Goal: Entertainment & Leisure: Browse casually

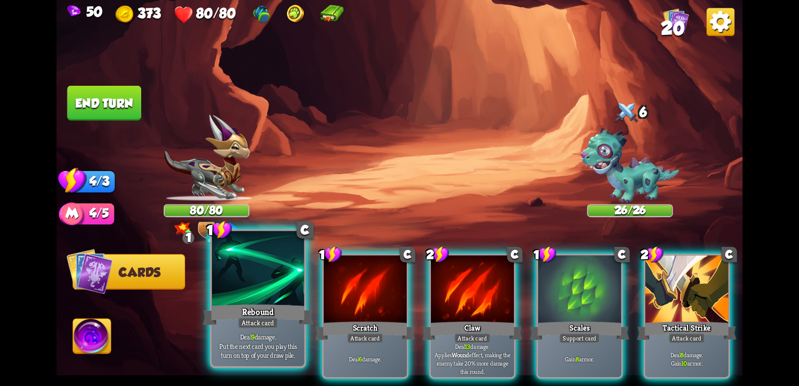
click at [237, 328] on div "Deal 9 damage. Put the next card you play this turn on top of your draw pile." at bounding box center [258, 346] width 92 height 40
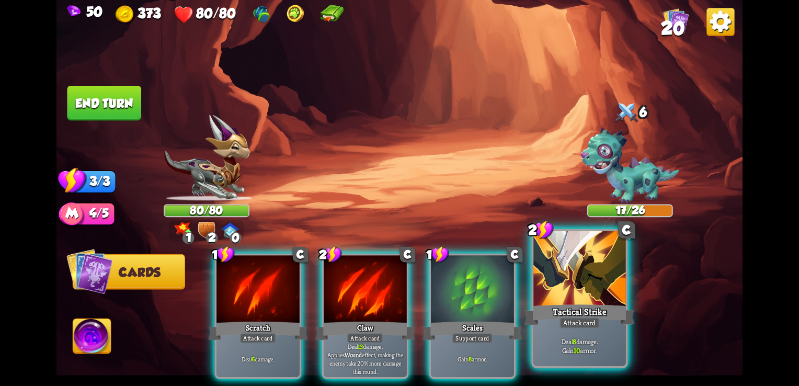
click at [605, 311] on div "Tactical Strike" at bounding box center [580, 314] width 111 height 25
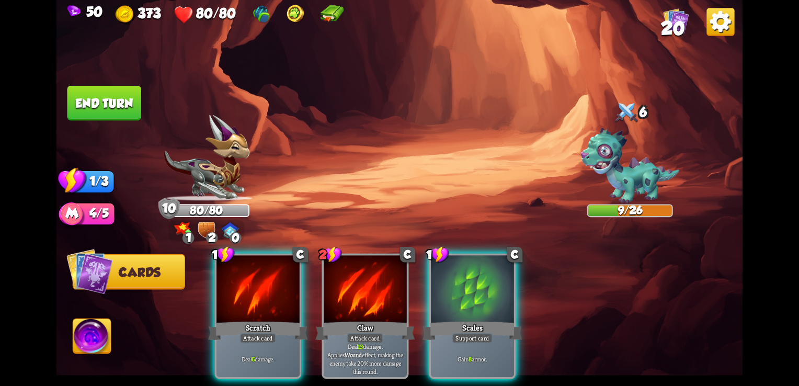
click at [116, 112] on button "End turn" at bounding box center [104, 103] width 74 height 35
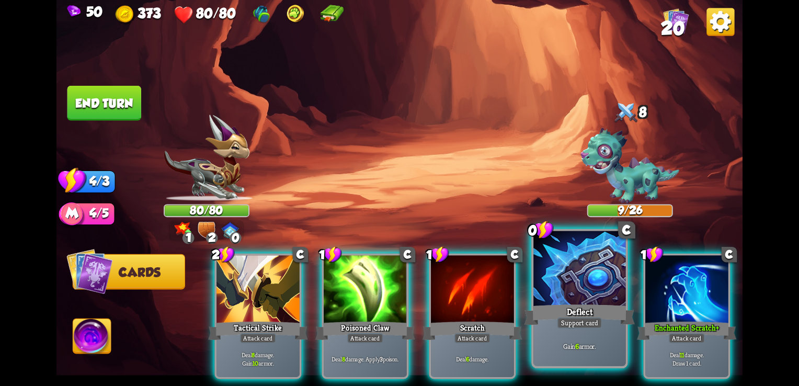
click at [587, 298] on div at bounding box center [579, 270] width 92 height 78
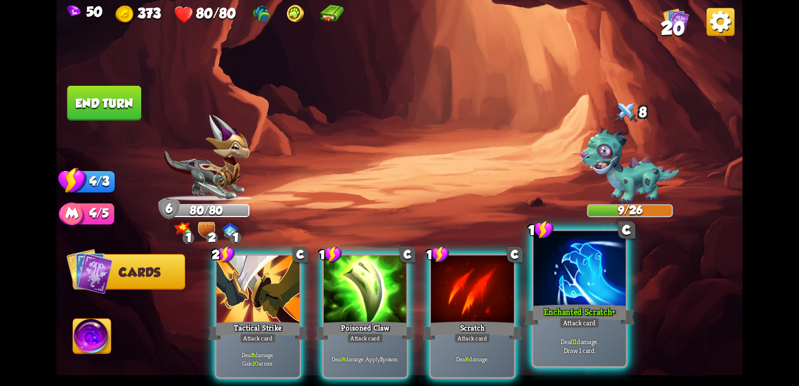
click at [554, 302] on div "Enchanted Scratch+" at bounding box center [580, 314] width 111 height 25
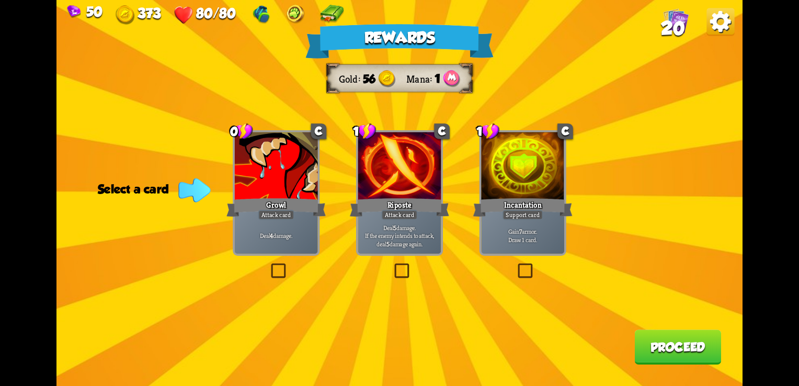
click at [269, 265] on label at bounding box center [269, 265] width 0 height 0
click at [0, 0] on input "checkbox" at bounding box center [0, 0] width 0 height 0
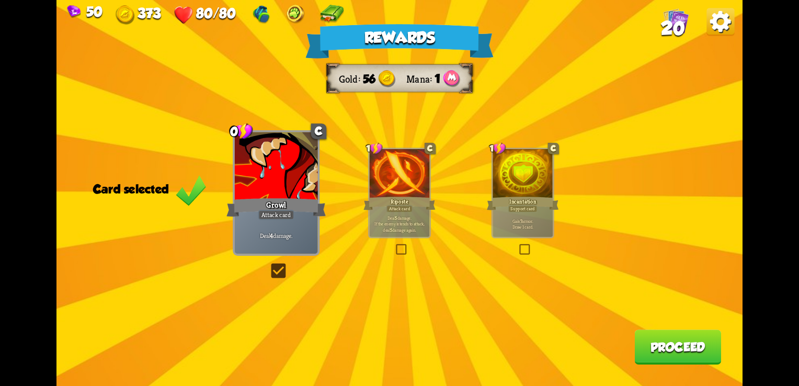
click at [269, 265] on label at bounding box center [269, 265] width 0 height 0
click at [0, 0] on input "checkbox" at bounding box center [0, 0] width 0 height 0
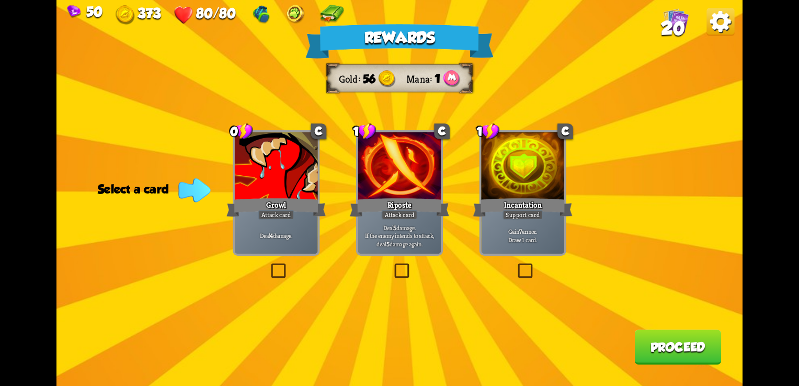
click at [392, 265] on label at bounding box center [392, 265] width 0 height 0
click at [0, 0] on input "checkbox" at bounding box center [0, 0] width 0 height 0
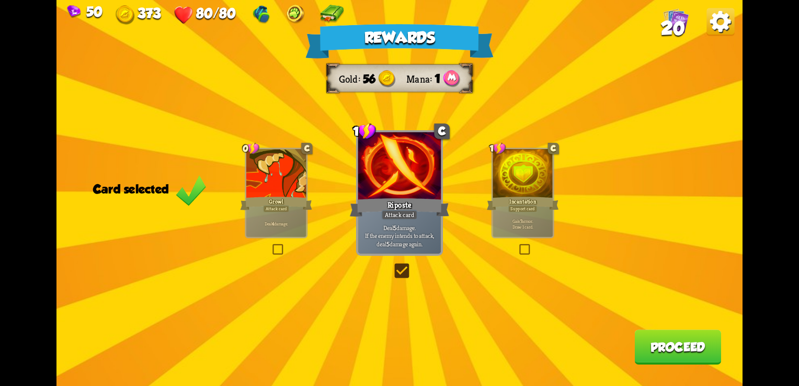
click at [675, 357] on button "Proceed" at bounding box center [677, 346] width 87 height 35
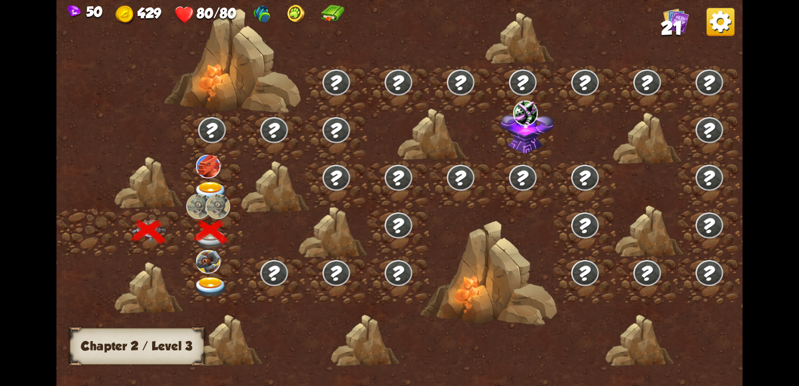
drag, startPoint x: 448, startPoint y: 298, endPoint x: 553, endPoint y: 294, distance: 105.7
click at [553, 294] on div at bounding box center [480, 199] width 849 height 401
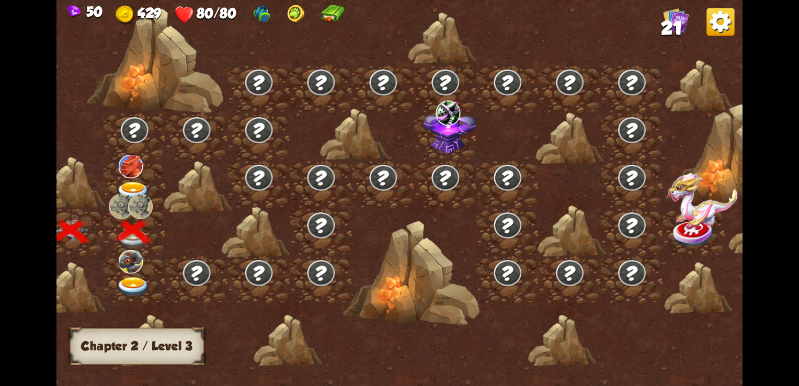
scroll to position [0, 96]
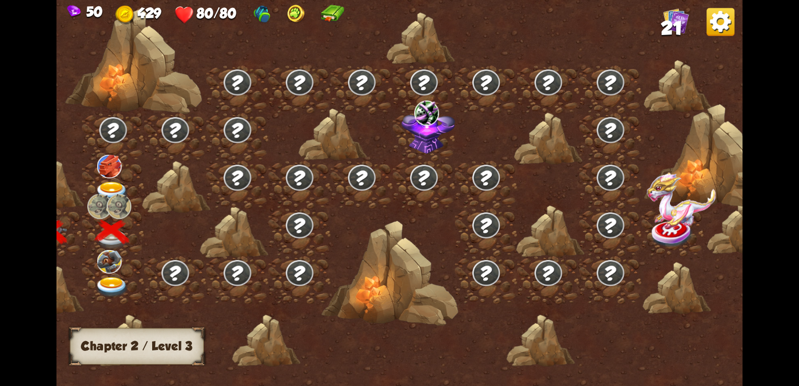
click at [112, 281] on img at bounding box center [112, 287] width 35 height 20
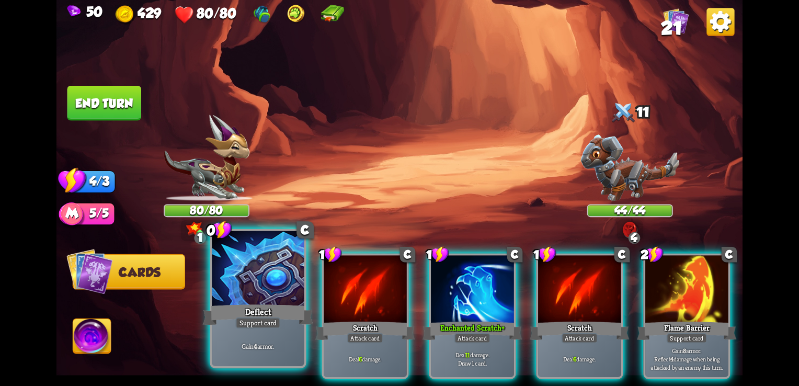
click at [243, 286] on div at bounding box center [258, 270] width 92 height 78
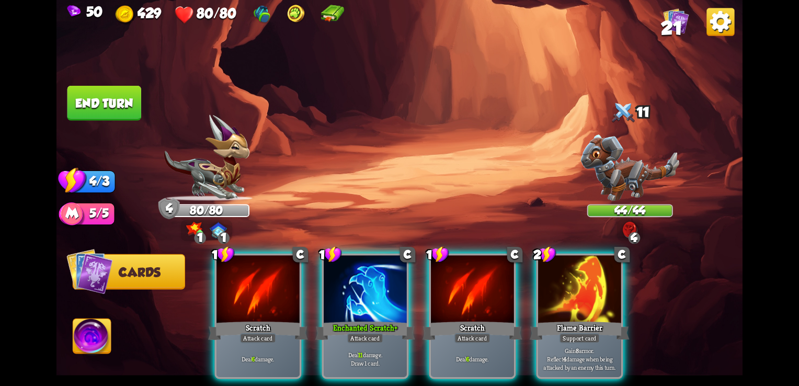
click at [625, 231] on img at bounding box center [629, 229] width 15 height 17
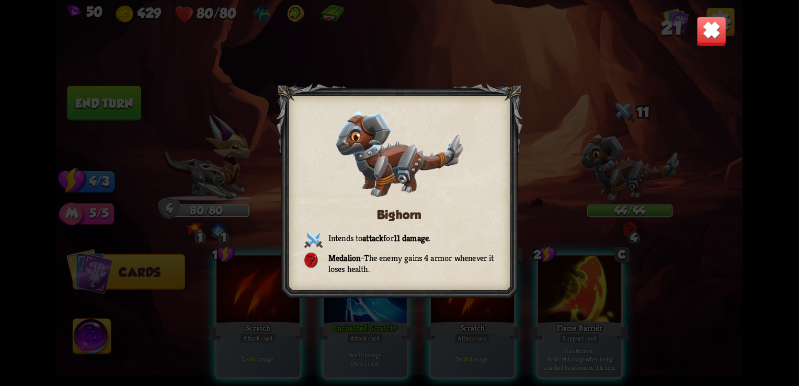
click at [720, 39] on img at bounding box center [712, 31] width 30 height 30
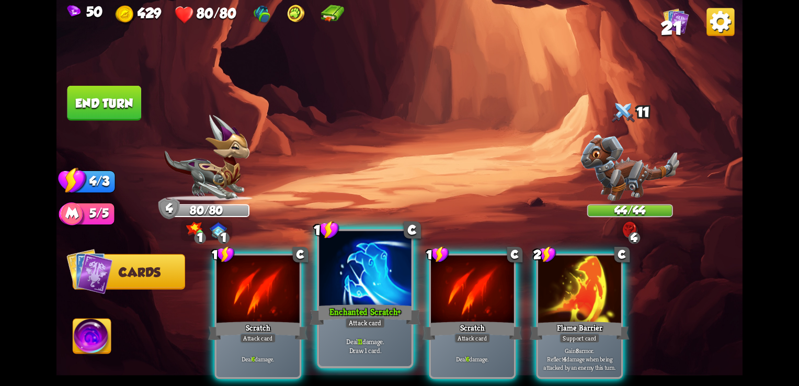
click at [334, 303] on div "Enchanted Scratch+" at bounding box center [365, 314] width 111 height 25
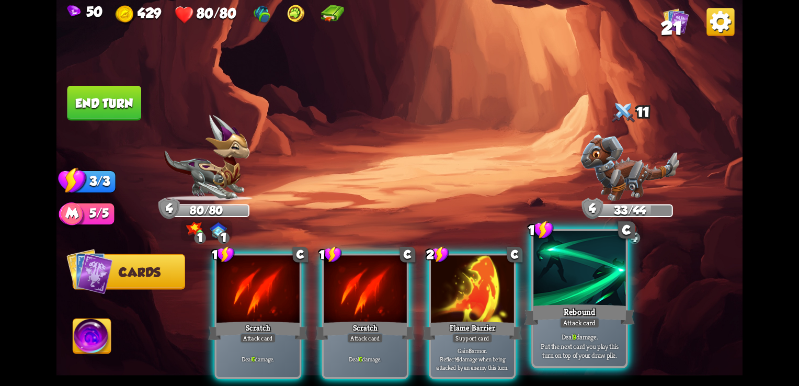
click at [601, 337] on p "Deal 9 damage. Put the next card you play this turn on top of your draw pile." at bounding box center [579, 346] width 87 height 27
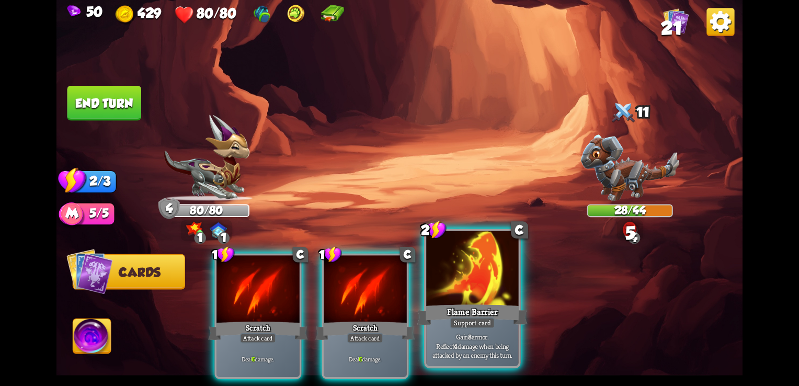
click at [489, 320] on div "Support card" at bounding box center [472, 323] width 45 height 12
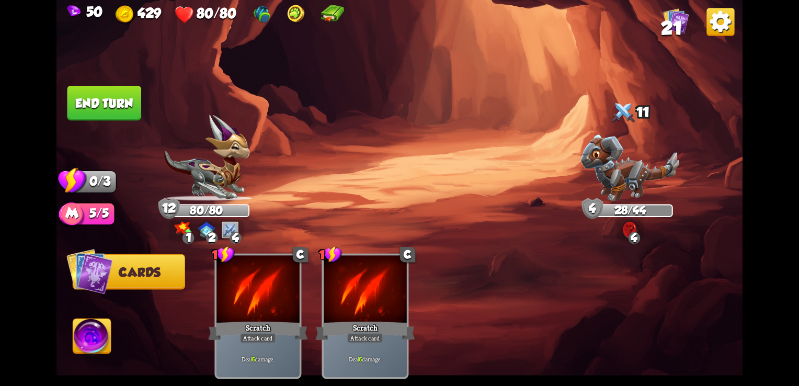
click at [126, 102] on button "End turn" at bounding box center [104, 103] width 74 height 35
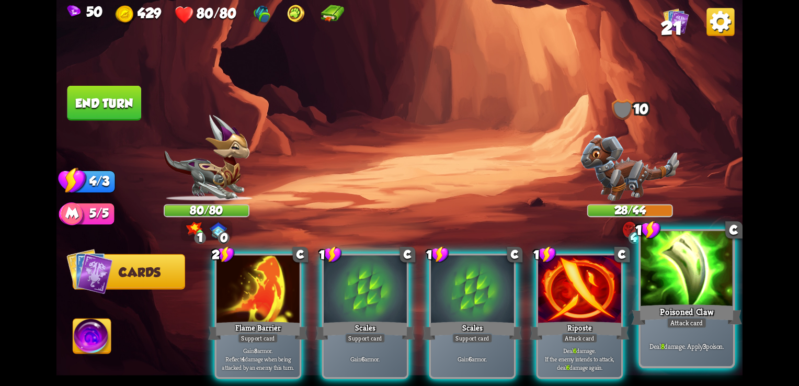
click at [688, 327] on div "Attack card" at bounding box center [687, 323] width 40 height 12
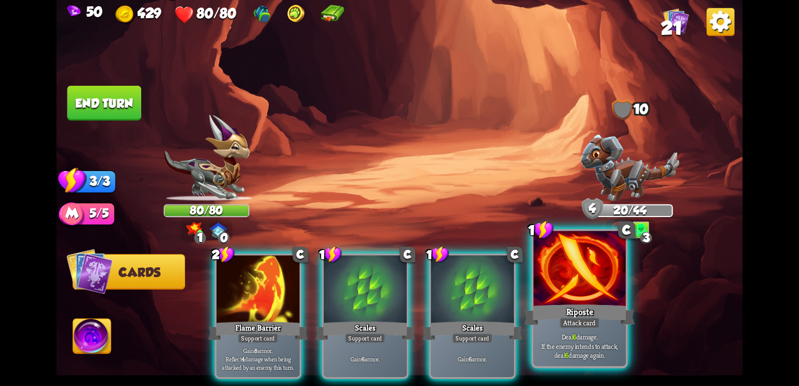
click at [581, 272] on div at bounding box center [579, 270] width 92 height 78
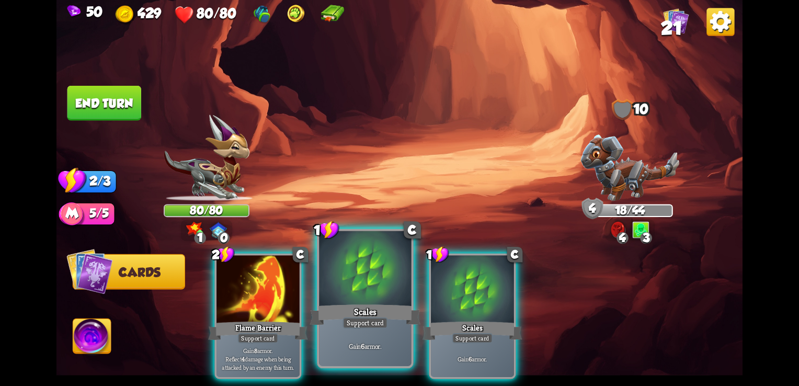
click at [379, 317] on div "Scales" at bounding box center [365, 314] width 111 height 25
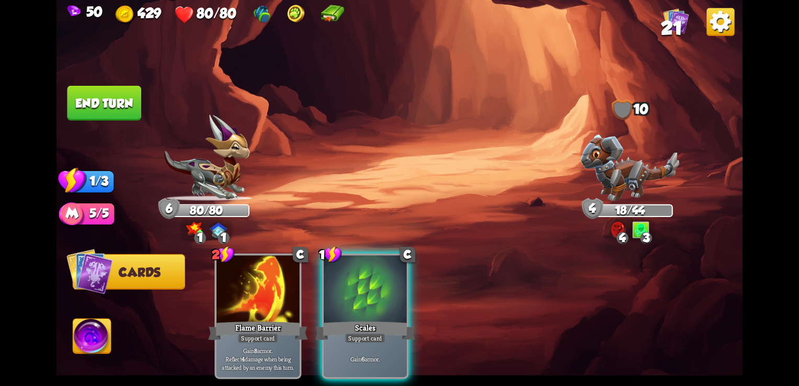
click at [90, 340] on img at bounding box center [92, 338] width 38 height 39
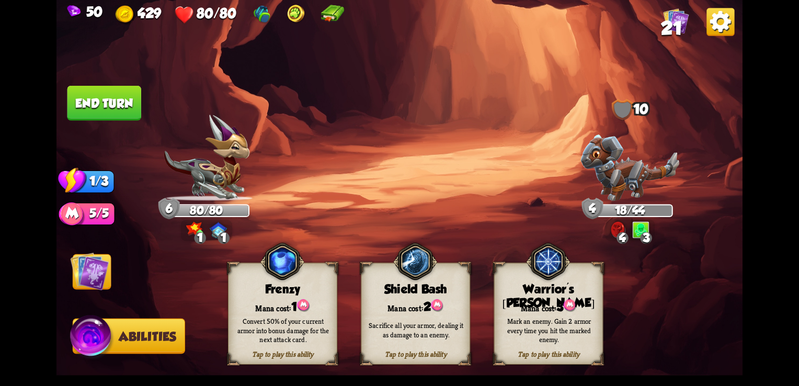
click at [108, 99] on button "End turn" at bounding box center [104, 103] width 74 height 35
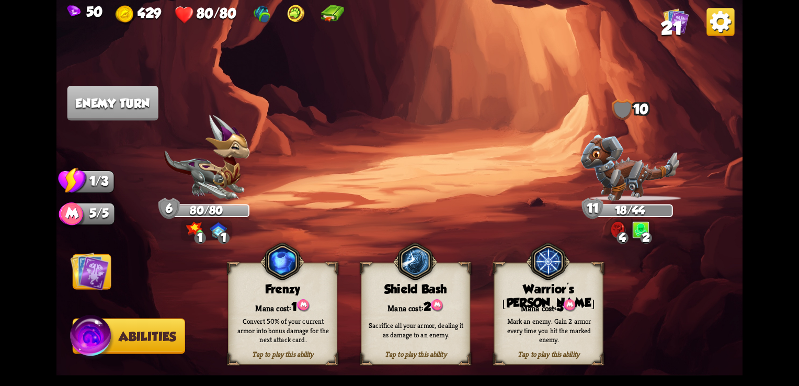
click at [84, 264] on img at bounding box center [90, 271] width 39 height 39
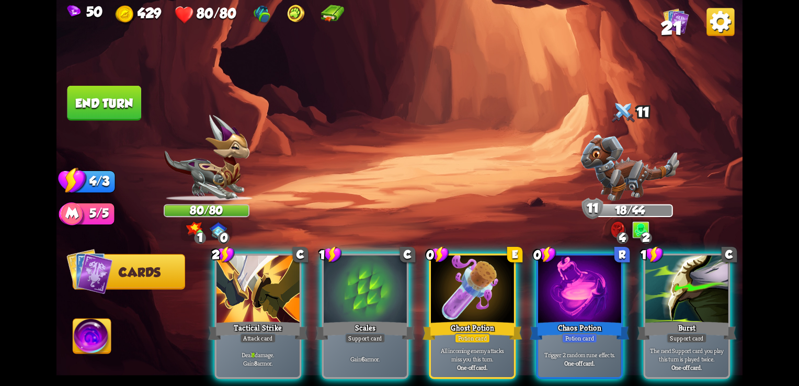
click at [618, 234] on div "4" at bounding box center [623, 238] width 12 height 12
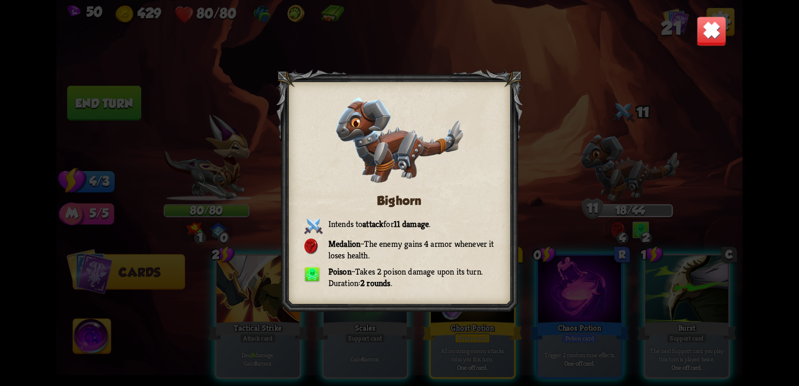
click at [698, 37] on img at bounding box center [712, 31] width 30 height 30
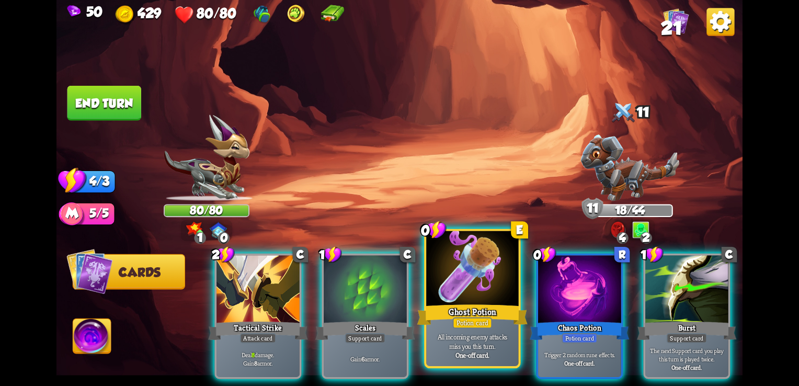
click at [492, 321] on div "Potion card" at bounding box center [472, 323] width 40 height 12
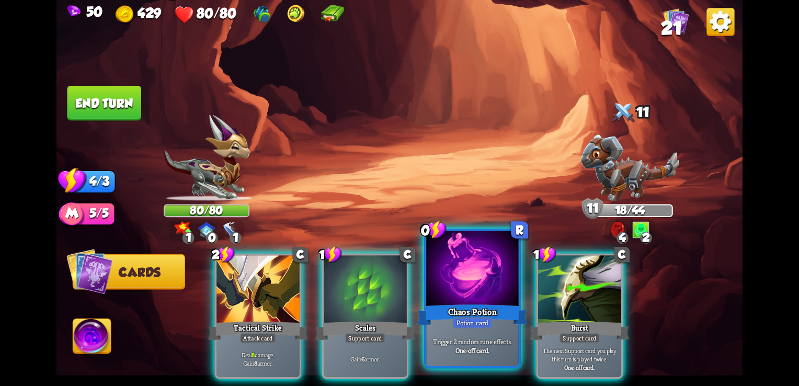
click at [477, 299] on div at bounding box center [472, 270] width 92 height 78
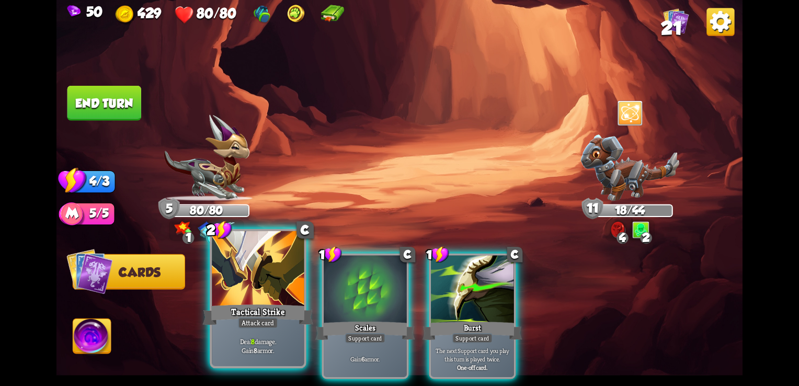
click at [279, 278] on div at bounding box center [258, 270] width 92 height 78
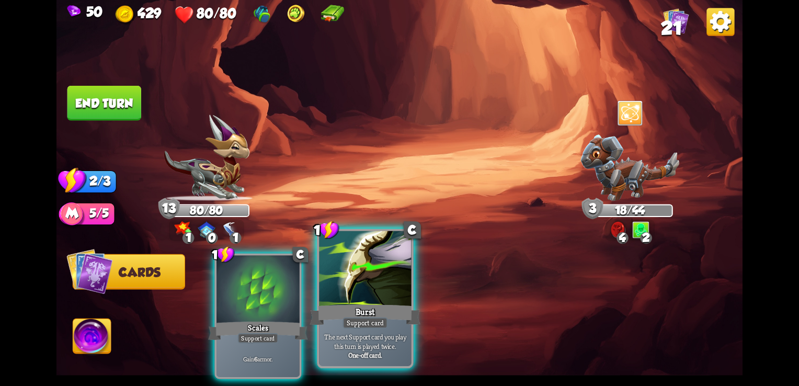
click at [346, 316] on div "Burst" at bounding box center [365, 314] width 111 height 25
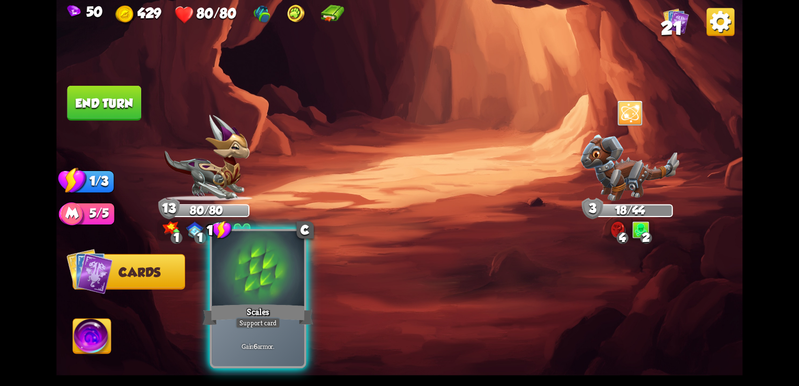
click at [289, 315] on div "Scales" at bounding box center [258, 314] width 111 height 25
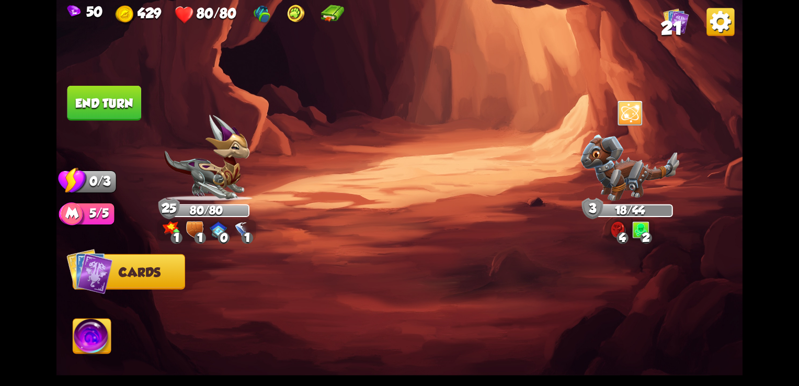
click at [122, 90] on button "End turn" at bounding box center [104, 103] width 74 height 35
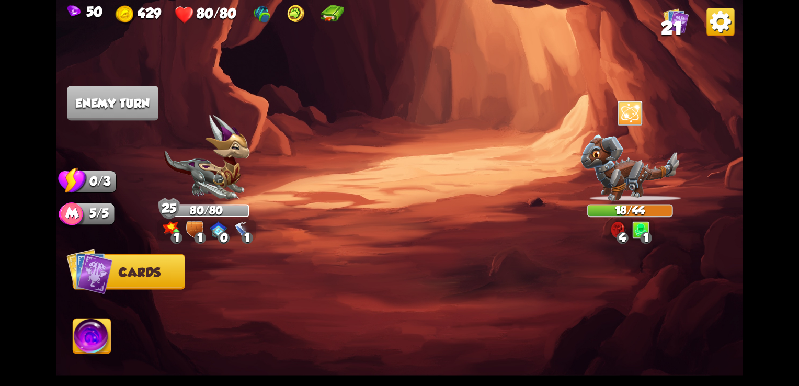
click at [247, 229] on img at bounding box center [241, 229] width 17 height 17
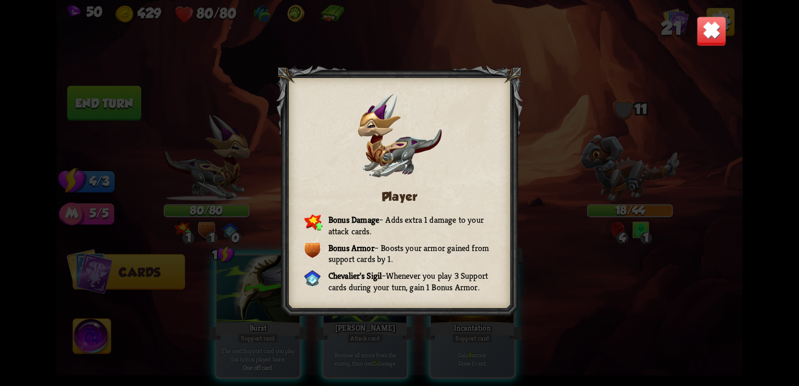
click at [711, 31] on img at bounding box center [712, 31] width 30 height 30
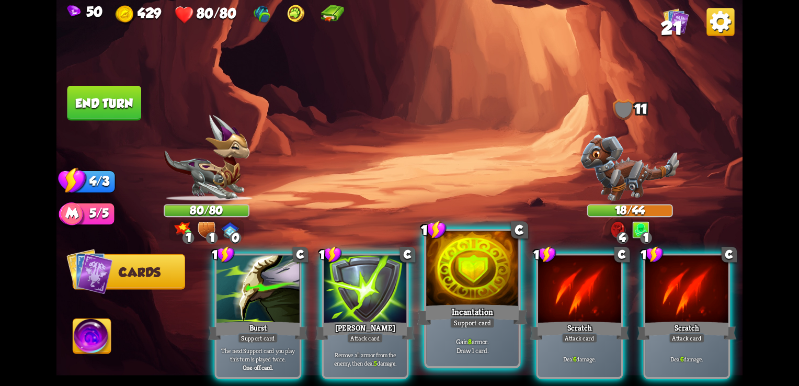
click at [476, 322] on div "Support card" at bounding box center [472, 323] width 45 height 12
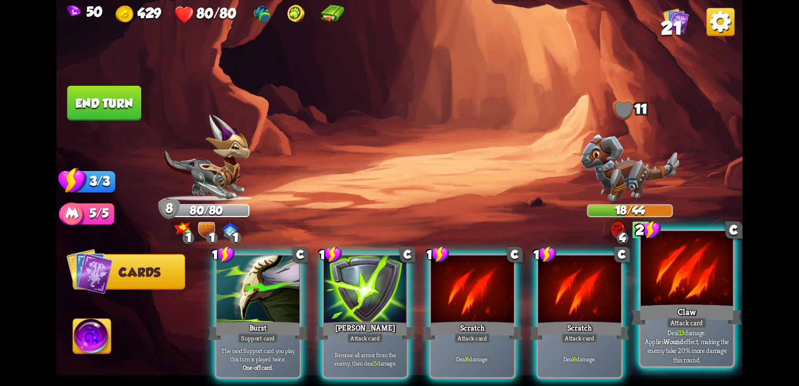
click at [650, 324] on div "Claw" at bounding box center [687, 314] width 111 height 25
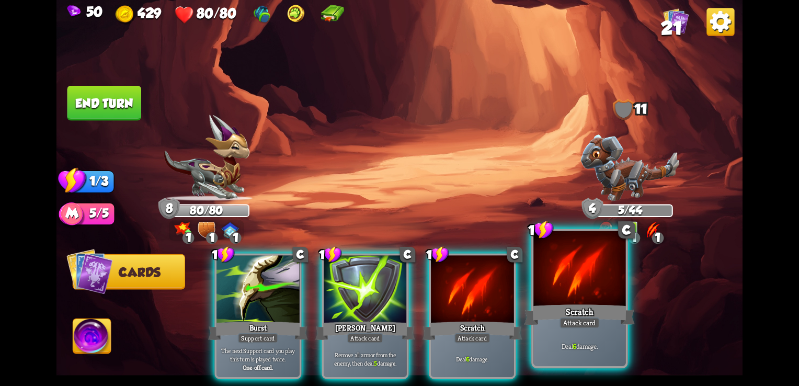
click at [614, 329] on div "Deal 6 damage." at bounding box center [579, 346] width 92 height 40
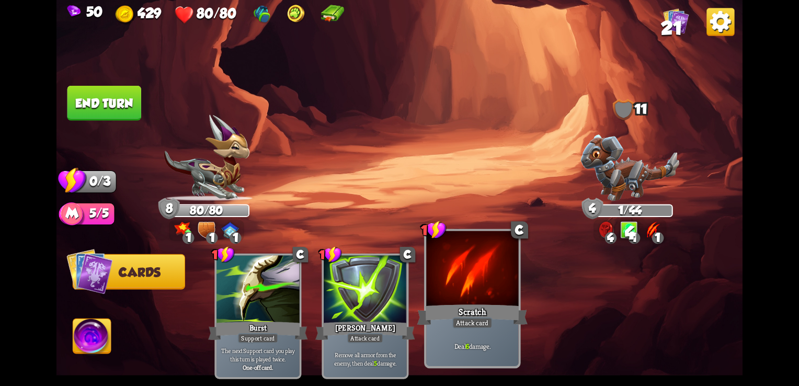
click at [514, 324] on div "Scratch" at bounding box center [472, 314] width 111 height 25
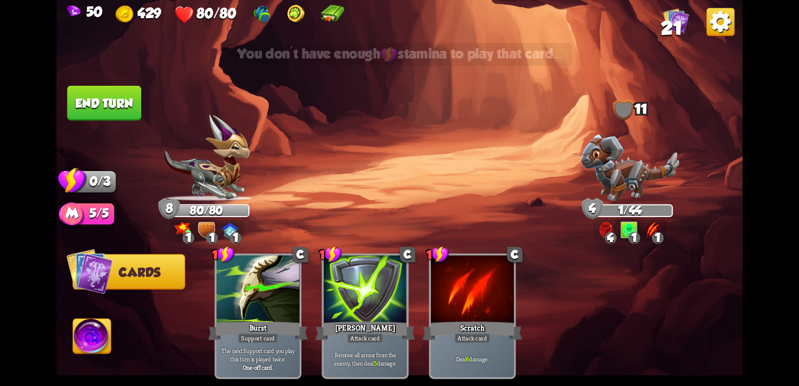
click at [119, 113] on button "End turn" at bounding box center [104, 103] width 74 height 35
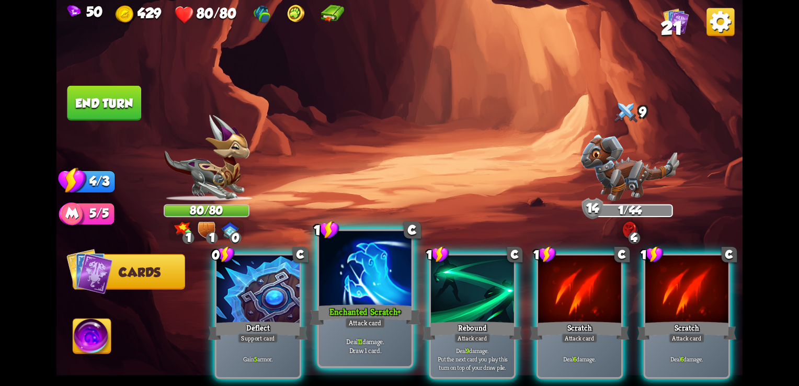
click at [368, 315] on div "Enchanted Scratch+" at bounding box center [365, 314] width 111 height 25
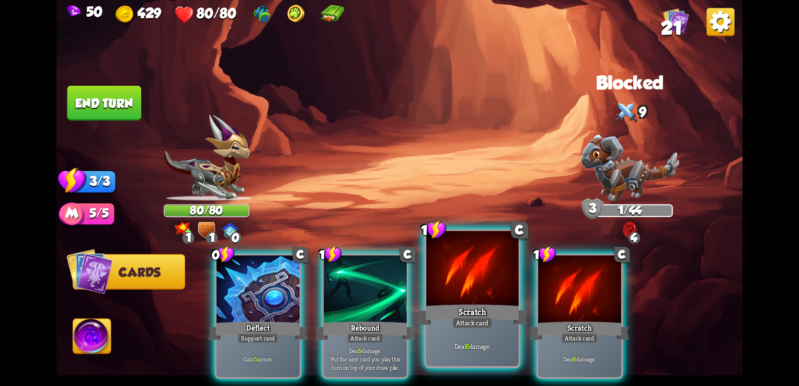
click at [502, 328] on div "Deal 6 damage." at bounding box center [472, 346] width 92 height 40
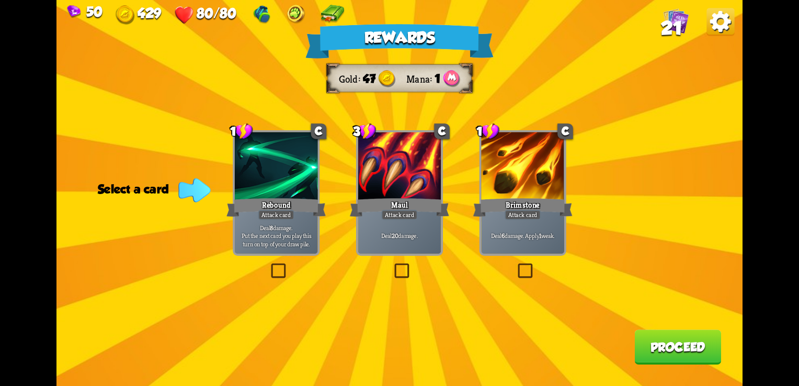
click at [516, 265] on label at bounding box center [516, 265] width 0 height 0
click at [0, 0] on input "checkbox" at bounding box center [0, 0] width 0 height 0
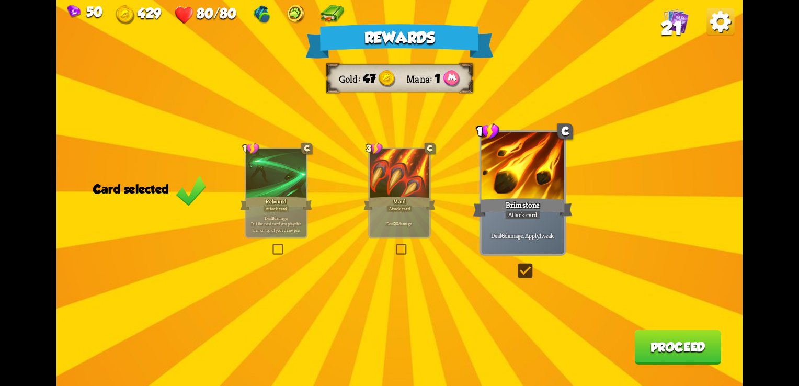
click at [657, 349] on button "Proceed" at bounding box center [677, 346] width 87 height 35
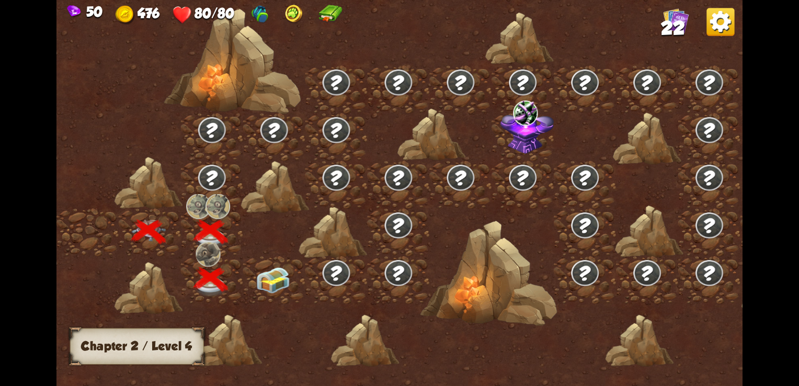
click at [265, 283] on img at bounding box center [273, 280] width 35 height 26
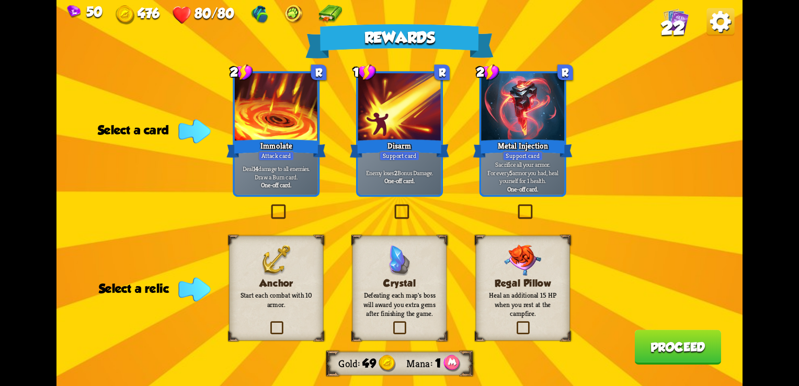
click at [268, 323] on label at bounding box center [268, 323] width 0 height 0
click at [0, 0] on input "checkbox" at bounding box center [0, 0] width 0 height 0
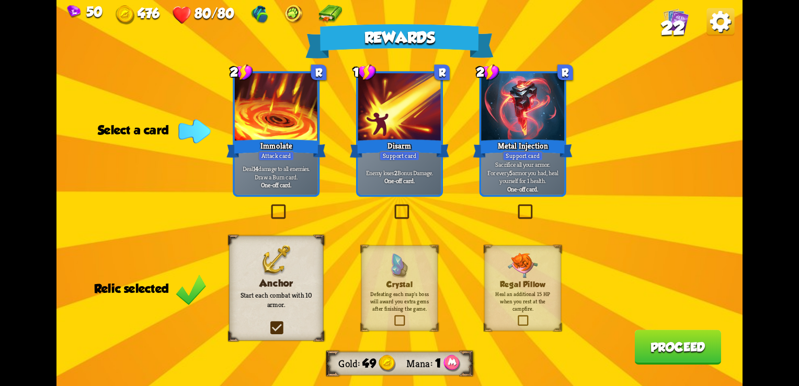
click at [392, 207] on label at bounding box center [392, 207] width 0 height 0
click at [0, 0] on input "checkbox" at bounding box center [0, 0] width 0 height 0
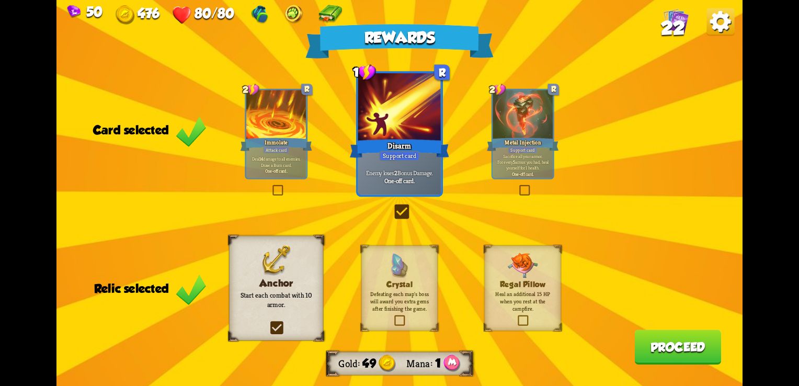
click at [392, 207] on label at bounding box center [392, 207] width 0 height 0
click at [0, 0] on input "checkbox" at bounding box center [0, 0] width 0 height 0
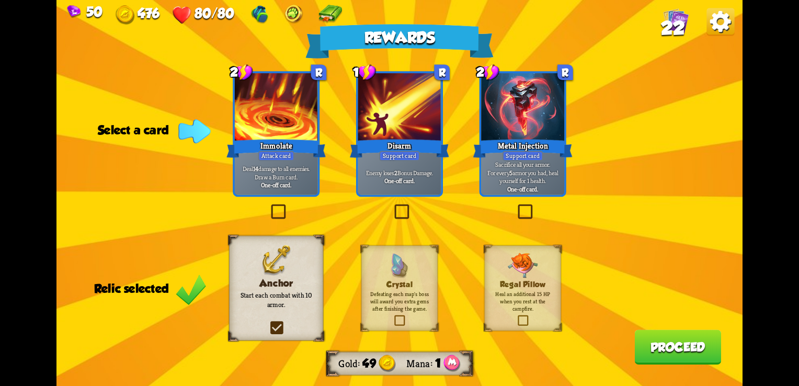
click at [516, 207] on label at bounding box center [516, 207] width 0 height 0
click at [0, 0] on input "checkbox" at bounding box center [0, 0] width 0 height 0
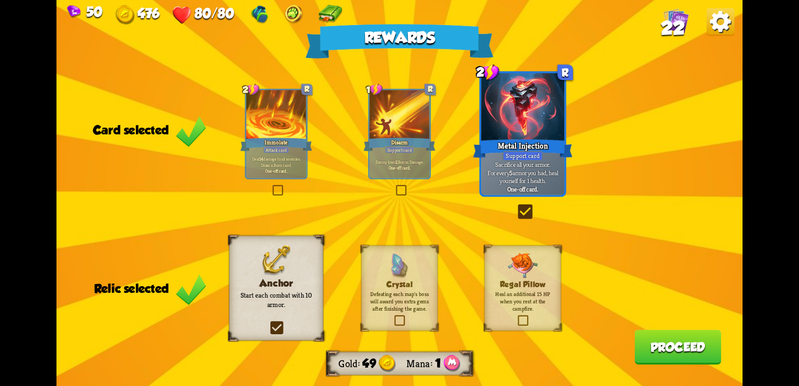
click at [657, 350] on button "Proceed" at bounding box center [677, 346] width 87 height 35
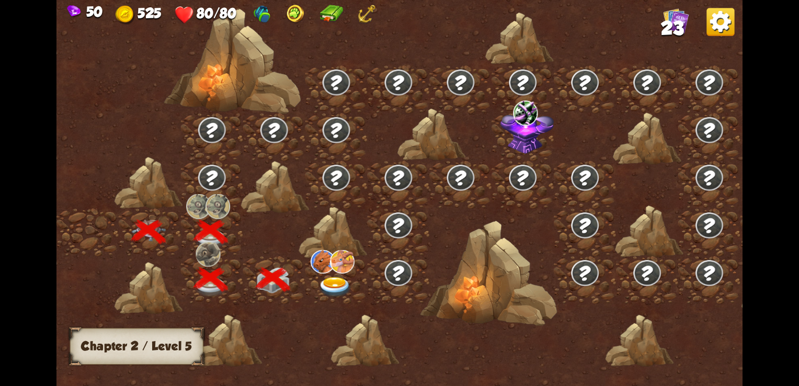
click at [330, 285] on img at bounding box center [335, 287] width 35 height 20
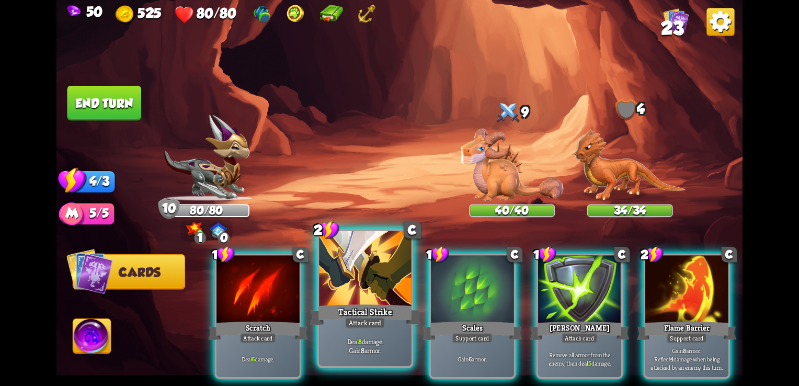
click at [368, 305] on div "Tactical Strike" at bounding box center [365, 314] width 111 height 25
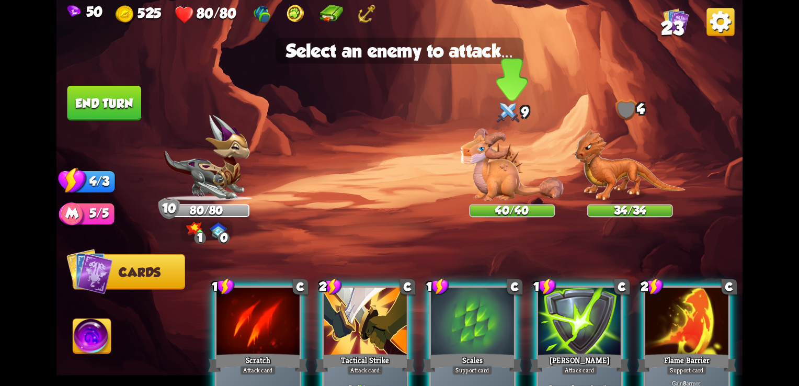
click at [513, 197] on img at bounding box center [512, 165] width 103 height 73
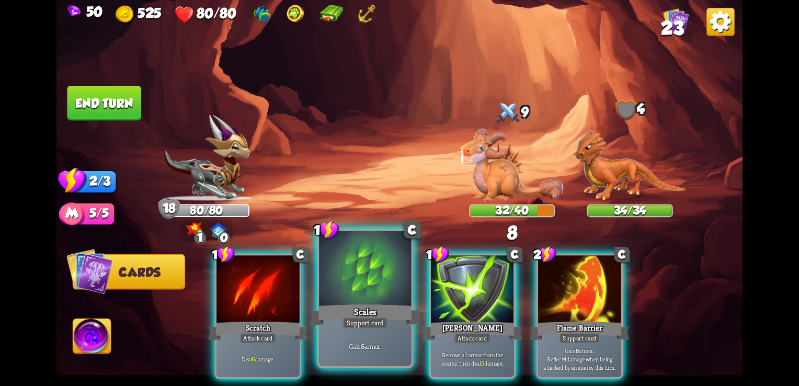
click at [383, 299] on div at bounding box center [365, 270] width 92 height 78
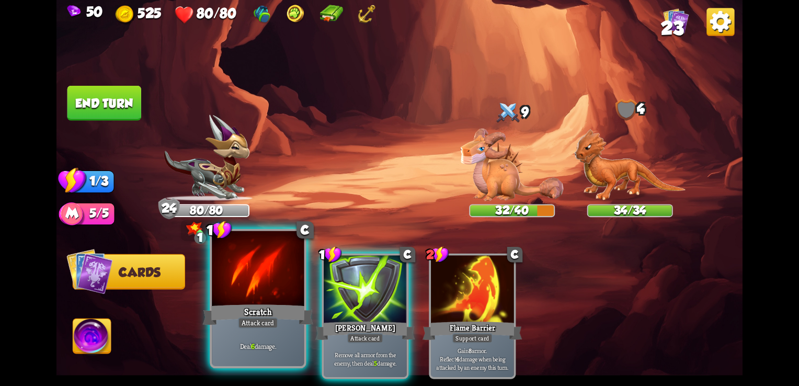
click at [233, 311] on div "Scratch" at bounding box center [258, 314] width 111 height 25
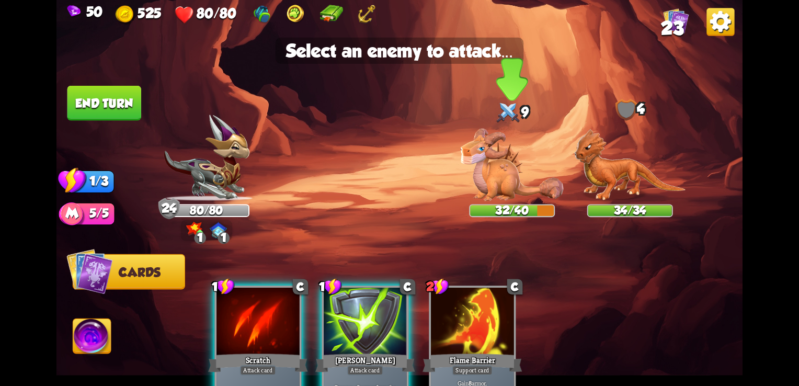
click at [507, 166] on img at bounding box center [512, 165] width 103 height 73
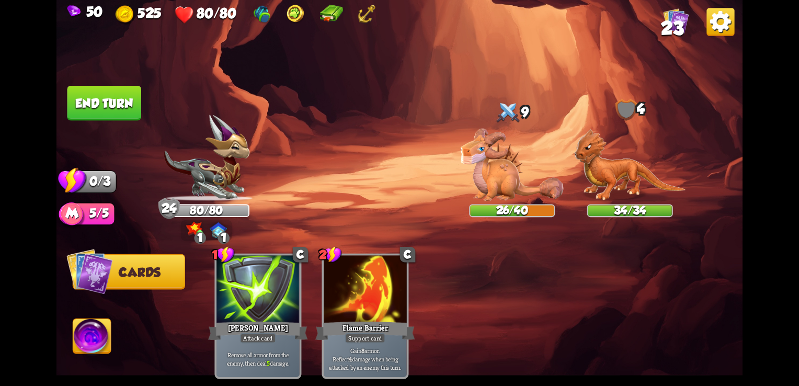
click at [109, 118] on button "End turn" at bounding box center [104, 103] width 74 height 35
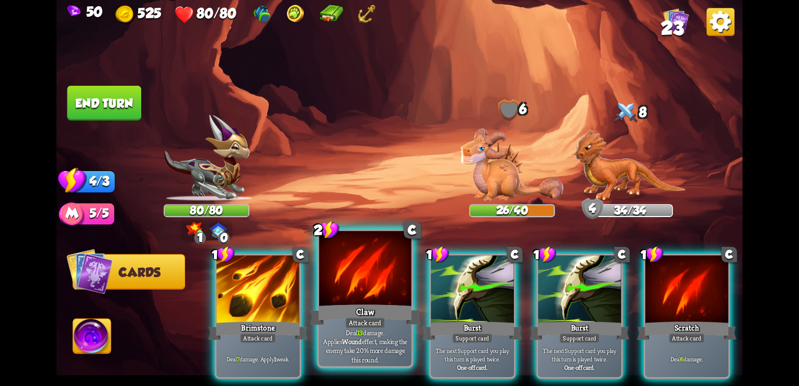
click at [360, 294] on div at bounding box center [365, 270] width 92 height 78
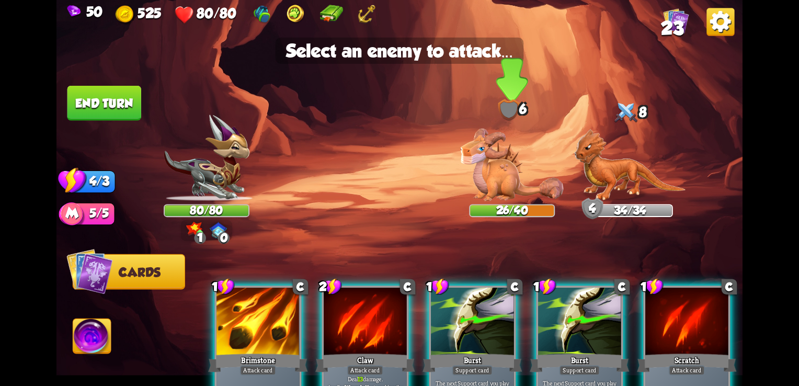
click at [507, 175] on img at bounding box center [512, 165] width 103 height 73
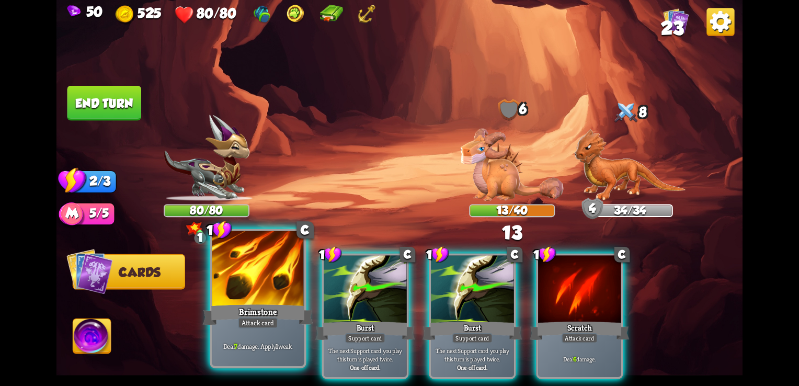
click at [284, 285] on div at bounding box center [258, 270] width 92 height 78
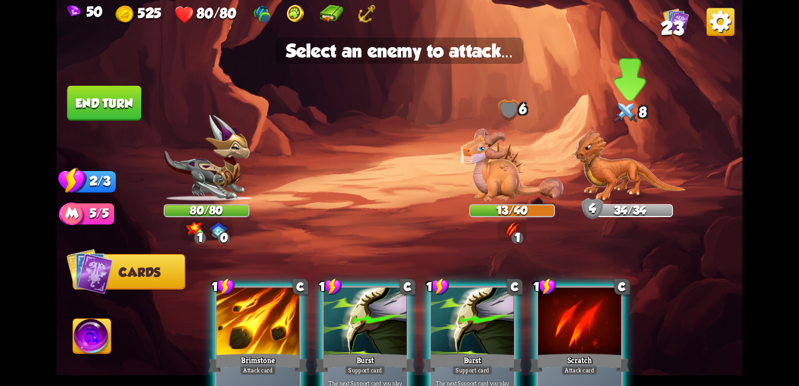
click at [599, 181] on img at bounding box center [629, 165] width 111 height 72
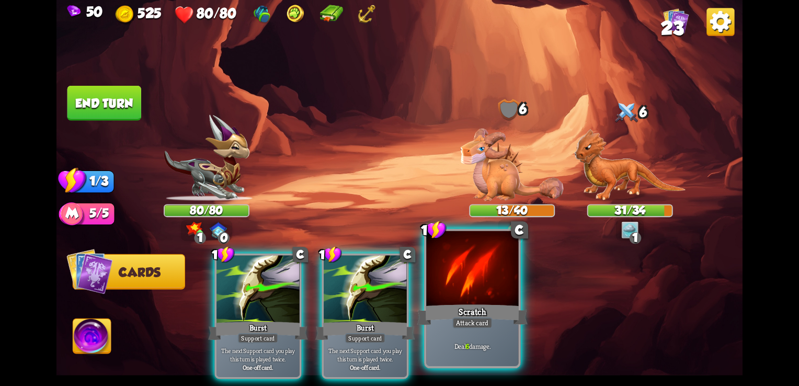
click at [485, 302] on div "Scratch" at bounding box center [472, 314] width 111 height 25
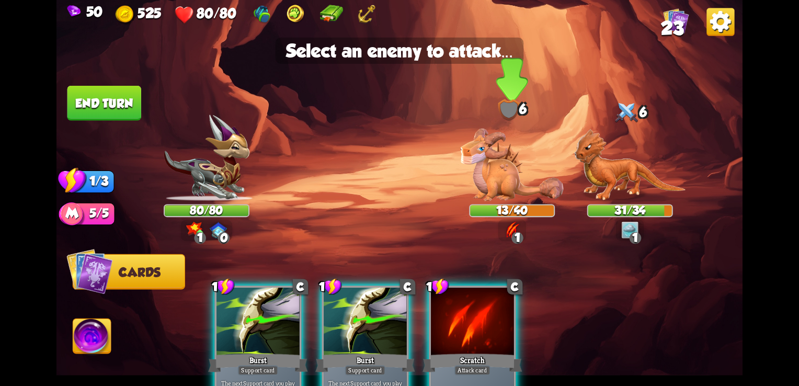
click at [500, 181] on img at bounding box center [512, 165] width 103 height 73
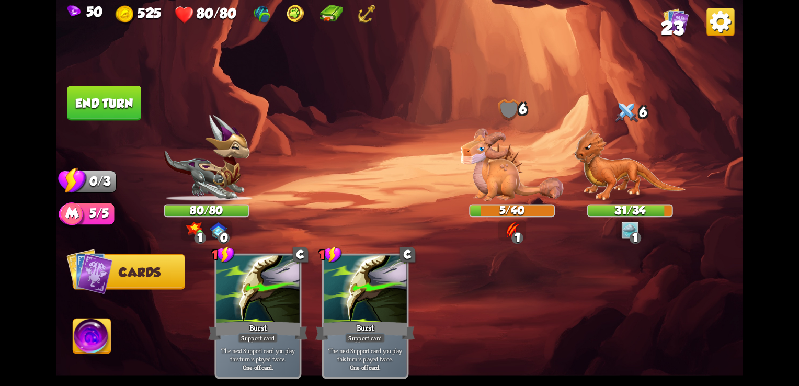
click at [119, 109] on button "End turn" at bounding box center [104, 103] width 74 height 35
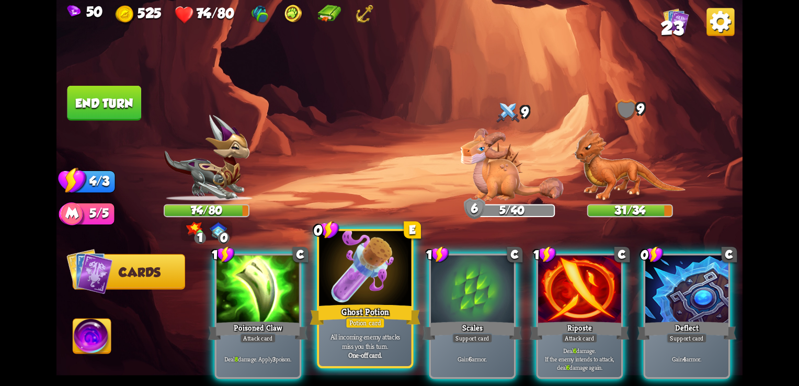
click at [370, 284] on div at bounding box center [365, 270] width 92 height 78
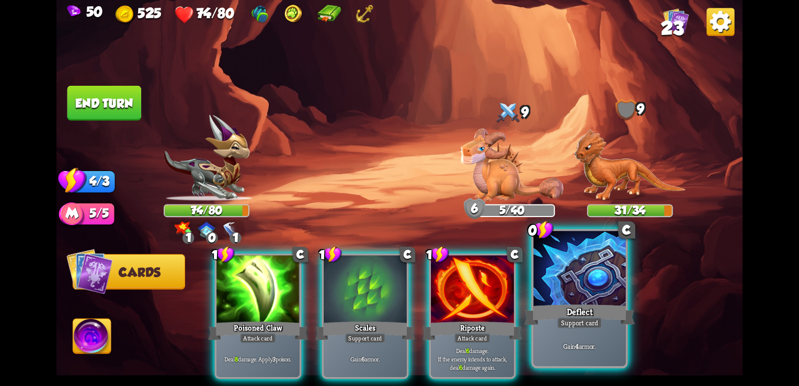
click at [545, 307] on div "Deflect" at bounding box center [580, 314] width 111 height 25
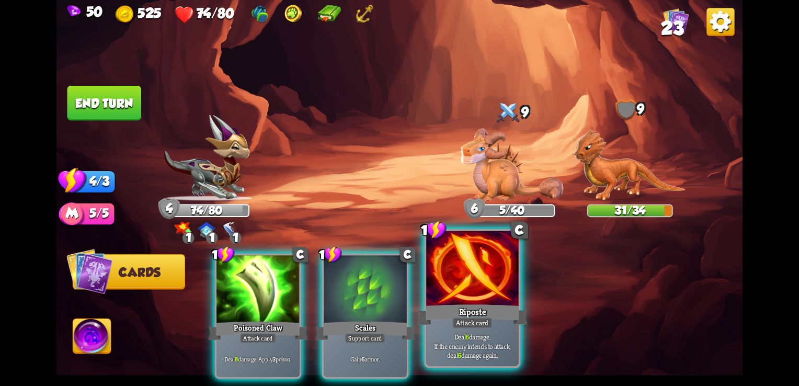
click at [483, 326] on div "Attack card" at bounding box center [472, 323] width 40 height 12
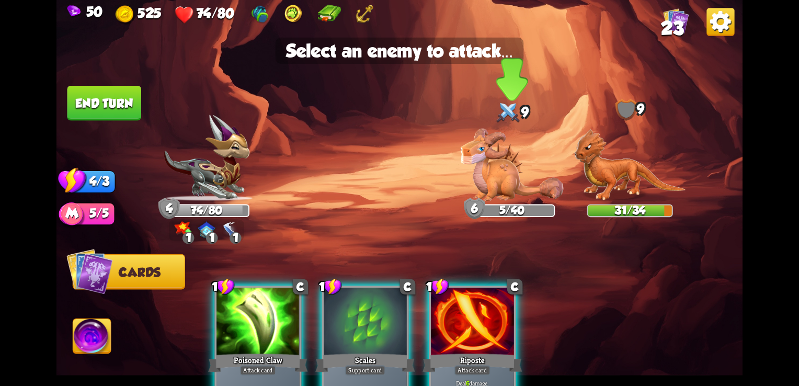
click at [506, 178] on img at bounding box center [512, 165] width 103 height 73
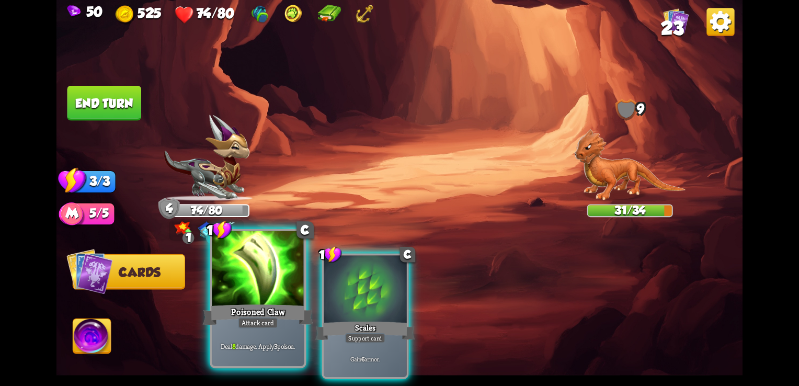
click at [257, 303] on div "Poisoned Claw" at bounding box center [258, 314] width 111 height 25
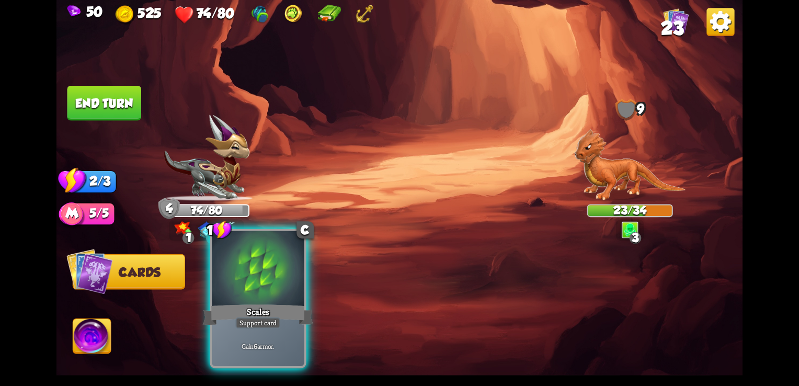
click at [278, 319] on div "Support card" at bounding box center [257, 323] width 45 height 12
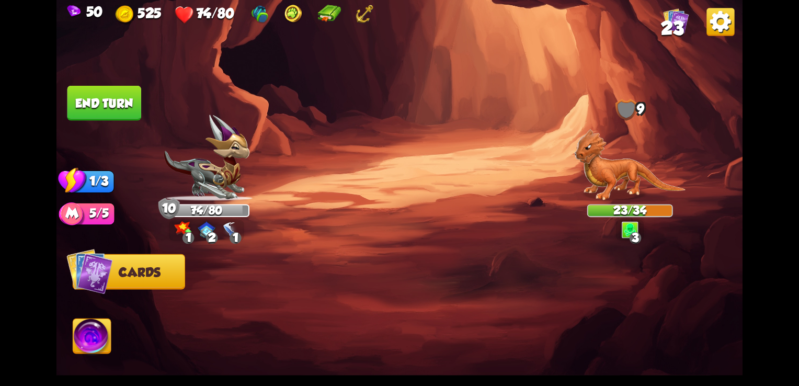
click at [123, 110] on button "End turn" at bounding box center [104, 103] width 74 height 35
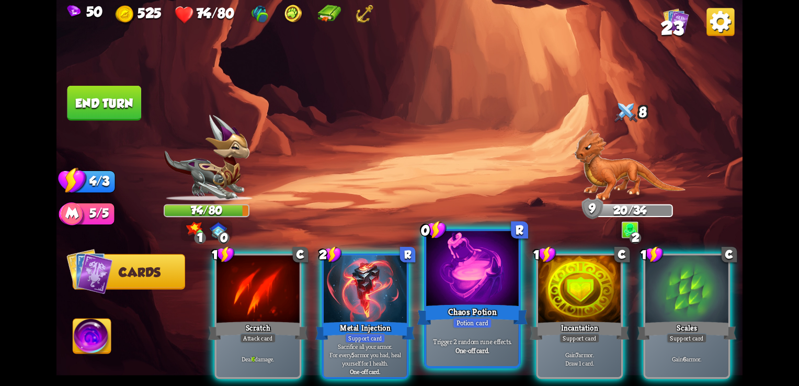
click at [473, 304] on div "Chaos Potion" at bounding box center [472, 314] width 111 height 25
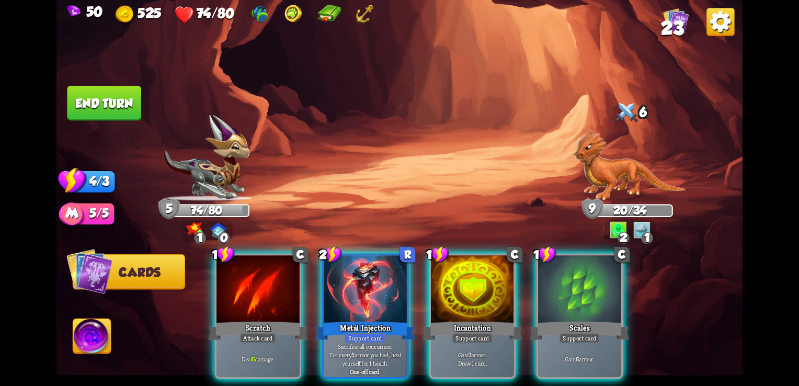
click at [207, 236] on div "1 0" at bounding box center [206, 230] width 51 height 21
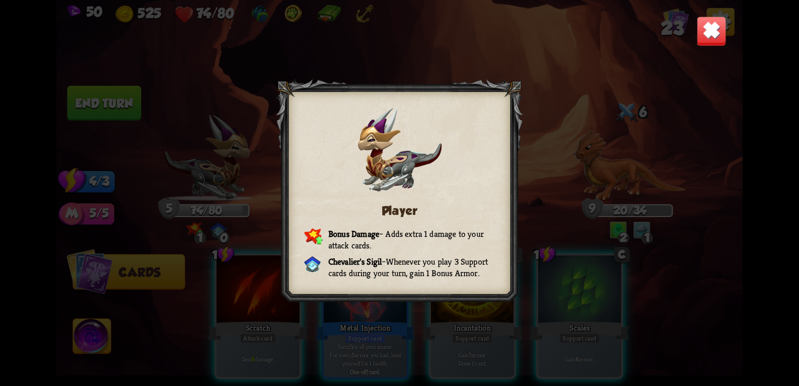
click at [700, 19] on img at bounding box center [712, 31] width 30 height 30
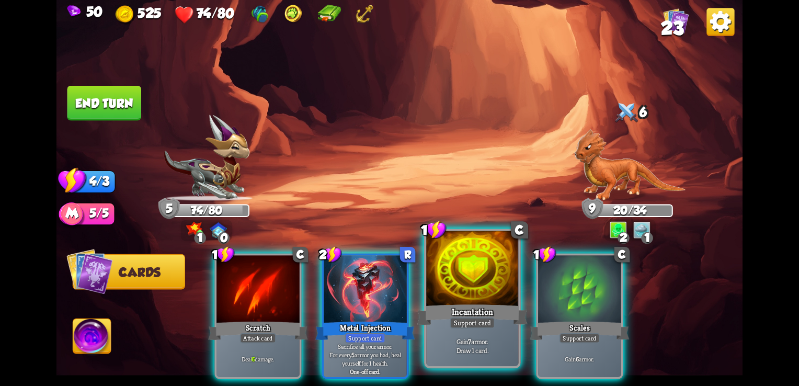
click at [497, 287] on div at bounding box center [472, 270] width 92 height 78
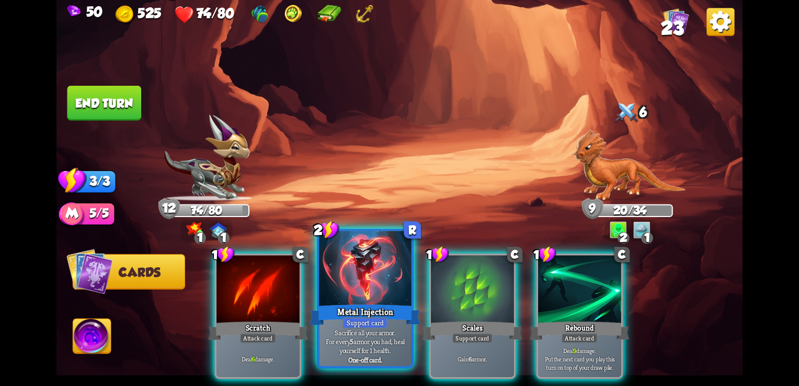
click at [367, 293] on div at bounding box center [365, 270] width 92 height 78
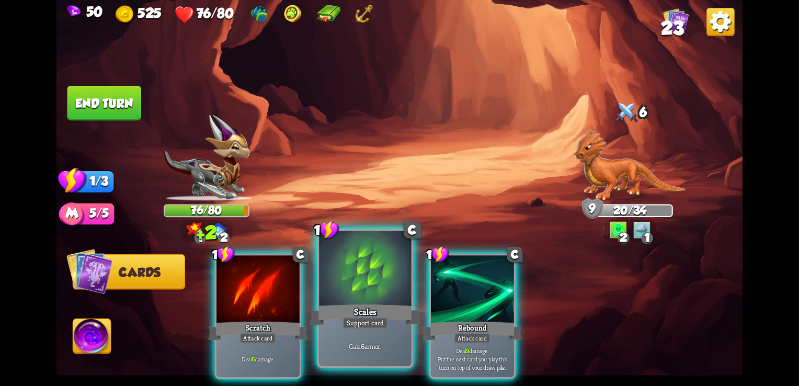
click at [367, 270] on div at bounding box center [365, 270] width 92 height 78
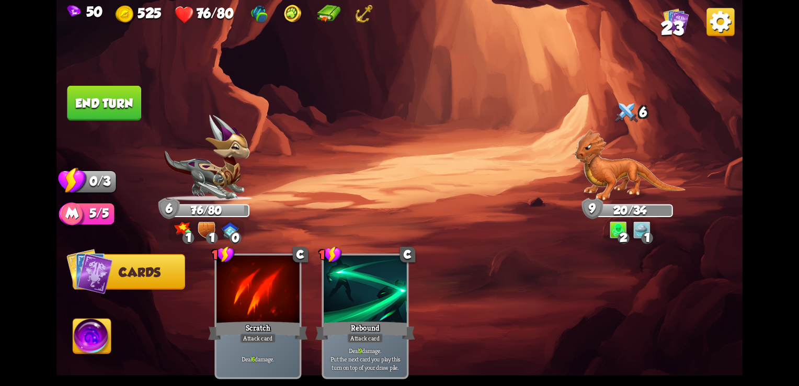
click at [120, 99] on button "End turn" at bounding box center [104, 103] width 74 height 35
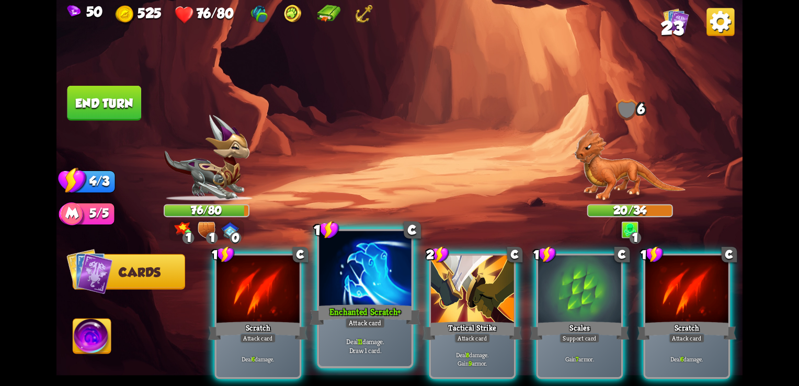
click at [376, 321] on div "Attack card" at bounding box center [365, 323] width 40 height 12
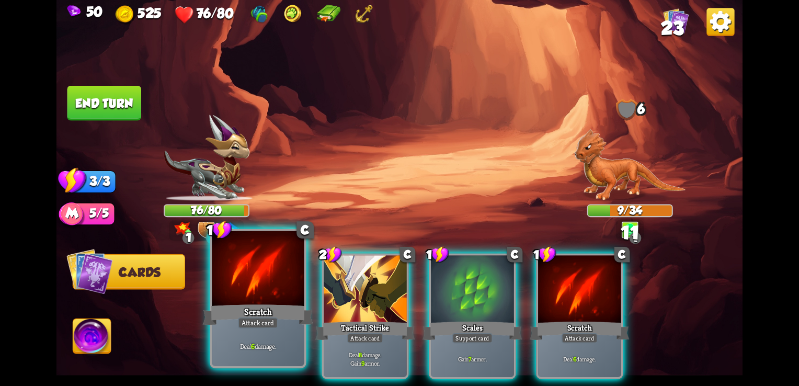
click at [280, 327] on div "Scratch" at bounding box center [258, 314] width 111 height 25
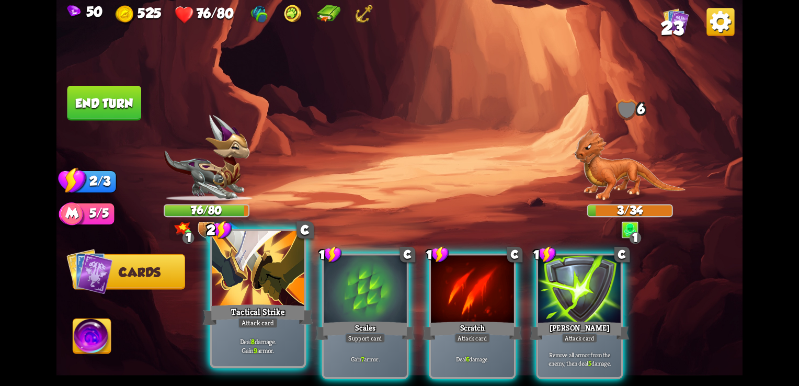
click at [267, 326] on div "Attack card" at bounding box center [258, 323] width 40 height 12
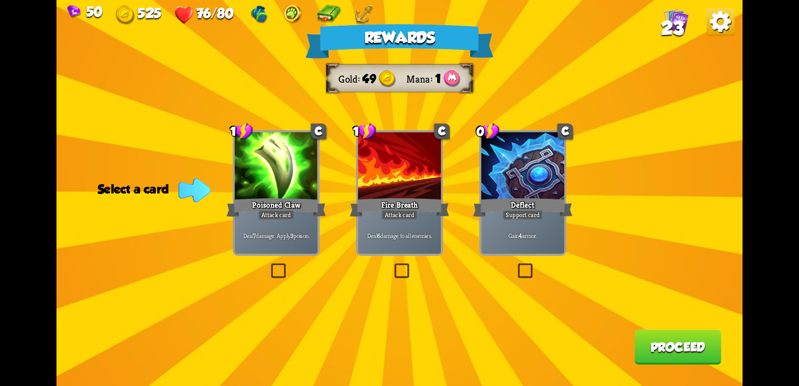
click at [392, 265] on label at bounding box center [392, 265] width 0 height 0
click at [0, 0] on input "checkbox" at bounding box center [0, 0] width 0 height 0
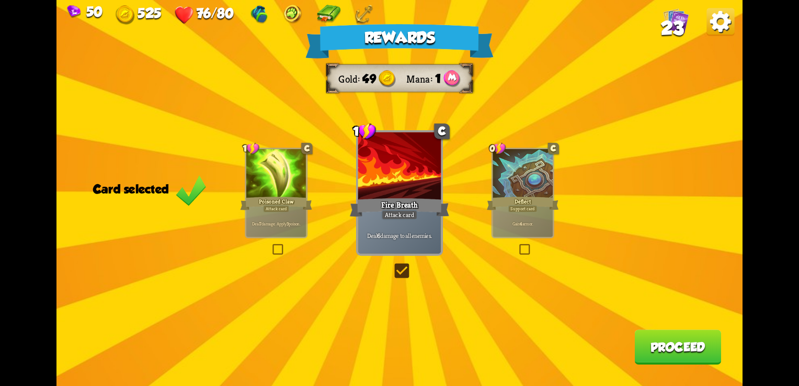
click at [661, 350] on button "Proceed" at bounding box center [677, 346] width 87 height 35
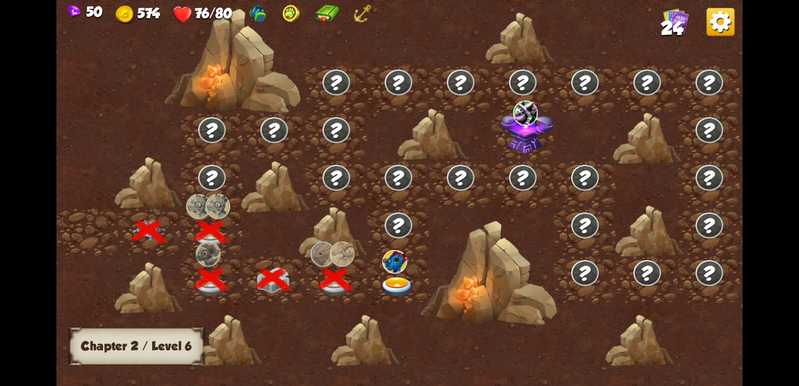
click at [394, 284] on img at bounding box center [397, 287] width 35 height 20
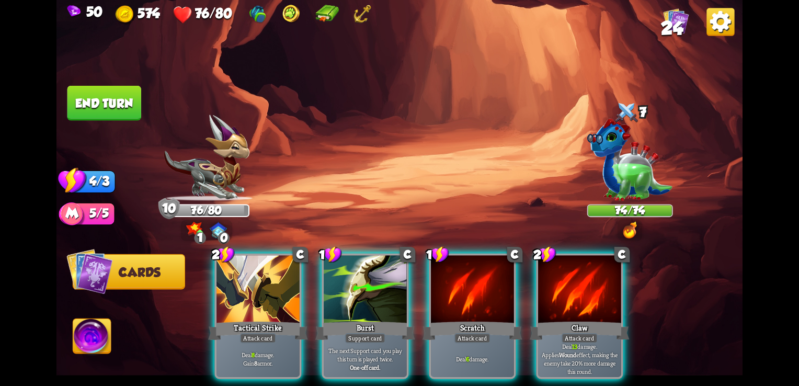
click at [629, 234] on img at bounding box center [630, 229] width 14 height 17
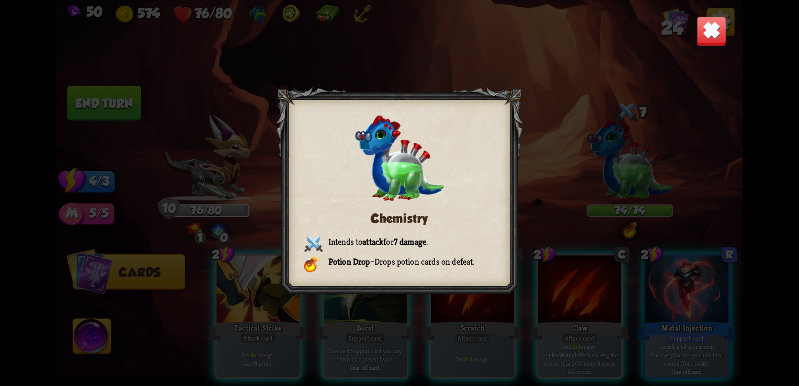
click at [710, 39] on img at bounding box center [712, 31] width 30 height 30
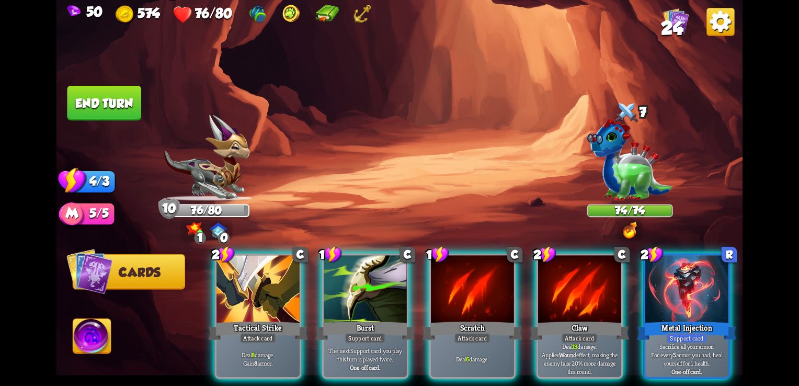
click at [605, 175] on img at bounding box center [630, 160] width 86 height 83
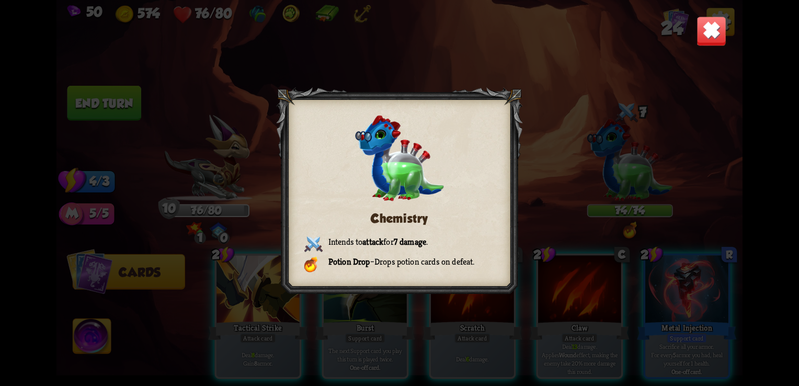
click at [703, 34] on img at bounding box center [712, 31] width 30 height 30
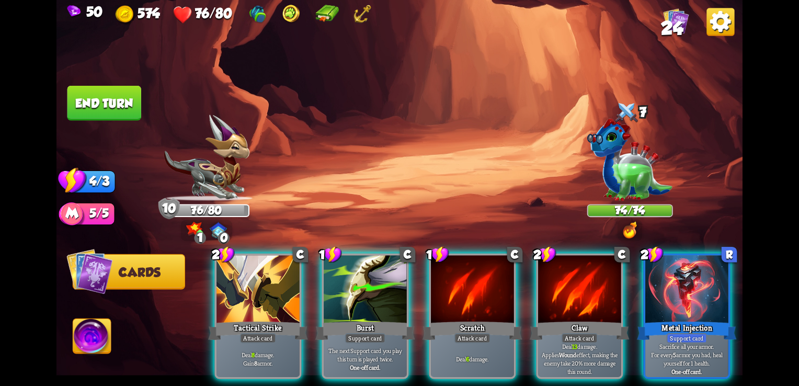
click at [642, 173] on img at bounding box center [630, 160] width 86 height 83
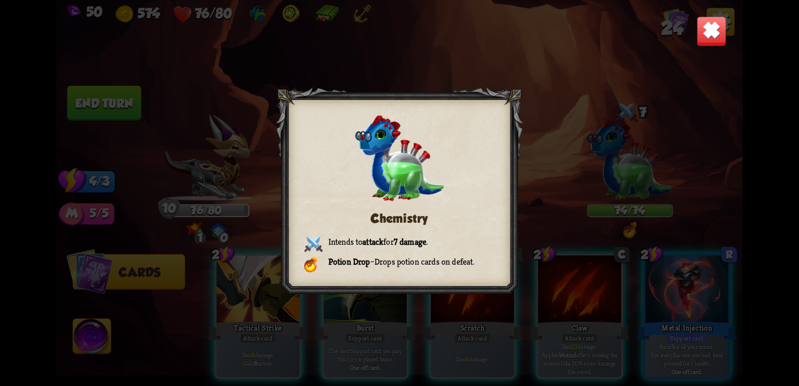
click at [704, 29] on img at bounding box center [712, 31] width 30 height 30
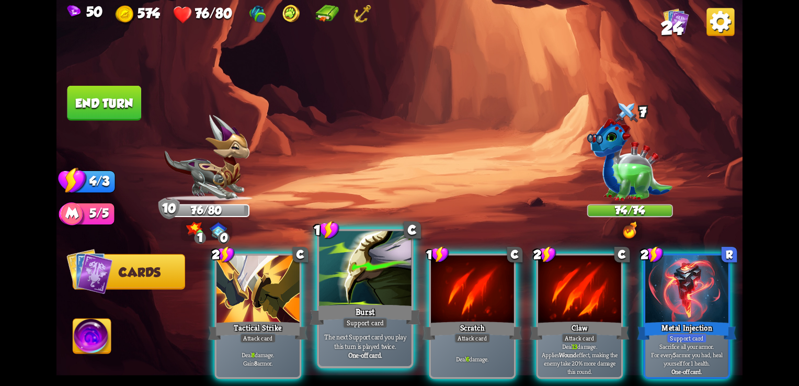
click at [364, 323] on div "Support card" at bounding box center [365, 323] width 45 height 12
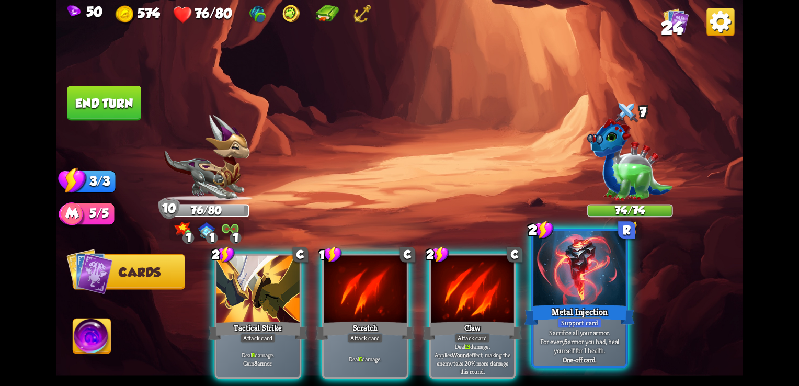
click at [549, 320] on div "Metal Injection" at bounding box center [580, 314] width 111 height 25
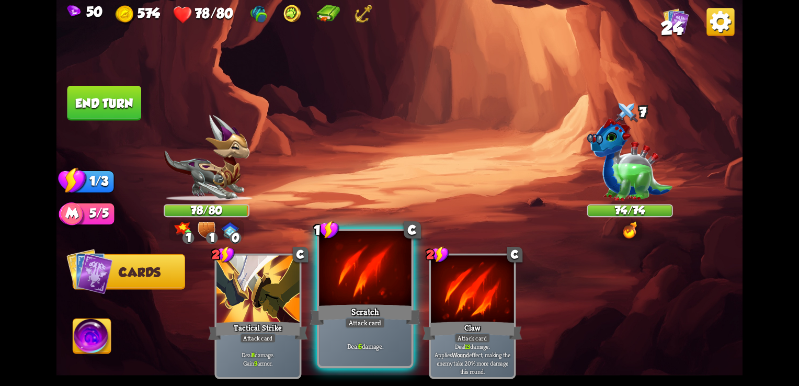
click at [347, 316] on div "Scratch" at bounding box center [365, 314] width 111 height 25
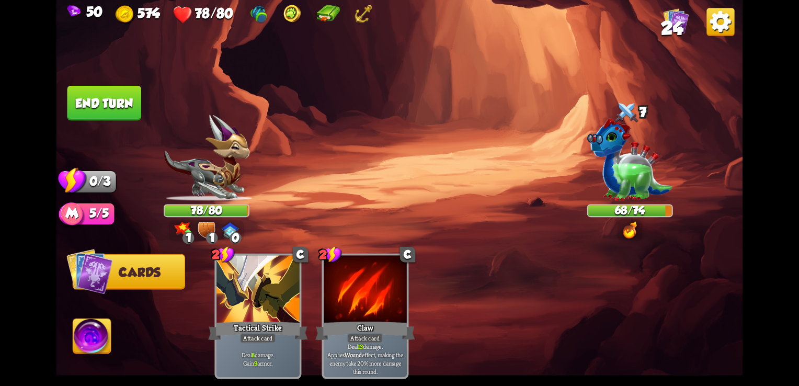
click at [123, 114] on button "End turn" at bounding box center [104, 103] width 74 height 35
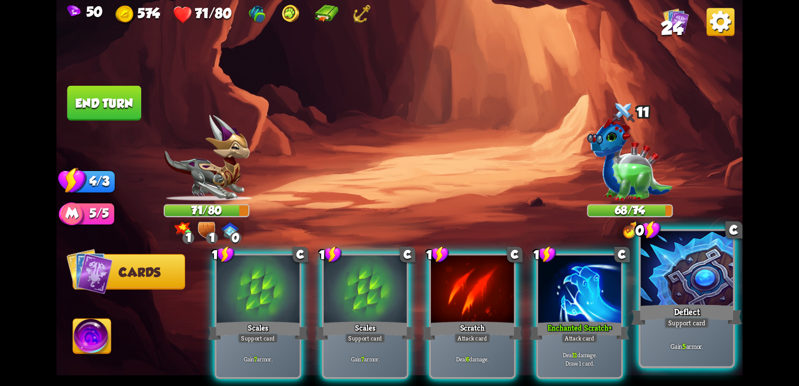
click at [685, 325] on div "Support card" at bounding box center [686, 323] width 45 height 12
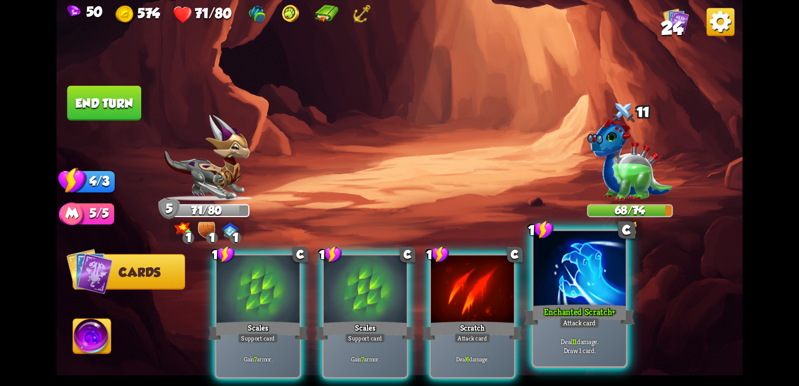
click at [550, 305] on div "Enchanted Scratch+" at bounding box center [580, 314] width 111 height 25
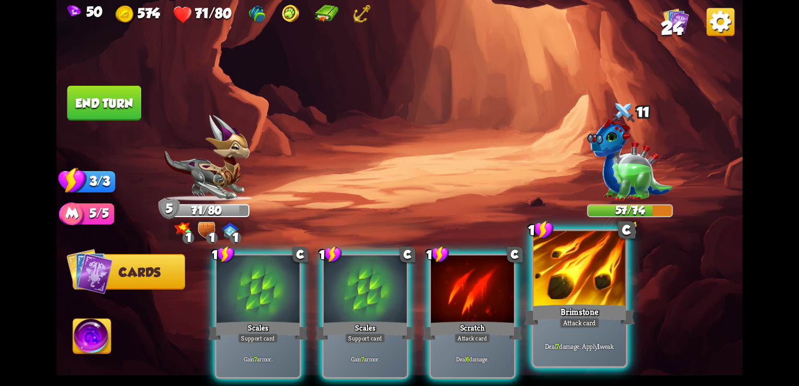
click at [570, 309] on div "Brimstone" at bounding box center [580, 314] width 111 height 25
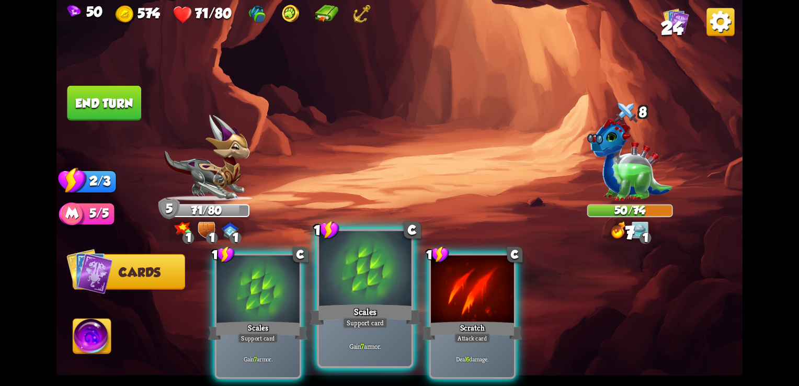
click at [372, 275] on div at bounding box center [365, 270] width 92 height 78
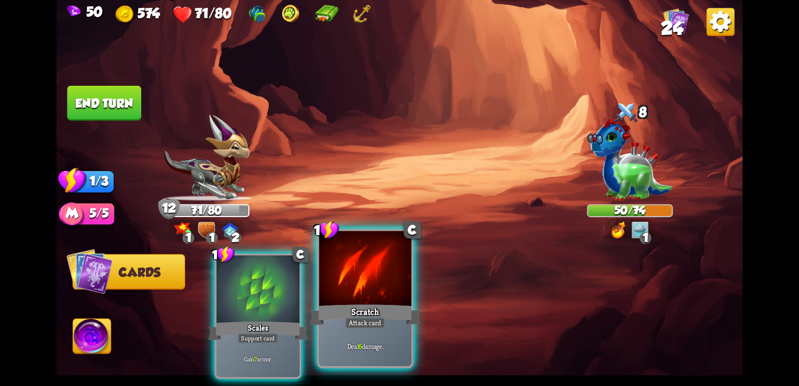
click at [360, 326] on div "Attack card" at bounding box center [365, 323] width 40 height 12
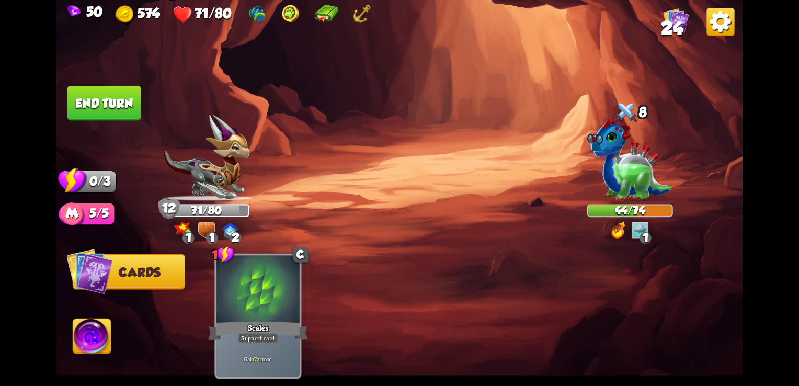
click at [106, 95] on button "End turn" at bounding box center [104, 103] width 74 height 35
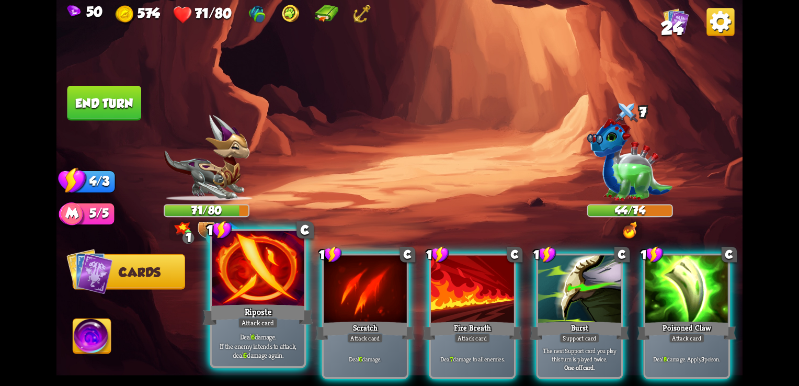
click at [247, 310] on div "Riposte" at bounding box center [258, 314] width 111 height 25
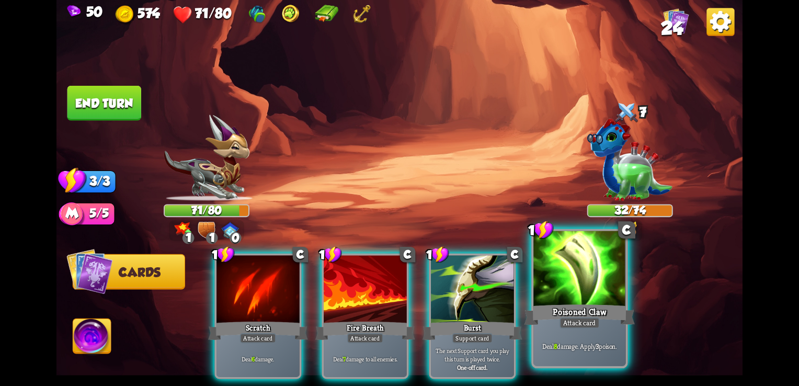
click at [595, 300] on div at bounding box center [579, 270] width 92 height 78
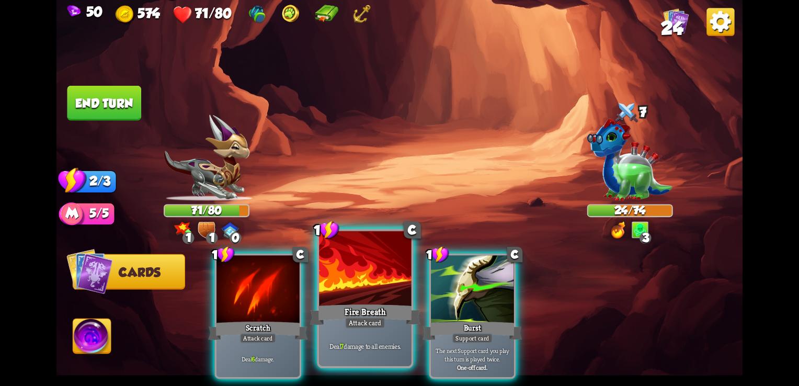
click at [374, 281] on div at bounding box center [365, 270] width 92 height 78
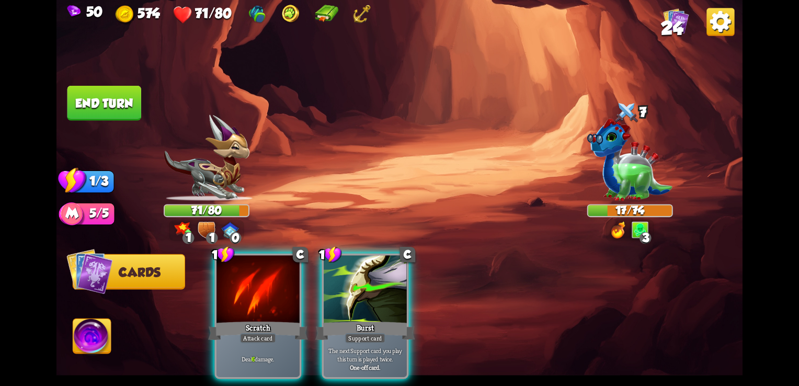
click at [125, 96] on button "End turn" at bounding box center [104, 103] width 74 height 35
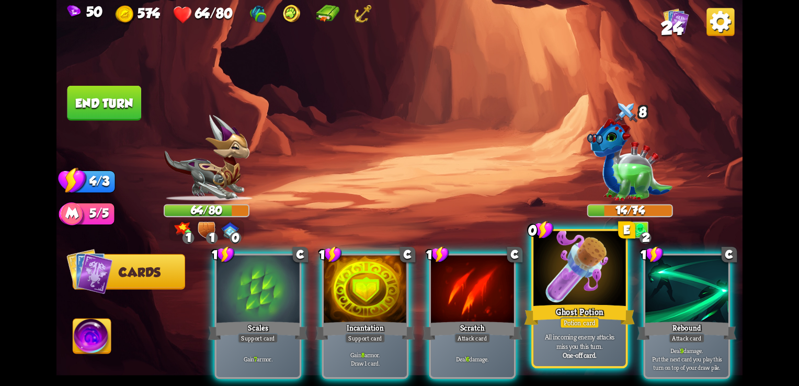
click at [610, 344] on p "All incoming enemy attacks miss you this turn." at bounding box center [579, 342] width 87 height 18
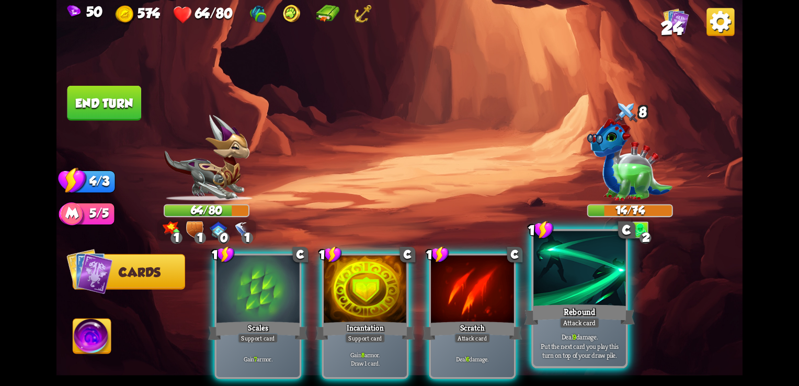
click at [552, 321] on div "Rebound" at bounding box center [580, 314] width 111 height 25
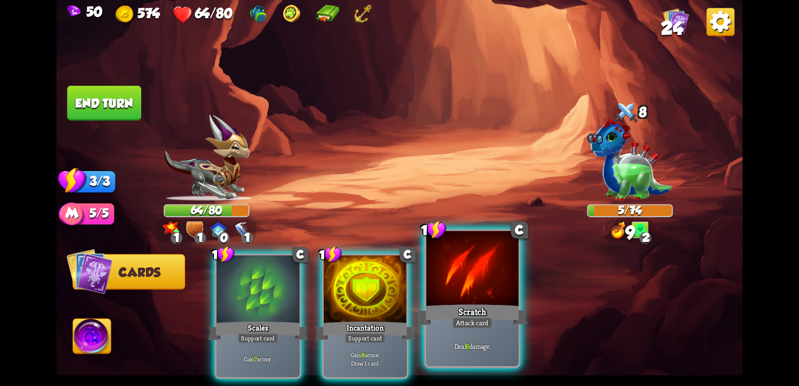
click at [490, 316] on div "Scratch" at bounding box center [472, 314] width 111 height 25
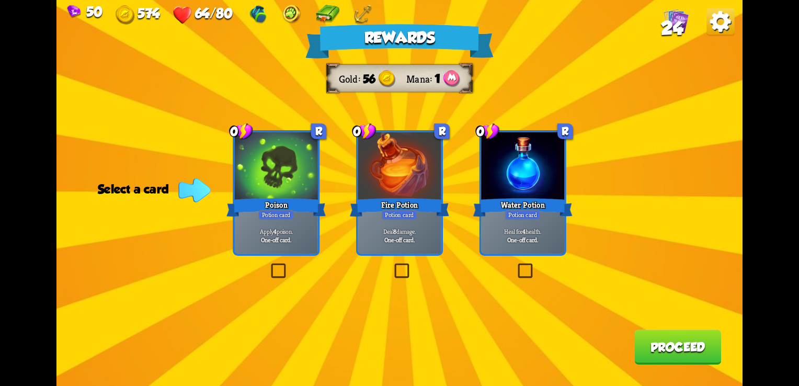
click at [516, 265] on label at bounding box center [516, 265] width 0 height 0
click at [0, 0] on input "checkbox" at bounding box center [0, 0] width 0 height 0
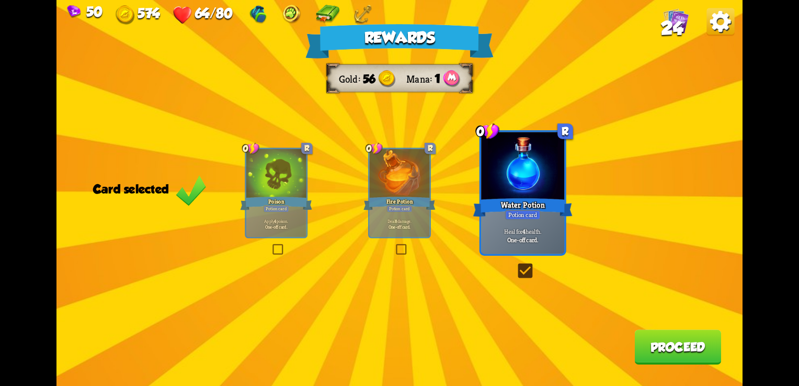
click at [664, 346] on button "Proceed" at bounding box center [677, 346] width 87 height 35
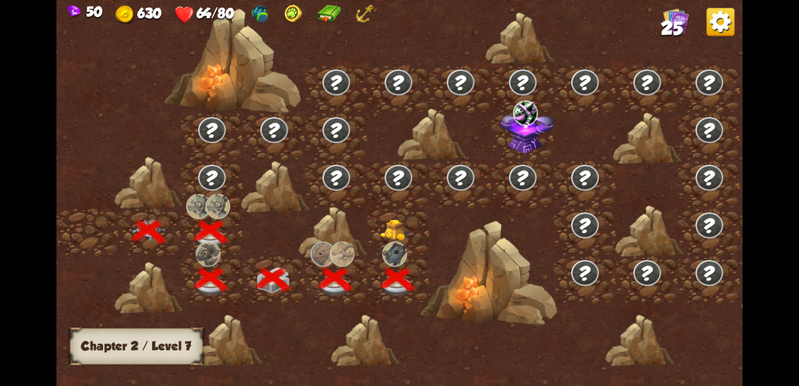
click at [408, 231] on img at bounding box center [397, 230] width 35 height 21
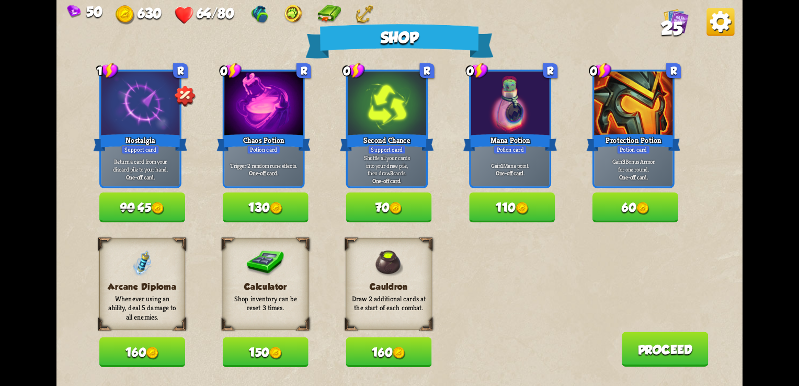
click at [147, 215] on button "90 45" at bounding box center [142, 207] width 86 height 30
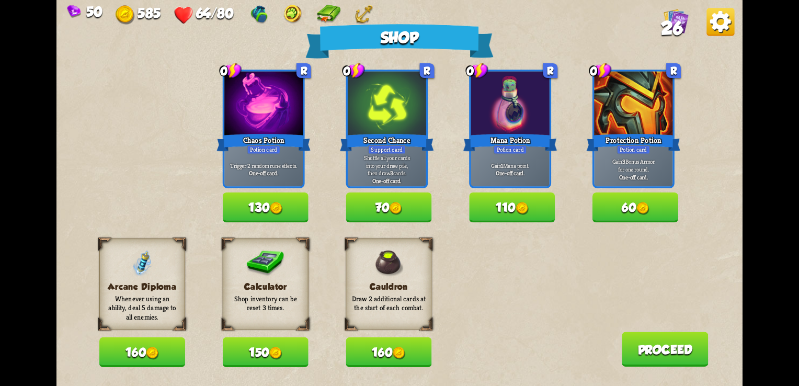
click at [401, 212] on img at bounding box center [396, 208] width 13 height 13
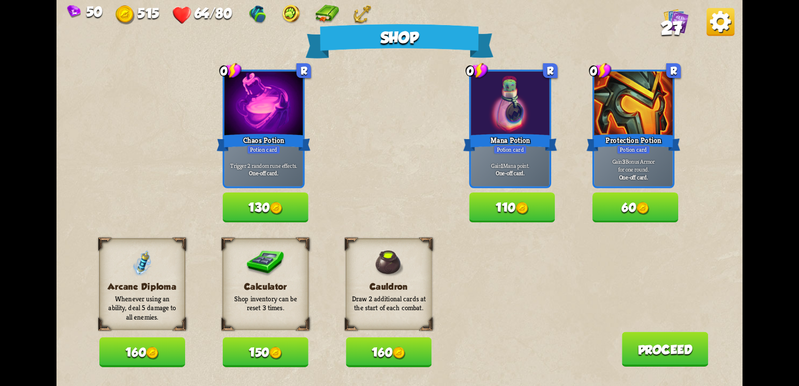
click at [259, 219] on button "130" at bounding box center [266, 207] width 86 height 30
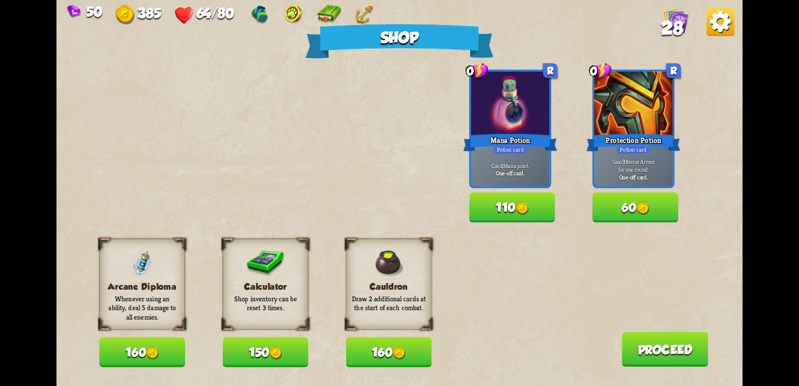
click at [653, 212] on button "60" at bounding box center [636, 207] width 86 height 30
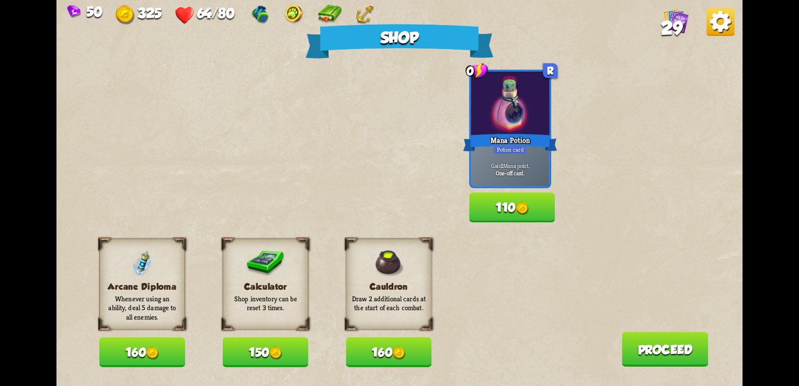
click at [253, 361] on button "150" at bounding box center [266, 352] width 86 height 30
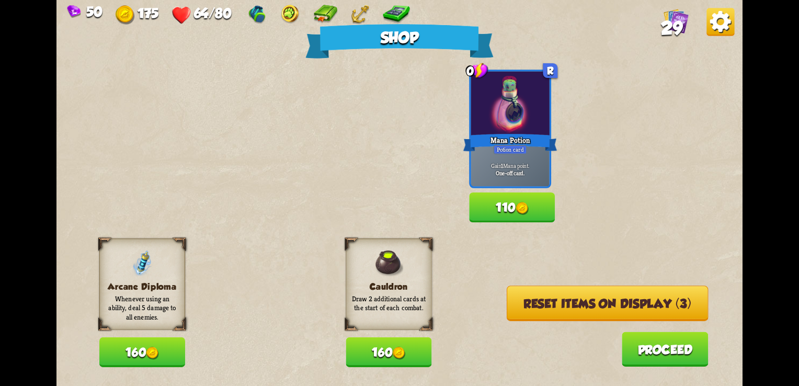
click at [404, 358] on img at bounding box center [399, 353] width 13 height 13
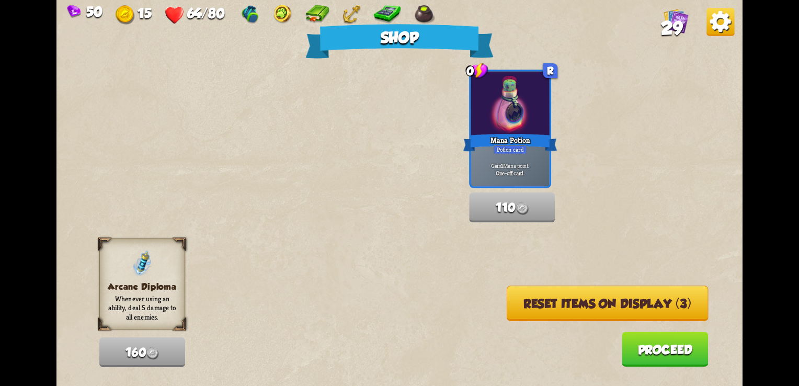
click at [657, 344] on button "Proceed" at bounding box center [665, 349] width 87 height 35
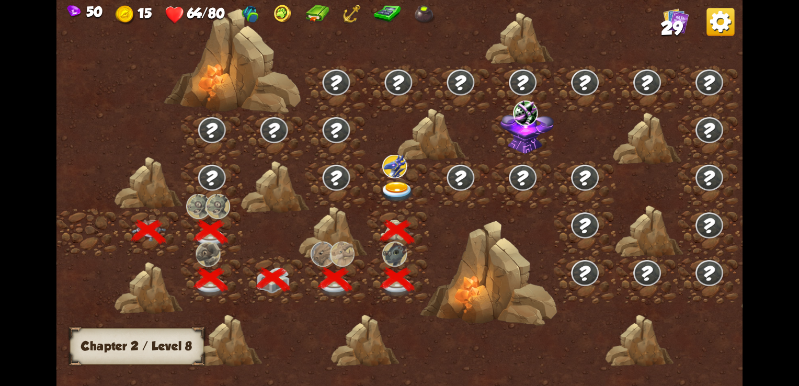
click at [400, 194] on img at bounding box center [397, 192] width 35 height 20
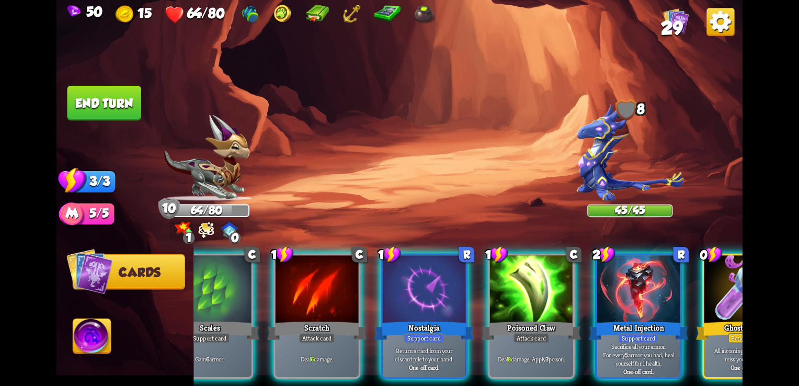
scroll to position [0, 0]
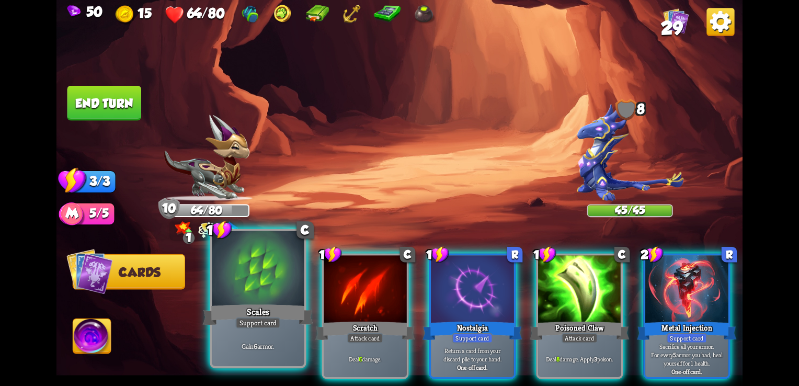
click at [249, 295] on div at bounding box center [258, 270] width 92 height 78
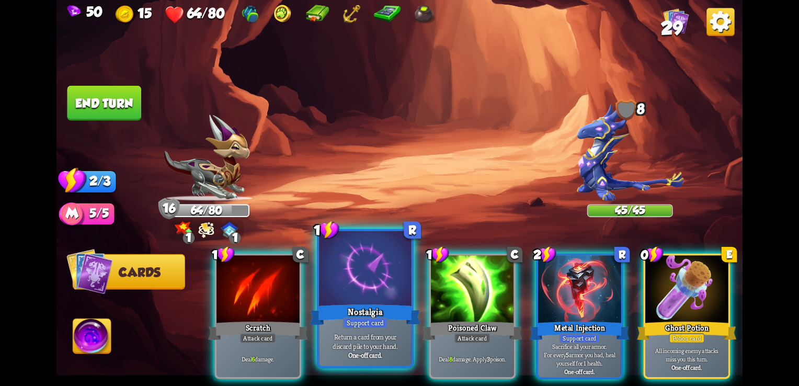
click at [367, 311] on div "Nostalgia" at bounding box center [365, 314] width 111 height 25
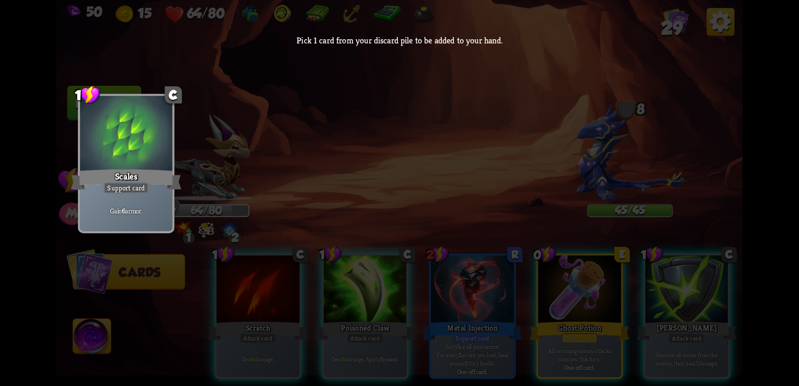
click at [134, 160] on div at bounding box center [126, 135] width 92 height 78
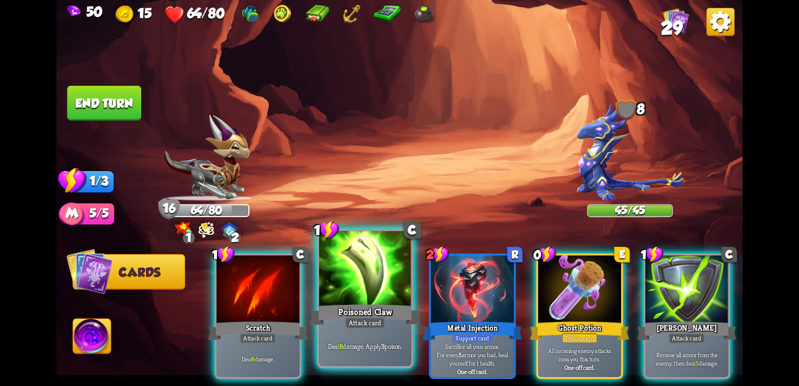
click at [356, 309] on div "Poisoned Claw" at bounding box center [365, 314] width 111 height 25
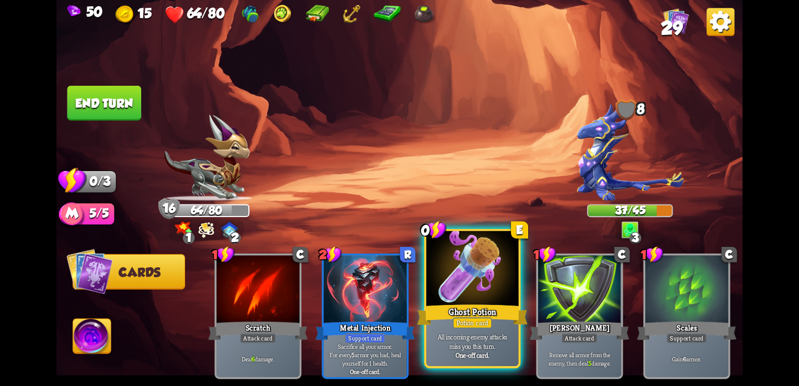
click at [448, 331] on div "All incoming enemy attacks miss you this turn. One-off card." at bounding box center [472, 346] width 92 height 40
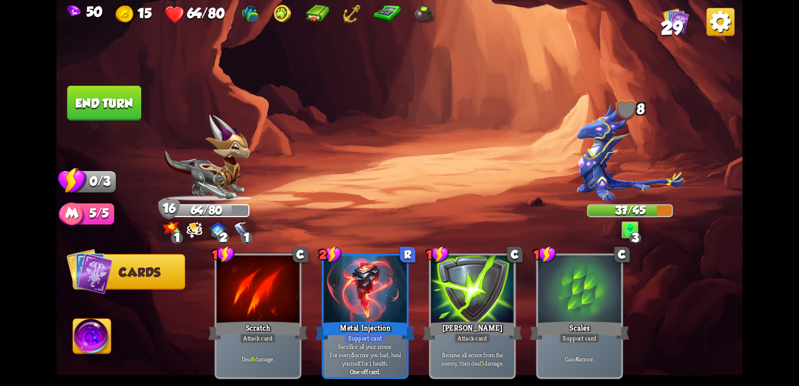
click at [111, 92] on button "End turn" at bounding box center [104, 103] width 74 height 35
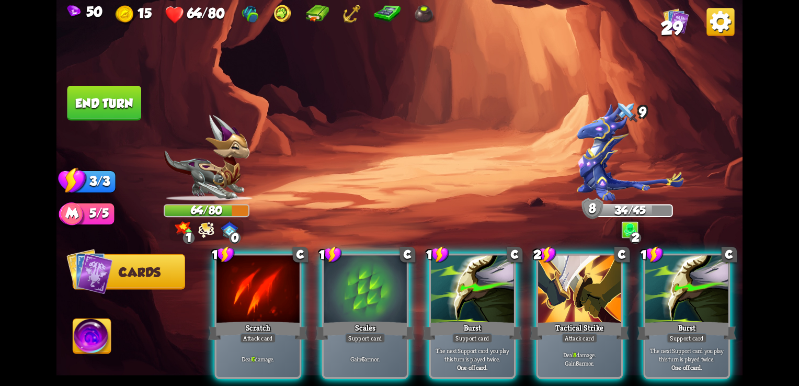
click at [211, 235] on img at bounding box center [206, 229] width 16 height 17
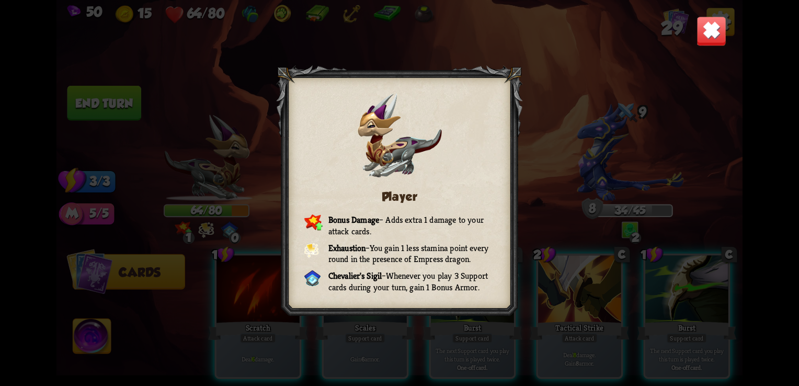
click at [715, 39] on img at bounding box center [712, 31] width 30 height 30
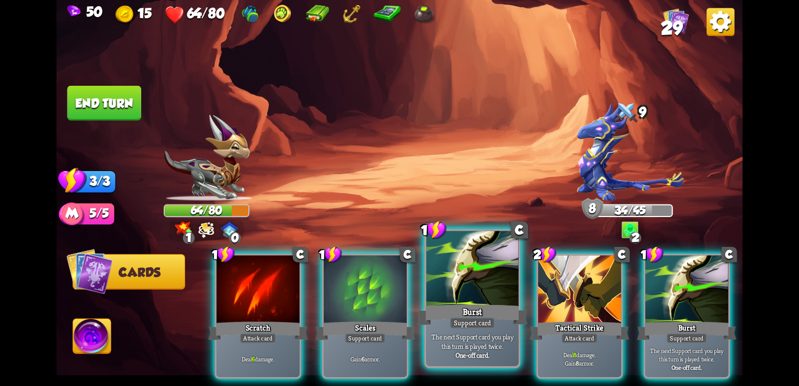
click at [443, 305] on div "Burst" at bounding box center [472, 314] width 111 height 25
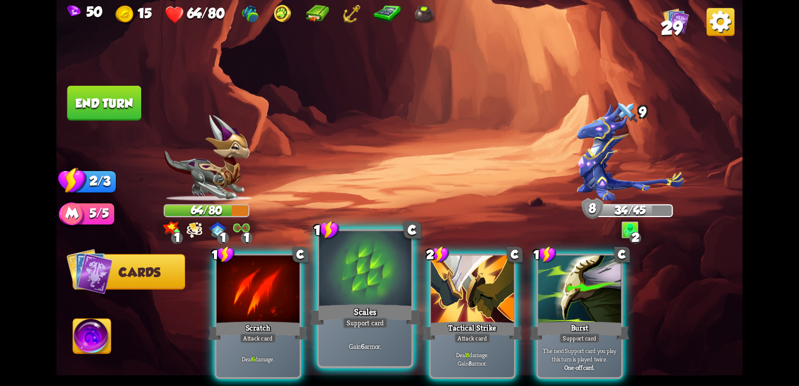
click at [350, 317] on div "Scales" at bounding box center [365, 314] width 111 height 25
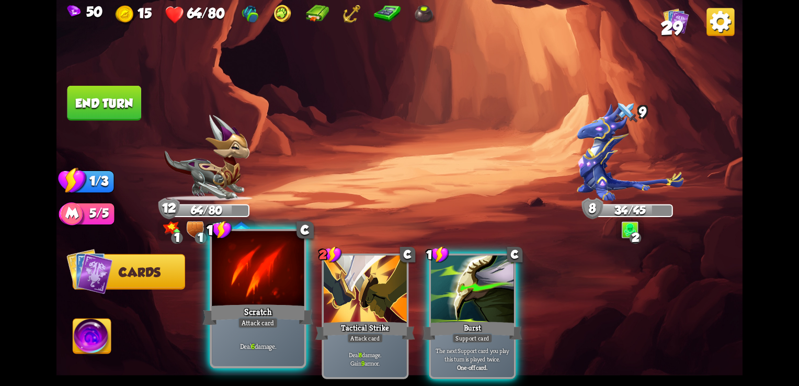
click at [255, 334] on div "Deal 6 damage." at bounding box center [258, 346] width 92 height 40
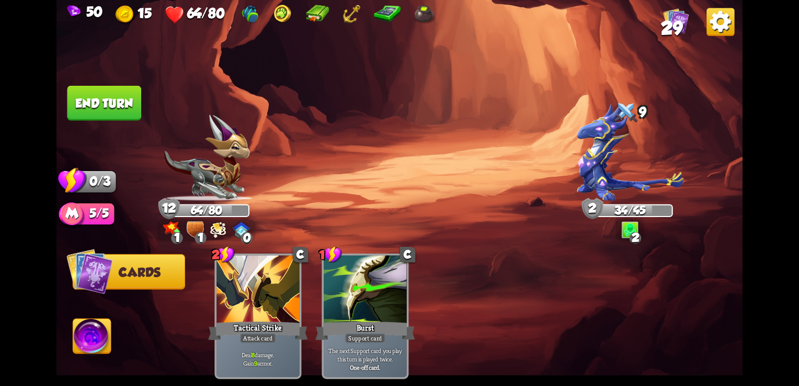
click at [127, 115] on button "End turn" at bounding box center [104, 103] width 74 height 35
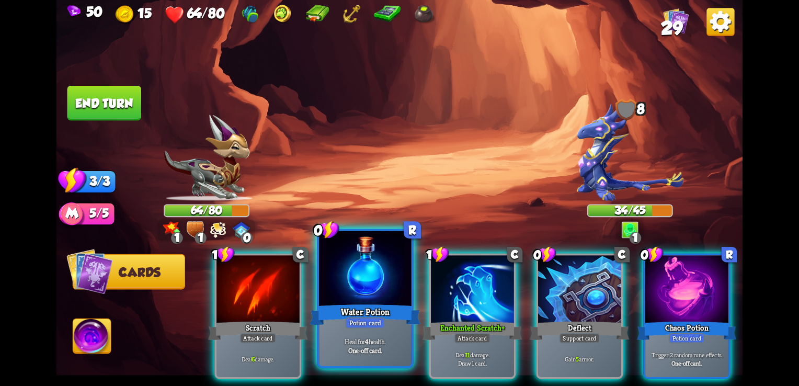
click at [351, 327] on div "Potion card" at bounding box center [365, 323] width 40 height 12
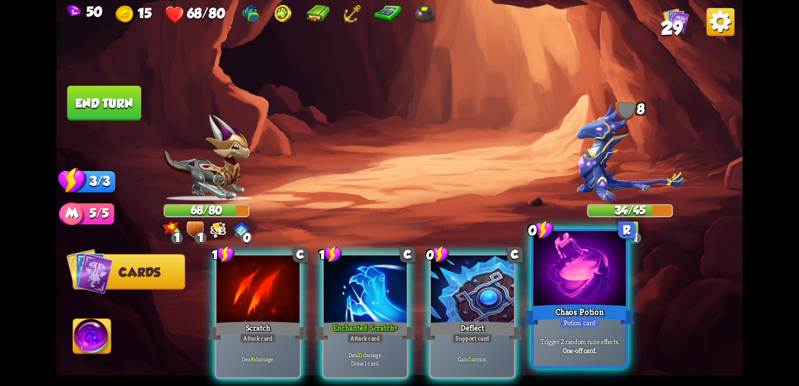
click at [600, 296] on div at bounding box center [579, 270] width 92 height 78
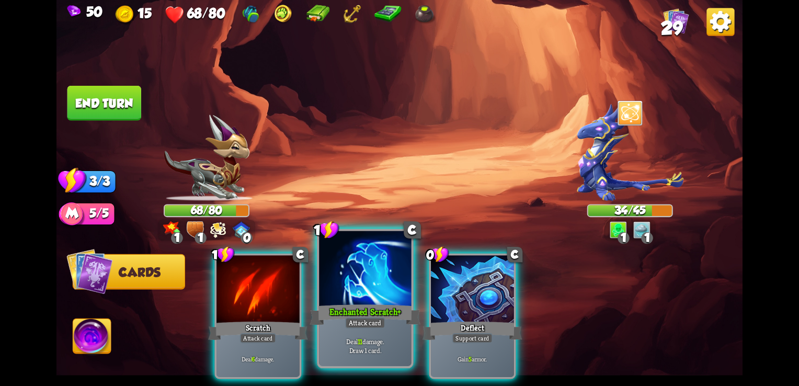
click at [388, 313] on div "Enchanted Scratch+" at bounding box center [365, 314] width 111 height 25
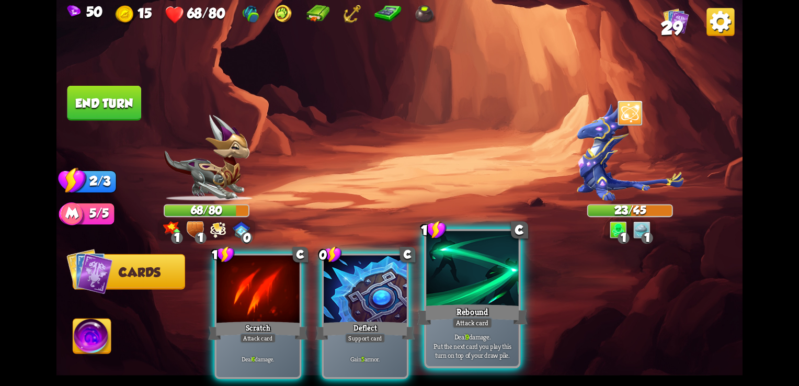
click at [485, 305] on div "Rebound" at bounding box center [472, 314] width 111 height 25
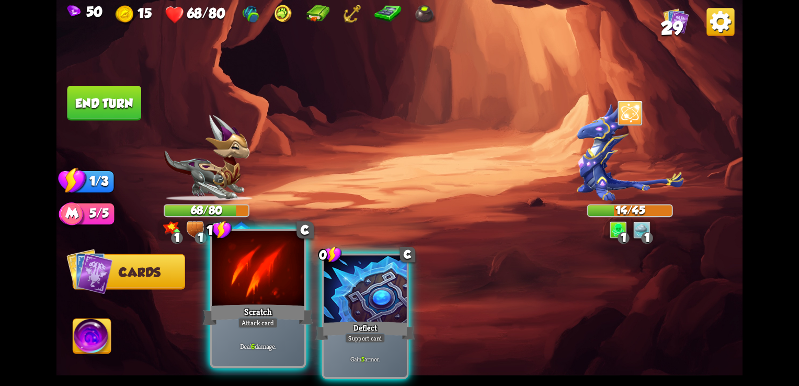
click at [215, 284] on div at bounding box center [258, 270] width 92 height 78
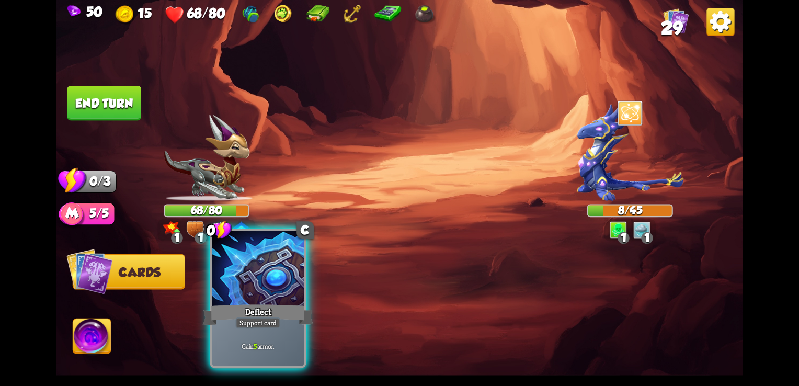
click at [258, 293] on div at bounding box center [258, 270] width 92 height 78
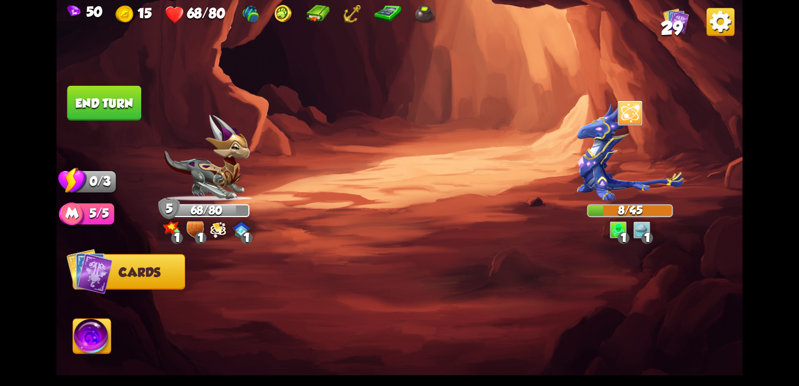
click at [119, 114] on button "End turn" at bounding box center [104, 103] width 74 height 35
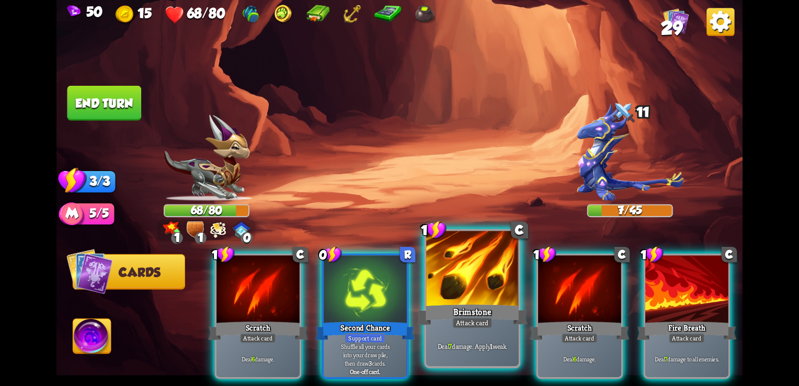
click at [475, 296] on div at bounding box center [472, 270] width 92 height 78
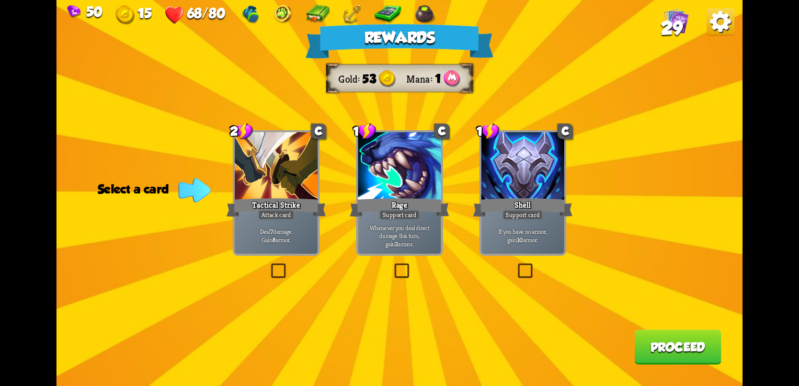
click at [516, 265] on label at bounding box center [516, 265] width 0 height 0
click at [0, 0] on input "checkbox" at bounding box center [0, 0] width 0 height 0
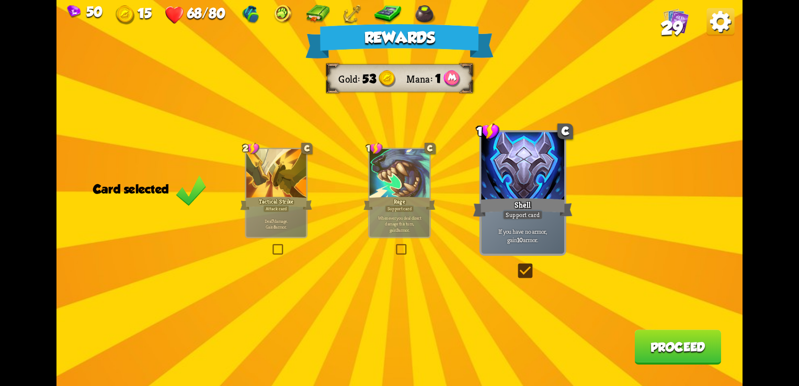
click at [705, 350] on button "Proceed" at bounding box center [677, 346] width 87 height 35
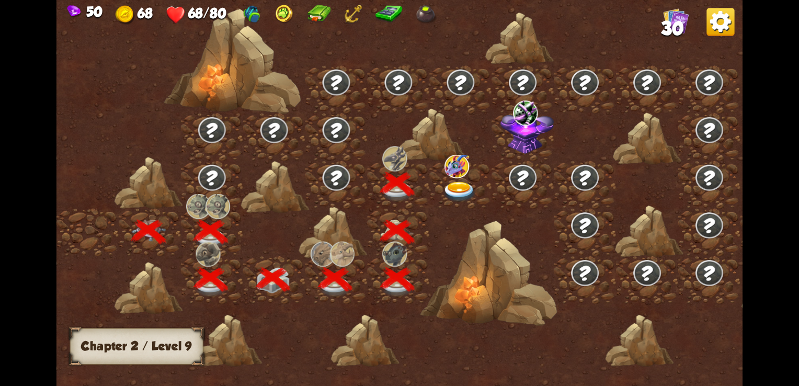
click at [468, 190] on img at bounding box center [459, 192] width 35 height 20
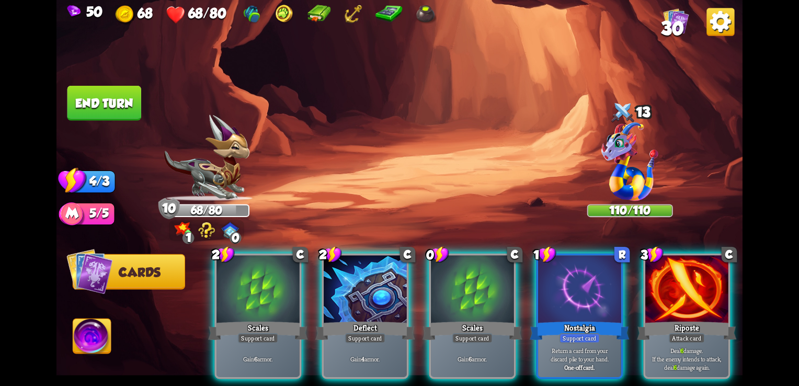
click at [193, 235] on div "1" at bounding box center [189, 238] width 12 height 12
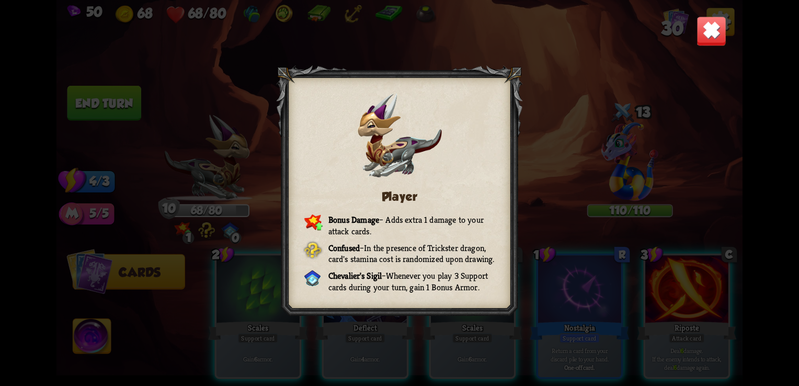
click at [718, 35] on img at bounding box center [712, 31] width 30 height 30
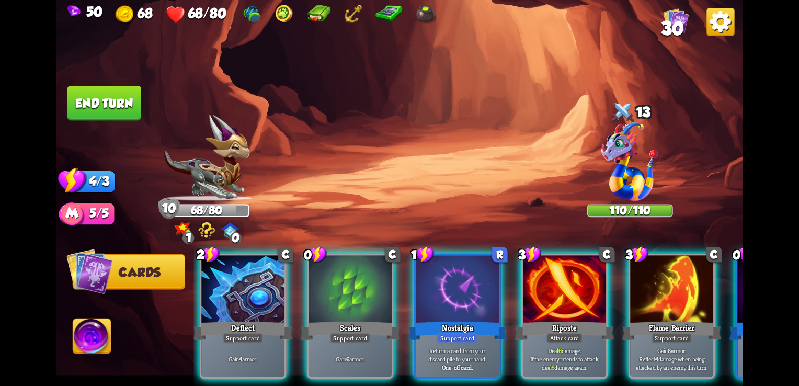
scroll to position [0, 120]
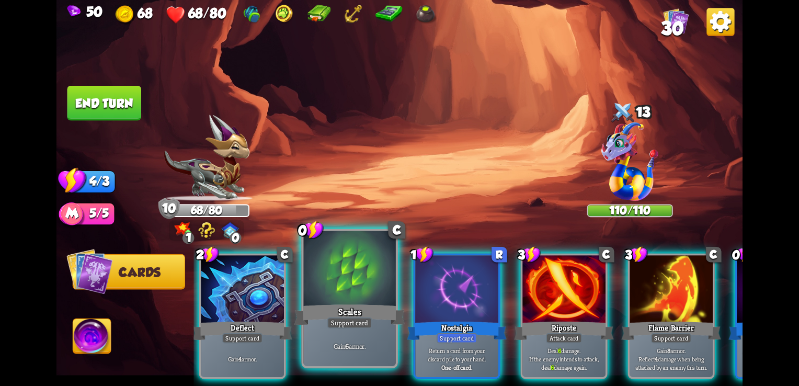
click at [298, 309] on div "Scales" at bounding box center [349, 314] width 111 height 25
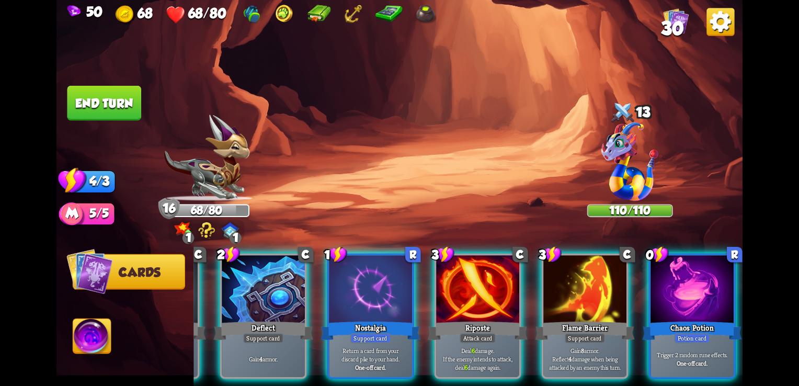
scroll to position [0, 99]
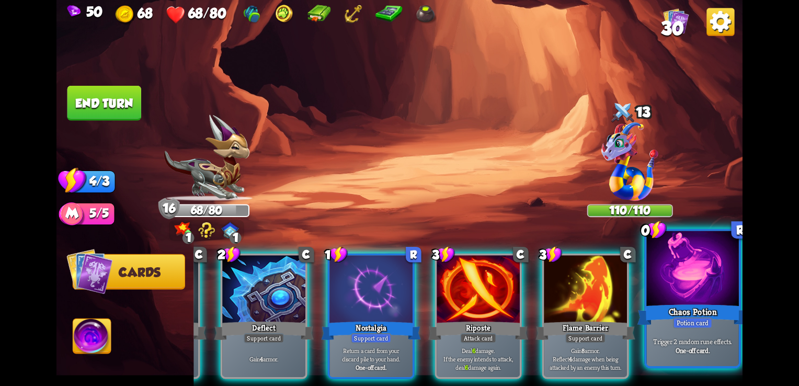
click at [697, 309] on div "Chaos Potion" at bounding box center [693, 314] width 111 height 25
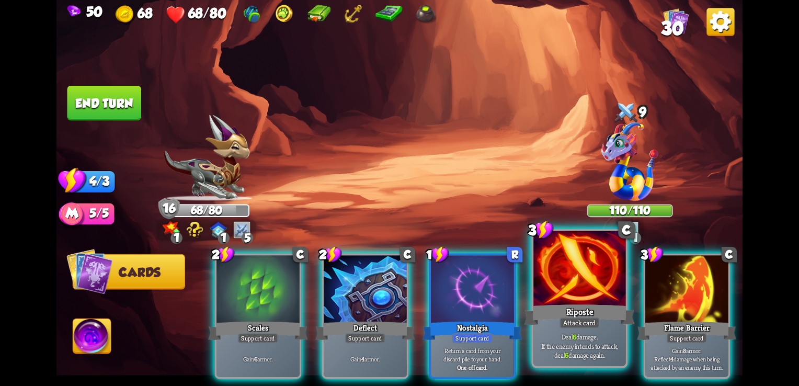
click at [569, 258] on div at bounding box center [579, 270] width 92 height 78
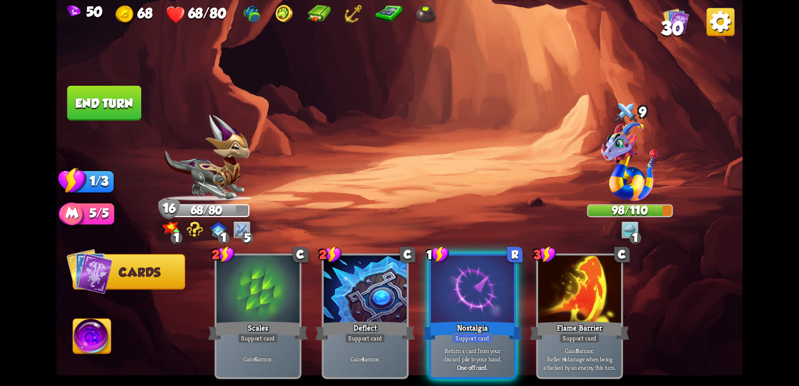
click at [123, 110] on button "End turn" at bounding box center [104, 103] width 74 height 35
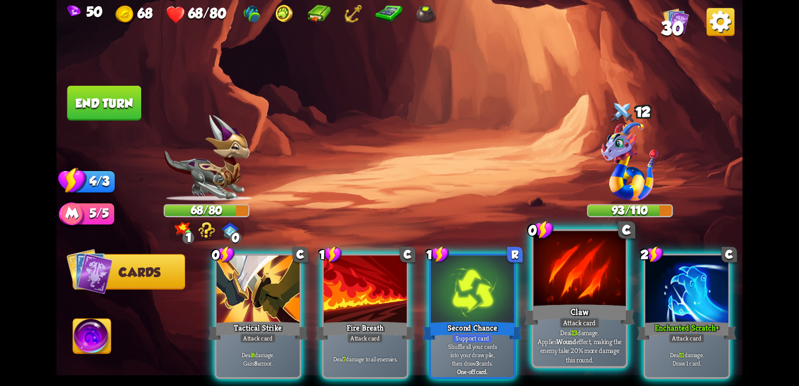
click at [579, 308] on div "Claw" at bounding box center [580, 314] width 111 height 25
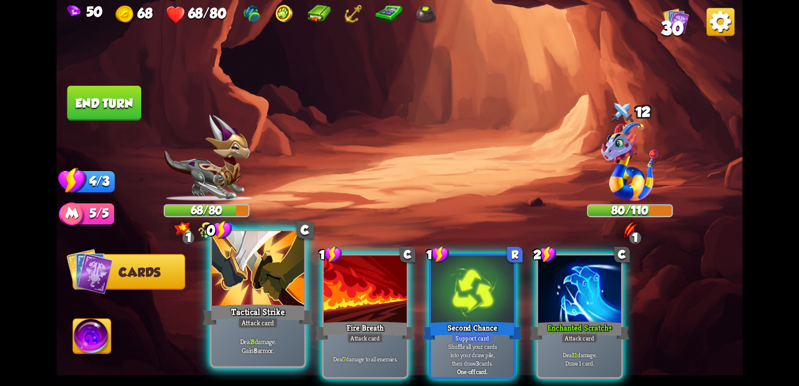
click at [248, 289] on div at bounding box center [258, 270] width 92 height 78
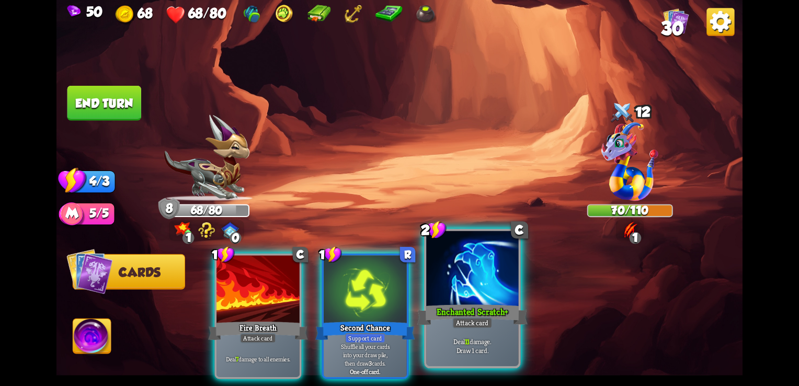
click at [481, 275] on div at bounding box center [472, 270] width 92 height 78
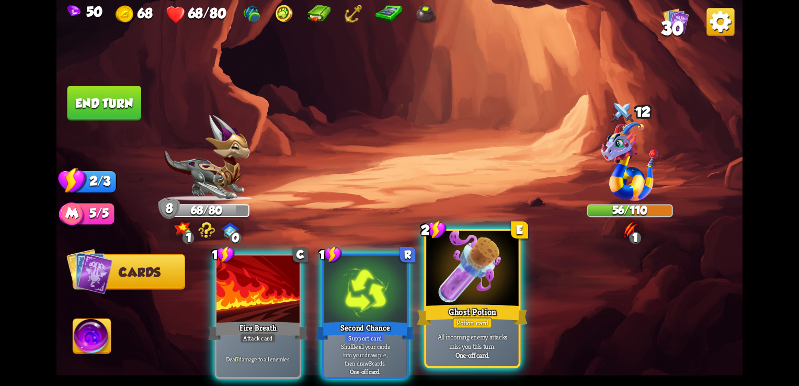
click at [440, 308] on div "Ghost Potion" at bounding box center [472, 314] width 111 height 25
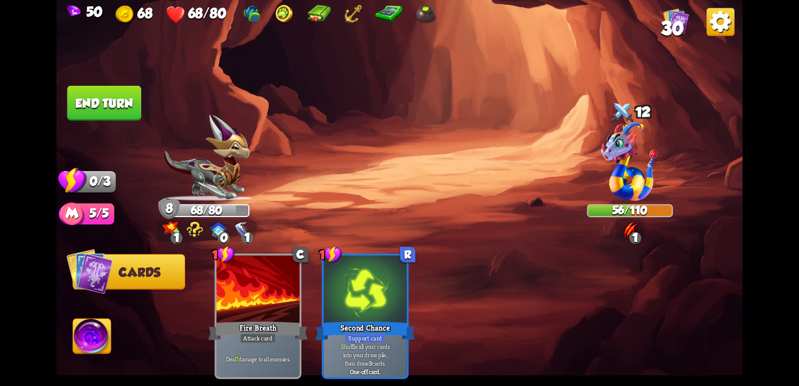
click at [92, 101] on button "End turn" at bounding box center [104, 103] width 74 height 35
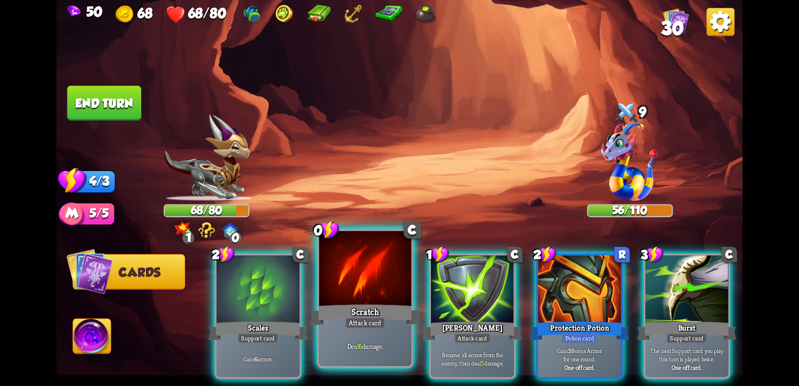
click at [354, 295] on div at bounding box center [365, 270] width 92 height 78
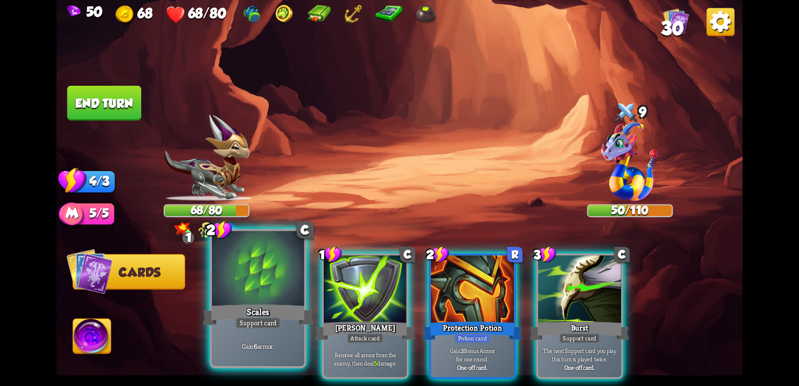
click at [254, 290] on div at bounding box center [258, 270] width 92 height 78
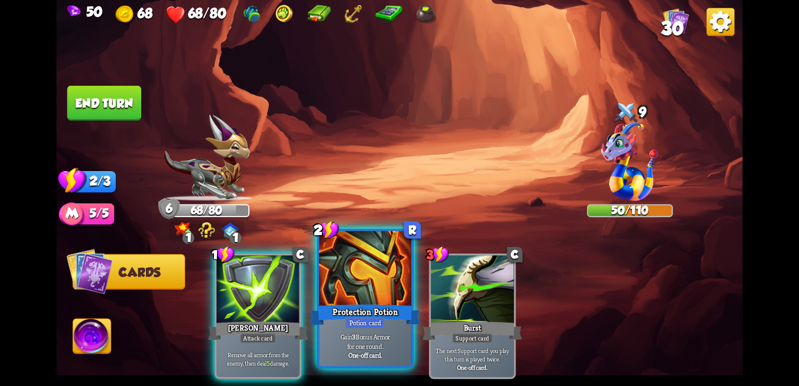
click at [358, 296] on div at bounding box center [365, 270] width 92 height 78
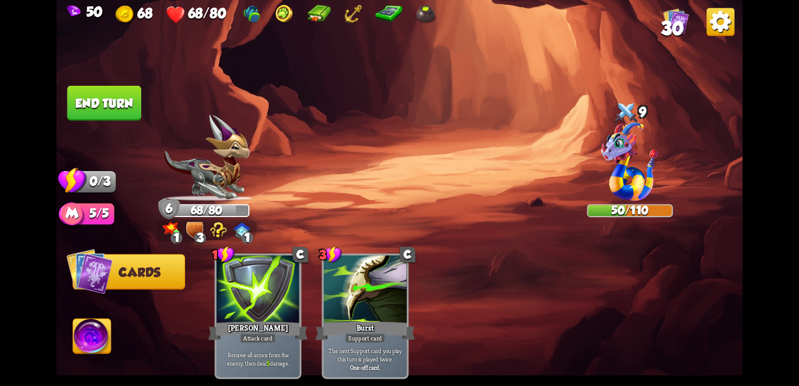
click at [113, 101] on button "End turn" at bounding box center [104, 103] width 74 height 35
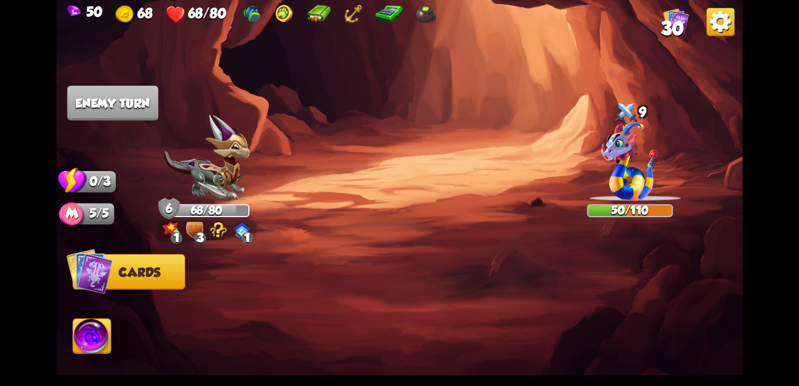
click at [183, 229] on div "Select an enemy to attack... You don't have enough stamina to play that card...…" at bounding box center [399, 193] width 686 height 386
click at [210, 230] on img at bounding box center [218, 230] width 17 height 16
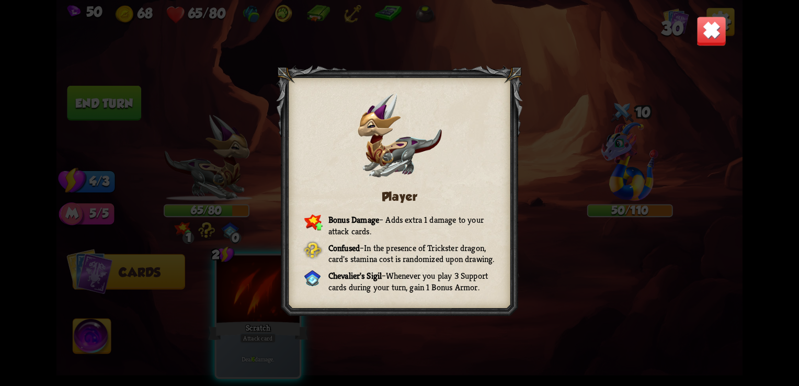
click at [719, 29] on img at bounding box center [712, 31] width 30 height 30
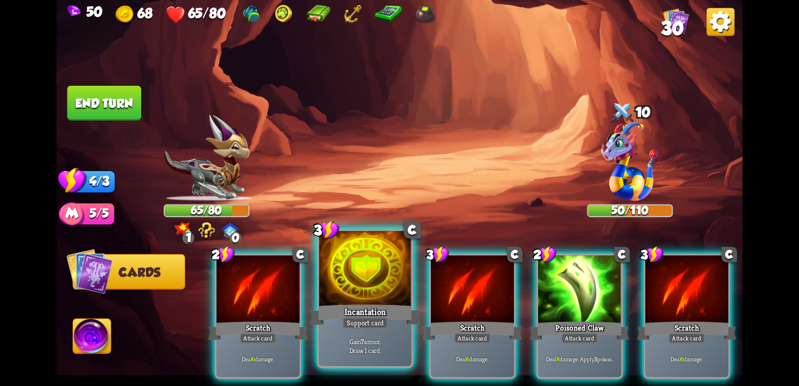
click at [375, 309] on div "Incantation" at bounding box center [365, 314] width 111 height 25
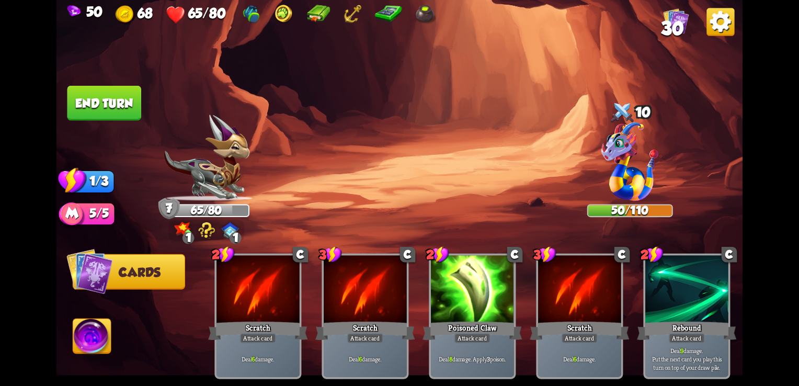
click at [107, 102] on button "End turn" at bounding box center [104, 103] width 74 height 35
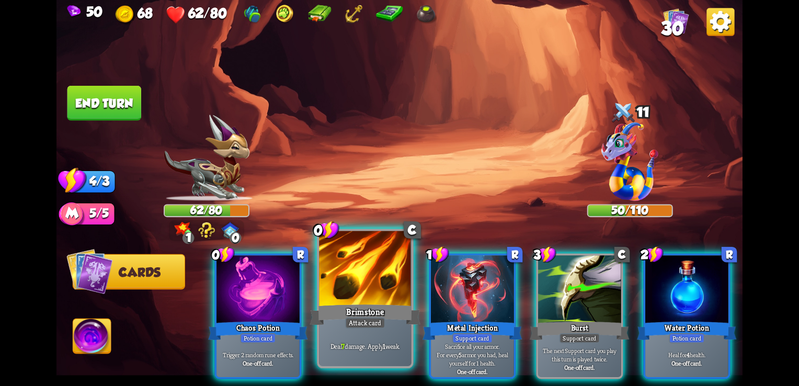
click at [367, 291] on div at bounding box center [365, 270] width 92 height 78
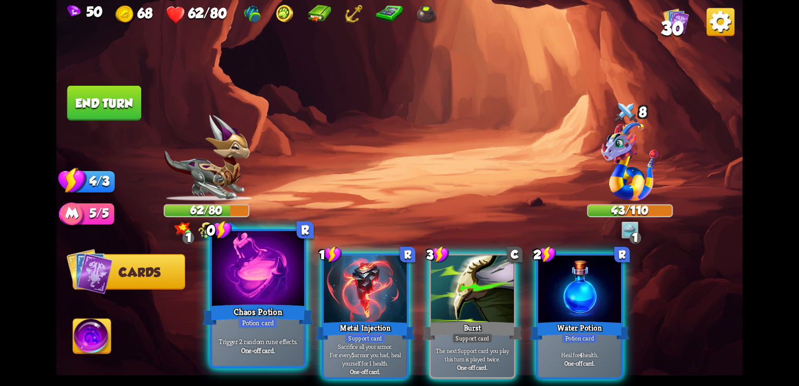
click at [278, 288] on div at bounding box center [258, 270] width 92 height 78
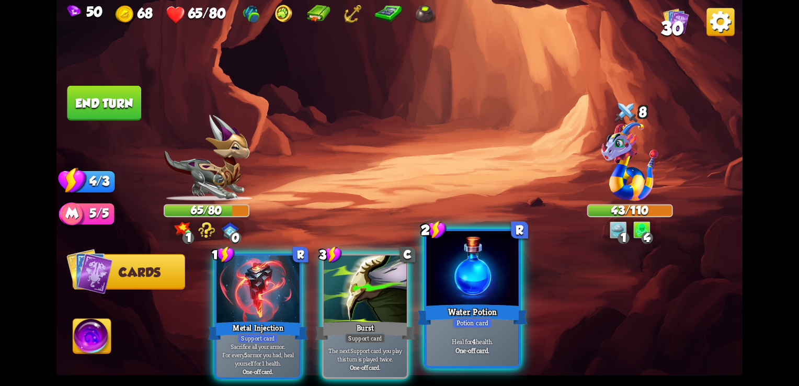
click at [472, 313] on div "Water Potion" at bounding box center [472, 314] width 111 height 25
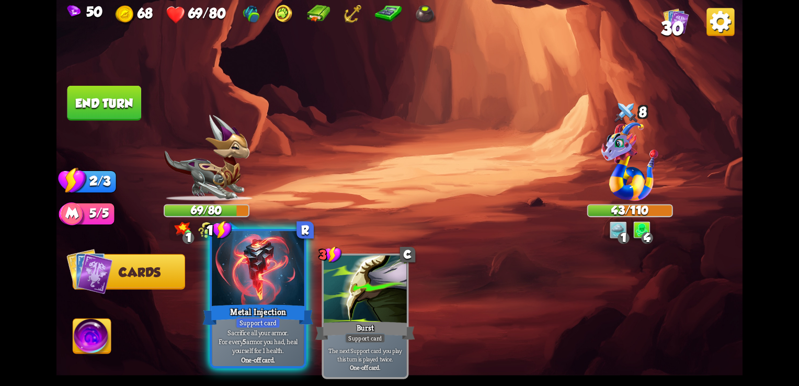
click at [247, 300] on div at bounding box center [258, 270] width 92 height 78
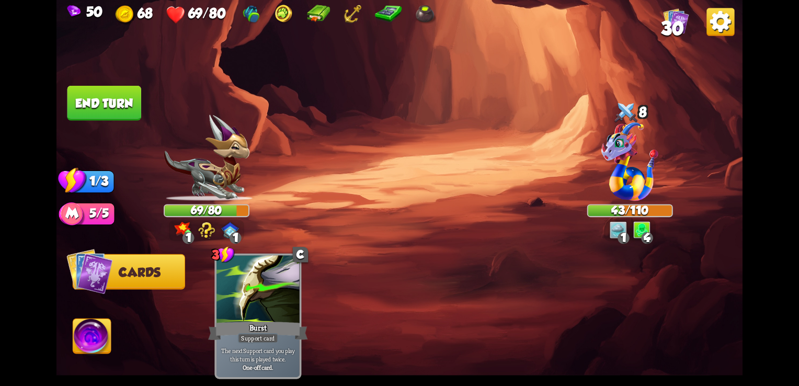
click at [119, 104] on button "End turn" at bounding box center [104, 103] width 74 height 35
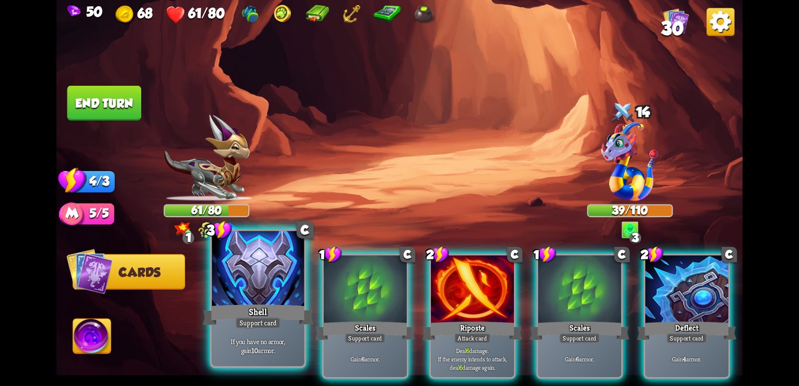
click at [279, 357] on div "If you have no armor, gain 10 armor." at bounding box center [258, 346] width 92 height 40
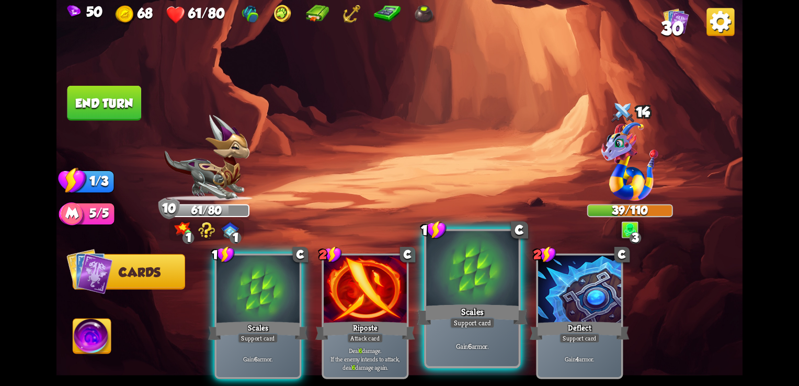
click at [458, 302] on div at bounding box center [472, 270] width 92 height 78
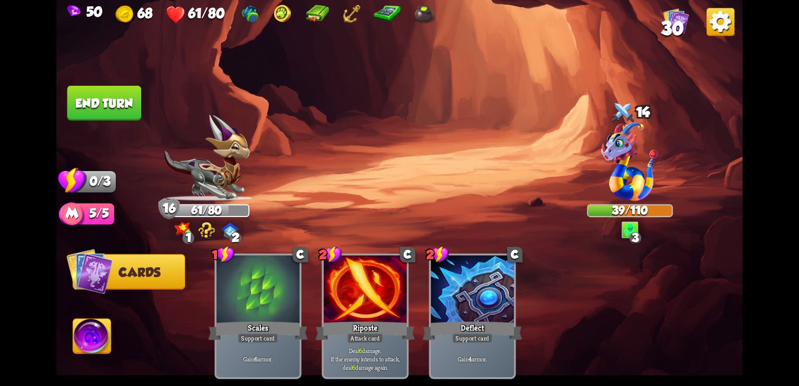
click at [115, 106] on button "End turn" at bounding box center [104, 103] width 74 height 35
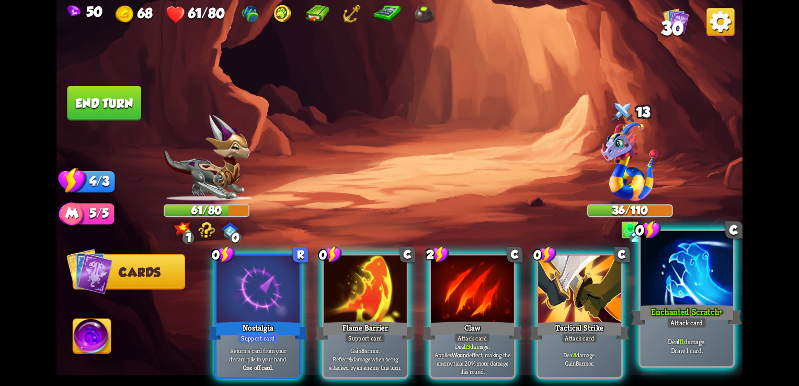
click at [685, 341] on p "Deal 11 damage. Draw 1 card." at bounding box center [686, 346] width 87 height 18
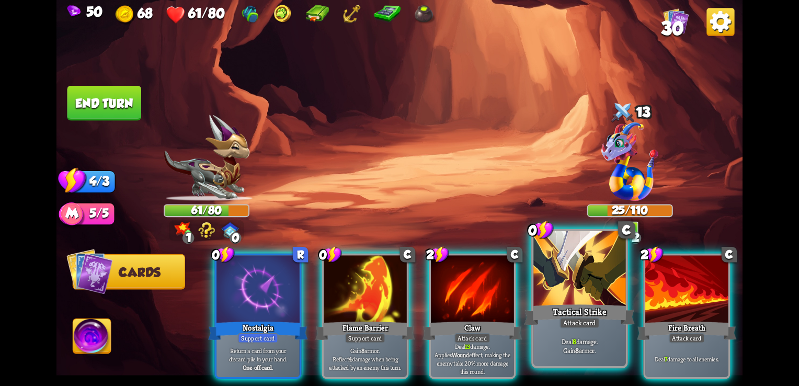
click at [583, 302] on div "Tactical Strike" at bounding box center [580, 314] width 111 height 25
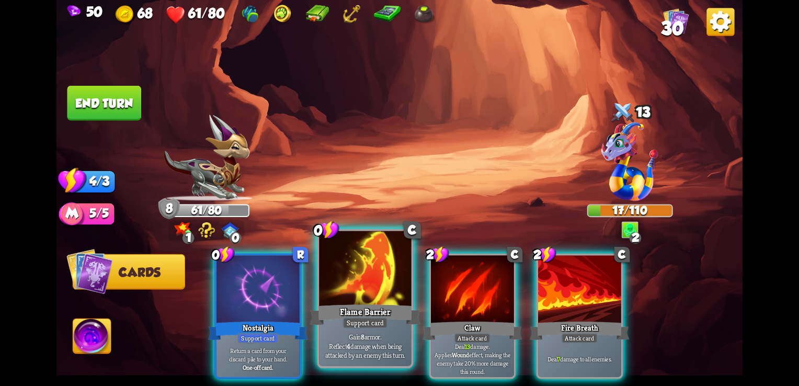
click at [357, 318] on div "Support card" at bounding box center [365, 323] width 45 height 12
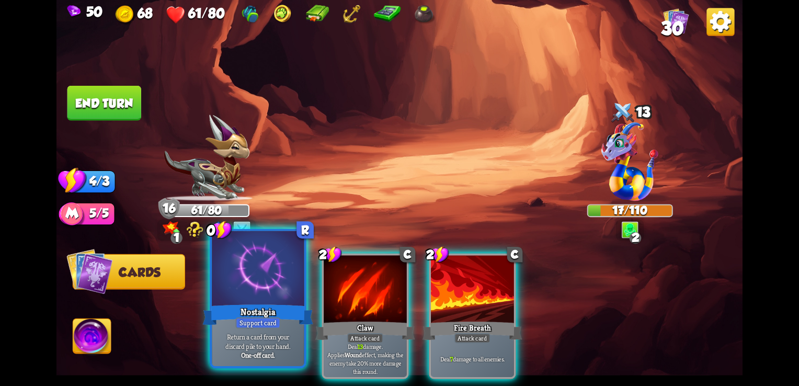
click at [253, 332] on div "Return a card from your discard pile to your hand. One-off card." at bounding box center [258, 346] width 92 height 40
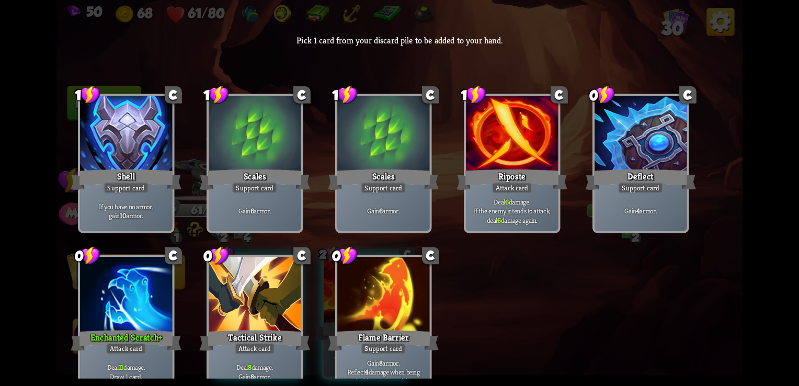
scroll to position [15, 0]
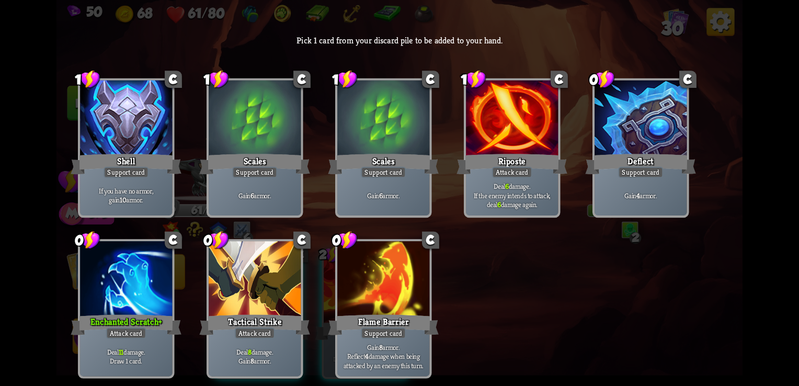
click at [130, 304] on div at bounding box center [126, 280] width 92 height 78
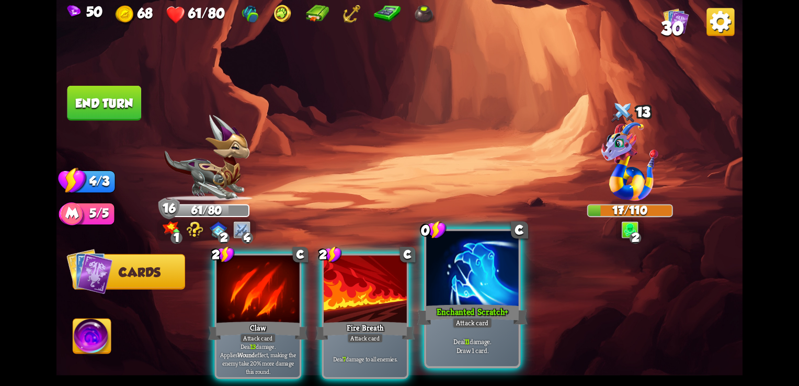
click at [458, 306] on div "Enchanted Scratch+" at bounding box center [472, 314] width 111 height 25
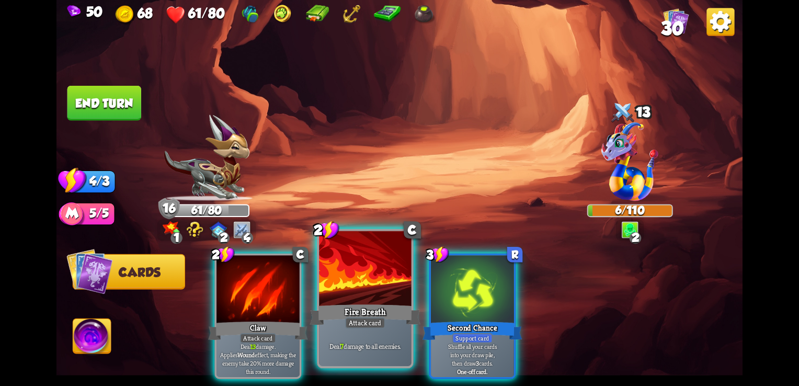
click at [348, 305] on div "Fire Breath" at bounding box center [365, 314] width 111 height 25
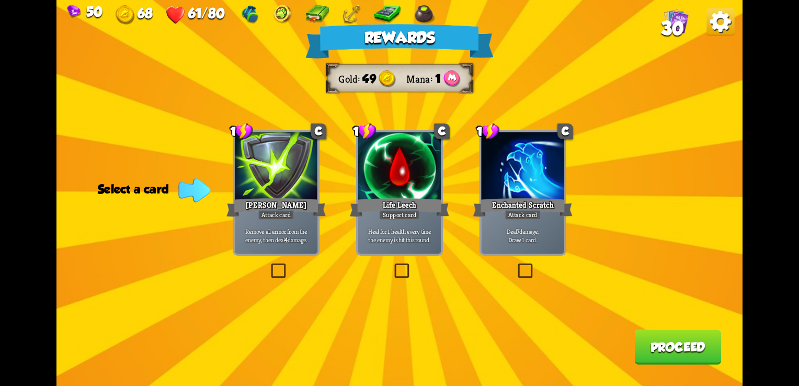
click at [392, 265] on label at bounding box center [392, 265] width 0 height 0
click at [0, 0] on input "checkbox" at bounding box center [0, 0] width 0 height 0
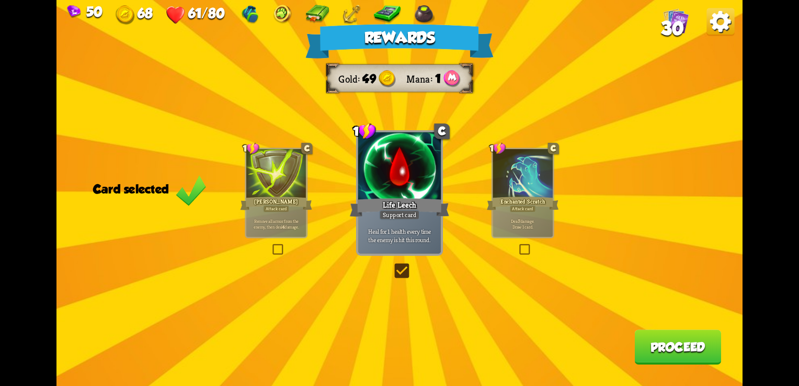
click at [392, 265] on label at bounding box center [392, 265] width 0 height 0
click at [0, 0] on input "checkbox" at bounding box center [0, 0] width 0 height 0
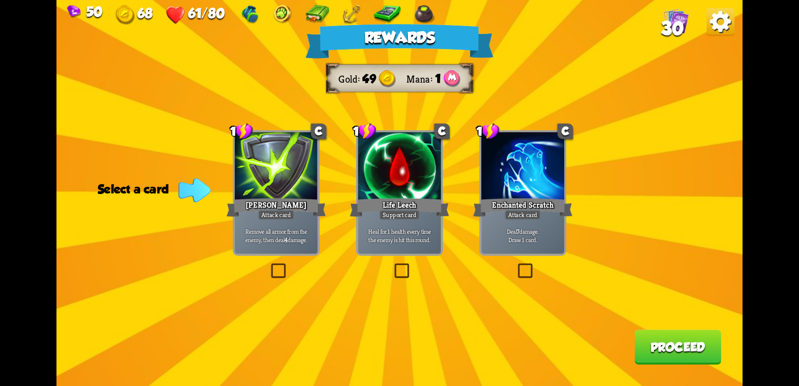
click at [392, 265] on label at bounding box center [392, 265] width 0 height 0
click at [0, 0] on input "checkbox" at bounding box center [0, 0] width 0 height 0
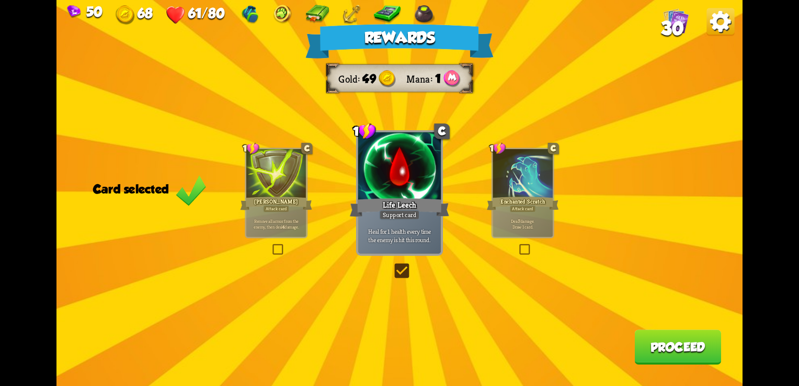
click at [674, 354] on button "Proceed" at bounding box center [677, 346] width 87 height 35
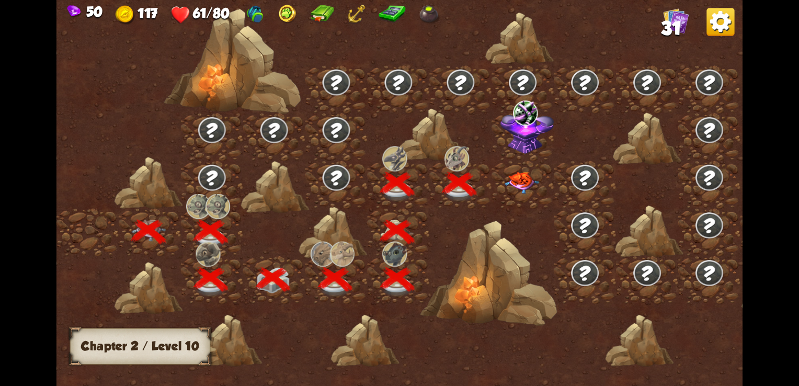
click at [523, 183] on img at bounding box center [522, 183] width 35 height 22
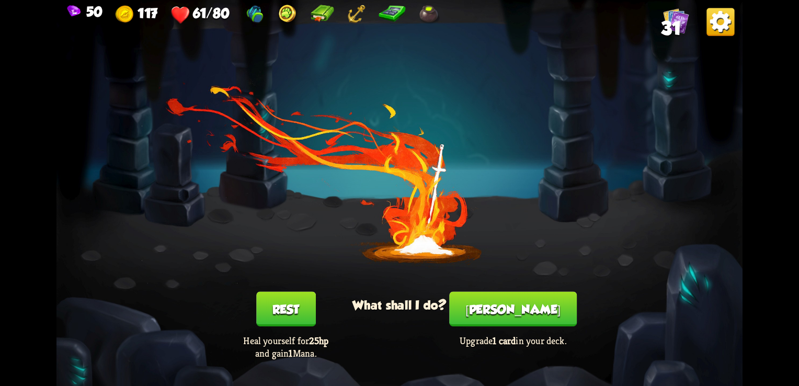
click at [290, 311] on button "Rest" at bounding box center [286, 309] width 60 height 35
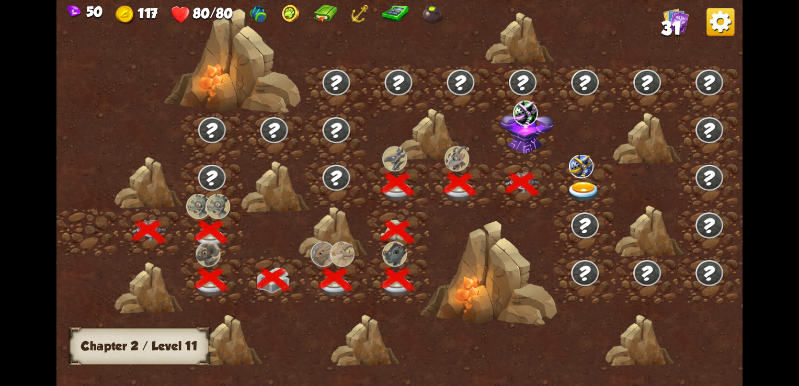
scroll to position [0, 159]
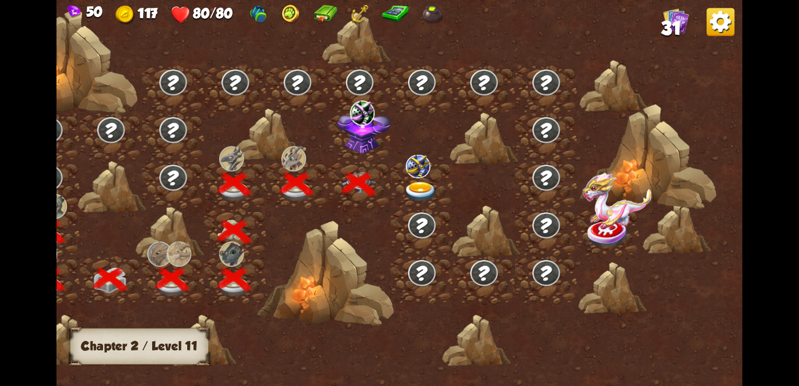
click at [363, 108] on img at bounding box center [362, 112] width 25 height 25
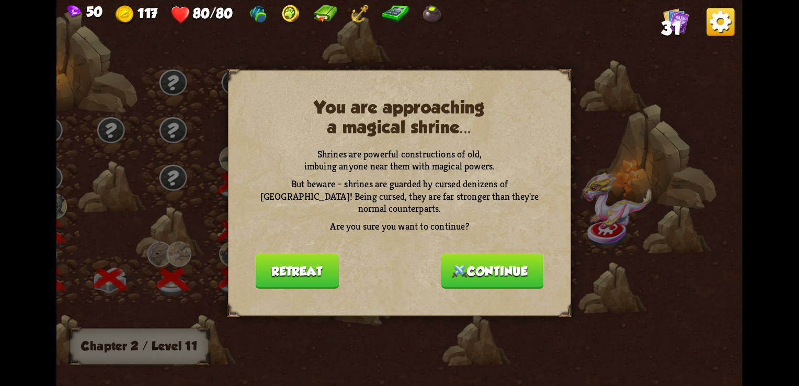
click at [470, 265] on button "Continue" at bounding box center [492, 271] width 103 height 35
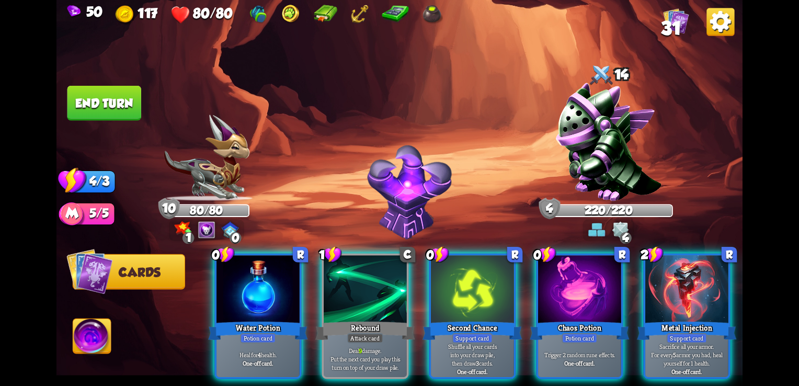
click at [599, 227] on img at bounding box center [596, 229] width 17 height 17
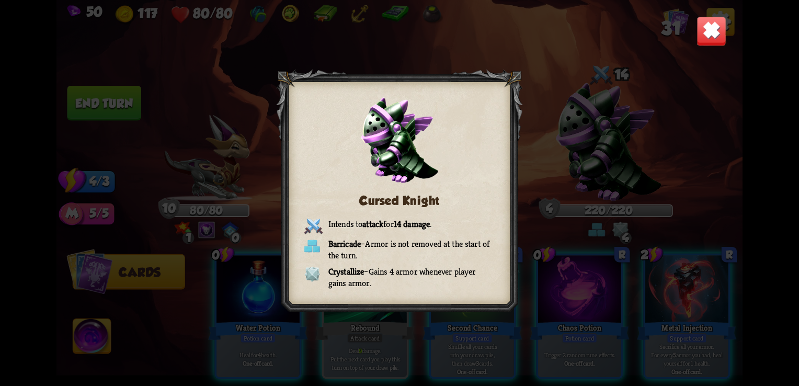
click at [707, 28] on img at bounding box center [712, 31] width 30 height 30
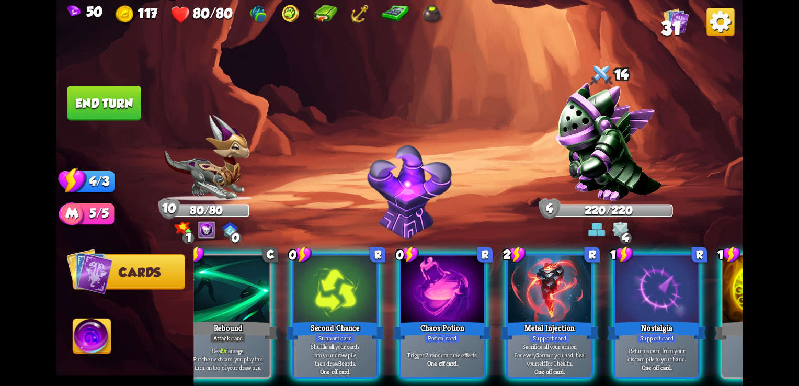
scroll to position [0, 140]
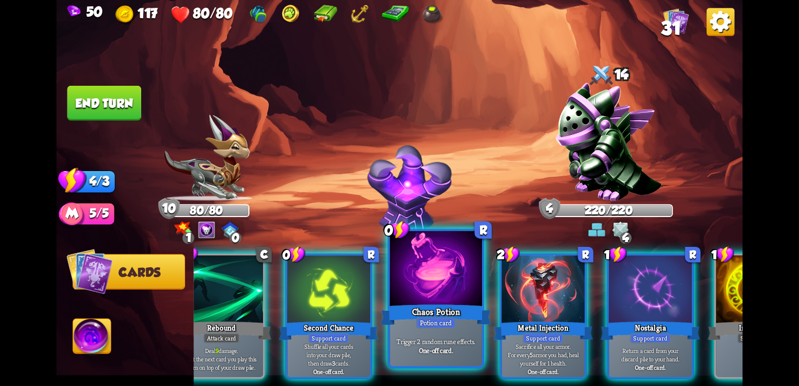
click at [389, 284] on div "0 R Chaos Potion Potion card Trigger 2 random rune effects. One-off card." at bounding box center [436, 299] width 96 height 140
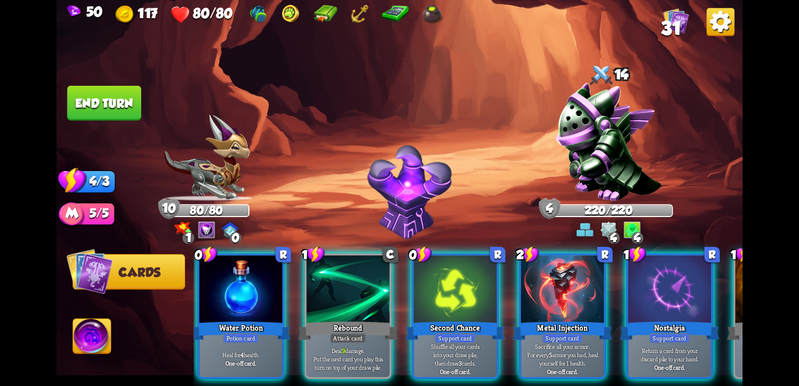
scroll to position [0, 99]
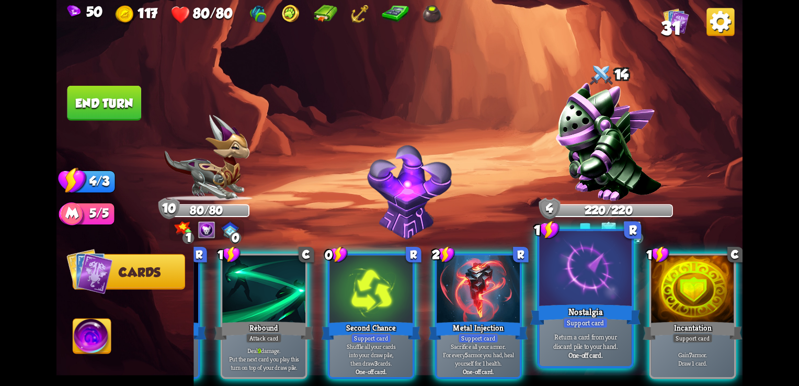
click at [602, 330] on div "Return a card from your discard pile to your hand. One-off card." at bounding box center [586, 346] width 92 height 40
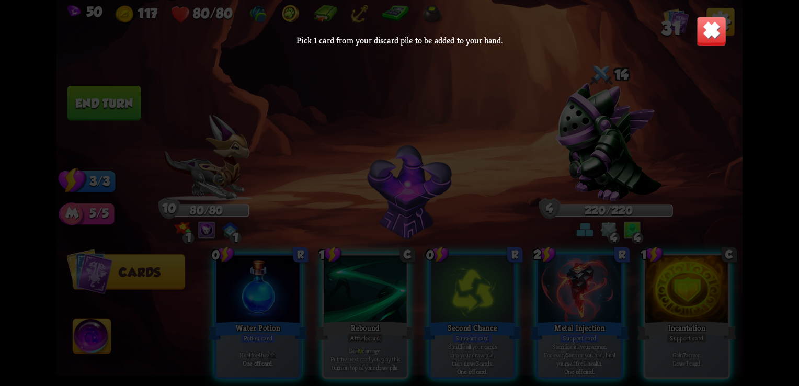
scroll to position [0, 0]
click at [707, 40] on img at bounding box center [712, 31] width 30 height 30
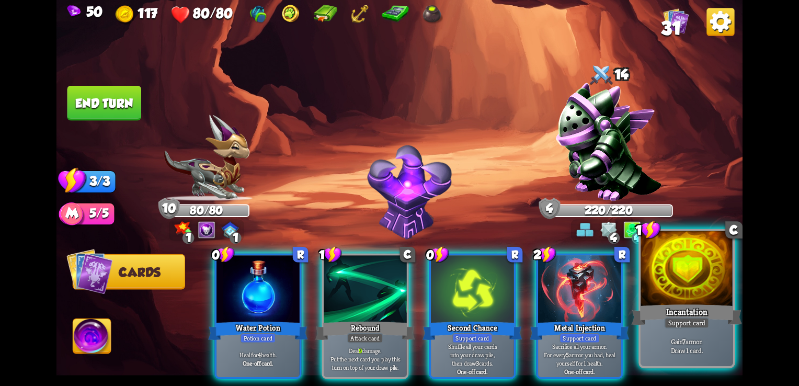
click at [680, 297] on div at bounding box center [687, 270] width 92 height 78
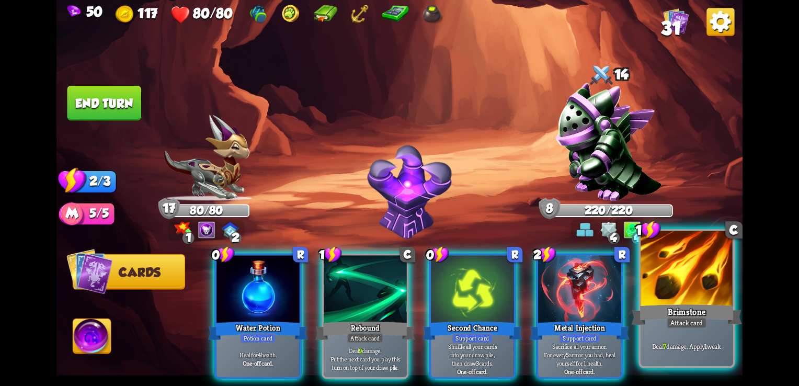
click at [660, 274] on div at bounding box center [687, 270] width 92 height 78
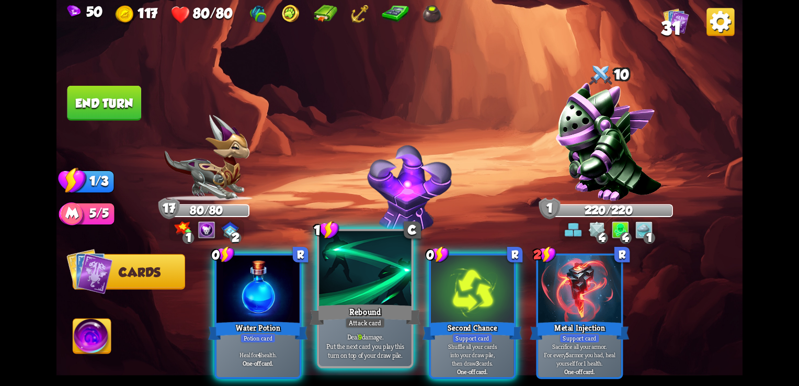
click at [388, 307] on div "Rebound" at bounding box center [365, 314] width 111 height 25
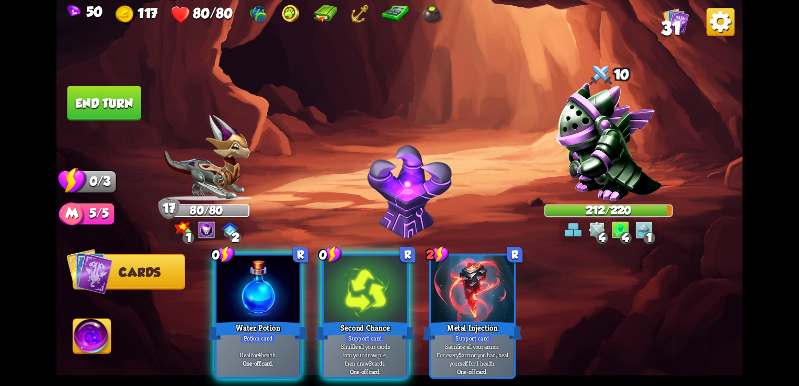
click at [112, 110] on button "End turn" at bounding box center [104, 103] width 74 height 35
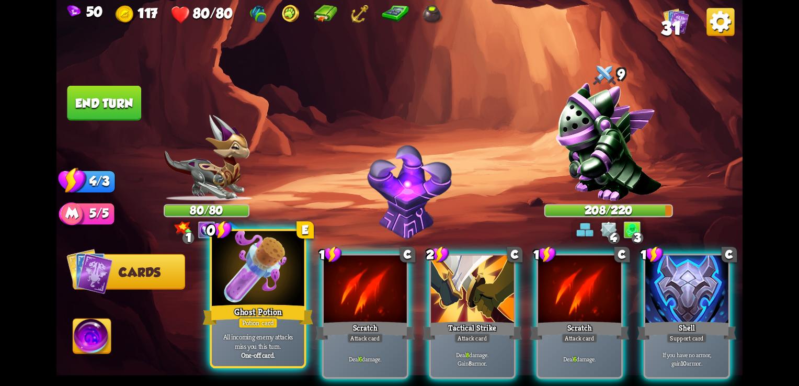
click at [259, 321] on div "Potion card" at bounding box center [258, 323] width 40 height 12
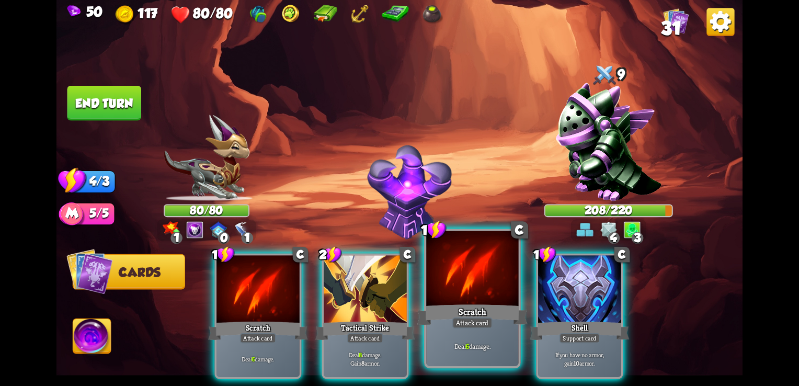
click at [460, 324] on div "Attack card" at bounding box center [472, 323] width 40 height 12
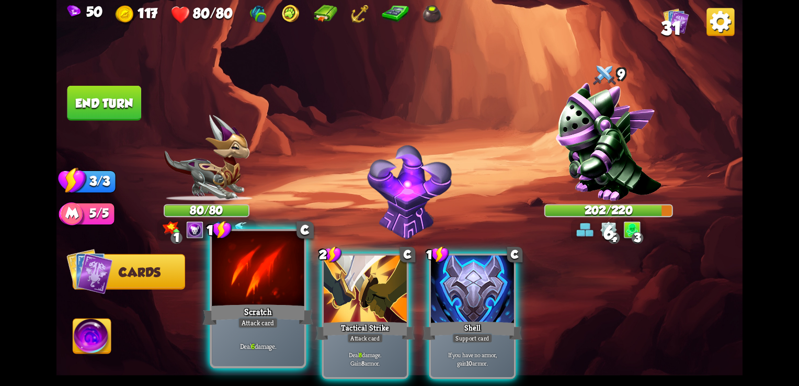
click at [259, 275] on div at bounding box center [258, 270] width 92 height 78
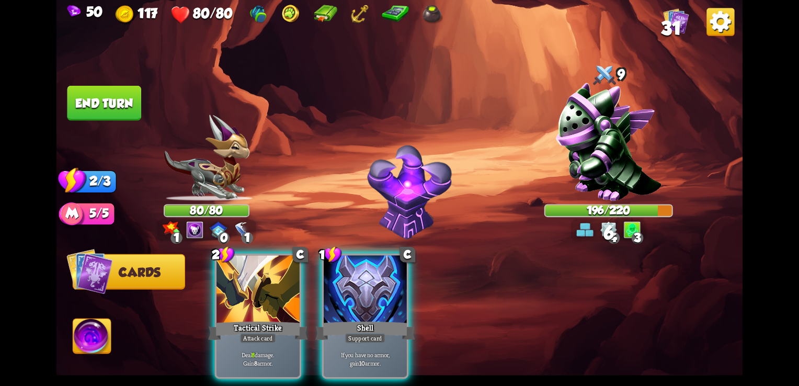
click at [198, 235] on img at bounding box center [194, 229] width 17 height 17
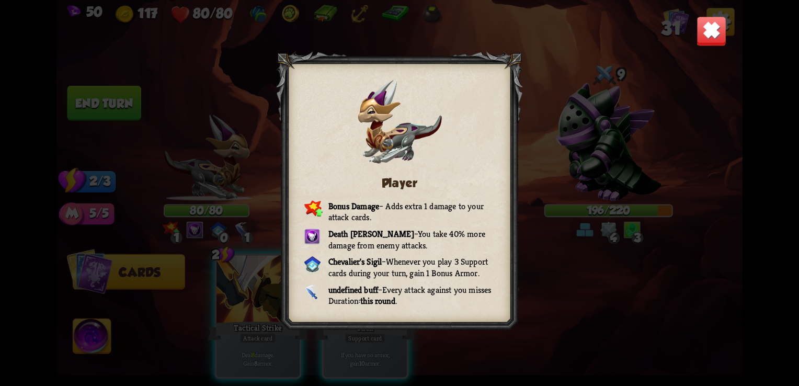
click at [713, 35] on img at bounding box center [712, 31] width 30 height 30
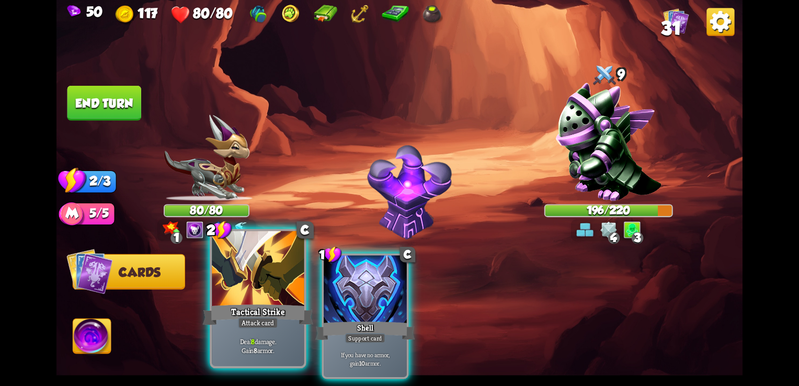
click at [264, 332] on div "Deal 8 damage. Gain 8 armor." at bounding box center [258, 346] width 92 height 40
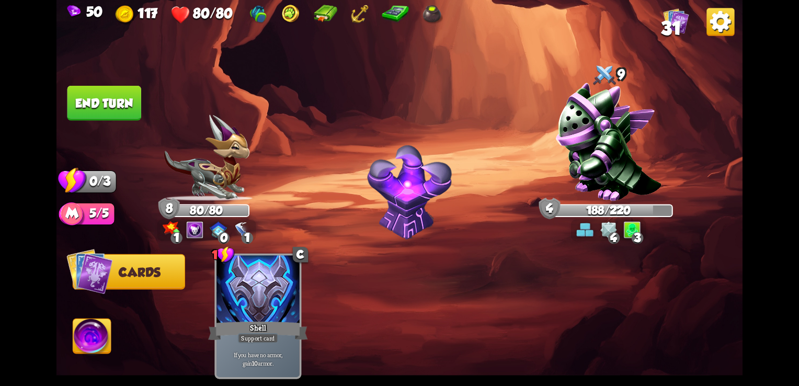
click at [77, 109] on button "End turn" at bounding box center [104, 103] width 74 height 35
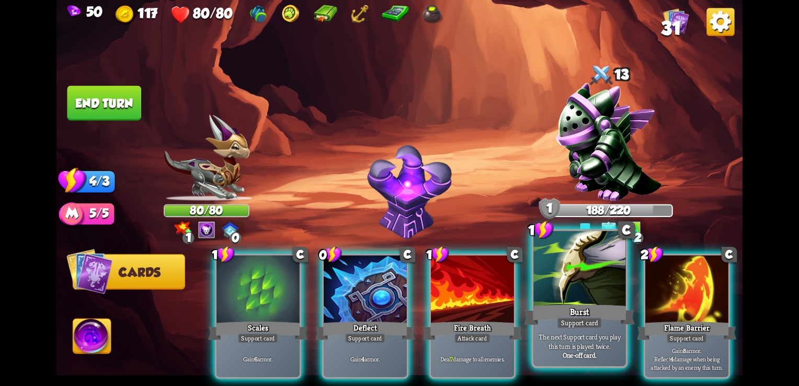
click at [541, 320] on div "Burst" at bounding box center [580, 314] width 111 height 25
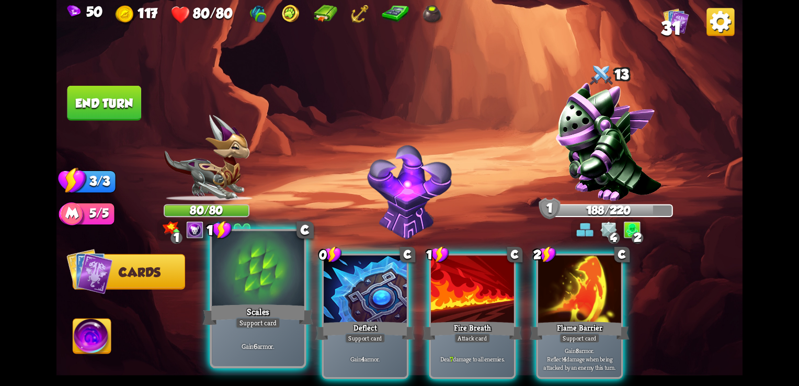
click at [243, 315] on div "Scales" at bounding box center [258, 314] width 111 height 25
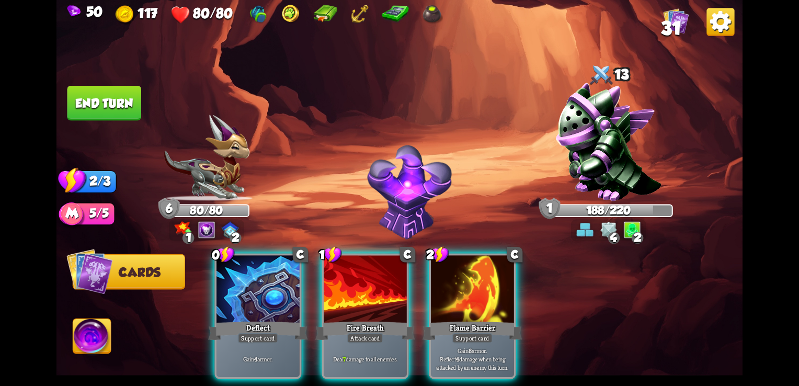
click at [243, 320] on div "Deflect" at bounding box center [257, 331] width 99 height 22
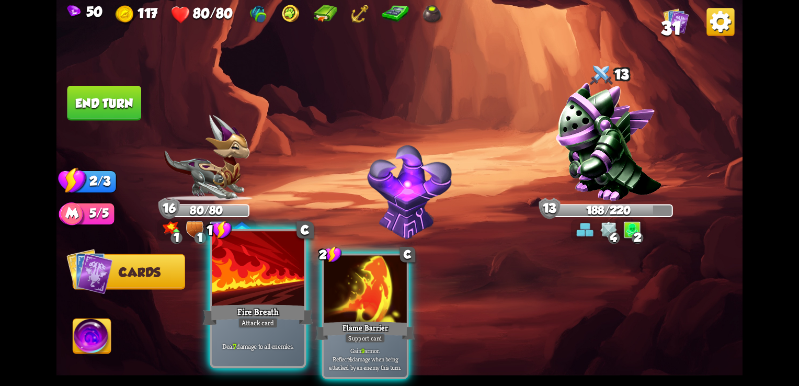
click at [264, 295] on div at bounding box center [258, 270] width 92 height 78
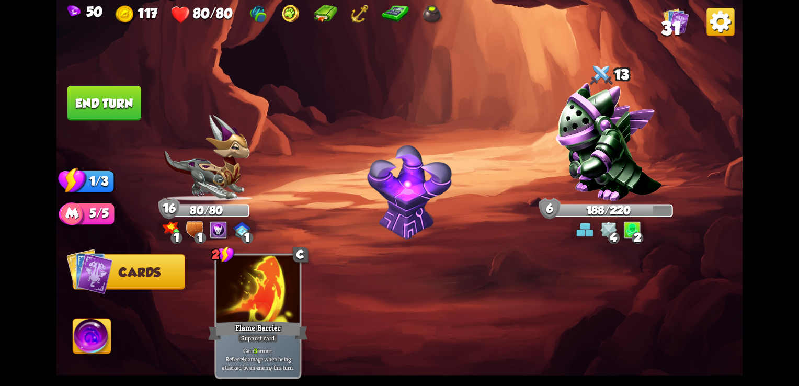
click at [118, 101] on button "End turn" at bounding box center [104, 103] width 74 height 35
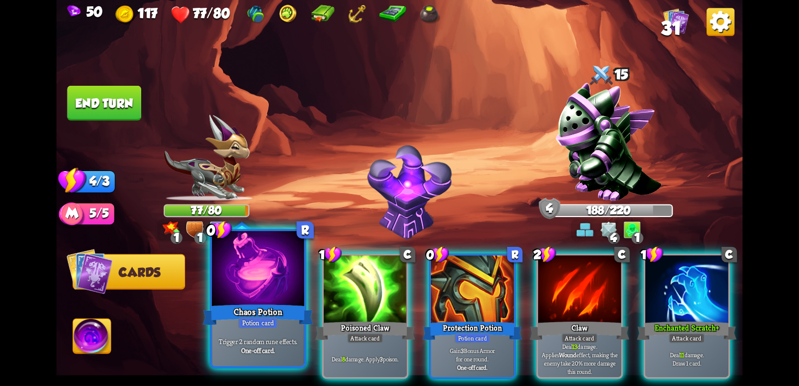
click at [264, 309] on div "Chaos Potion" at bounding box center [258, 314] width 111 height 25
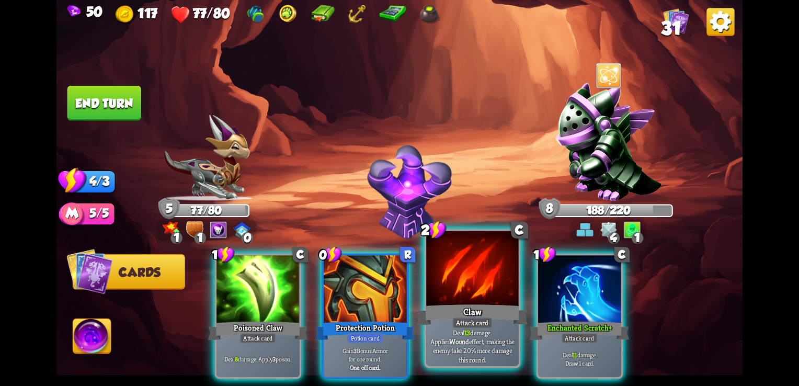
click at [484, 322] on div "Attack card" at bounding box center [472, 323] width 40 height 12
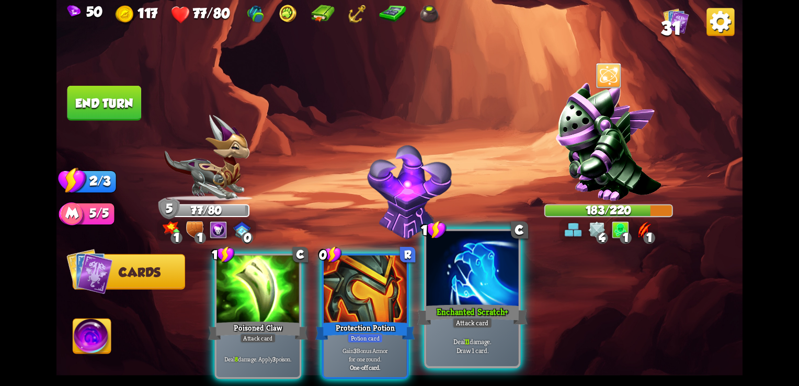
click at [473, 301] on div at bounding box center [472, 270] width 92 height 78
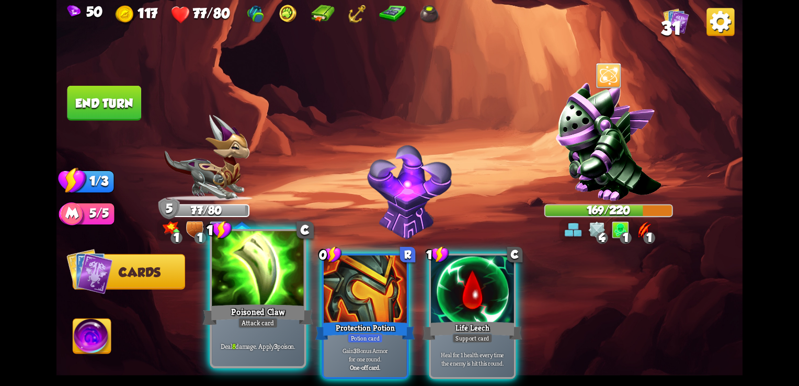
click at [259, 313] on div "Poisoned Claw" at bounding box center [258, 314] width 111 height 25
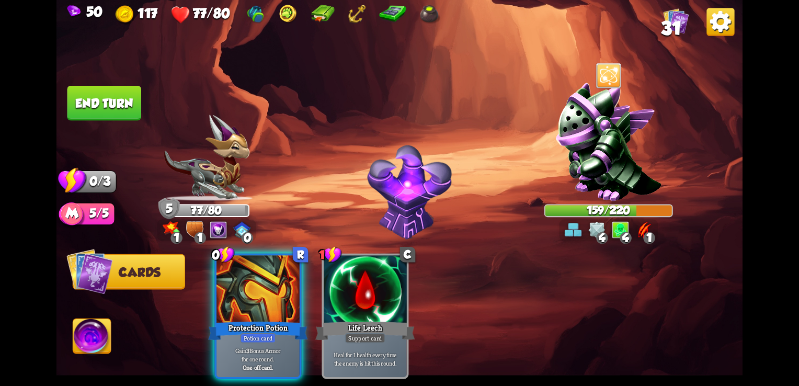
click at [112, 105] on button "End turn" at bounding box center [104, 103] width 74 height 35
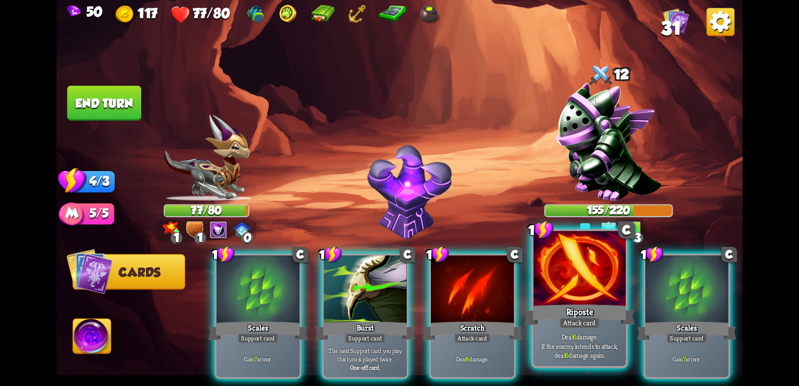
click at [586, 327] on div "Attack card" at bounding box center [580, 323] width 40 height 12
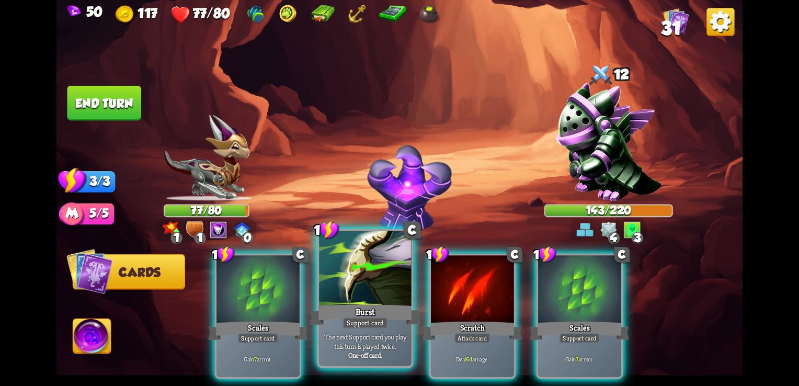
click at [363, 332] on div "The next Support card you play this turn is played twice. One-off card." at bounding box center [365, 346] width 92 height 40
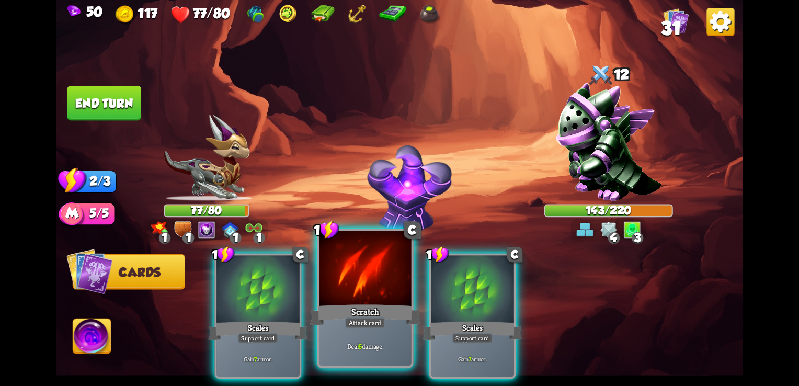
click at [347, 325] on div "Attack card" at bounding box center [365, 323] width 40 height 12
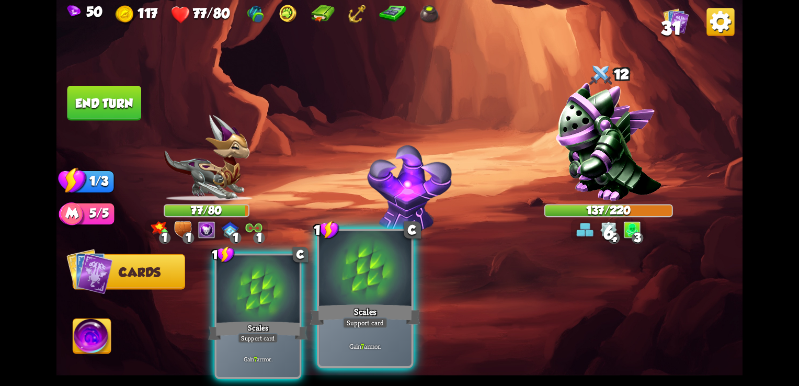
click at [381, 299] on div at bounding box center [365, 270] width 92 height 78
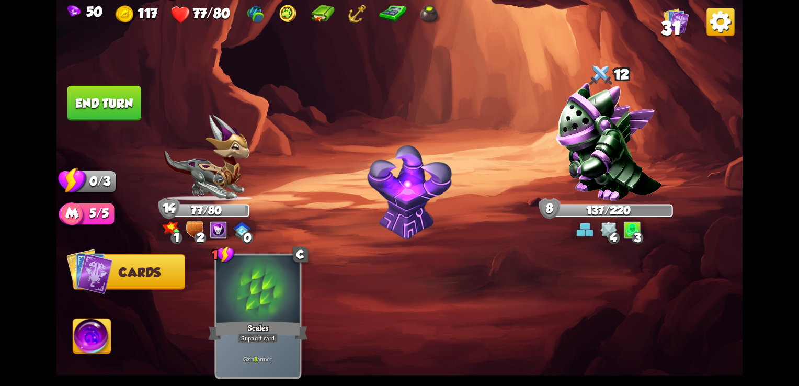
click at [129, 116] on button "End turn" at bounding box center [104, 103] width 74 height 35
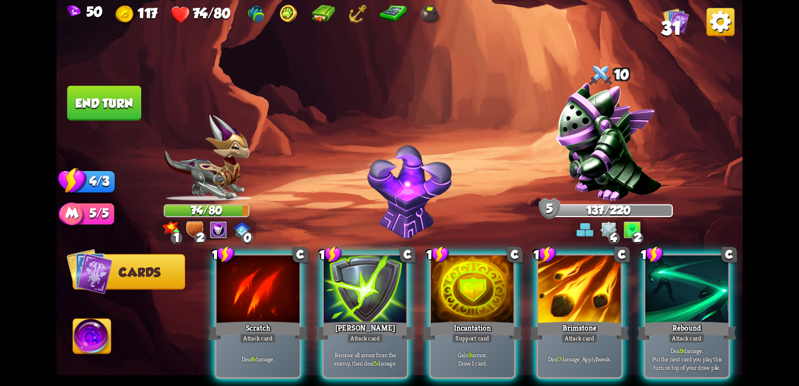
click at [590, 233] on img at bounding box center [584, 229] width 17 height 17
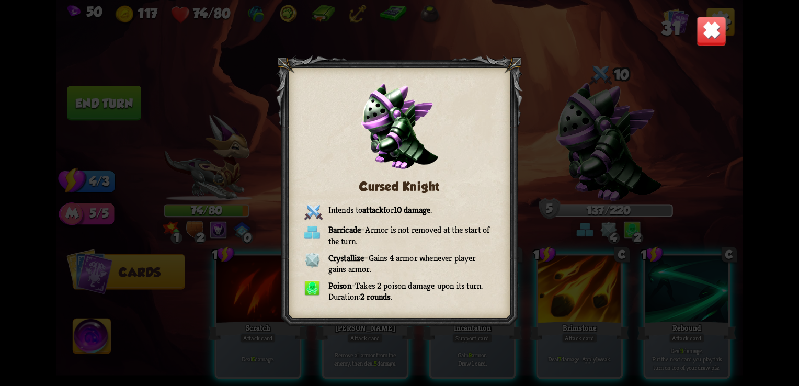
click at [704, 38] on img at bounding box center [712, 31] width 30 height 30
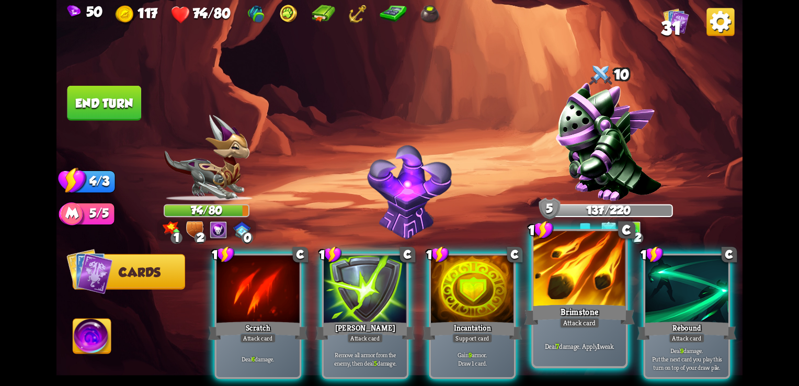
click at [589, 303] on div "Brimstone" at bounding box center [580, 314] width 111 height 25
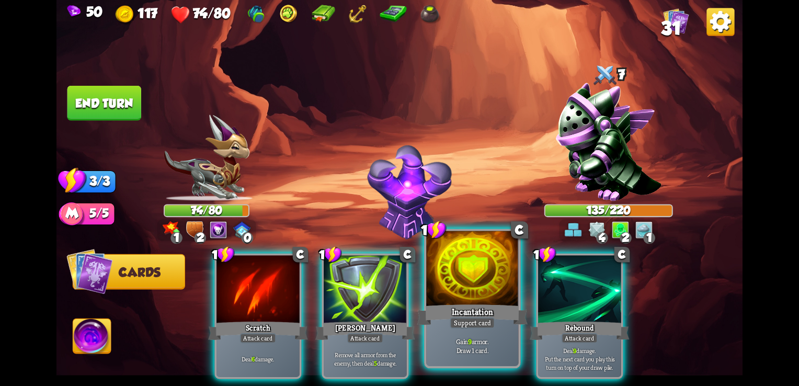
click at [456, 283] on div at bounding box center [472, 270] width 92 height 78
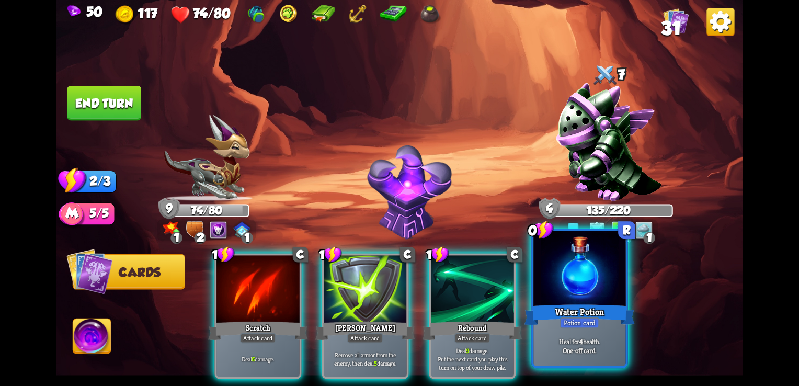
click at [563, 290] on div at bounding box center [579, 270] width 92 height 78
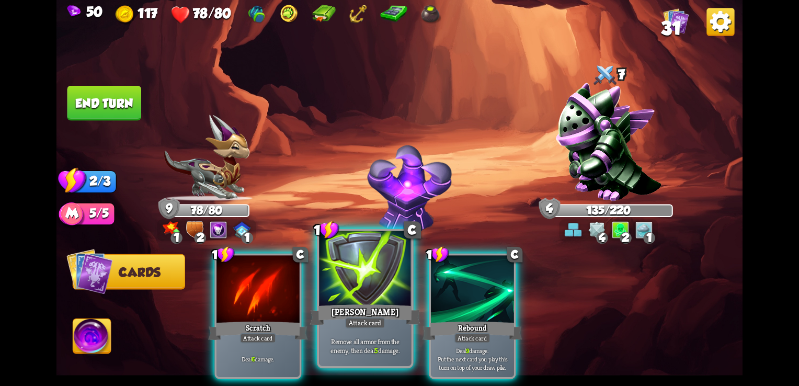
click at [361, 327] on div "Attack card" at bounding box center [365, 323] width 40 height 12
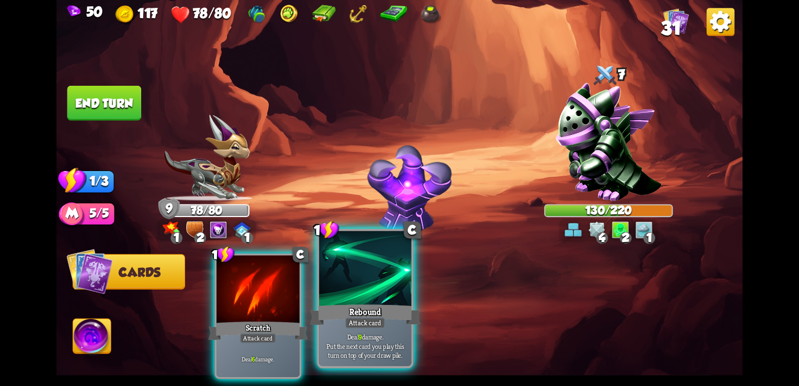
click at [399, 304] on div "Rebound" at bounding box center [365, 314] width 111 height 25
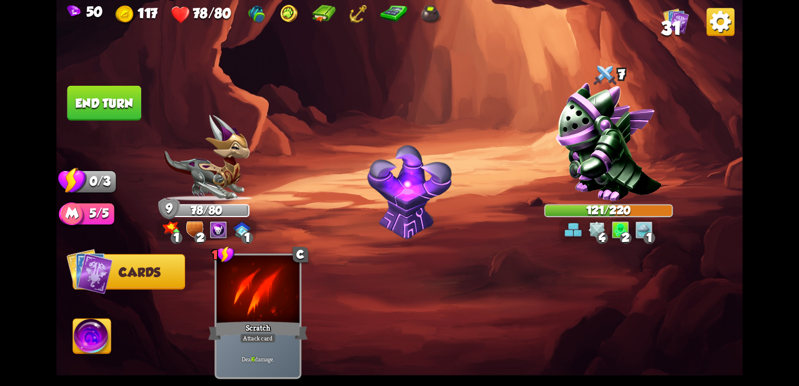
click at [115, 107] on button "End turn" at bounding box center [104, 103] width 74 height 35
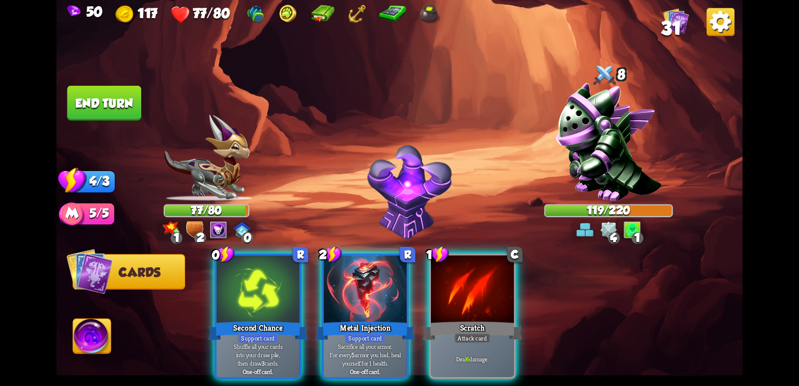
click at [224, 236] on div "Select an enemy to attack... You don't have enough stamina to play that card...…" at bounding box center [399, 193] width 686 height 386
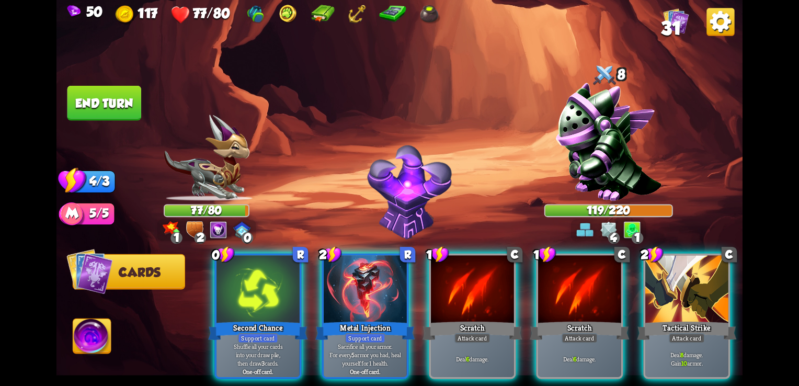
click at [224, 236] on img at bounding box center [218, 229] width 17 height 17
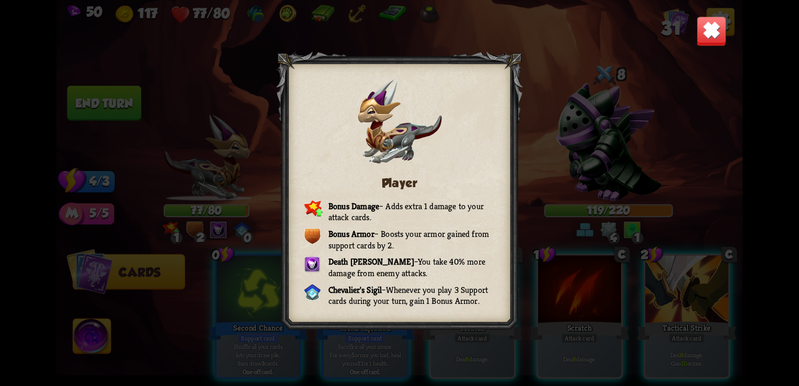
click at [716, 39] on img at bounding box center [712, 31] width 30 height 30
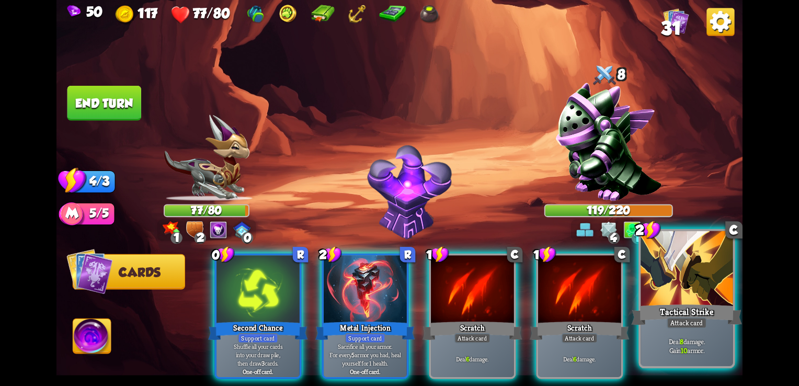
click at [670, 291] on div at bounding box center [687, 270] width 92 height 78
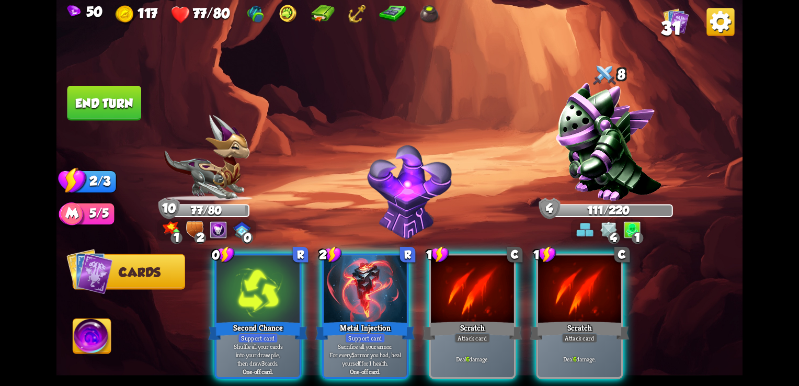
click at [215, 233] on img at bounding box center [218, 229] width 17 height 17
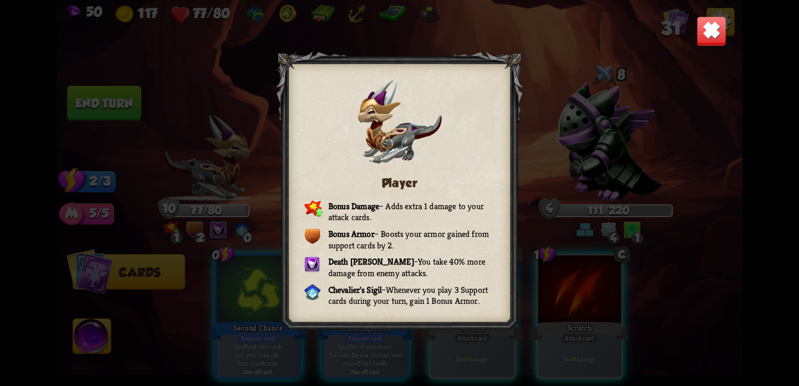
click at [226, 168] on div "Player Bonus Damage – Adds extra 1 damage to your attack cards. Bonus Armor – B…" at bounding box center [399, 193] width 686 height 386
click at [296, 79] on div at bounding box center [399, 192] width 247 height 283
click at [695, 39] on div "Player Bonus Damage – Adds extra 1 damage to your attack cards. Bonus Armor – B…" at bounding box center [399, 193] width 686 height 386
click at [702, 39] on img at bounding box center [712, 31] width 30 height 30
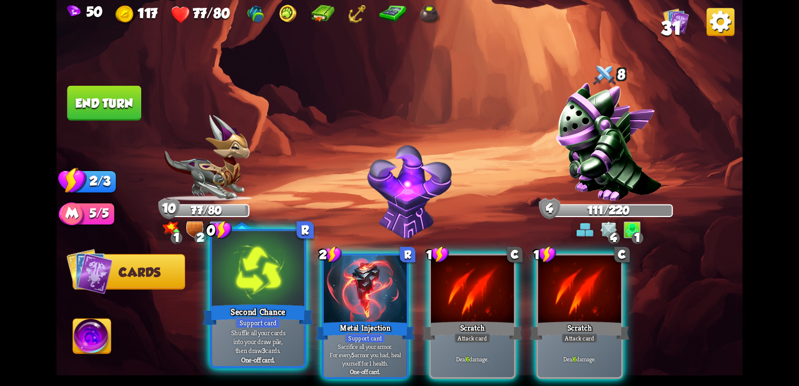
click at [295, 303] on div "Second Chance" at bounding box center [258, 314] width 111 height 25
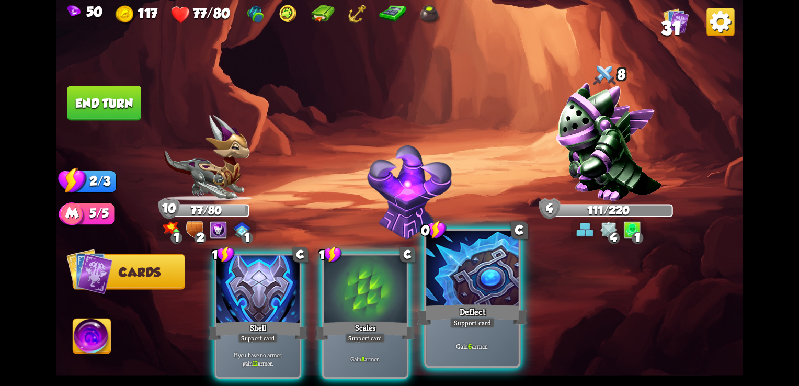
click at [462, 307] on div "Deflect" at bounding box center [472, 314] width 111 height 25
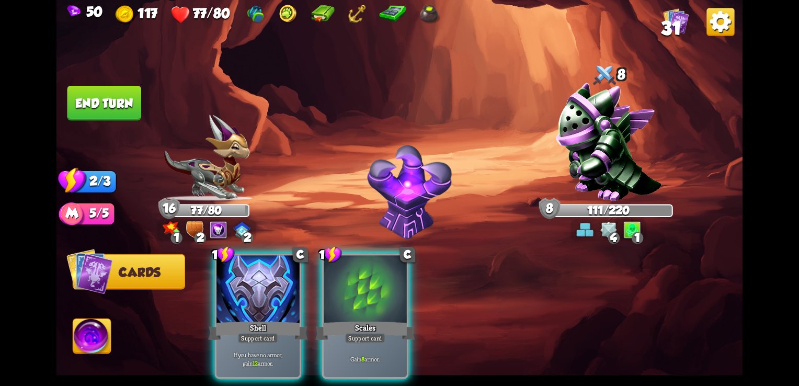
click at [99, 103] on button "End turn" at bounding box center [104, 103] width 74 height 35
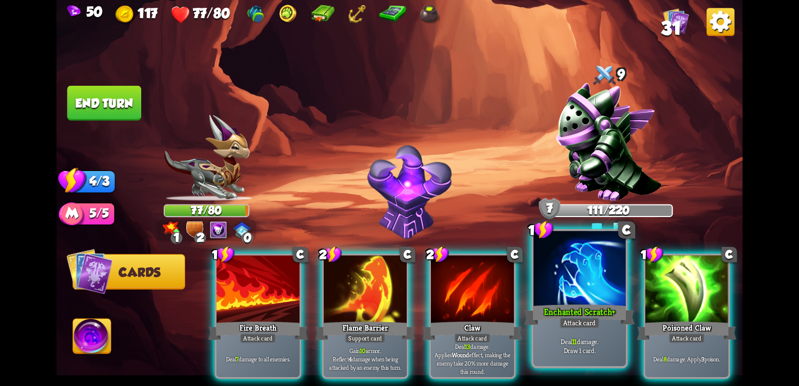
click at [592, 350] on p "Deal 11 damage. Draw 1 card." at bounding box center [579, 346] width 87 height 18
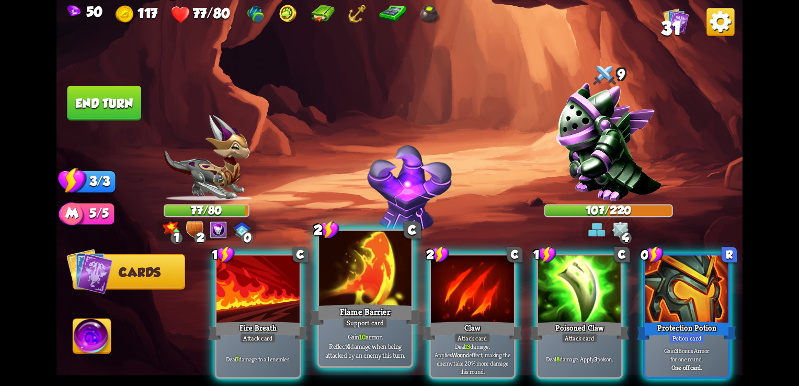
click at [360, 302] on div at bounding box center [365, 270] width 92 height 78
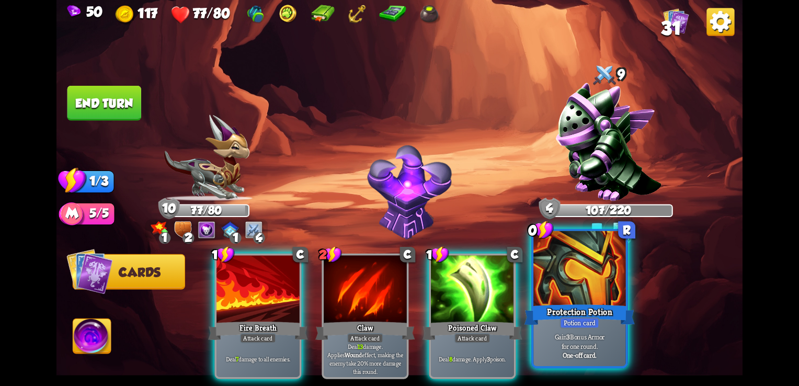
click at [603, 280] on div at bounding box center [579, 270] width 92 height 78
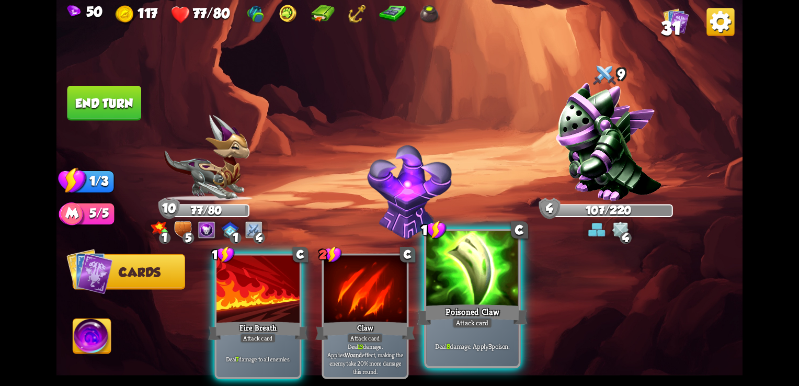
click at [498, 303] on div "Poisoned Claw" at bounding box center [472, 314] width 111 height 25
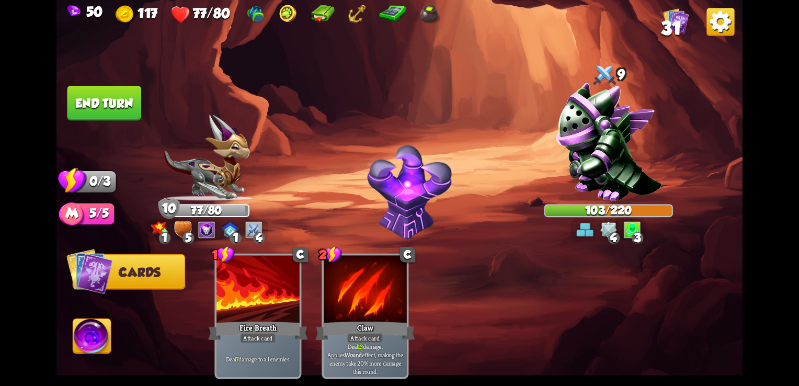
click at [111, 114] on button "End turn" at bounding box center [104, 103] width 74 height 35
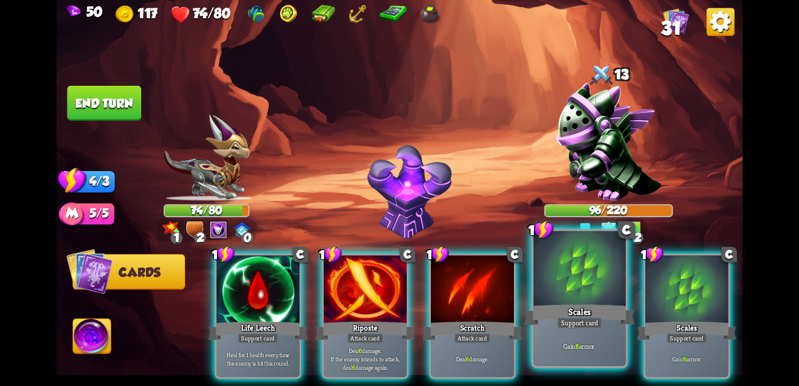
click at [587, 317] on div "Scales" at bounding box center [580, 314] width 111 height 25
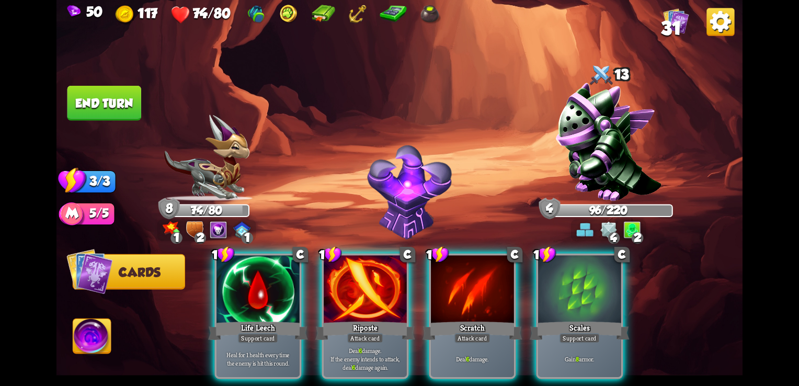
click at [587, 320] on div "Scales" at bounding box center [579, 331] width 99 height 22
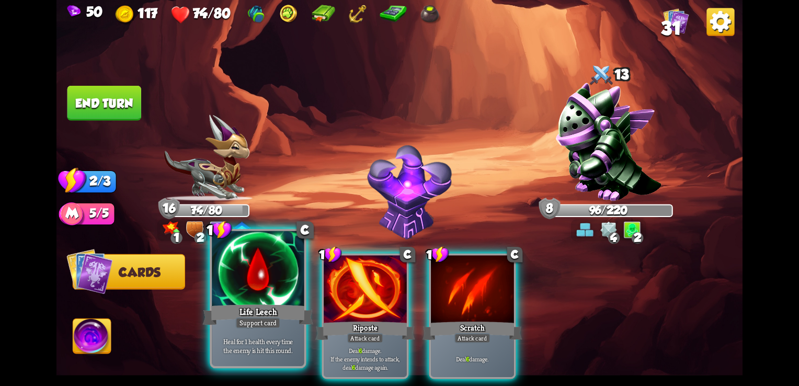
click at [256, 329] on div "Heal for 1 health every time the enemy is hit this round." at bounding box center [258, 346] width 92 height 40
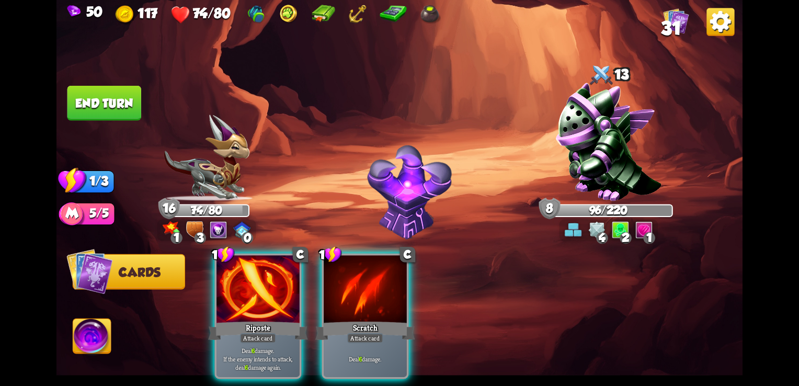
click at [256, 341] on div "Deal 6 damage. If the enemy intends to attack, deal 6 damage again." at bounding box center [258, 359] width 83 height 36
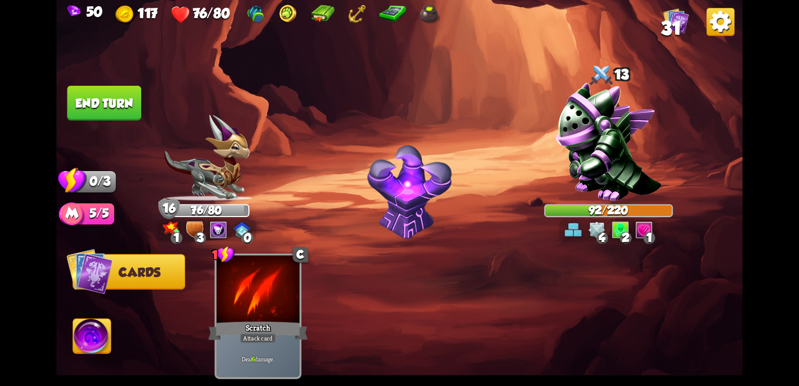
click at [115, 100] on button "End turn" at bounding box center [104, 103] width 76 height 36
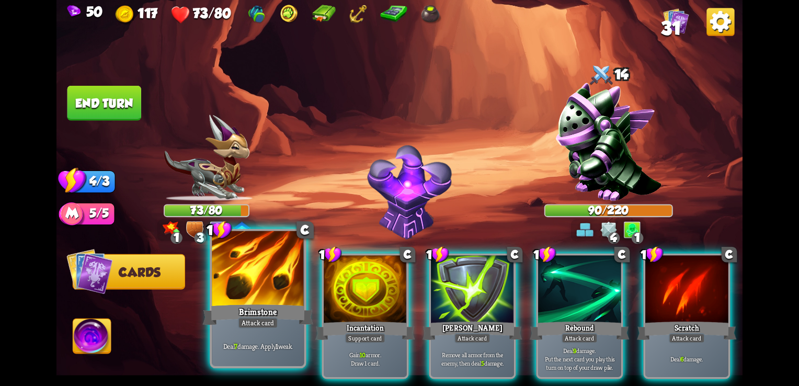
click at [268, 350] on p "Deal 7 damage. Apply 1 weak." at bounding box center [257, 346] width 87 height 9
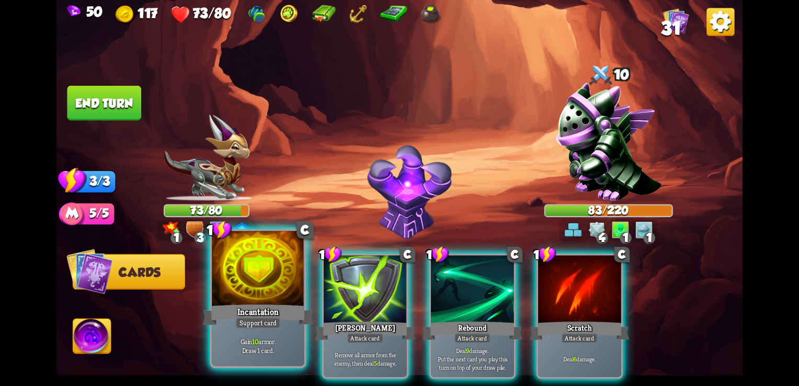
click at [257, 299] on div at bounding box center [258, 270] width 92 height 78
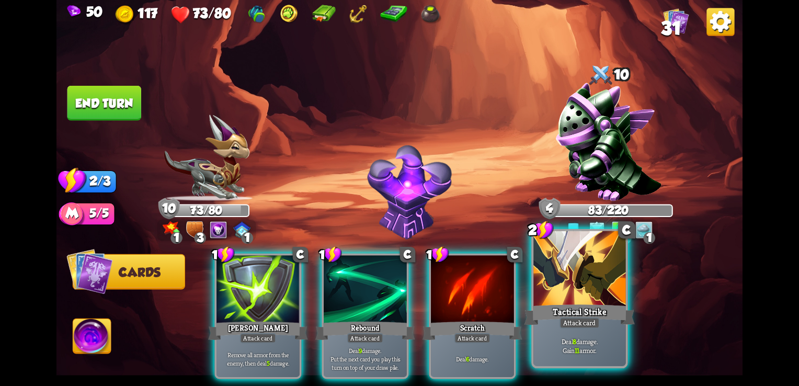
click at [577, 321] on div "Attack card" at bounding box center [580, 323] width 40 height 12
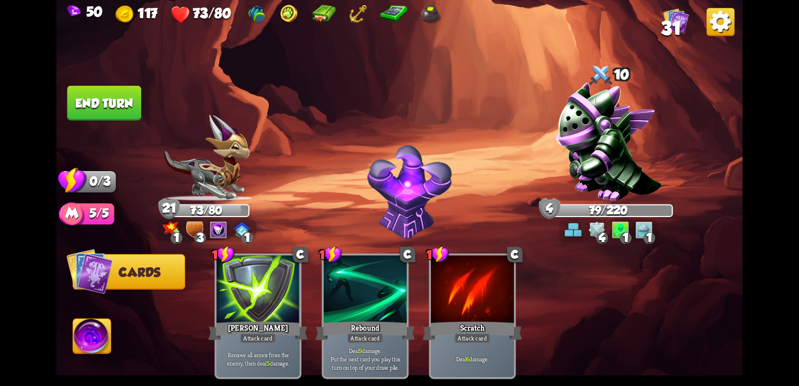
click at [121, 112] on button "End turn" at bounding box center [104, 103] width 74 height 35
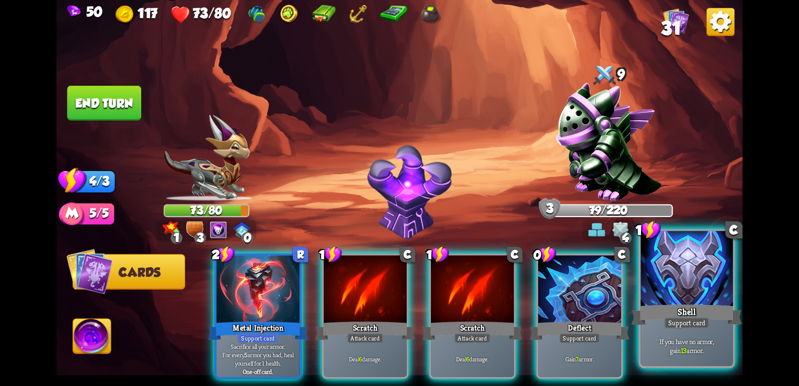
click at [711, 302] on div at bounding box center [687, 270] width 92 height 78
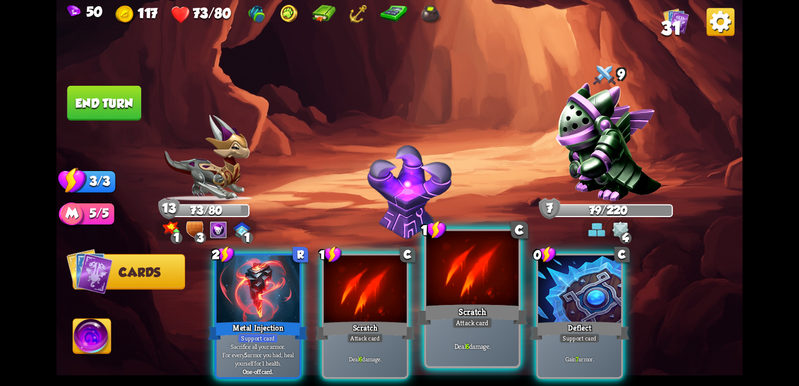
click at [456, 330] on div "Deal 6 damage." at bounding box center [472, 346] width 92 height 40
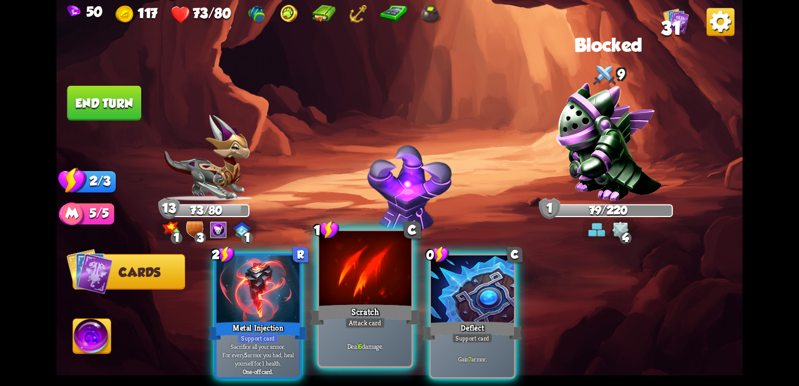
click at [363, 323] on div "Attack card" at bounding box center [365, 323] width 40 height 12
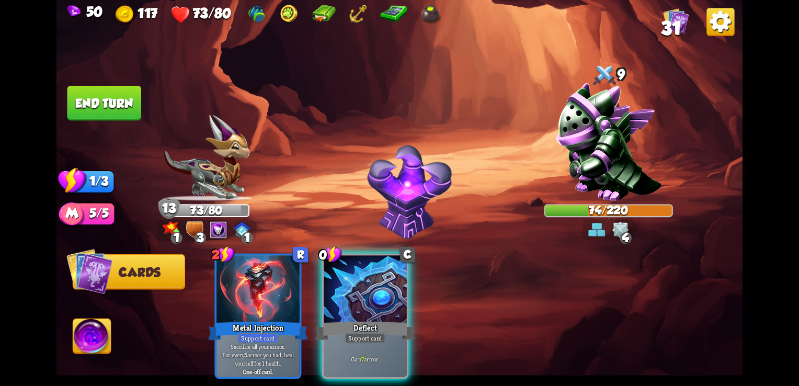
click at [123, 106] on button "End turn" at bounding box center [104, 103] width 74 height 35
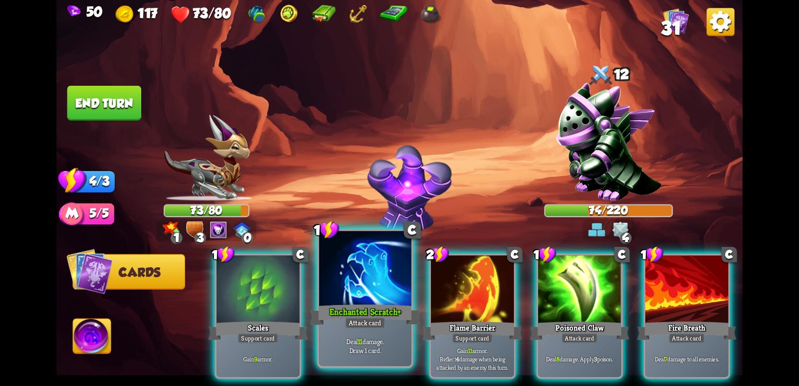
click at [383, 332] on div "Deal 11 damage. Draw 1 card." at bounding box center [365, 346] width 92 height 40
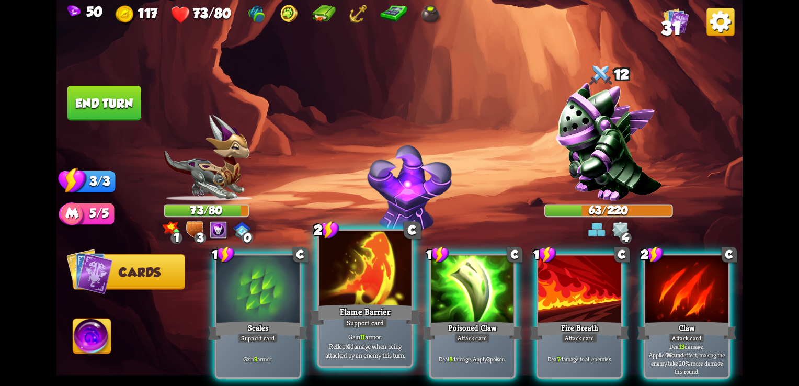
click at [355, 286] on div at bounding box center [365, 270] width 92 height 78
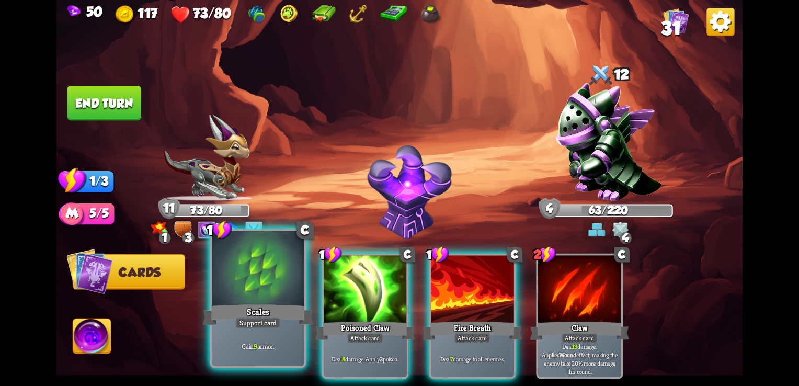
click at [245, 296] on div at bounding box center [258, 270] width 92 height 78
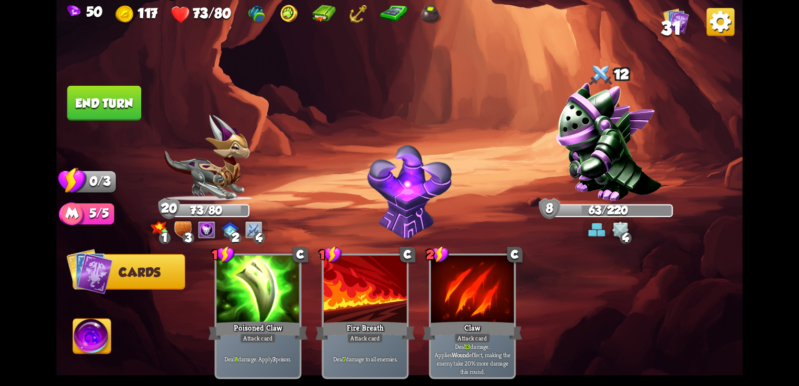
click at [114, 116] on button "End turn" at bounding box center [104, 103] width 74 height 35
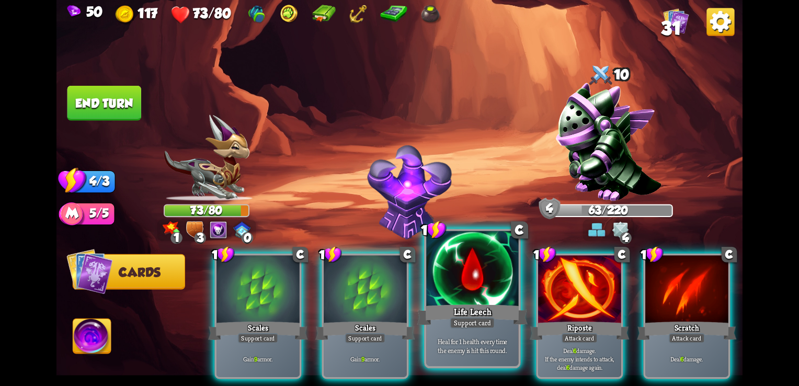
click at [482, 331] on div "Heal for 1 health every time the enemy is hit this round." at bounding box center [472, 346] width 92 height 40
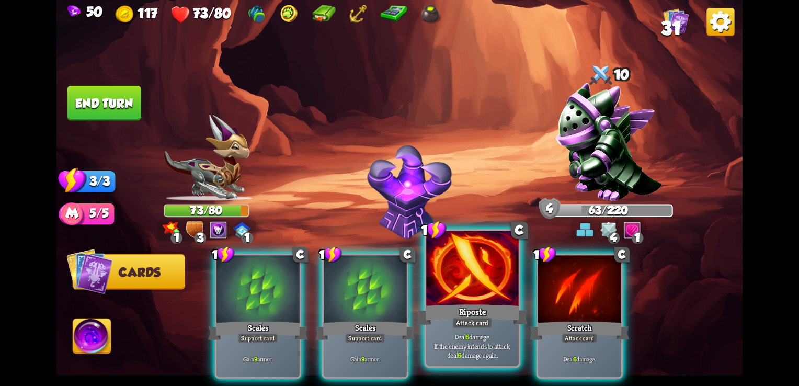
click at [473, 325] on div "Attack card" at bounding box center [472, 323] width 40 height 12
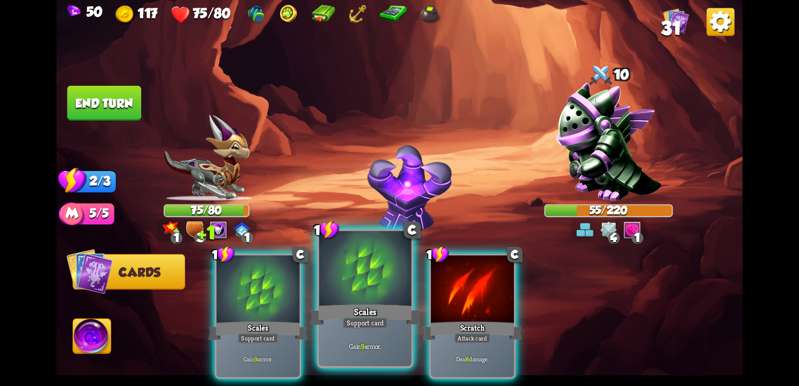
click at [349, 292] on div at bounding box center [365, 270] width 92 height 78
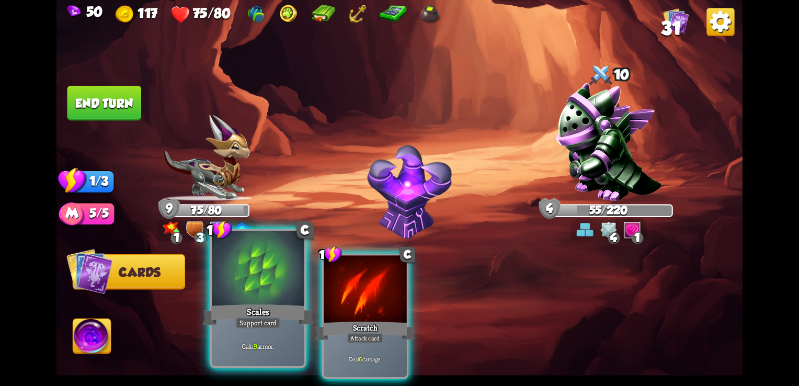
click at [268, 293] on div at bounding box center [258, 270] width 92 height 78
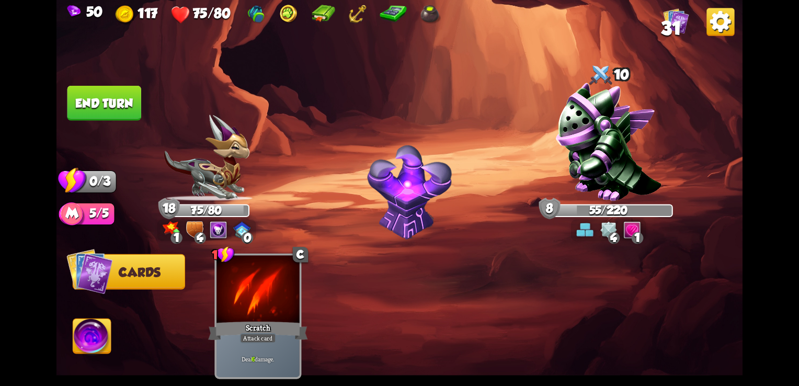
click at [116, 97] on button "End turn" at bounding box center [104, 103] width 74 height 35
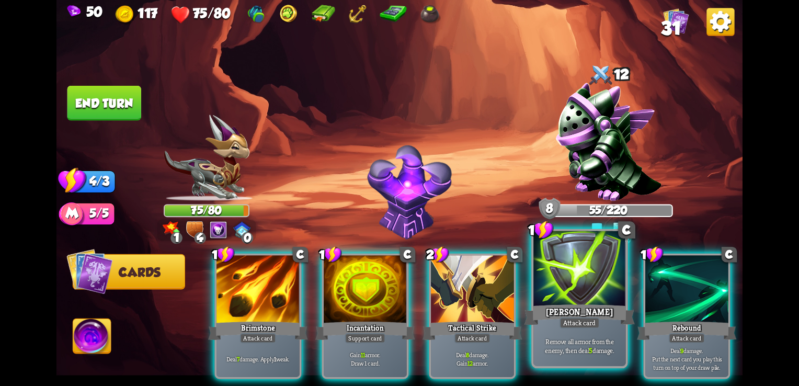
click at [561, 331] on div "Remove all armor from the enemy, then deal 5 damage." at bounding box center [579, 346] width 92 height 40
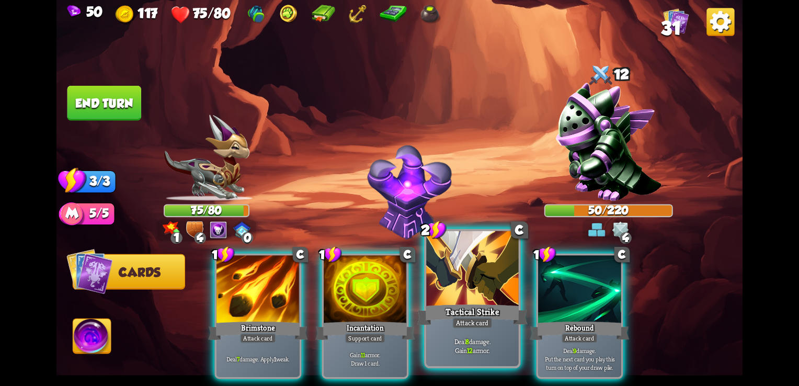
click at [459, 292] on div at bounding box center [472, 270] width 92 height 78
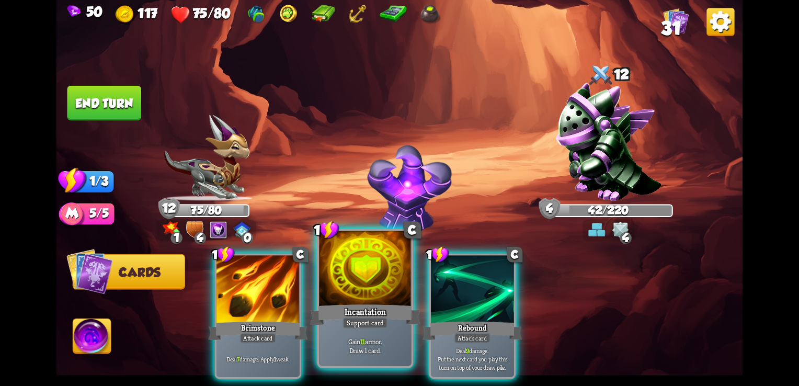
click at [347, 329] on div "Gain 11 armor. Draw 1 card." at bounding box center [365, 346] width 92 height 40
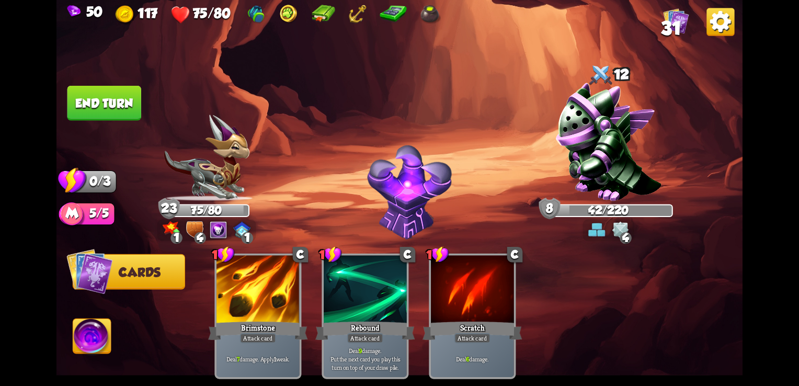
click at [107, 97] on button "End turn" at bounding box center [104, 103] width 74 height 35
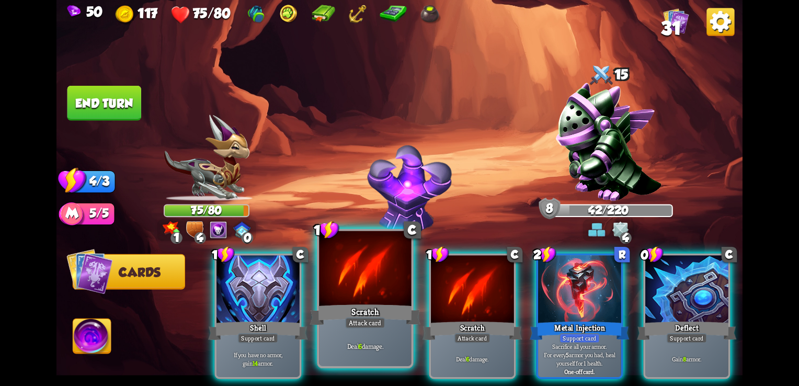
click at [377, 322] on div "Attack card" at bounding box center [365, 323] width 40 height 12
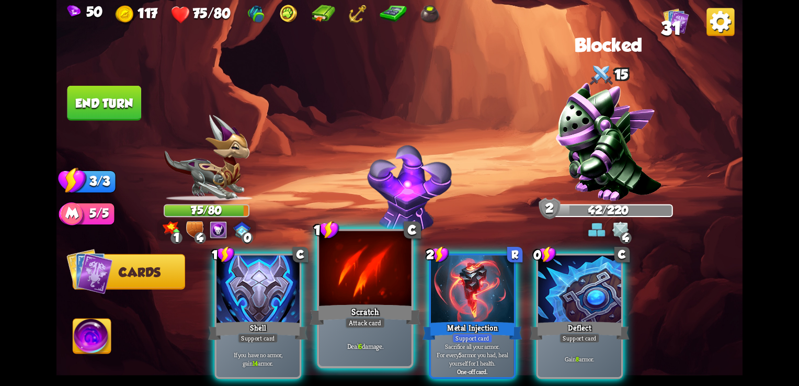
click at [358, 327] on div "Attack card" at bounding box center [365, 323] width 40 height 12
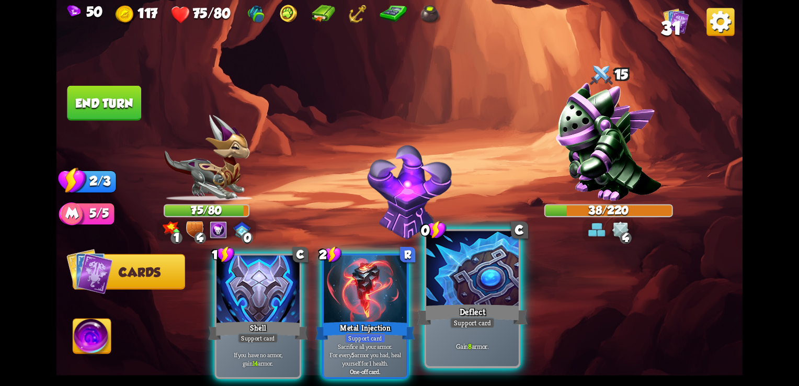
click at [486, 301] on div at bounding box center [472, 270] width 92 height 78
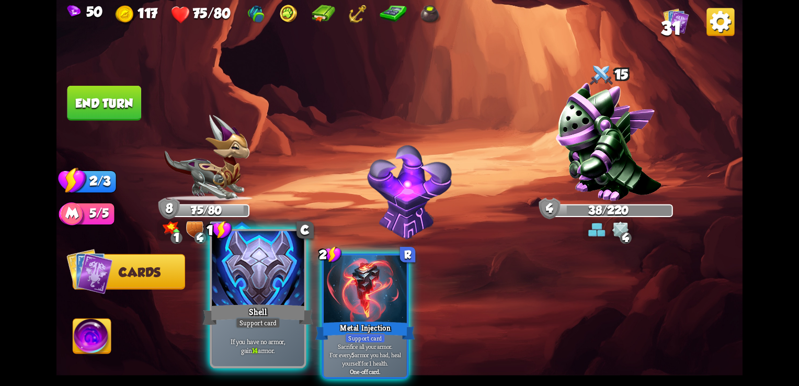
click at [282, 277] on div at bounding box center [258, 270] width 92 height 78
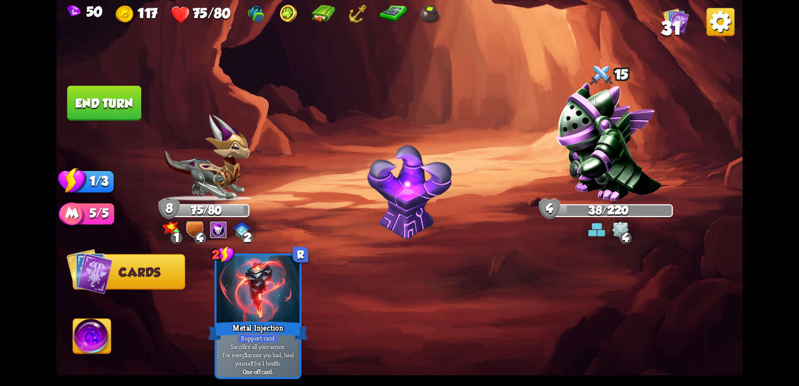
click at [121, 106] on button "End turn" at bounding box center [104, 103] width 74 height 35
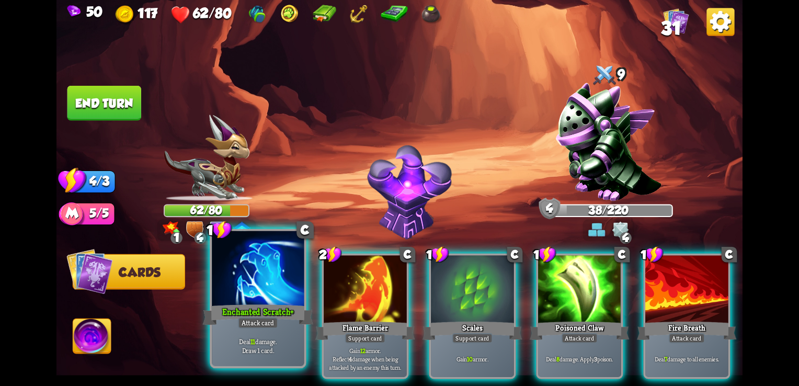
click at [278, 268] on div at bounding box center [258, 270] width 92 height 78
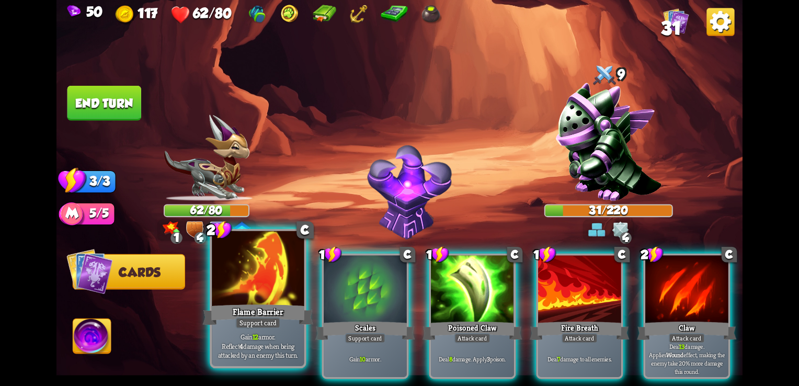
click at [255, 312] on div "Flame Barrier" at bounding box center [258, 314] width 111 height 25
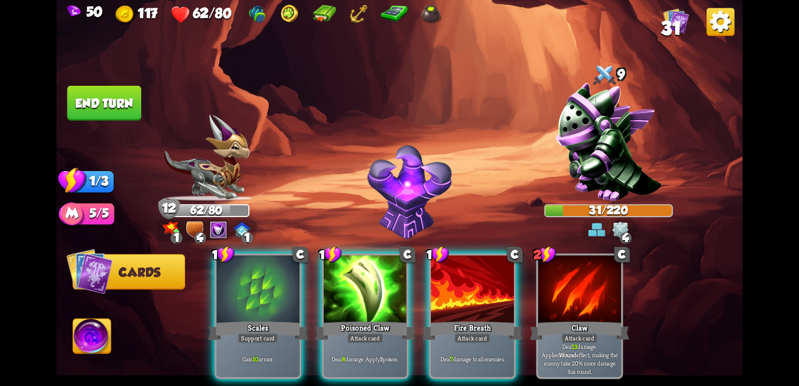
click at [255, 320] on div "Scales" at bounding box center [257, 331] width 99 height 22
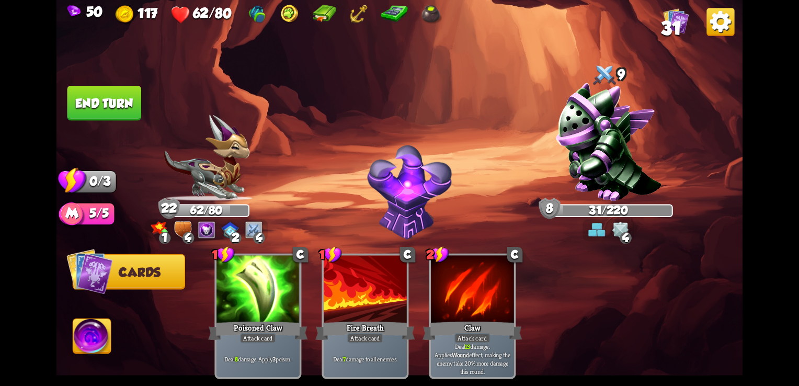
click at [113, 96] on button "End turn" at bounding box center [104, 103] width 74 height 35
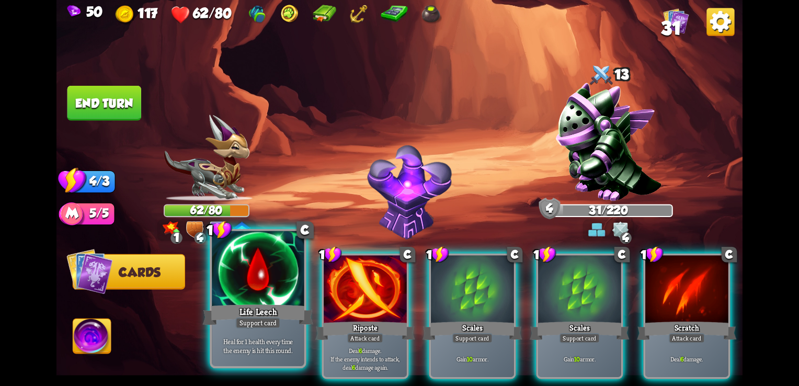
click at [245, 342] on p "Heal for 1 health every time the enemy is hit this round." at bounding box center [257, 346] width 87 height 18
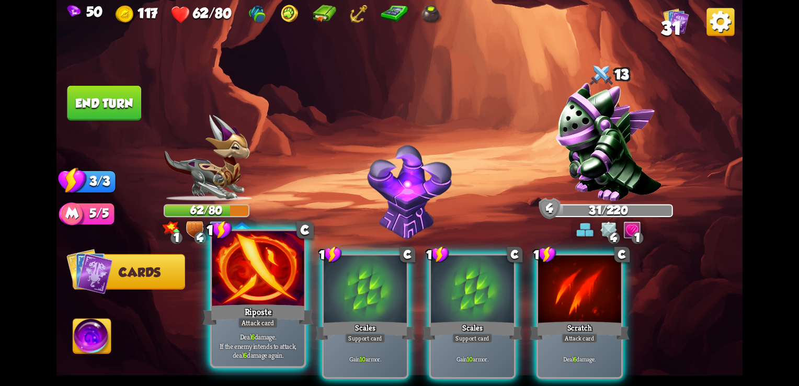
click at [259, 331] on div "Deal 6 damage. If the enemy intends to attack, deal 6 damage again." at bounding box center [258, 346] width 92 height 40
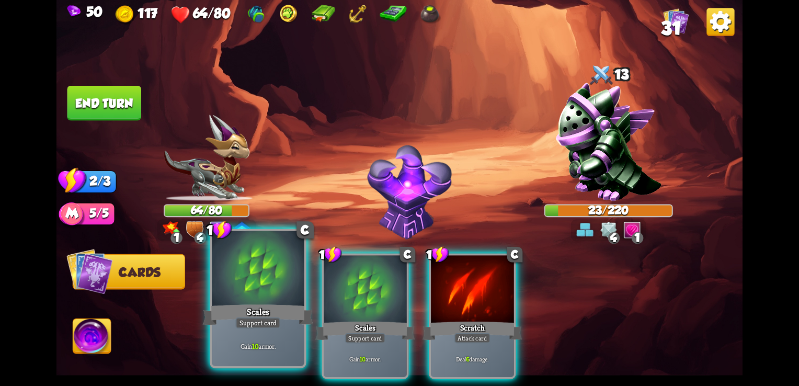
click at [268, 322] on div "Support card" at bounding box center [257, 323] width 45 height 12
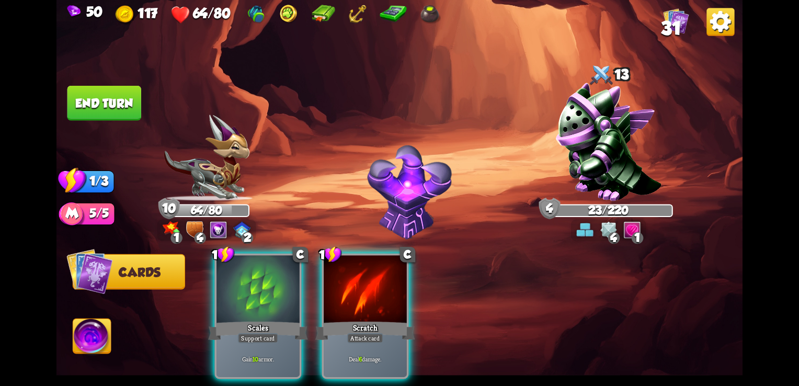
click at [268, 333] on div "Support card" at bounding box center [258, 338] width 40 height 10
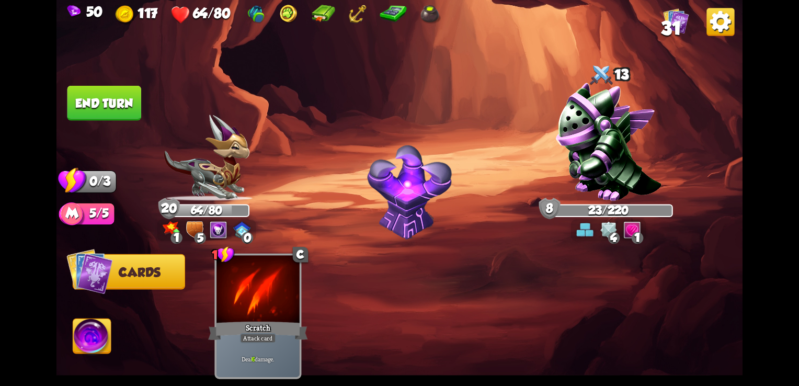
click at [123, 119] on button "End turn" at bounding box center [104, 103] width 74 height 35
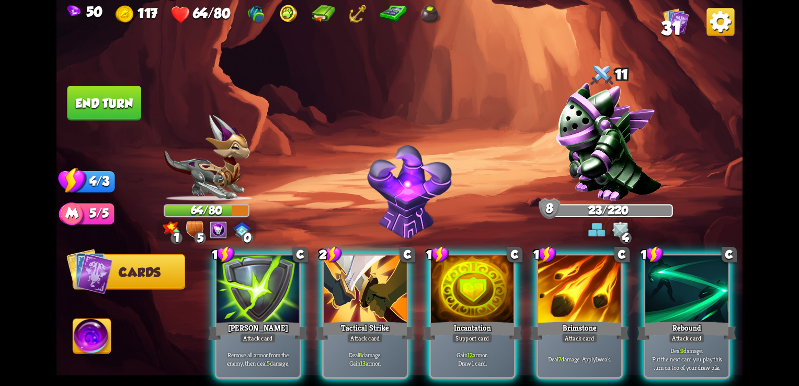
click at [624, 133] on img at bounding box center [609, 142] width 106 height 118
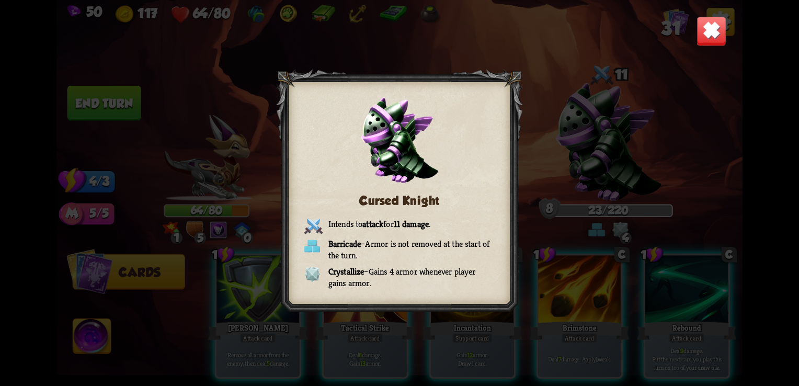
click at [709, 23] on img at bounding box center [712, 31] width 30 height 30
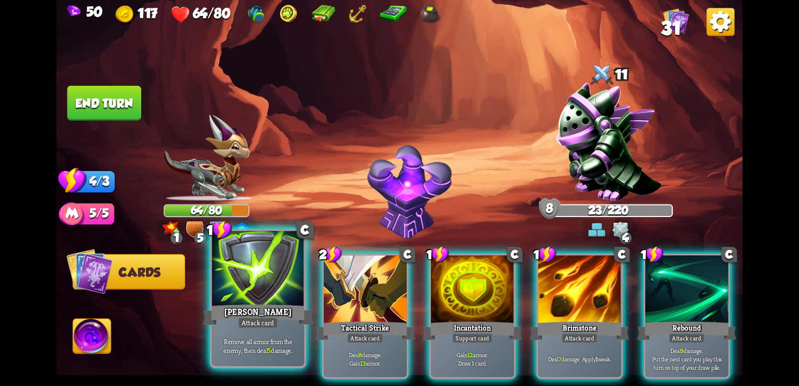
click at [235, 287] on div at bounding box center [258, 270] width 92 height 78
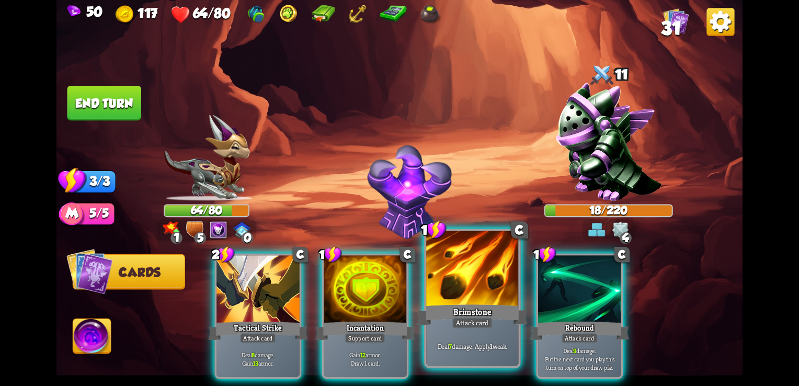
click at [469, 325] on div "Attack card" at bounding box center [472, 323] width 40 height 12
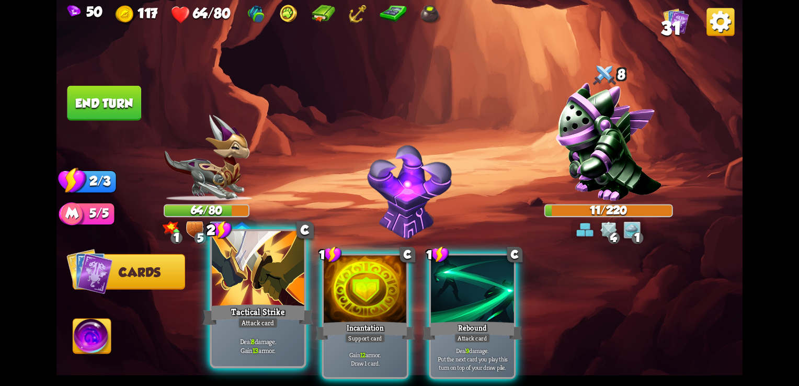
click at [238, 324] on div "Attack card" at bounding box center [258, 323] width 40 height 12
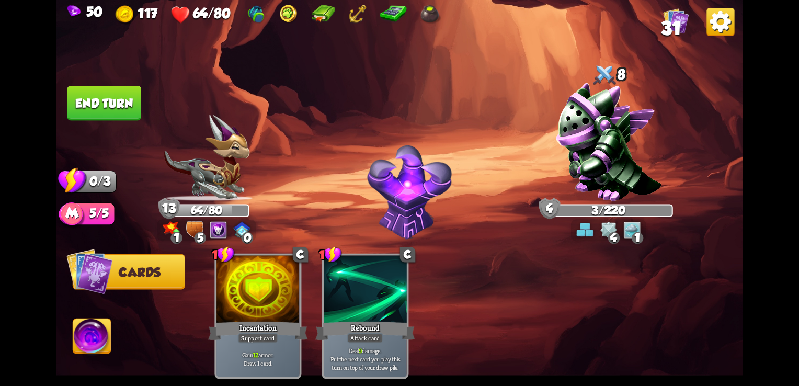
click at [114, 118] on button "End turn" at bounding box center [104, 103] width 74 height 35
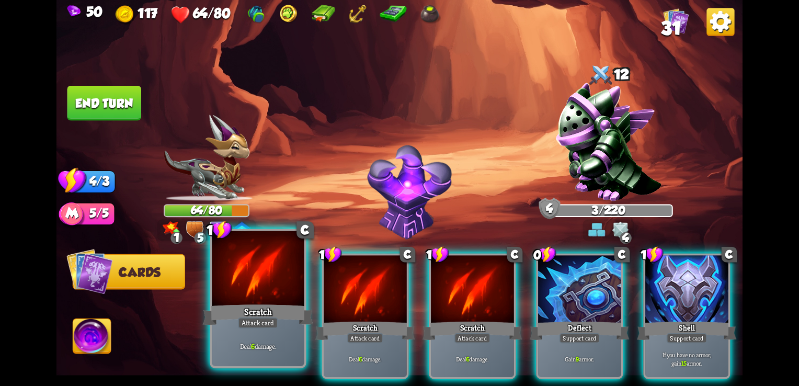
click at [267, 300] on div at bounding box center [258, 270] width 92 height 78
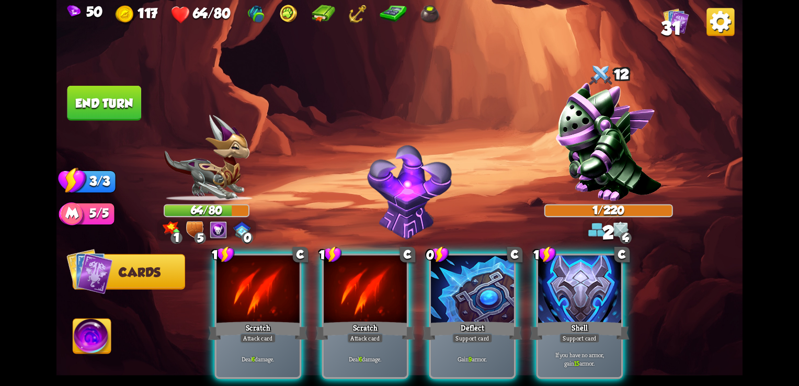
click at [267, 300] on div at bounding box center [258, 291] width 83 height 70
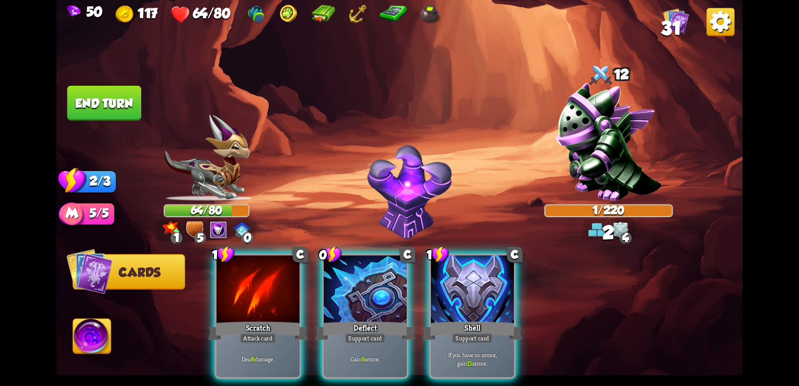
click at [267, 300] on div at bounding box center [258, 291] width 83 height 70
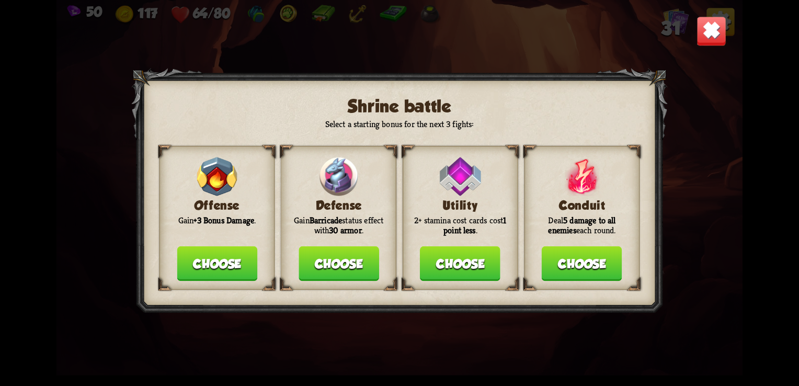
click at [356, 276] on button "Choose" at bounding box center [339, 263] width 81 height 35
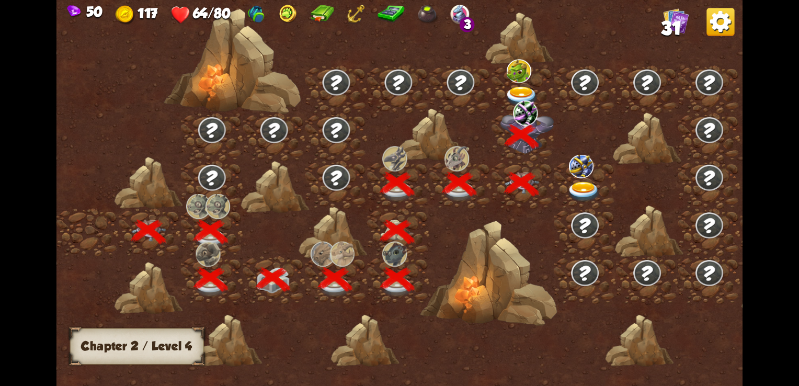
drag, startPoint x: 572, startPoint y: 258, endPoint x: 441, endPoint y: 281, distance: 132.8
click at [441, 281] on div at bounding box center [480, 199] width 849 height 401
drag, startPoint x: 441, startPoint y: 281, endPoint x: 283, endPoint y: 279, distance: 158.5
click at [283, 279] on div at bounding box center [480, 199] width 849 height 401
click at [519, 92] on img at bounding box center [522, 96] width 35 height 20
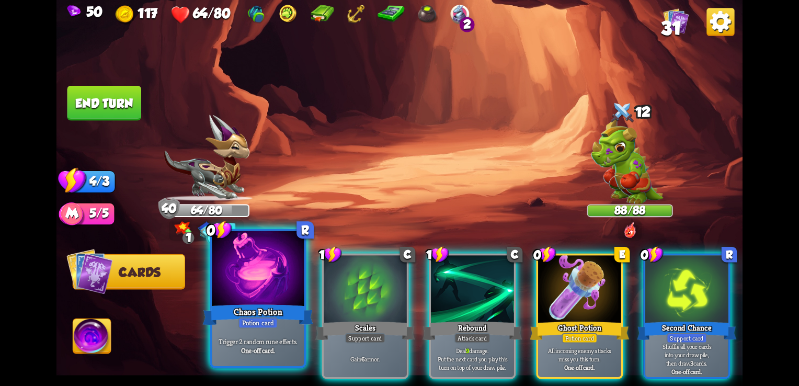
click at [254, 302] on div at bounding box center [258, 270] width 92 height 78
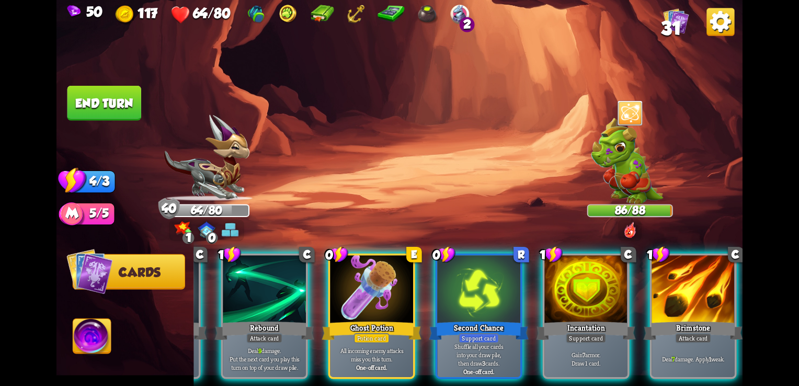
scroll to position [0, 99]
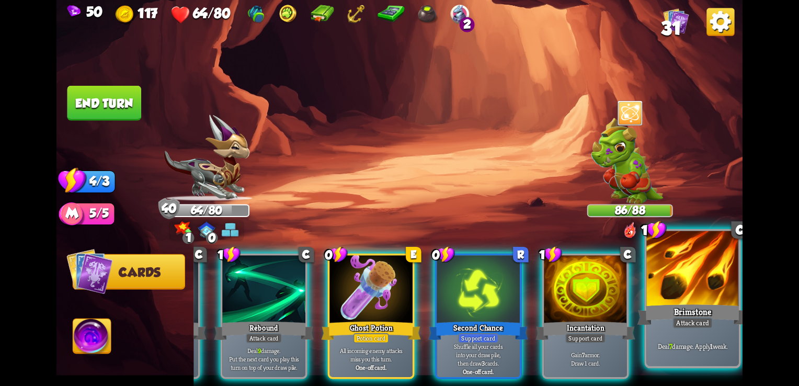
click at [703, 315] on div "Brimstone" at bounding box center [693, 314] width 111 height 25
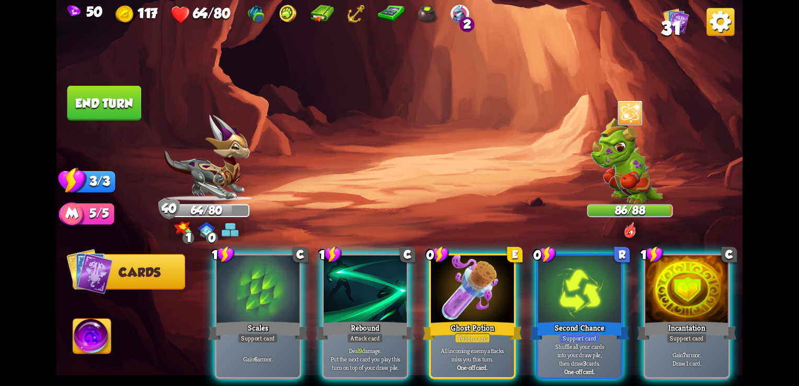
scroll to position [0, 0]
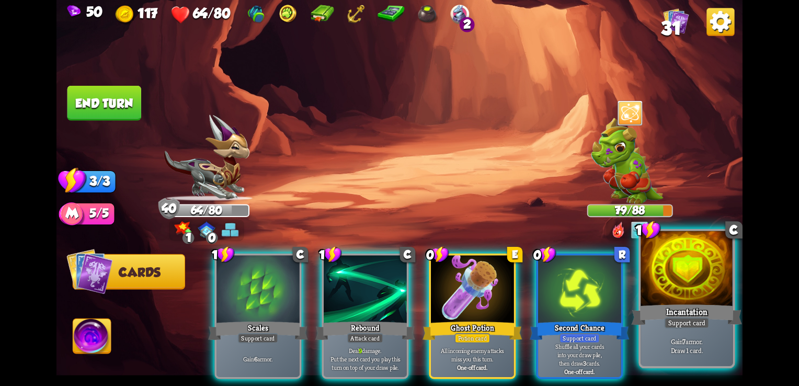
click at [694, 310] on div "Incantation" at bounding box center [687, 314] width 111 height 25
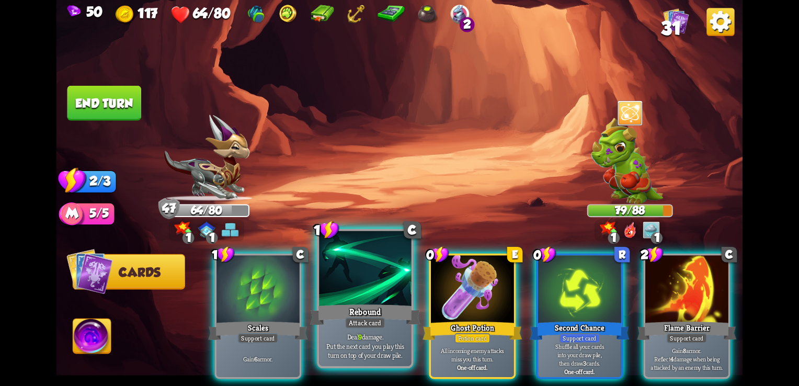
click at [341, 321] on div "Rebound" at bounding box center [365, 314] width 111 height 25
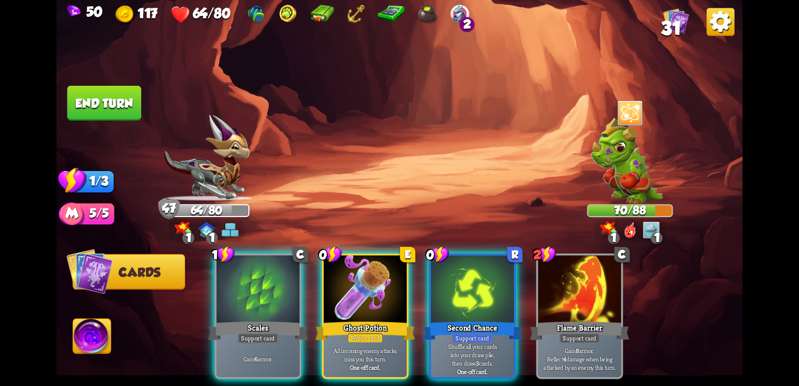
click at [87, 338] on img at bounding box center [92, 338] width 38 height 39
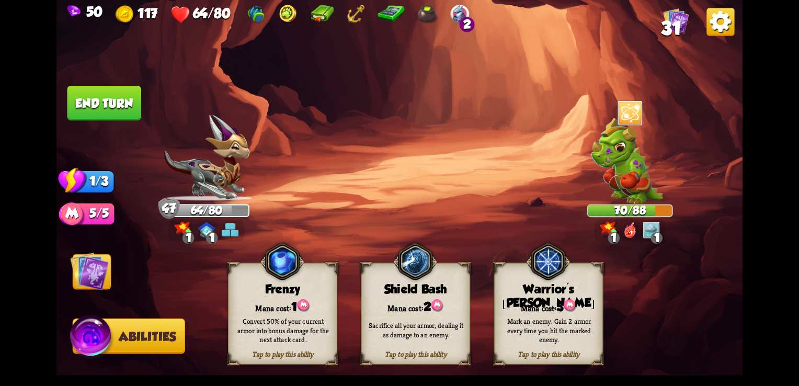
click at [389, 291] on div "Shield Bash" at bounding box center [415, 289] width 108 height 14
click at [100, 97] on button "End turn" at bounding box center [104, 103] width 74 height 35
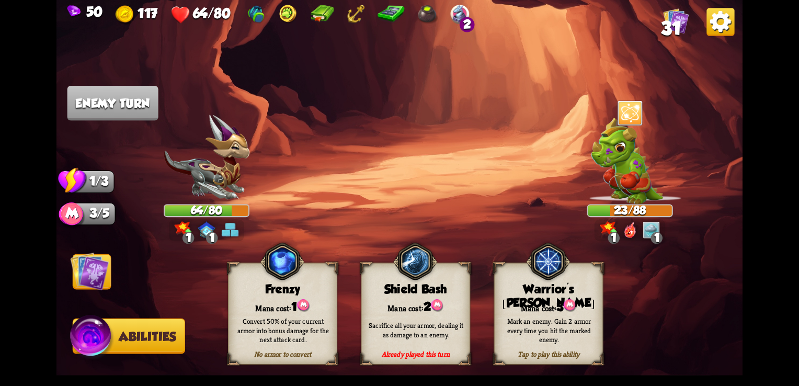
click at [106, 272] on img at bounding box center [90, 271] width 39 height 39
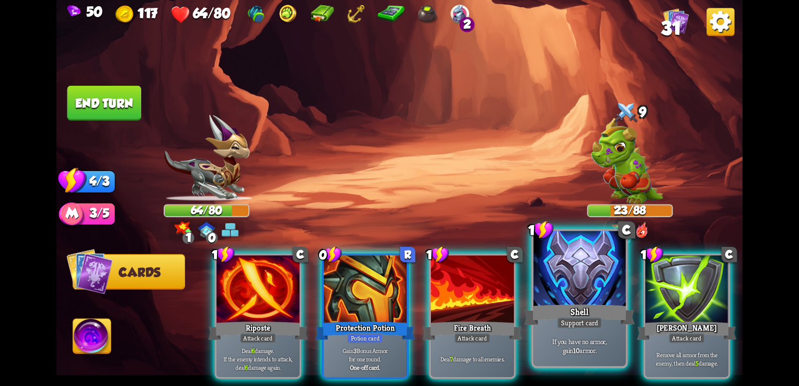
click at [600, 316] on div "Shell" at bounding box center [580, 314] width 111 height 25
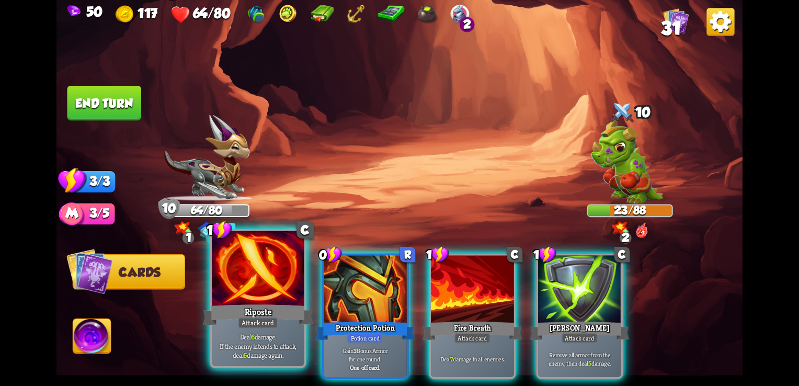
click at [277, 313] on div "Riposte" at bounding box center [258, 314] width 111 height 25
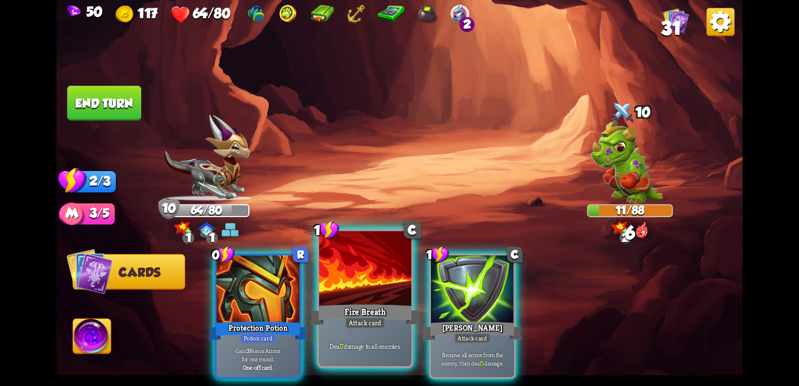
click at [358, 315] on div "Fire Breath" at bounding box center [365, 314] width 111 height 25
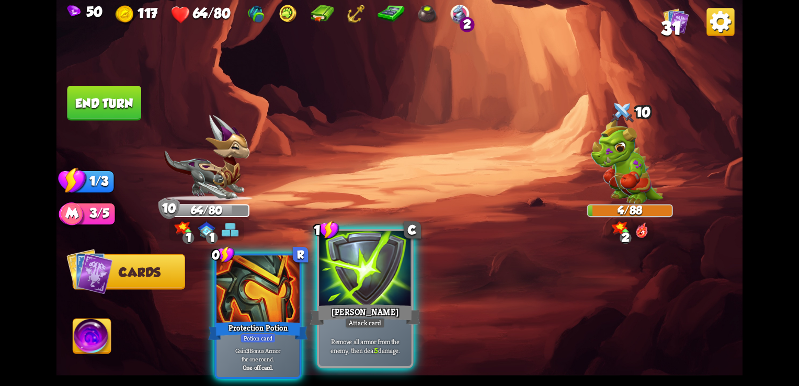
click at [379, 275] on div at bounding box center [365, 270] width 92 height 78
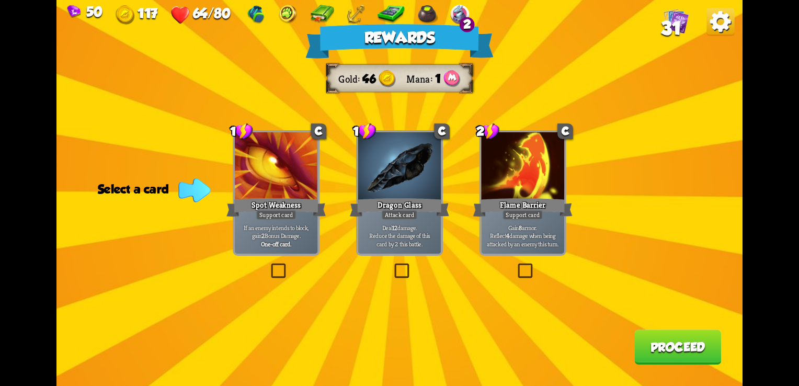
click at [516, 265] on label at bounding box center [516, 265] width 0 height 0
click at [0, 0] on input "checkbox" at bounding box center [0, 0] width 0 height 0
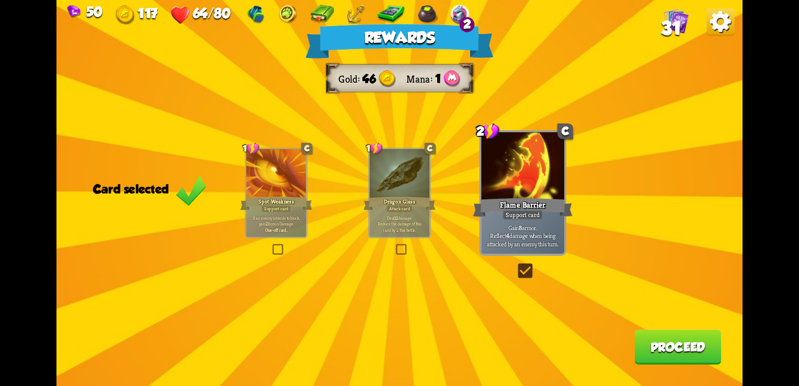
click at [673, 343] on button "Proceed" at bounding box center [677, 346] width 87 height 35
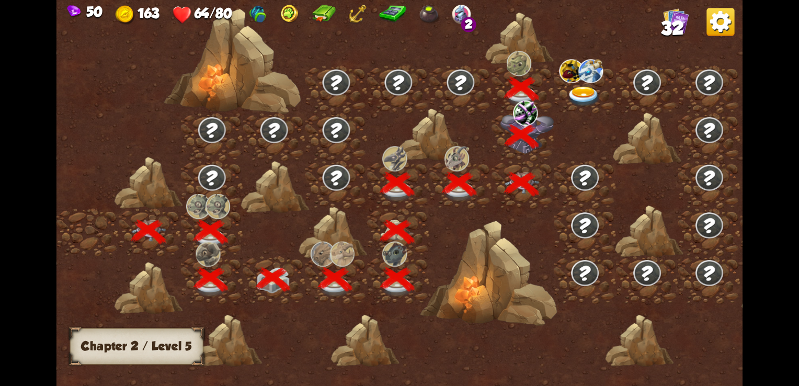
click at [584, 97] on img at bounding box center [584, 96] width 35 height 20
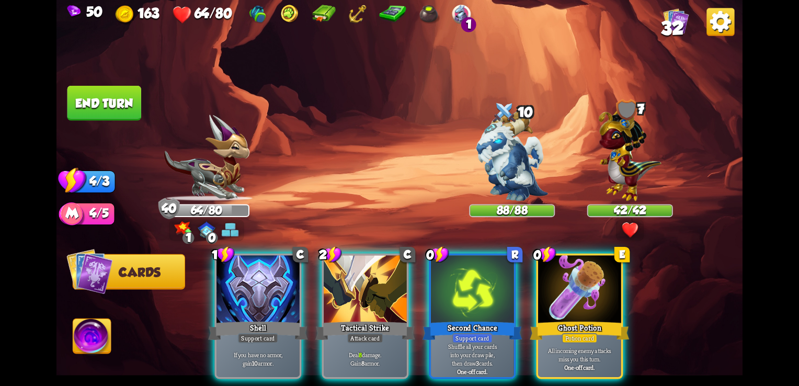
click at [627, 228] on img at bounding box center [629, 229] width 17 height 17
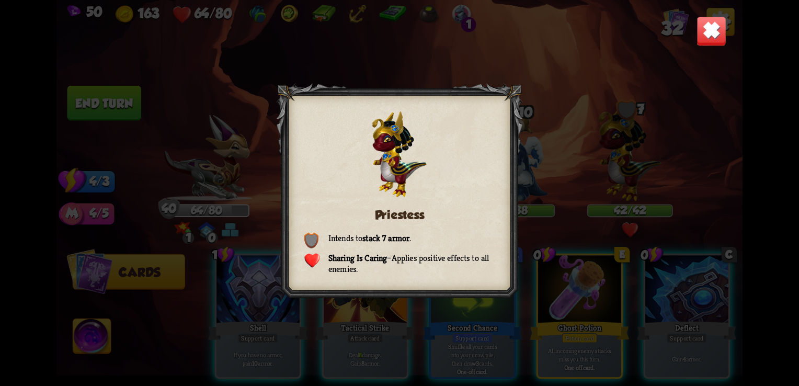
click at [710, 32] on img at bounding box center [712, 31] width 30 height 30
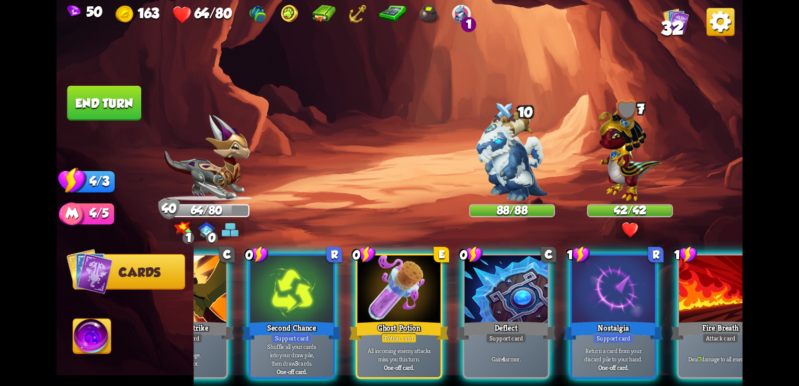
scroll to position [0, 203]
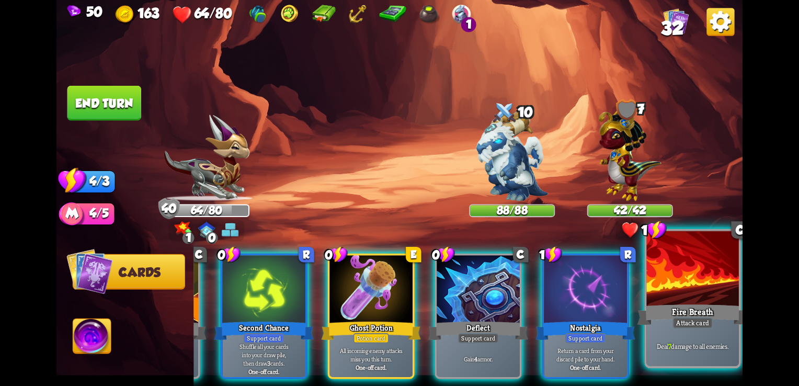
click at [709, 323] on div "Attack card" at bounding box center [693, 323] width 40 height 12
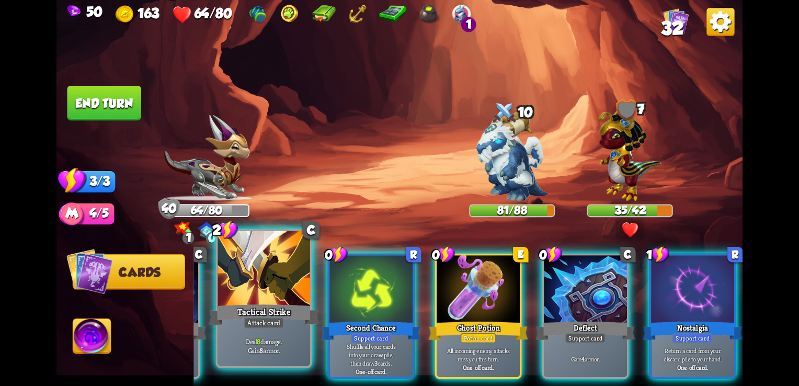
click at [280, 311] on div "Tactical Strike" at bounding box center [264, 314] width 111 height 25
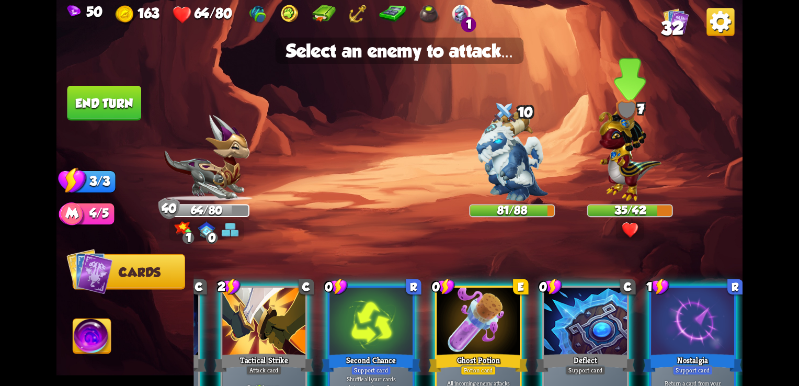
click at [619, 168] on img at bounding box center [630, 153] width 63 height 98
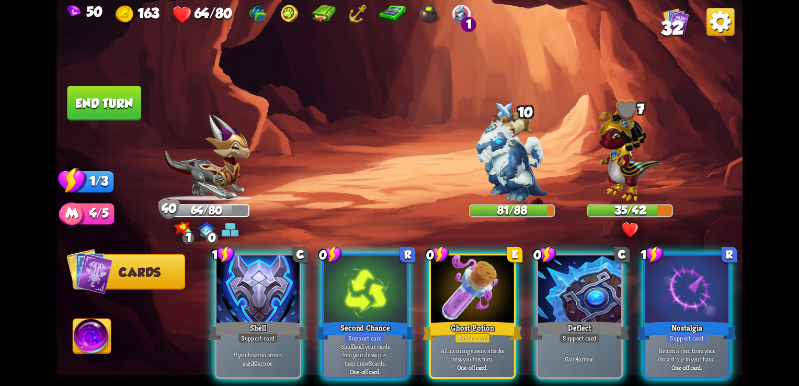
scroll to position [0, 0]
click at [226, 210] on div "64/80" at bounding box center [207, 211] width 84 height 11
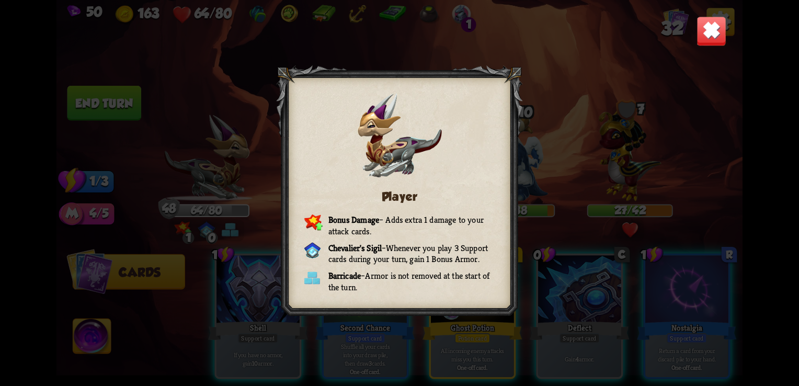
click at [703, 35] on img at bounding box center [712, 31] width 30 height 30
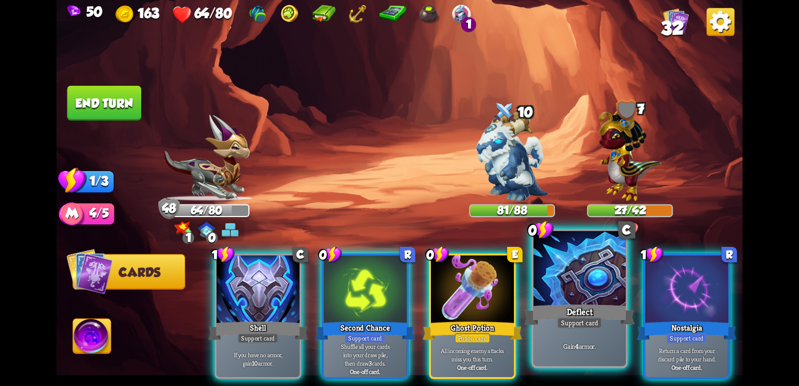
click at [583, 310] on div "Deflect" at bounding box center [580, 314] width 111 height 25
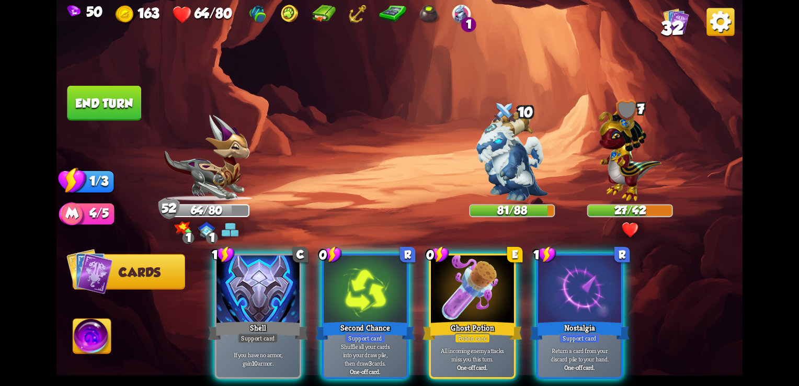
click at [109, 106] on button "End turn" at bounding box center [104, 103] width 74 height 35
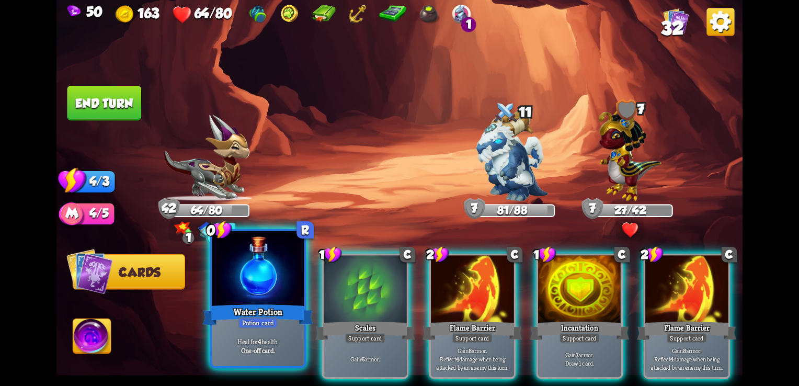
click at [234, 347] on div "One-off card." at bounding box center [257, 350] width 87 height 9
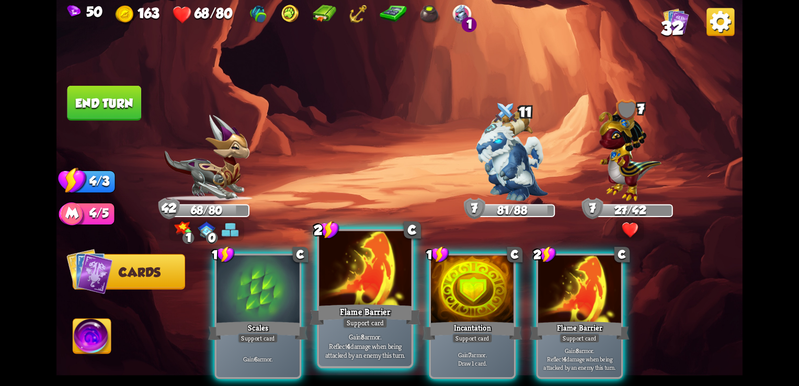
click at [381, 304] on div "Flame Barrier" at bounding box center [365, 314] width 111 height 25
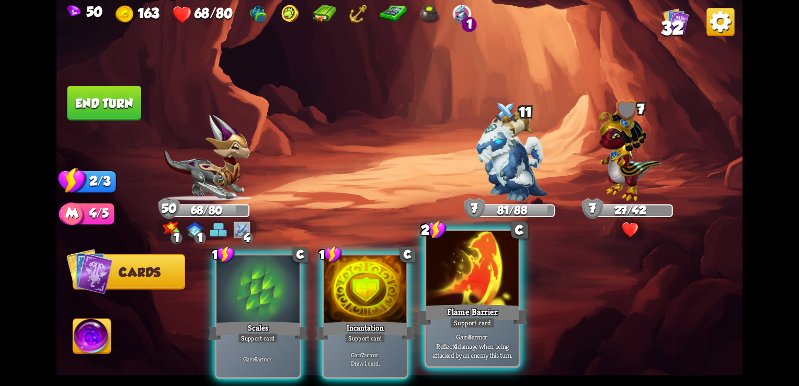
click at [458, 277] on div at bounding box center [472, 270] width 92 height 78
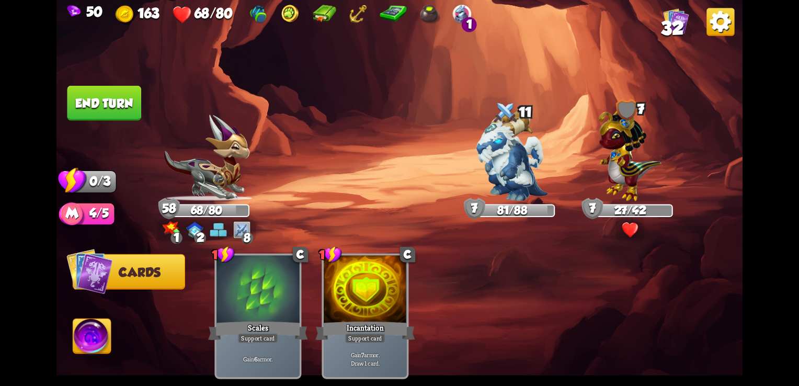
click at [97, 101] on button "End turn" at bounding box center [104, 103] width 74 height 35
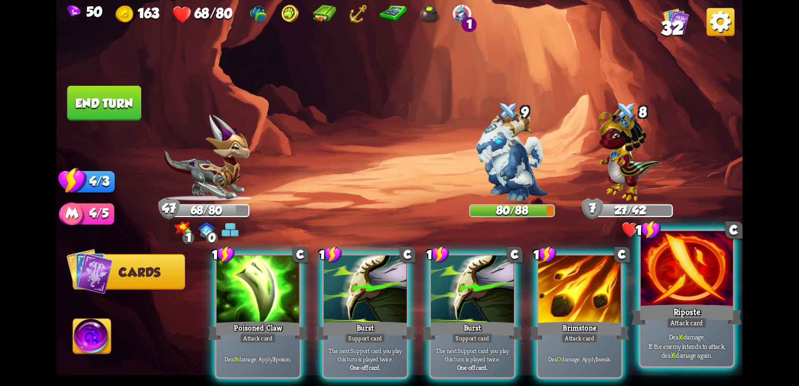
click at [678, 317] on div "Riposte" at bounding box center [687, 314] width 111 height 25
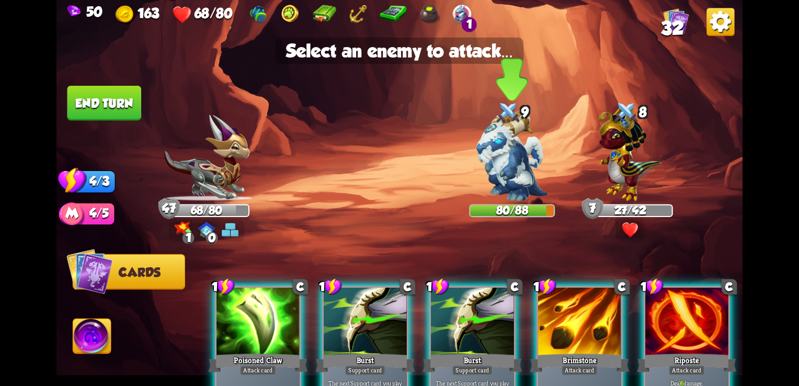
click at [505, 177] on img at bounding box center [512, 156] width 72 height 90
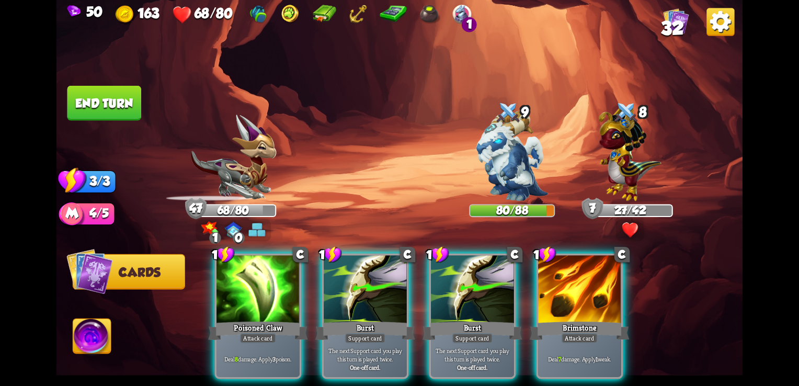
click at [505, 177] on img at bounding box center [512, 156] width 72 height 90
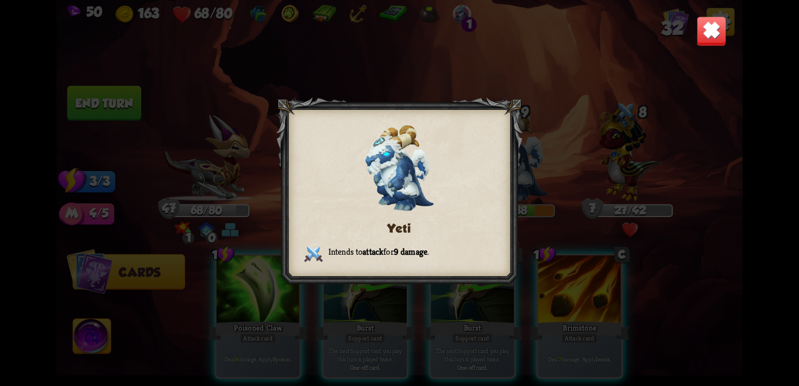
click at [711, 39] on img at bounding box center [712, 31] width 30 height 30
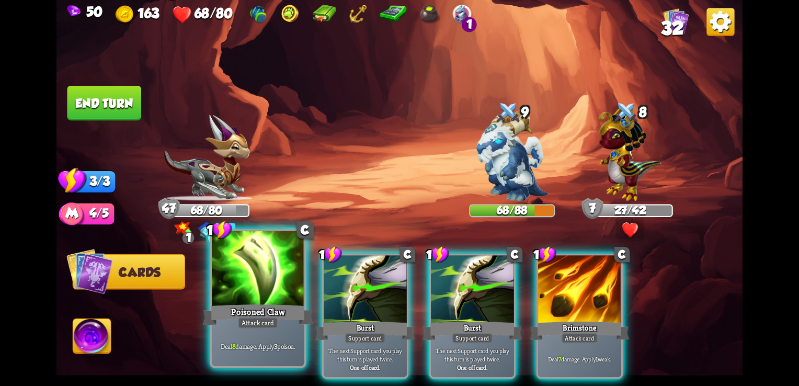
click at [280, 305] on div "Poisoned Claw" at bounding box center [258, 314] width 111 height 25
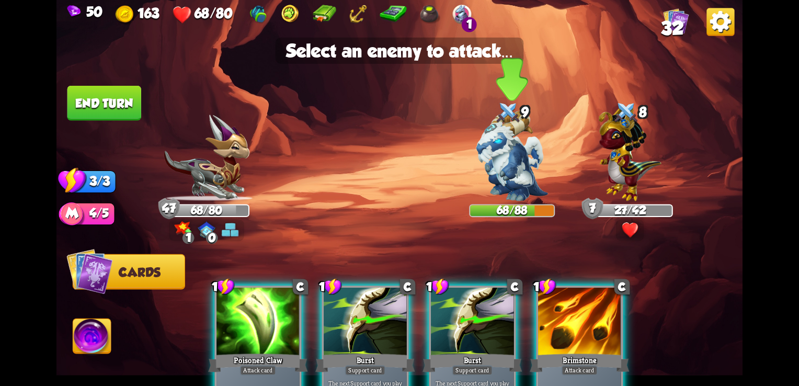
click at [481, 196] on img at bounding box center [512, 156] width 72 height 90
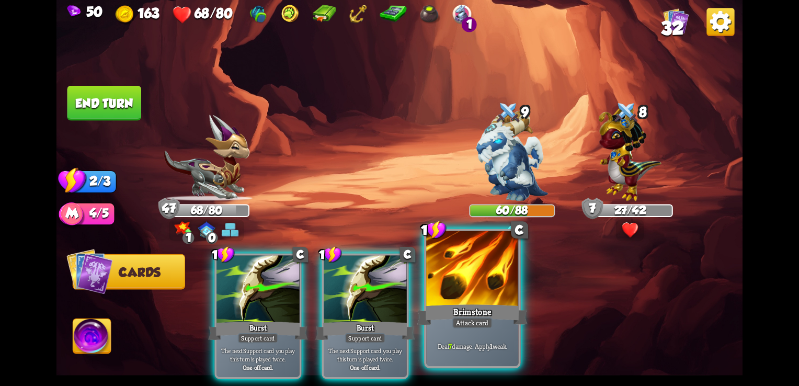
click at [438, 297] on div at bounding box center [472, 270] width 92 height 78
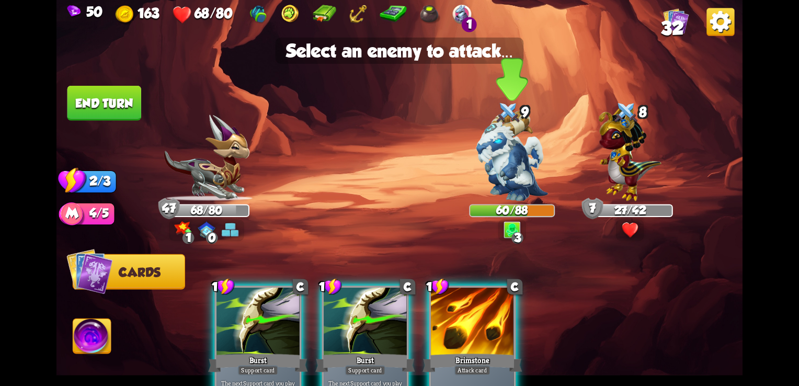
click at [502, 181] on img at bounding box center [512, 156] width 72 height 90
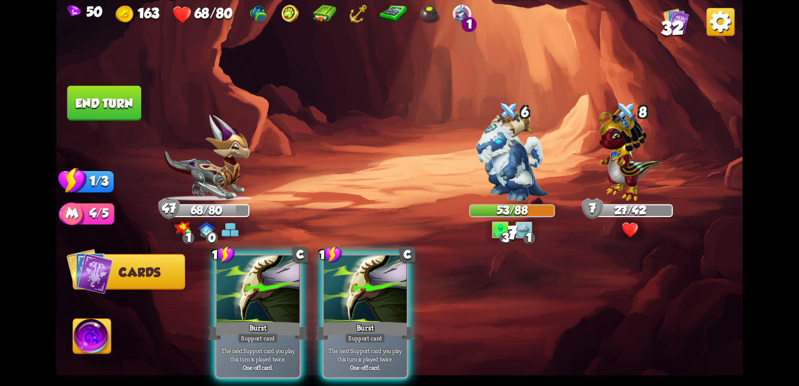
click at [139, 114] on button "End turn" at bounding box center [104, 103] width 74 height 35
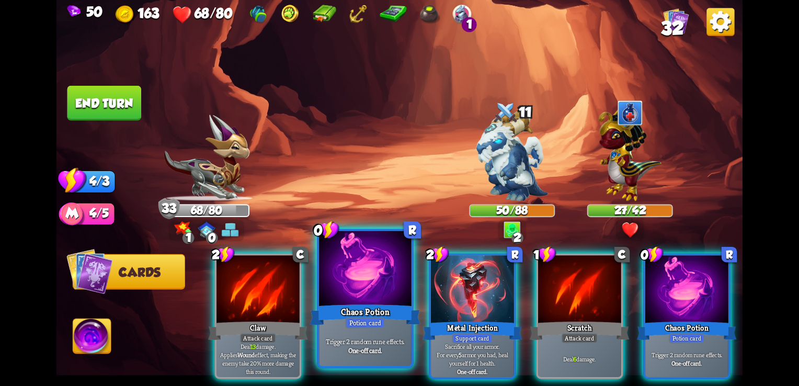
click at [363, 309] on div "Chaos Potion" at bounding box center [365, 314] width 111 height 25
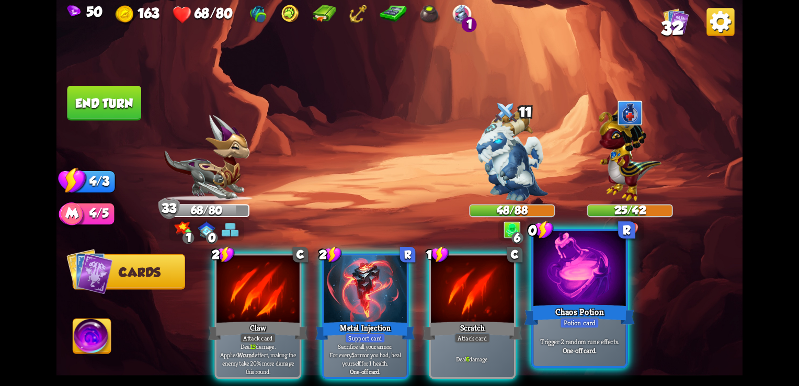
click at [561, 283] on div at bounding box center [579, 270] width 92 height 78
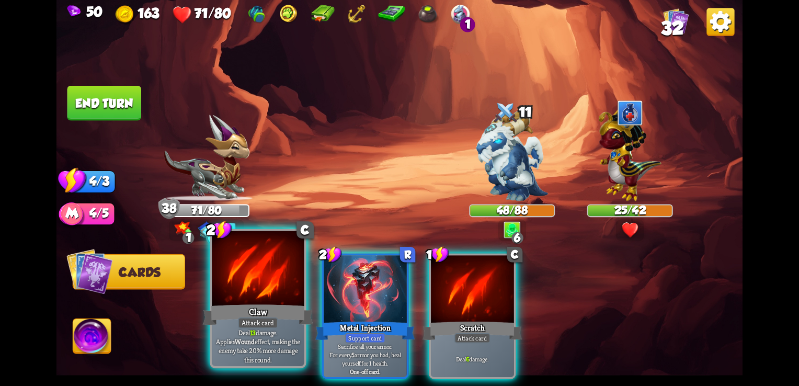
click at [271, 308] on div "Claw" at bounding box center [258, 314] width 111 height 25
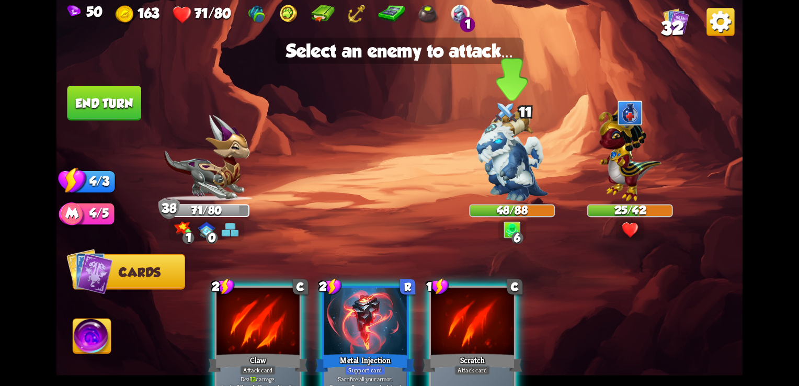
click at [517, 161] on img at bounding box center [512, 156] width 72 height 90
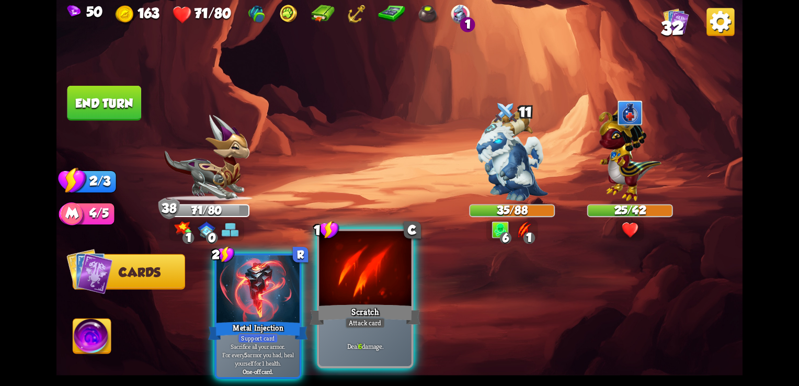
click at [379, 286] on div at bounding box center [365, 270] width 92 height 78
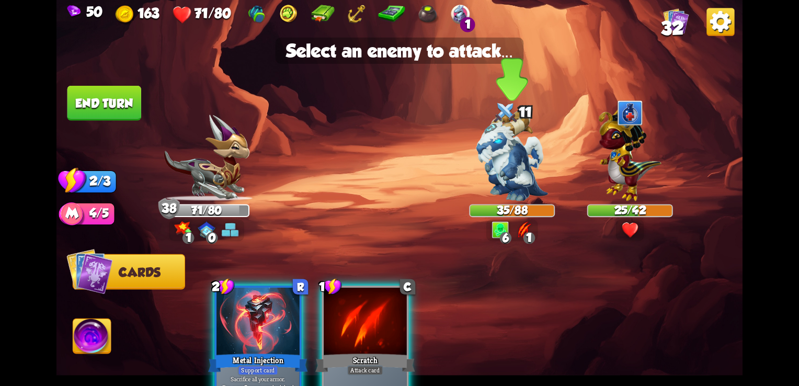
click at [509, 154] on img at bounding box center [512, 156] width 72 height 90
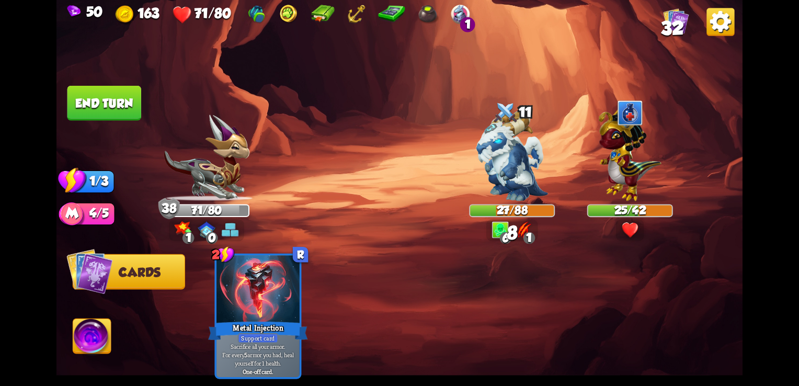
click at [111, 114] on button "End turn" at bounding box center [104, 103] width 74 height 35
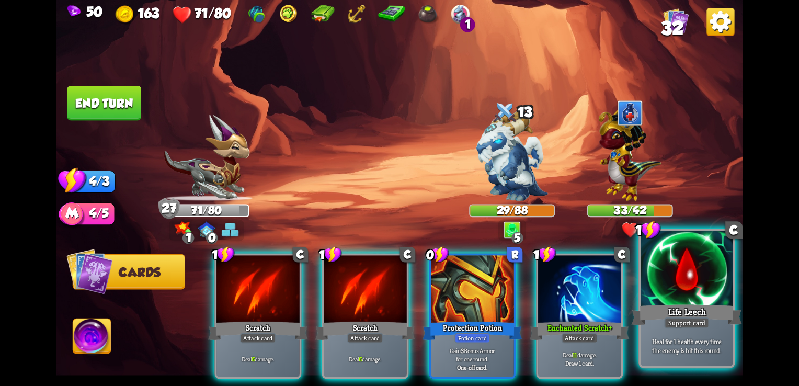
click at [697, 297] on div at bounding box center [687, 270] width 92 height 78
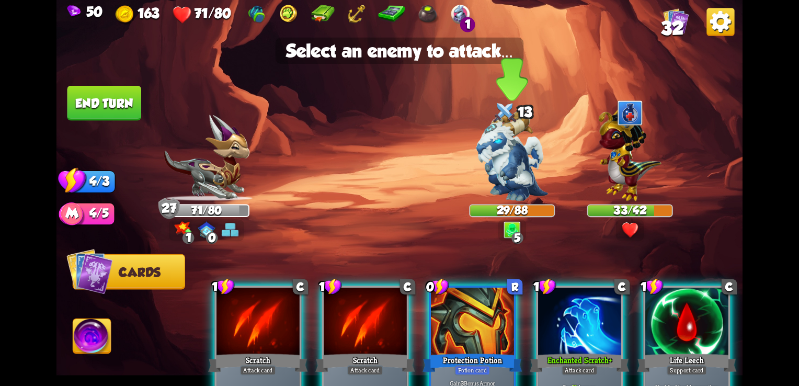
click at [502, 160] on img at bounding box center [512, 156] width 72 height 90
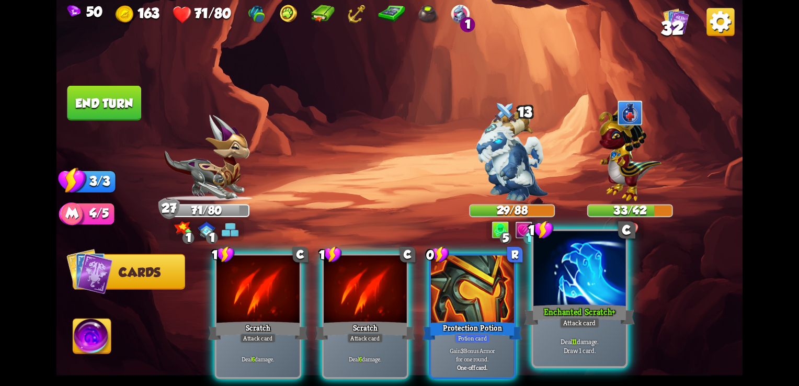
click at [561, 301] on div at bounding box center [579, 270] width 92 height 78
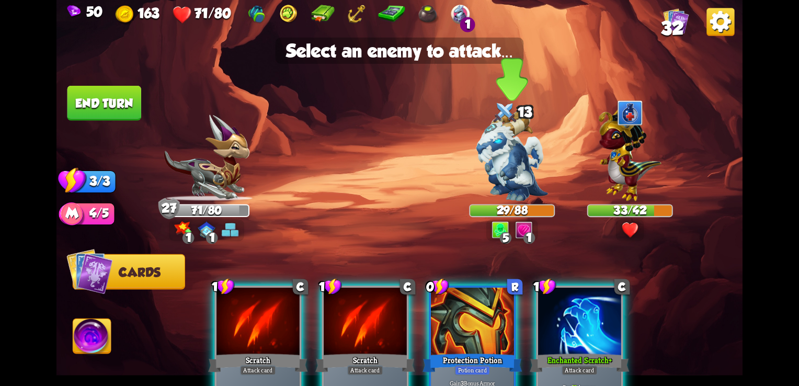
click at [506, 152] on img at bounding box center [512, 156] width 72 height 90
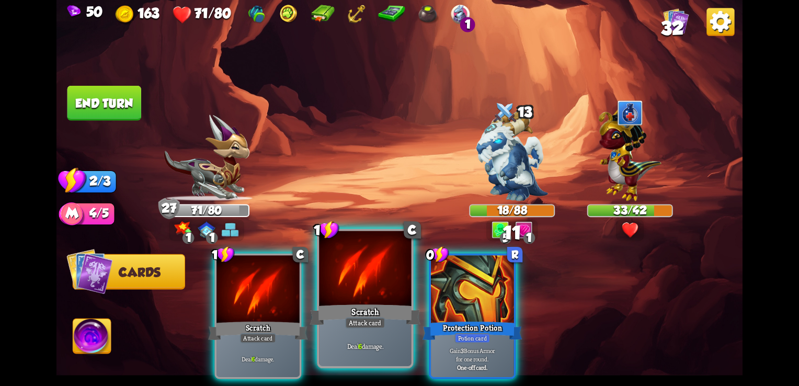
click at [337, 309] on div "Scratch" at bounding box center [365, 314] width 111 height 25
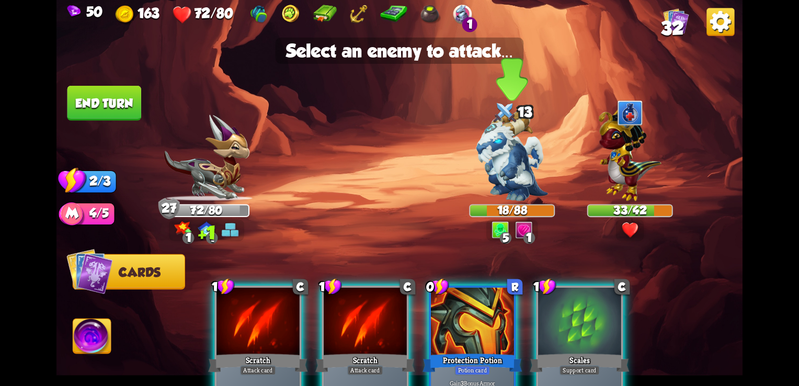
click at [504, 156] on img at bounding box center [512, 156] width 72 height 90
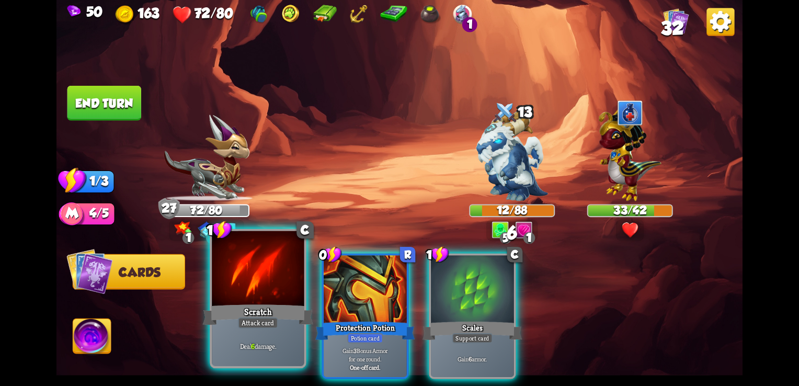
click at [272, 296] on div at bounding box center [258, 270] width 92 height 78
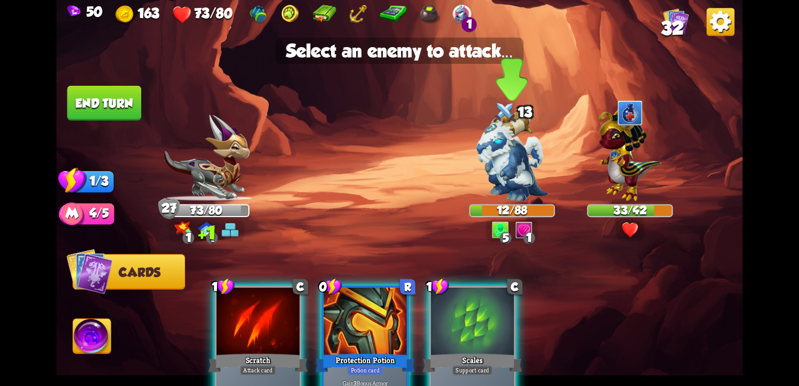
click at [487, 172] on img at bounding box center [512, 156] width 72 height 90
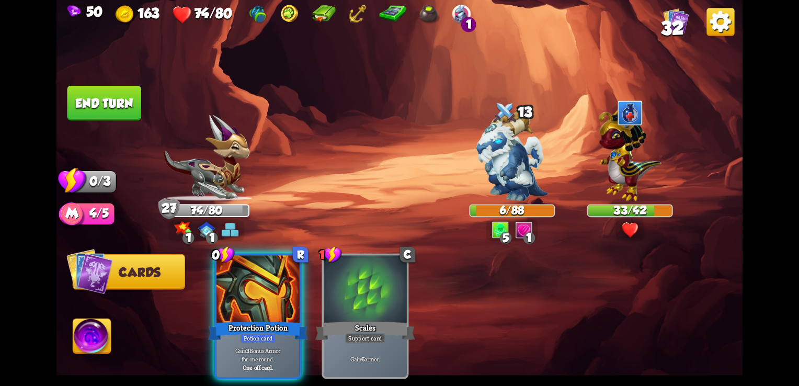
click at [102, 109] on button "End turn" at bounding box center [104, 103] width 74 height 35
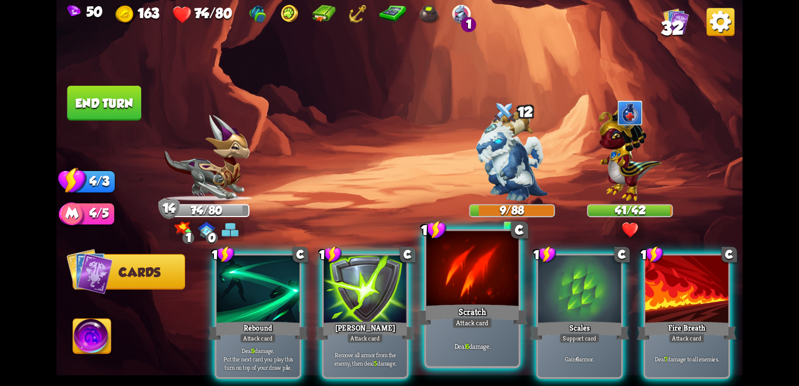
click at [472, 320] on div "Attack card" at bounding box center [472, 323] width 40 height 12
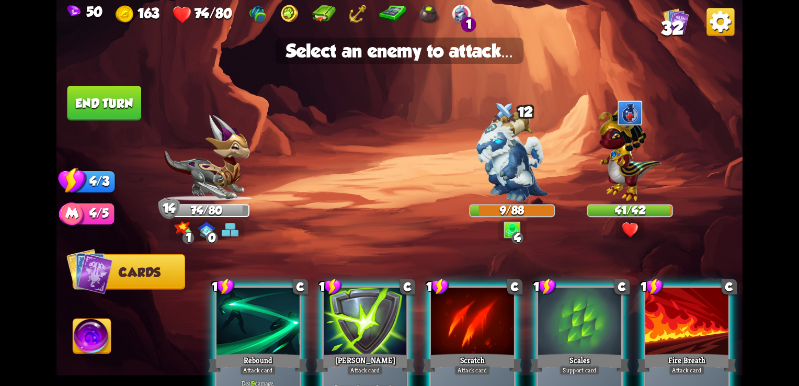
click at [461, 352] on div "Scratch" at bounding box center [472, 363] width 99 height 22
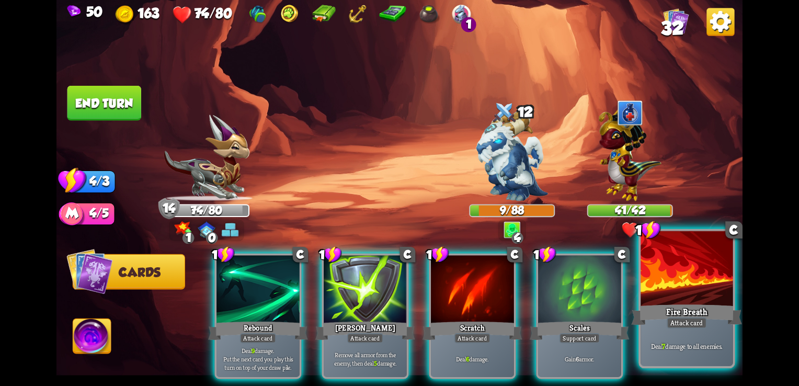
click at [686, 320] on div "Attack card" at bounding box center [687, 323] width 40 height 12
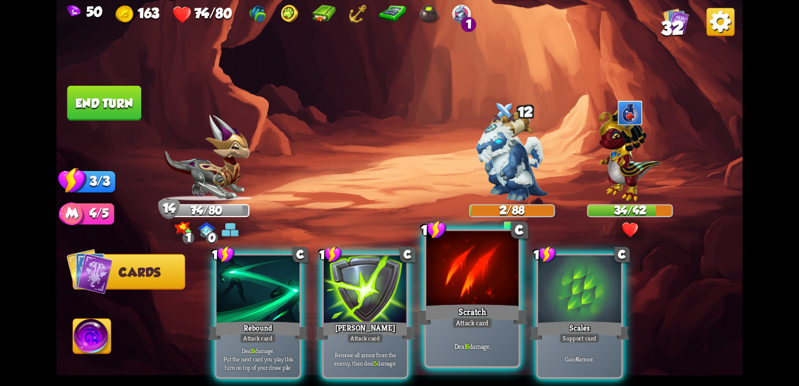
click at [468, 304] on div "Scratch" at bounding box center [472, 314] width 111 height 25
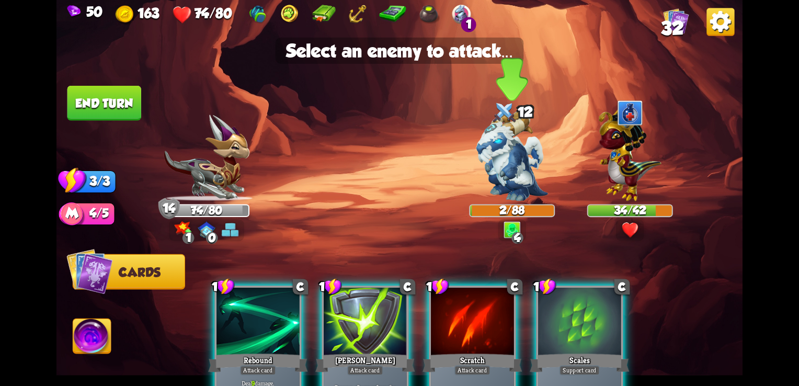
click at [510, 177] on img at bounding box center [512, 156] width 72 height 90
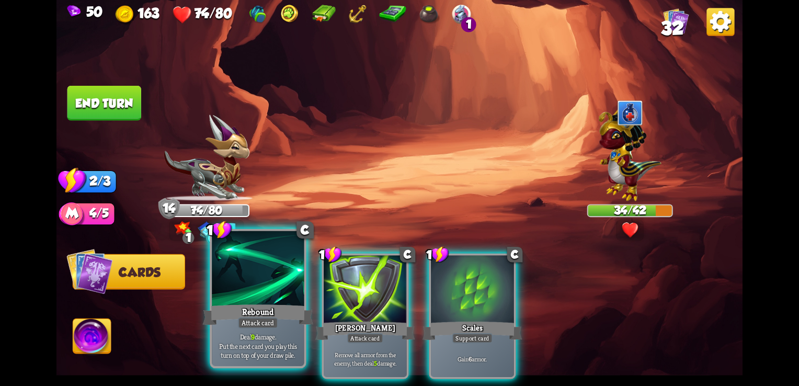
click at [263, 355] on p "Deal 9 damage. Put the next card you play this turn on top of your draw pile." at bounding box center [257, 346] width 87 height 27
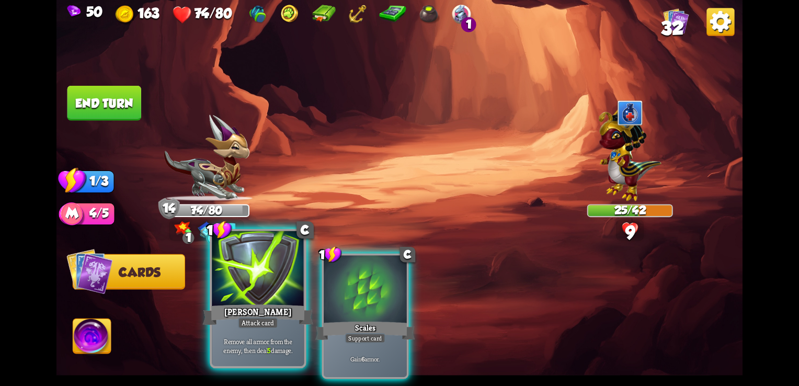
click at [294, 298] on div at bounding box center [258, 270] width 92 height 78
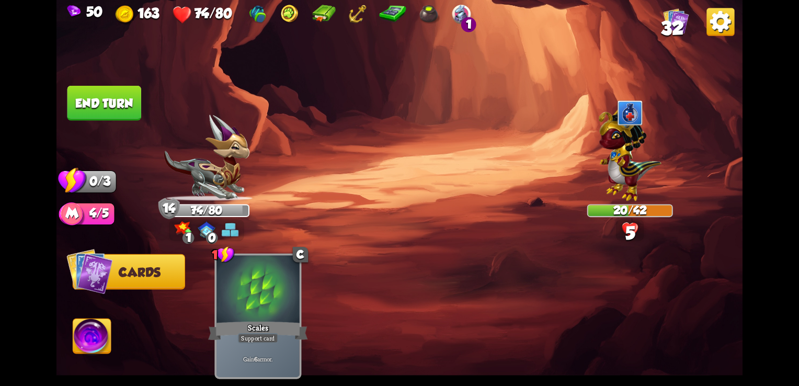
click at [111, 110] on button "End turn" at bounding box center [104, 103] width 74 height 35
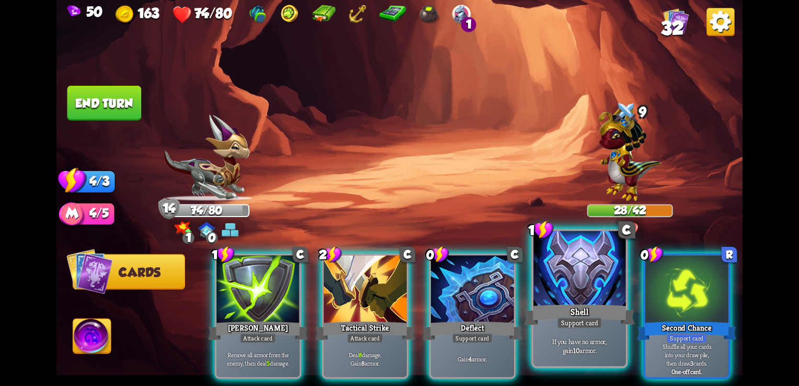
click at [577, 310] on div "Shell" at bounding box center [580, 314] width 111 height 25
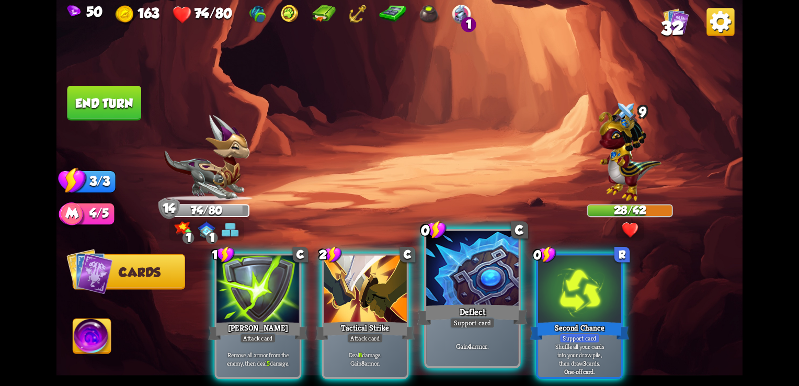
click at [441, 315] on div "Deflect" at bounding box center [472, 314] width 111 height 25
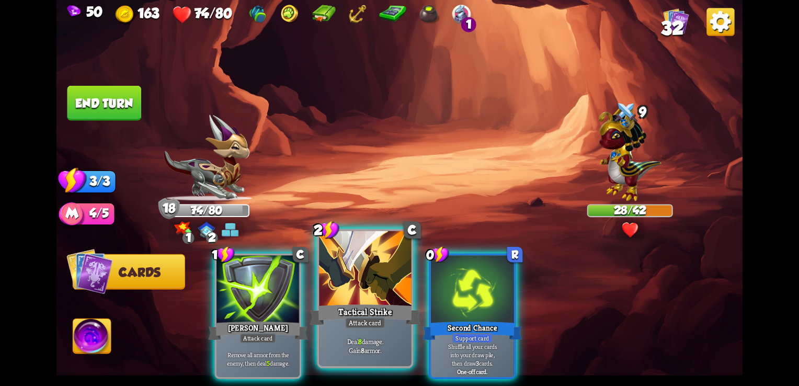
click at [344, 340] on p "Deal 8 damage. Gain 8 armor." at bounding box center [365, 346] width 87 height 18
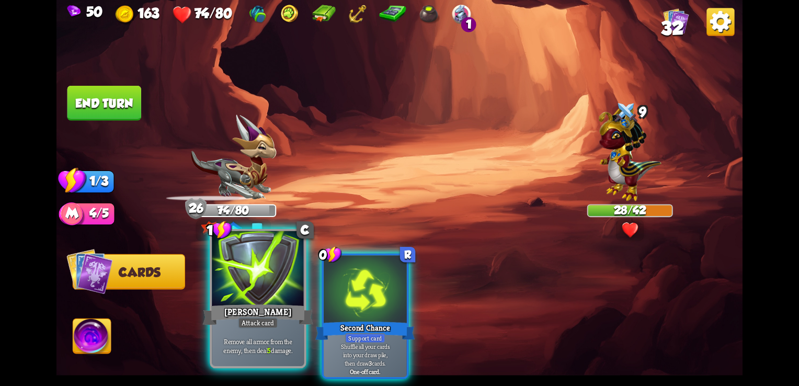
click at [236, 322] on div "[PERSON_NAME]" at bounding box center [258, 314] width 111 height 25
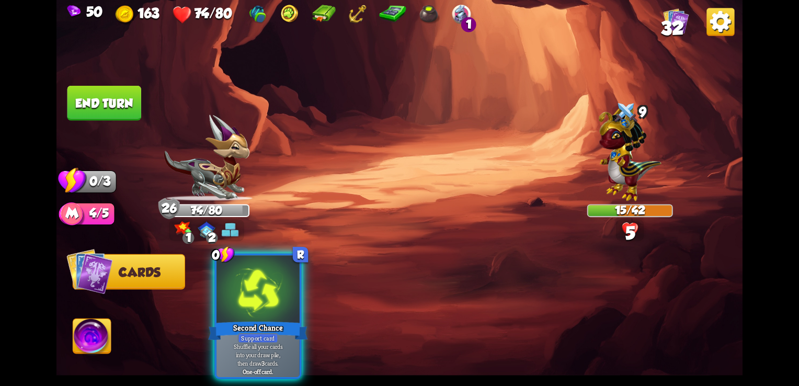
click at [100, 106] on button "End turn" at bounding box center [104, 103] width 74 height 35
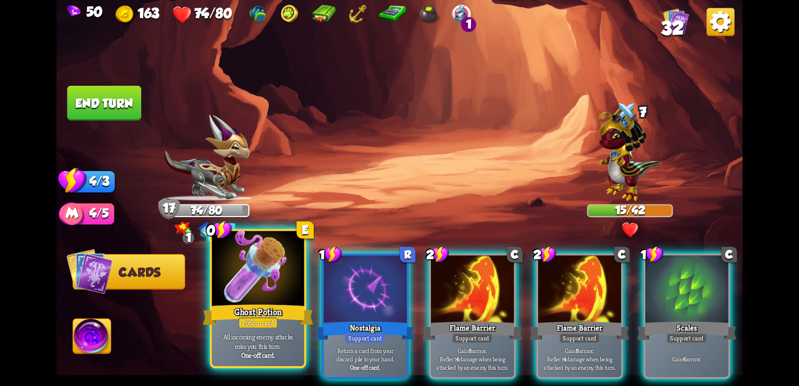
click at [253, 332] on div "All incoming enemy attacks miss you this turn. One-off card." at bounding box center [258, 346] width 92 height 40
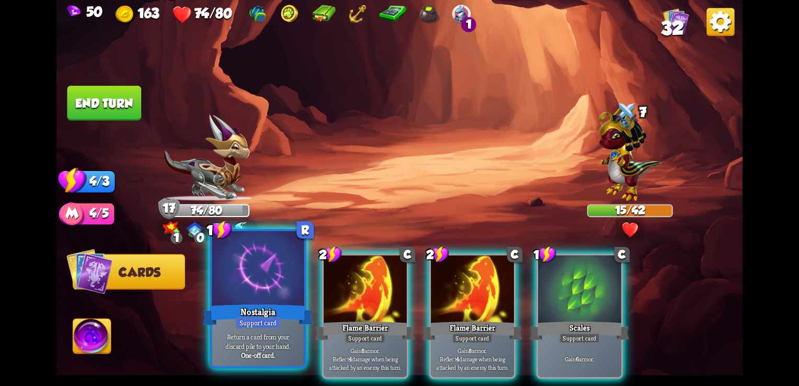
click at [273, 322] on div "Support card" at bounding box center [257, 323] width 45 height 12
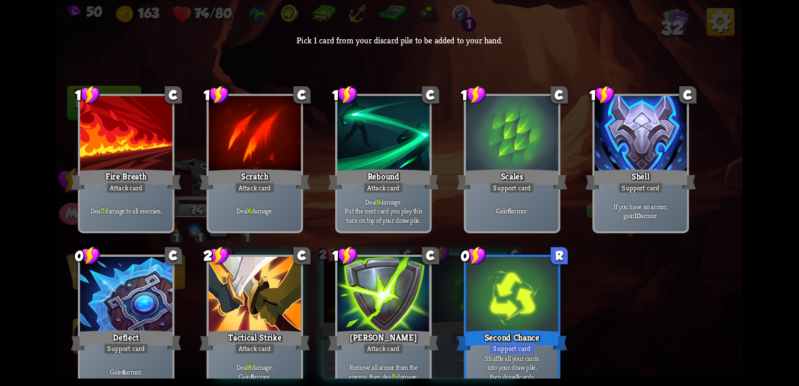
click at [237, 317] on div at bounding box center [255, 296] width 92 height 78
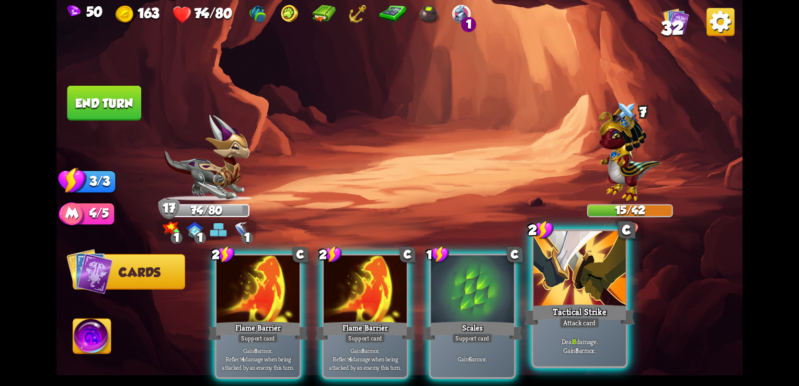
click at [582, 336] on div "Deal 8 damage. Gain 8 armor." at bounding box center [579, 346] width 92 height 40
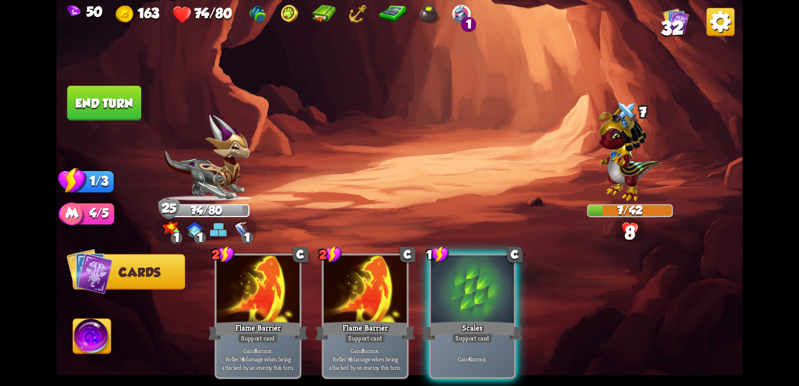
click at [107, 104] on button "End turn" at bounding box center [104, 103] width 74 height 35
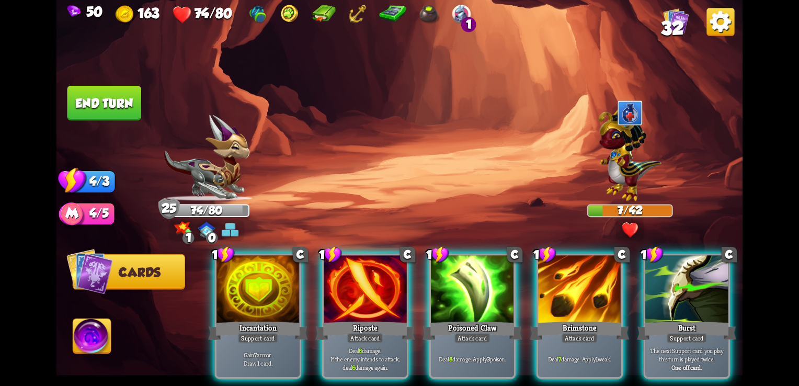
drag, startPoint x: 374, startPoint y: 323, endPoint x: 436, endPoint y: 119, distance: 213.4
click at [436, 119] on div "Select an enemy to attack... You don't have enough stamina to play that card...…" at bounding box center [399, 193] width 686 height 386
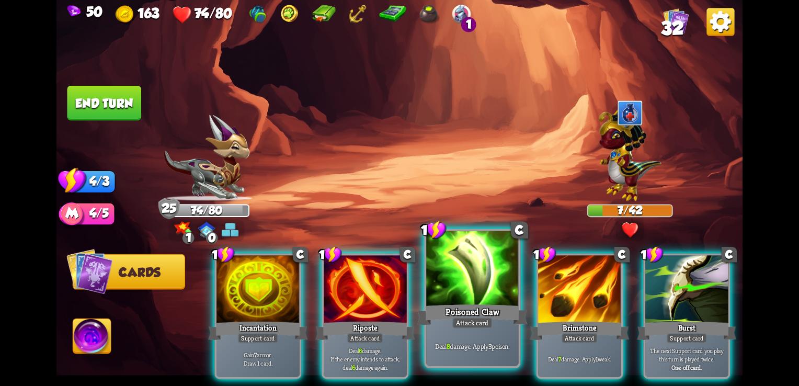
click at [480, 297] on div at bounding box center [472, 270] width 92 height 78
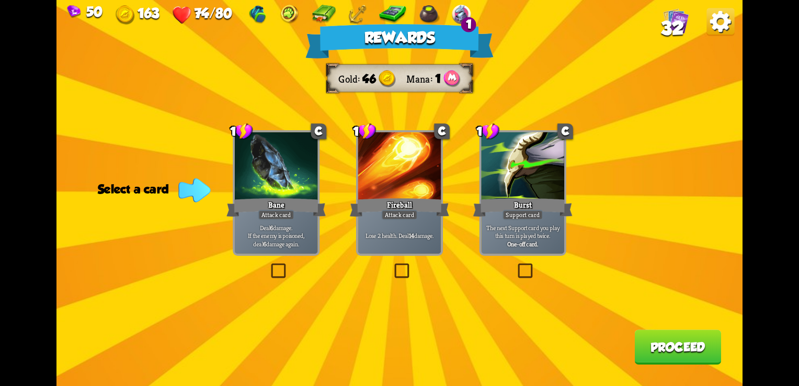
click at [269, 265] on label at bounding box center [269, 265] width 0 height 0
click at [0, 0] on input "checkbox" at bounding box center [0, 0] width 0 height 0
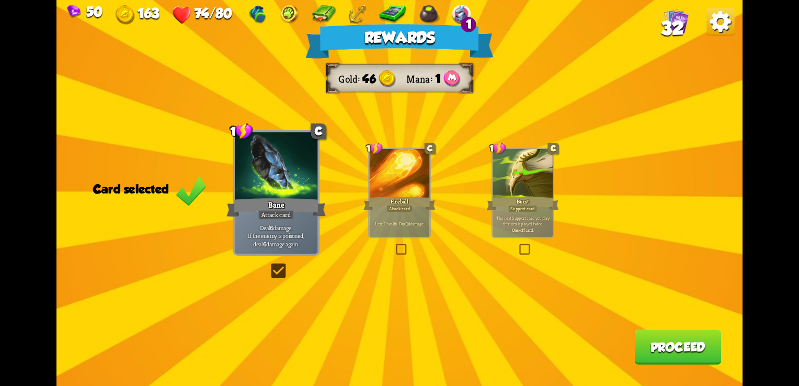
click at [648, 350] on button "Proceed" at bounding box center [677, 346] width 87 height 35
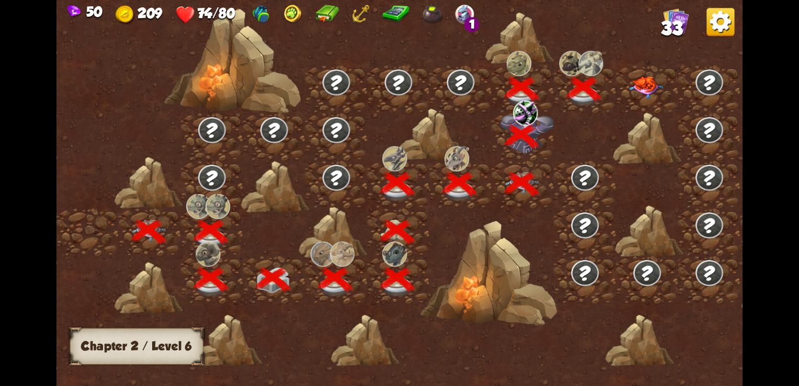
click at [655, 87] on img at bounding box center [646, 87] width 35 height 22
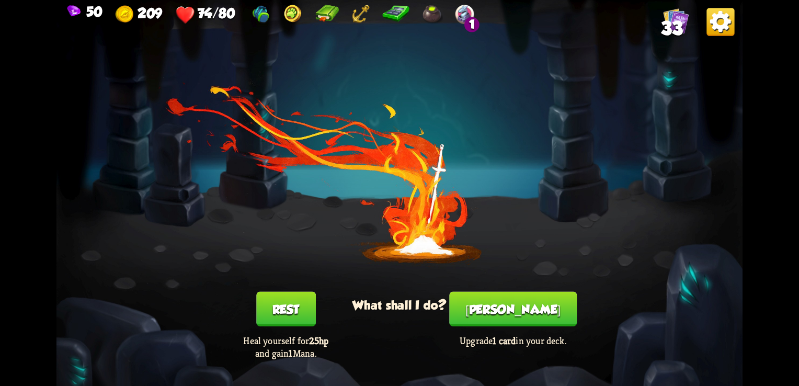
click at [525, 306] on button "[PERSON_NAME]" at bounding box center [513, 309] width 128 height 35
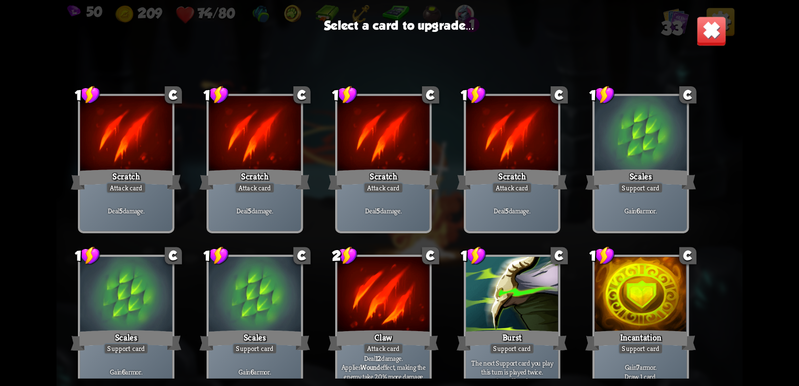
drag, startPoint x: 743, startPoint y: 99, endPoint x: 743, endPoint y: 110, distance: 10.5
click at [743, 110] on div "50 209 74/80 1 33 Select a card to upgrade... 1 C Scratch Attack card Deal 5 da…" at bounding box center [399, 193] width 799 height 386
drag, startPoint x: 743, startPoint y: 110, endPoint x: 740, endPoint y: 194, distance: 83.7
click at [740, 194] on div "50 209 74/80 1 33 Select a card to upgrade... 1 C Scratch Attack card Deal 5 da…" at bounding box center [399, 193] width 799 height 386
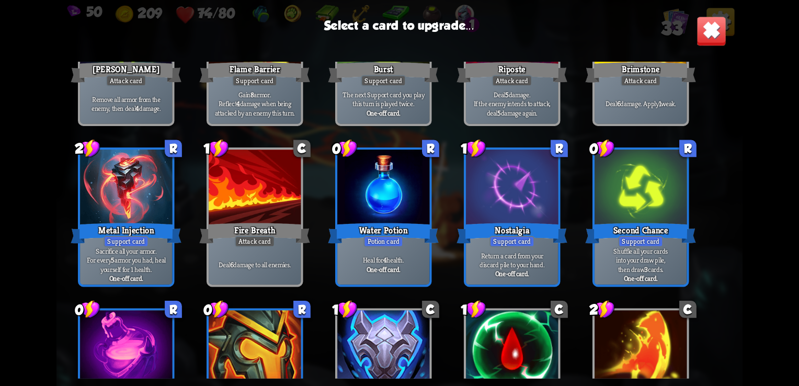
scroll to position [612, 0]
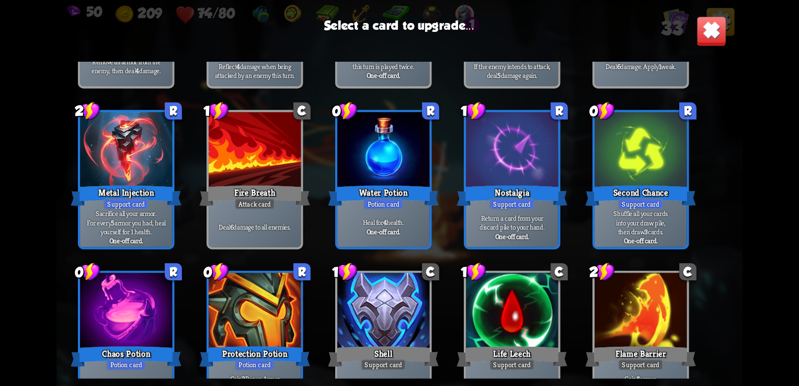
click at [423, 187] on div "Water Potion" at bounding box center [383, 196] width 111 height 25
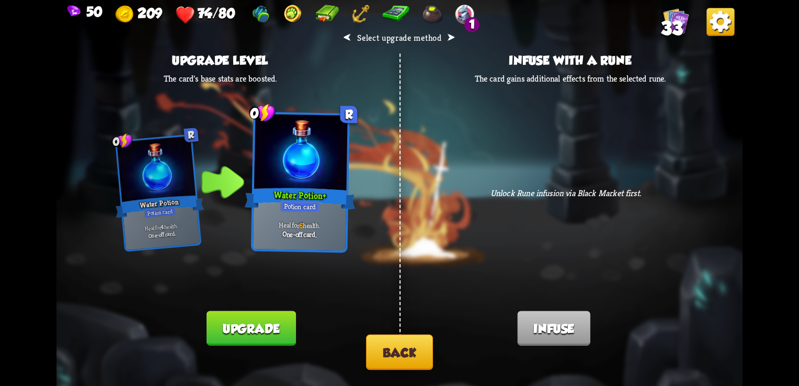
click at [289, 329] on button "Upgrade" at bounding box center [251, 328] width 89 height 35
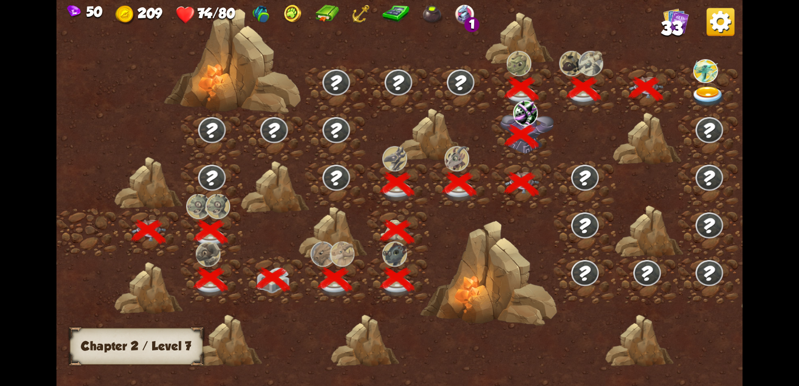
drag, startPoint x: 631, startPoint y: 158, endPoint x: 411, endPoint y: 186, distance: 221.9
click at [411, 186] on div at bounding box center [480, 199] width 849 height 401
click at [709, 96] on img at bounding box center [708, 96] width 35 height 20
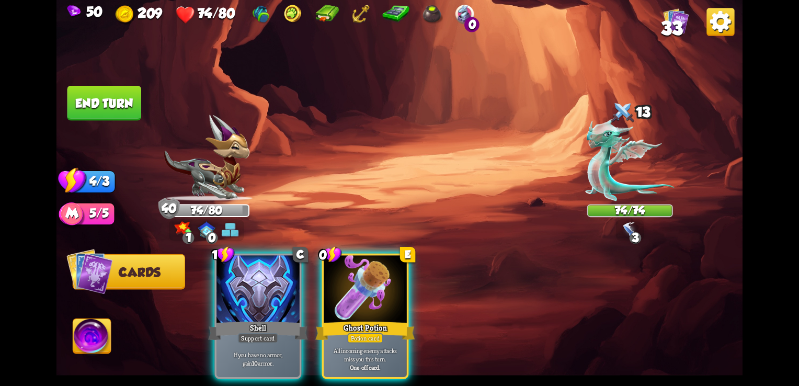
click at [632, 241] on div "3" at bounding box center [636, 238] width 12 height 12
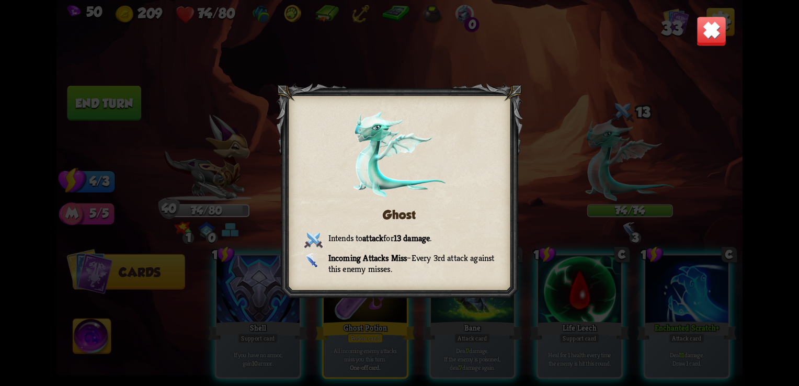
click at [704, 33] on img at bounding box center [712, 31] width 30 height 30
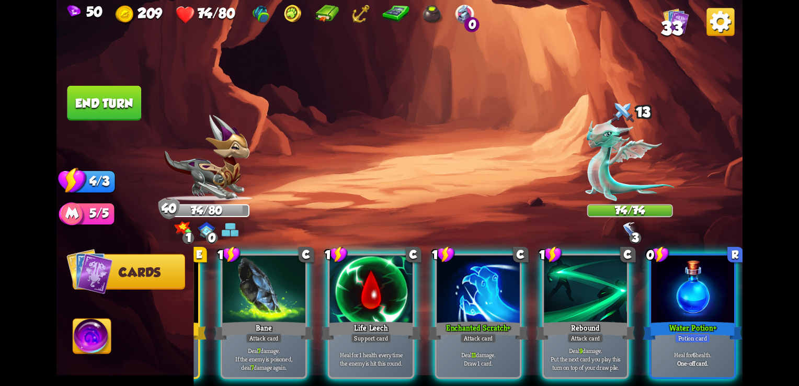
scroll to position [0, 201]
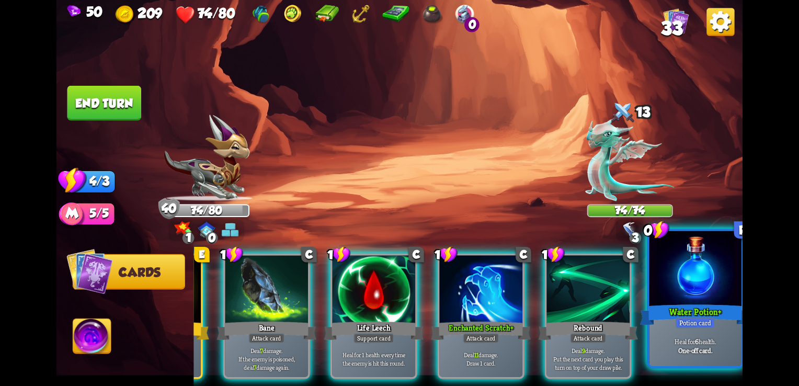
click at [698, 335] on div "Heal for 6 health. One-off card." at bounding box center [696, 346] width 92 height 40
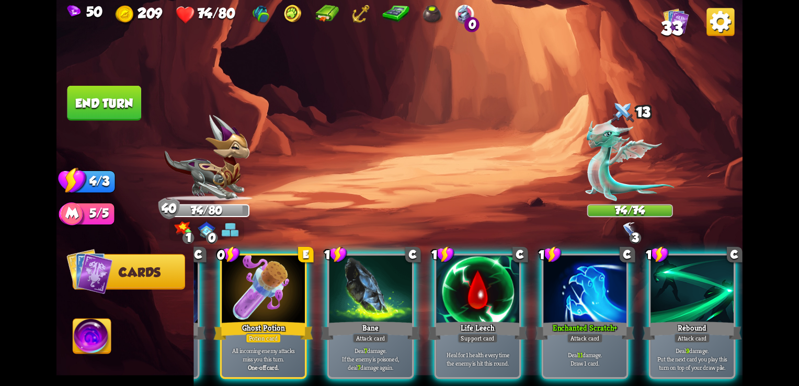
scroll to position [0, 99]
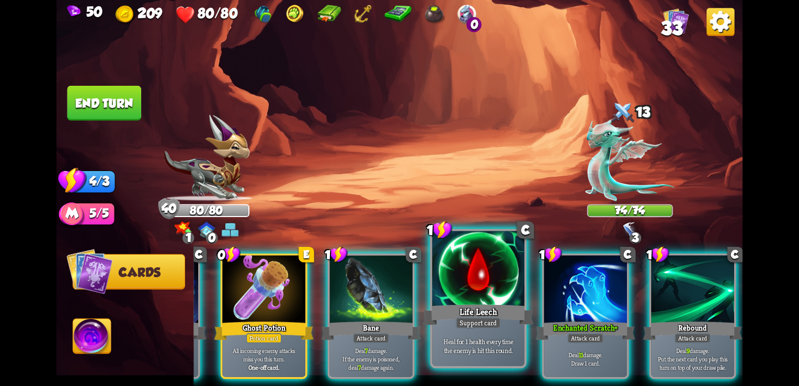
click at [464, 330] on div "Heal for 1 health every time the enemy is hit this round." at bounding box center [479, 346] width 92 height 40
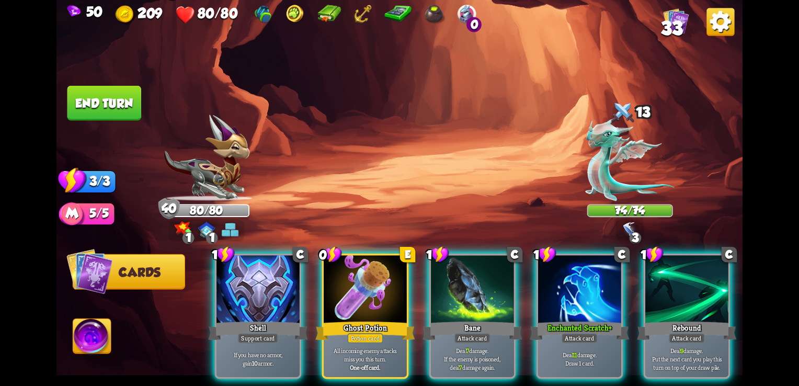
scroll to position [0, 0]
click at [611, 164] on img at bounding box center [630, 160] width 89 height 83
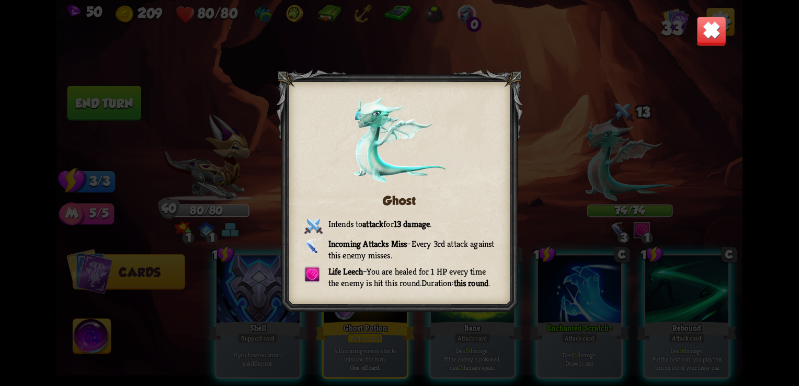
click at [712, 37] on img at bounding box center [712, 31] width 30 height 30
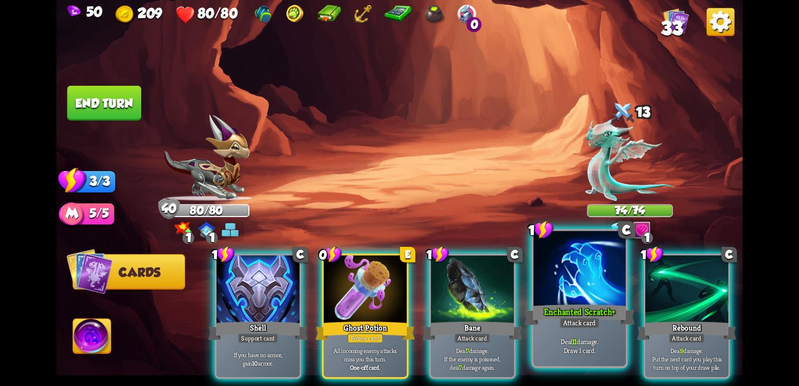
click at [572, 325] on div "Attack card" at bounding box center [580, 323] width 40 height 12
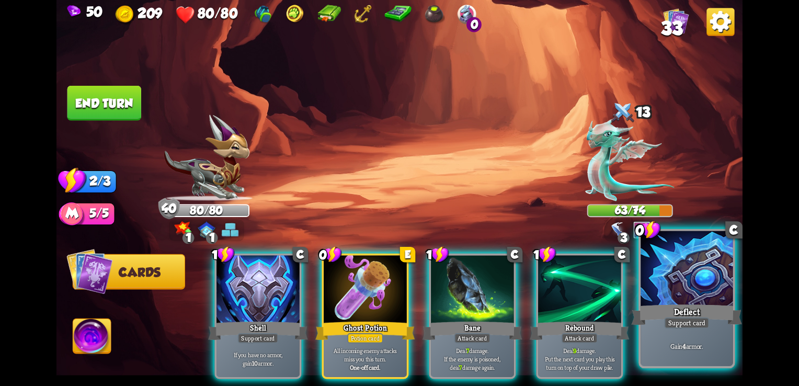
click at [681, 301] on div at bounding box center [687, 270] width 92 height 78
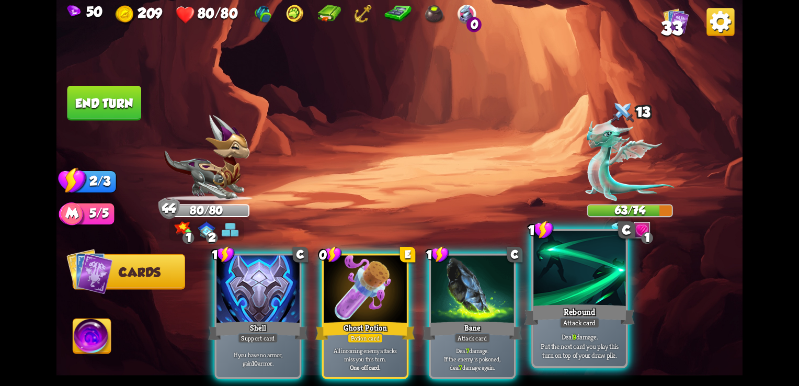
click at [580, 294] on div at bounding box center [579, 270] width 92 height 78
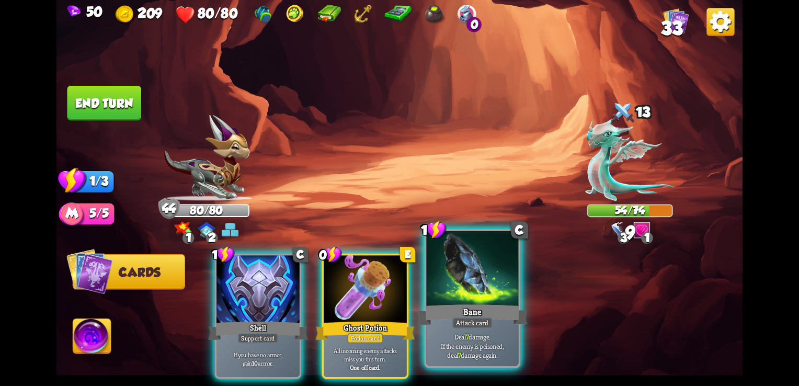
click at [462, 319] on div "Attack card" at bounding box center [472, 323] width 40 height 12
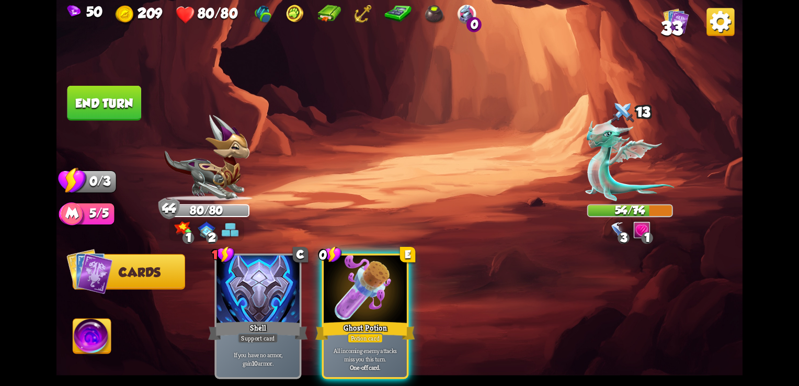
click at [131, 98] on button "End turn" at bounding box center [104, 103] width 74 height 35
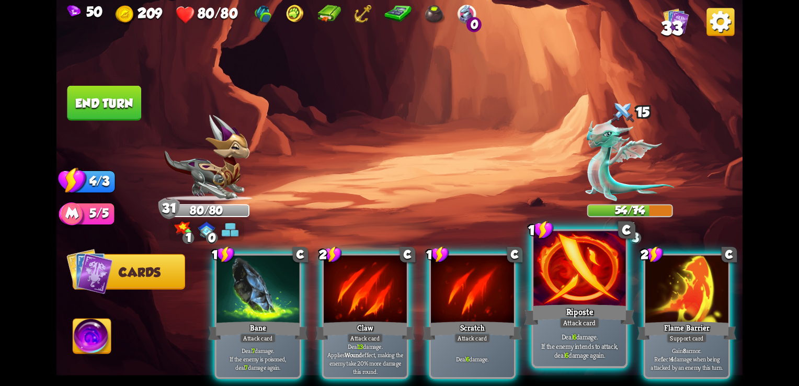
click at [586, 345] on p "Deal 6 damage. If the enemy intends to attack, deal 6 damage again." at bounding box center [579, 346] width 87 height 27
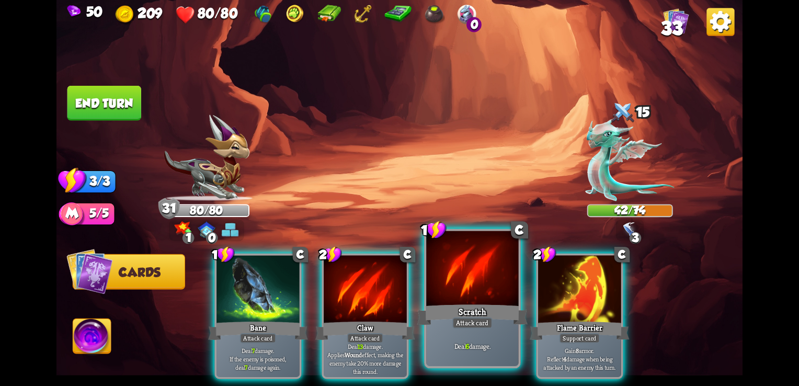
click at [453, 324] on div "Attack card" at bounding box center [472, 323] width 40 height 12
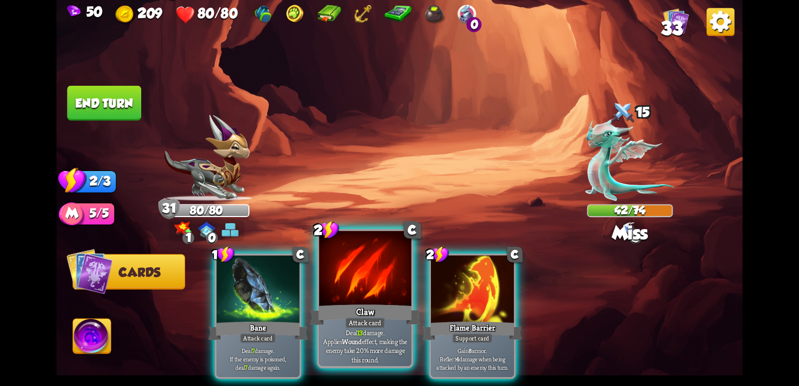
click at [341, 308] on div "Claw" at bounding box center [365, 314] width 111 height 25
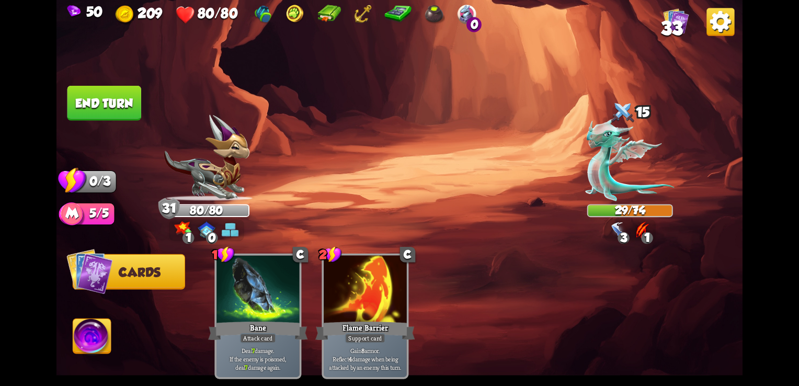
click at [117, 95] on button "End turn" at bounding box center [104, 103] width 74 height 35
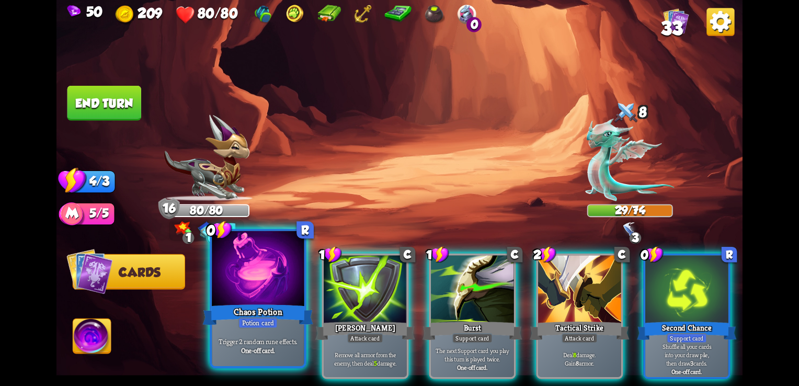
click at [265, 336] on div "Trigger 2 random rune effects. One-off card." at bounding box center [258, 346] width 92 height 40
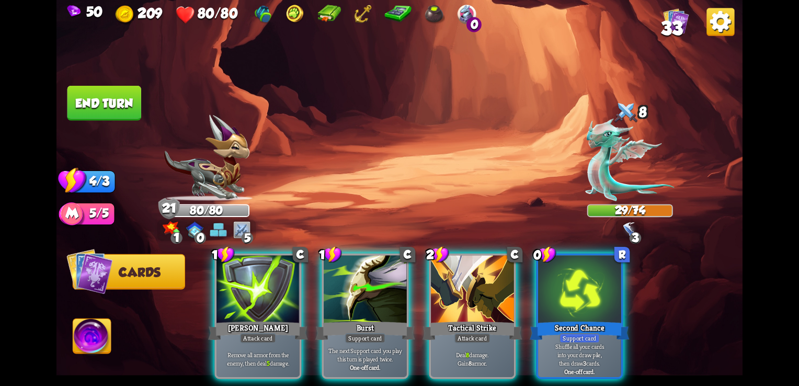
click at [248, 226] on img at bounding box center [241, 229] width 17 height 17
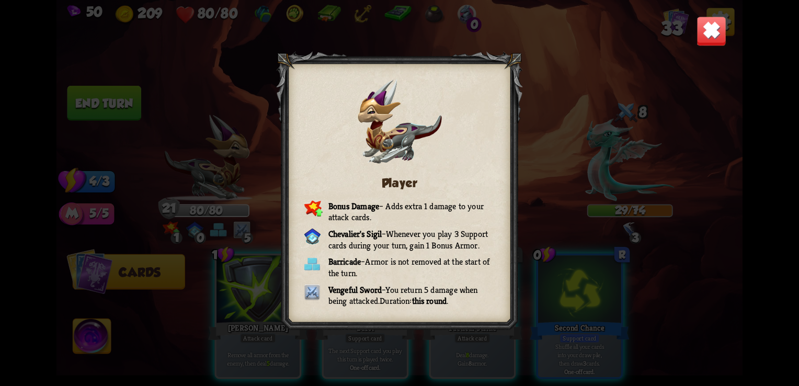
click at [725, 31] on img at bounding box center [712, 31] width 30 height 30
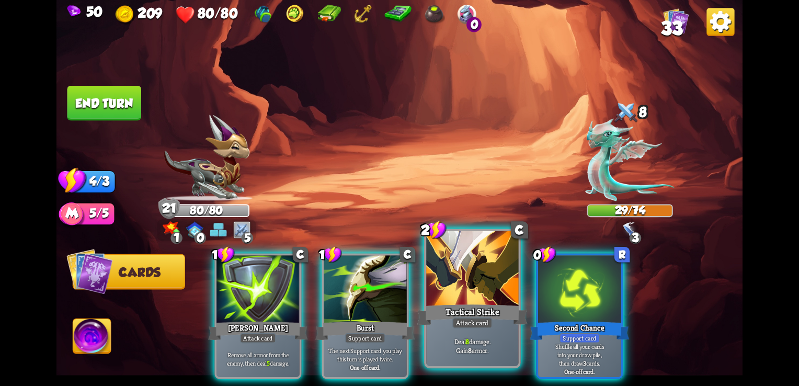
click at [461, 319] on div "Attack card" at bounding box center [472, 323] width 40 height 12
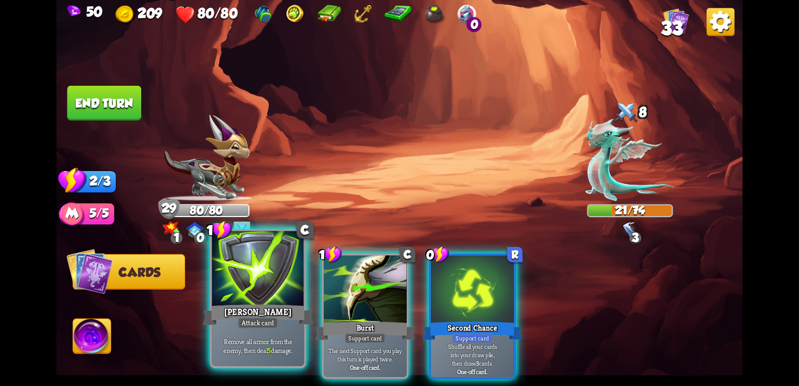
click at [237, 300] on div at bounding box center [258, 270] width 92 height 78
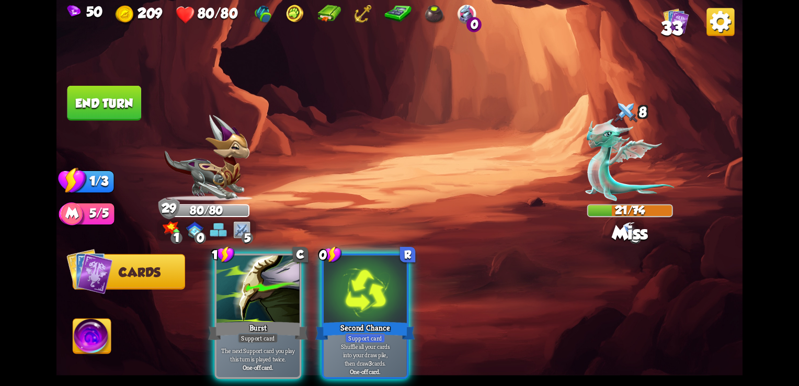
click at [123, 98] on button "End turn" at bounding box center [104, 103] width 74 height 35
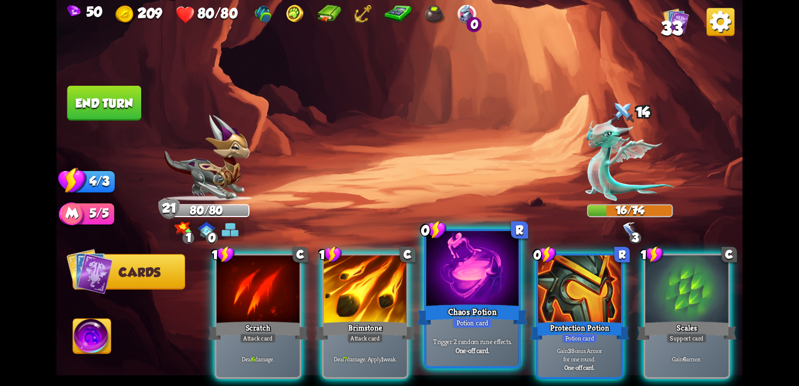
click at [469, 307] on div "Chaos Potion" at bounding box center [472, 314] width 111 height 25
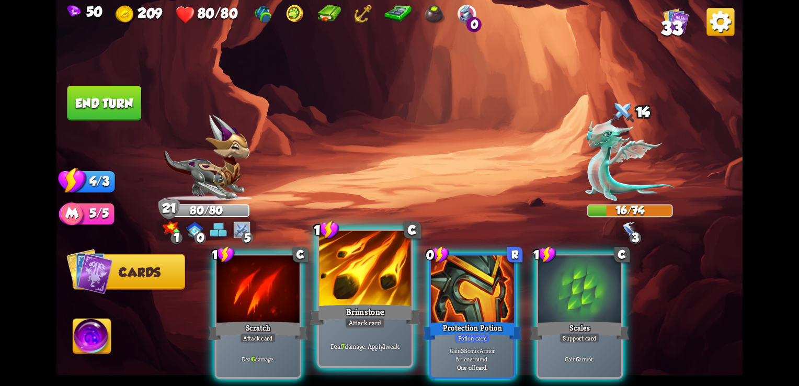
click at [347, 318] on div "Attack card" at bounding box center [365, 323] width 40 height 12
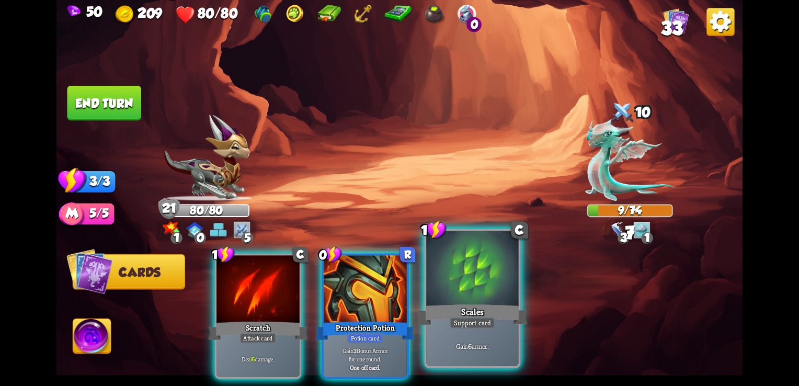
click at [433, 295] on div at bounding box center [472, 270] width 92 height 78
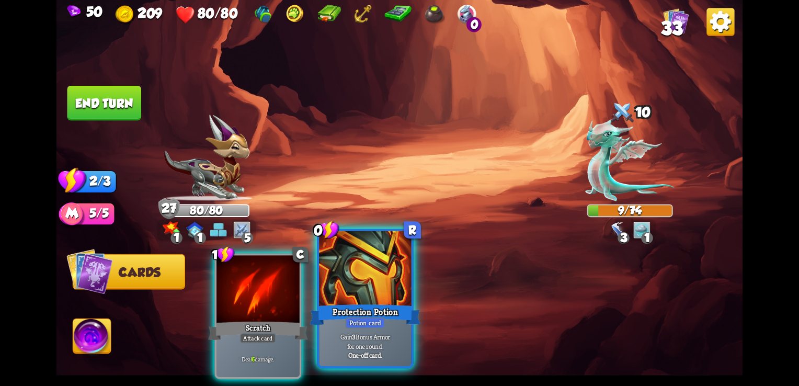
click at [386, 300] on div at bounding box center [365, 270] width 92 height 78
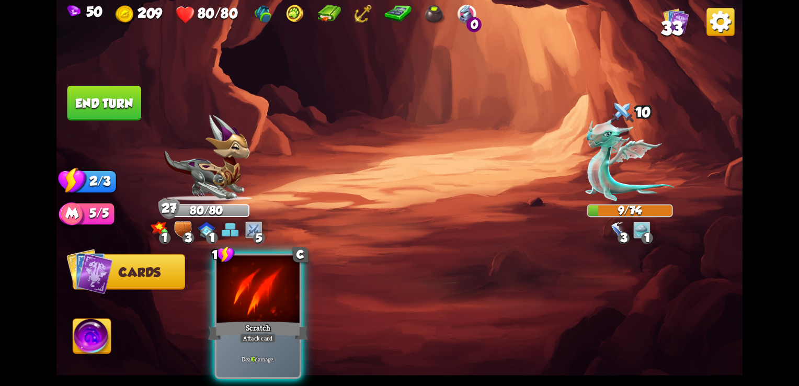
click at [111, 96] on button "End turn" at bounding box center [104, 103] width 74 height 35
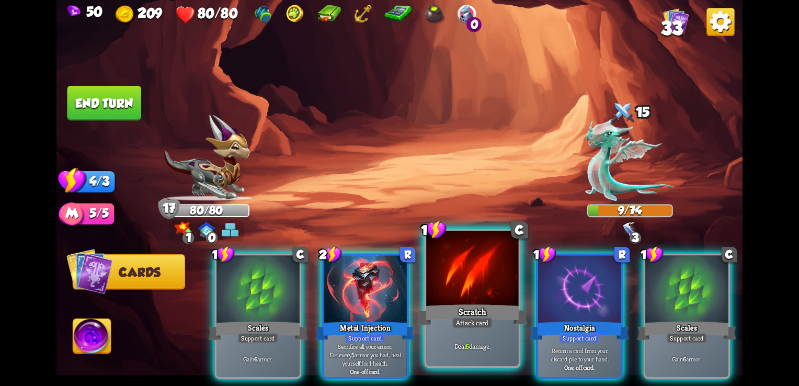
click at [472, 318] on div "Attack card" at bounding box center [472, 323] width 40 height 12
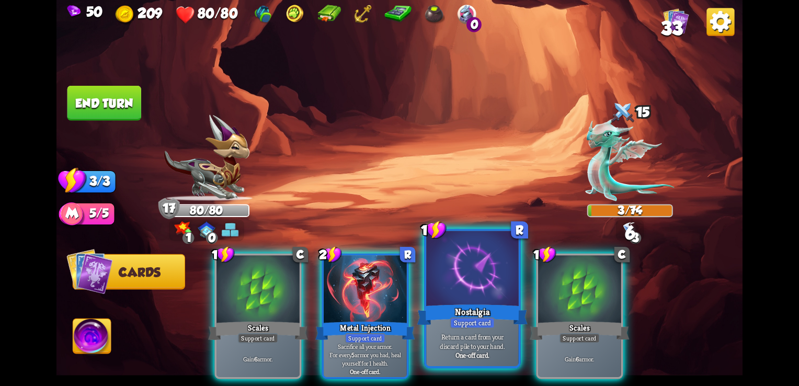
click at [485, 321] on div "Support card" at bounding box center [472, 323] width 45 height 12
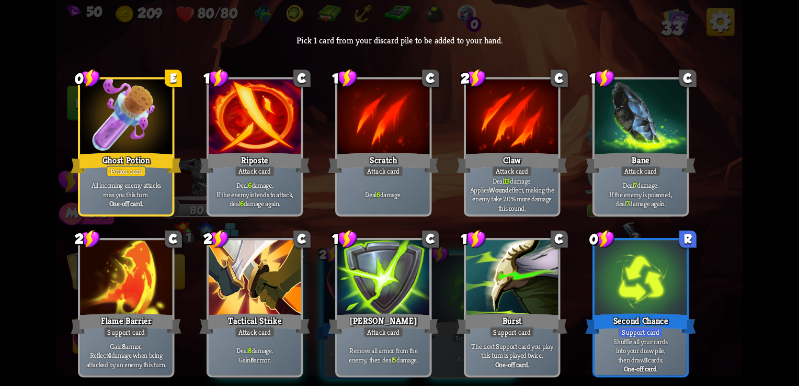
scroll to position [178, 0]
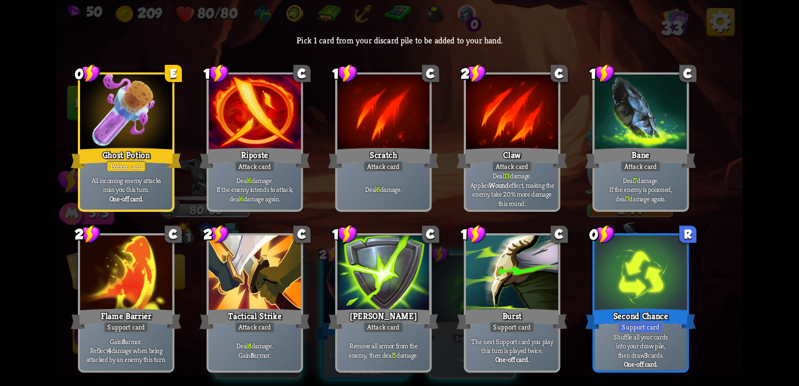
click at [510, 167] on div "Attack card" at bounding box center [512, 167] width 40 height 12
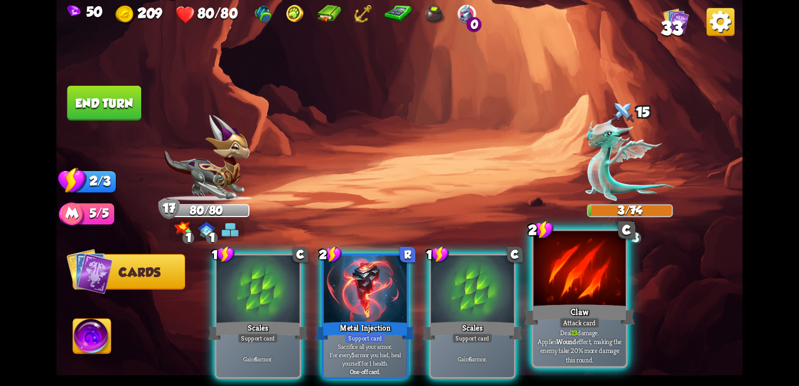
click at [577, 301] on div at bounding box center [579, 270] width 92 height 78
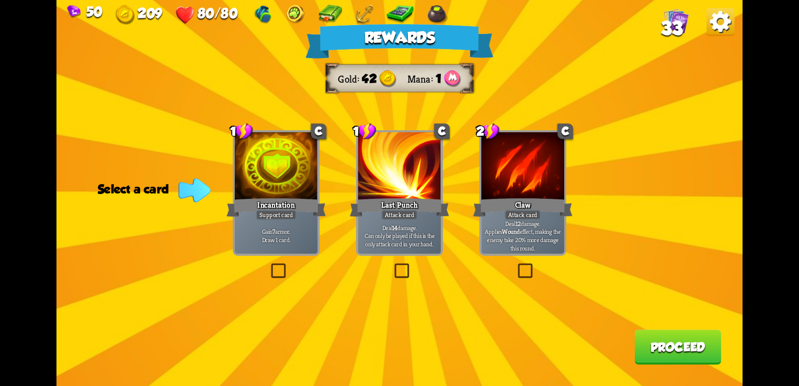
click at [269, 265] on label at bounding box center [269, 265] width 0 height 0
click at [0, 0] on input "checkbox" at bounding box center [0, 0] width 0 height 0
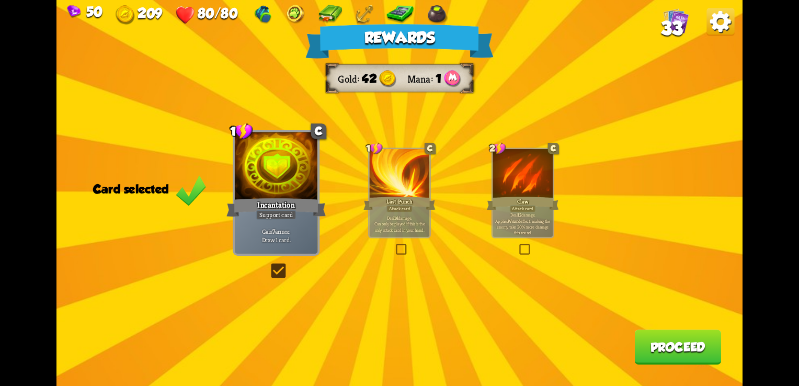
click at [670, 348] on button "Proceed" at bounding box center [677, 346] width 87 height 35
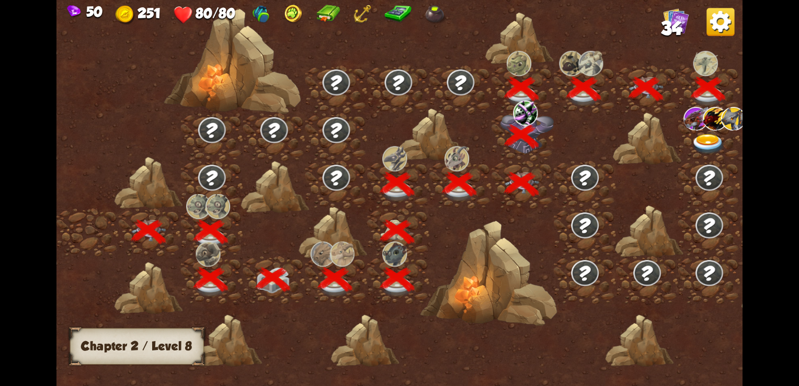
drag, startPoint x: 638, startPoint y: 185, endPoint x: 408, endPoint y: 230, distance: 233.4
click at [408, 230] on div at bounding box center [480, 199] width 849 height 401
click at [700, 143] on img at bounding box center [708, 144] width 35 height 20
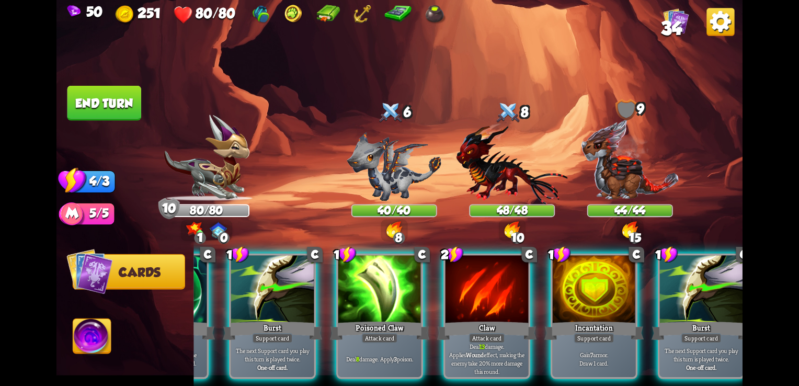
scroll to position [0, 203]
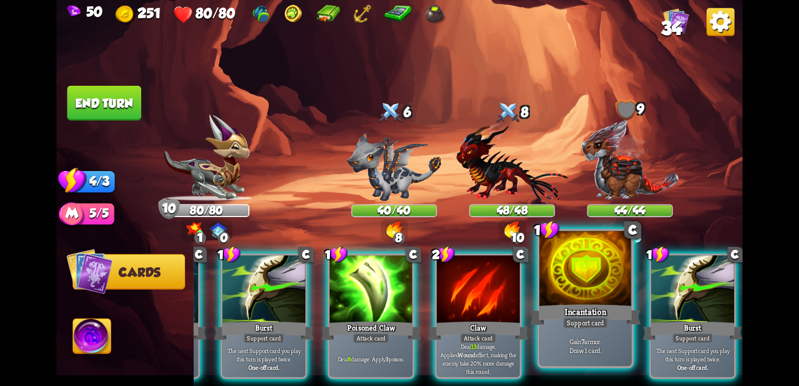
click at [557, 304] on div "Incantation" at bounding box center [585, 314] width 111 height 25
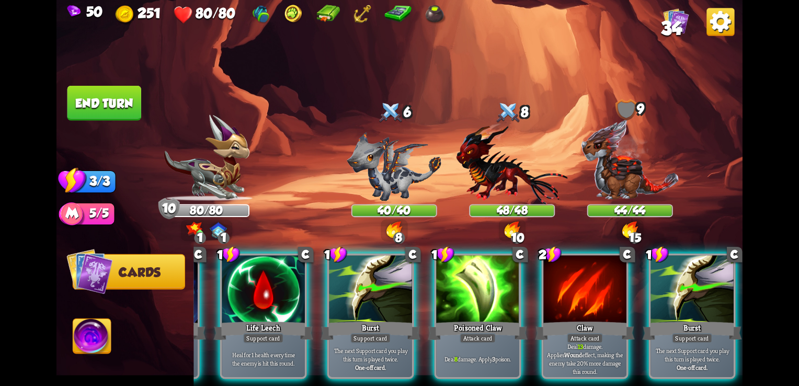
scroll to position [0, 99]
click at [404, 230] on div "8" at bounding box center [394, 230] width 27 height 22
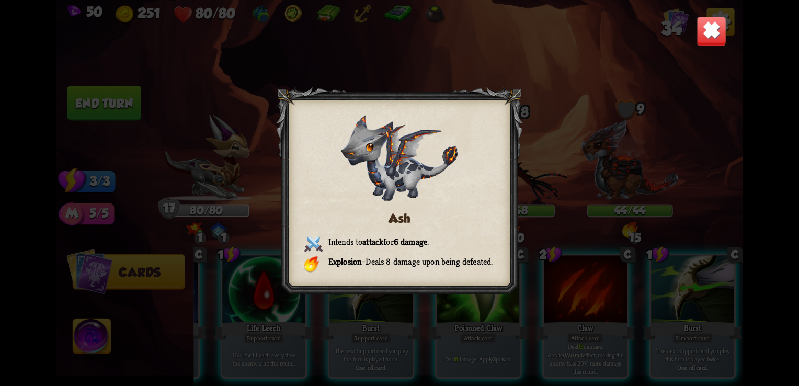
click at [711, 45] on img at bounding box center [712, 31] width 30 height 30
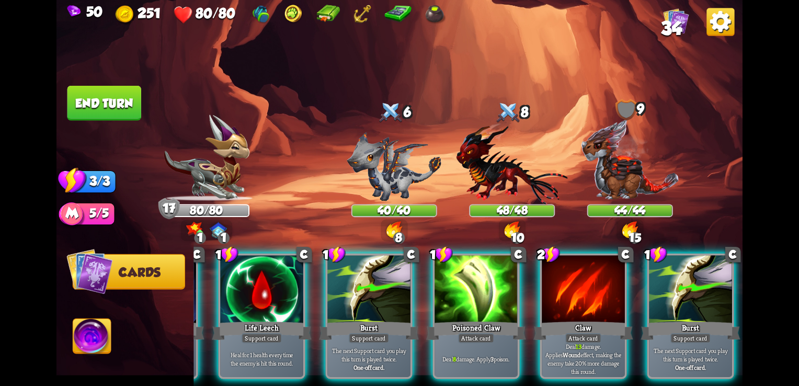
scroll to position [0, 203]
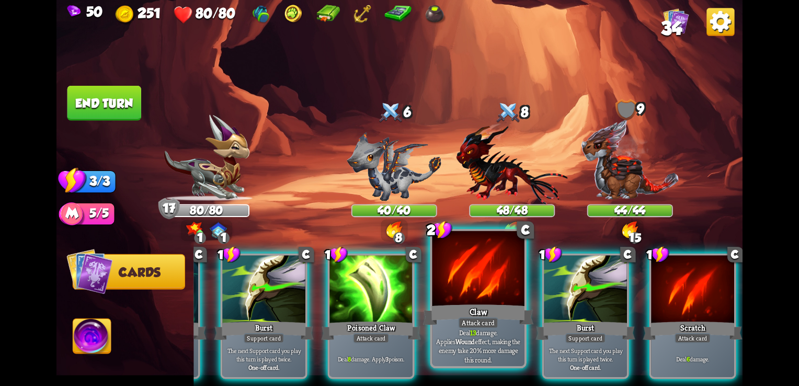
click at [464, 293] on div at bounding box center [479, 270] width 92 height 78
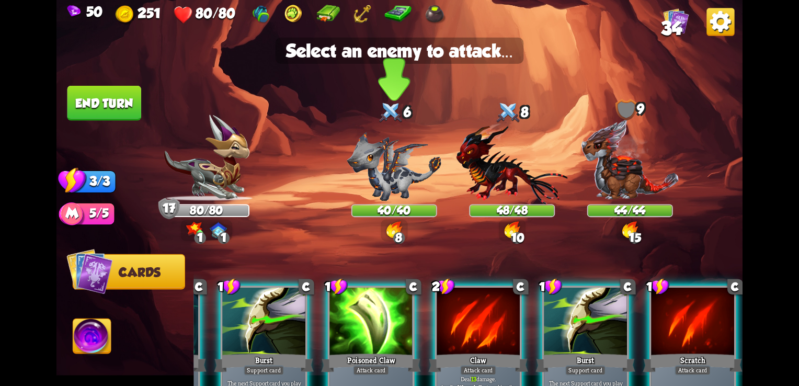
click at [404, 165] on img at bounding box center [394, 166] width 94 height 69
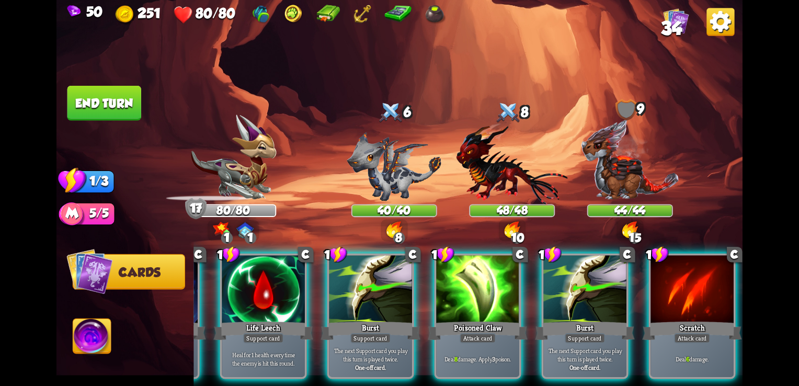
scroll to position [0, 99]
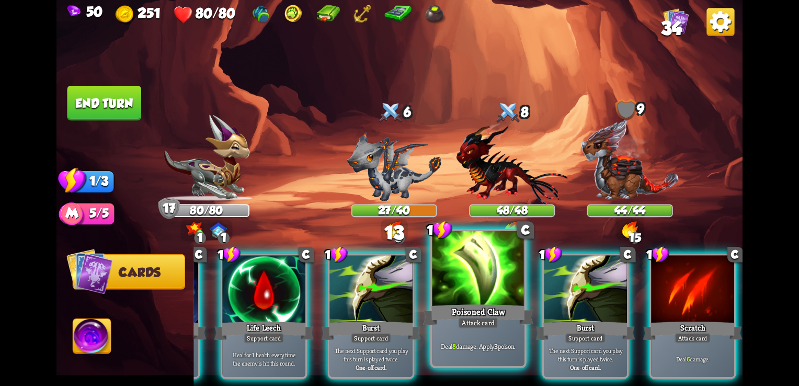
click at [463, 288] on div at bounding box center [479, 270] width 92 height 78
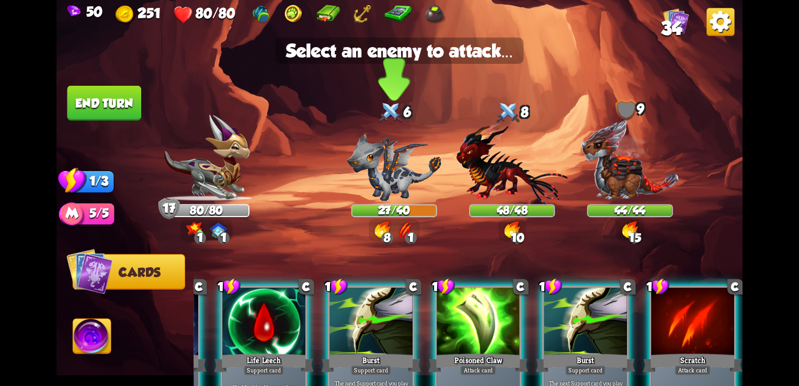
click at [396, 178] on img at bounding box center [394, 166] width 94 height 69
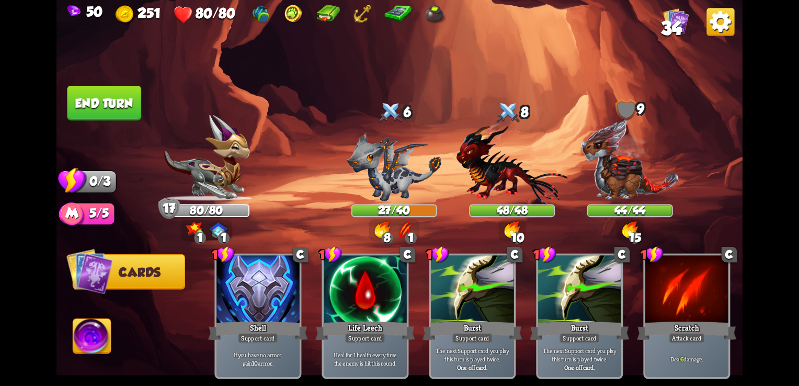
scroll to position [0, 0]
click at [102, 95] on button "End turn" at bounding box center [104, 103] width 74 height 35
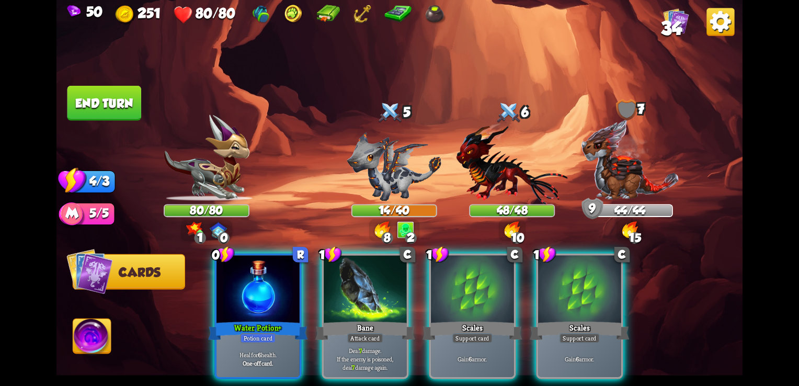
click at [387, 137] on img at bounding box center [394, 166] width 94 height 69
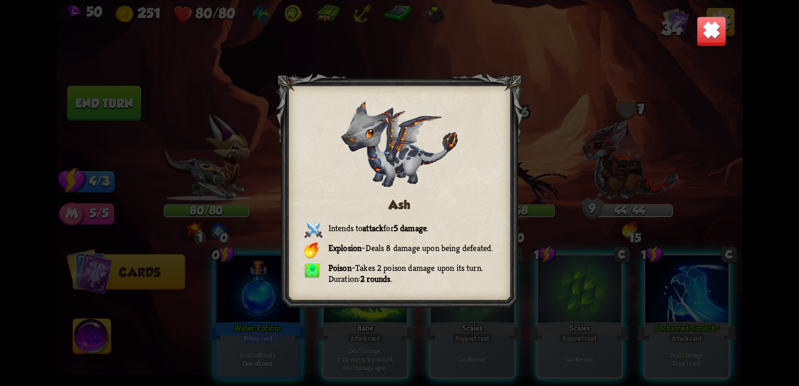
click at [709, 41] on img at bounding box center [712, 31] width 30 height 30
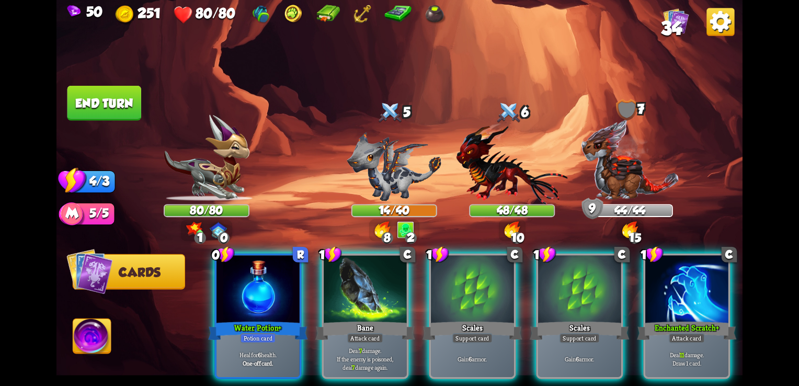
click at [515, 150] on img at bounding box center [512, 163] width 111 height 82
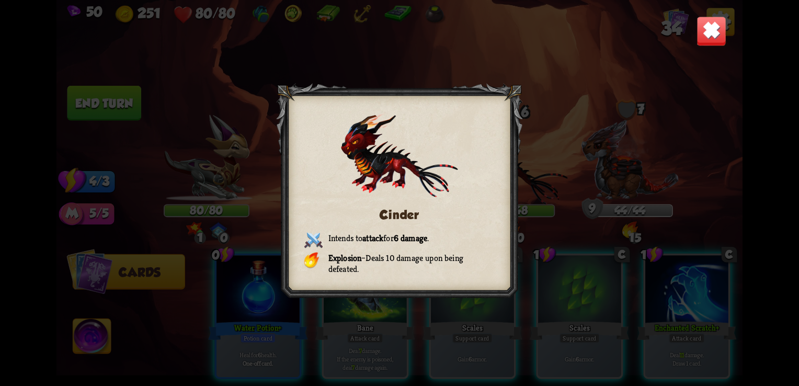
click at [705, 38] on img at bounding box center [712, 31] width 30 height 30
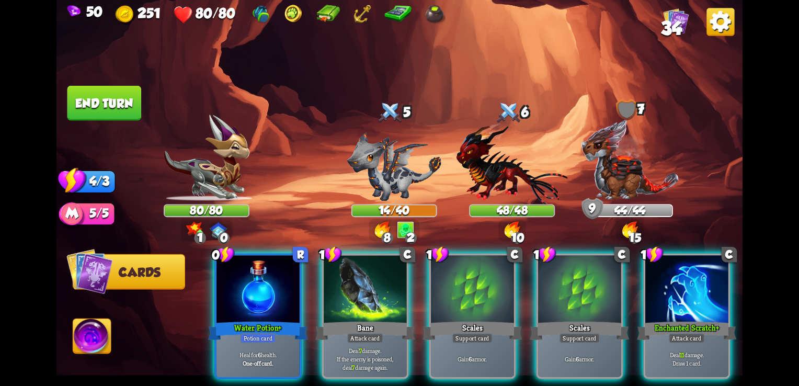
click at [624, 184] on img at bounding box center [630, 160] width 99 height 82
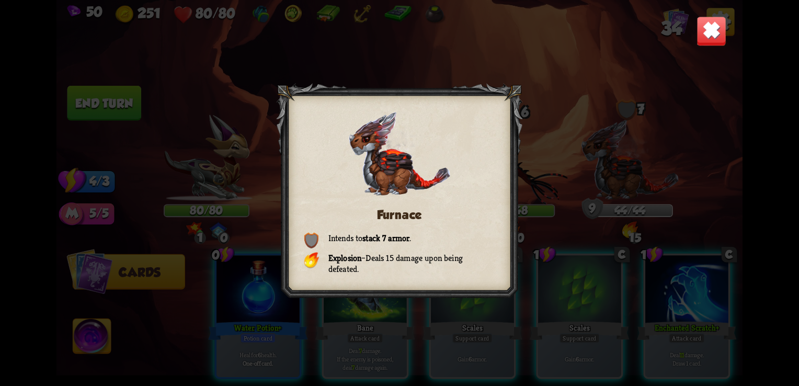
click at [703, 38] on img at bounding box center [712, 31] width 30 height 30
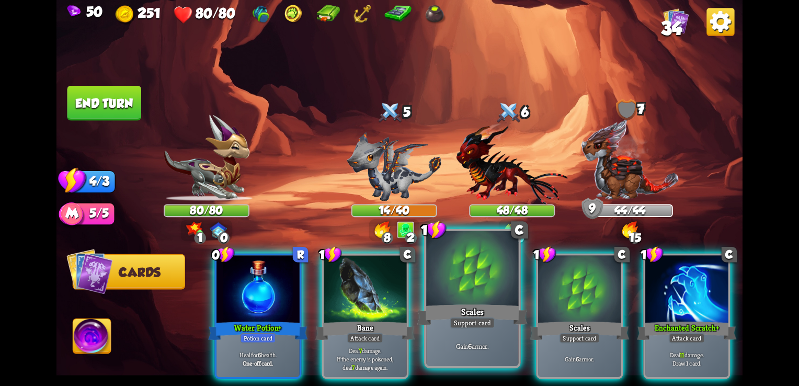
click at [469, 298] on div at bounding box center [472, 270] width 92 height 78
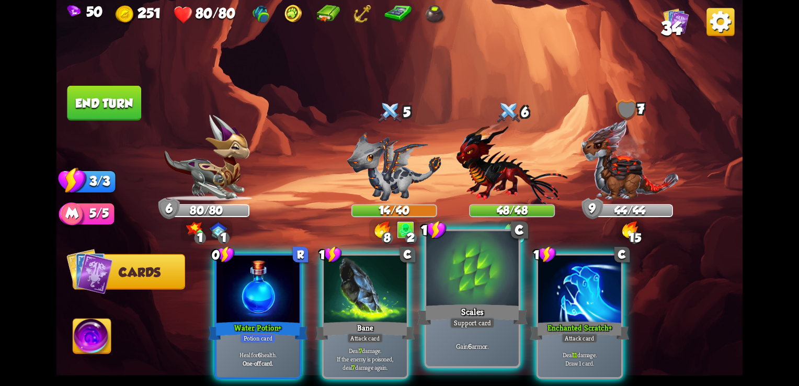
click at [472, 300] on div at bounding box center [472, 270] width 92 height 78
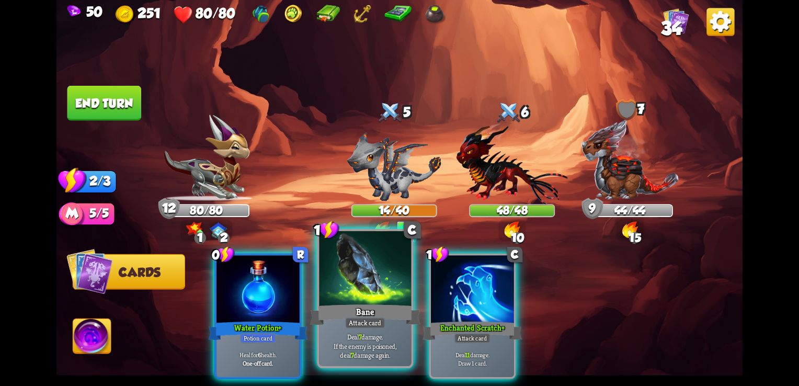
click at [358, 279] on div at bounding box center [365, 270] width 92 height 78
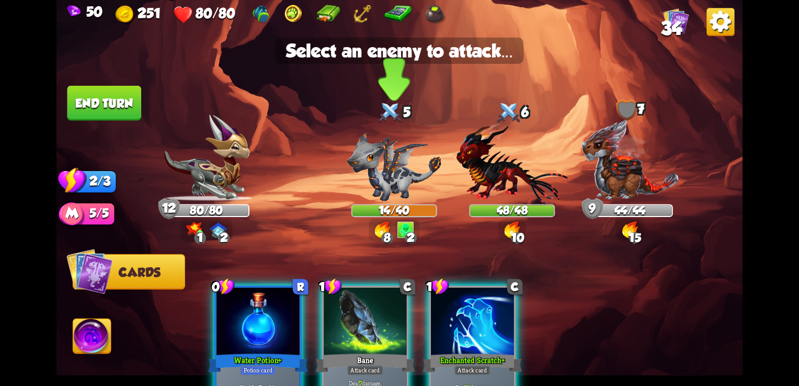
click at [391, 191] on img at bounding box center [394, 166] width 94 height 69
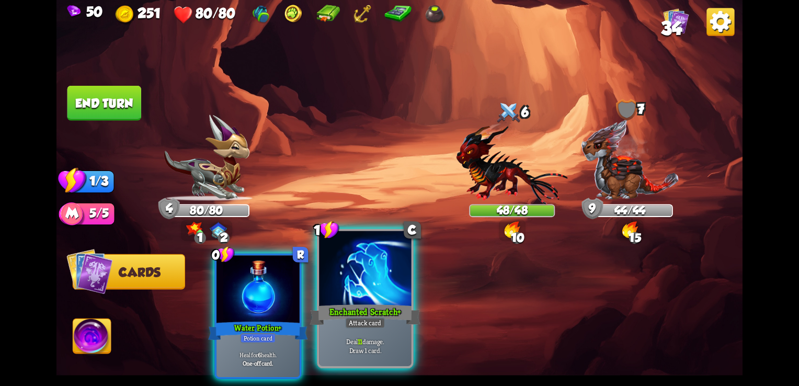
click at [360, 306] on div "Enchanted Scratch+" at bounding box center [365, 314] width 111 height 25
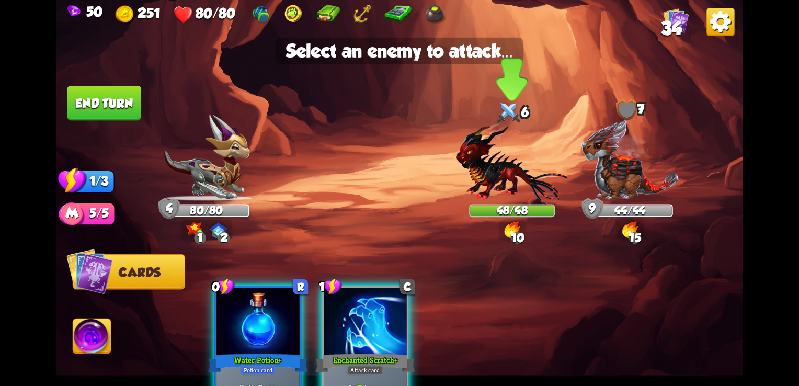
click at [493, 182] on img at bounding box center [512, 163] width 111 height 82
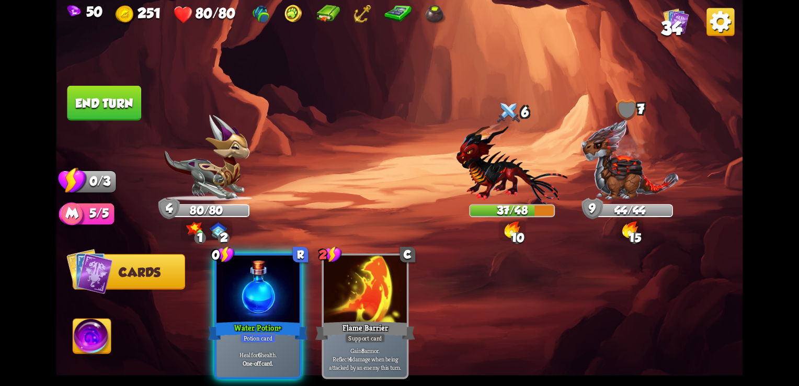
click at [101, 108] on button "End turn" at bounding box center [104, 103] width 74 height 35
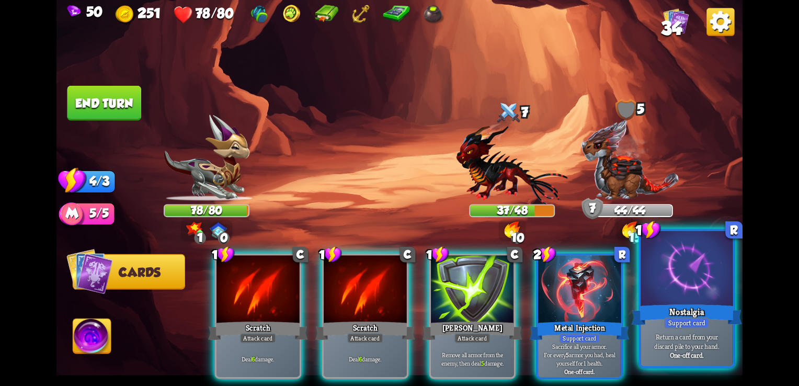
click at [700, 308] on div "Nostalgia" at bounding box center [687, 314] width 111 height 25
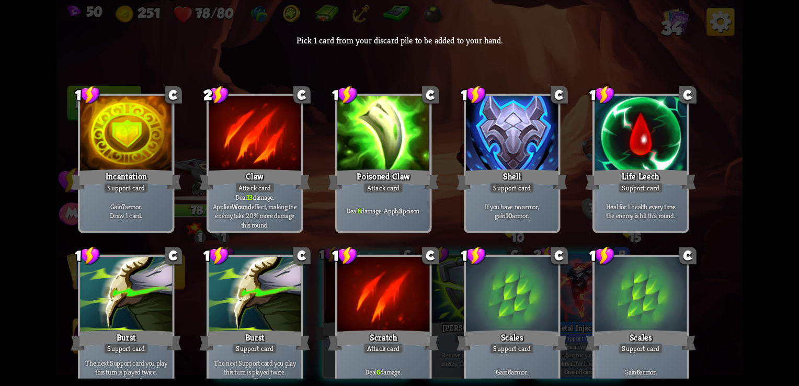
click at [510, 183] on div "Support card" at bounding box center [512, 189] width 45 height 12
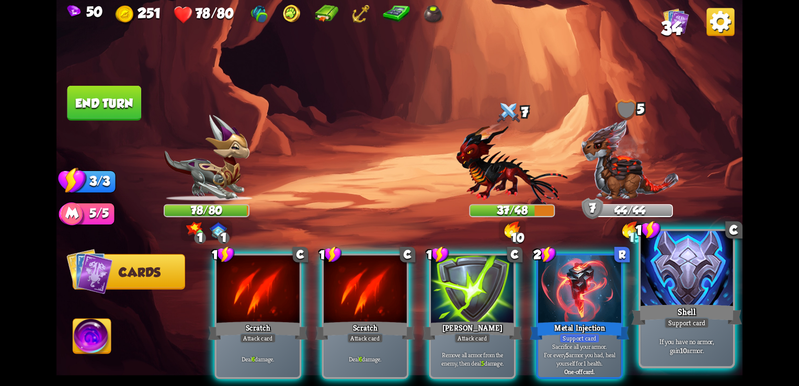
click at [680, 306] on div "Shell" at bounding box center [687, 314] width 111 height 25
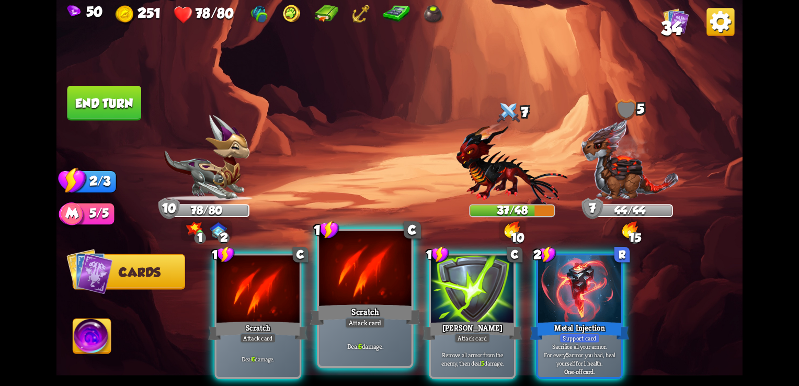
click at [337, 299] on div at bounding box center [365, 270] width 92 height 78
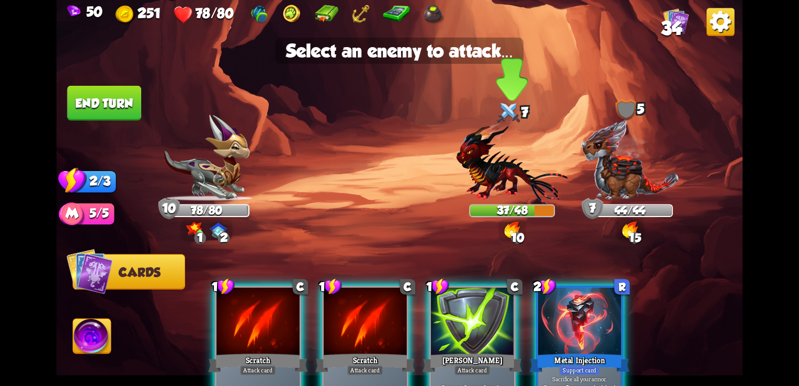
click at [500, 187] on img at bounding box center [512, 163] width 111 height 82
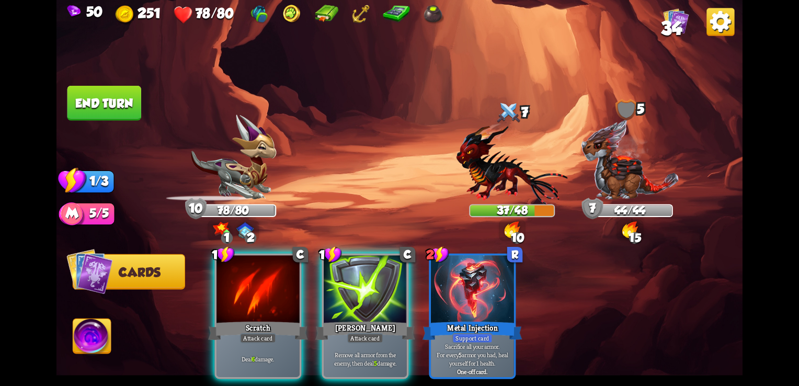
click at [500, 187] on img at bounding box center [512, 163] width 111 height 82
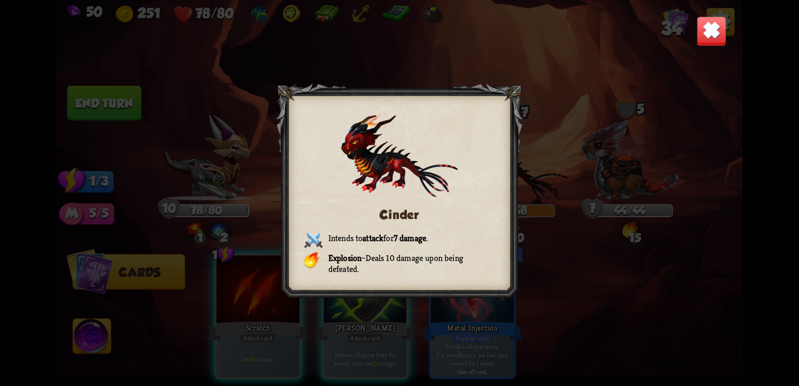
click at [739, 45] on div "Cinder Intends to attack for 7 damage . Explosion – Deals 10 damage upon being …" at bounding box center [399, 193] width 686 height 386
click at [718, 37] on img at bounding box center [712, 31] width 30 height 30
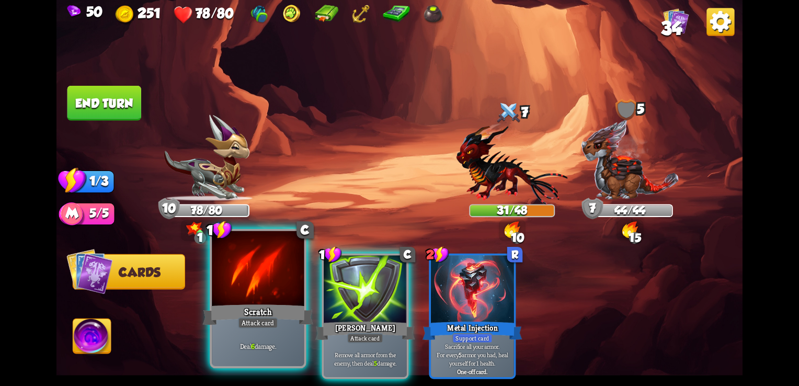
click at [235, 336] on div "Deal 6 damage." at bounding box center [258, 346] width 92 height 40
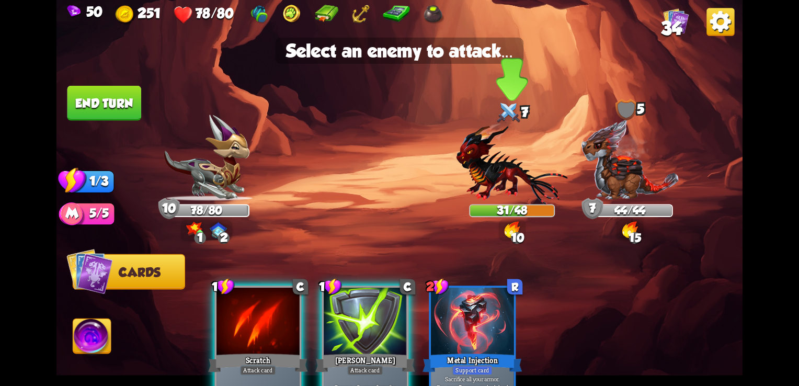
click at [492, 189] on img at bounding box center [512, 163] width 111 height 82
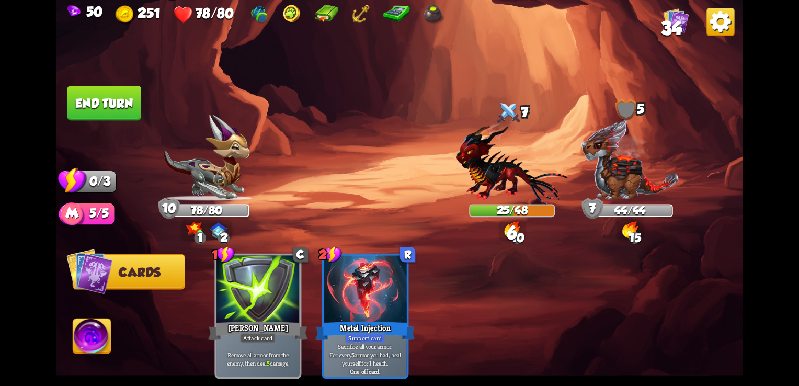
click at [119, 114] on button "End turn" at bounding box center [104, 103] width 74 height 35
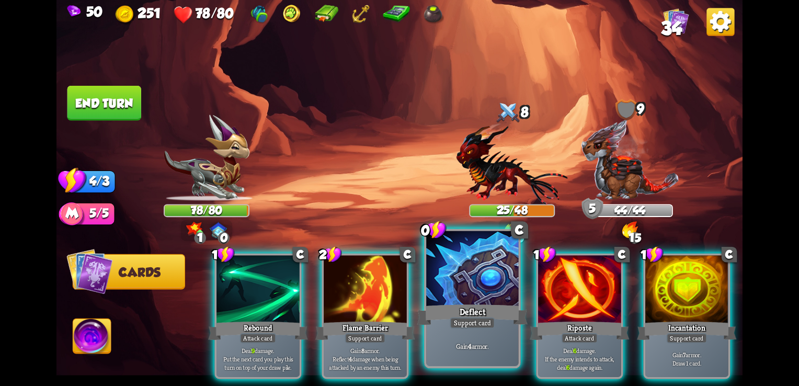
click at [493, 290] on div at bounding box center [472, 270] width 92 height 78
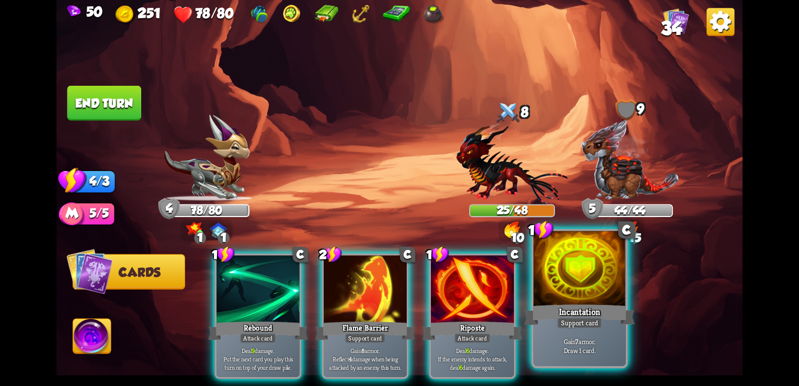
click at [596, 332] on div "Gain 7 armor. Draw 1 card." at bounding box center [579, 346] width 92 height 40
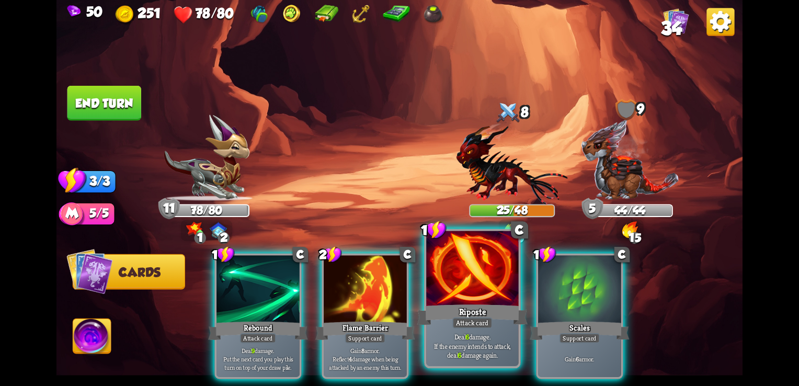
click at [459, 311] on div "Riposte" at bounding box center [472, 314] width 111 height 25
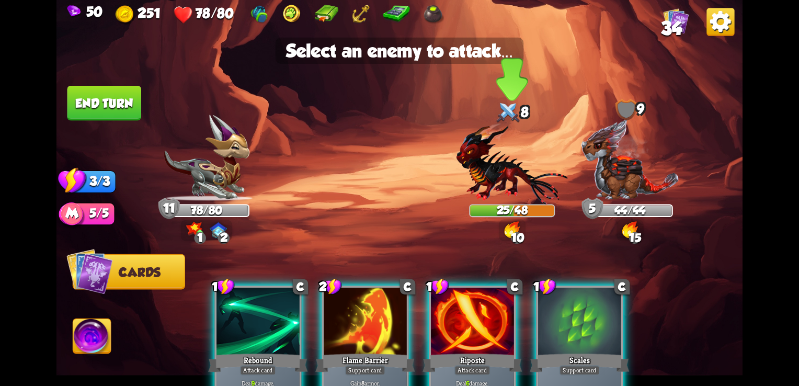
click at [483, 176] on img at bounding box center [512, 163] width 111 height 82
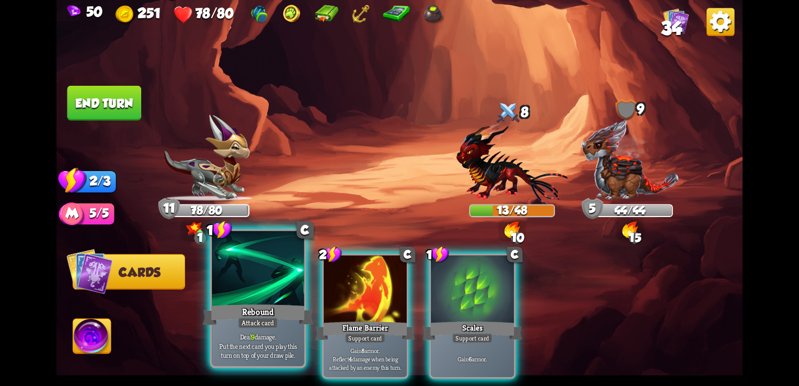
click at [267, 327] on div "Attack card" at bounding box center [258, 323] width 40 height 12
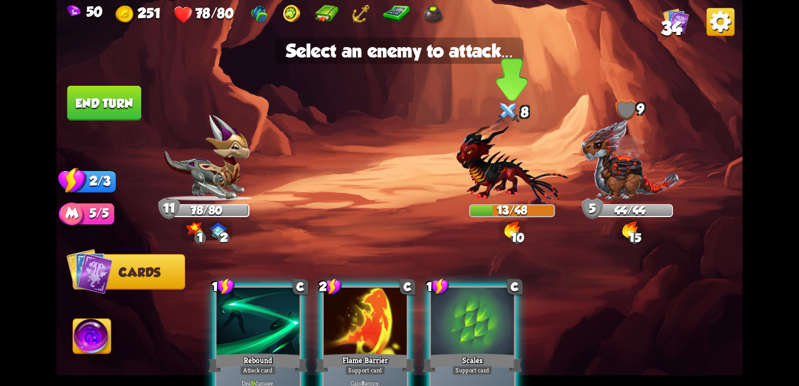
click at [505, 176] on img at bounding box center [512, 163] width 111 height 82
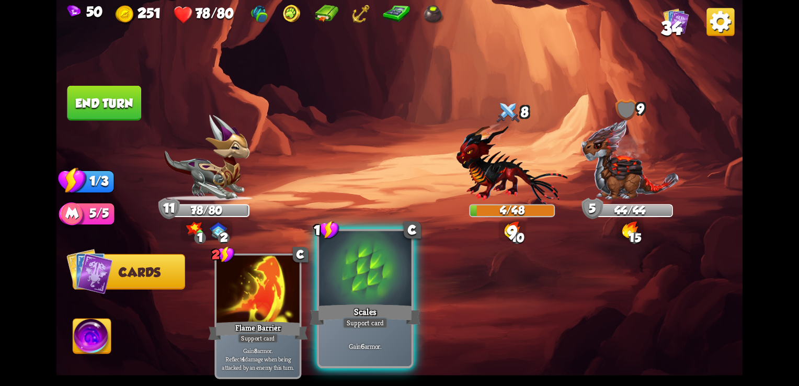
click at [382, 294] on div at bounding box center [365, 270] width 92 height 78
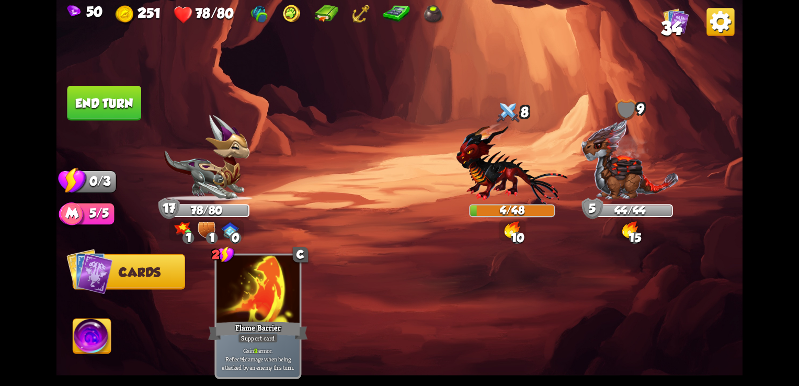
click at [116, 95] on button "End turn" at bounding box center [104, 103] width 74 height 35
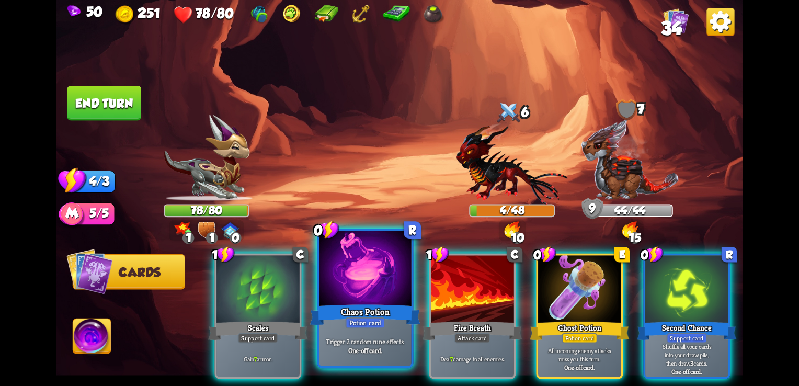
click at [359, 293] on div at bounding box center [365, 270] width 92 height 78
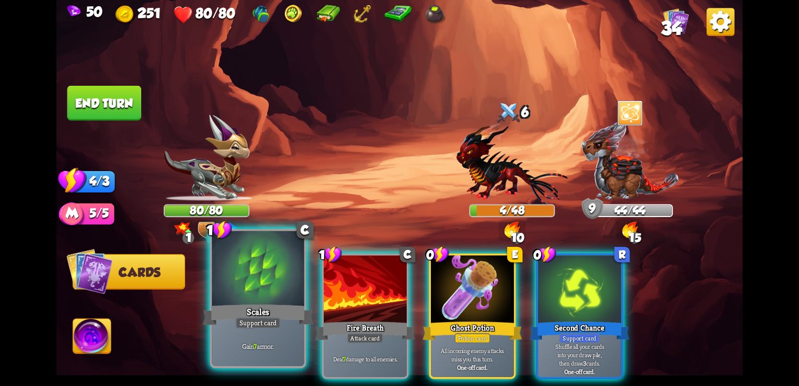
click at [261, 340] on div "Gain 7 armor." at bounding box center [258, 346] width 92 height 40
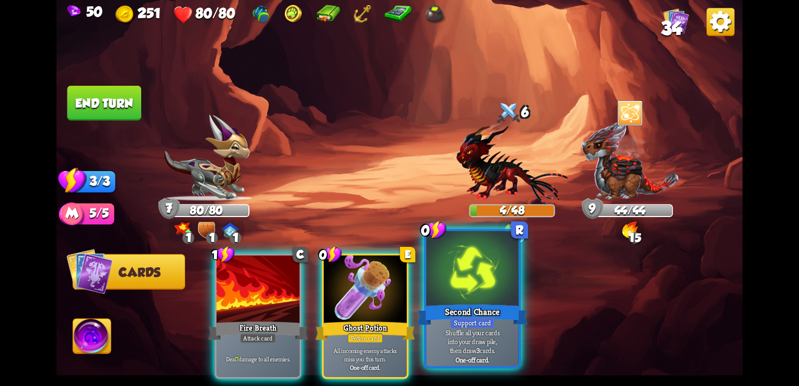
click at [493, 321] on div "Support card" at bounding box center [472, 323] width 45 height 12
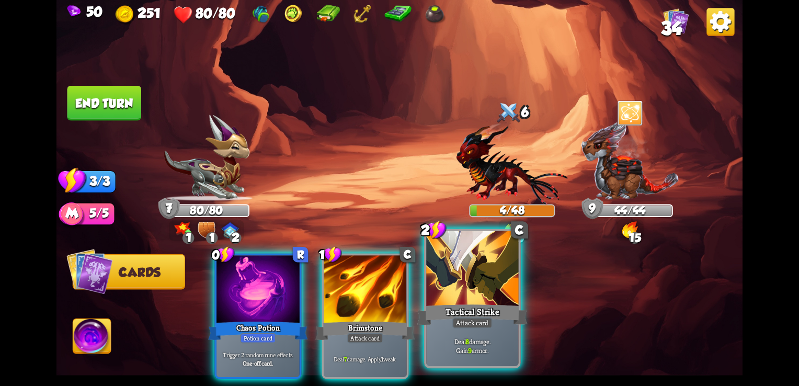
click at [476, 343] on p "Deal 8 damage. Gain 9 armor." at bounding box center [472, 346] width 87 height 18
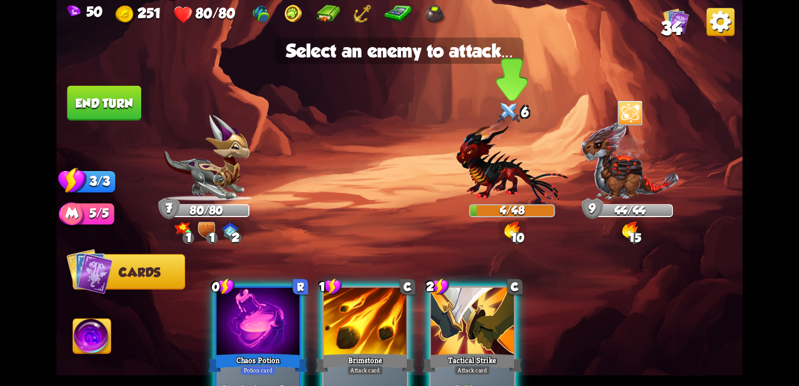
click at [490, 168] on img at bounding box center [512, 163] width 111 height 82
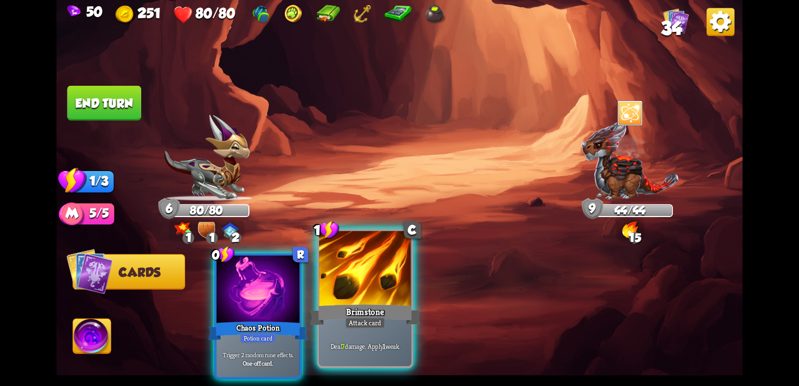
click at [358, 306] on div "Brimstone" at bounding box center [365, 314] width 111 height 25
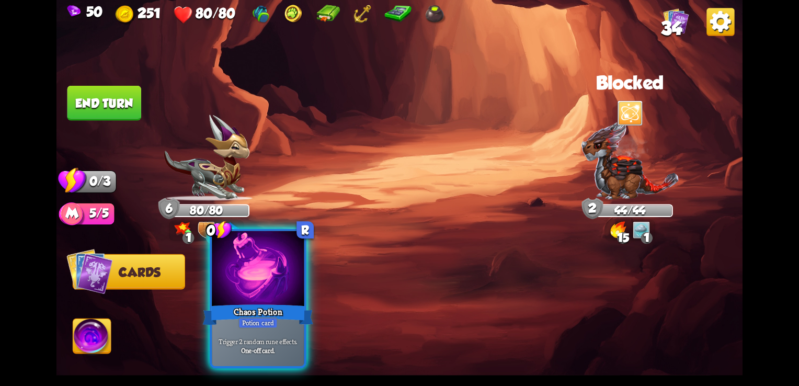
click at [266, 334] on div "Trigger 2 random rune effects. One-off card." at bounding box center [258, 346] width 92 height 40
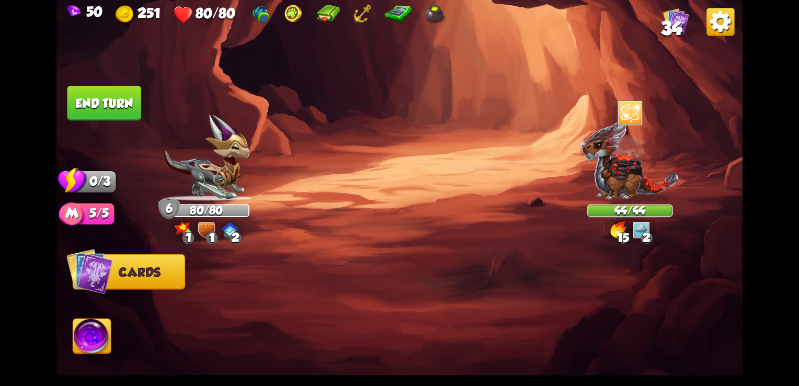
click at [113, 113] on button "End turn" at bounding box center [104, 103] width 74 height 35
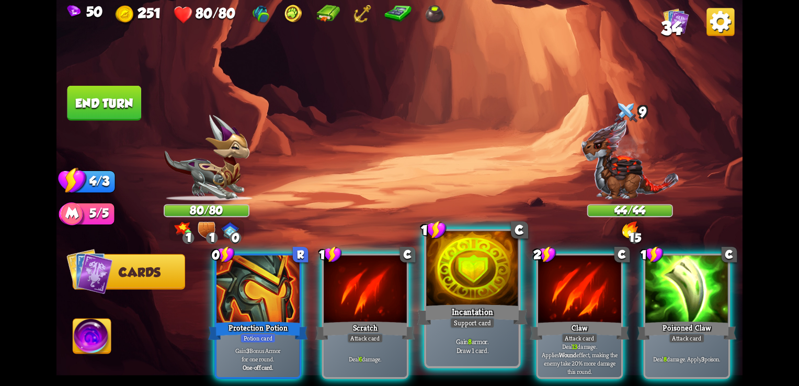
click at [482, 332] on div "Gain 8 armor. Draw 1 card." at bounding box center [472, 346] width 92 height 40
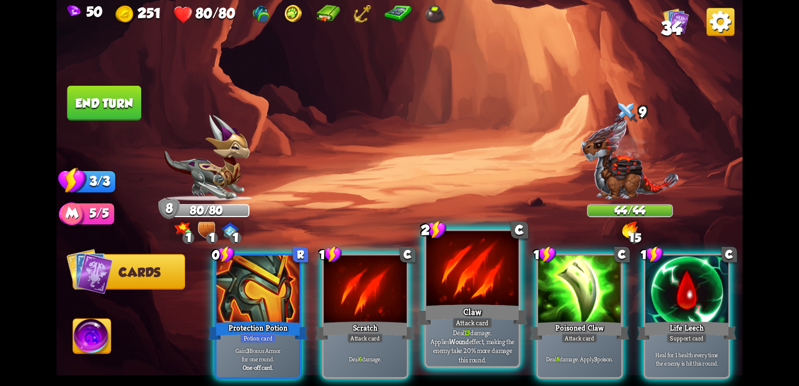
click at [481, 321] on div "Attack card" at bounding box center [472, 323] width 40 height 12
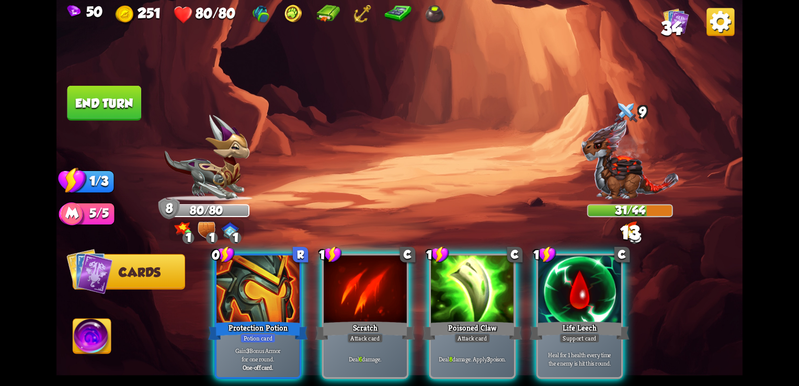
click at [481, 333] on div "Attack card" at bounding box center [472, 338] width 36 height 10
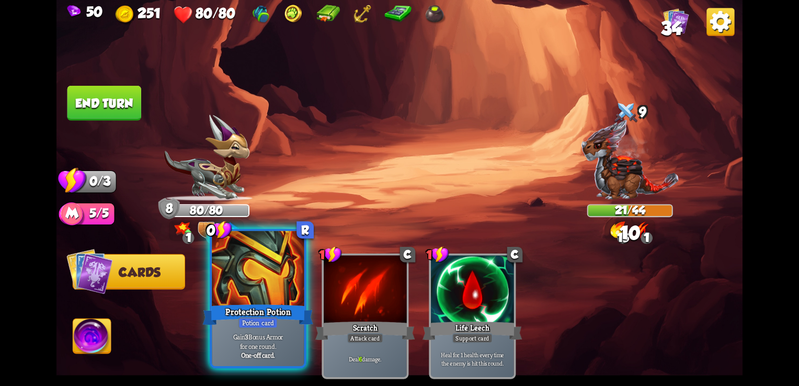
click at [228, 350] on div "One-off card." at bounding box center [257, 354] width 87 height 9
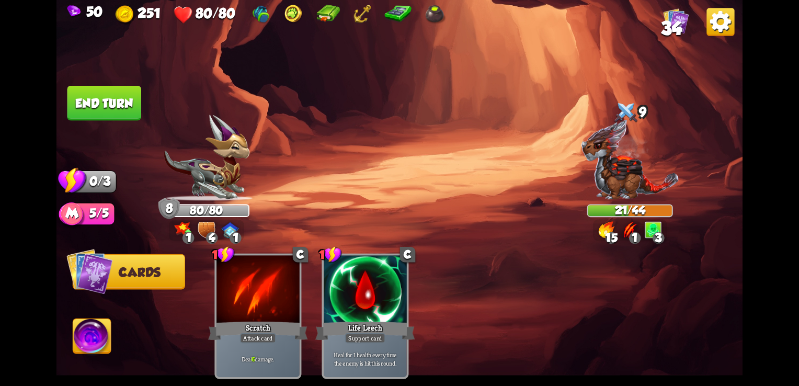
click at [101, 108] on button "End turn" at bounding box center [104, 103] width 74 height 35
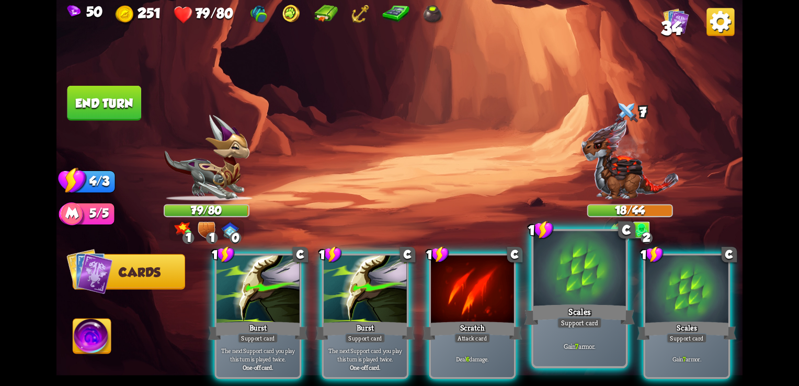
click at [547, 289] on div at bounding box center [579, 270] width 92 height 78
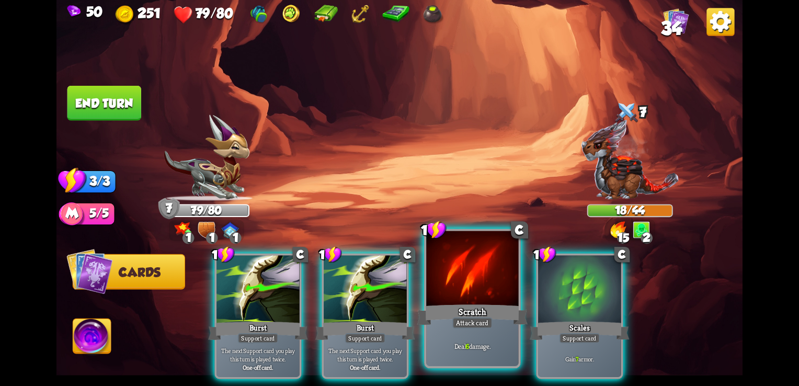
click at [474, 325] on div "Attack card" at bounding box center [472, 323] width 40 height 12
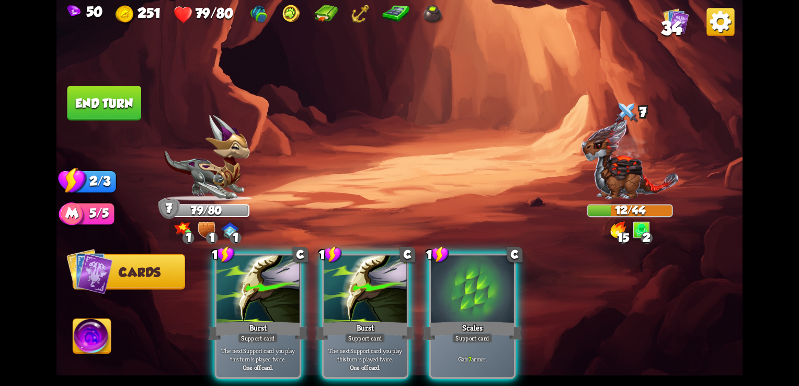
click at [96, 108] on button "End turn" at bounding box center [104, 103] width 74 height 35
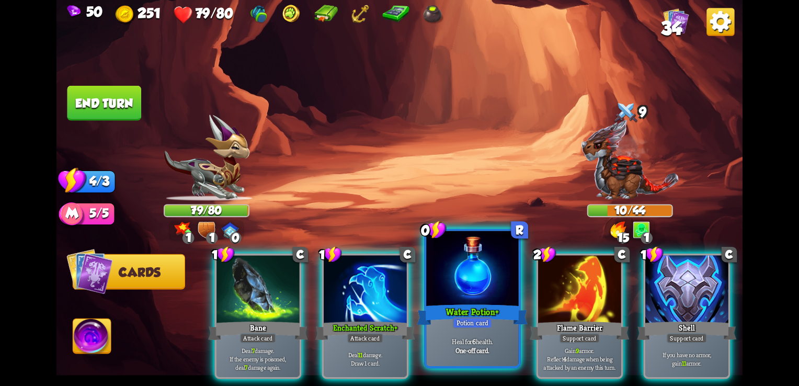
click at [441, 266] on div at bounding box center [472, 270] width 92 height 78
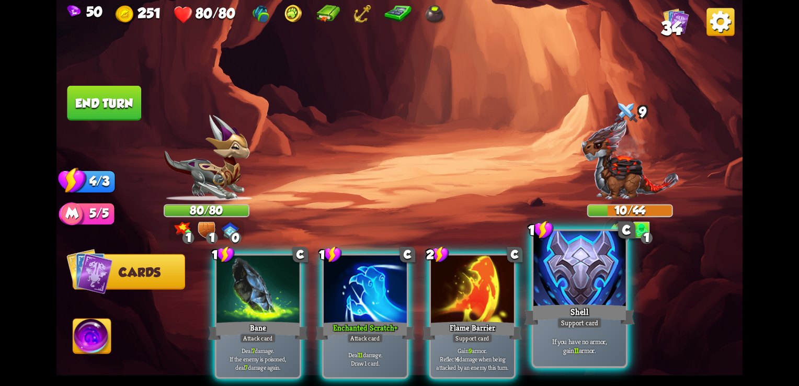
click at [611, 305] on div "Shell" at bounding box center [580, 314] width 111 height 25
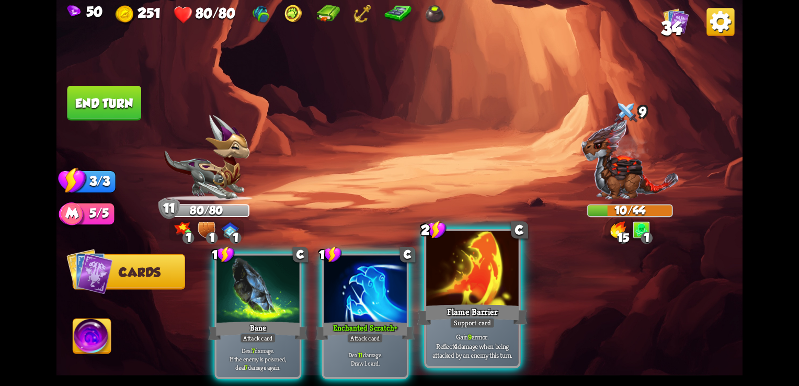
click at [480, 321] on div "Support card" at bounding box center [472, 323] width 45 height 12
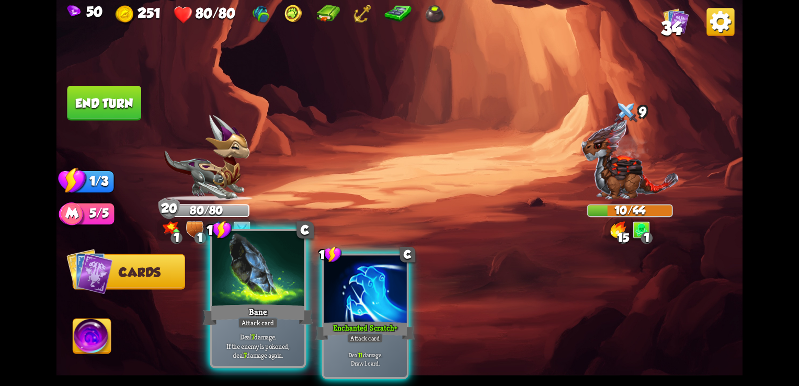
click at [251, 281] on div at bounding box center [258, 270] width 92 height 78
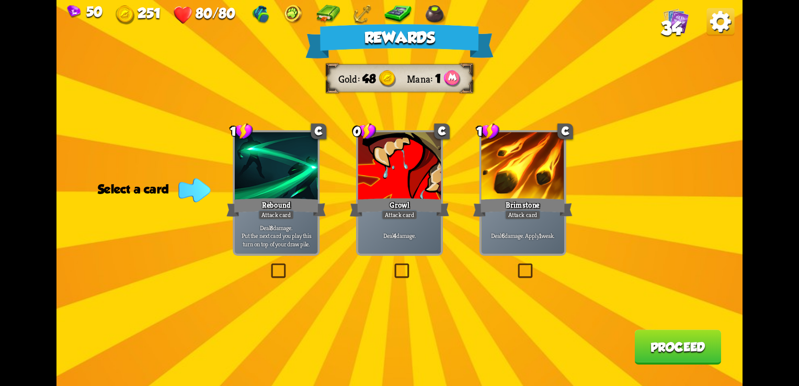
click at [516, 265] on label at bounding box center [516, 265] width 0 height 0
click at [0, 0] on input "checkbox" at bounding box center [0, 0] width 0 height 0
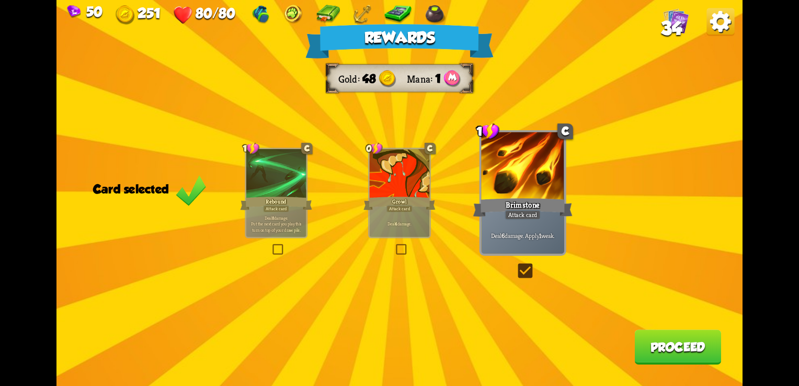
click at [668, 348] on button "Proceed" at bounding box center [677, 346] width 87 height 35
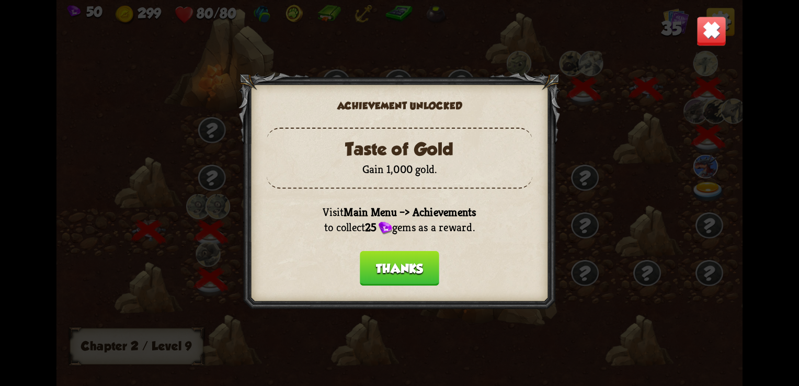
click at [407, 273] on button "Thanks" at bounding box center [399, 268] width 79 height 35
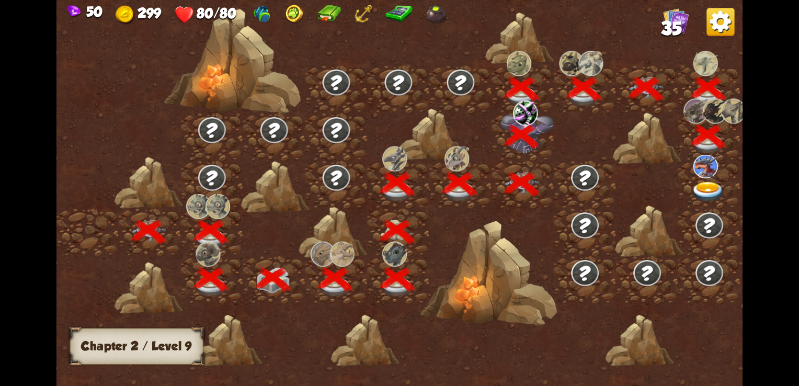
click at [703, 188] on img at bounding box center [708, 192] width 35 height 20
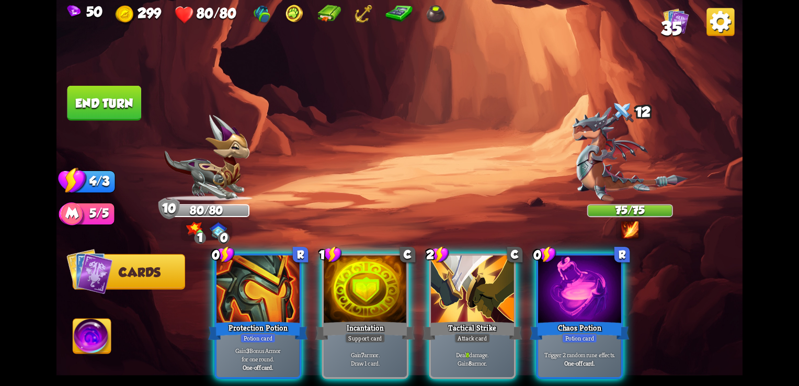
click at [632, 230] on img at bounding box center [629, 229] width 17 height 17
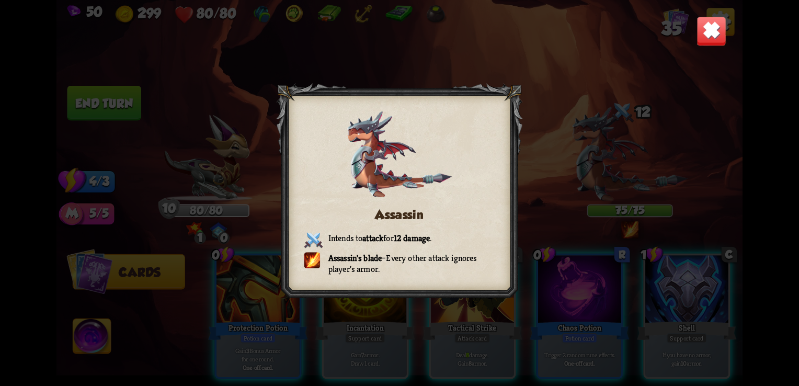
click at [718, 41] on img at bounding box center [712, 31] width 30 height 30
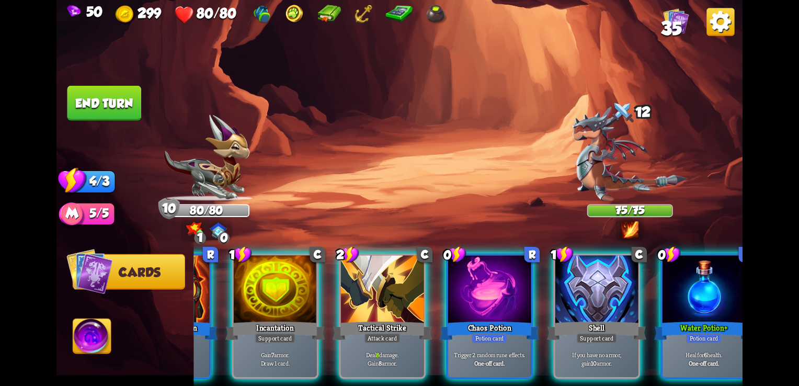
scroll to position [0, 203]
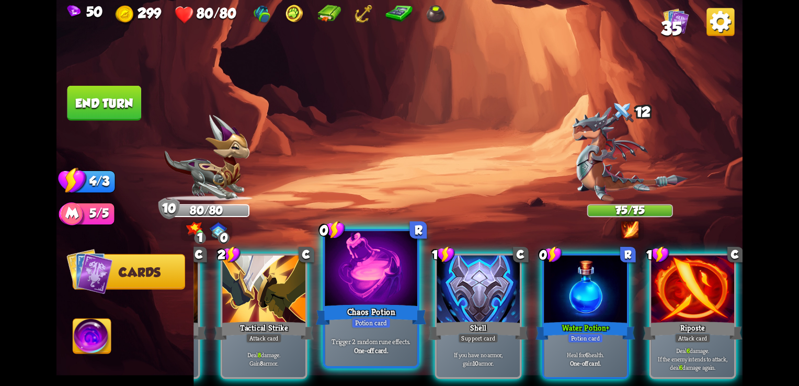
click at [349, 325] on div "Chaos Potion" at bounding box center [371, 314] width 111 height 25
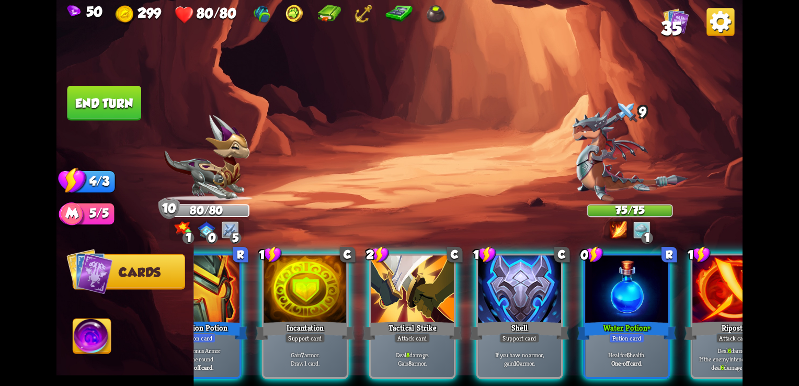
scroll to position [0, 99]
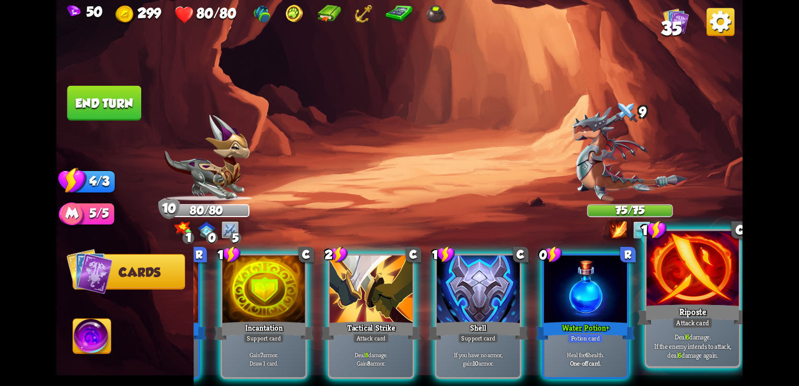
click at [686, 316] on div "Riposte" at bounding box center [693, 314] width 111 height 25
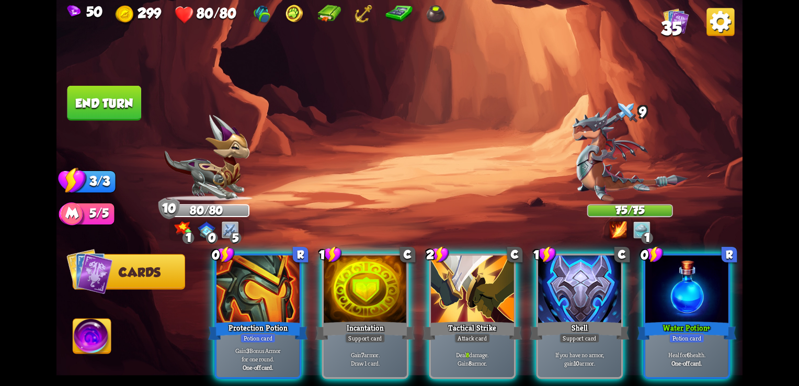
scroll to position [0, 0]
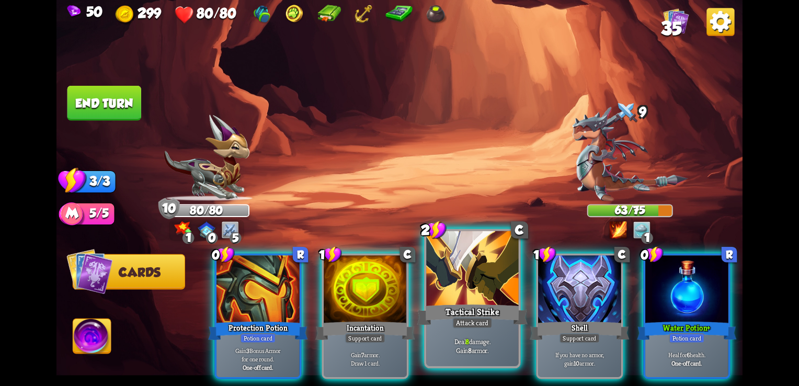
click at [473, 338] on p "Deal 8 damage. Gain 8 armor." at bounding box center [472, 346] width 87 height 18
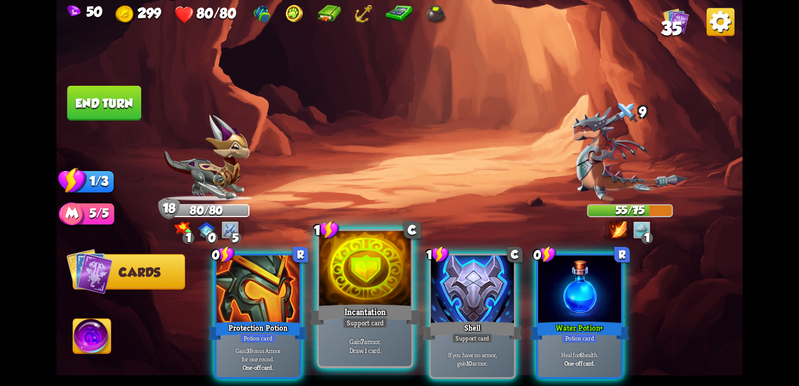
click at [358, 306] on div "Incantation" at bounding box center [365, 314] width 111 height 25
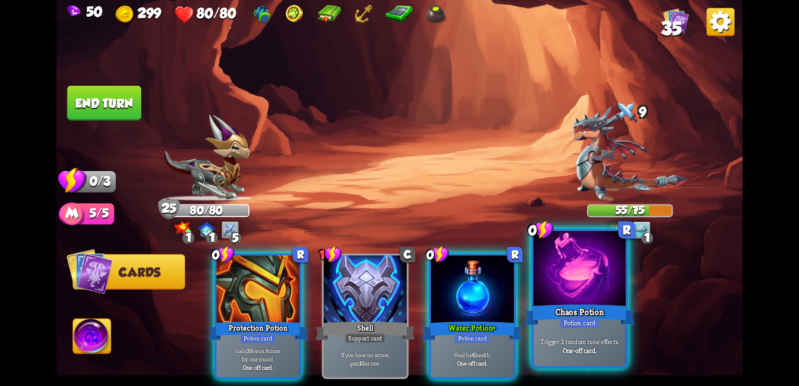
click at [577, 332] on div "Trigger 2 random rune effects. One-off card." at bounding box center [579, 346] width 92 height 40
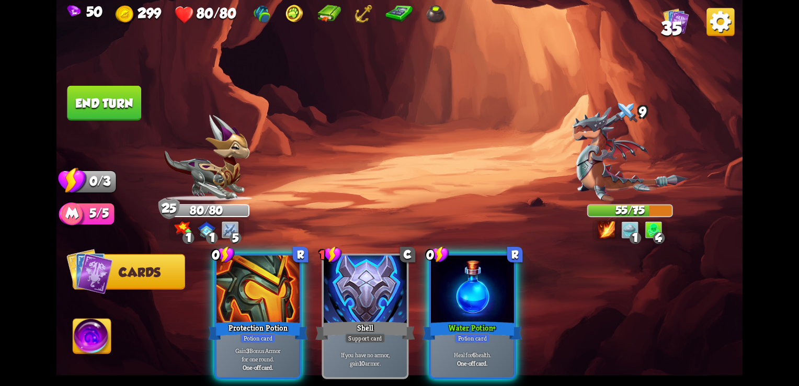
click at [65, 106] on img at bounding box center [399, 193] width 686 height 386
click at [111, 113] on button "End turn" at bounding box center [104, 103] width 74 height 35
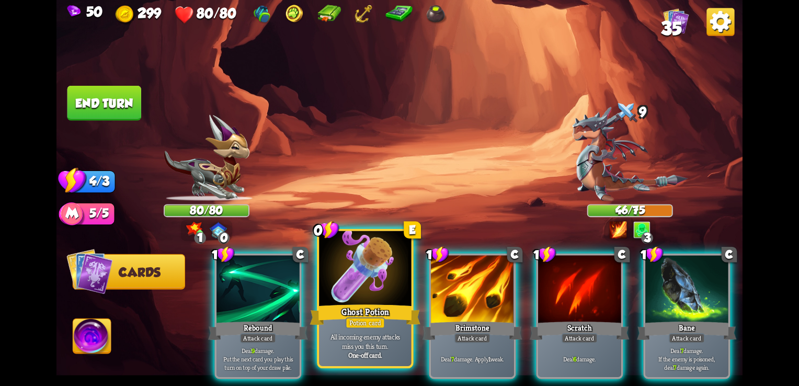
click at [366, 313] on div "Ghost Potion" at bounding box center [365, 314] width 111 height 25
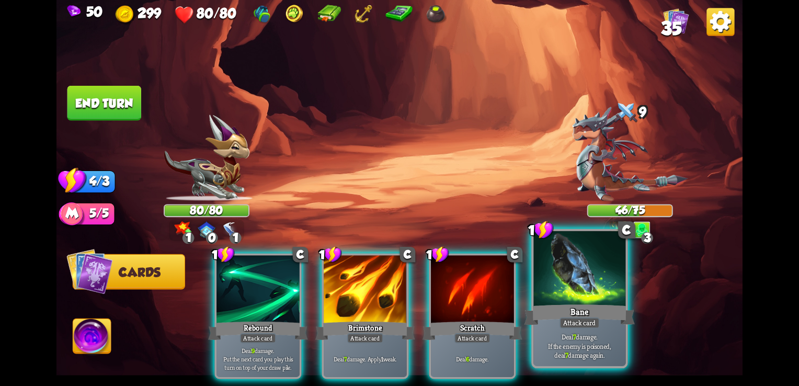
click at [575, 348] on p "Deal 7 damage. If the enemy is poisoned, deal 7 damage again." at bounding box center [579, 346] width 87 height 27
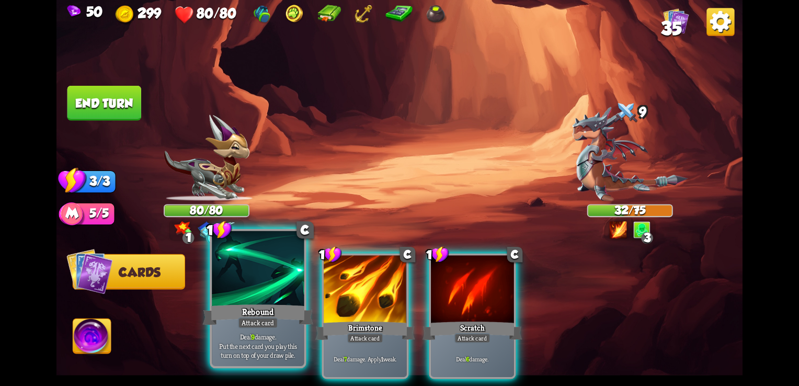
click at [255, 332] on div "Deal 9 damage. Put the next card you play this turn on top of your draw pile." at bounding box center [258, 346] width 92 height 40
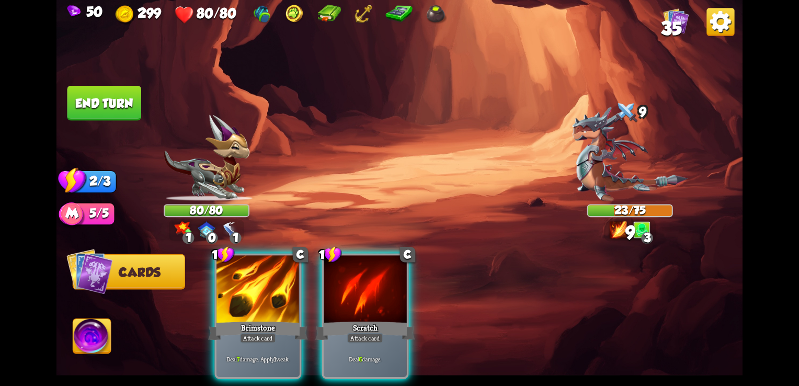
click at [255, 341] on div "Deal 7 damage. Apply 1 weak." at bounding box center [258, 359] width 83 height 36
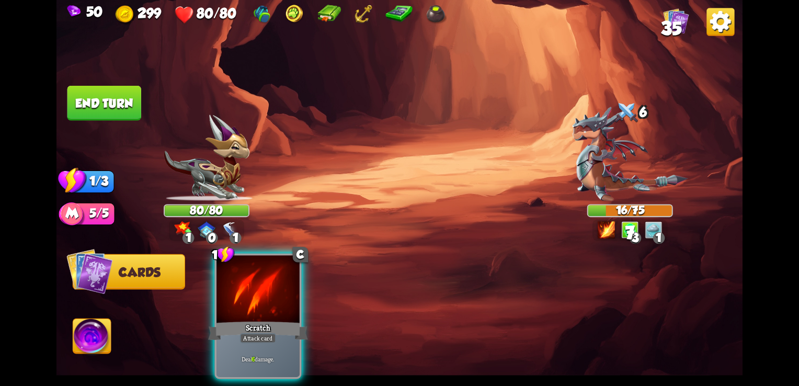
click at [255, 341] on div "Deal 6 damage." at bounding box center [258, 359] width 83 height 36
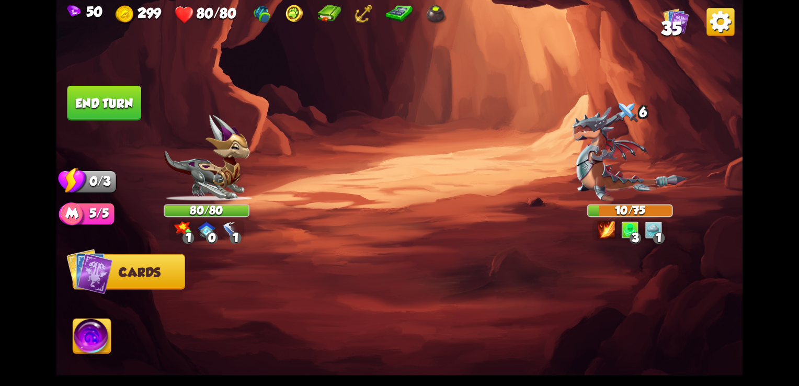
click at [89, 99] on button "End turn" at bounding box center [104, 103] width 74 height 35
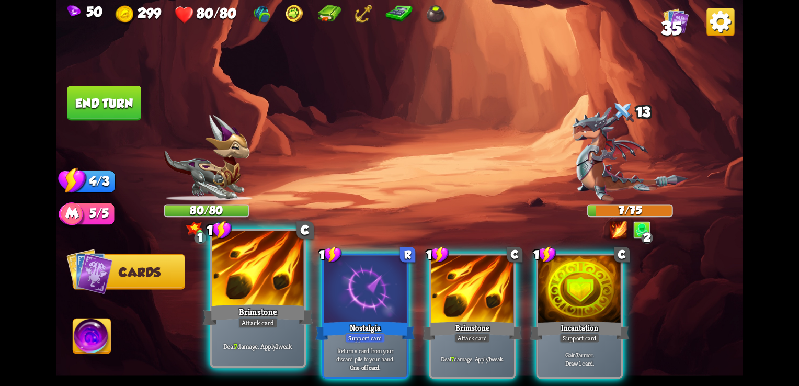
click at [281, 313] on div "Brimstone" at bounding box center [258, 314] width 111 height 25
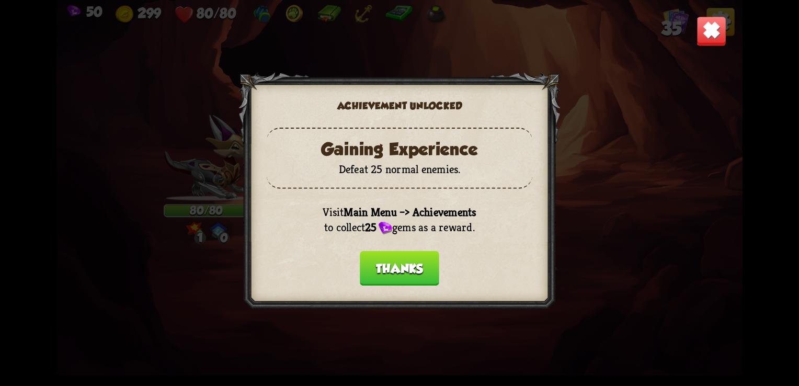
click at [401, 286] on div at bounding box center [400, 192] width 322 height 241
click at [399, 280] on button "Thanks" at bounding box center [399, 268] width 79 height 35
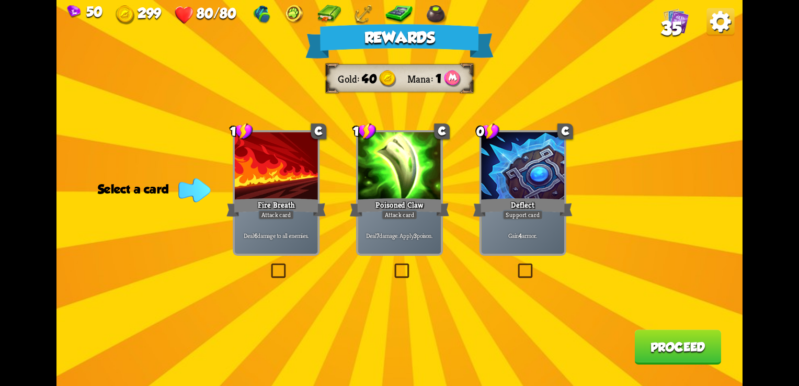
click at [392, 265] on label at bounding box center [392, 265] width 0 height 0
click at [0, 0] on input "checkbox" at bounding box center [0, 0] width 0 height 0
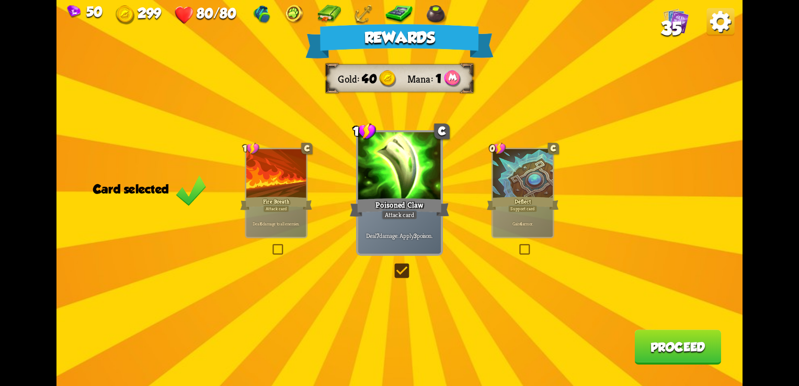
click at [684, 349] on button "Proceed" at bounding box center [677, 346] width 87 height 35
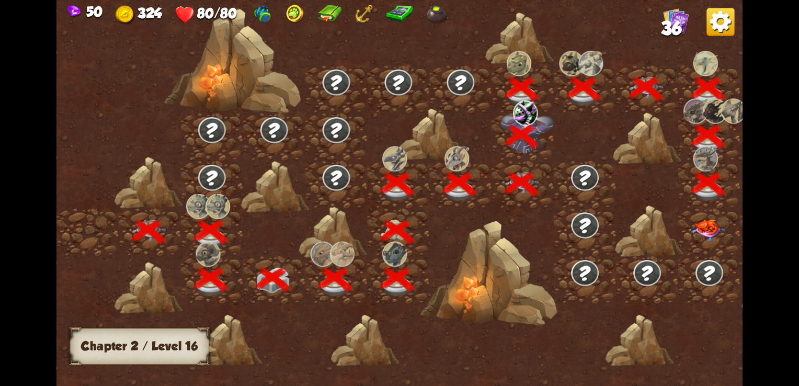
scroll to position [0, 159]
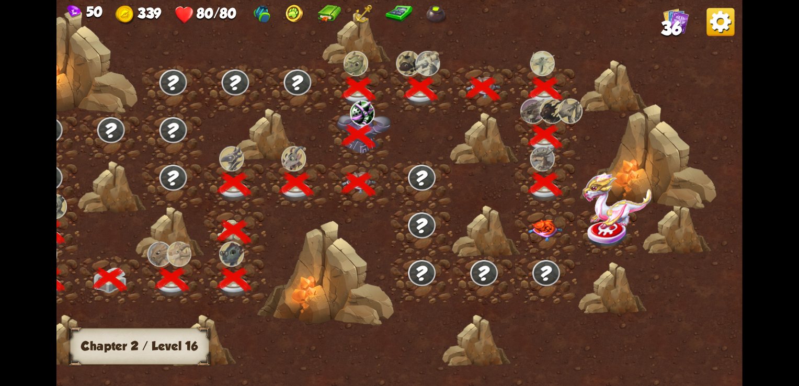
click at [552, 223] on img at bounding box center [545, 231] width 35 height 22
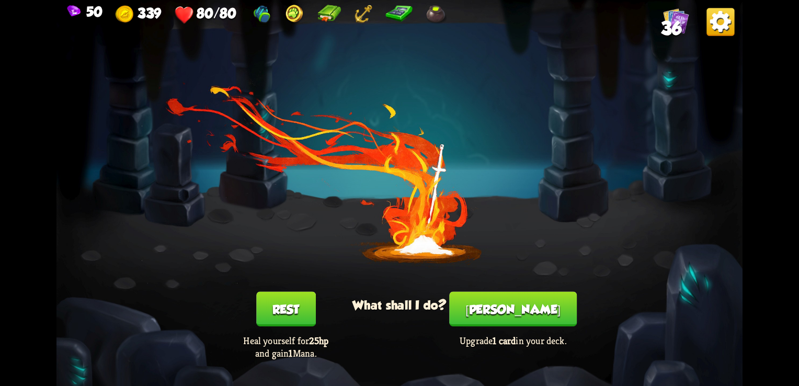
click at [532, 315] on button "[PERSON_NAME]" at bounding box center [513, 309] width 128 height 35
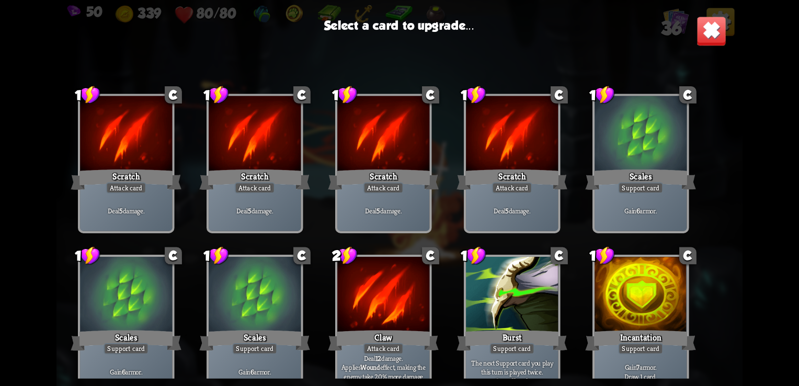
drag, startPoint x: 732, startPoint y: 82, endPoint x: 736, endPoint y: 100, distance: 18.8
click at [736, 100] on div "1 C Scratch Attack card Deal 5 damage. 1 C Scratch Attack card Deal 5 damage. 1…" at bounding box center [399, 220] width 686 height 316
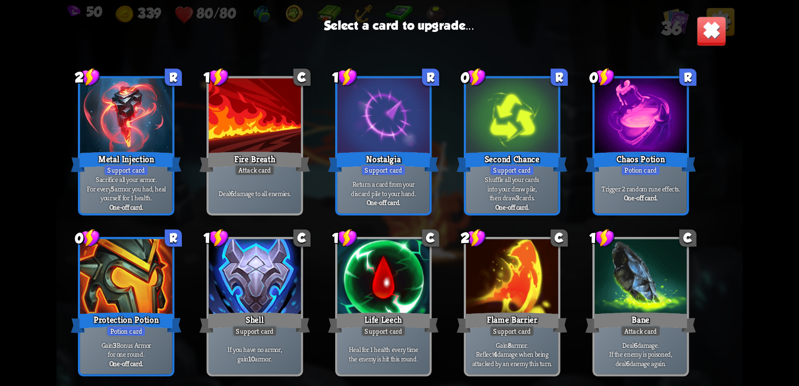
scroll to position [643, 0]
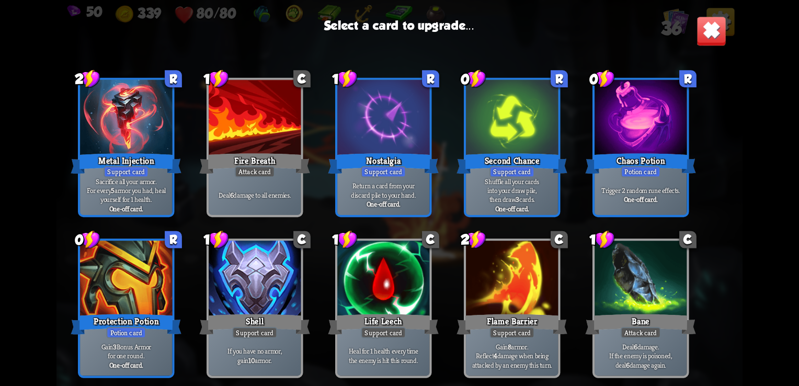
click at [664, 311] on div at bounding box center [641, 280] width 92 height 78
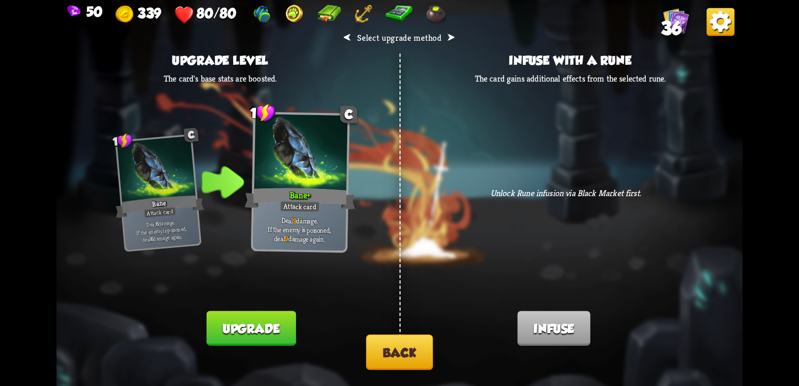
click at [258, 342] on button "Upgrade" at bounding box center [251, 328] width 89 height 35
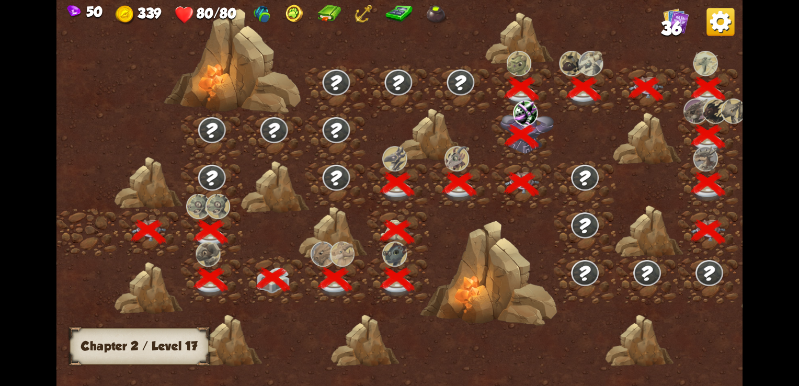
scroll to position [0, 159]
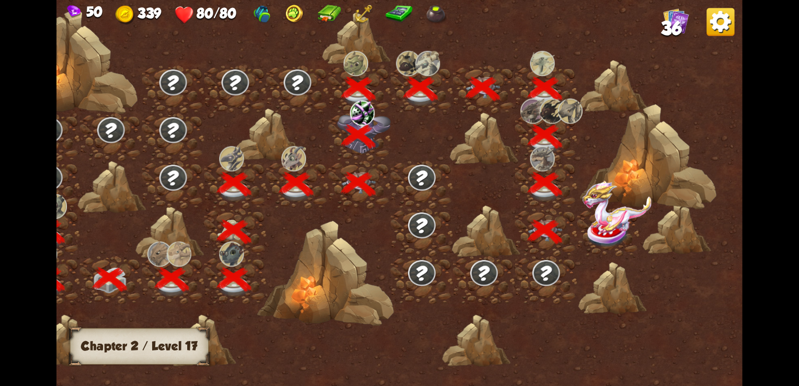
click at [600, 233] on img at bounding box center [608, 234] width 43 height 28
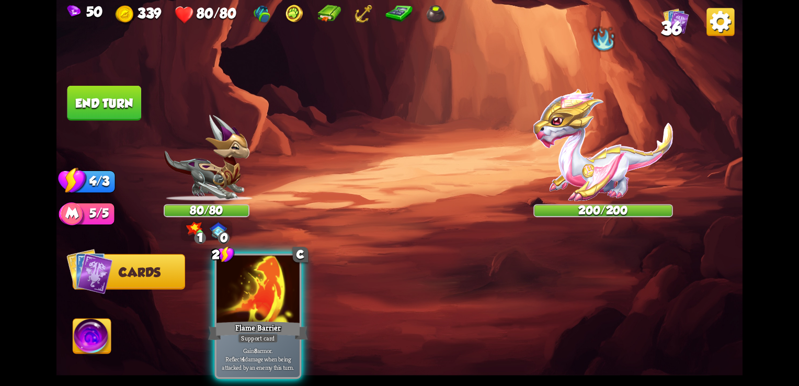
click at [607, 131] on img at bounding box center [603, 145] width 140 height 112
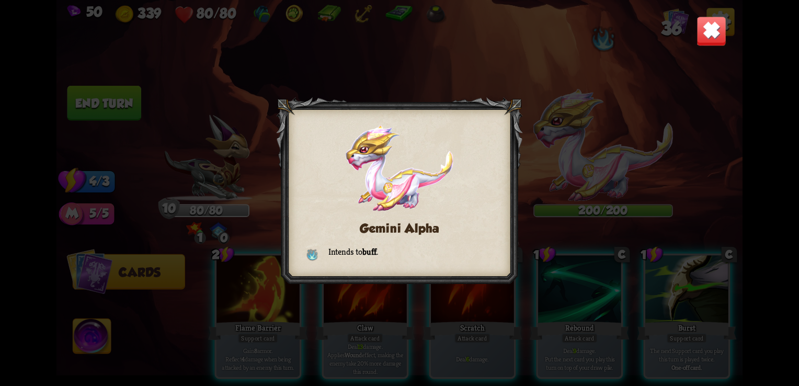
click at [715, 33] on img at bounding box center [712, 31] width 30 height 30
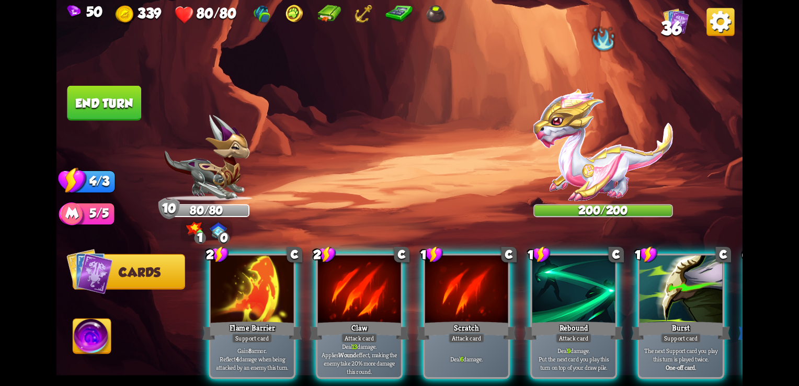
scroll to position [0, 5]
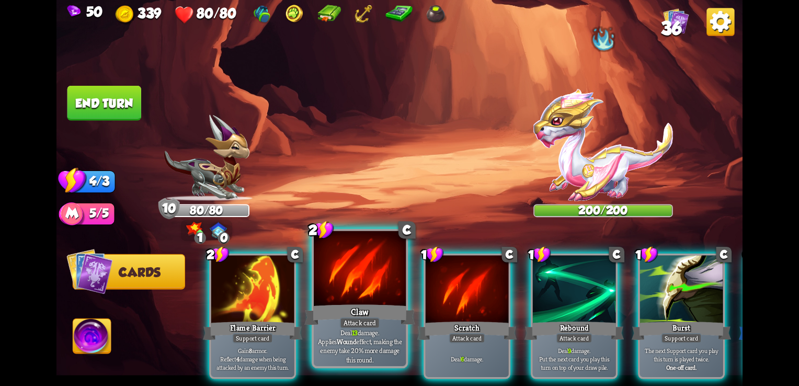
click at [352, 346] on p "Deal 13 damage. Applies Wound effect, making the enemy take 20% more damage thi…" at bounding box center [359, 346] width 87 height 37
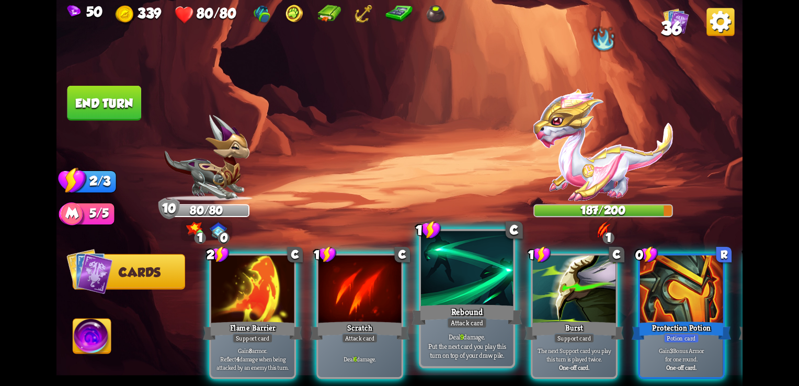
click at [452, 309] on div "Rebound" at bounding box center [467, 314] width 111 height 25
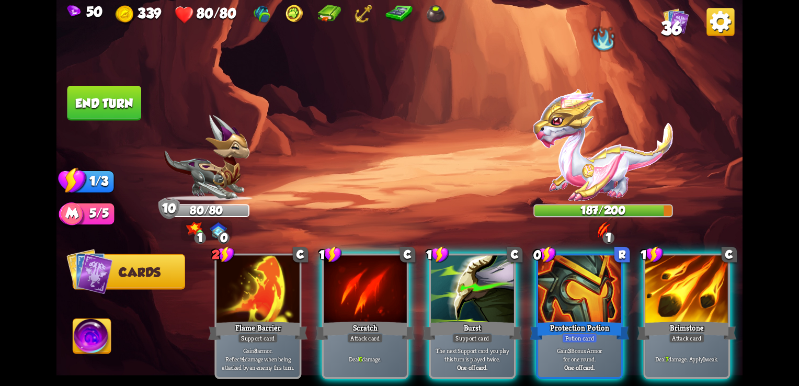
scroll to position [0, 0]
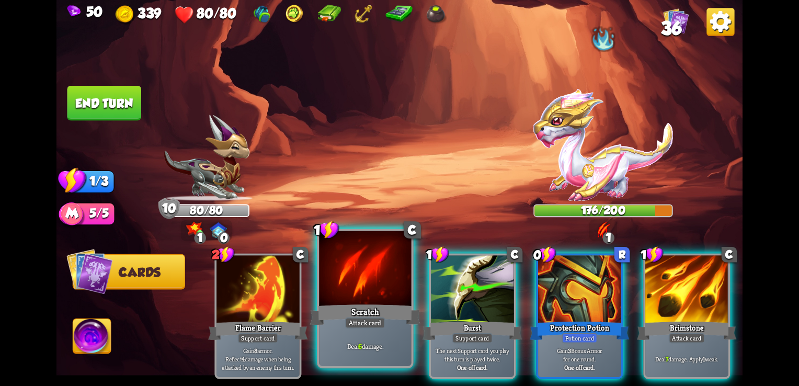
click at [358, 340] on div "Deal 6 damage." at bounding box center [365, 346] width 92 height 40
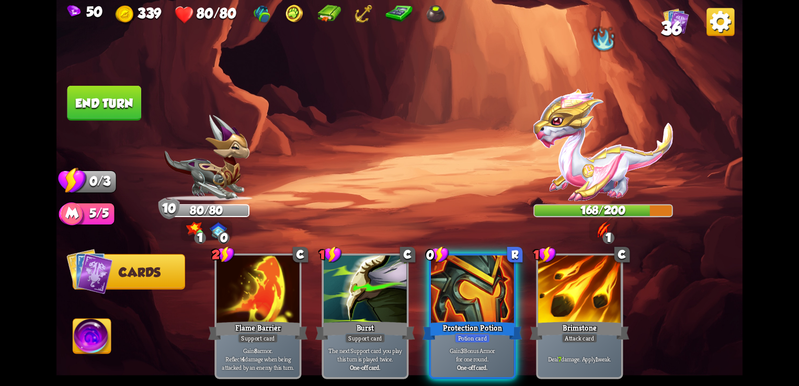
click at [90, 108] on button "End turn" at bounding box center [104, 103] width 74 height 35
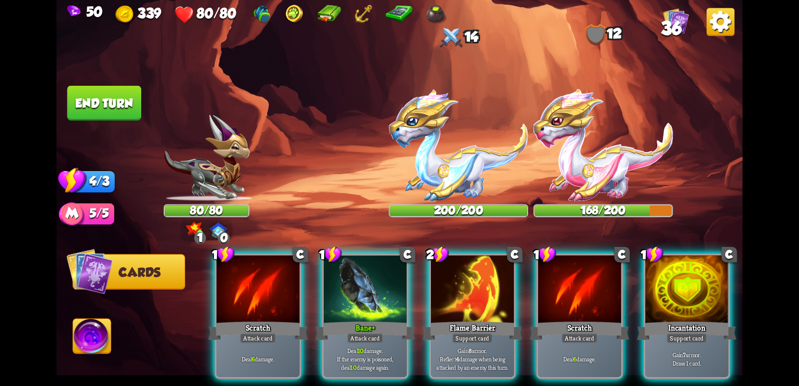
click at [448, 185] on img at bounding box center [459, 145] width 140 height 112
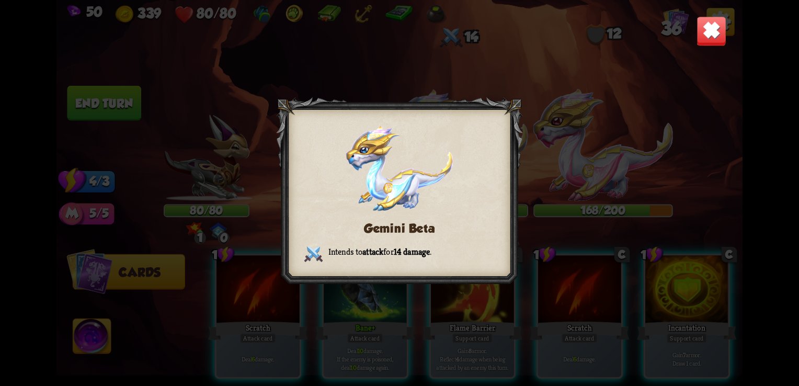
click at [704, 38] on img at bounding box center [712, 31] width 30 height 30
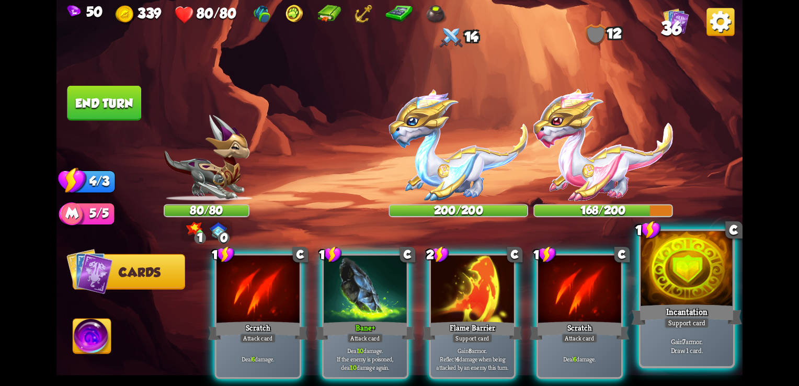
click at [702, 361] on div "Gain 7 armor. Draw 1 card." at bounding box center [687, 346] width 92 height 40
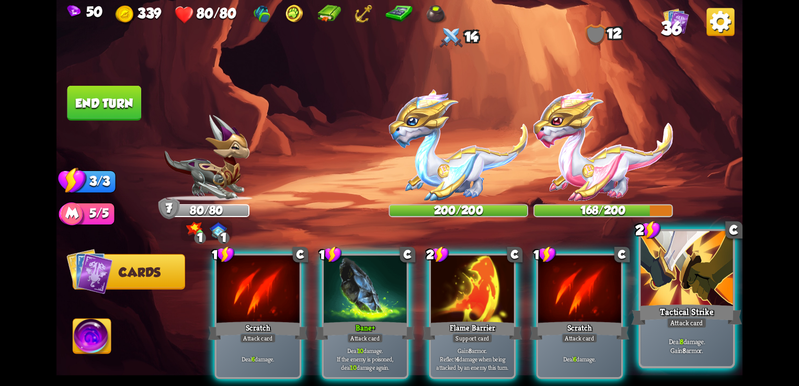
click at [662, 284] on div at bounding box center [687, 270] width 92 height 78
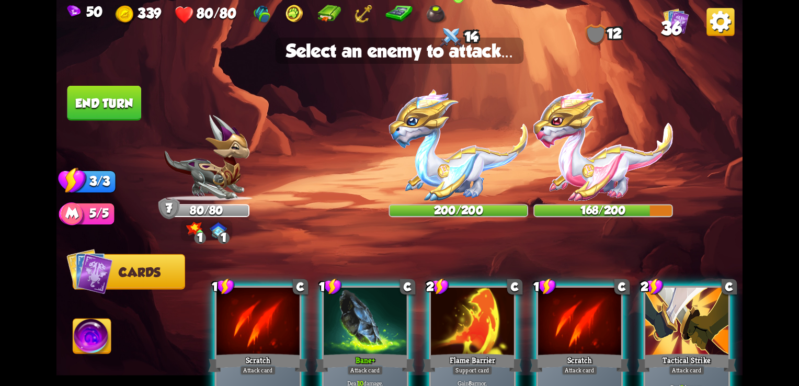
click at [443, 165] on img at bounding box center [459, 145] width 140 height 112
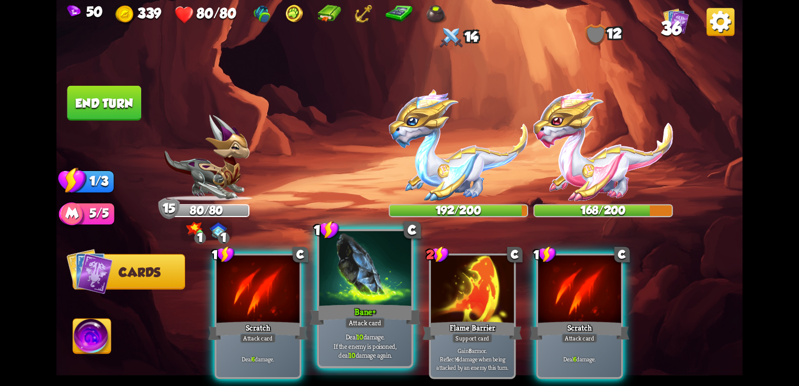
click at [362, 311] on div "Bane+" at bounding box center [365, 314] width 111 height 25
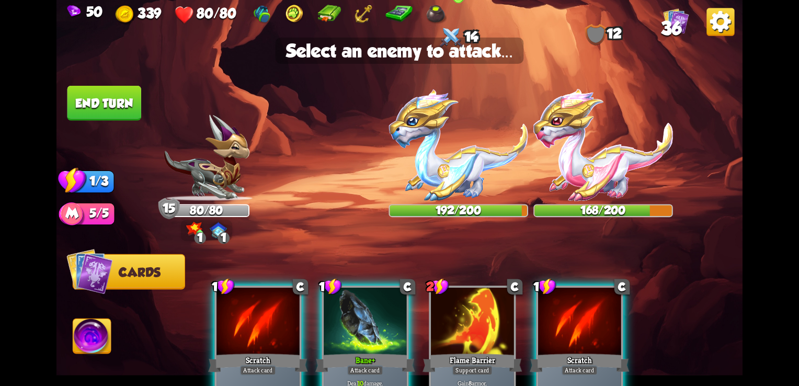
click at [433, 155] on img at bounding box center [459, 145] width 140 height 112
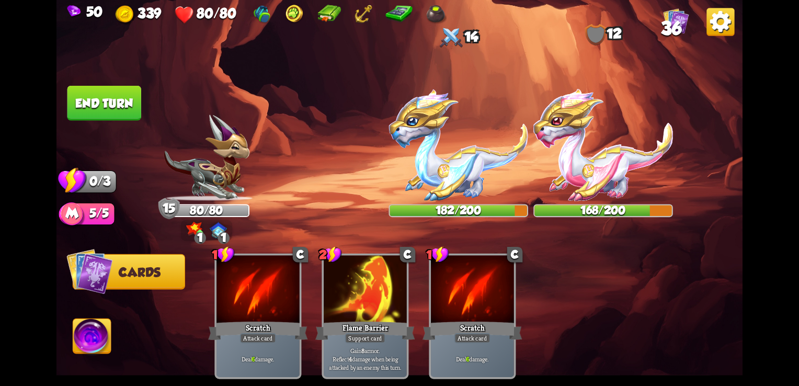
click at [123, 104] on button "End turn" at bounding box center [104, 103] width 74 height 35
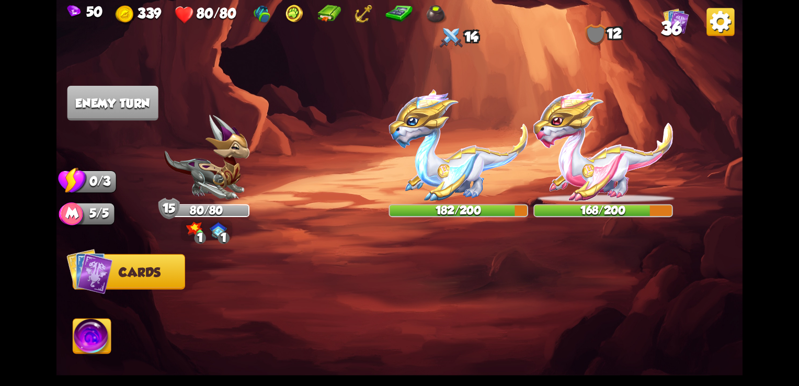
click at [590, 158] on img at bounding box center [603, 145] width 140 height 112
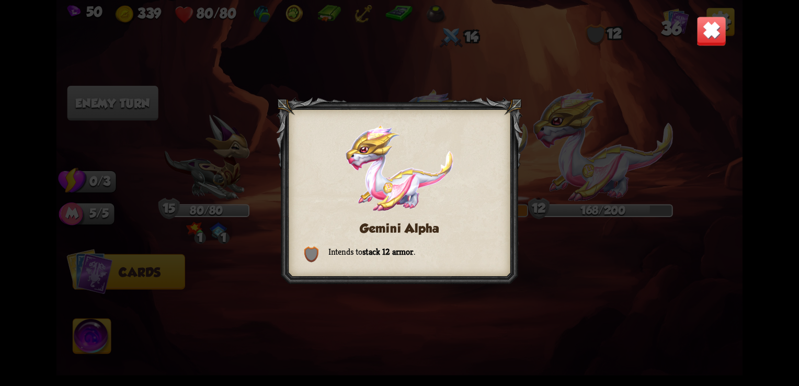
click at [709, 14] on div "Gemini Alpha Intends to stack 12 armor ." at bounding box center [399, 193] width 686 height 386
click at [711, 36] on img at bounding box center [712, 31] width 30 height 30
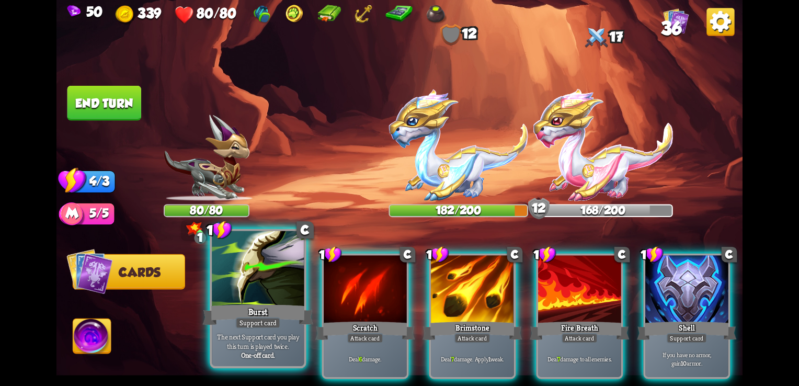
click at [264, 325] on div "Support card" at bounding box center [257, 323] width 45 height 12
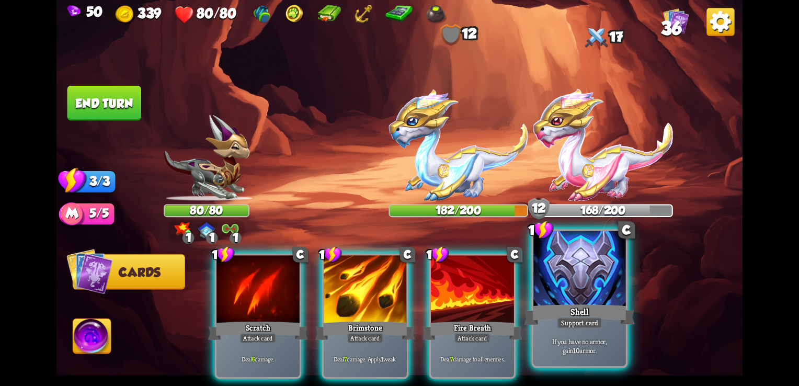
click at [595, 321] on div "Support card" at bounding box center [579, 323] width 45 height 12
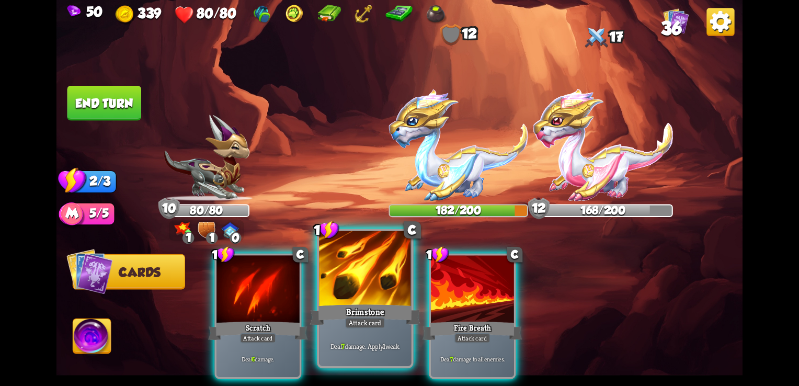
click at [351, 318] on div "Attack card" at bounding box center [365, 323] width 40 height 12
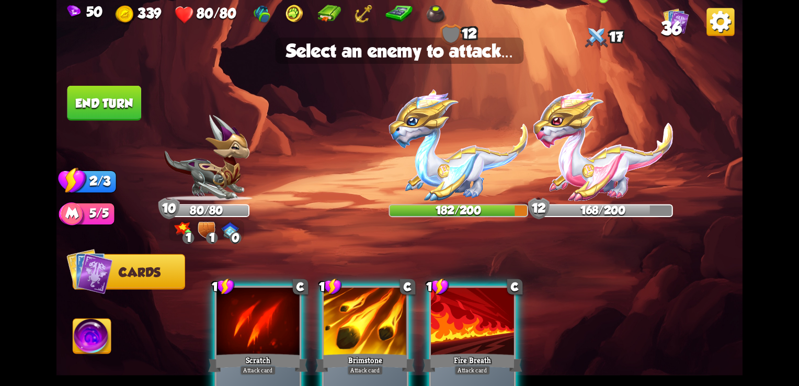
click at [547, 180] on img at bounding box center [603, 145] width 140 height 112
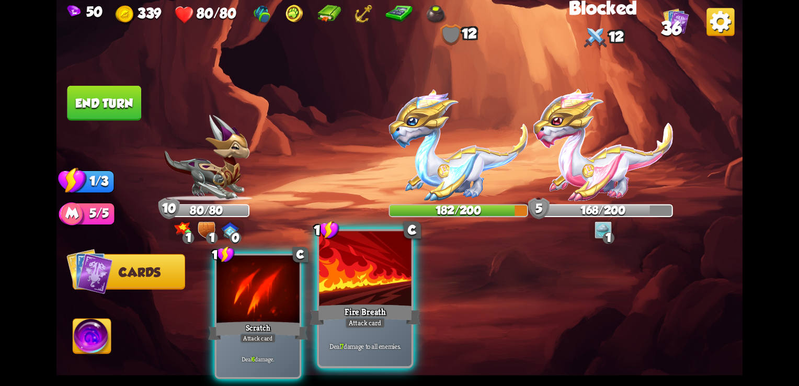
click at [354, 298] on div at bounding box center [365, 270] width 92 height 78
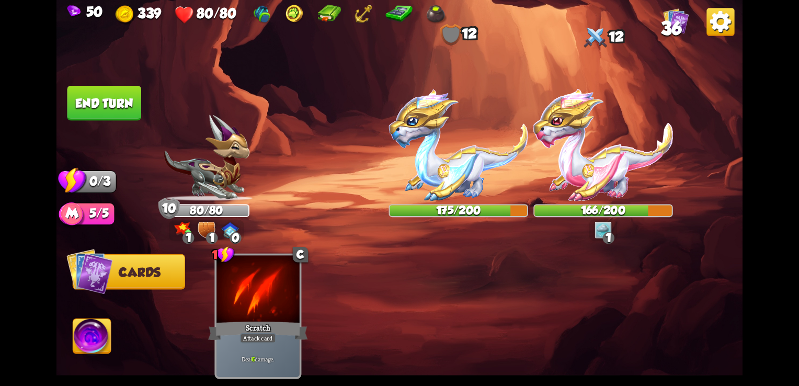
click at [120, 105] on button "End turn" at bounding box center [104, 103] width 74 height 35
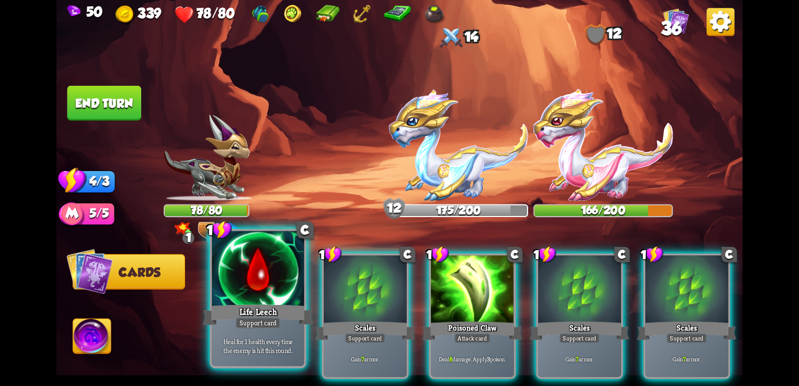
click at [244, 357] on div "Heal for 1 health every time the enemy is hit this round." at bounding box center [258, 346] width 92 height 40
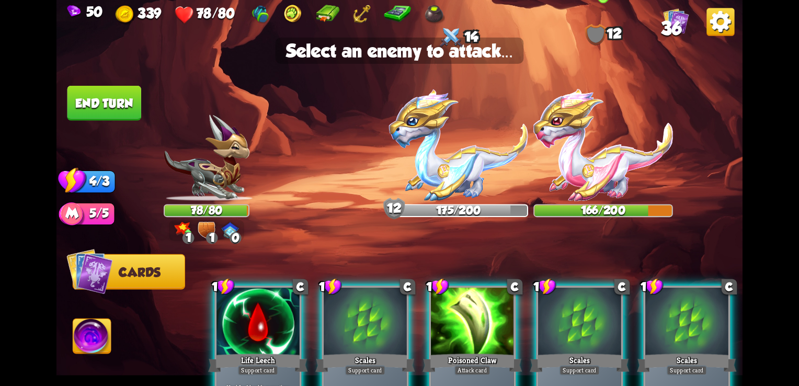
click at [594, 173] on img at bounding box center [603, 145] width 140 height 112
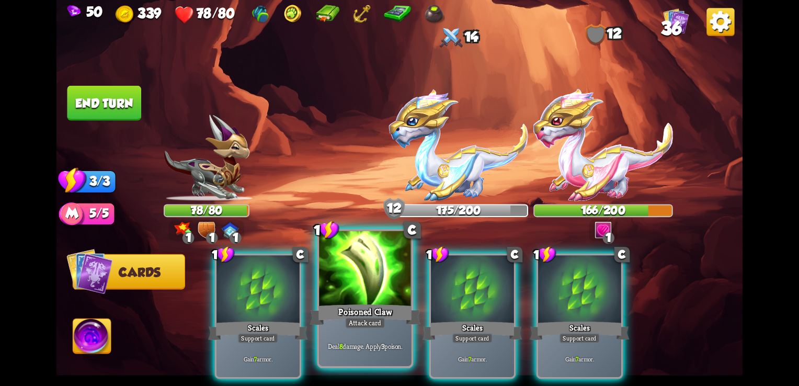
click at [348, 320] on div "Attack card" at bounding box center [365, 323] width 40 height 12
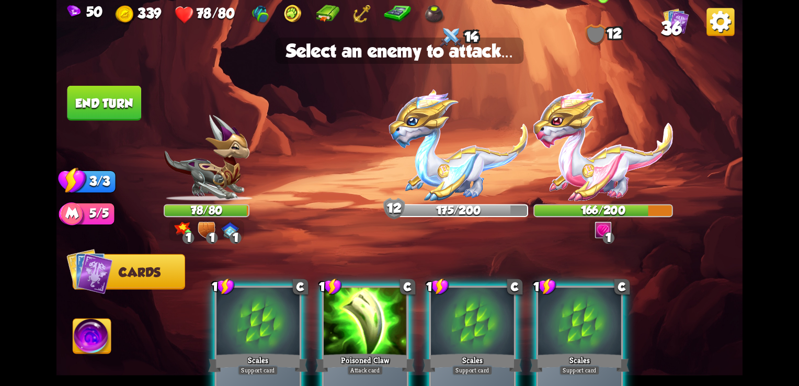
click at [594, 197] on img at bounding box center [603, 145] width 140 height 112
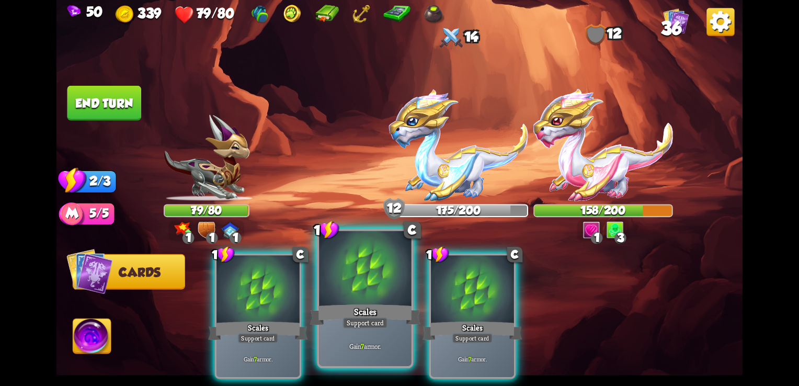
click at [369, 302] on div "Scales" at bounding box center [365, 314] width 111 height 25
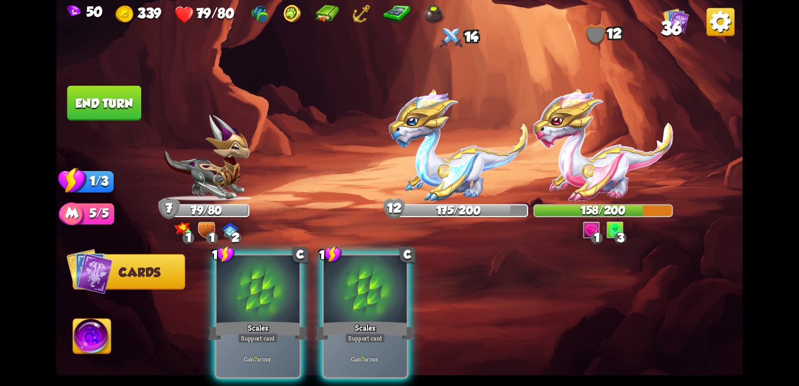
click at [369, 320] on div "Scales" at bounding box center [364, 331] width 99 height 22
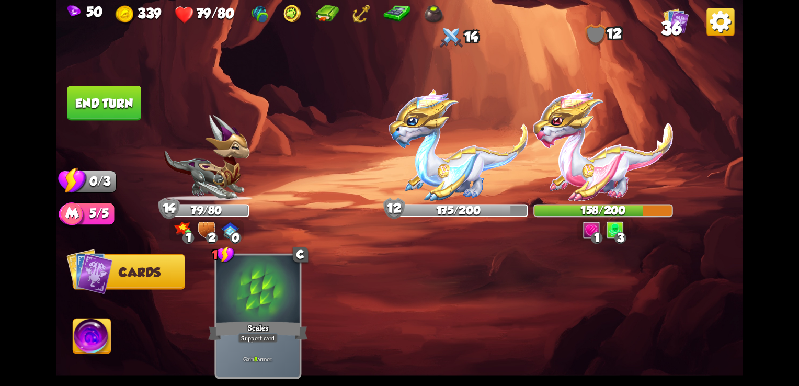
click at [119, 112] on button "End turn" at bounding box center [104, 103] width 74 height 35
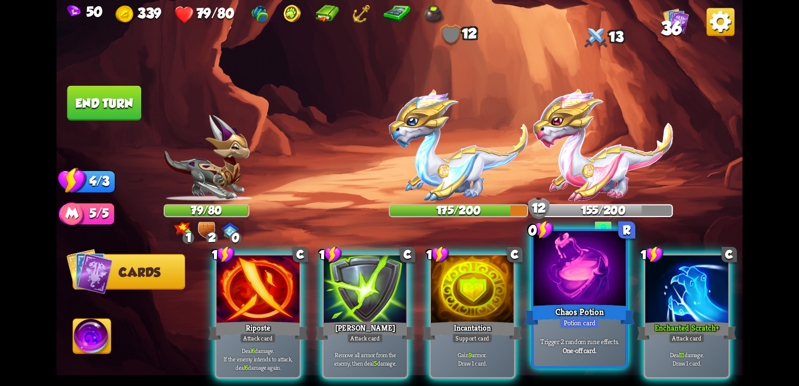
click at [575, 338] on p "Trigger 2 random rune effects." at bounding box center [579, 341] width 87 height 9
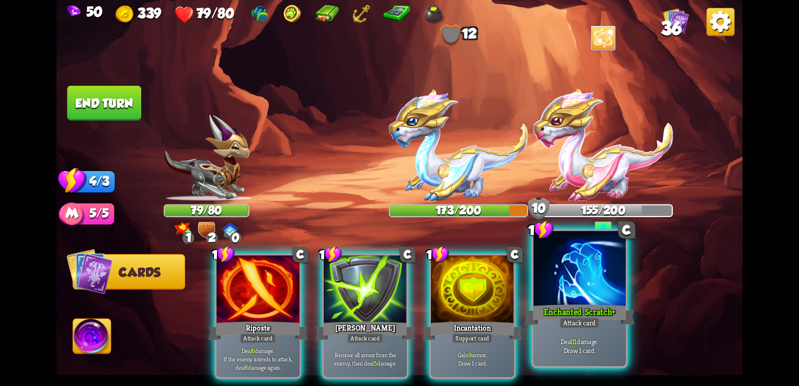
click at [582, 313] on div "Enchanted Scratch+" at bounding box center [580, 314] width 111 height 25
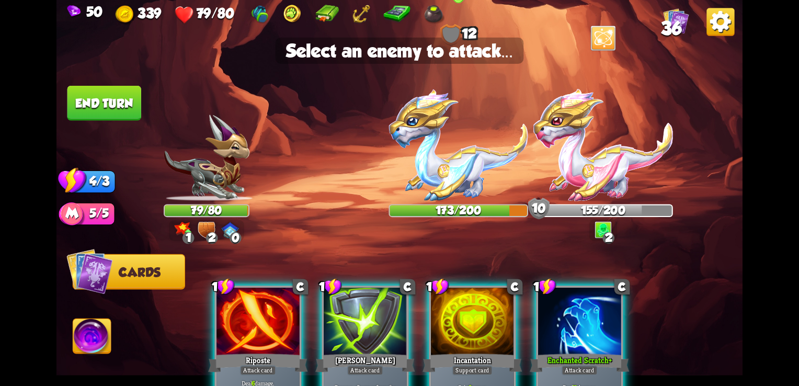
click at [430, 168] on img at bounding box center [459, 145] width 140 height 112
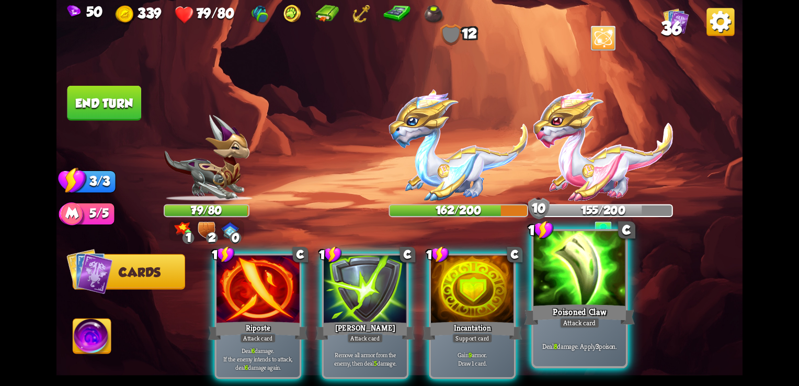
click at [577, 291] on div at bounding box center [579, 270] width 92 height 78
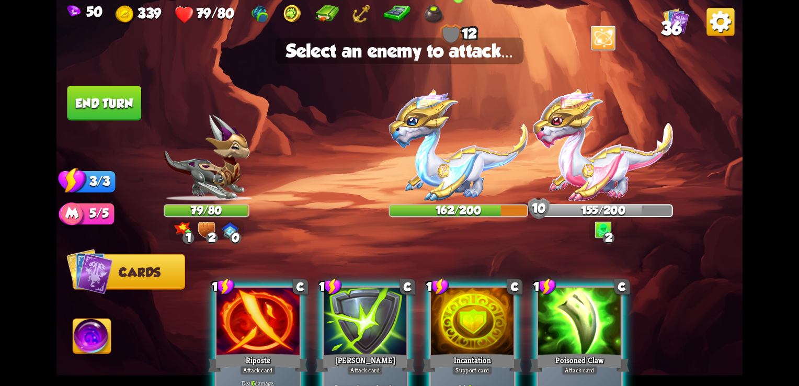
click at [442, 167] on img at bounding box center [459, 145] width 140 height 112
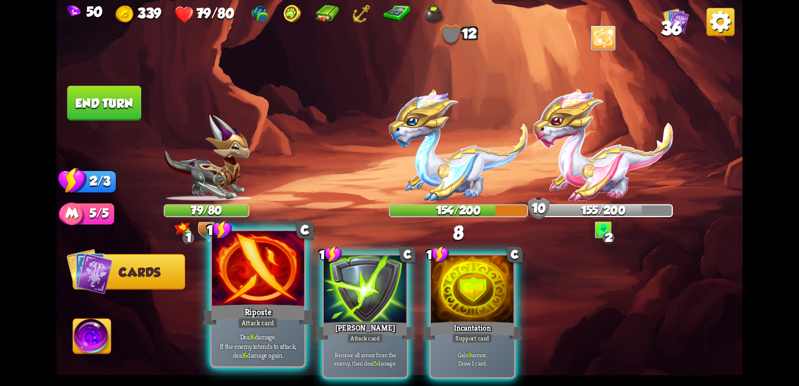
click at [243, 309] on div "Riposte" at bounding box center [258, 314] width 111 height 25
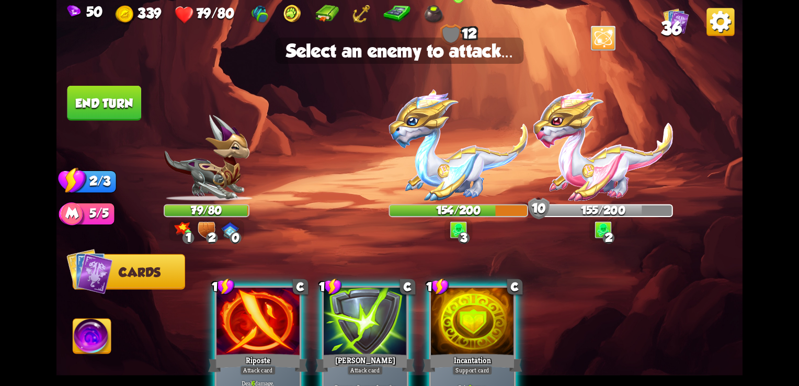
click at [450, 179] on img at bounding box center [459, 145] width 140 height 112
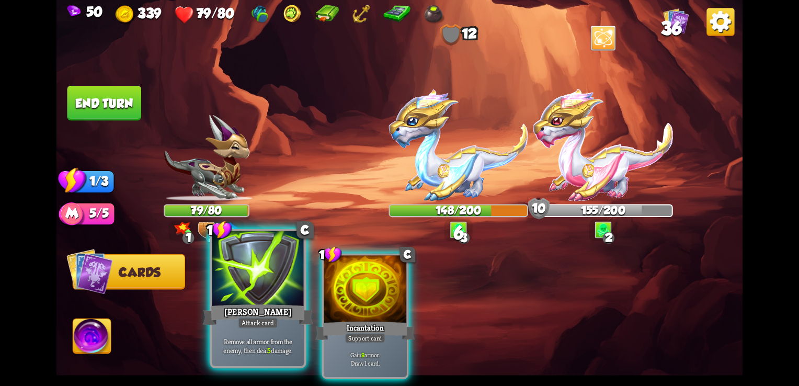
click at [261, 291] on div at bounding box center [258, 270] width 92 height 78
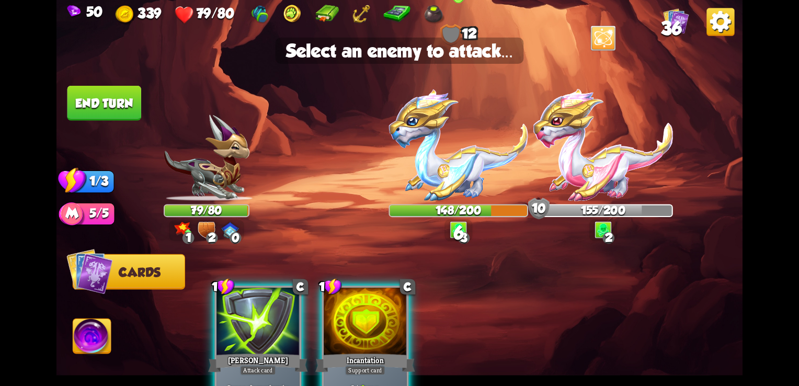
click at [442, 182] on img at bounding box center [459, 145] width 140 height 112
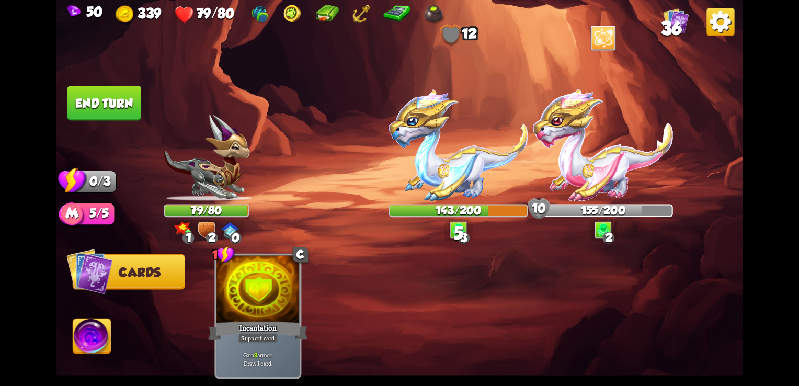
click at [91, 109] on button "End turn" at bounding box center [104, 103] width 74 height 35
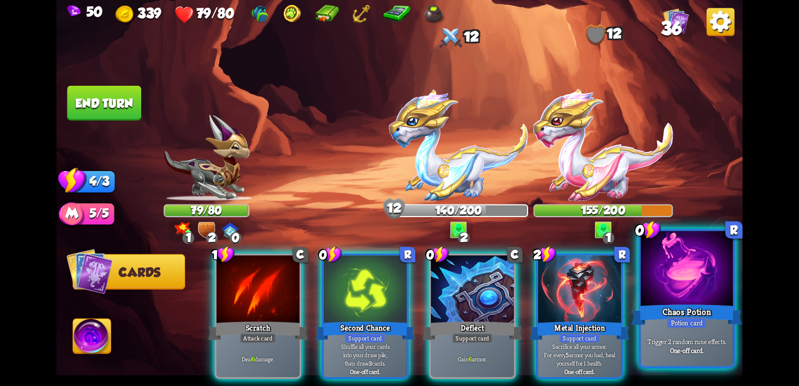
click at [723, 313] on div "Chaos Potion" at bounding box center [687, 314] width 111 height 25
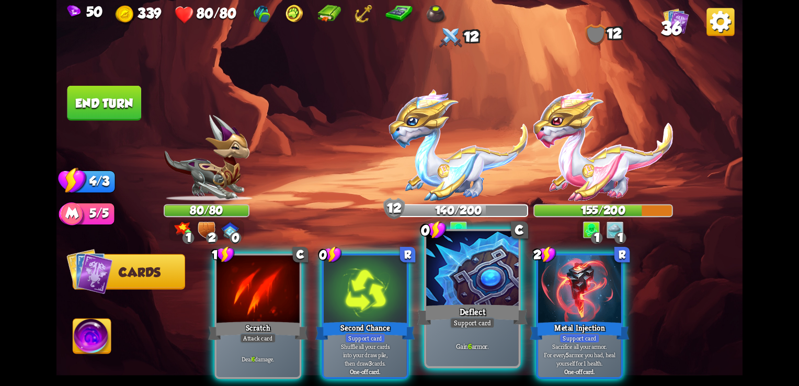
click at [457, 323] on div "Support card" at bounding box center [472, 323] width 45 height 12
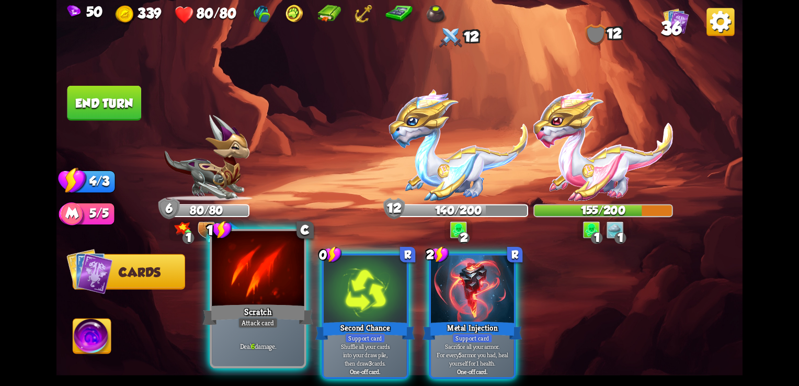
click at [223, 332] on div "Deal 6 damage." at bounding box center [258, 346] width 92 height 40
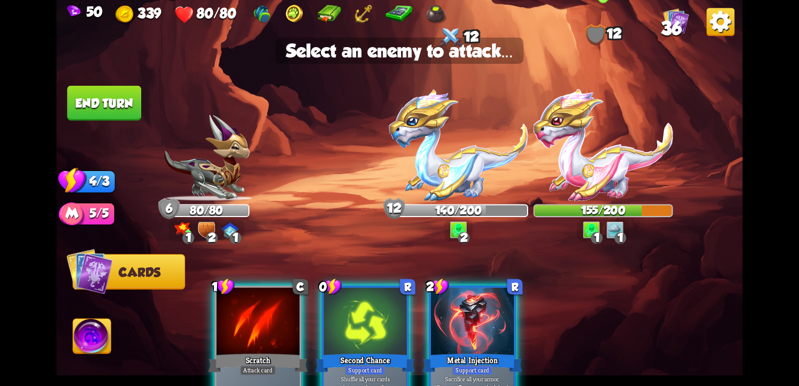
click at [595, 168] on img at bounding box center [603, 145] width 140 height 112
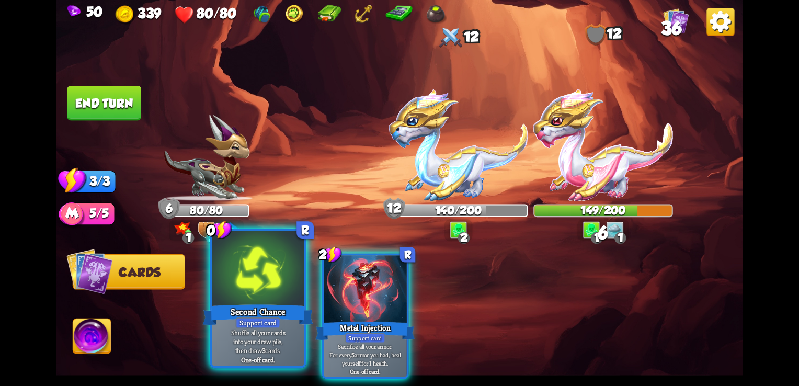
click at [244, 287] on div at bounding box center [258, 270] width 92 height 78
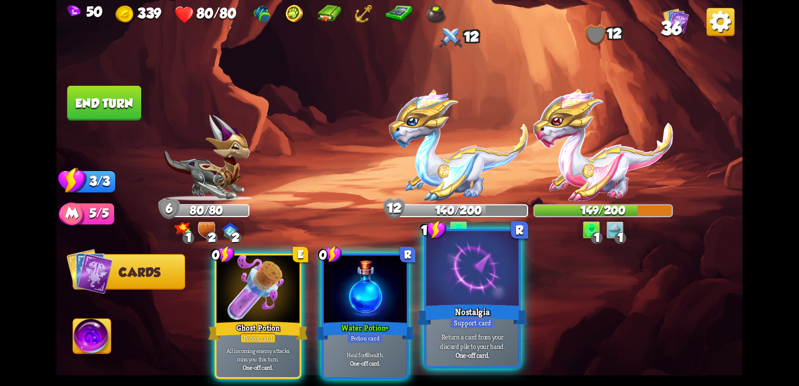
click at [477, 326] on div "Support card" at bounding box center [472, 323] width 45 height 12
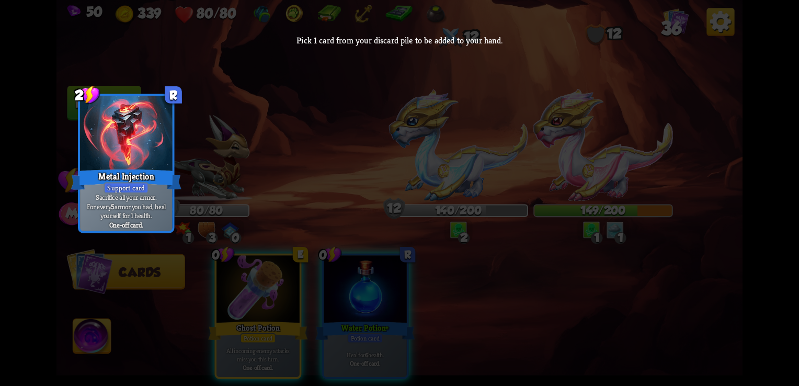
click at [315, 152] on div "2 R Metal Injection Support card Sacrifice all your armor. For every 5 armor yo…" at bounding box center [399, 220] width 686 height 316
click at [157, 142] on div at bounding box center [126, 135] width 92 height 78
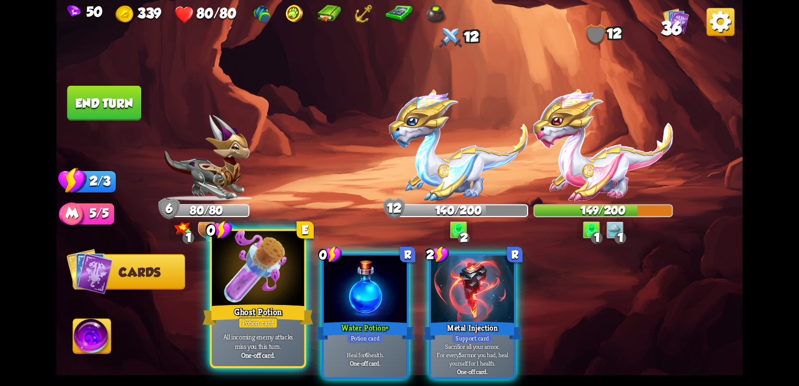
click at [218, 336] on p "All incoming enemy attacks miss you this turn." at bounding box center [257, 342] width 87 height 18
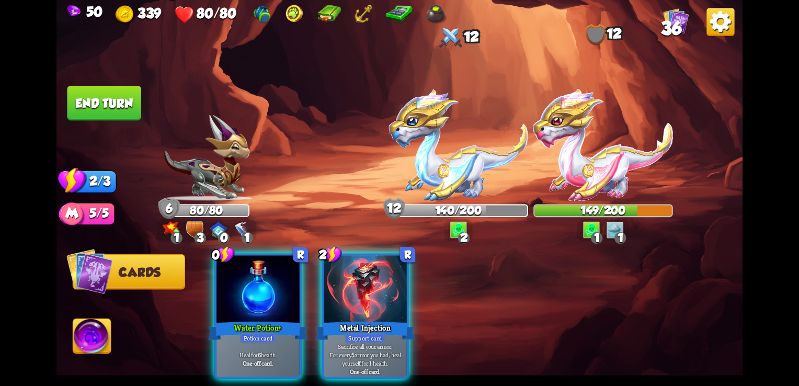
click at [116, 107] on button "End turn" at bounding box center [104, 103] width 74 height 35
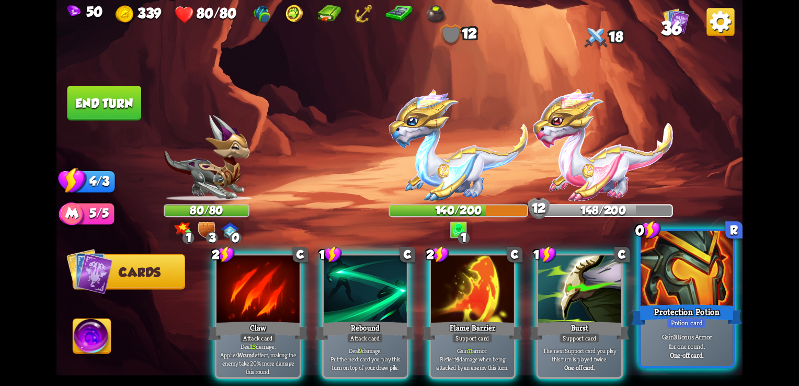
click at [702, 301] on div at bounding box center [687, 270] width 92 height 78
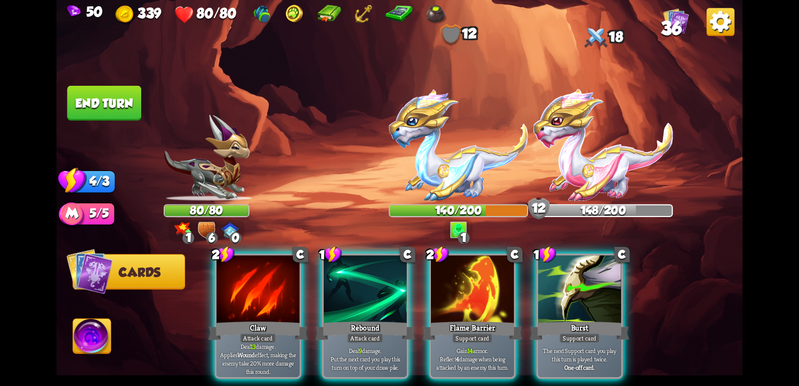
click at [230, 210] on div "80/80" at bounding box center [207, 211] width 84 height 11
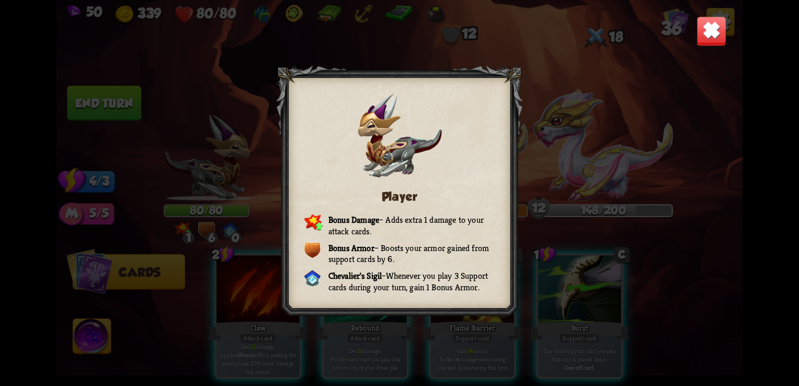
click at [699, 31] on img at bounding box center [712, 31] width 30 height 30
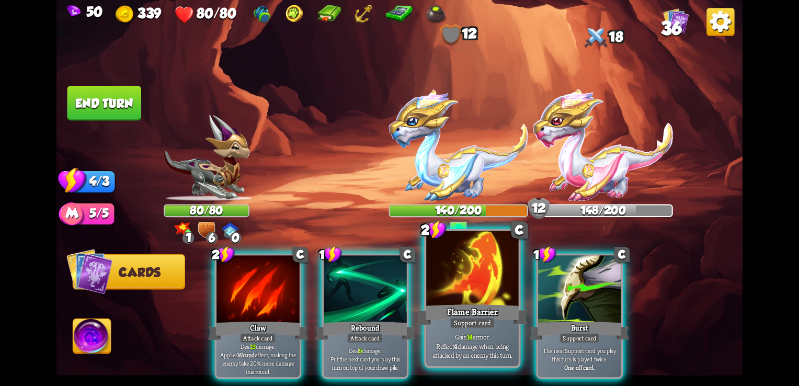
click at [469, 294] on div at bounding box center [472, 270] width 92 height 78
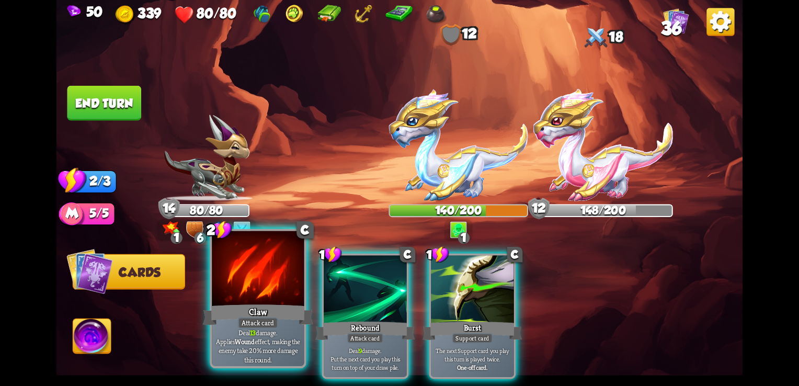
click at [245, 322] on div "Attack card" at bounding box center [258, 323] width 40 height 12
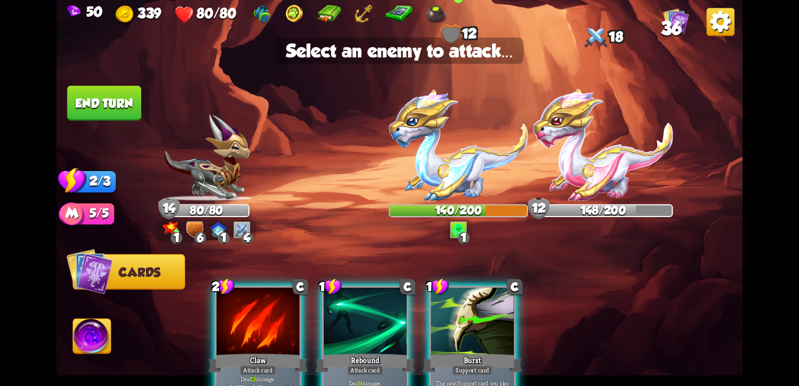
click at [457, 175] on img at bounding box center [459, 145] width 140 height 112
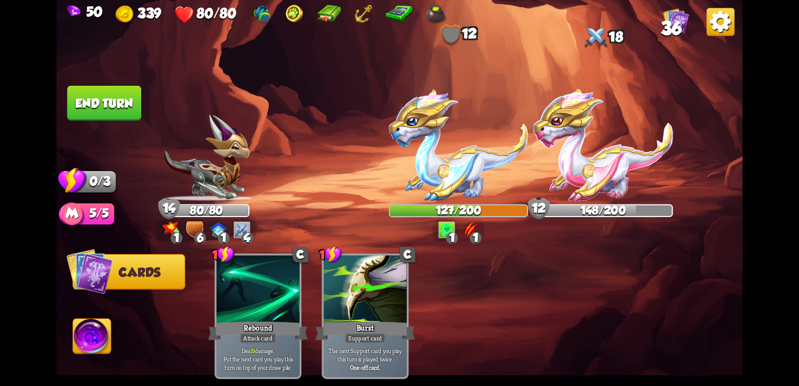
click at [96, 105] on button "End turn" at bounding box center [104, 103] width 74 height 35
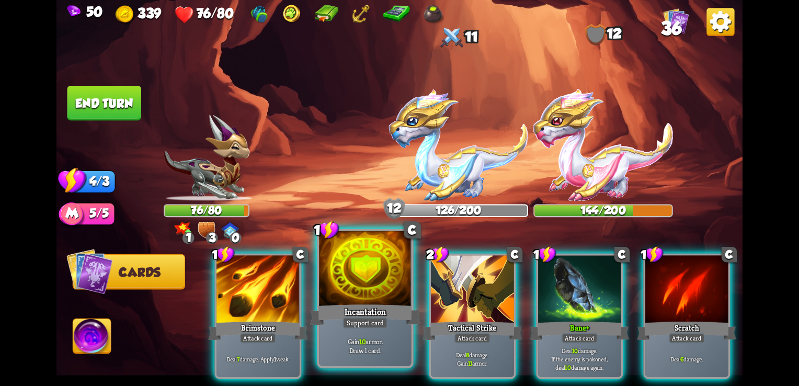
click at [348, 341] on p "Gain 10 armor. Draw 1 card." at bounding box center [365, 346] width 87 height 18
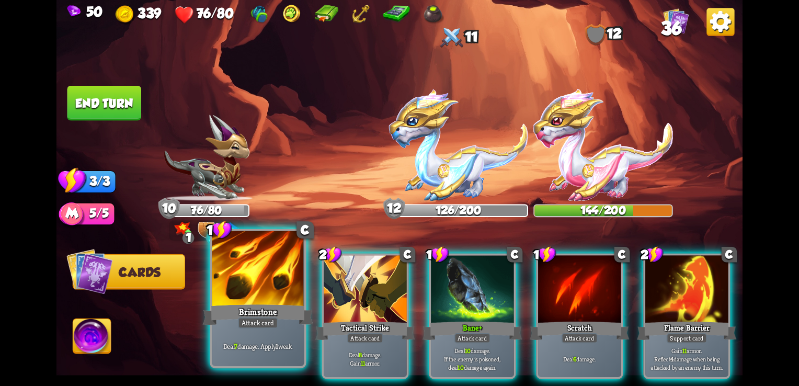
click at [247, 346] on p "Deal 7 damage. Apply 1 weak." at bounding box center [257, 346] width 87 height 9
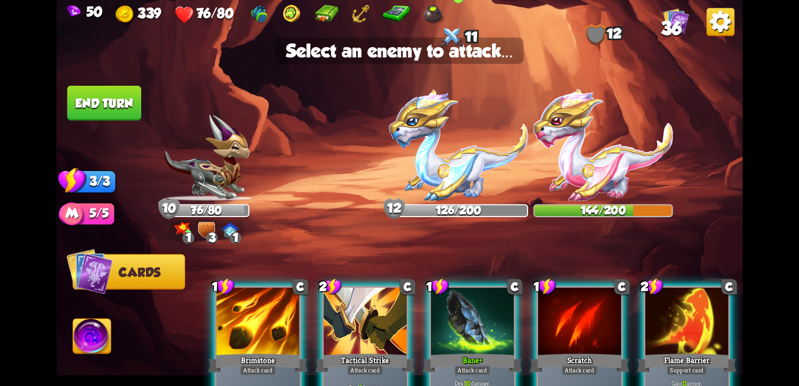
click at [423, 162] on img at bounding box center [459, 145] width 140 height 112
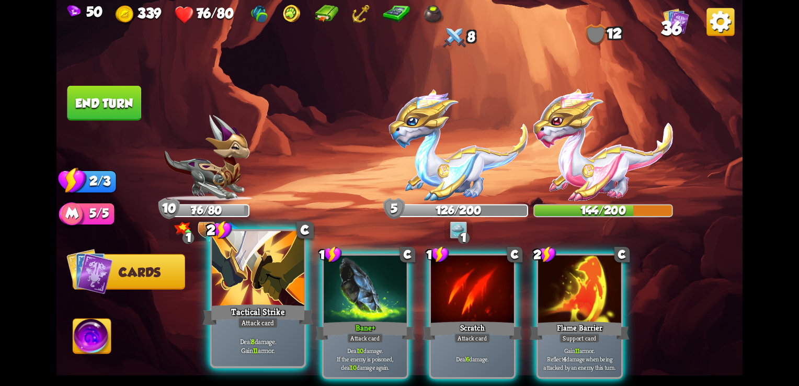
click at [249, 304] on div "Tactical Strike" at bounding box center [258, 314] width 111 height 25
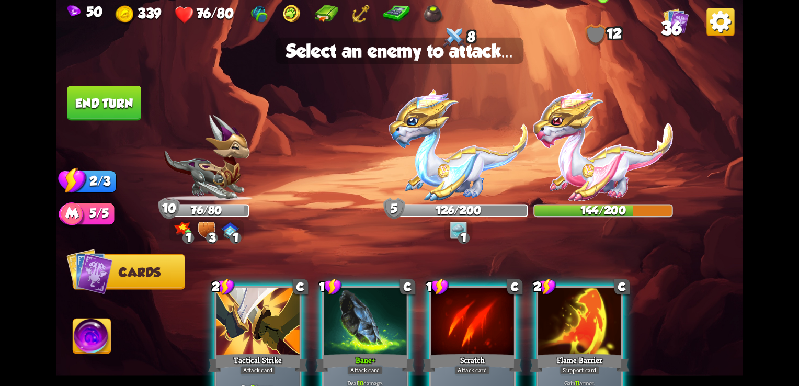
click at [596, 162] on img at bounding box center [603, 145] width 140 height 112
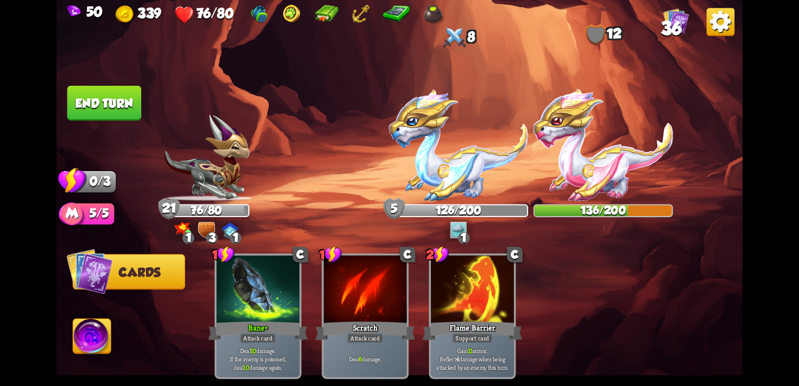
click at [98, 116] on button "End turn" at bounding box center [104, 103] width 74 height 35
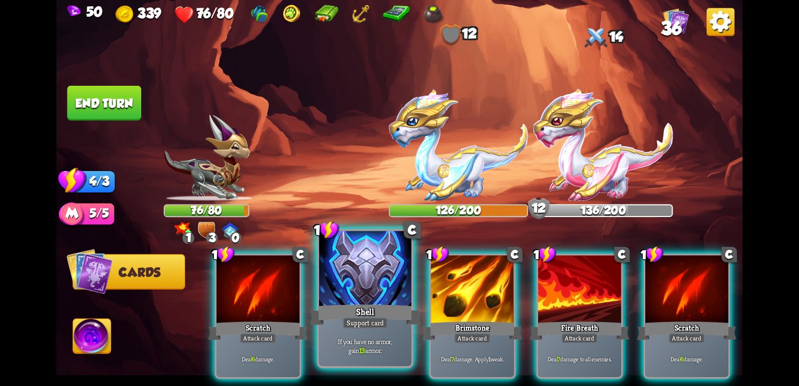
click at [345, 312] on div "Shell" at bounding box center [365, 314] width 111 height 25
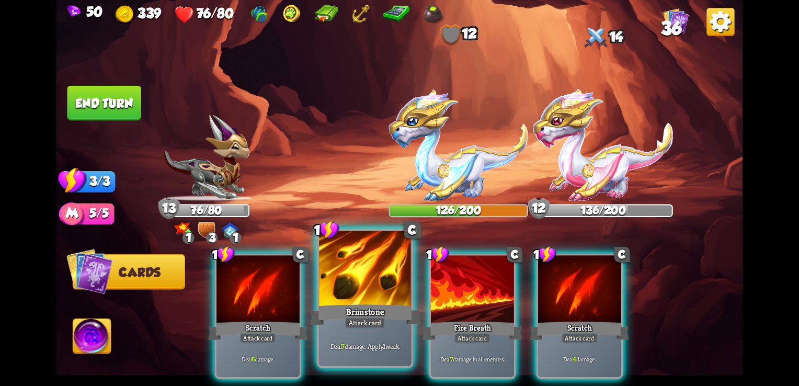
click at [340, 271] on div at bounding box center [365, 270] width 92 height 78
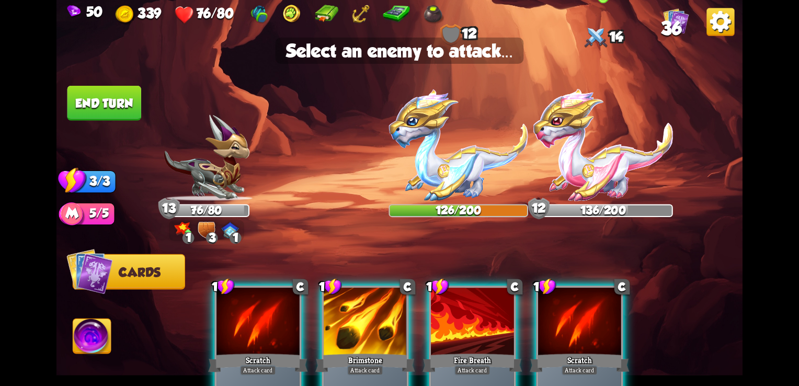
click at [598, 168] on img at bounding box center [603, 145] width 140 height 112
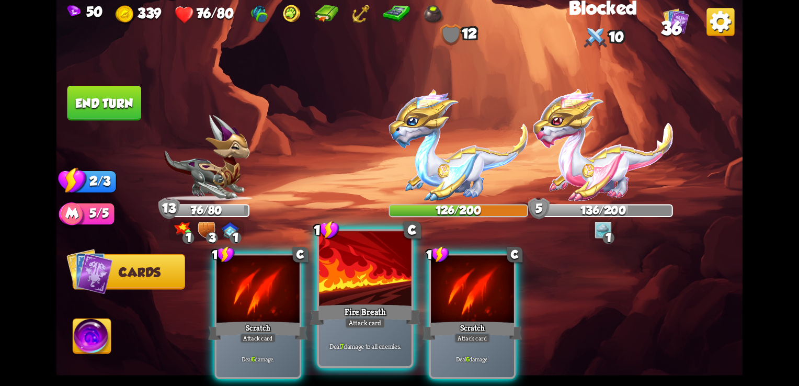
click at [364, 306] on div "Fire Breath" at bounding box center [365, 314] width 111 height 25
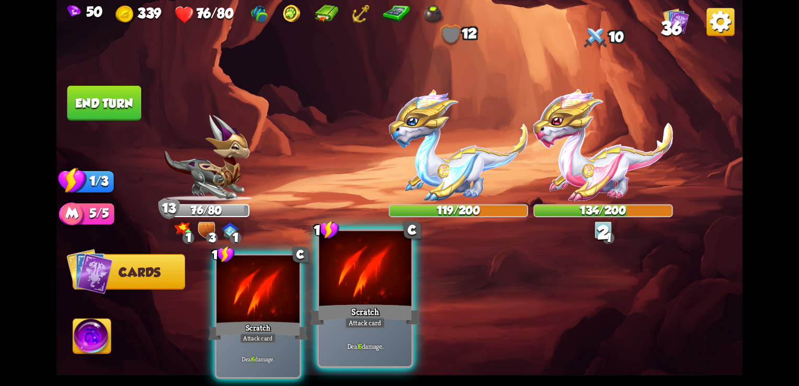
click at [364, 299] on div at bounding box center [365, 270] width 92 height 78
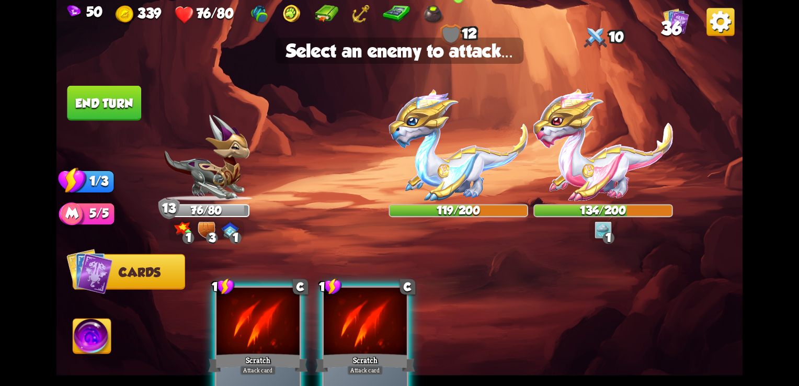
click at [446, 150] on img at bounding box center [459, 145] width 140 height 112
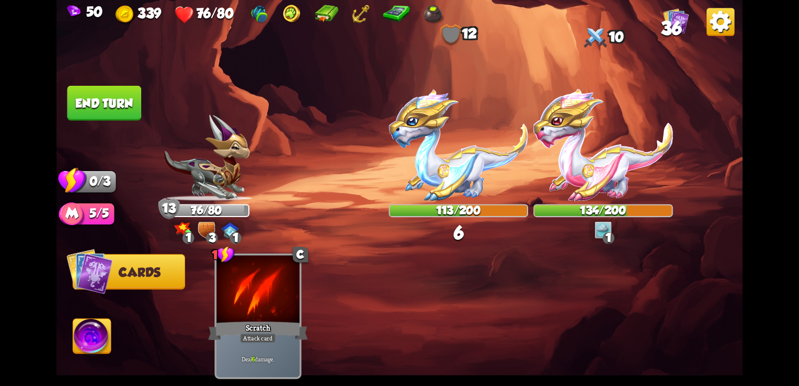
click at [75, 100] on button "End turn" at bounding box center [104, 103] width 74 height 35
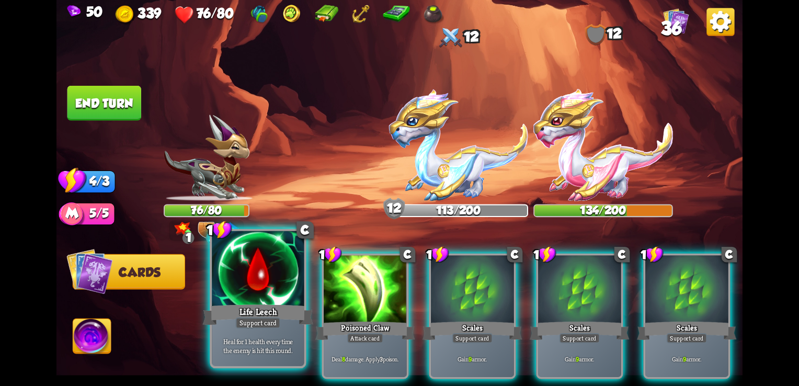
click at [268, 302] on div "Life Leech" at bounding box center [258, 314] width 111 height 25
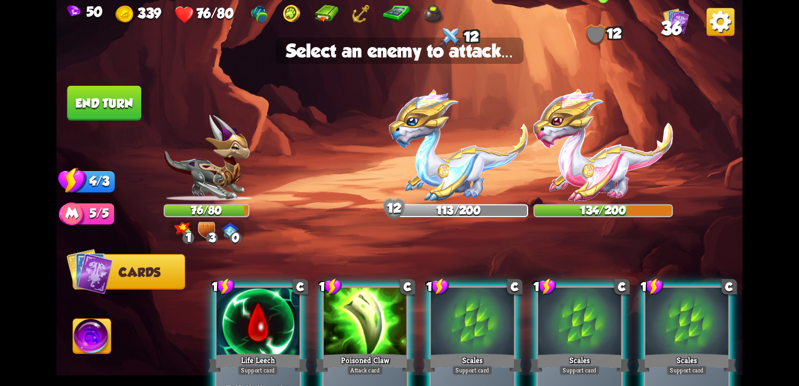
click at [633, 178] on img at bounding box center [603, 145] width 140 height 112
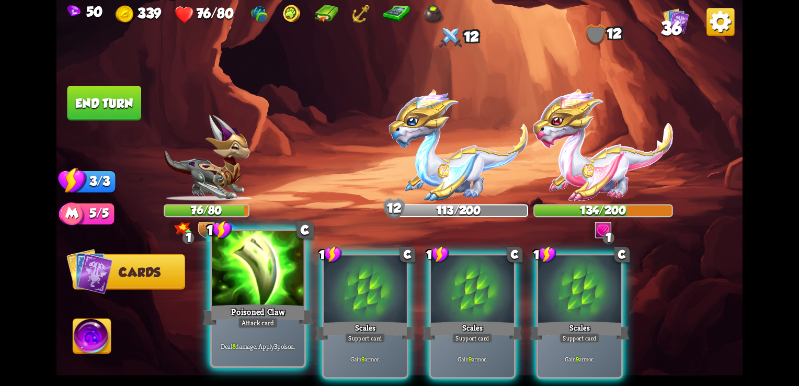
click at [264, 291] on div at bounding box center [258, 270] width 92 height 78
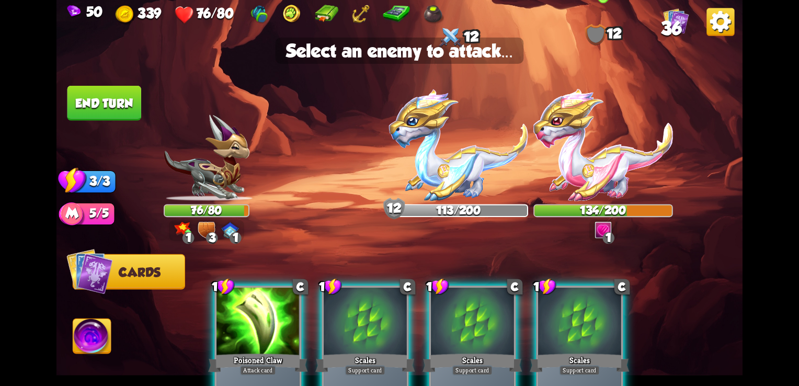
click at [621, 165] on img at bounding box center [603, 145] width 140 height 112
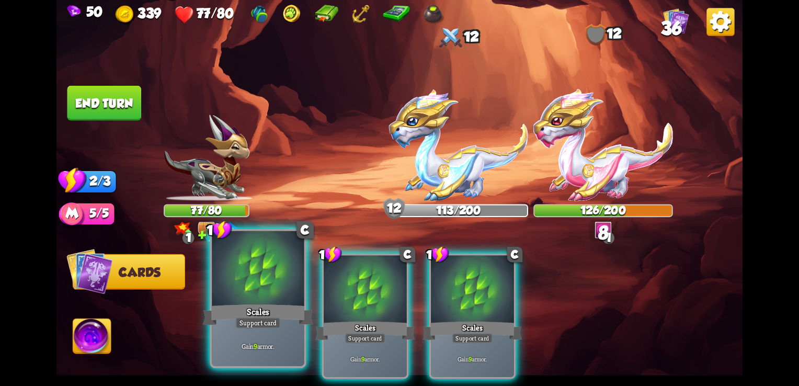
click at [272, 325] on div "Support card" at bounding box center [257, 323] width 45 height 12
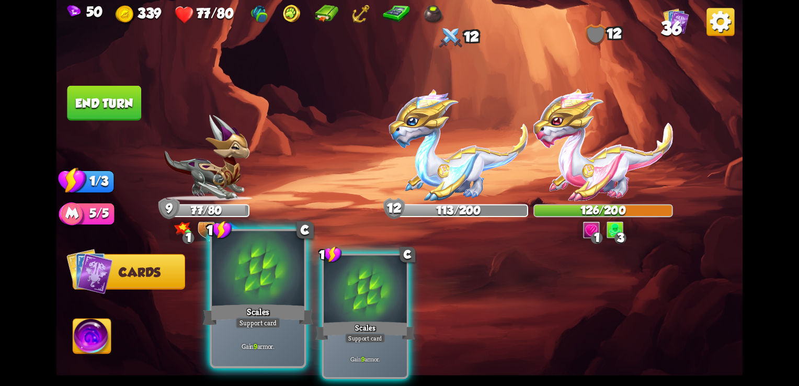
click at [266, 331] on div "Gain 9 armor." at bounding box center [258, 346] width 92 height 40
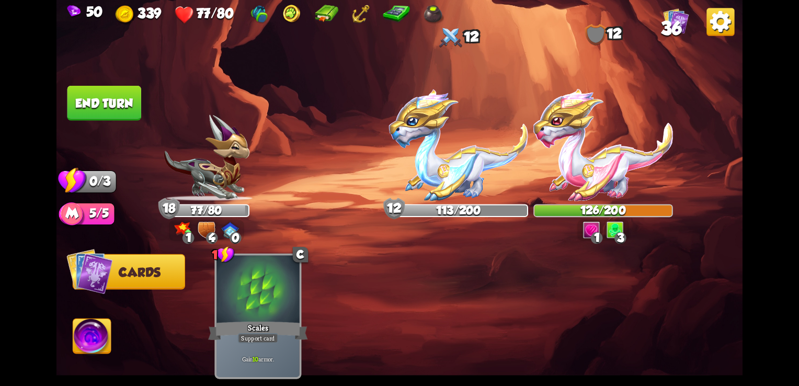
click at [105, 102] on button "End turn" at bounding box center [104, 103] width 74 height 35
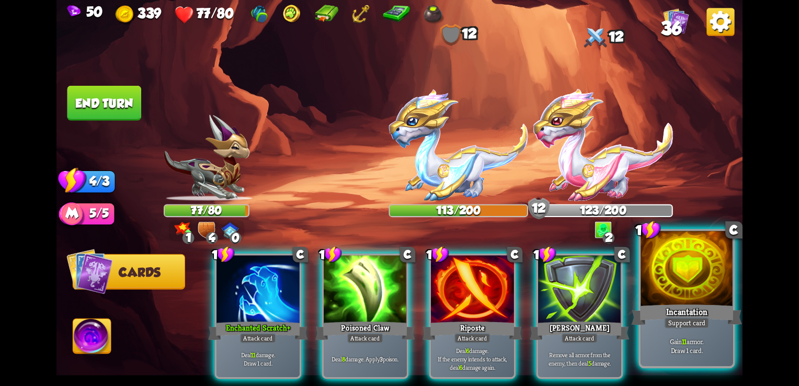
click at [733, 313] on div "Incantation" at bounding box center [687, 314] width 111 height 25
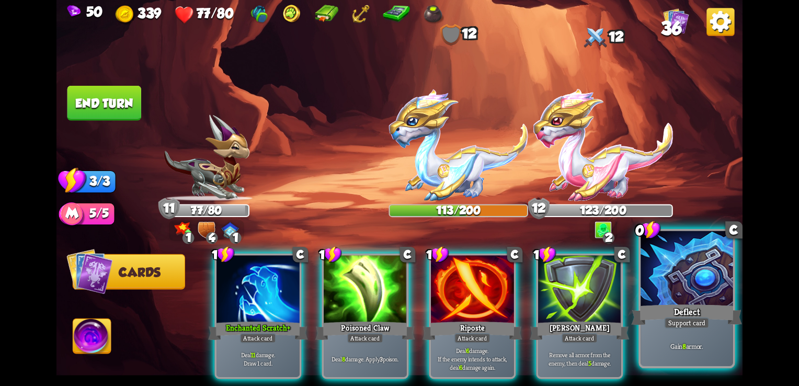
click at [686, 286] on div at bounding box center [687, 270] width 92 height 78
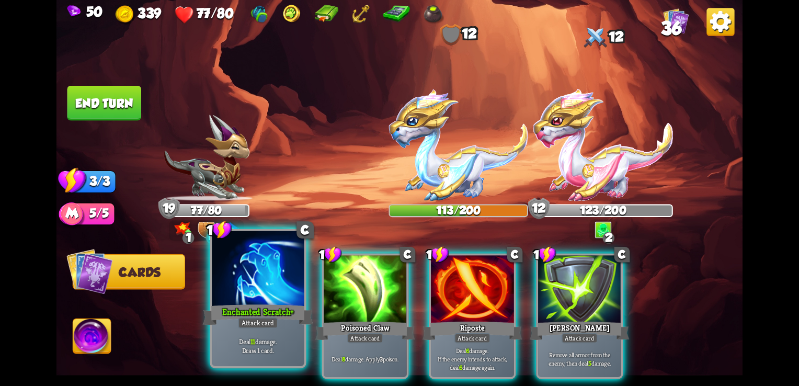
click at [232, 315] on div "Enchanted Scratch+" at bounding box center [258, 314] width 111 height 25
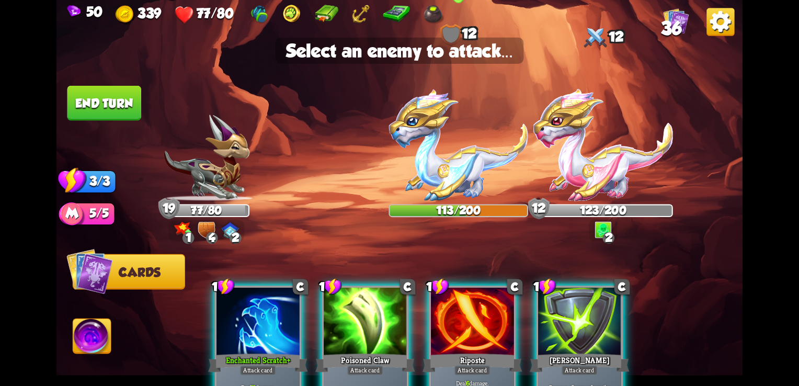
click at [450, 185] on img at bounding box center [459, 145] width 140 height 112
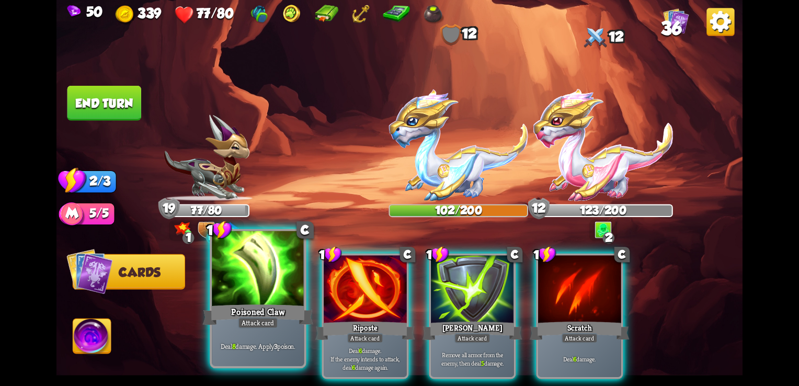
click at [282, 334] on div "Deal 8 damage. Apply 3 poison." at bounding box center [258, 346] width 92 height 40
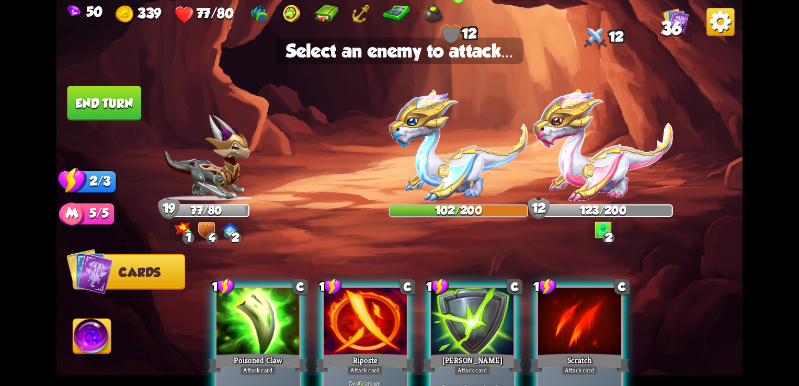
click at [427, 175] on img at bounding box center [459, 145] width 140 height 112
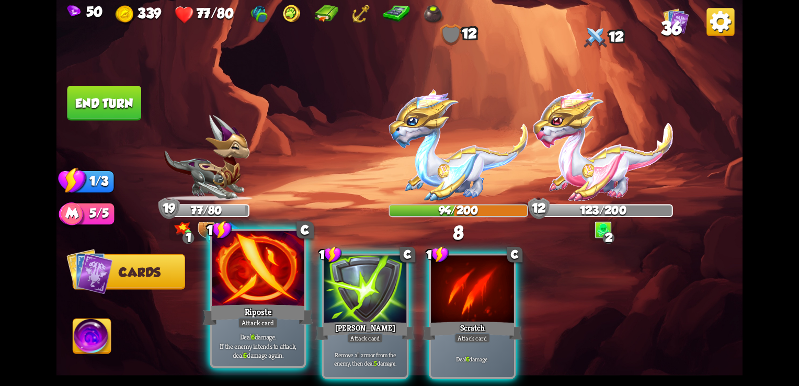
click at [248, 355] on p "Deal 6 damage. If the enemy intends to attack, deal 6 damage again." at bounding box center [257, 346] width 87 height 27
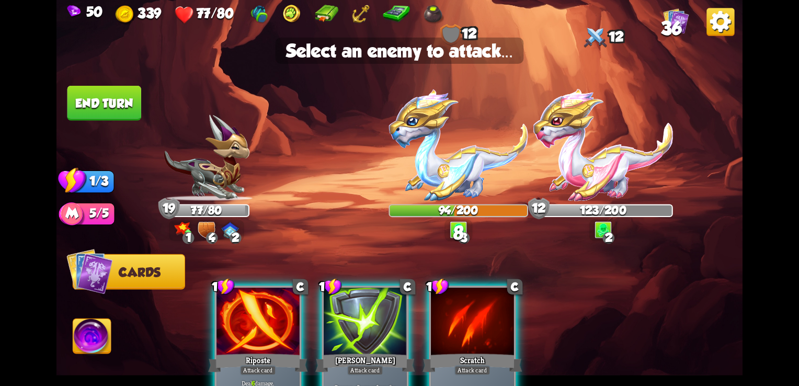
click at [248, 355] on div "Riposte" at bounding box center [257, 363] width 99 height 22
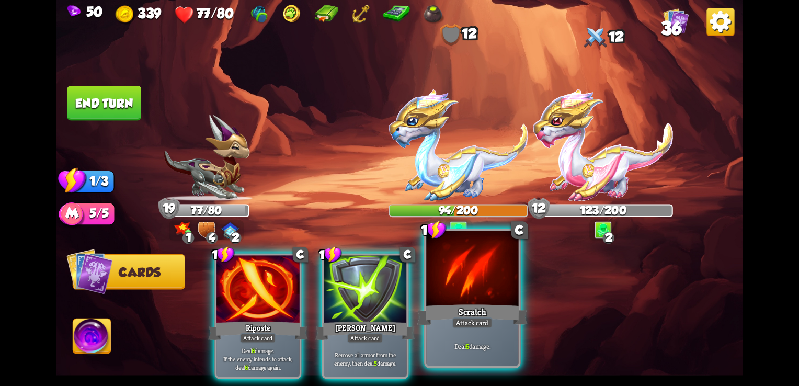
click at [503, 306] on div "Scratch" at bounding box center [472, 314] width 111 height 25
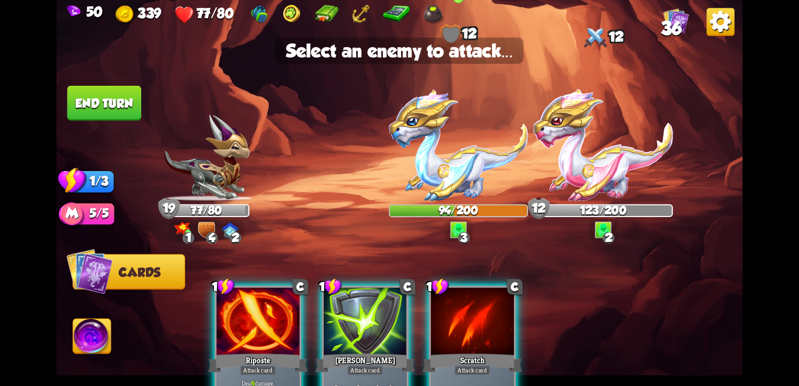
click at [440, 196] on img at bounding box center [459, 145] width 140 height 112
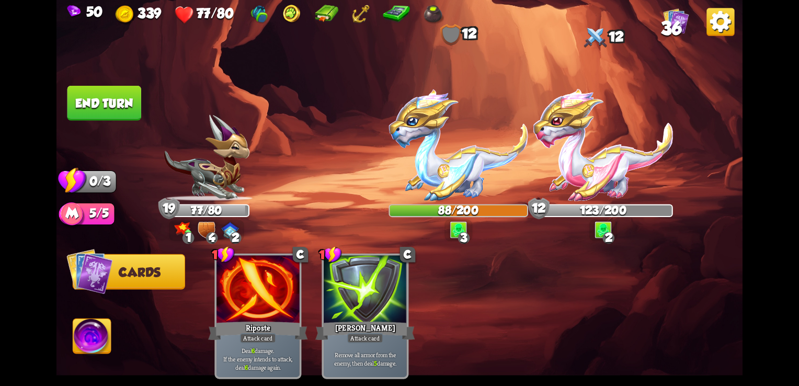
click at [121, 95] on button "End turn" at bounding box center [104, 103] width 74 height 35
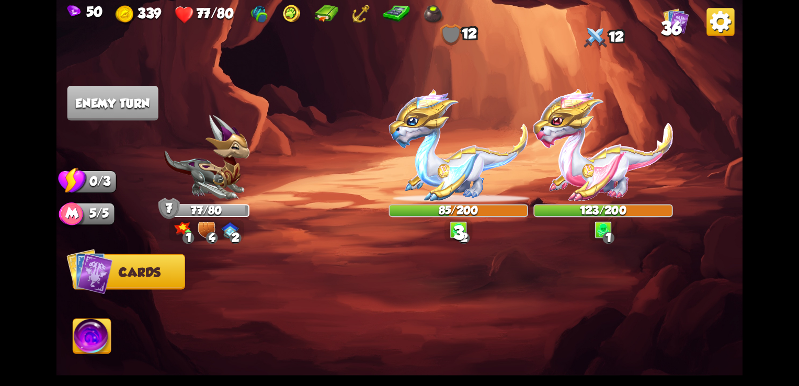
click at [197, 226] on div "1 4 2" at bounding box center [206, 230] width 75 height 21
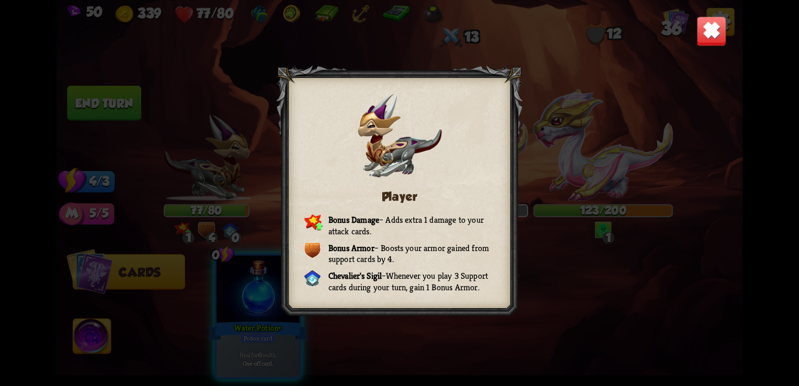
click at [700, 37] on img at bounding box center [712, 31] width 30 height 30
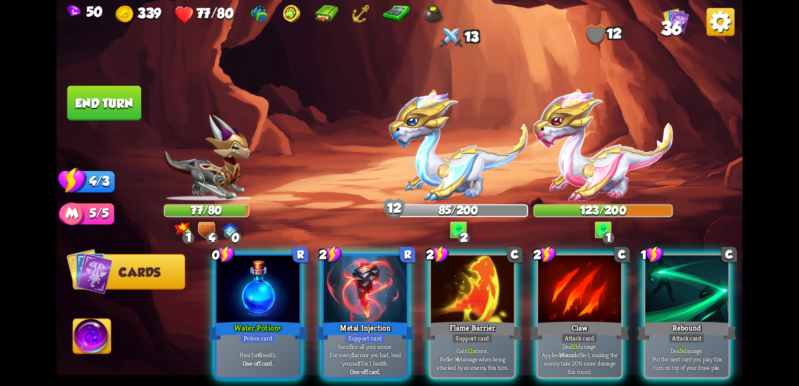
click at [210, 233] on div "4" at bounding box center [212, 238] width 12 height 12
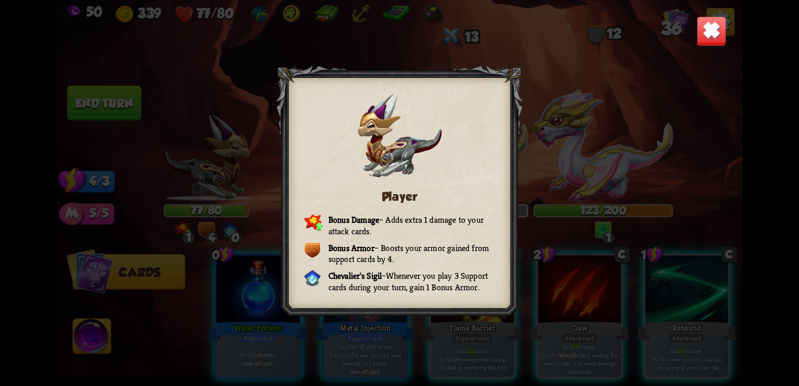
click at [715, 36] on img at bounding box center [712, 31] width 30 height 30
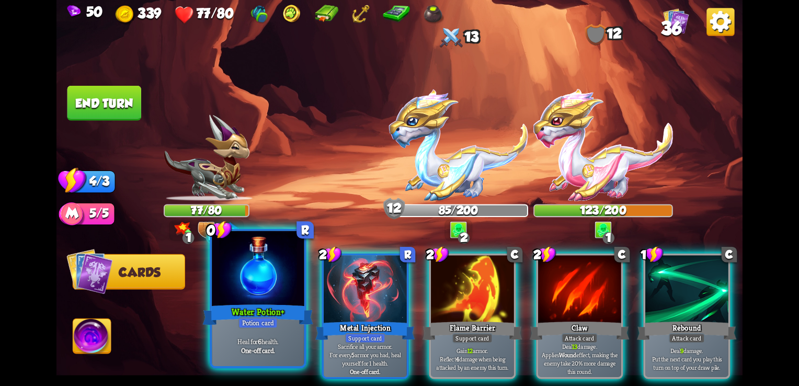
click at [274, 361] on div "Heal for 6 health. One-off card." at bounding box center [258, 346] width 92 height 40
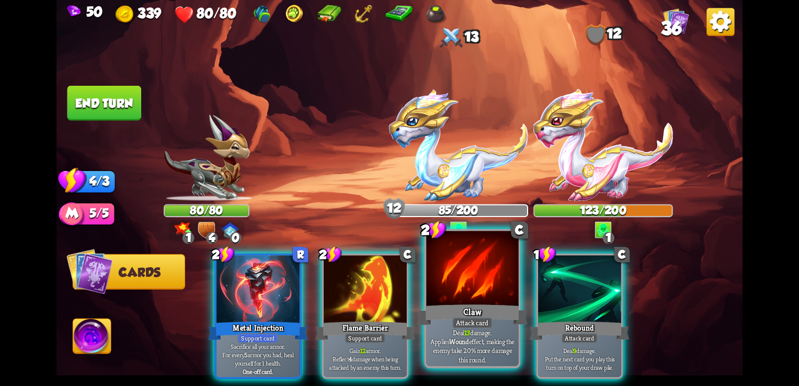
click at [469, 293] on div at bounding box center [472, 270] width 92 height 78
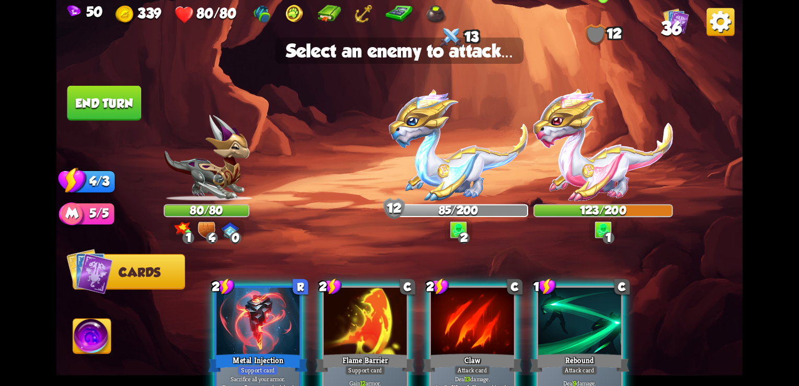
click at [573, 160] on img at bounding box center [603, 145] width 140 height 112
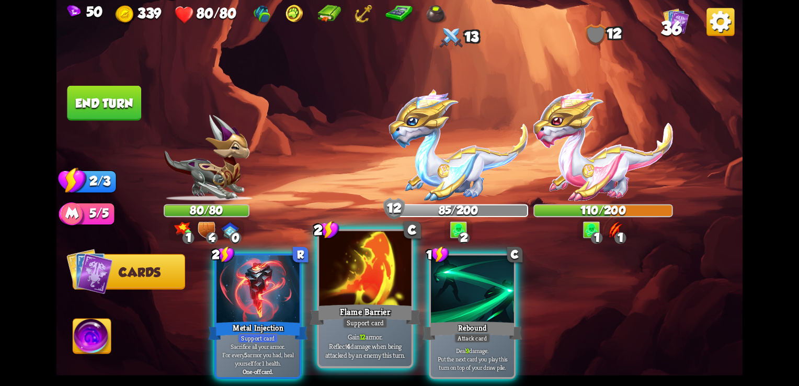
click at [359, 278] on div at bounding box center [365, 270] width 92 height 78
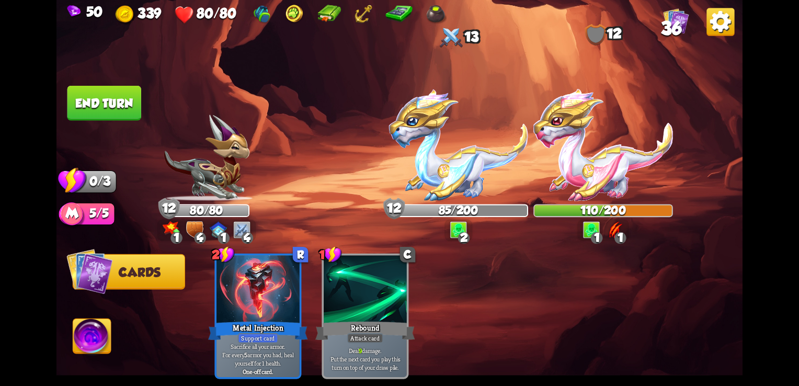
click at [198, 235] on div "4" at bounding box center [200, 238] width 12 height 12
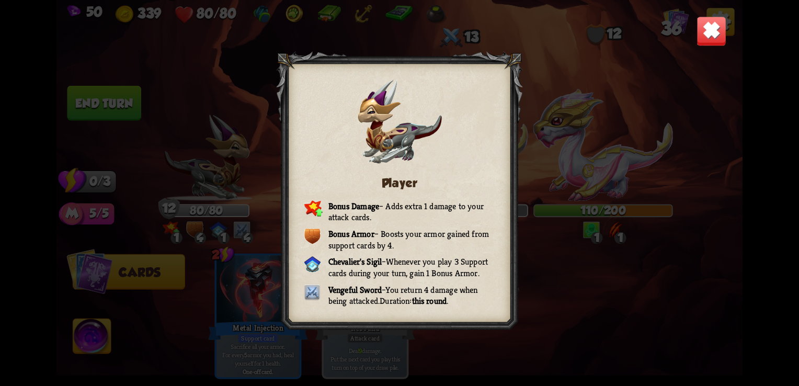
click at [689, 47] on div "Player Bonus Damage – Adds extra 1 damage to your attack cards. Bonus Armor – B…" at bounding box center [399, 193] width 686 height 386
click at [711, 33] on img at bounding box center [712, 31] width 30 height 30
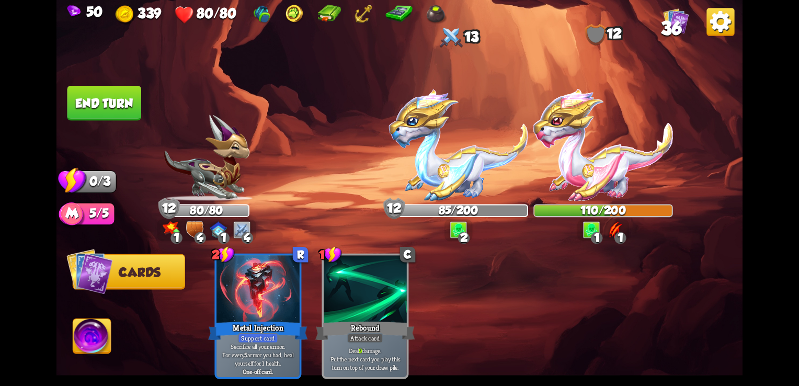
click at [116, 97] on button "End turn" at bounding box center [104, 103] width 74 height 35
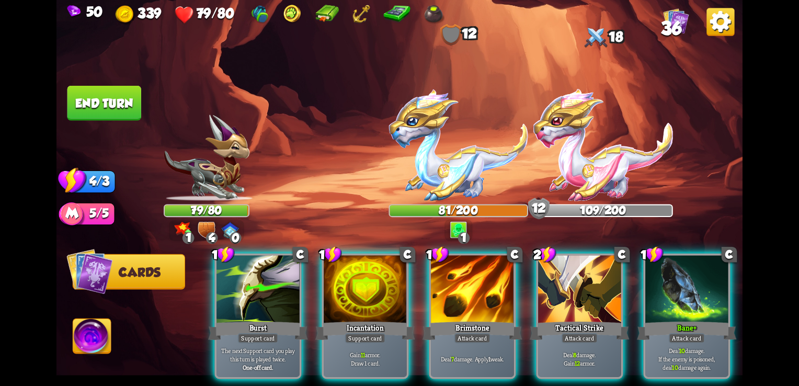
click at [362, 14] on img at bounding box center [361, 14] width 19 height 19
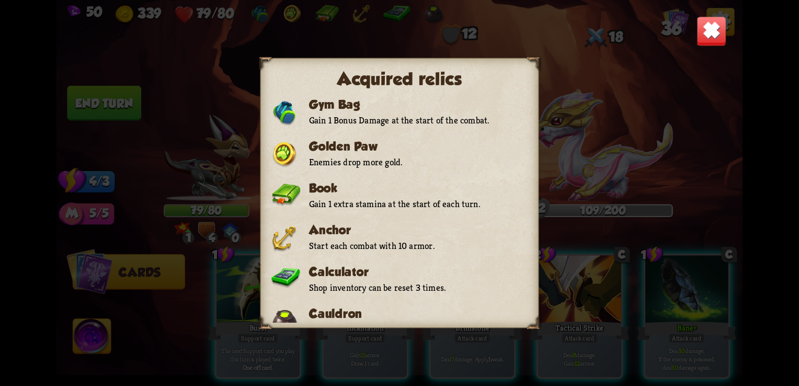
scroll to position [54, 0]
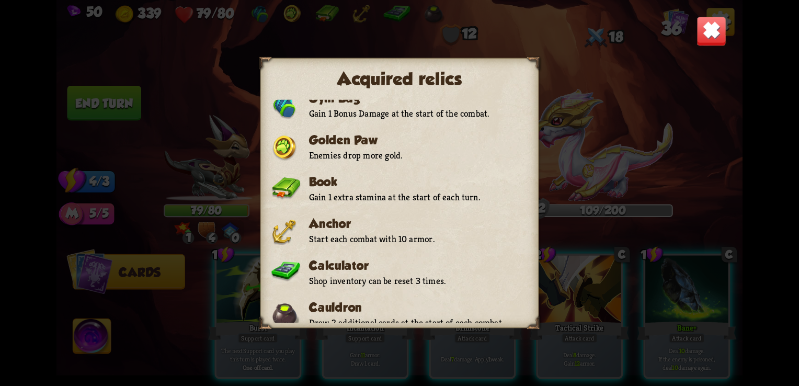
click at [713, 27] on img at bounding box center [712, 31] width 30 height 30
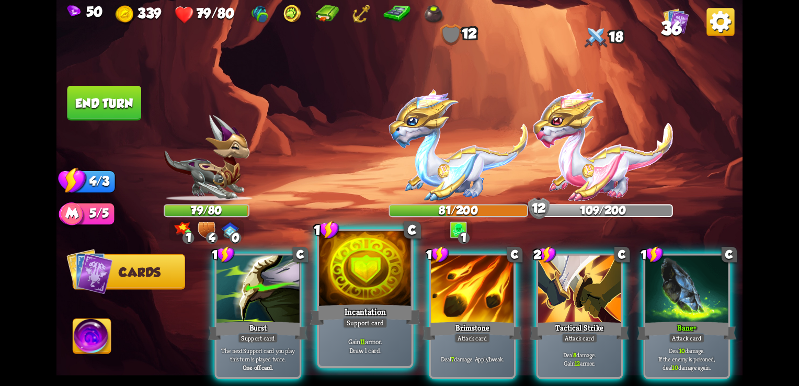
click at [356, 354] on p "Gain 11 armor. Draw 1 card." at bounding box center [365, 346] width 87 height 18
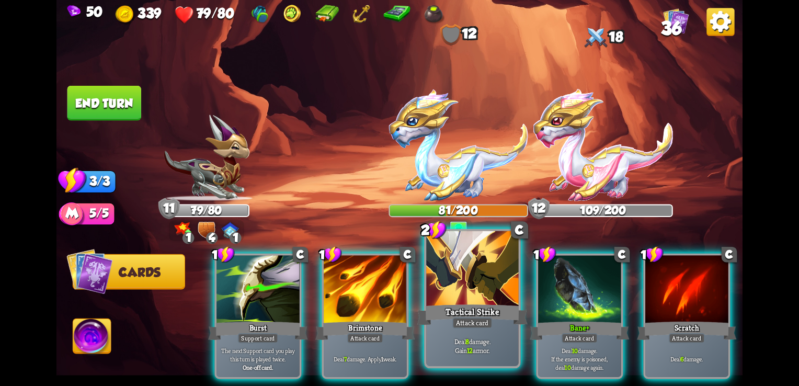
click at [462, 294] on div at bounding box center [472, 270] width 92 height 78
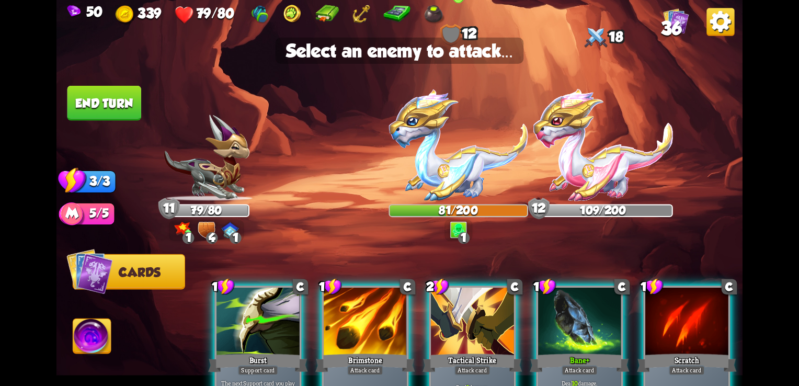
click at [443, 181] on img at bounding box center [459, 145] width 140 height 112
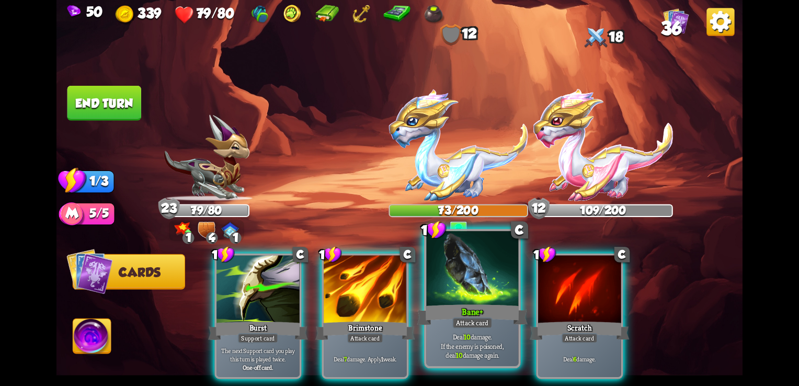
click at [466, 279] on div at bounding box center [472, 270] width 92 height 78
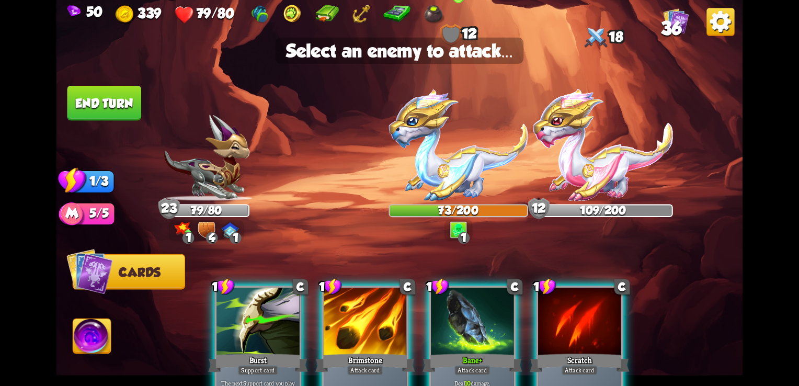
click at [441, 158] on img at bounding box center [459, 145] width 140 height 112
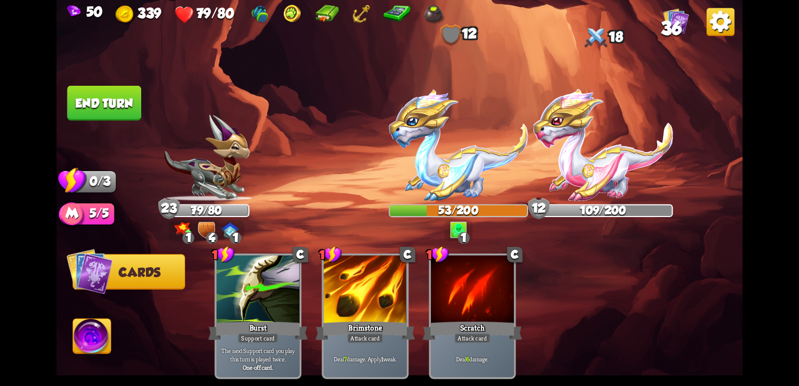
click at [103, 94] on button "End turn" at bounding box center [104, 103] width 74 height 35
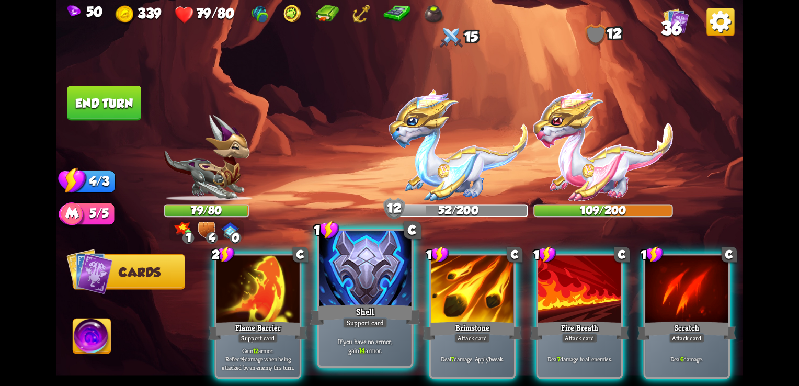
click at [381, 314] on div "Shell" at bounding box center [365, 314] width 111 height 25
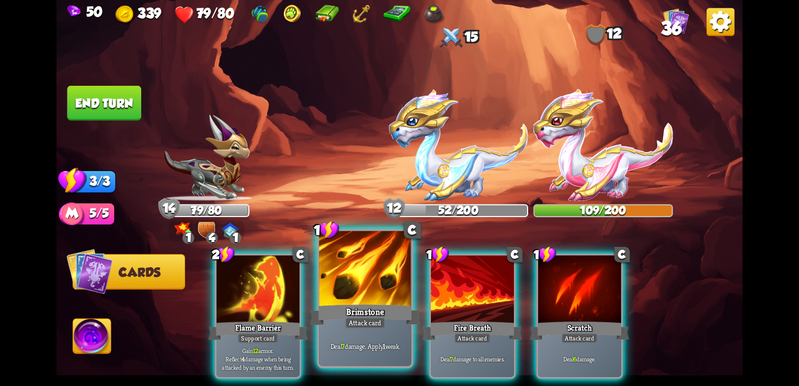
click at [357, 302] on div at bounding box center [365, 270] width 92 height 78
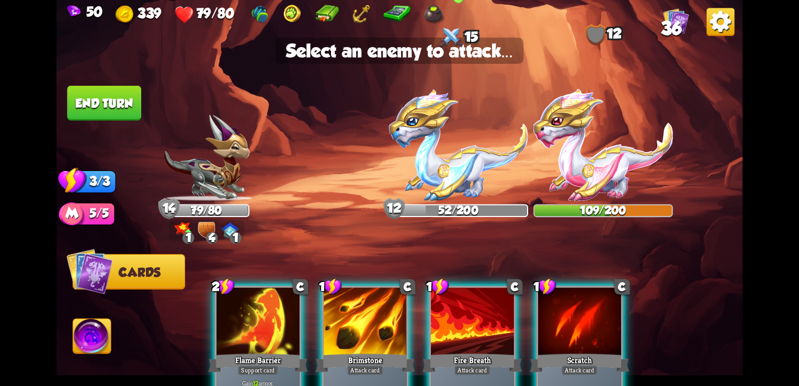
click at [438, 151] on img at bounding box center [459, 145] width 140 height 112
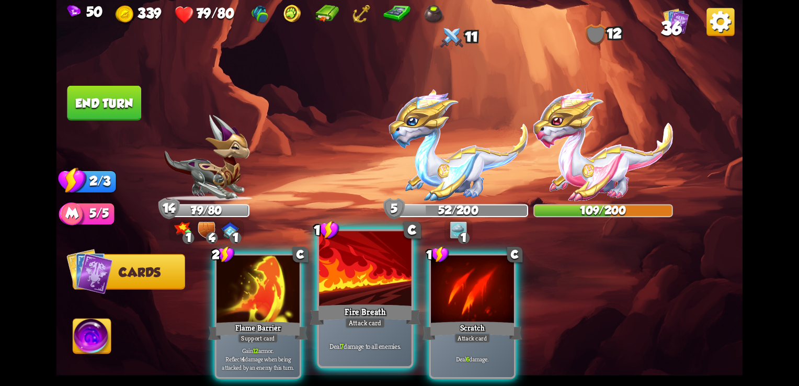
click at [372, 302] on div "Fire Breath" at bounding box center [365, 314] width 111 height 25
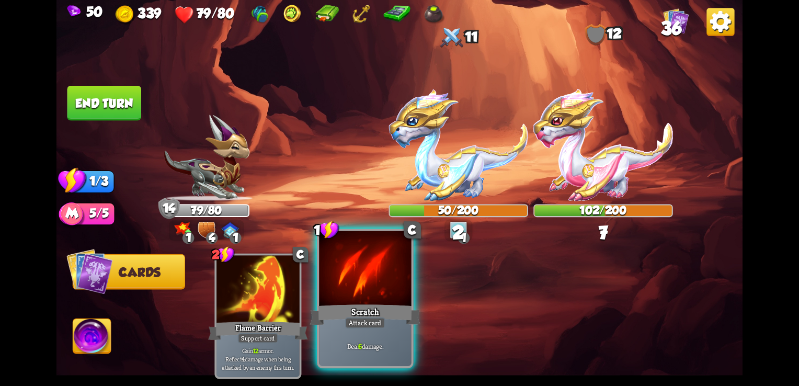
click at [371, 317] on div "Scratch" at bounding box center [365, 314] width 111 height 25
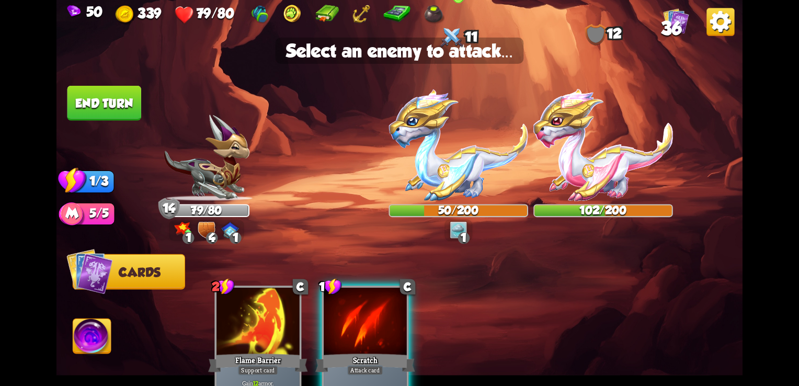
click at [456, 155] on img at bounding box center [459, 145] width 140 height 112
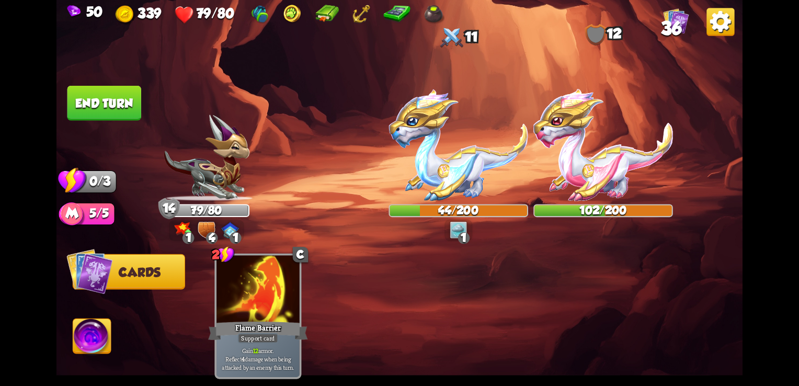
click at [109, 112] on button "End turn" at bounding box center [104, 103] width 74 height 35
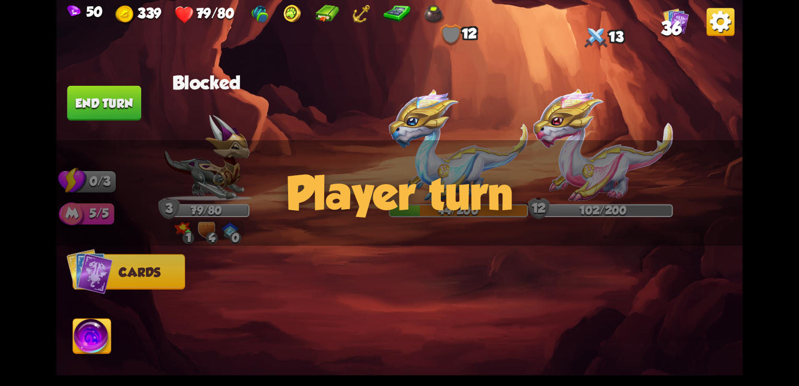
click at [181, 225] on div "Player turn" at bounding box center [399, 193] width 686 height 106
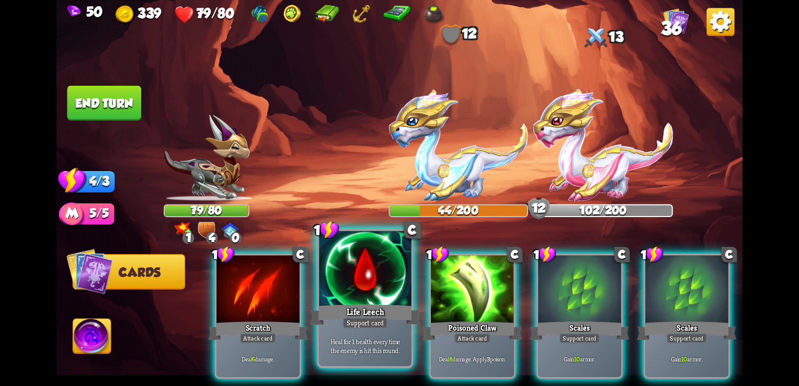
click at [372, 315] on div "Life Leech" at bounding box center [365, 314] width 111 height 25
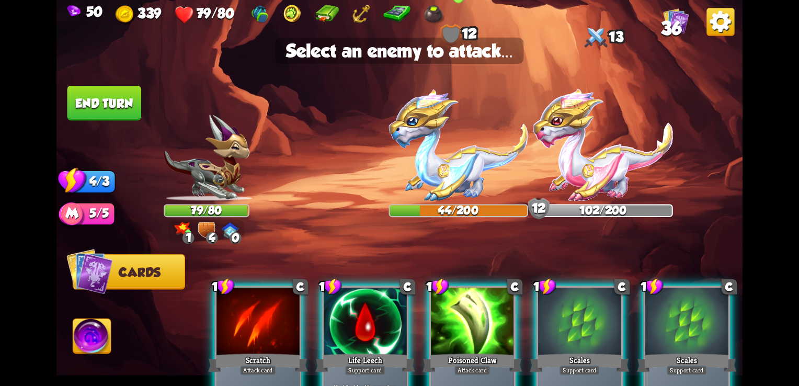
click at [438, 152] on img at bounding box center [459, 145] width 140 height 112
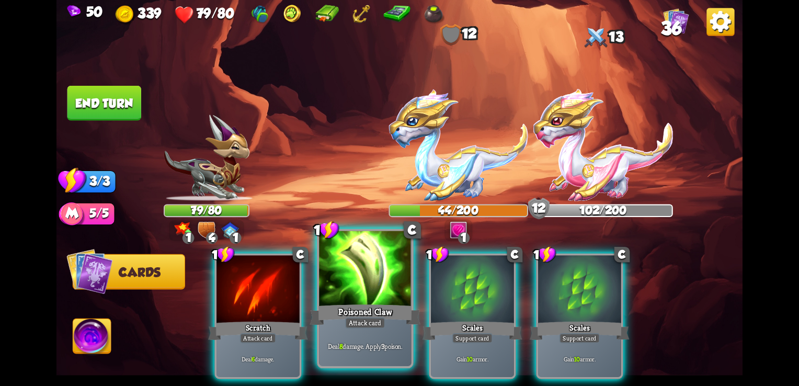
click at [373, 300] on div at bounding box center [365, 270] width 92 height 78
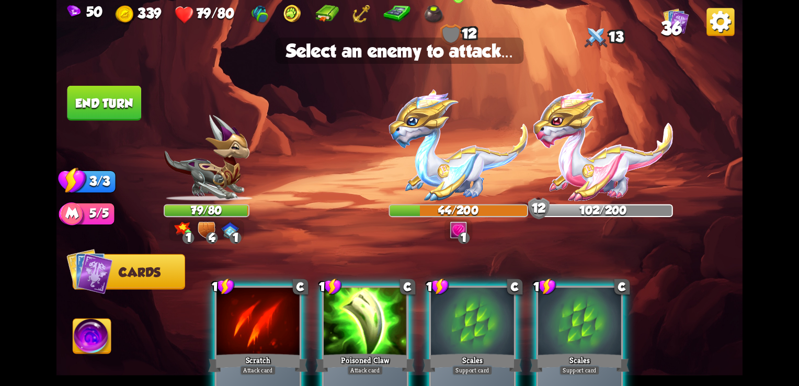
click at [448, 137] on img at bounding box center [459, 145] width 140 height 112
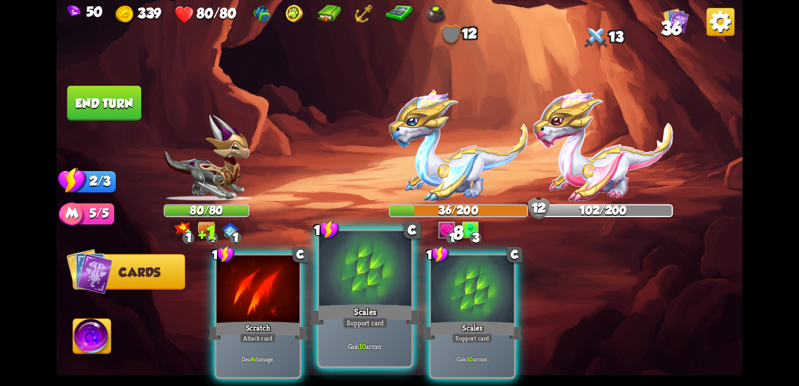
click at [364, 355] on div "Gain 10 armor." at bounding box center [365, 346] width 92 height 40
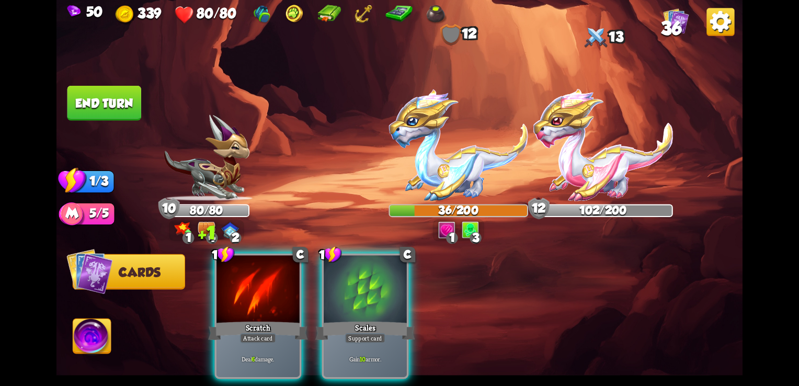
click at [364, 355] on div "Gain 10 armor." at bounding box center [365, 359] width 83 height 36
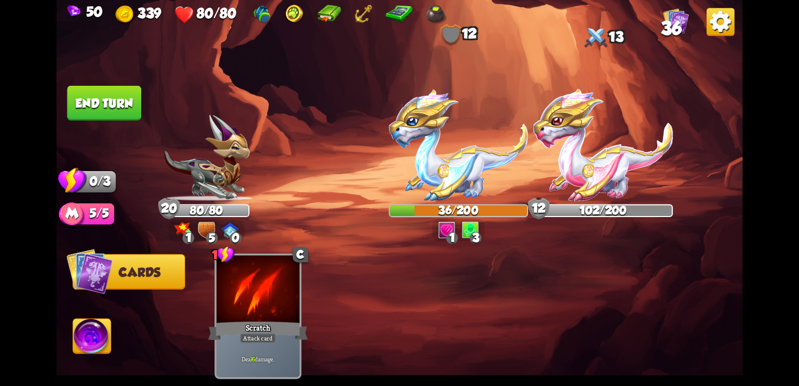
click at [115, 101] on button "End turn" at bounding box center [104, 103] width 74 height 35
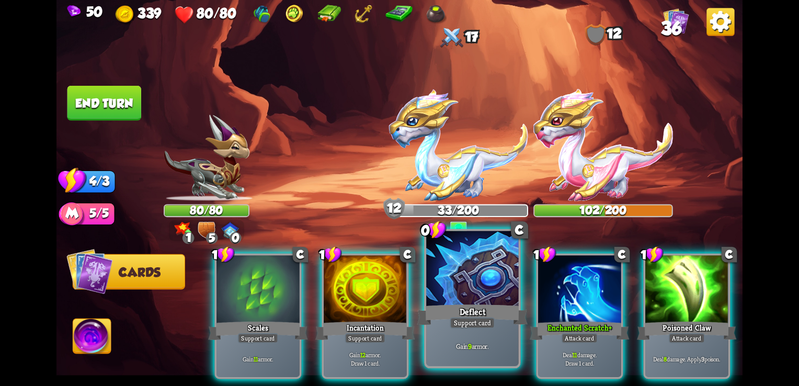
click at [453, 325] on div "Support card" at bounding box center [472, 323] width 45 height 12
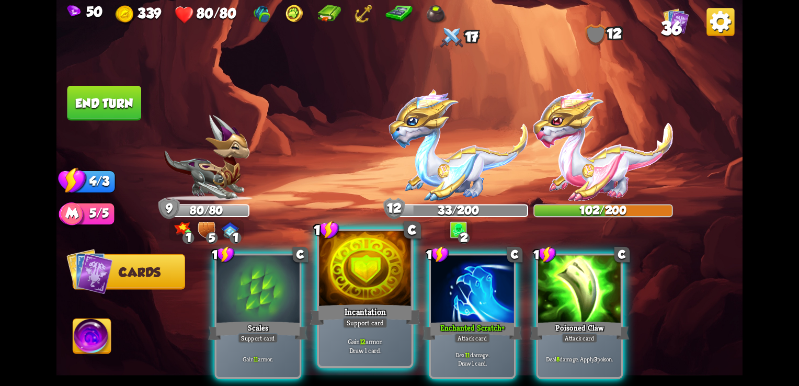
click at [382, 344] on p "Gain 12 armor. Draw 1 card." at bounding box center [365, 346] width 87 height 18
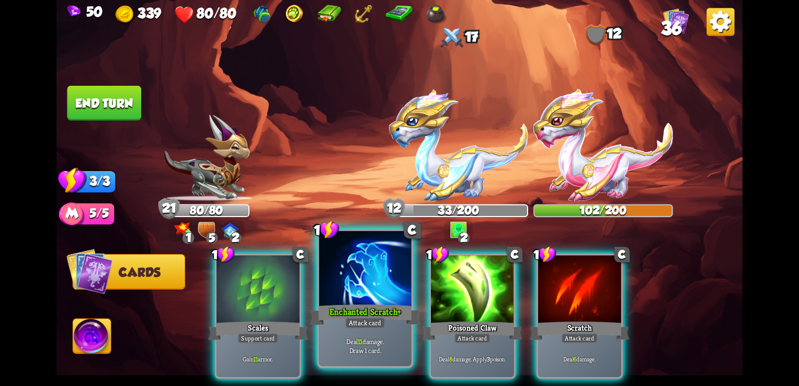
click at [374, 326] on div "Attack card" at bounding box center [365, 323] width 40 height 12
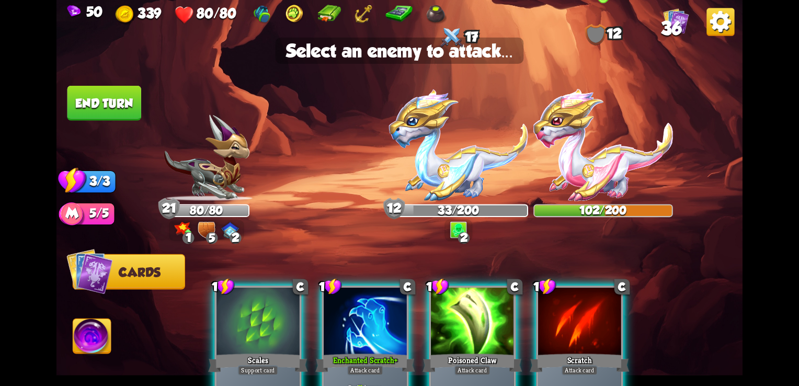
click at [565, 175] on img at bounding box center [603, 145] width 140 height 112
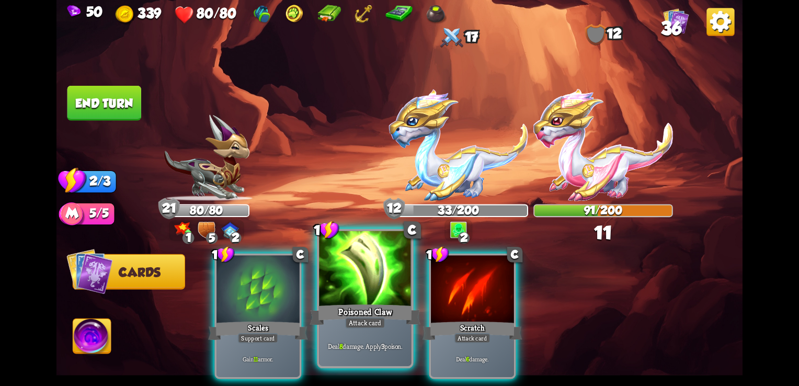
click at [339, 346] on b "8" at bounding box center [341, 346] width 4 height 9
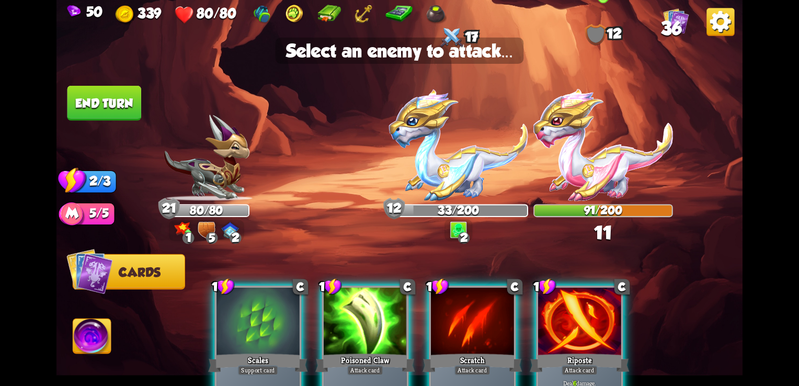
click at [583, 149] on img at bounding box center [603, 145] width 140 height 112
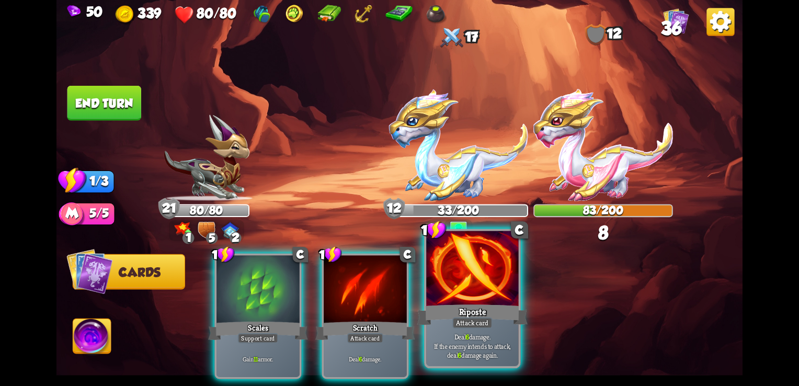
click at [463, 324] on div "Attack card" at bounding box center [472, 323] width 40 height 12
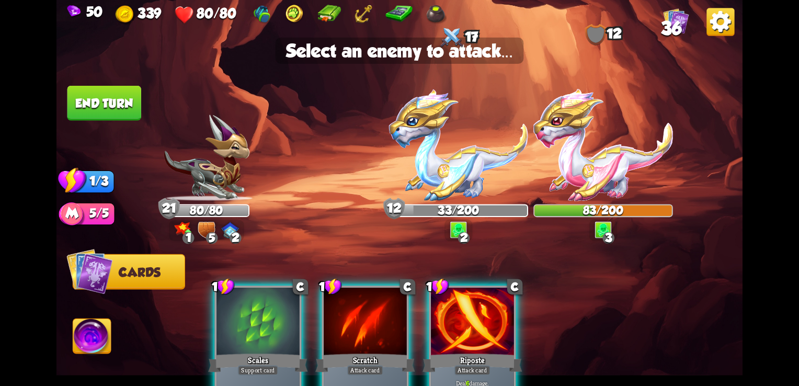
click at [452, 318] on div at bounding box center [472, 323] width 83 height 70
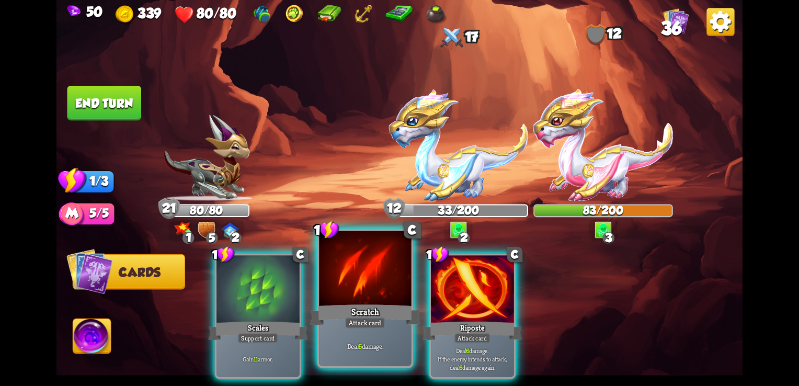
click at [367, 330] on div "Deal 6 damage." at bounding box center [365, 346] width 92 height 40
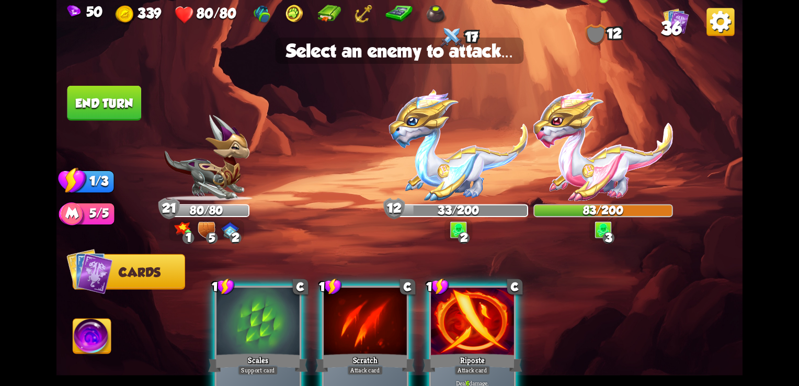
click at [583, 167] on img at bounding box center [603, 145] width 140 height 112
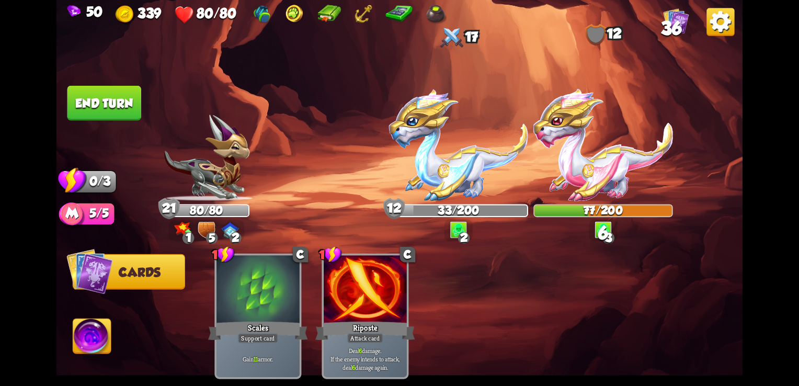
click at [114, 120] on img at bounding box center [399, 193] width 686 height 386
click at [103, 104] on button "End turn" at bounding box center [104, 103] width 74 height 35
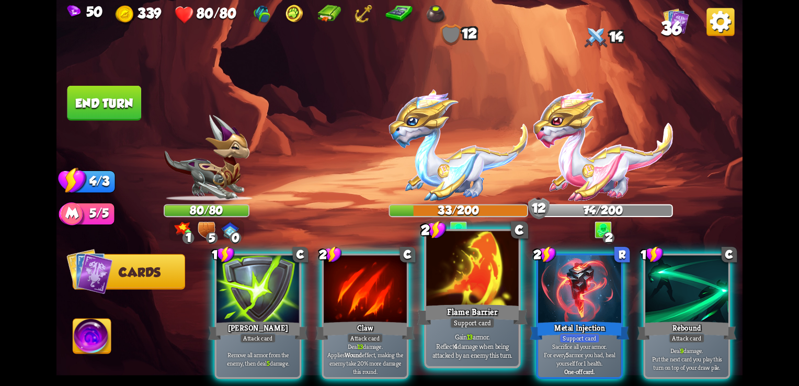
click at [463, 300] on div at bounding box center [472, 270] width 92 height 78
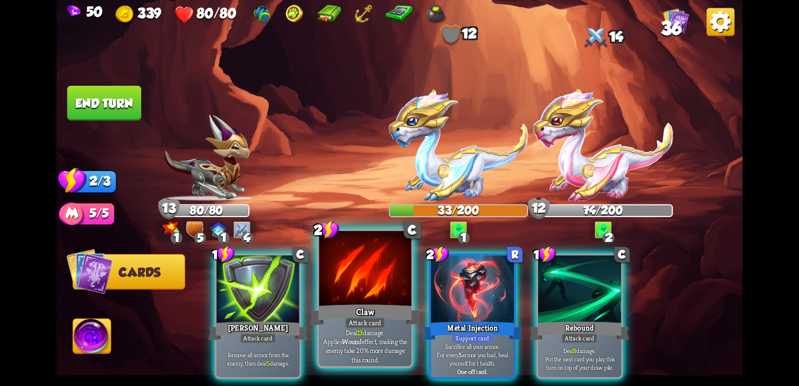
click at [361, 293] on div at bounding box center [365, 270] width 92 height 78
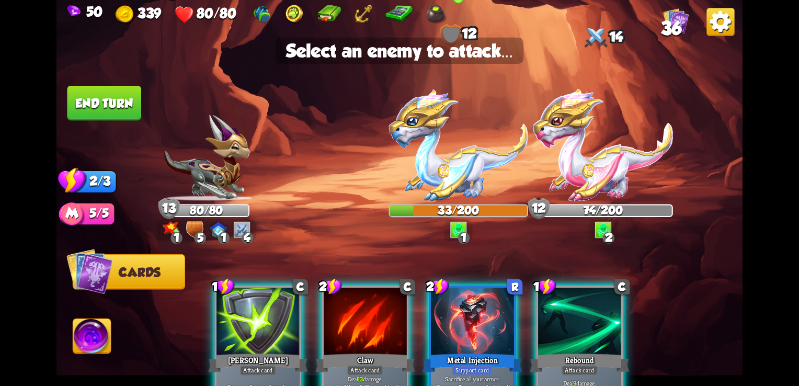
click at [445, 147] on img at bounding box center [459, 145] width 140 height 112
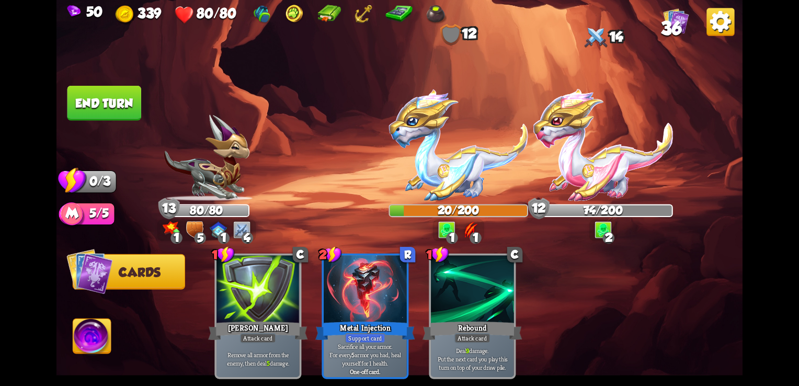
click at [106, 112] on button "End turn" at bounding box center [104, 103] width 74 height 35
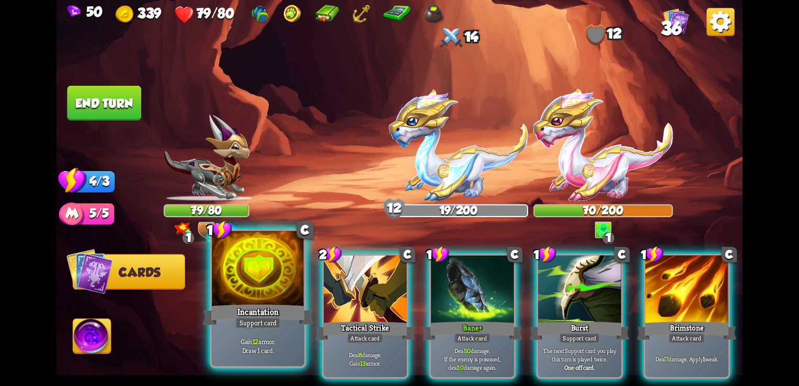
click at [250, 306] on div "Incantation" at bounding box center [258, 314] width 111 height 25
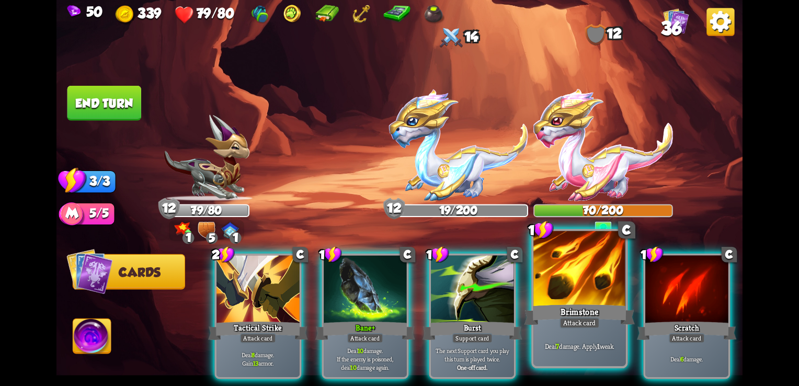
click at [584, 317] on div "Brimstone" at bounding box center [580, 314] width 111 height 25
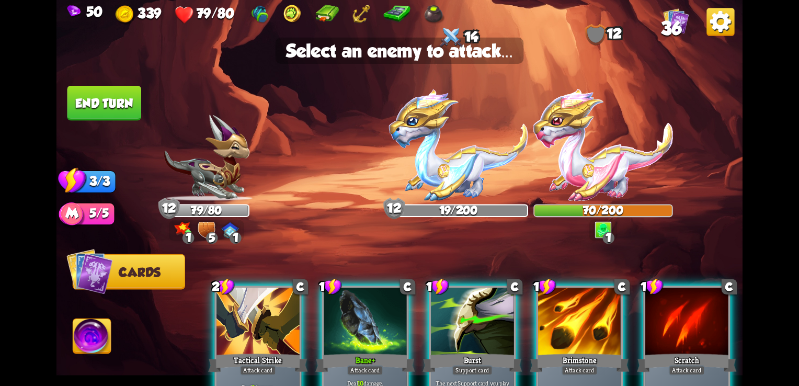
click at [584, 317] on div at bounding box center [579, 323] width 83 height 70
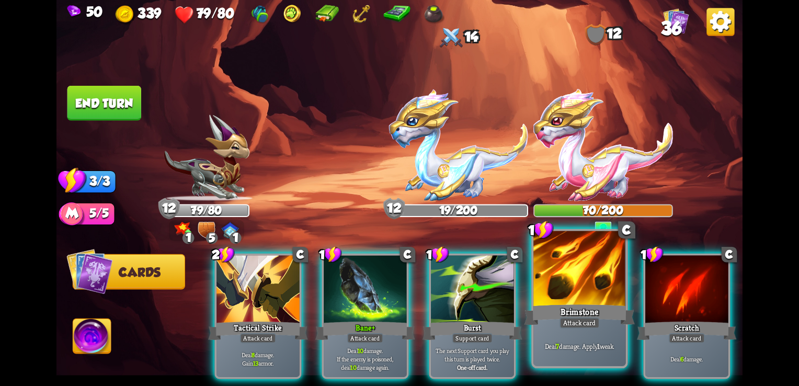
click at [584, 317] on div "Brimstone" at bounding box center [580, 314] width 111 height 25
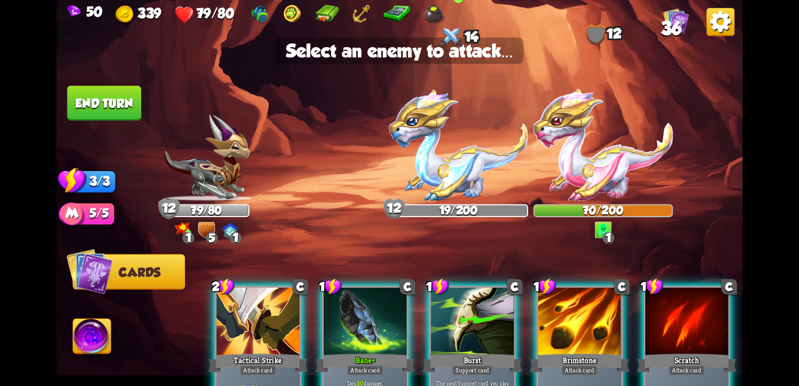
click at [448, 176] on img at bounding box center [459, 145] width 140 height 112
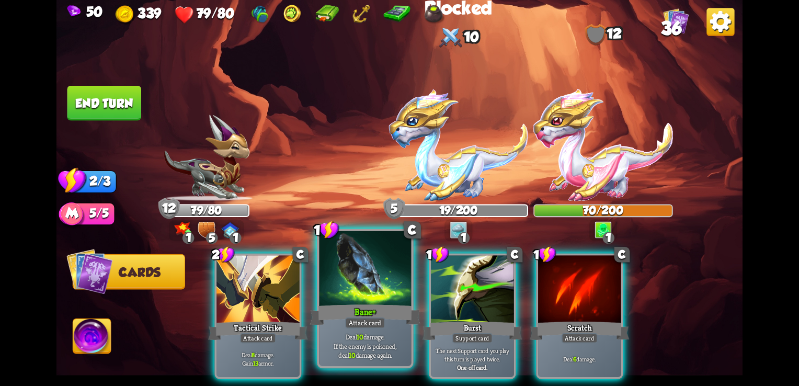
click at [370, 322] on div "Attack card" at bounding box center [365, 323] width 40 height 12
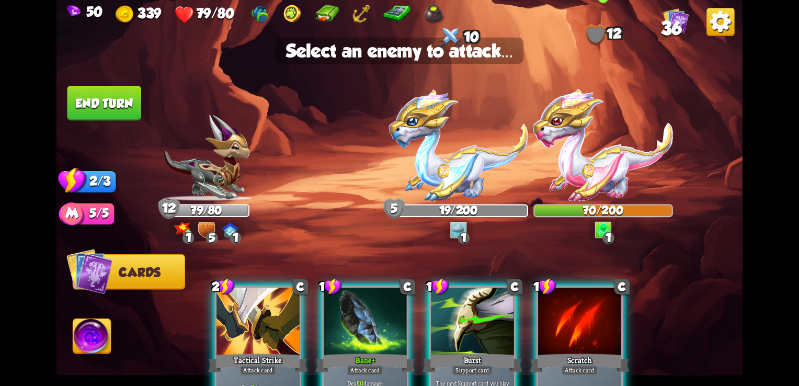
click at [598, 181] on img at bounding box center [603, 145] width 140 height 112
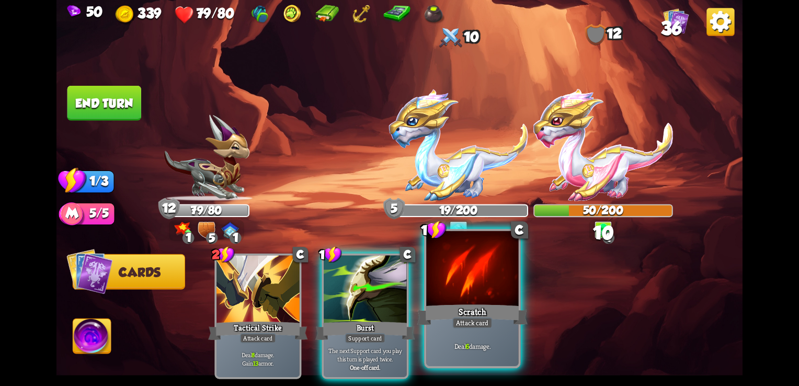
click at [483, 336] on div "Deal 6 damage." at bounding box center [472, 346] width 92 height 40
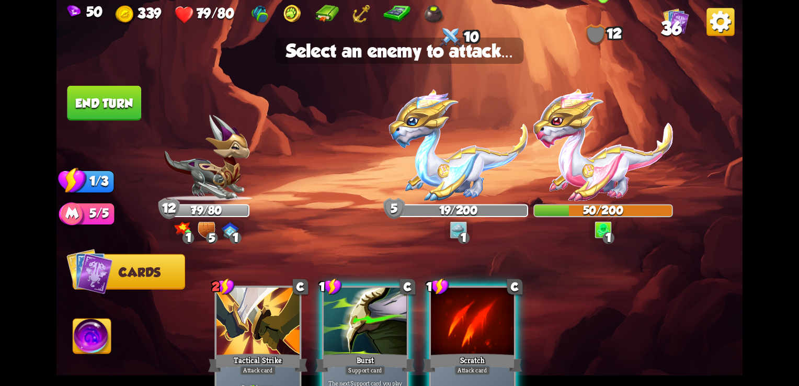
click at [599, 145] on img at bounding box center [603, 145] width 140 height 112
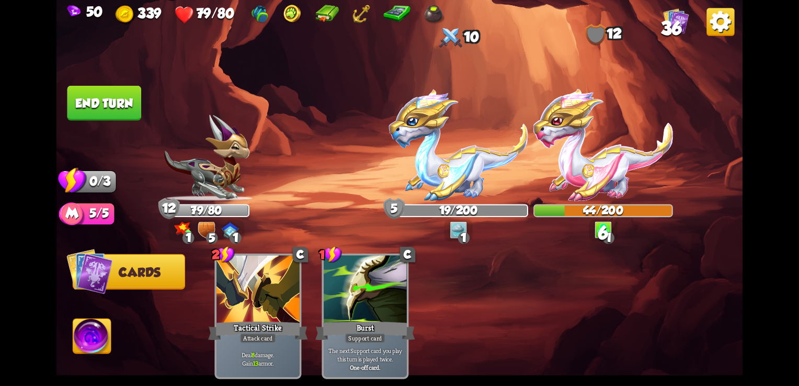
click at [95, 112] on button "End turn" at bounding box center [104, 103] width 74 height 35
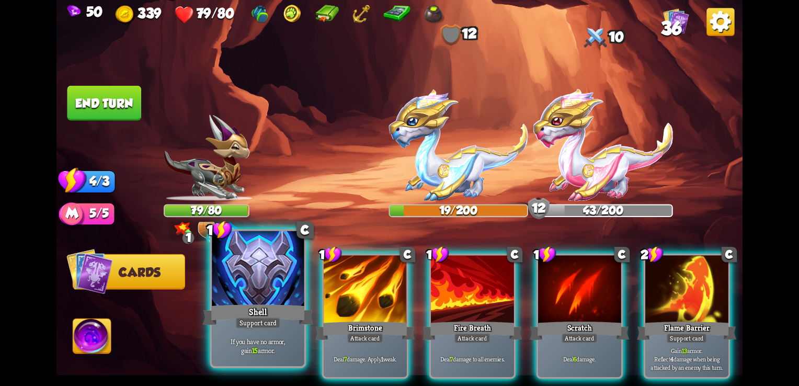
click at [260, 323] on div "Support card" at bounding box center [257, 323] width 45 height 12
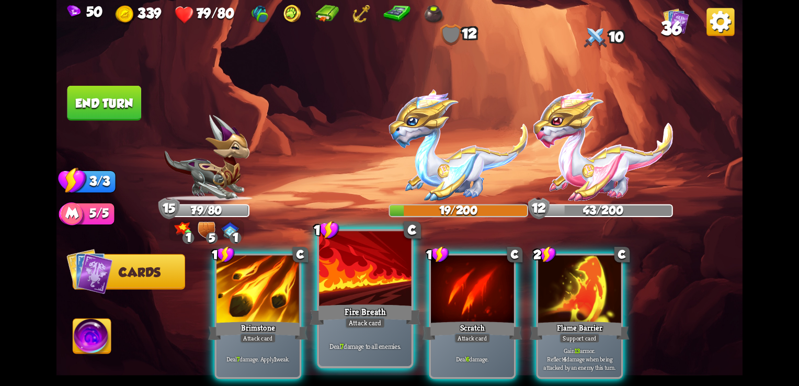
click at [358, 302] on div "Fire Breath" at bounding box center [365, 314] width 111 height 25
click at [358, 302] on div "1 C Brimstone Attack card Deal 7 damage. Apply 1 weak. 1 C Fire Breath Attack c…" at bounding box center [468, 300] width 549 height 172
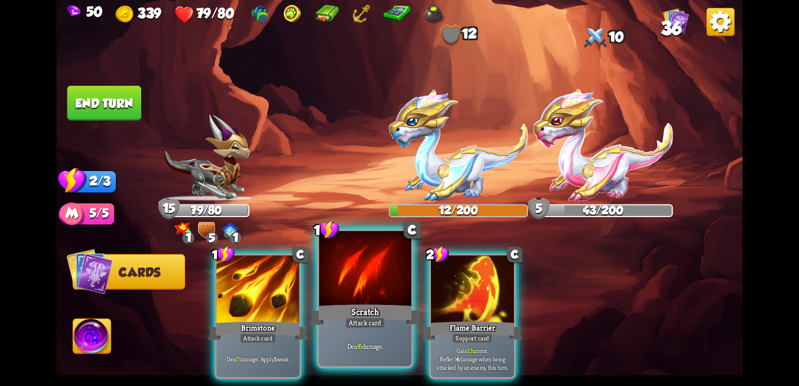
click at [347, 332] on div "Deal 6 damage." at bounding box center [365, 346] width 92 height 40
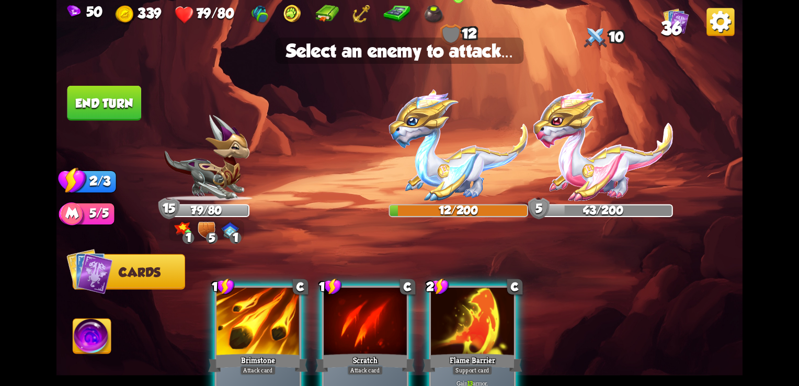
click at [419, 164] on img at bounding box center [459, 145] width 140 height 112
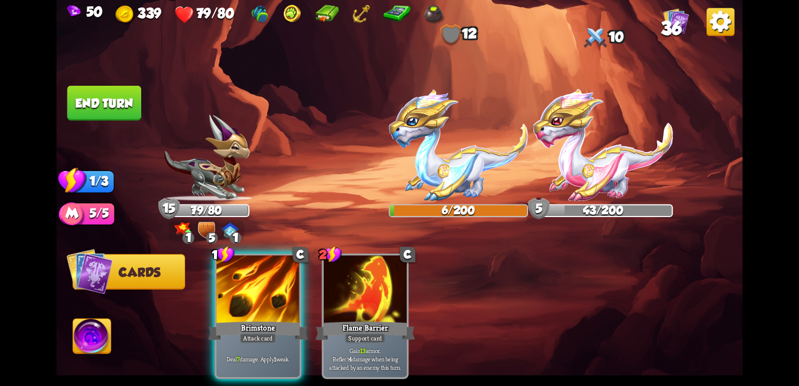
click at [122, 113] on button "End turn" at bounding box center [104, 103] width 74 height 35
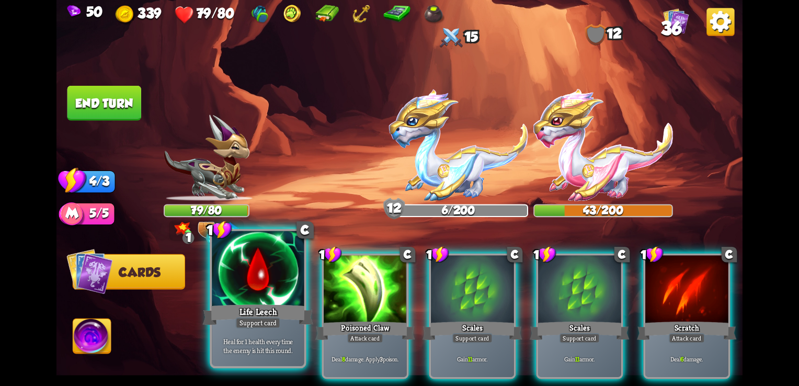
click at [226, 295] on div at bounding box center [258, 270] width 92 height 78
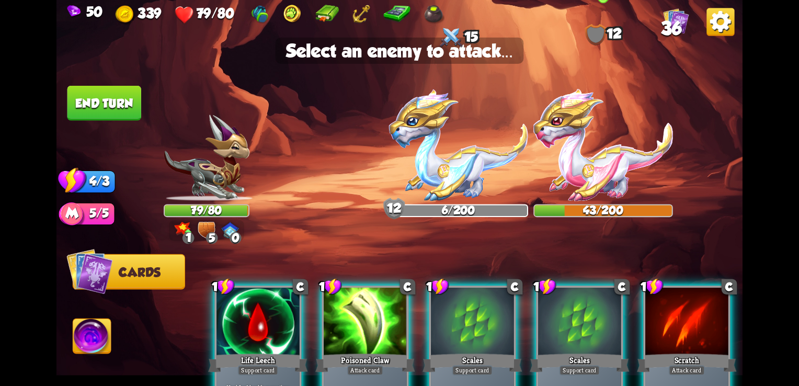
click at [579, 185] on img at bounding box center [603, 145] width 140 height 112
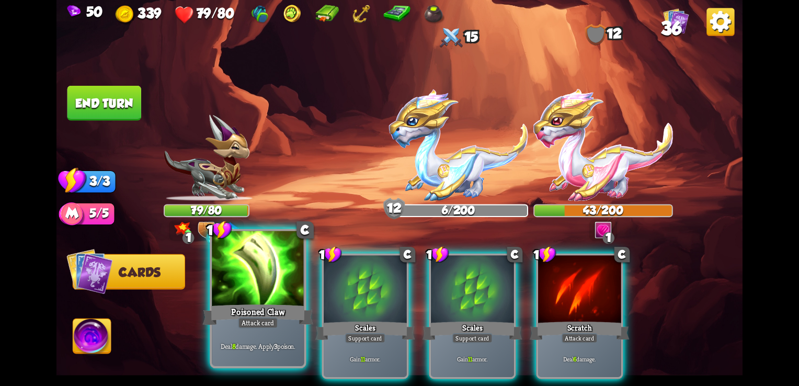
click at [255, 304] on div "Poisoned Claw" at bounding box center [258, 314] width 111 height 25
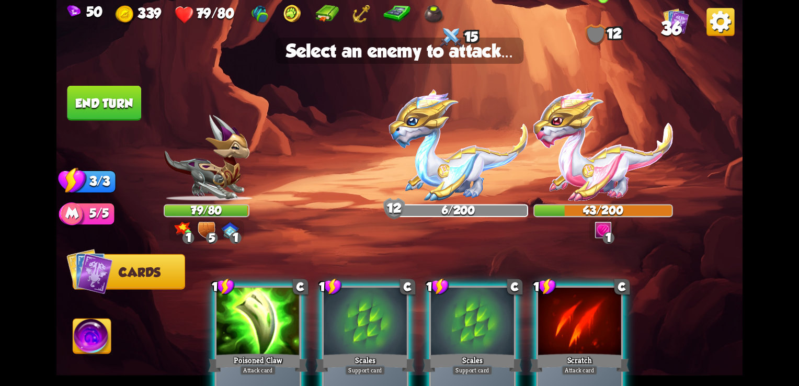
click at [576, 182] on img at bounding box center [603, 145] width 140 height 112
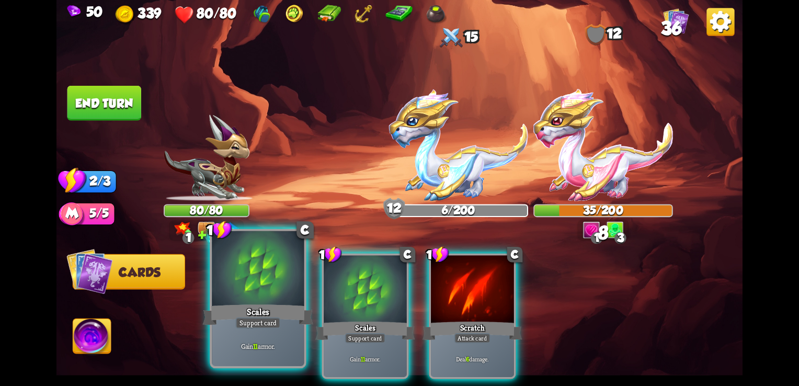
click at [254, 313] on div "Scales" at bounding box center [258, 314] width 111 height 25
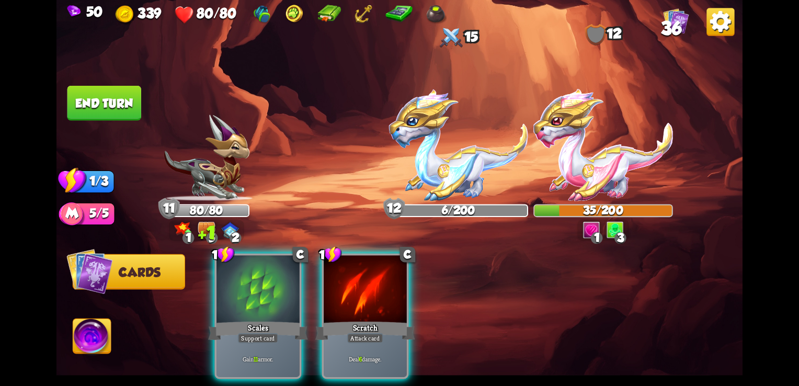
click at [254, 320] on div "Scales" at bounding box center [257, 331] width 99 height 22
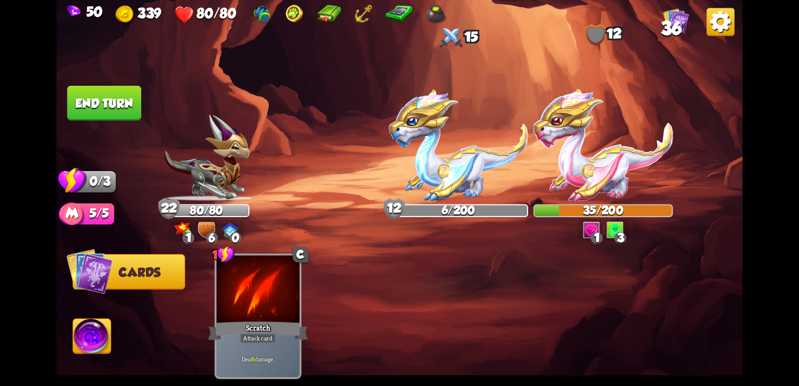
click at [106, 101] on button "End turn" at bounding box center [104, 103] width 74 height 35
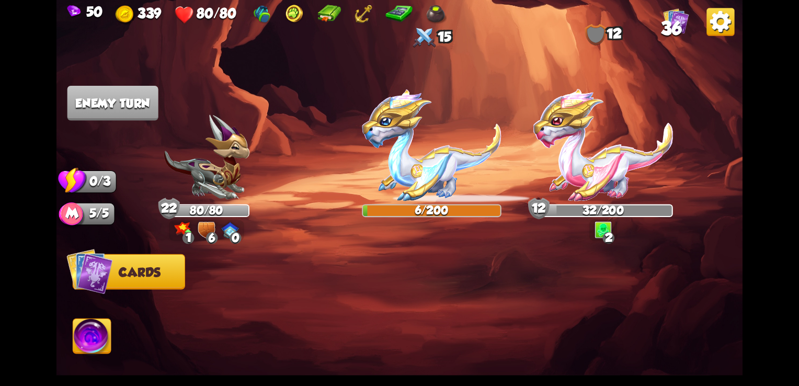
click at [473, 154] on img at bounding box center [432, 145] width 140 height 112
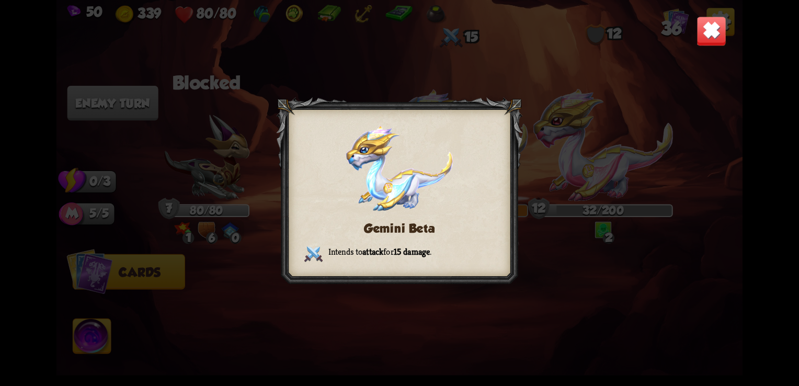
click at [722, 30] on img at bounding box center [712, 31] width 30 height 30
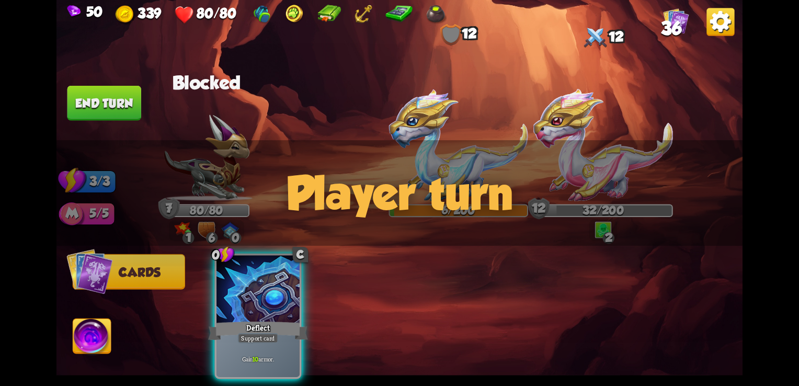
click at [573, 181] on div "Player turn" at bounding box center [399, 193] width 686 height 106
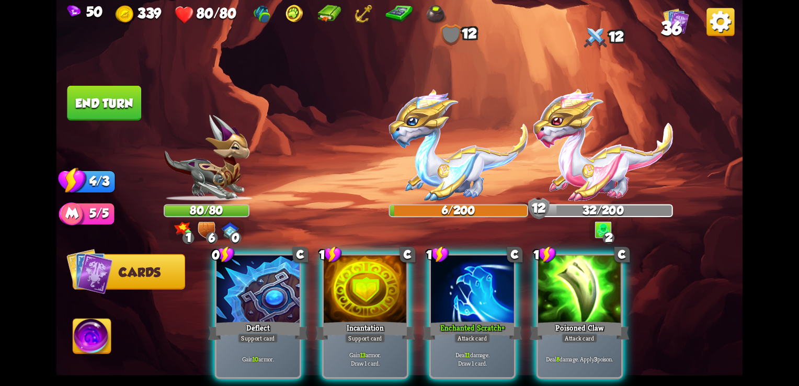
click at [594, 127] on img at bounding box center [603, 145] width 140 height 112
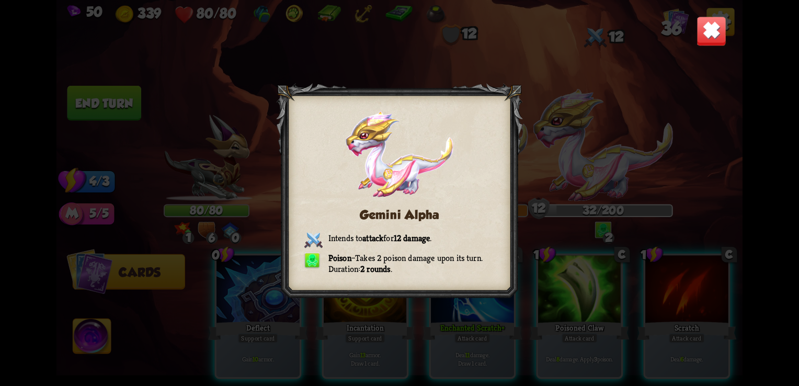
click at [715, 35] on img at bounding box center [712, 31] width 30 height 30
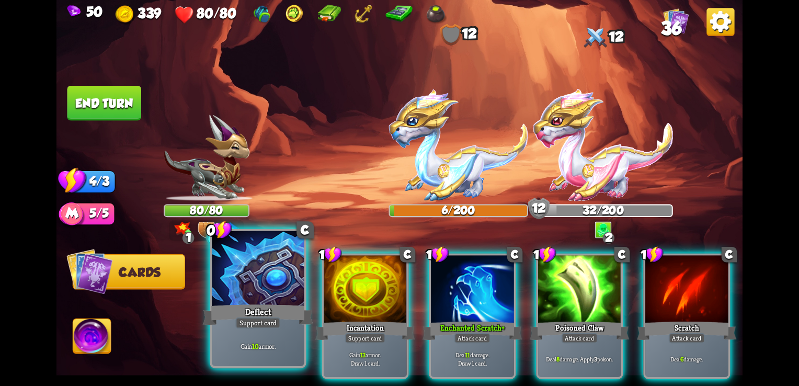
click at [261, 306] on div "Deflect" at bounding box center [258, 314] width 111 height 25
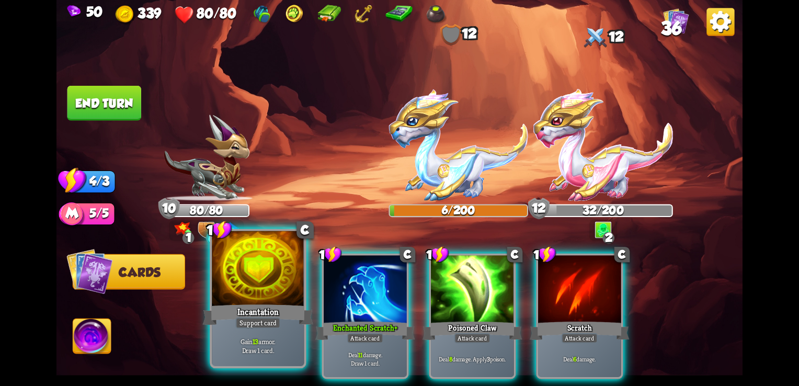
click at [248, 329] on div "Gain 13 armor. Draw 1 card." at bounding box center [258, 346] width 92 height 40
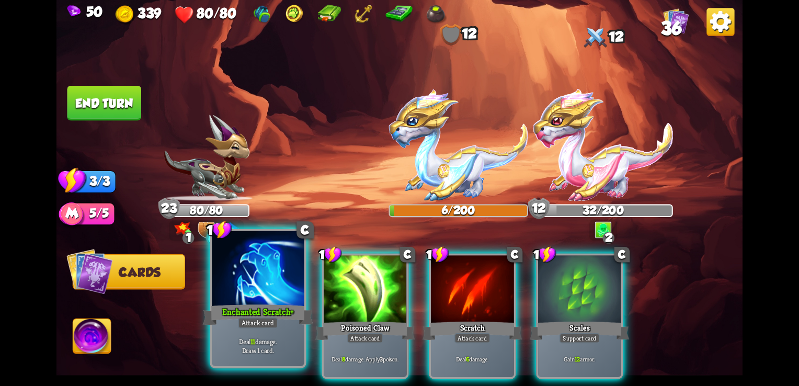
click at [244, 327] on div "Attack card" at bounding box center [258, 323] width 40 height 12
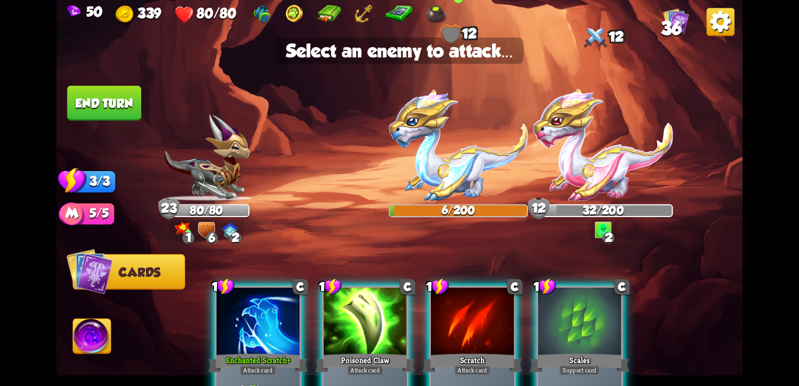
click at [405, 160] on img at bounding box center [459, 145] width 140 height 112
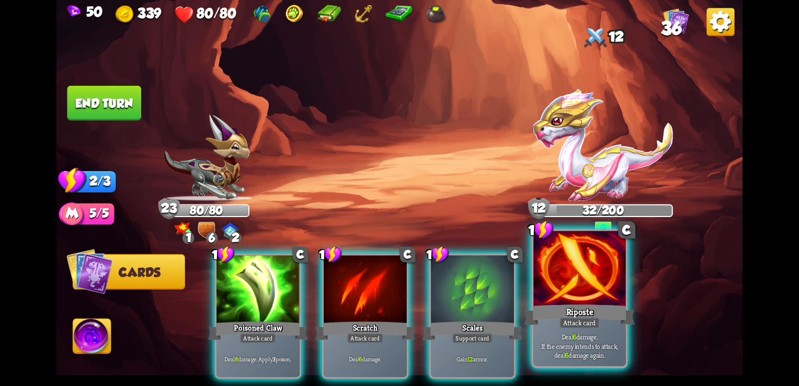
click at [578, 313] on div "Riposte" at bounding box center [580, 314] width 111 height 25
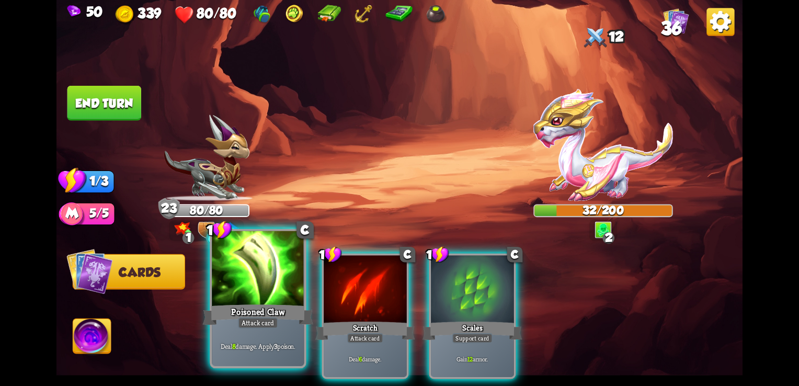
click at [260, 311] on div "Poisoned Claw" at bounding box center [258, 314] width 111 height 25
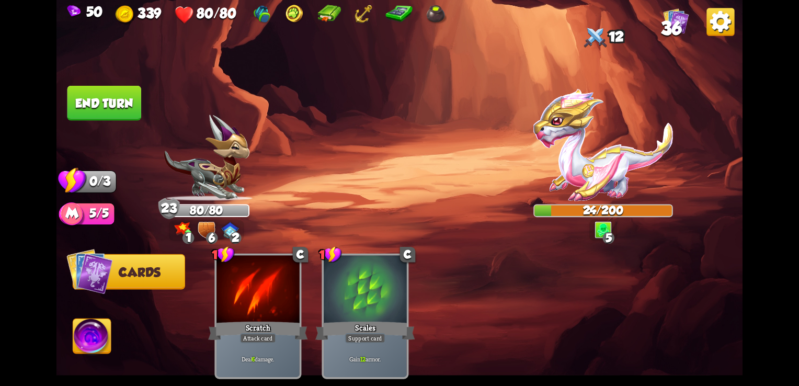
click at [82, 117] on button "End turn" at bounding box center [104, 103] width 74 height 35
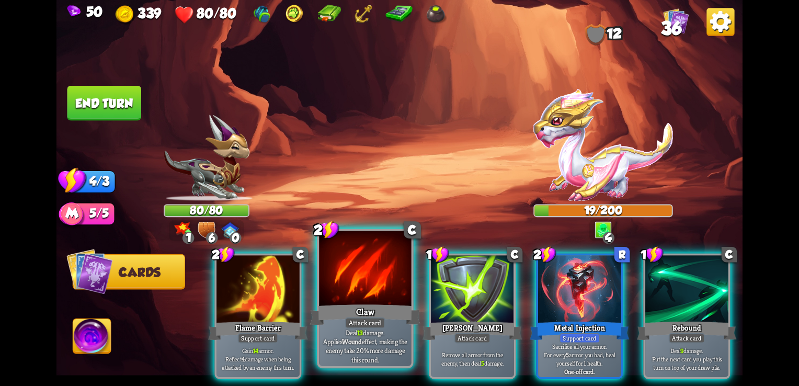
click at [388, 302] on div "Claw" at bounding box center [365, 314] width 111 height 25
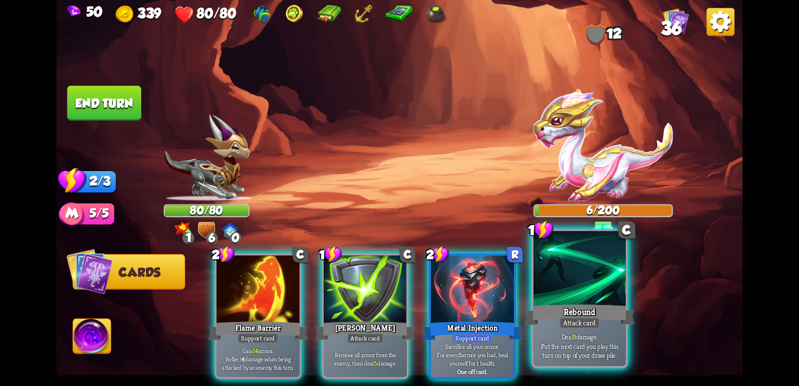
click at [570, 298] on div at bounding box center [579, 270] width 92 height 78
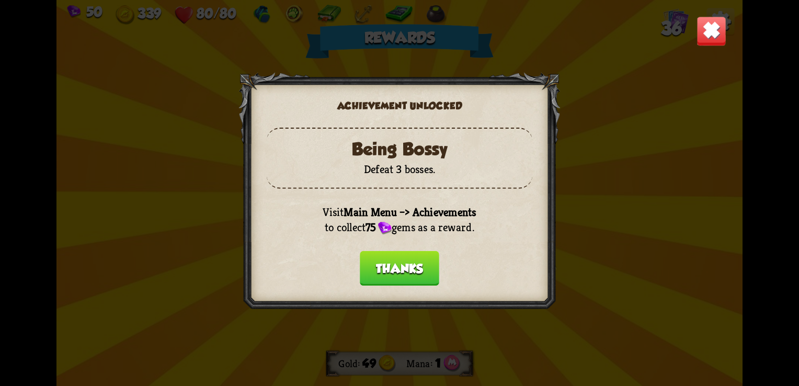
click at [423, 277] on button "Thanks" at bounding box center [399, 268] width 79 height 35
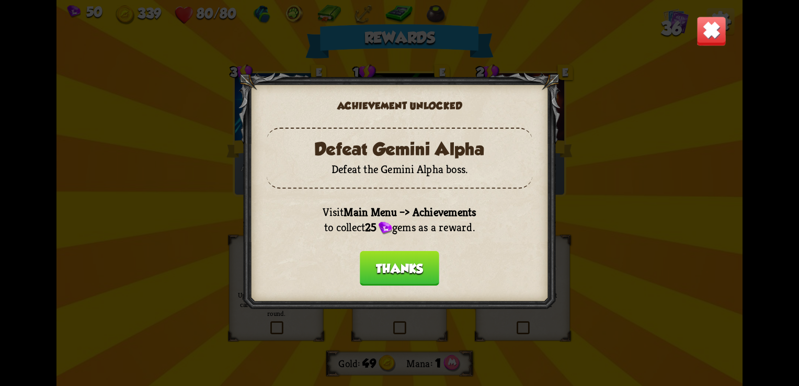
click at [423, 281] on button "Thanks" at bounding box center [399, 268] width 79 height 35
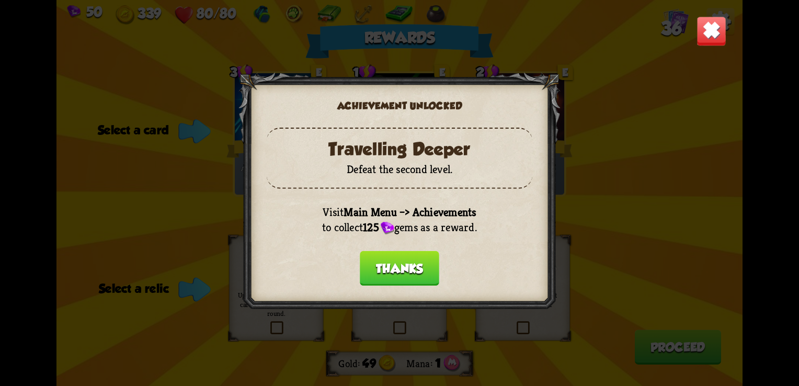
click at [414, 278] on button "Thanks" at bounding box center [399, 268] width 79 height 35
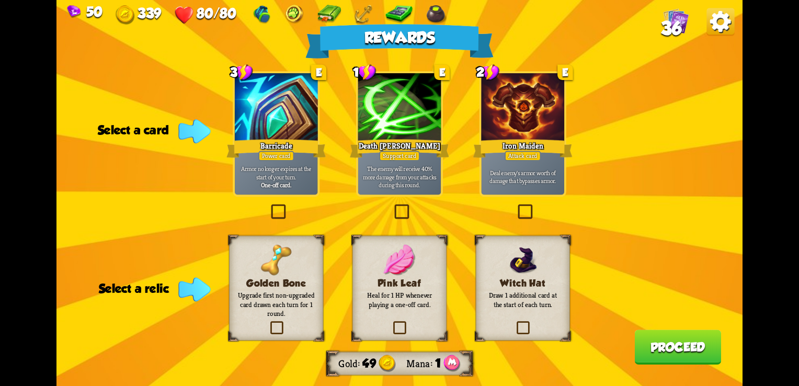
click at [268, 323] on label at bounding box center [268, 323] width 0 height 0
click at [0, 0] on input "checkbox" at bounding box center [0, 0] width 0 height 0
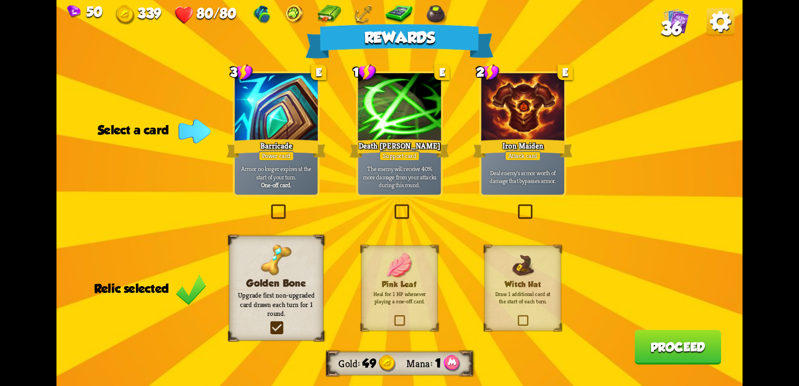
click at [516, 207] on label at bounding box center [516, 207] width 0 height 0
click at [0, 0] on input "checkbox" at bounding box center [0, 0] width 0 height 0
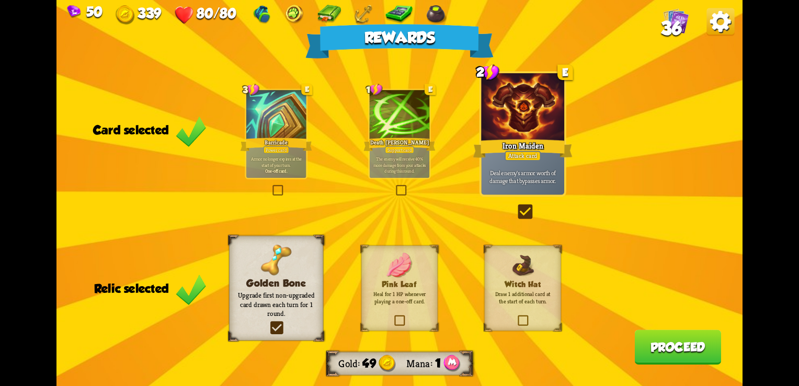
click at [656, 349] on button "Proceed" at bounding box center [677, 346] width 87 height 35
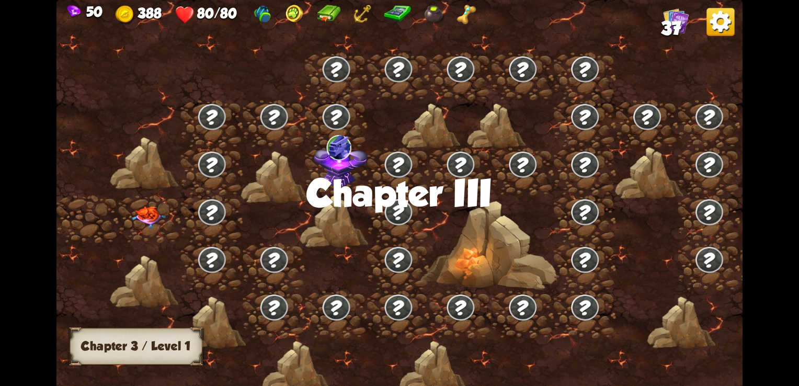
click at [155, 215] on img at bounding box center [149, 218] width 35 height 22
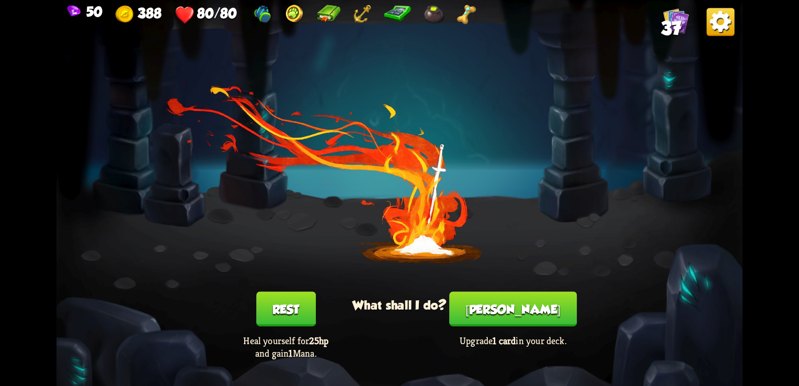
click at [519, 315] on button "[PERSON_NAME]" at bounding box center [513, 309] width 128 height 35
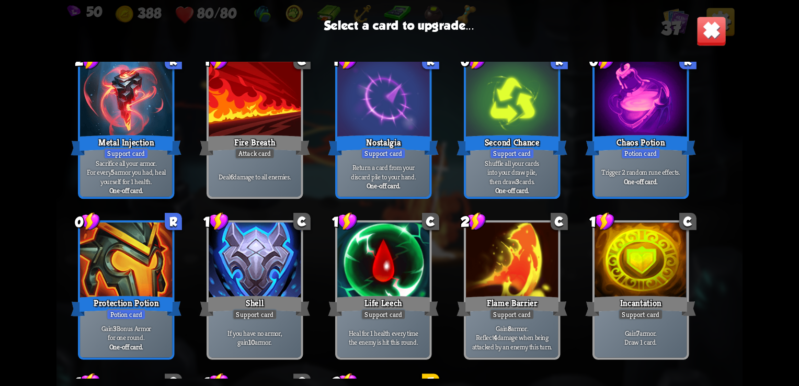
scroll to position [800, 0]
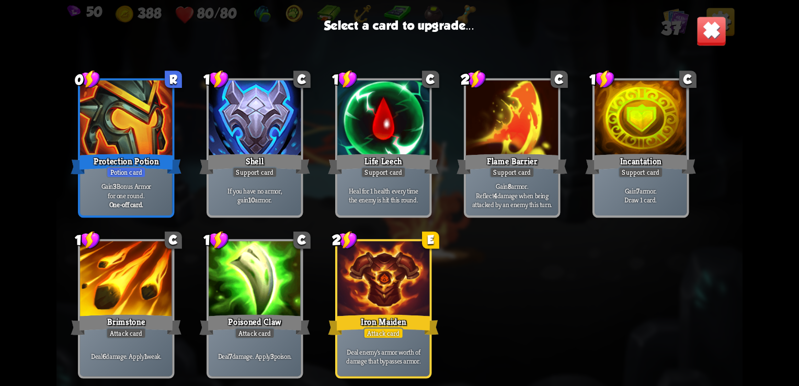
click at [378, 283] on div at bounding box center [383, 280] width 92 height 78
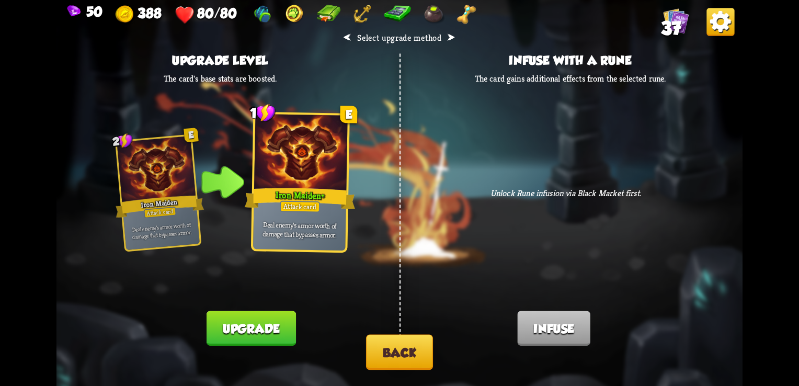
click at [274, 332] on button "Upgrade" at bounding box center [251, 328] width 89 height 35
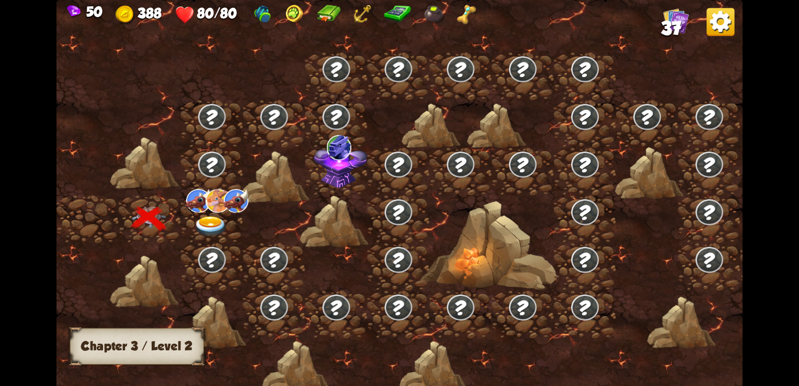
click at [221, 225] on img at bounding box center [211, 226] width 35 height 20
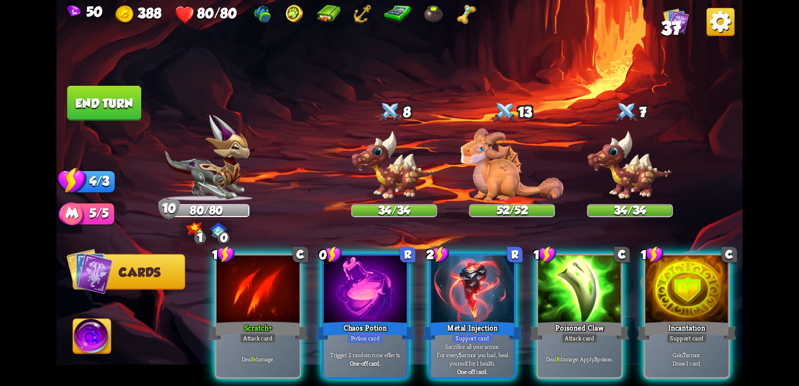
click at [466, 17] on img at bounding box center [466, 14] width 19 height 19
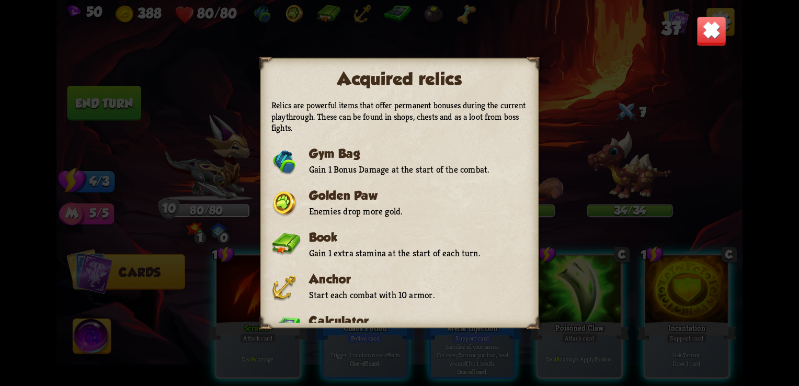
drag, startPoint x: 519, startPoint y: 189, endPoint x: 526, endPoint y: 197, distance: 10.0
click at [526, 197] on div "Relics are powerful items that offer permanent bonuses during the current playt…" at bounding box center [399, 211] width 256 height 223
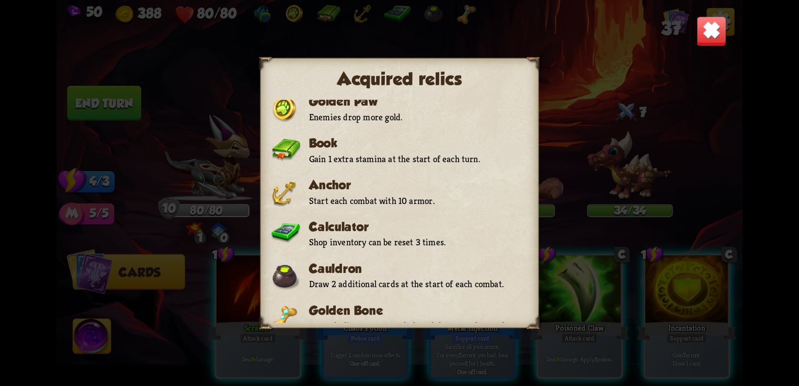
scroll to position [105, 0]
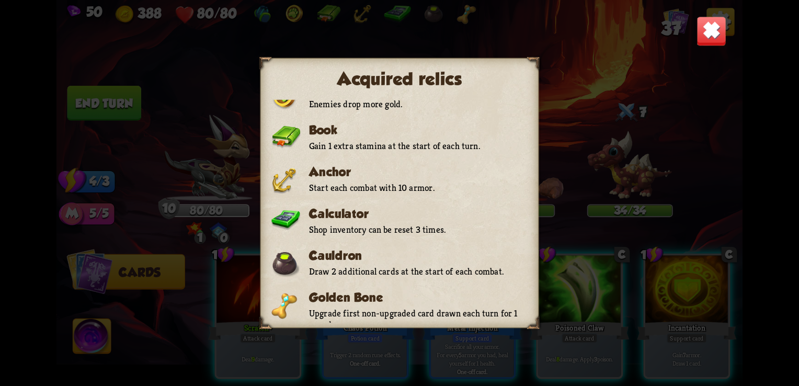
click at [710, 40] on img at bounding box center [712, 31] width 30 height 30
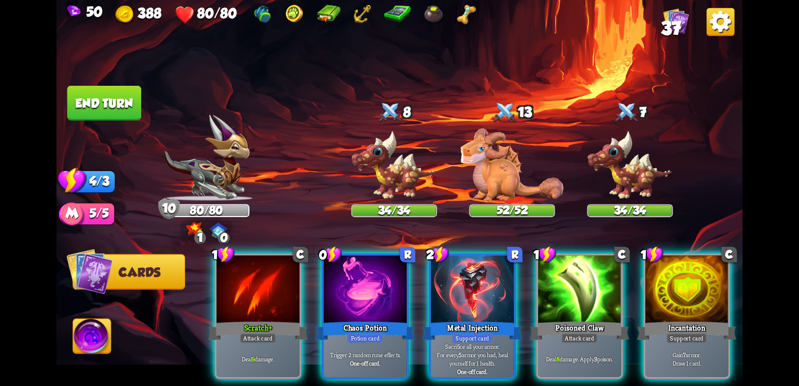
click at [466, 21] on img at bounding box center [466, 14] width 19 height 19
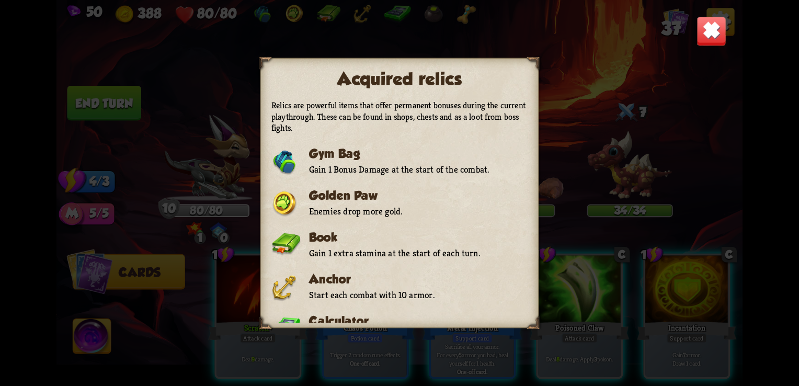
drag, startPoint x: 519, startPoint y: 161, endPoint x: 515, endPoint y: 203, distance: 42.0
click at [515, 203] on div "Relics are powerful items that offer permanent bonuses during the current playt…" at bounding box center [399, 211] width 256 height 223
drag, startPoint x: 515, startPoint y: 203, endPoint x: 521, endPoint y: 252, distance: 49.0
click at [521, 252] on div "Relics are powerful items that offer permanent bonuses during the current playt…" at bounding box center [399, 211] width 256 height 223
click at [715, 31] on img at bounding box center [712, 31] width 30 height 30
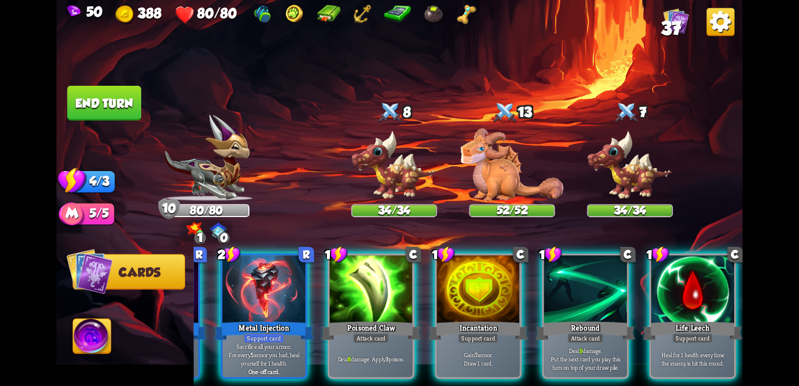
scroll to position [0, 0]
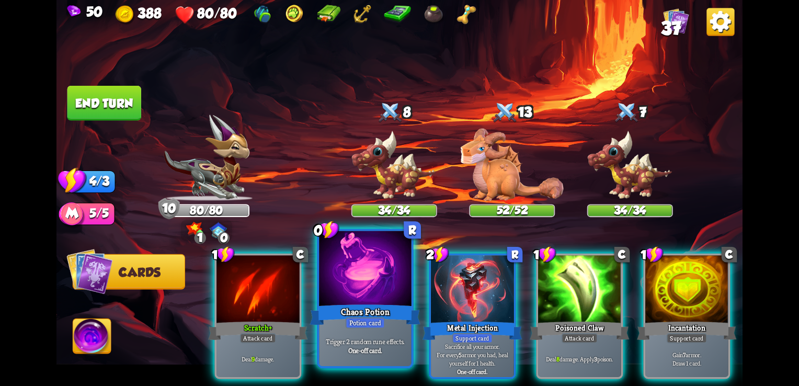
click at [377, 359] on div "Trigger 2 random rune effects. One-off card." at bounding box center [365, 346] width 92 height 40
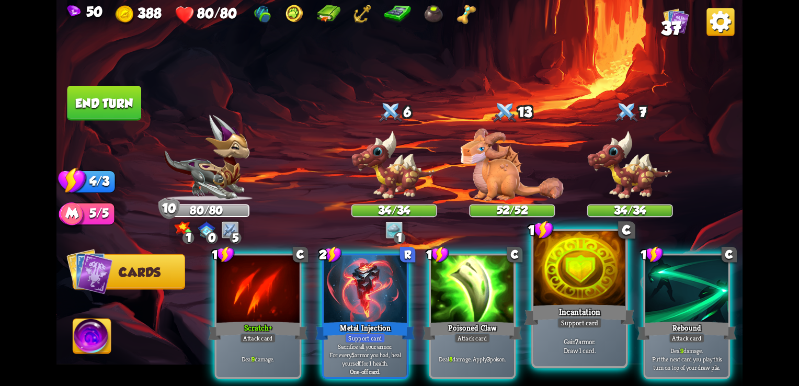
click at [577, 294] on div at bounding box center [579, 270] width 92 height 78
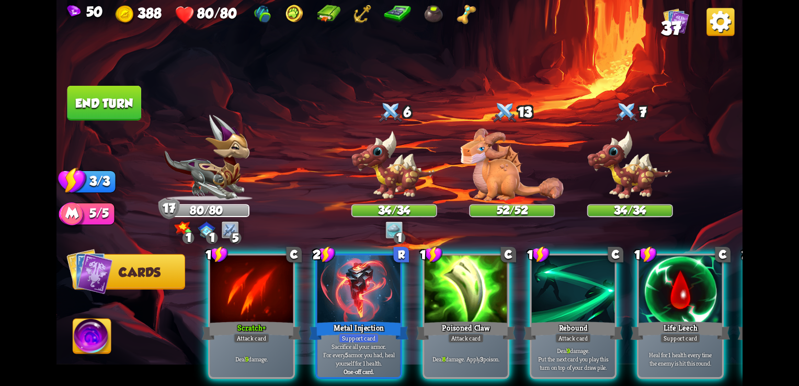
scroll to position [0, 95]
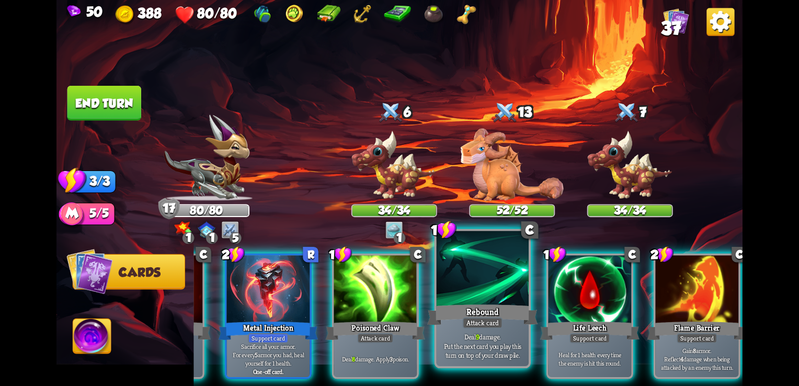
click at [500, 323] on div "Attack card" at bounding box center [482, 323] width 40 height 12
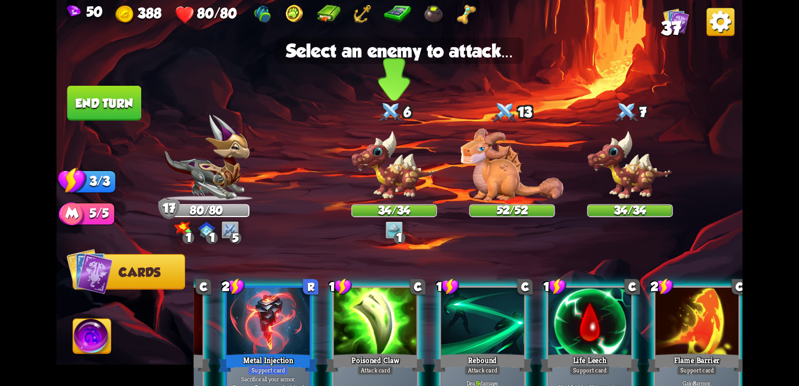
click at [427, 183] on img at bounding box center [394, 165] width 86 height 71
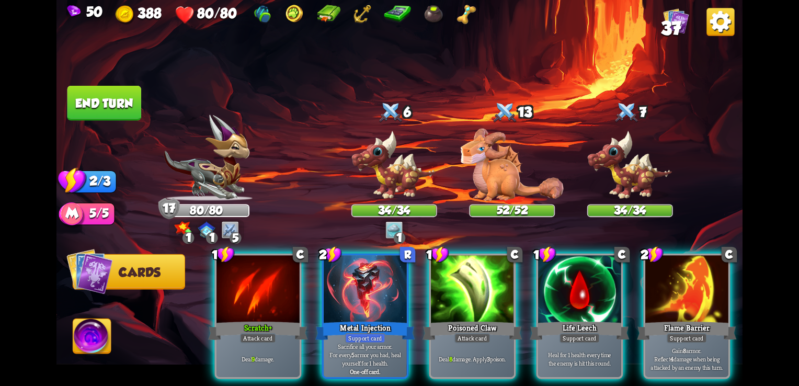
scroll to position [0, 0]
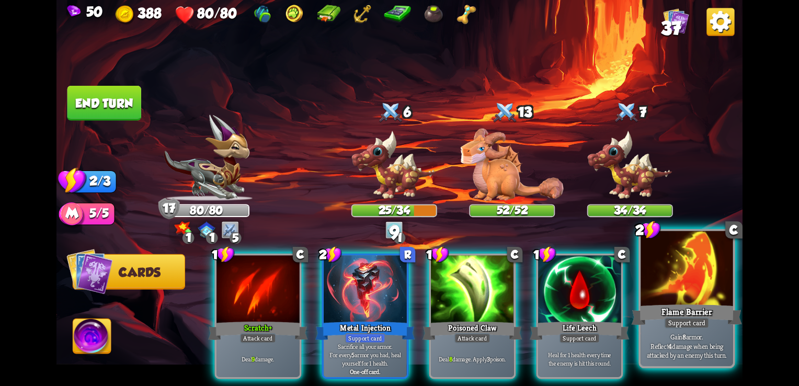
click at [722, 317] on div "Flame Barrier" at bounding box center [687, 314] width 111 height 25
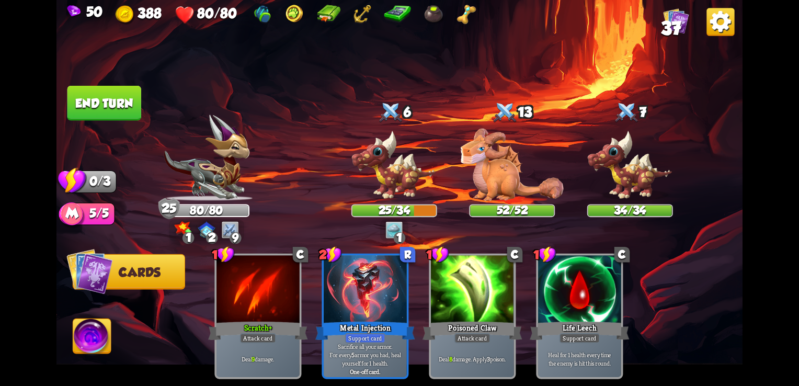
click at [101, 87] on button "End turn" at bounding box center [104, 103] width 74 height 35
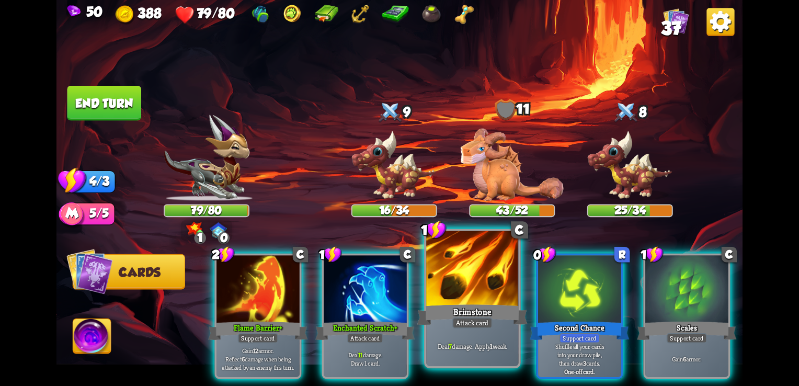
click at [475, 314] on div "Brimstone" at bounding box center [472, 314] width 111 height 25
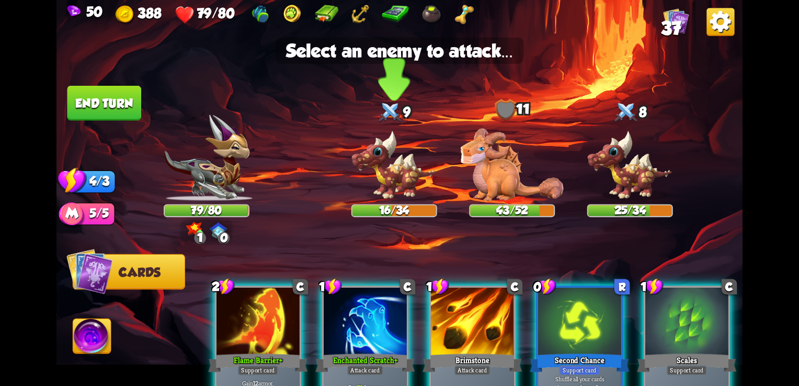
click at [391, 170] on img at bounding box center [394, 165] width 86 height 71
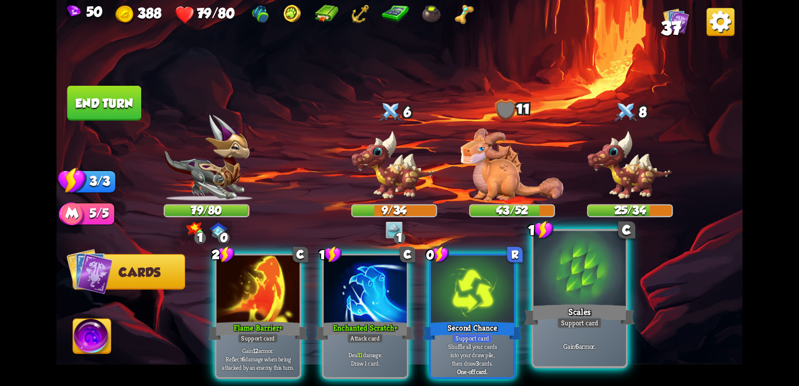
click at [559, 331] on div "Gain 6 armor." at bounding box center [579, 346] width 92 height 40
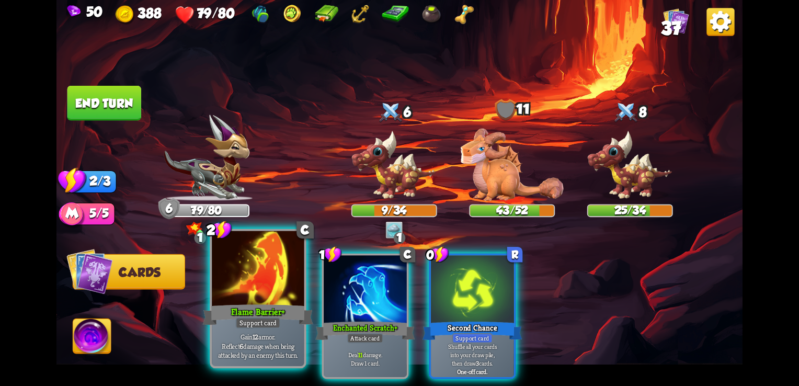
click at [264, 289] on div at bounding box center [258, 270] width 92 height 78
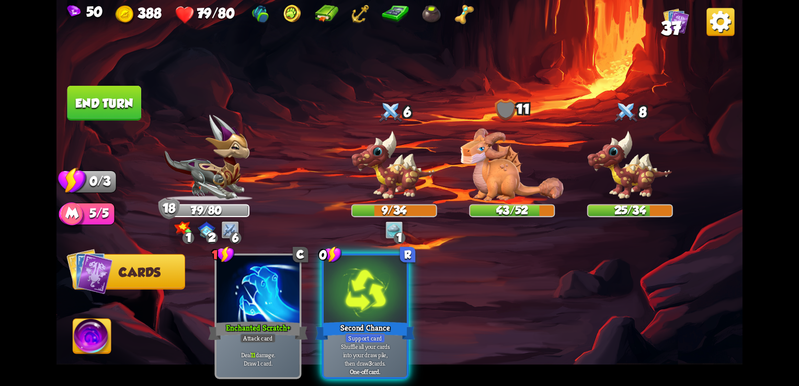
click at [115, 88] on button "End turn" at bounding box center [104, 103] width 74 height 35
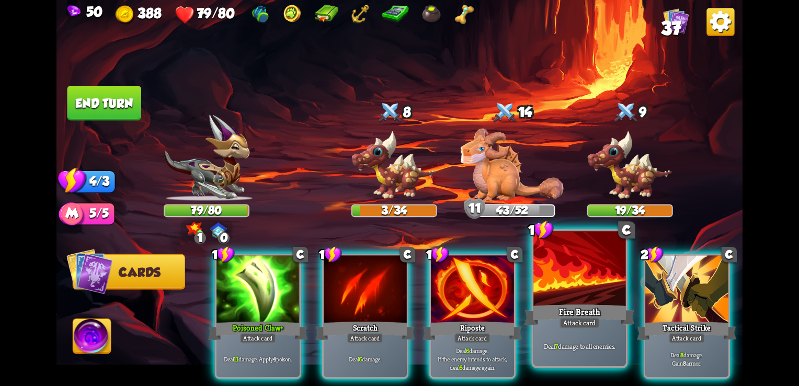
click at [596, 334] on div "Deal 7 damage to all enemies." at bounding box center [579, 346] width 92 height 40
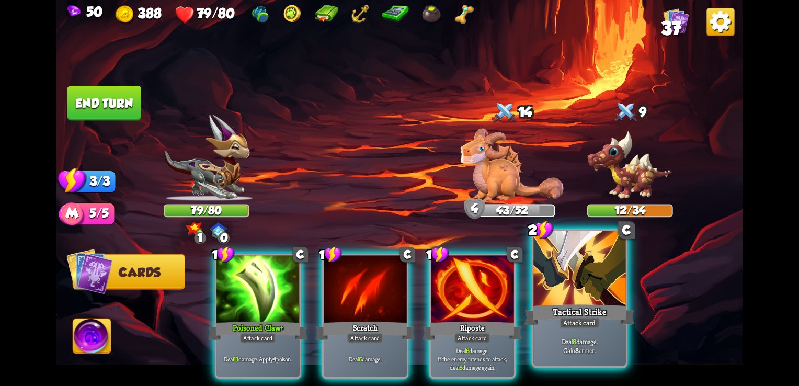
click at [575, 282] on div at bounding box center [579, 270] width 92 height 78
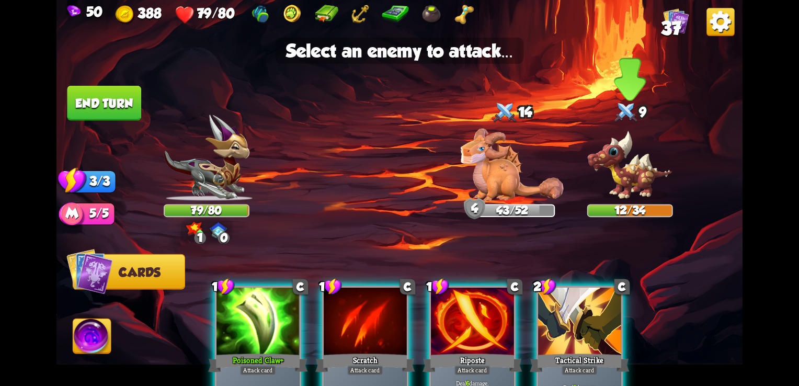
click at [632, 171] on img at bounding box center [630, 165] width 86 height 71
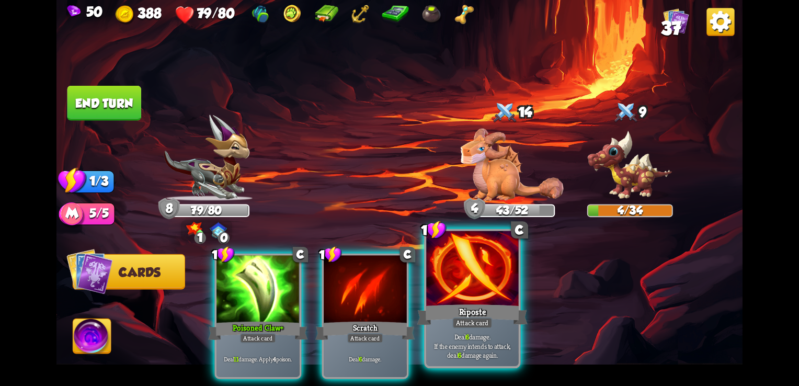
click at [475, 302] on div "Riposte" at bounding box center [472, 314] width 111 height 25
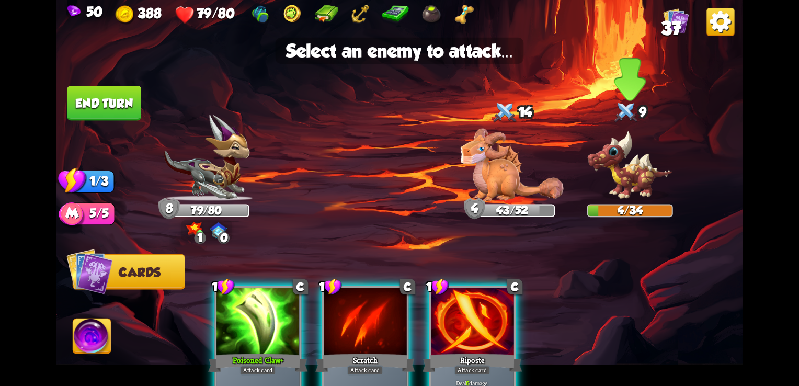
click at [648, 163] on img at bounding box center [630, 165] width 86 height 71
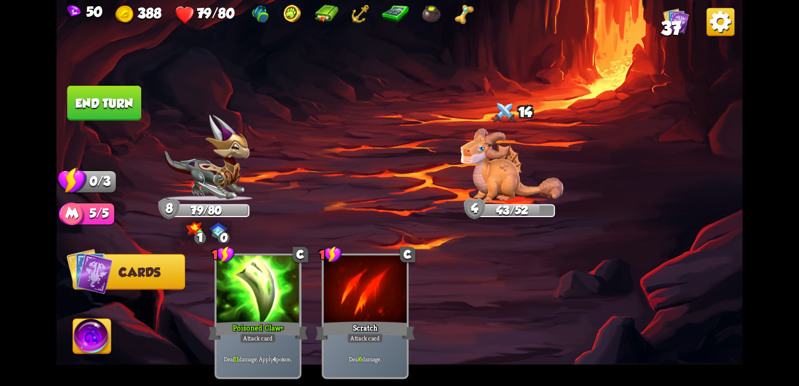
click at [98, 105] on button "End turn" at bounding box center [104, 103] width 74 height 35
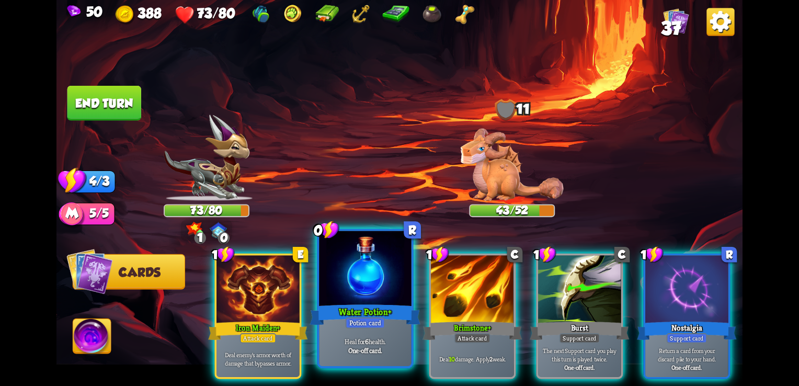
click at [362, 290] on div at bounding box center [365, 270] width 92 height 78
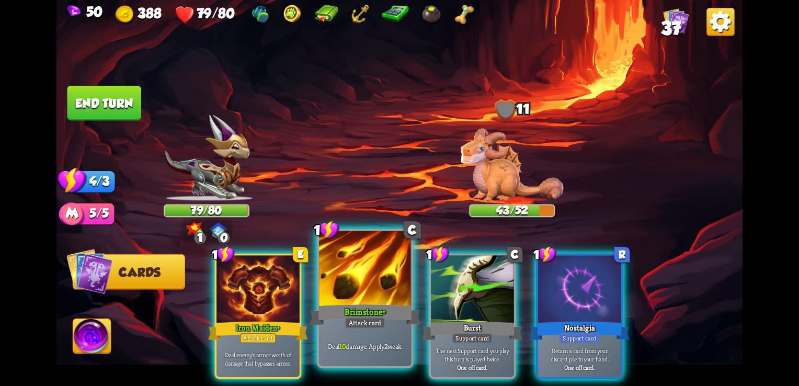
click at [368, 283] on div at bounding box center [365, 270] width 92 height 78
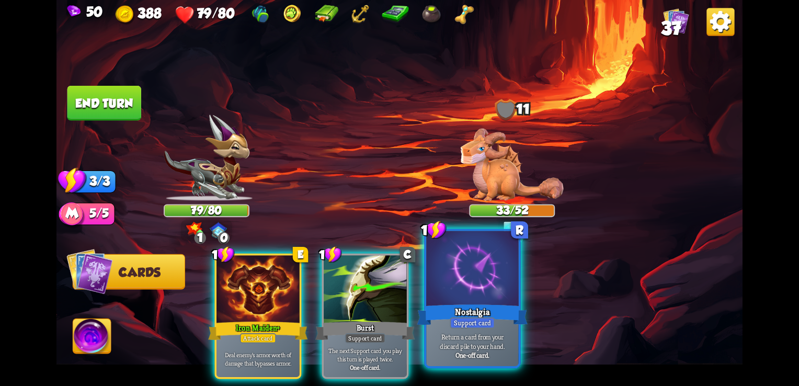
click at [486, 312] on div "Nostalgia" at bounding box center [472, 314] width 111 height 25
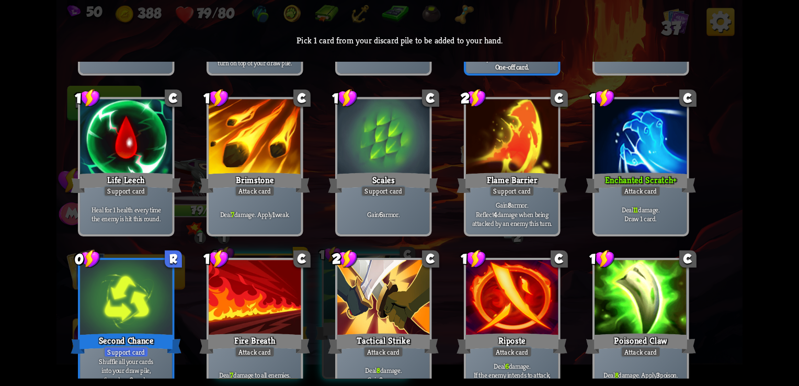
scroll to position [329, 0]
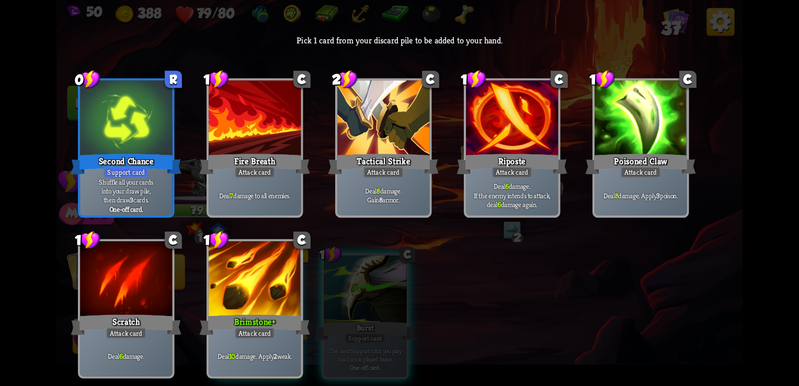
click at [297, 288] on div at bounding box center [255, 280] width 92 height 78
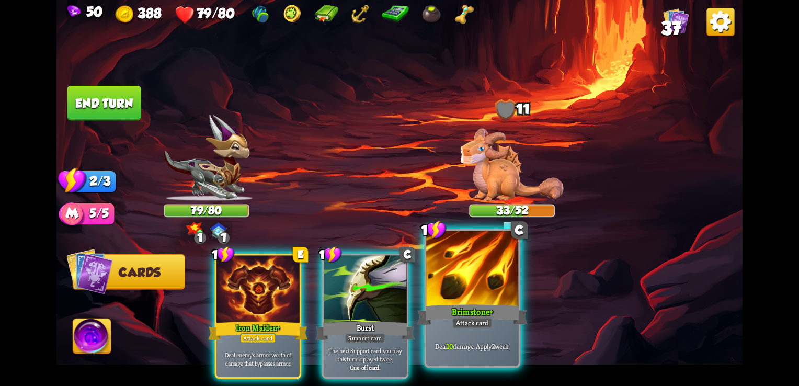
click at [483, 325] on div "Attack card" at bounding box center [472, 323] width 40 height 12
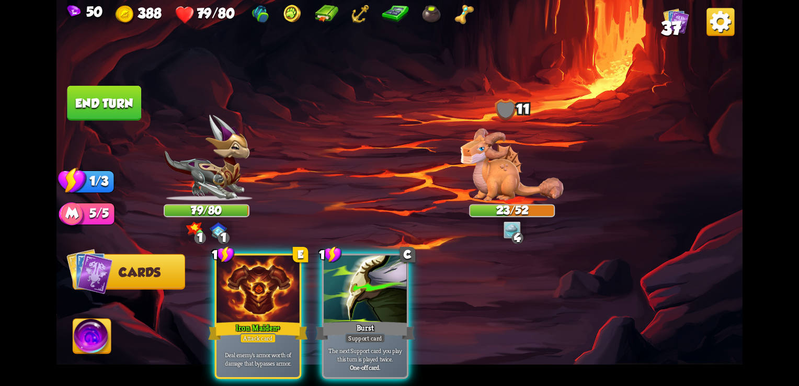
click at [97, 113] on button "End turn" at bounding box center [104, 103] width 74 height 35
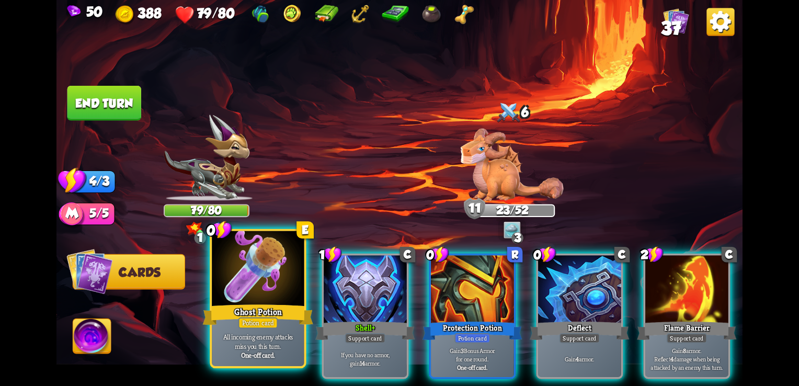
click at [269, 317] on div "Ghost Potion" at bounding box center [258, 314] width 111 height 25
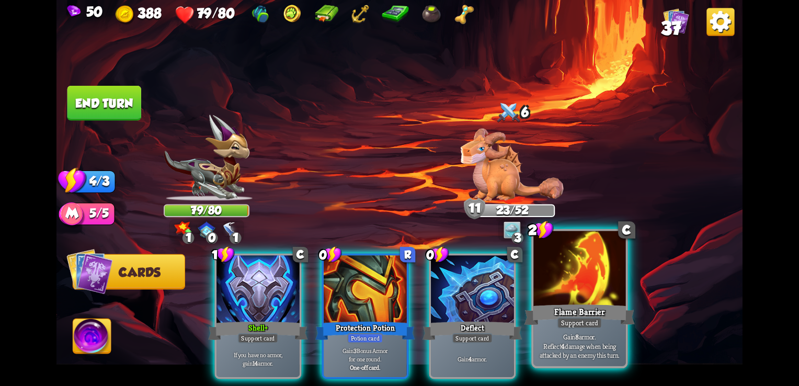
click at [588, 256] on div at bounding box center [579, 270] width 92 height 78
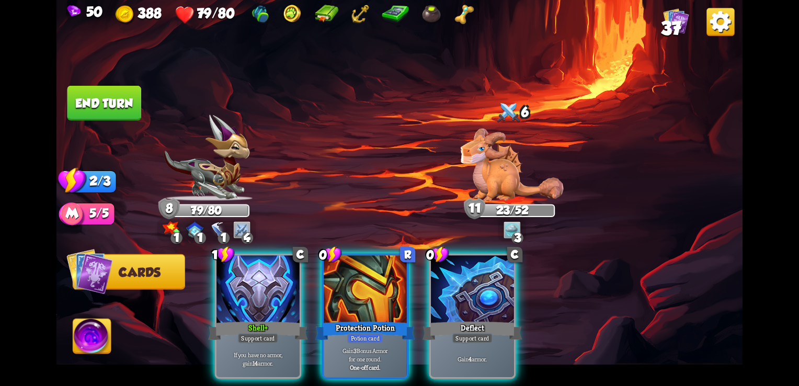
click at [67, 127] on img at bounding box center [399, 193] width 686 height 386
click at [116, 113] on button "End turn" at bounding box center [104, 103] width 74 height 35
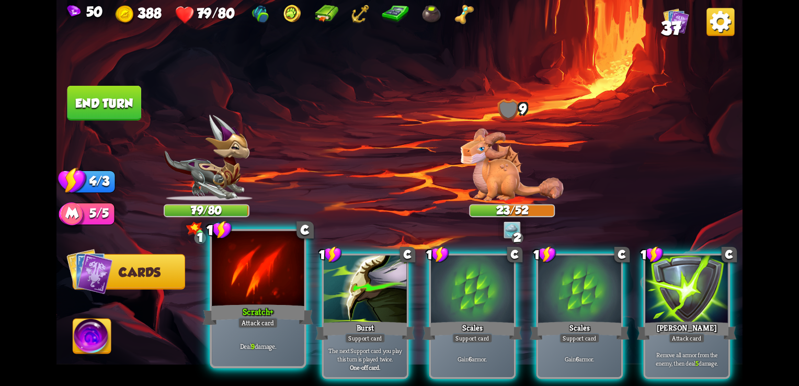
click at [256, 311] on div "Scratch+" at bounding box center [258, 314] width 111 height 25
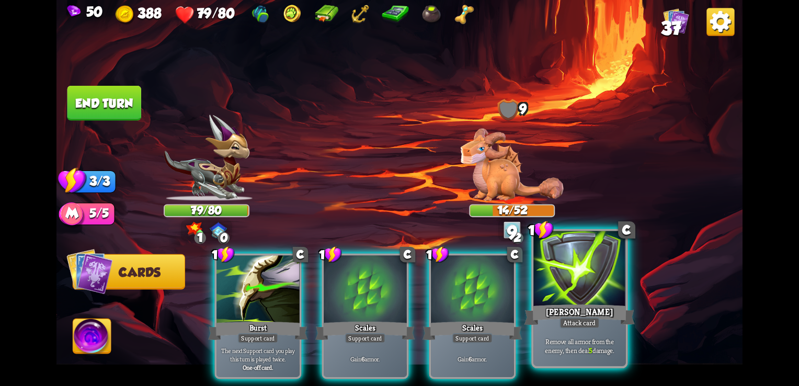
click at [591, 329] on div "Remove all armor from the enemy, then deal 5 damage." at bounding box center [579, 346] width 92 height 40
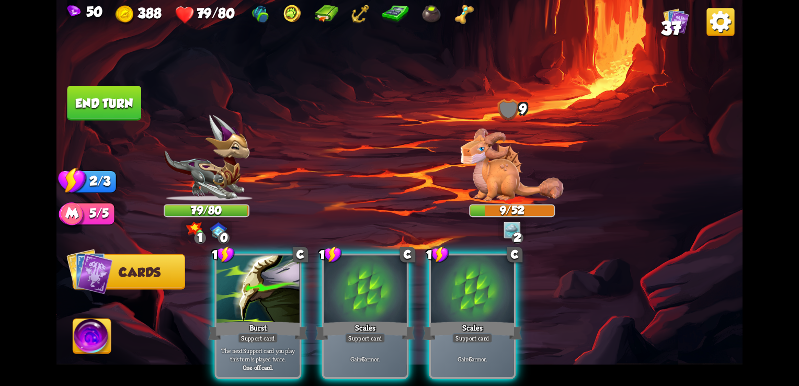
click at [94, 97] on button "End turn" at bounding box center [104, 103] width 74 height 35
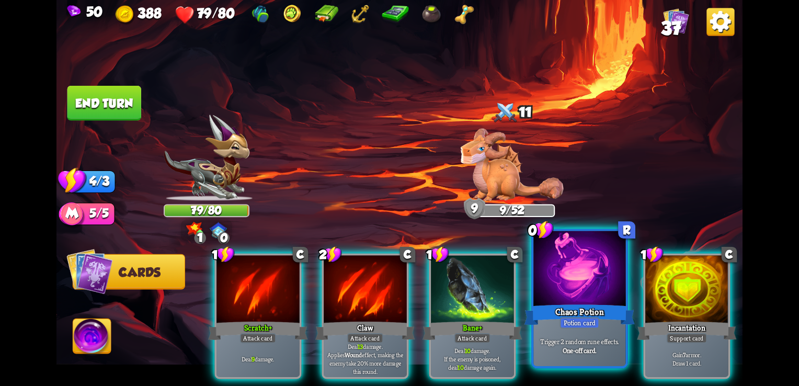
click at [592, 311] on div "Chaos Potion" at bounding box center [580, 314] width 111 height 25
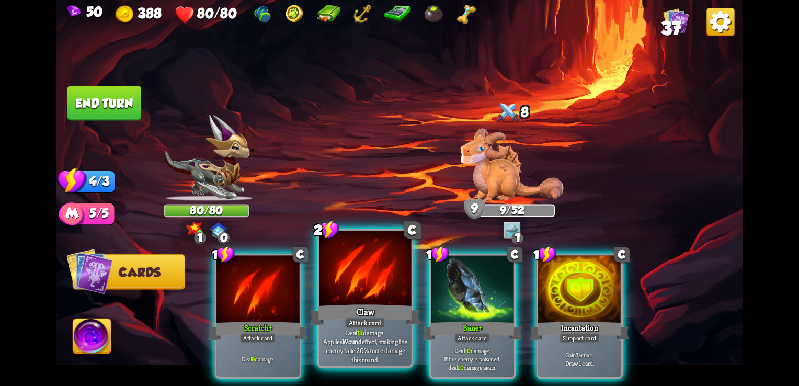
click at [322, 314] on div "Claw" at bounding box center [365, 314] width 111 height 25
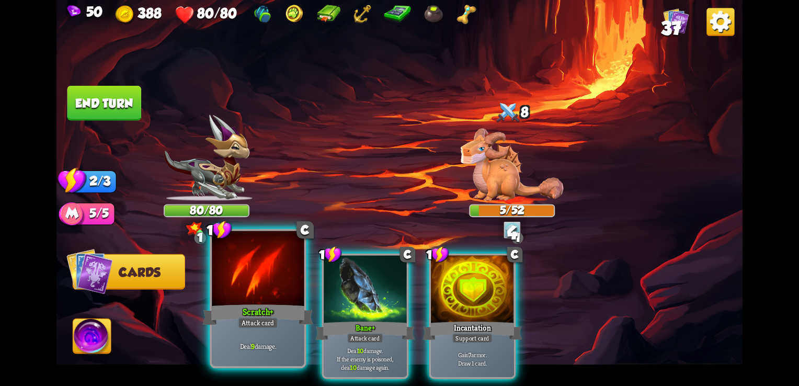
click at [261, 308] on div "Scratch+" at bounding box center [258, 314] width 111 height 25
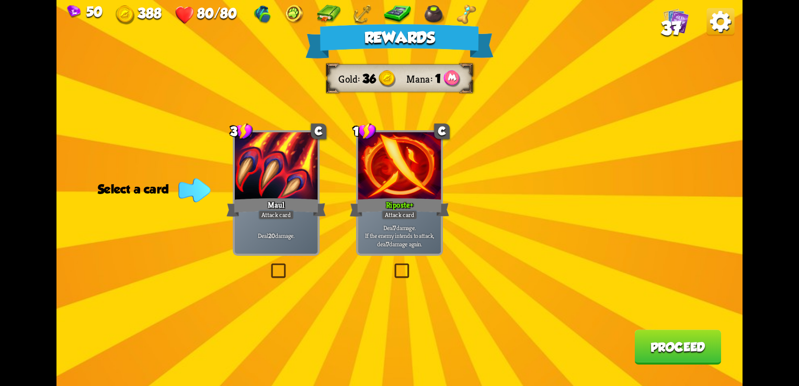
click at [392, 265] on label at bounding box center [392, 265] width 0 height 0
click at [0, 0] on input "checkbox" at bounding box center [0, 0] width 0 height 0
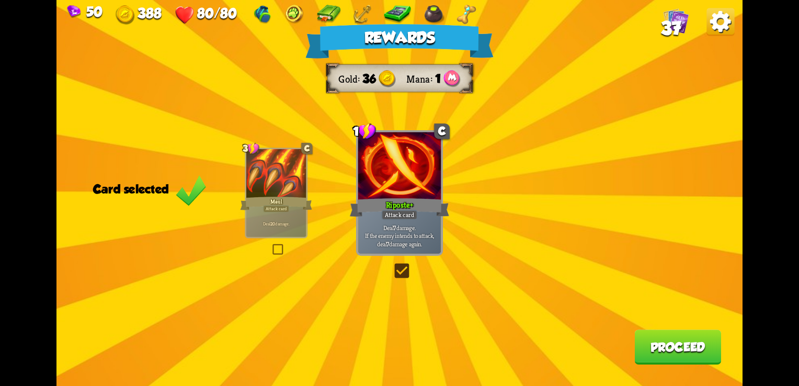
click at [661, 345] on button "Proceed" at bounding box center [677, 346] width 87 height 35
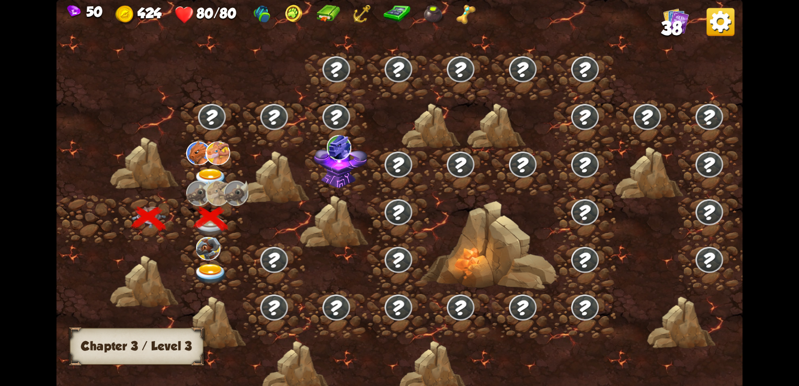
click at [212, 180] on img at bounding box center [218, 192] width 25 height 25
click at [211, 176] on img at bounding box center [211, 178] width 35 height 20
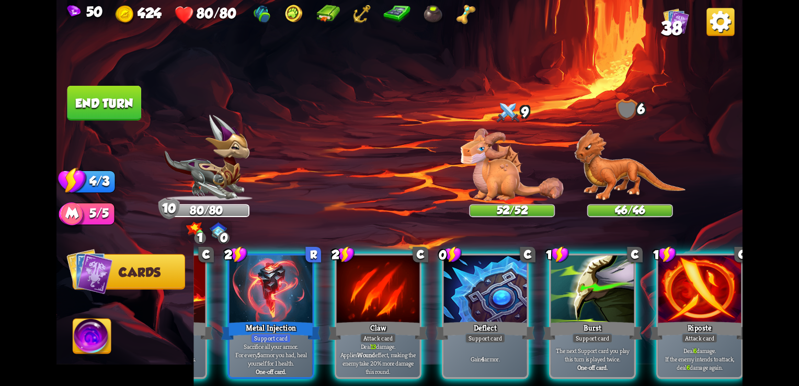
scroll to position [0, 197]
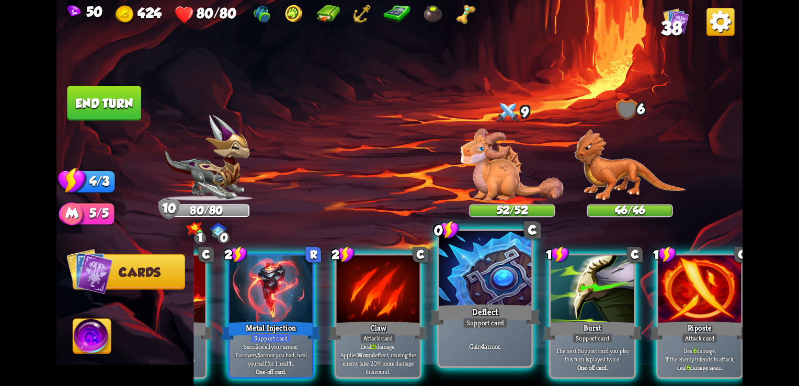
click at [456, 321] on div "Deflect" at bounding box center [485, 314] width 111 height 25
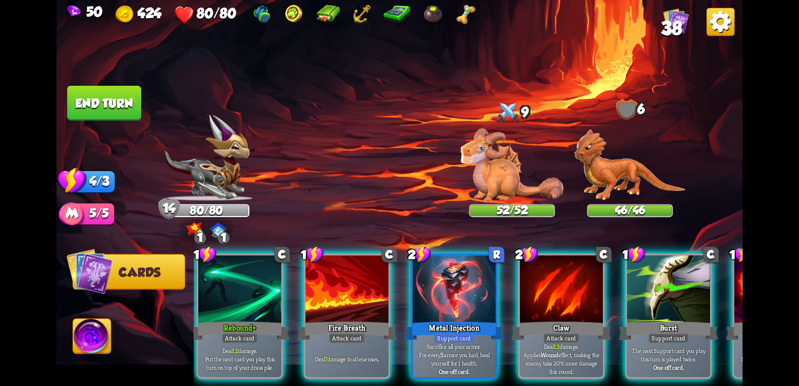
scroll to position [0, 99]
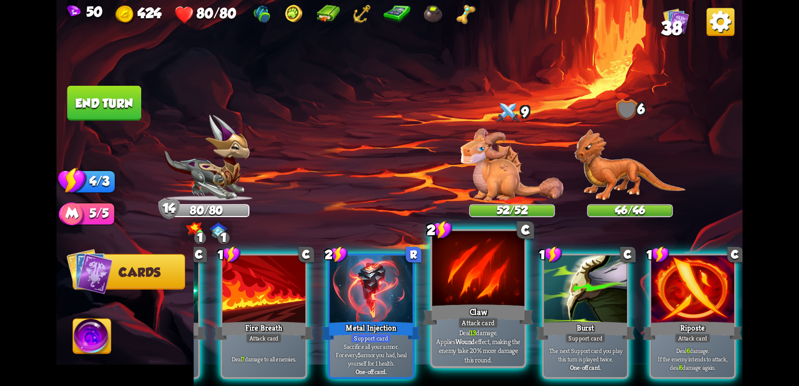
click at [497, 311] on div "Claw" at bounding box center [478, 314] width 111 height 25
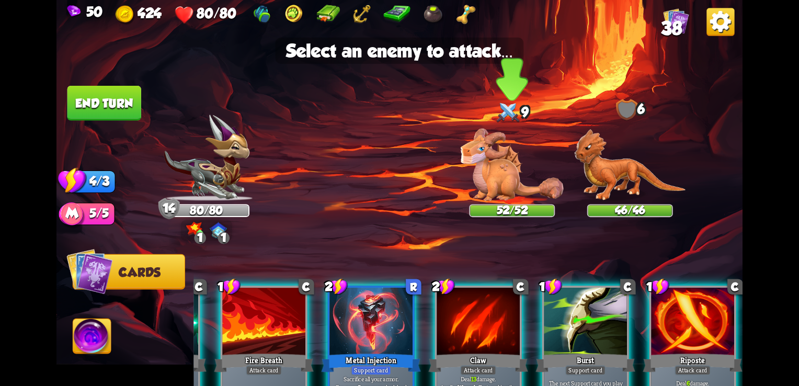
click at [514, 160] on img at bounding box center [512, 165] width 103 height 73
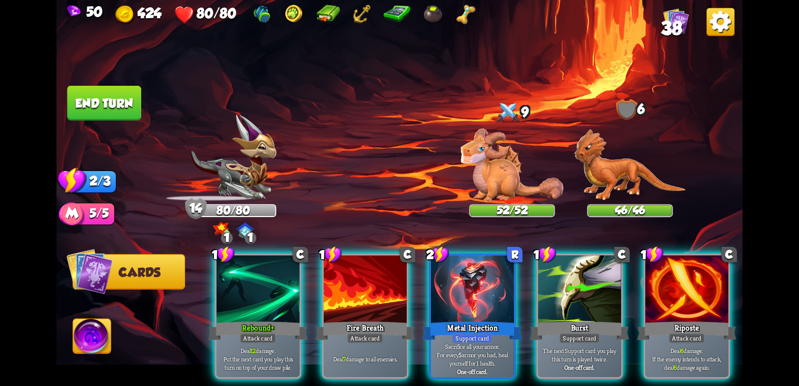
scroll to position [0, 0]
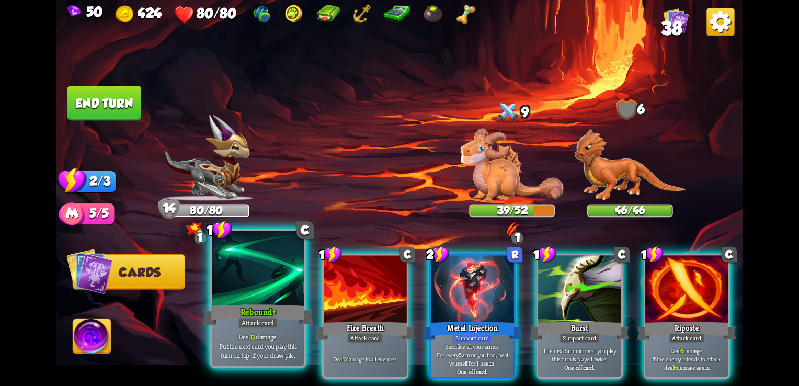
click at [237, 304] on div "Rebound+" at bounding box center [258, 314] width 111 height 25
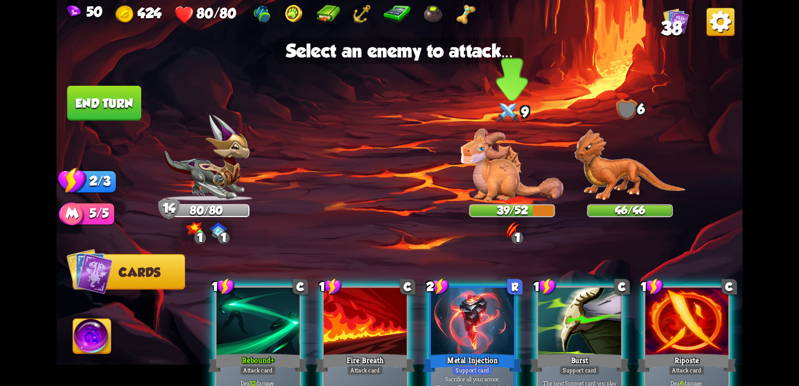
click at [499, 190] on img at bounding box center [512, 165] width 103 height 73
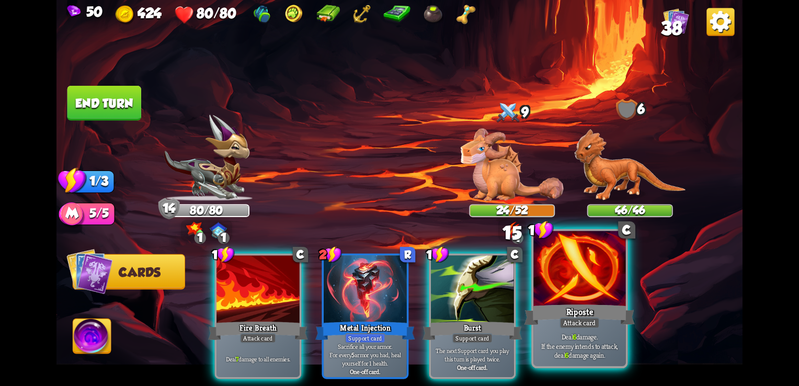
click at [591, 292] on div at bounding box center [579, 270] width 92 height 78
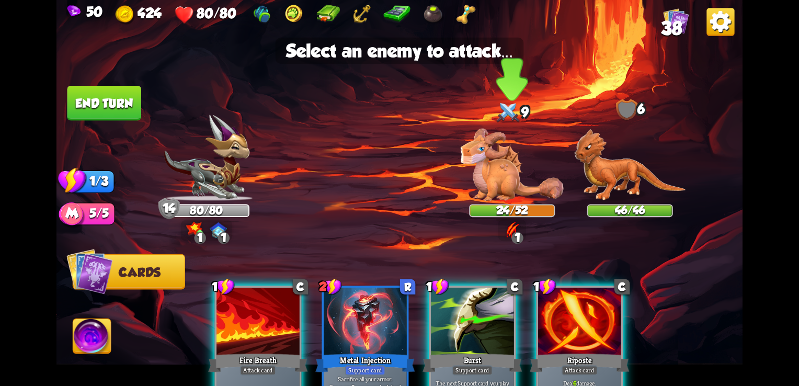
click at [492, 181] on img at bounding box center [512, 165] width 103 height 73
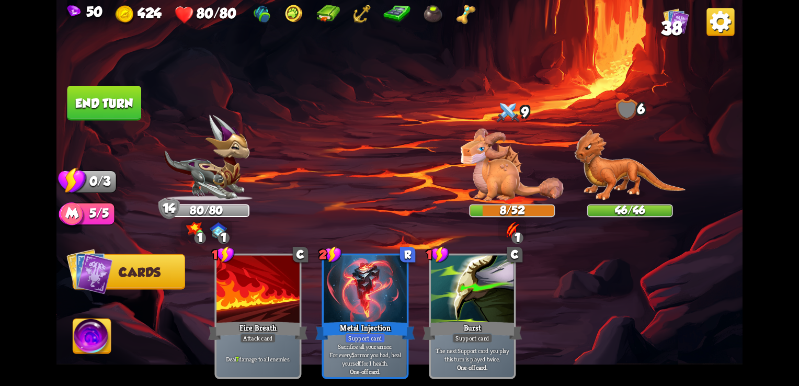
click at [105, 106] on button "End turn" at bounding box center [104, 103] width 74 height 35
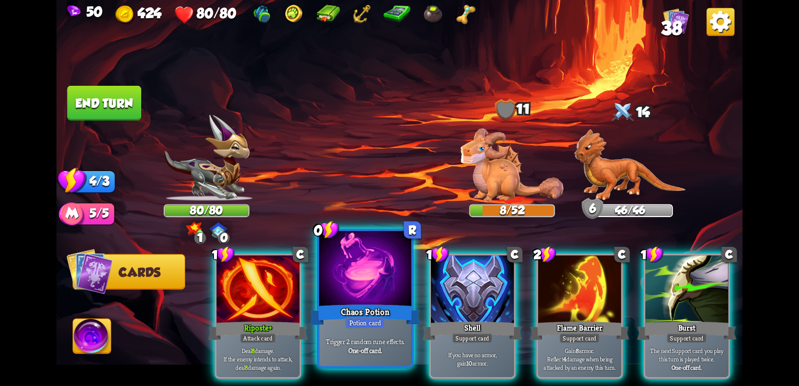
click at [392, 274] on div at bounding box center [365, 270] width 92 height 78
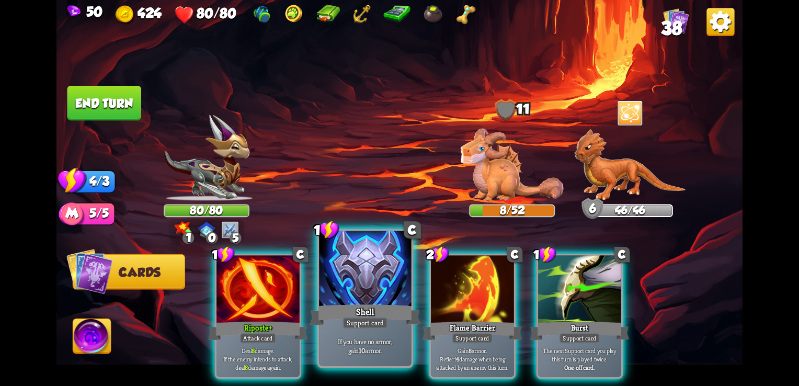
click at [371, 329] on div "If you have no armor, gain 10 armor." at bounding box center [365, 346] width 92 height 40
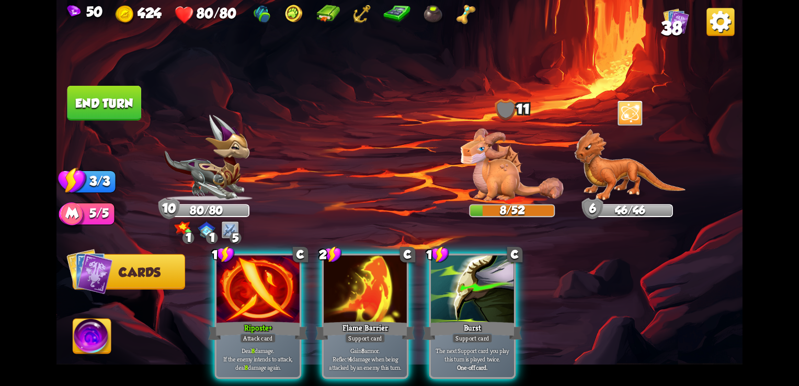
click at [112, 115] on button "End turn" at bounding box center [104, 103] width 74 height 35
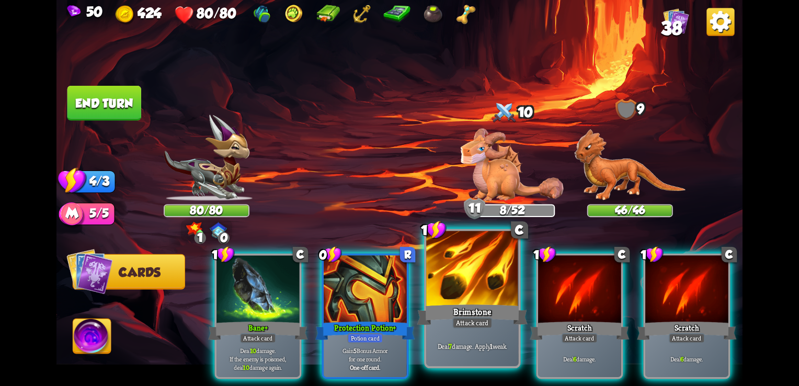
click at [453, 306] on div "Brimstone" at bounding box center [472, 314] width 111 height 25
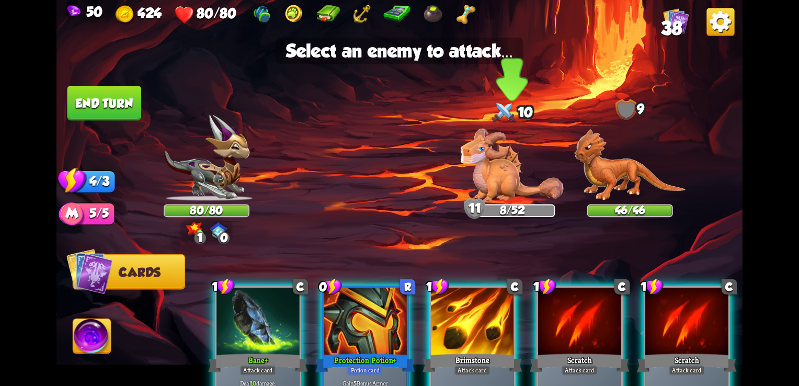
click at [477, 186] on img at bounding box center [512, 165] width 103 height 73
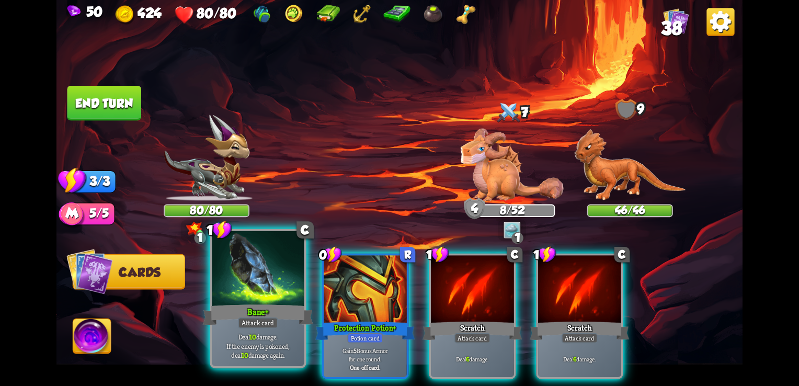
click at [247, 338] on p "Deal 10 damage. If the enemy is poisoned, deal 10 damage again." at bounding box center [257, 346] width 87 height 27
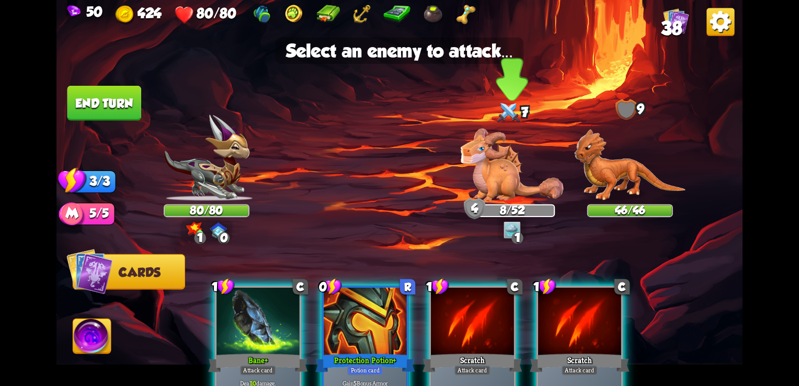
click at [486, 174] on img at bounding box center [512, 165] width 103 height 73
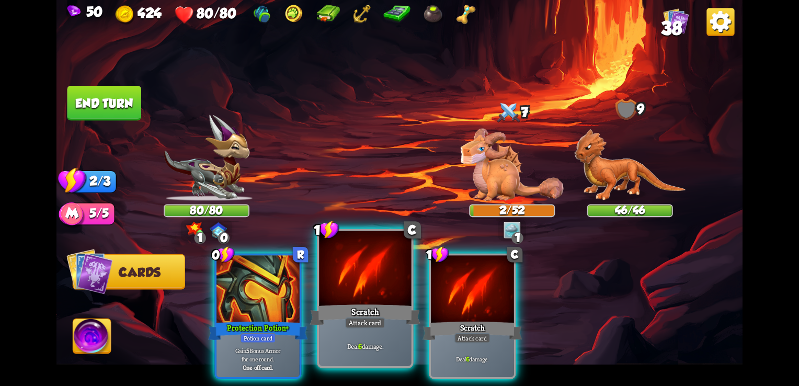
click at [373, 317] on div "Scratch" at bounding box center [365, 314] width 111 height 25
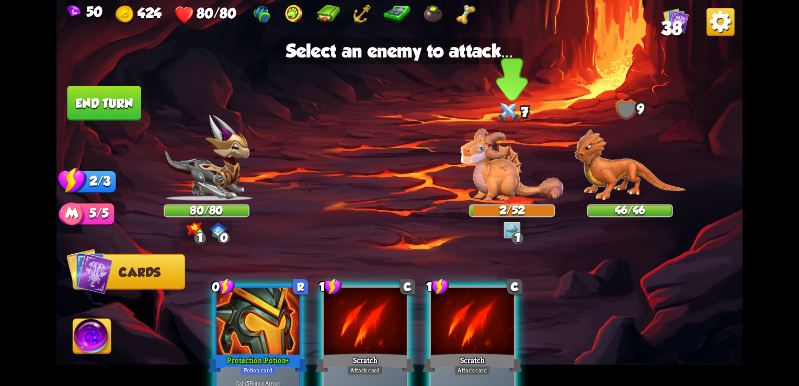
click at [498, 174] on img at bounding box center [512, 165] width 103 height 73
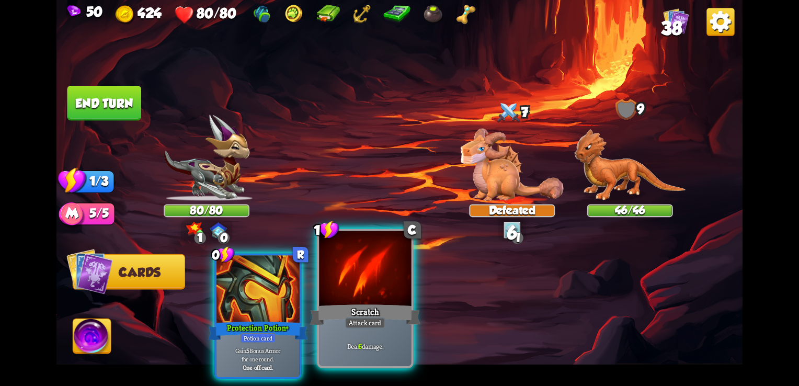
click at [400, 316] on div "Scratch" at bounding box center [365, 314] width 111 height 25
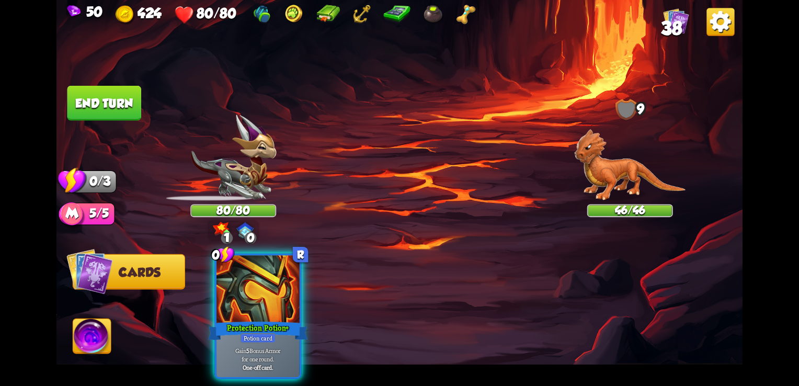
click at [604, 187] on img at bounding box center [629, 165] width 111 height 72
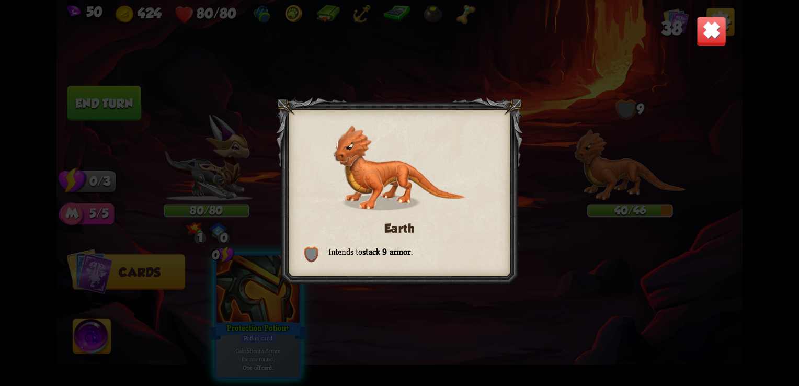
click at [711, 22] on img at bounding box center [712, 31] width 30 height 30
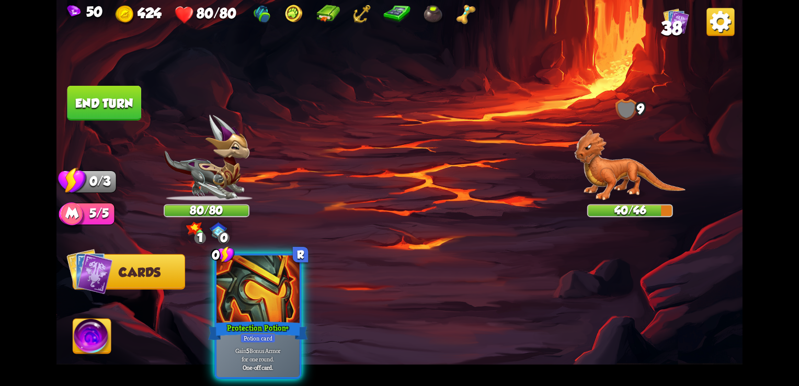
click at [113, 109] on button "End turn" at bounding box center [104, 103] width 74 height 35
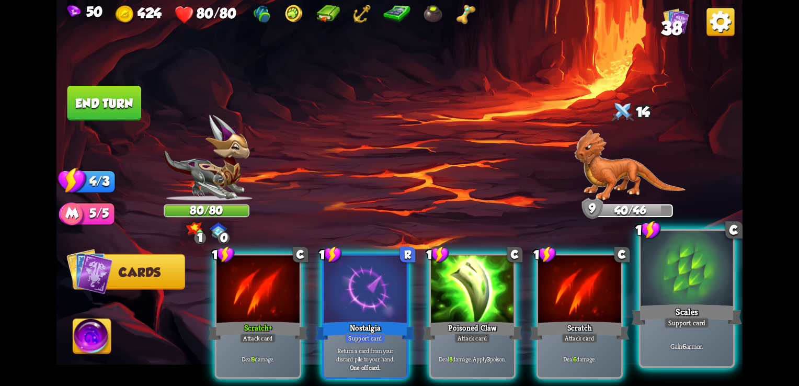
click at [692, 316] on div "Scales" at bounding box center [687, 314] width 111 height 25
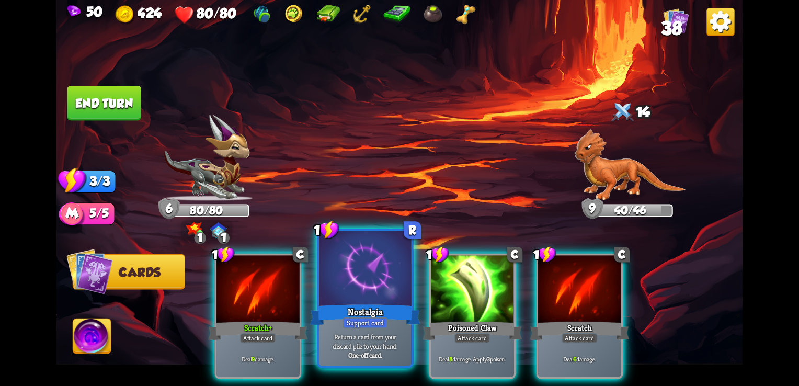
click at [362, 319] on div "Support card" at bounding box center [365, 323] width 45 height 12
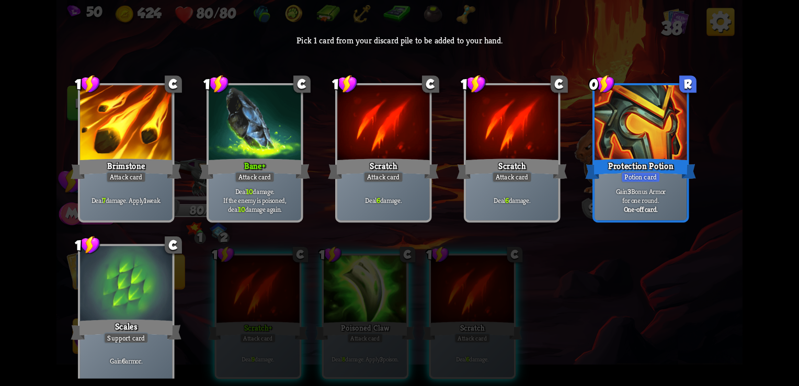
scroll to position [329, 0]
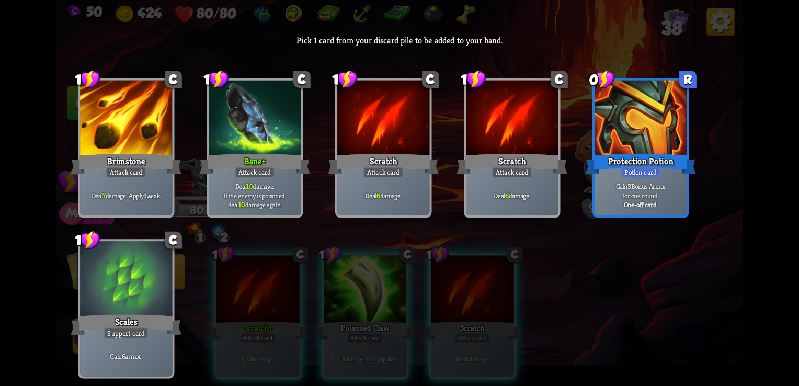
click at [98, 324] on div "Scales" at bounding box center [126, 325] width 111 height 25
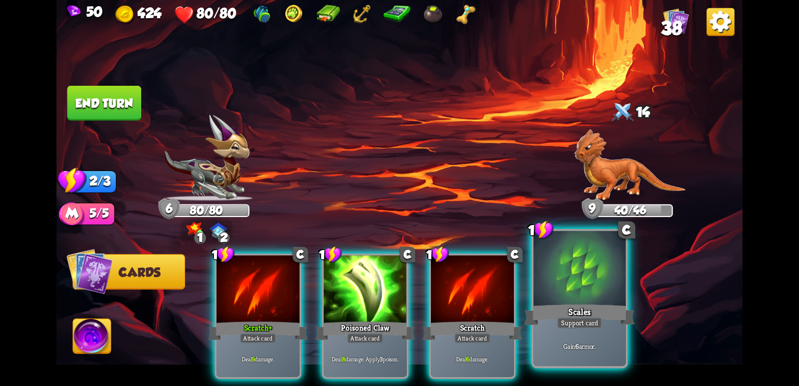
click at [588, 330] on div "Gain 6 armor." at bounding box center [579, 346] width 92 height 40
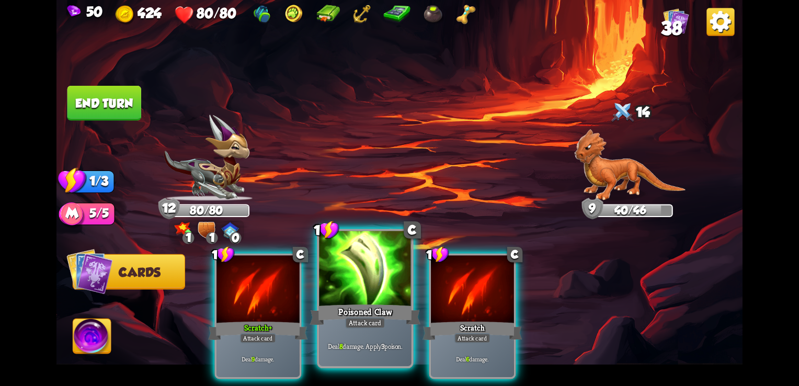
click at [382, 310] on div "Poisoned Claw" at bounding box center [365, 314] width 111 height 25
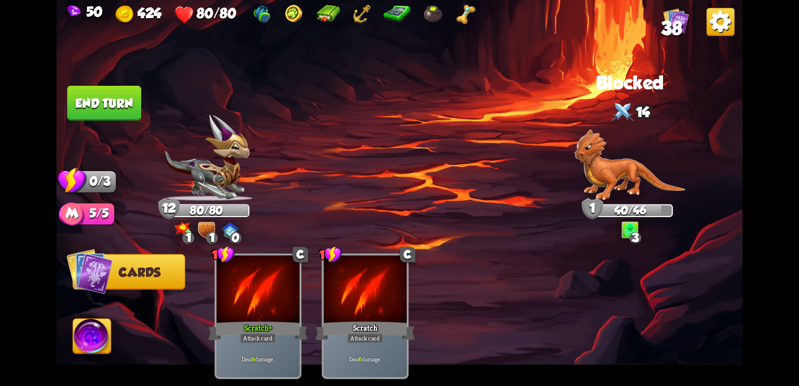
click at [124, 108] on button "End turn" at bounding box center [104, 103] width 74 height 35
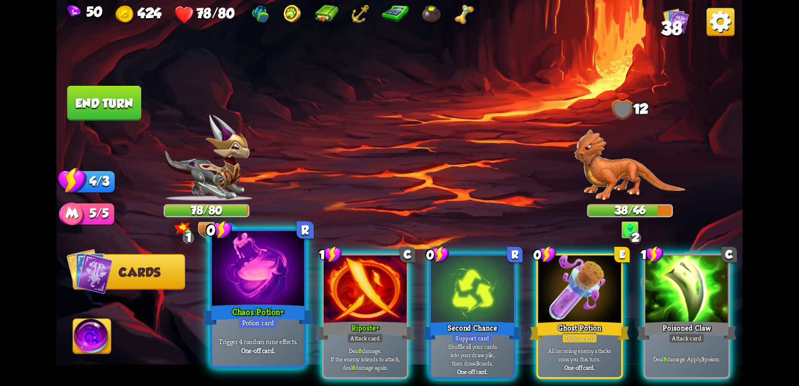
click at [257, 342] on p "Trigger 4 random rune effects." at bounding box center [257, 341] width 87 height 9
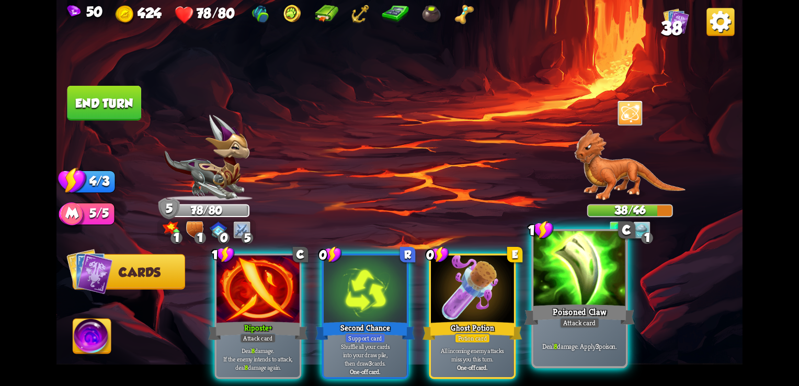
click at [577, 278] on div at bounding box center [579, 270] width 92 height 78
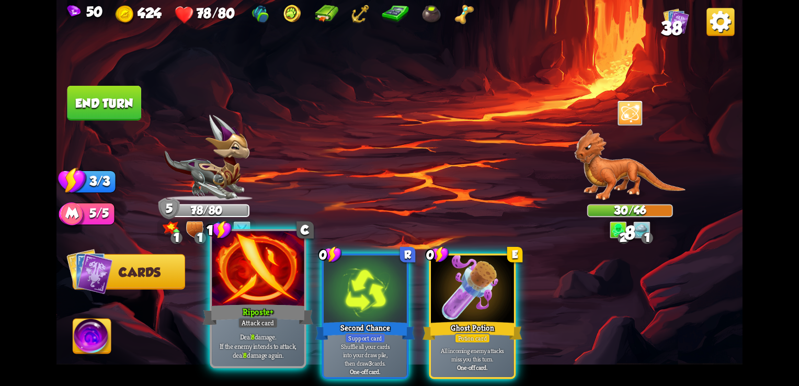
click at [250, 292] on div at bounding box center [258, 270] width 92 height 78
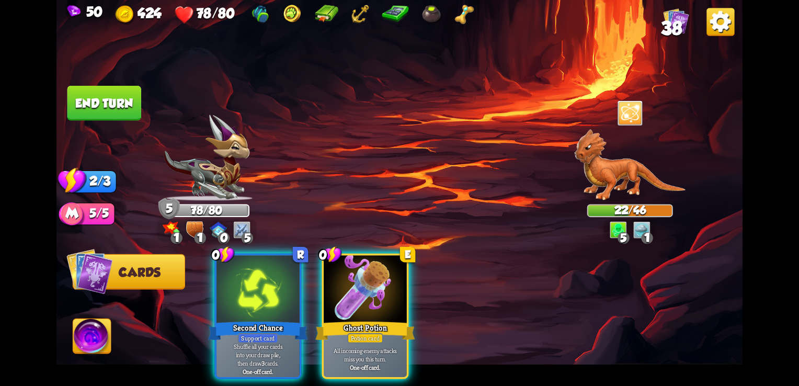
click at [128, 112] on button "End turn" at bounding box center [104, 103] width 74 height 35
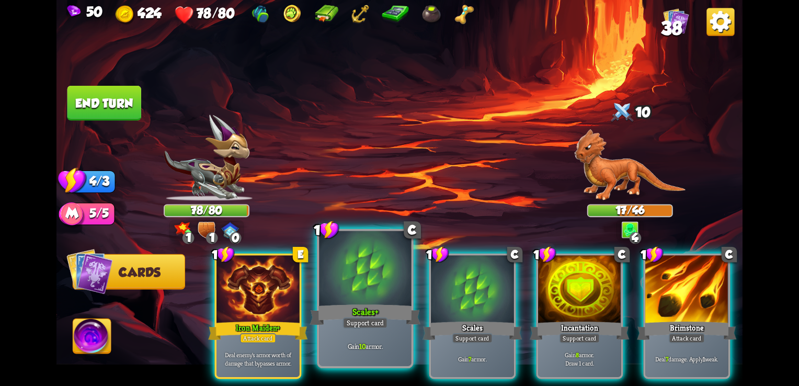
click at [376, 324] on div "Support card" at bounding box center [365, 323] width 45 height 12
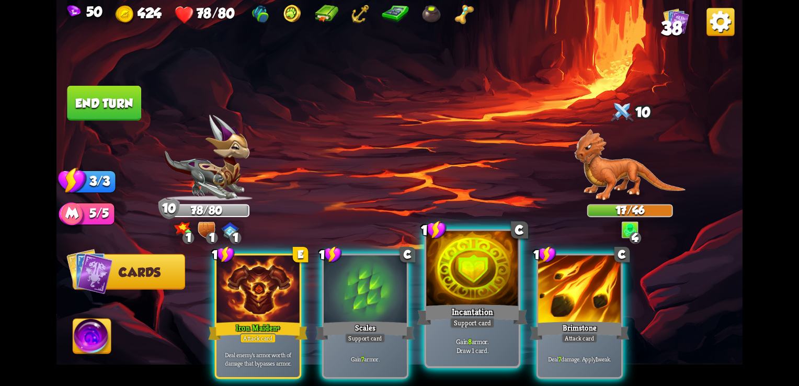
click at [446, 327] on div "Incantation" at bounding box center [472, 314] width 111 height 25
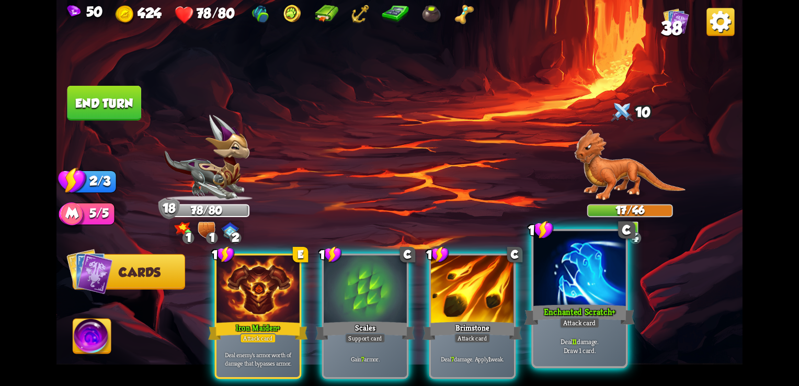
click at [587, 310] on div "Enchanted Scratch+" at bounding box center [580, 314] width 111 height 25
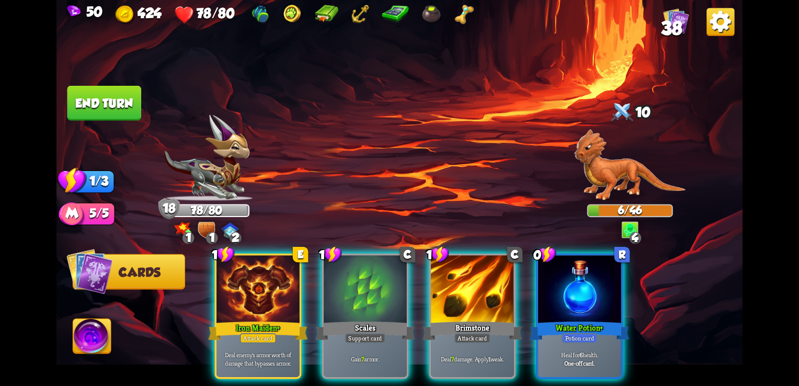
drag, startPoint x: 473, startPoint y: 325, endPoint x: 546, endPoint y: 185, distance: 158.1
click at [546, 185] on div "Select an enemy to attack... You don't have enough stamina to play that card...…" at bounding box center [399, 193] width 686 height 386
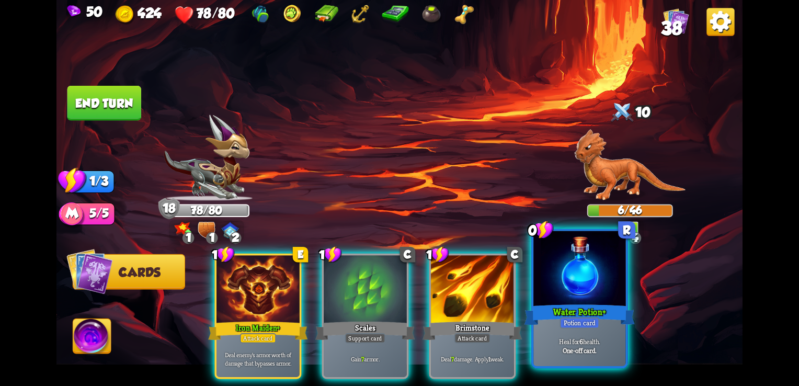
click at [574, 333] on div "Heal for 6 health. One-off card." at bounding box center [579, 346] width 92 height 40
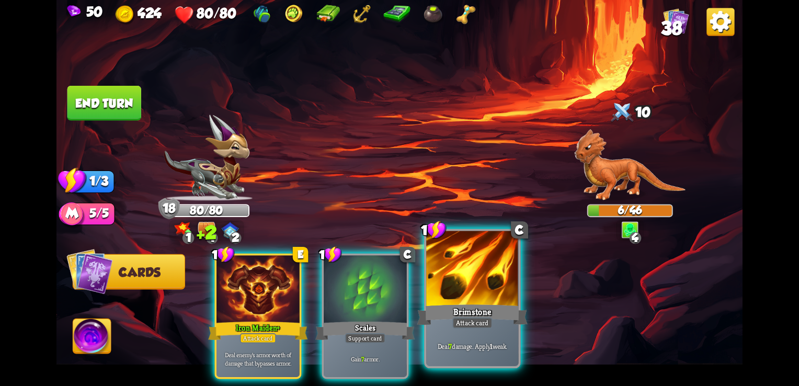
click at [476, 323] on div "Attack card" at bounding box center [472, 323] width 40 height 12
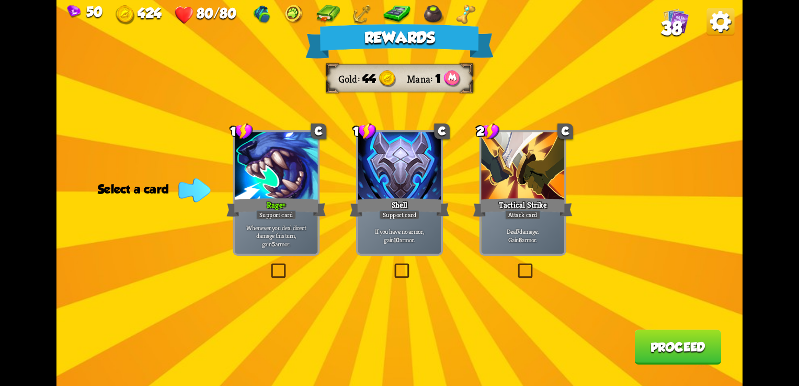
click at [264, 274] on div "Rewards Gold 44 Mana 1 Select a card 1 C Rage+ Support card Whenever you deal d…" at bounding box center [399, 193] width 686 height 386
click at [269, 265] on label at bounding box center [269, 265] width 0 height 0
click at [0, 0] on input "checkbox" at bounding box center [0, 0] width 0 height 0
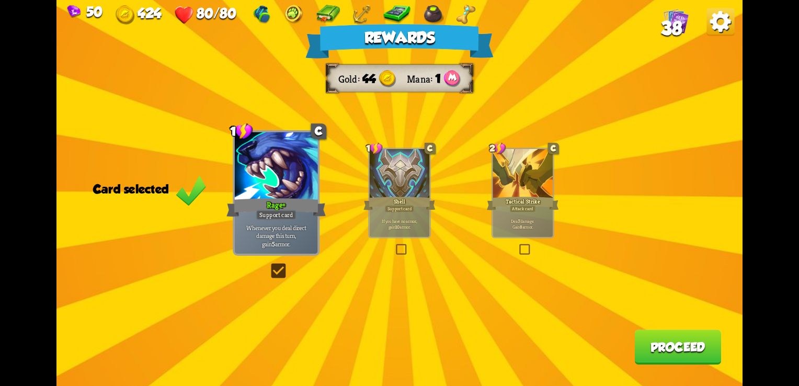
click at [656, 344] on button "Proceed" at bounding box center [677, 346] width 87 height 35
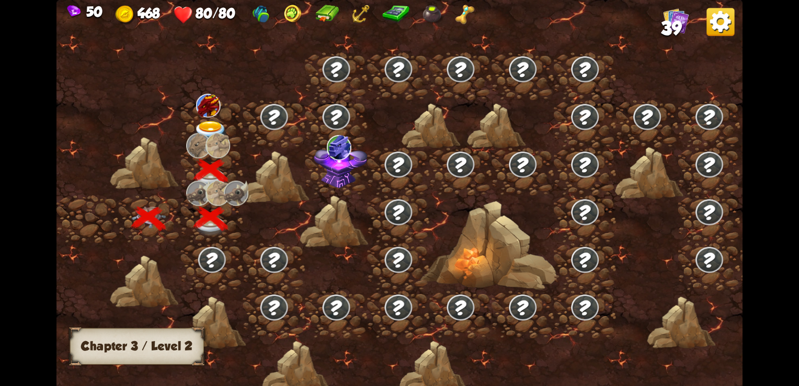
click at [207, 121] on img at bounding box center [211, 131] width 35 height 20
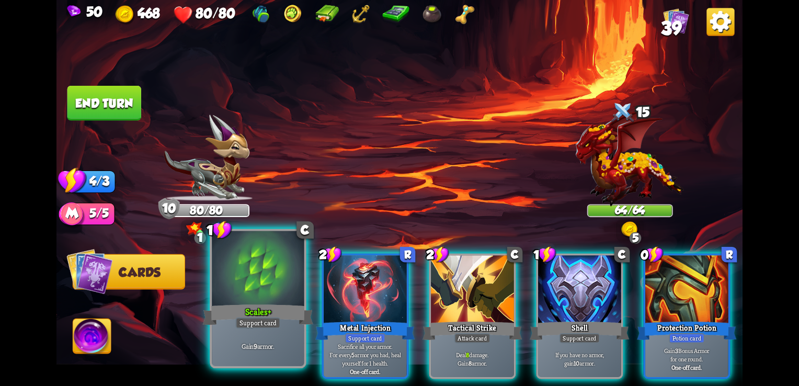
click at [270, 367] on div "1 C Scales+ Support card Gain 9 armor." at bounding box center [258, 299] width 97 height 140
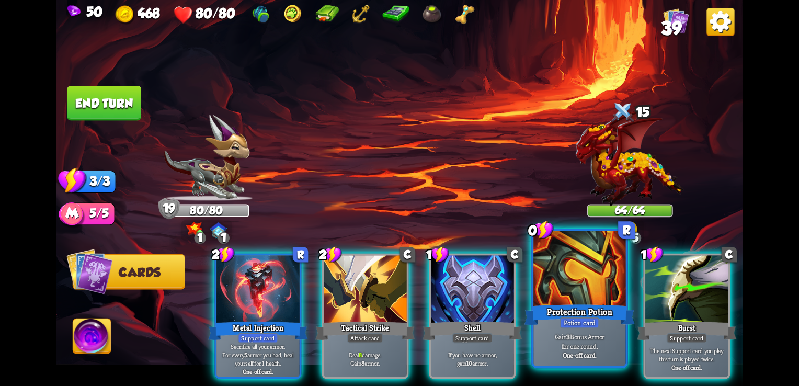
click at [575, 327] on div "Potion card" at bounding box center [580, 323] width 40 height 12
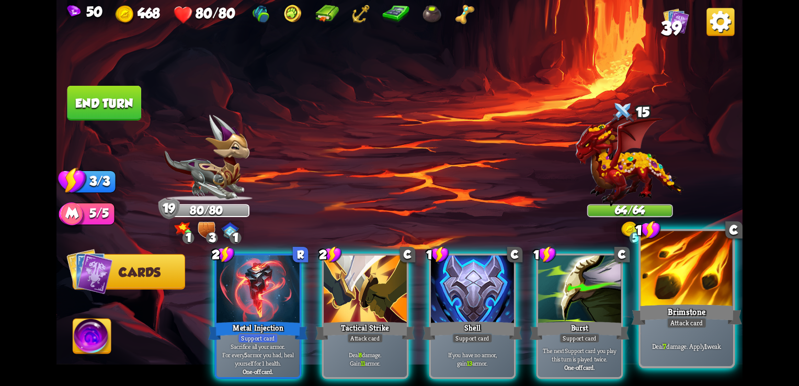
click at [685, 323] on div "Attack card" at bounding box center [687, 323] width 40 height 12
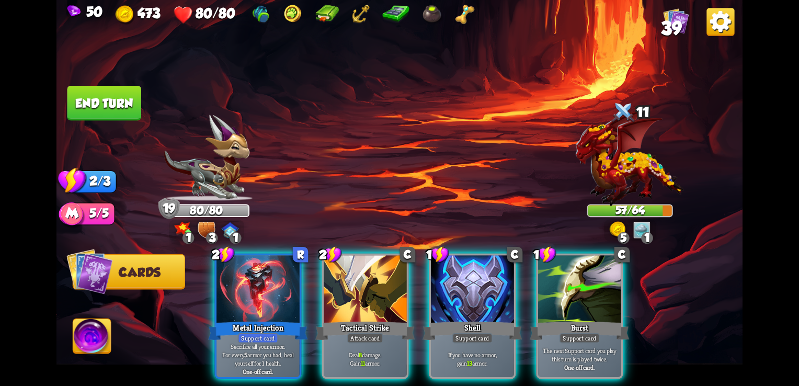
click at [98, 105] on button "End turn" at bounding box center [104, 103] width 74 height 35
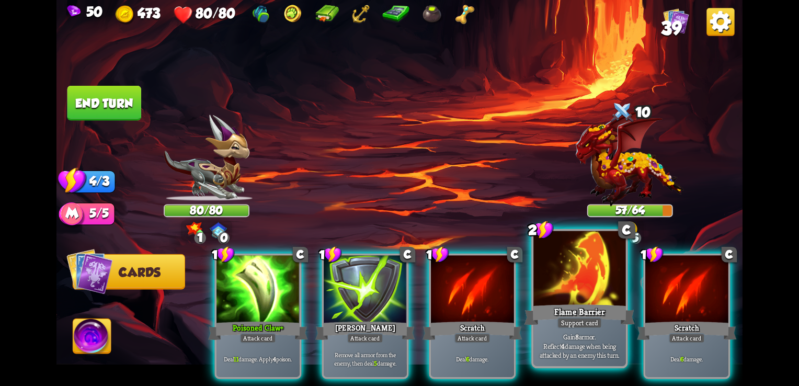
click at [554, 303] on div "Flame Barrier" at bounding box center [580, 314] width 111 height 25
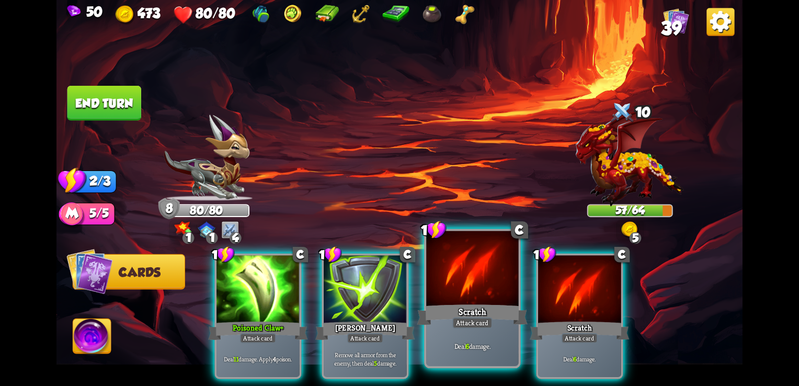
click at [470, 329] on div "Deal 6 damage." at bounding box center [472, 346] width 92 height 40
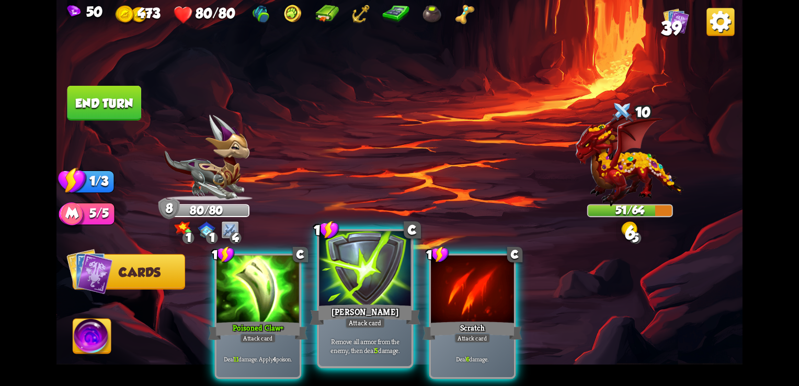
click at [370, 331] on div "Remove all armor from the enemy, then deal 5 damage." at bounding box center [365, 346] width 92 height 40
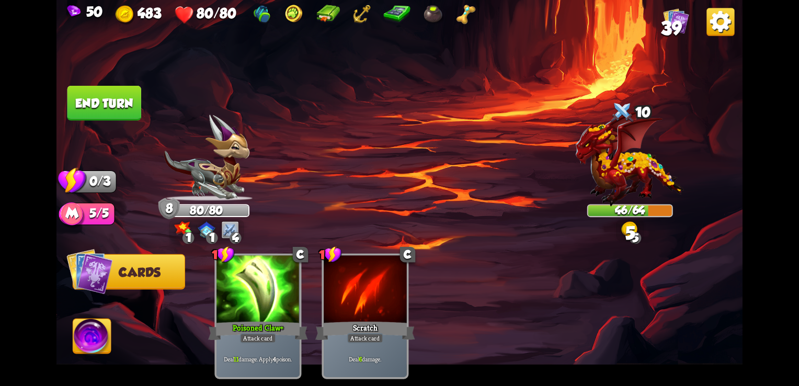
click at [118, 110] on button "End turn" at bounding box center [104, 103] width 74 height 35
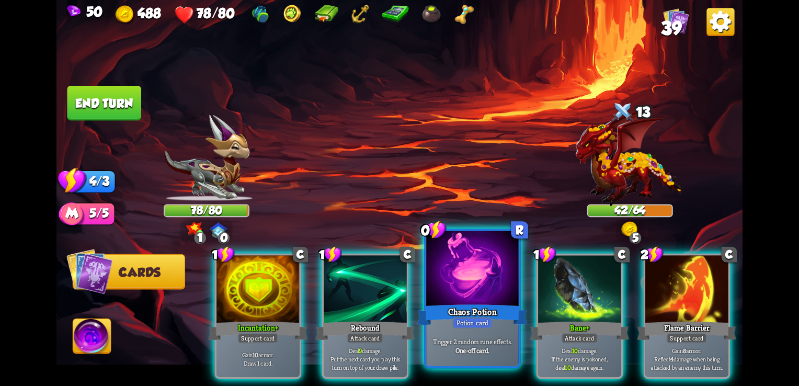
click at [492, 332] on div "Trigger 2 random rune effects. One-off card." at bounding box center [472, 346] width 92 height 40
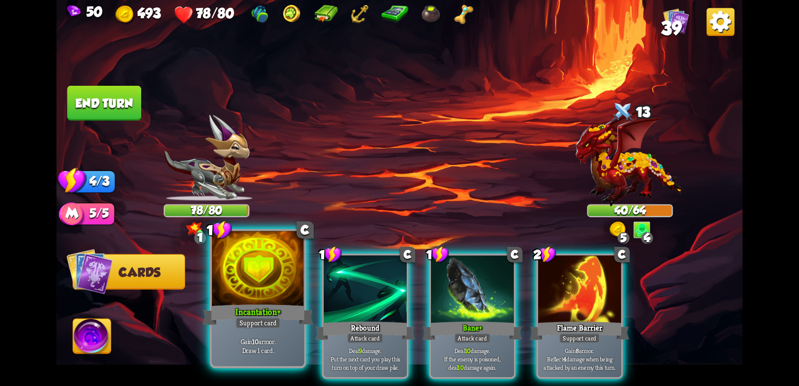
click at [254, 300] on div at bounding box center [258, 270] width 92 height 78
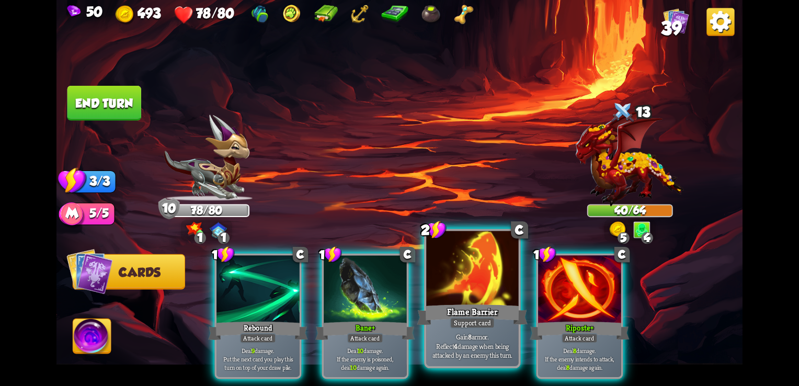
click at [442, 313] on div "Flame Barrier" at bounding box center [472, 314] width 111 height 25
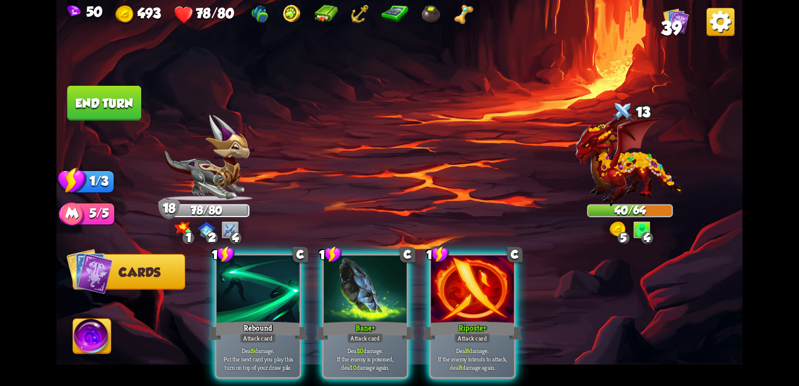
click at [129, 101] on button "End turn" at bounding box center [104, 103] width 74 height 35
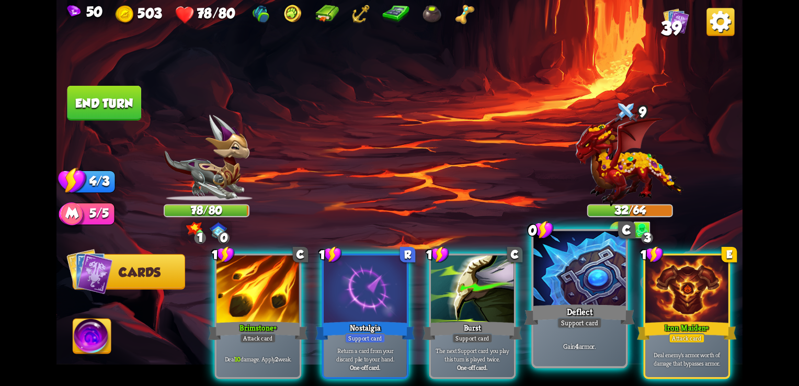
click at [574, 319] on div "Support card" at bounding box center [579, 323] width 45 height 12
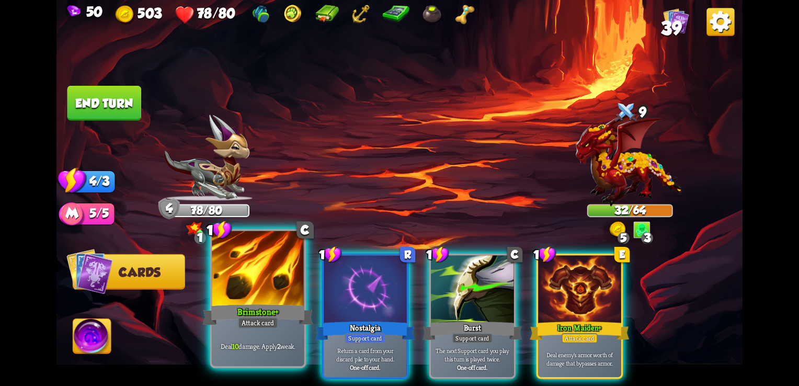
click at [279, 311] on div "Brimstone+" at bounding box center [258, 314] width 111 height 25
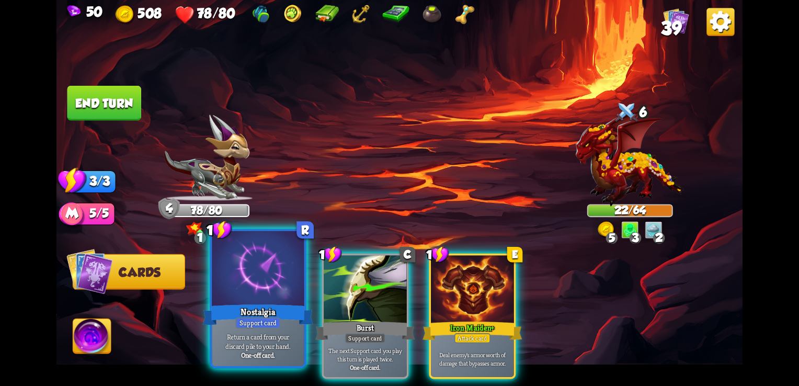
click at [283, 312] on div "Nostalgia" at bounding box center [258, 314] width 111 height 25
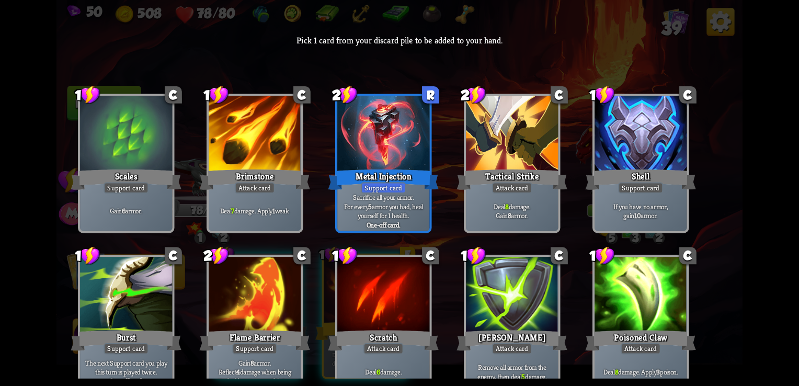
drag, startPoint x: 41, startPoint y: 172, endPoint x: 101, endPoint y: 169, distance: 60.2
click at [101, 169] on div "50 508 78/80 39 Pick 1 card from your discard pile to be added to your hand. 1 …" at bounding box center [399, 193] width 799 height 386
click at [101, 169] on div "Scales" at bounding box center [126, 179] width 111 height 25
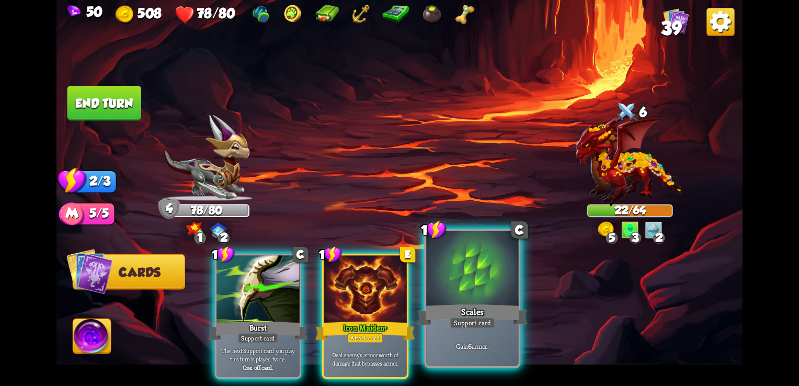
click at [476, 354] on div "Gain 6 armor." at bounding box center [472, 346] width 92 height 40
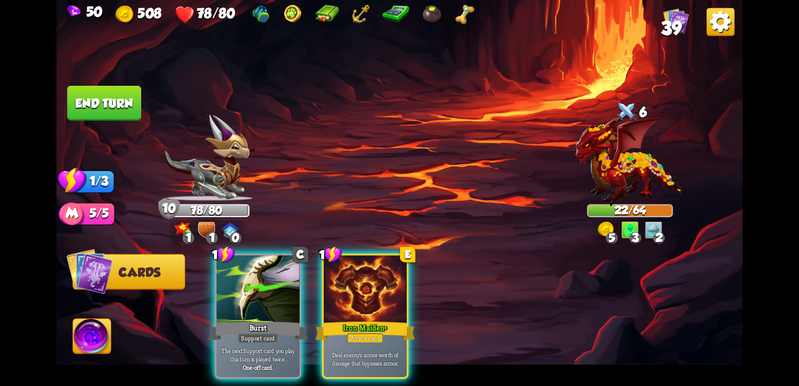
click at [117, 110] on button "End turn" at bounding box center [104, 103] width 74 height 35
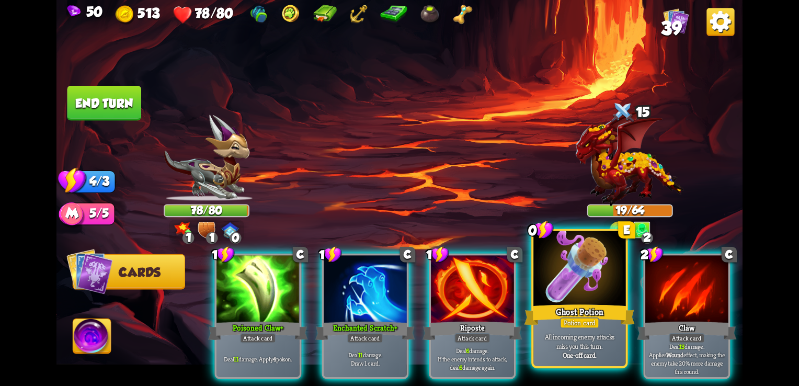
click at [574, 325] on div "Potion card" at bounding box center [580, 323] width 40 height 12
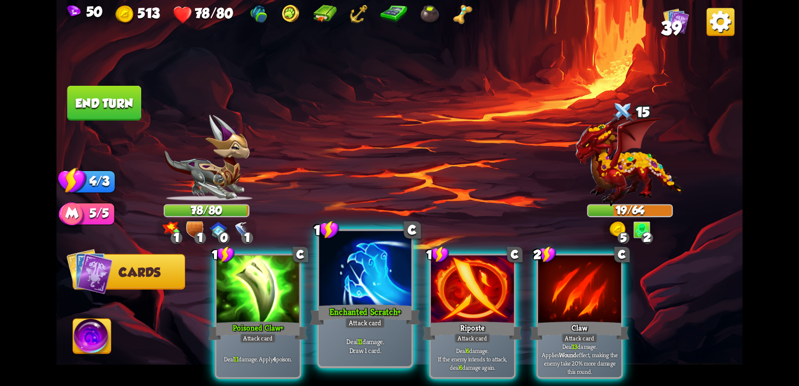
click at [393, 310] on div "Enchanted Scratch+" at bounding box center [365, 314] width 111 height 25
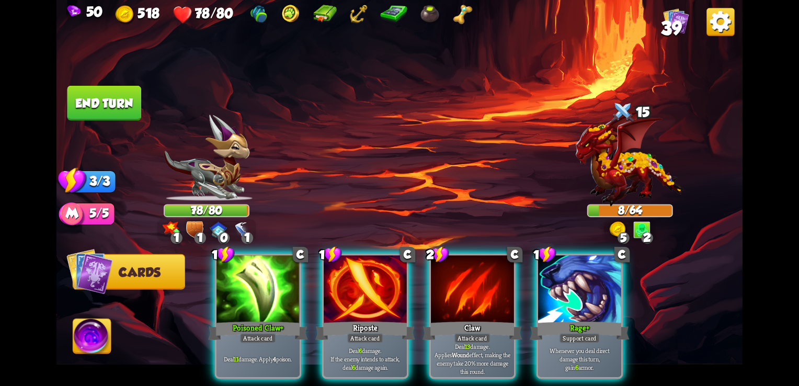
drag, startPoint x: 290, startPoint y: 253, endPoint x: 551, endPoint y: 147, distance: 281.1
click at [551, 147] on div "Select an enemy to attack... You don't have enough stamina to play that card...…" at bounding box center [399, 193] width 686 height 386
drag, startPoint x: 261, startPoint y: 290, endPoint x: 368, endPoint y: 72, distance: 242.3
click at [368, 72] on div "Select an enemy to attack... You don't have enough stamina to play that card...…" at bounding box center [399, 193] width 686 height 386
click at [116, 109] on button "End turn" at bounding box center [104, 103] width 74 height 35
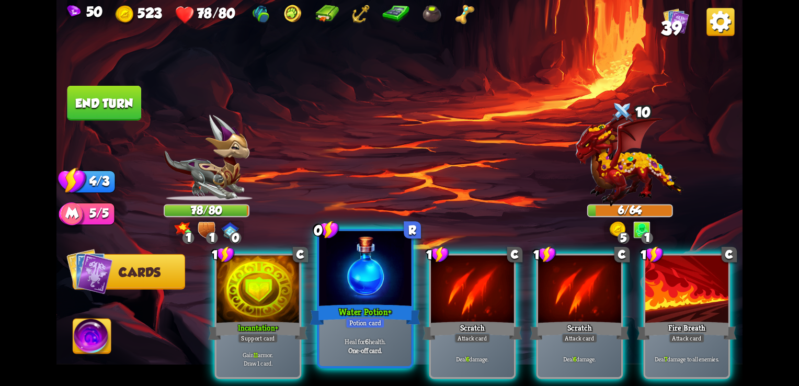
click at [393, 303] on div "Water Potion+" at bounding box center [365, 314] width 111 height 25
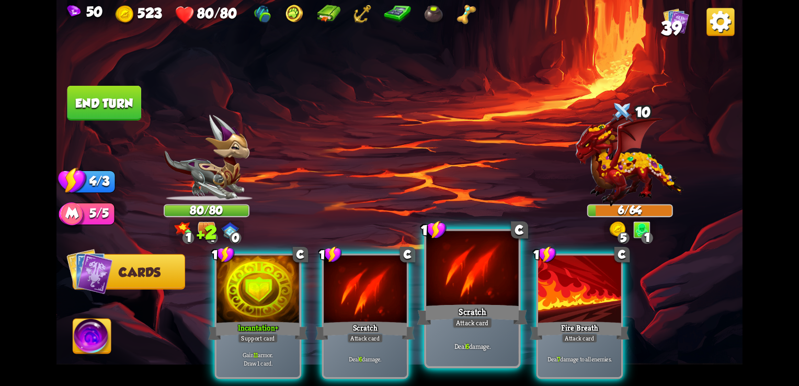
click at [469, 291] on div at bounding box center [472, 270] width 92 height 78
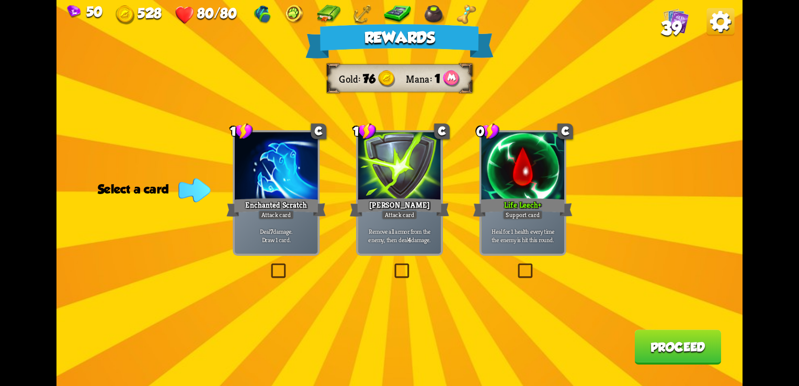
click at [516, 265] on label at bounding box center [516, 265] width 0 height 0
click at [0, 0] on input "checkbox" at bounding box center [0, 0] width 0 height 0
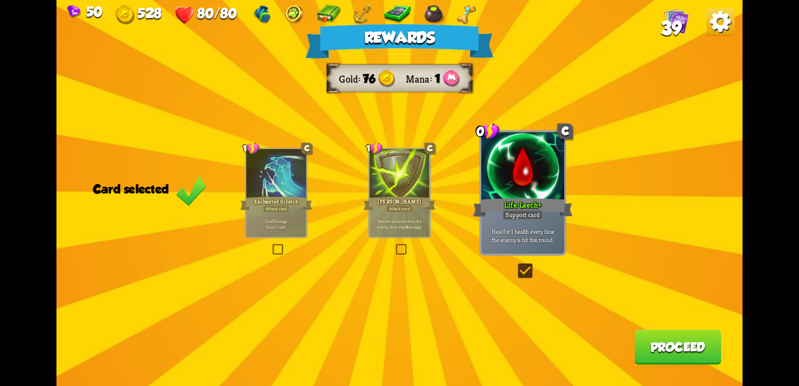
click at [667, 337] on button "Proceed" at bounding box center [677, 346] width 87 height 35
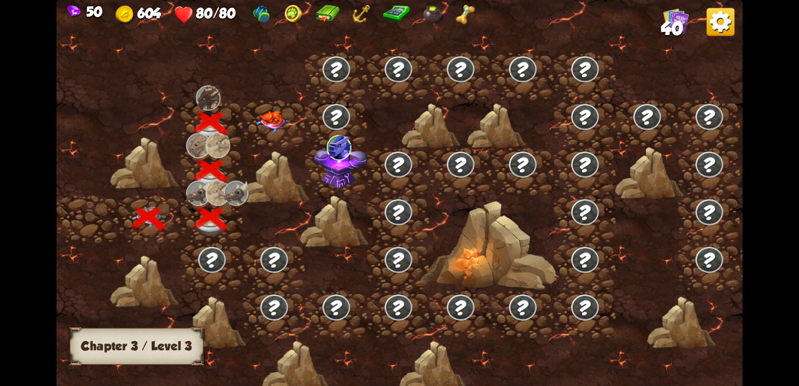
click at [288, 106] on div at bounding box center [274, 124] width 62 height 48
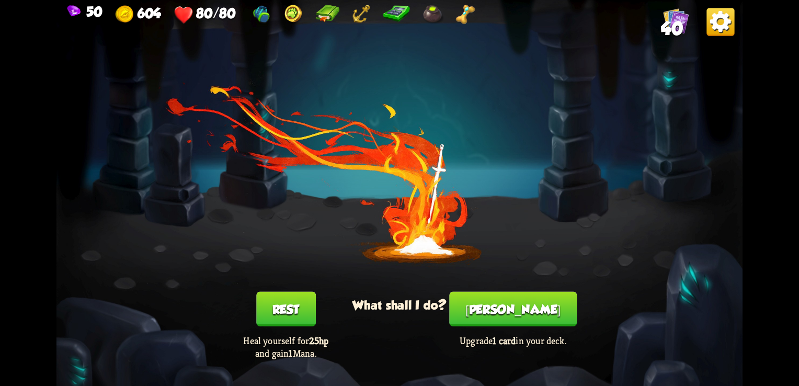
click at [525, 290] on div "You feel rested! What shall I do? Rest Heal yourself for 25hp and gain 1 Mana. …" at bounding box center [399, 193] width 686 height 386
click at [534, 316] on button "[PERSON_NAME]" at bounding box center [513, 309] width 128 height 35
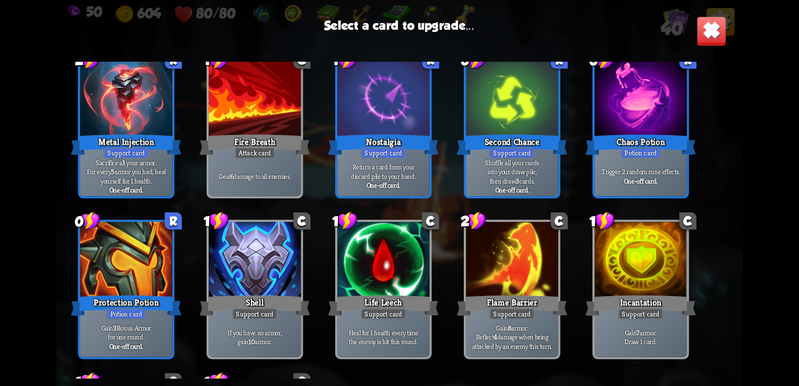
scroll to position [666, 0]
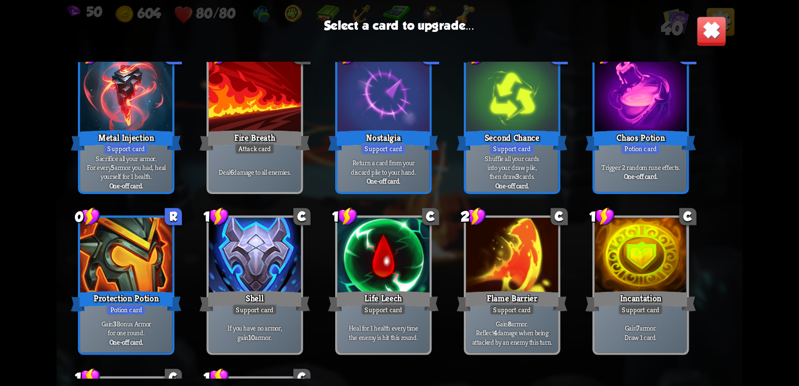
click at [641, 170] on p "Trigger 2 random rune effects." at bounding box center [640, 167] width 87 height 9
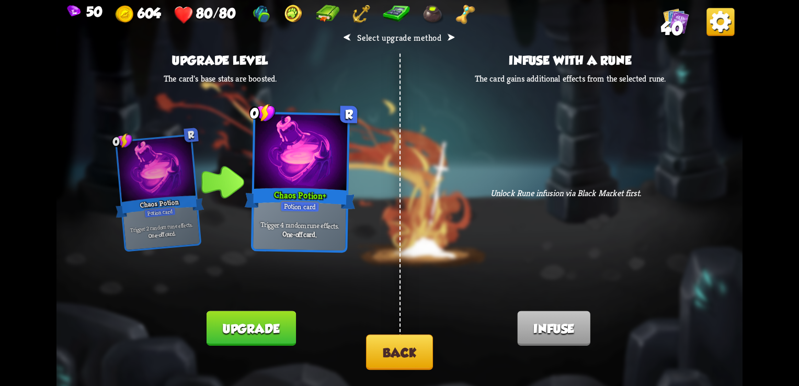
click at [247, 336] on button "Upgrade" at bounding box center [251, 328] width 89 height 35
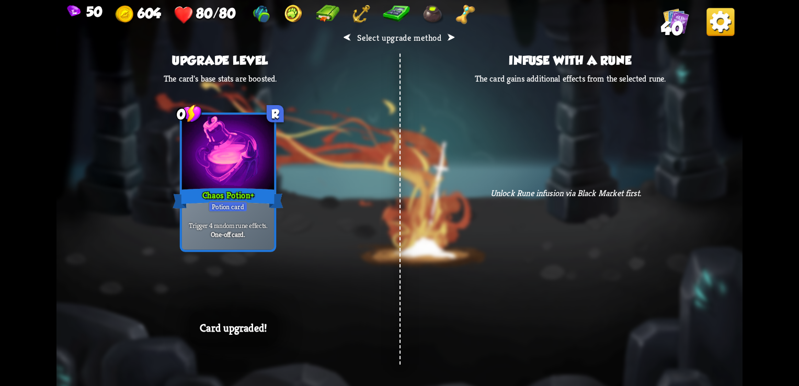
click at [547, 247] on div "⮜ Select upgrade method ⮞ Upgrade level The card's base stats are boosted. 0 R …" at bounding box center [399, 193] width 686 height 386
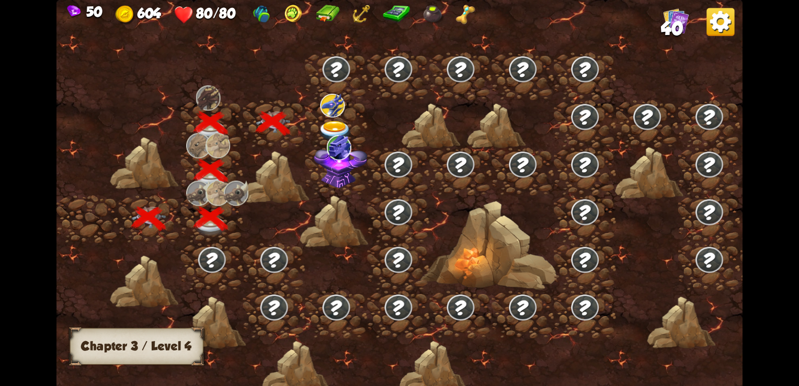
click at [337, 125] on img at bounding box center [335, 131] width 35 height 20
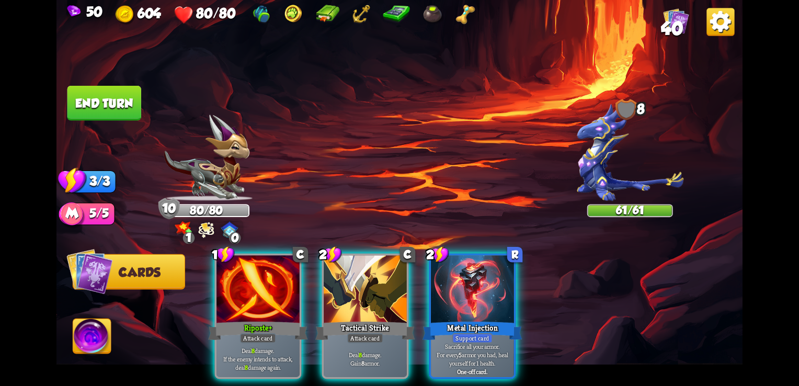
click at [207, 231] on div "Select an enemy to attack... You don't have enough stamina to play that card...…" at bounding box center [399, 193] width 686 height 386
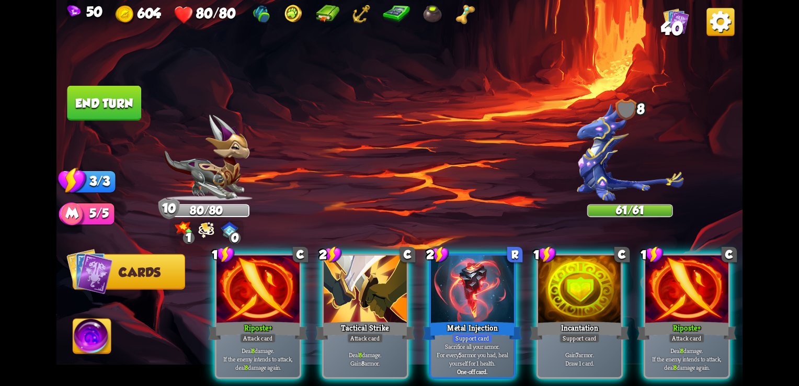
click at [207, 231] on img at bounding box center [206, 229] width 16 height 17
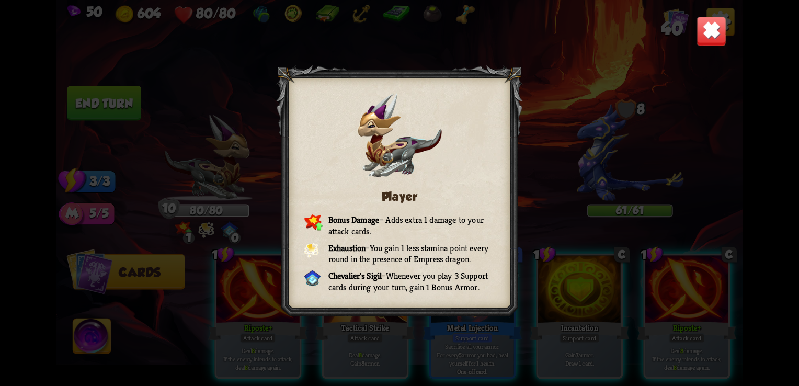
click at [703, 37] on img at bounding box center [712, 31] width 30 height 30
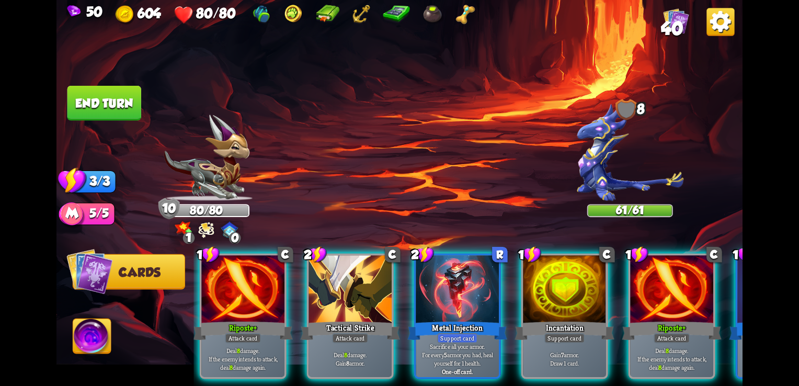
scroll to position [0, 0]
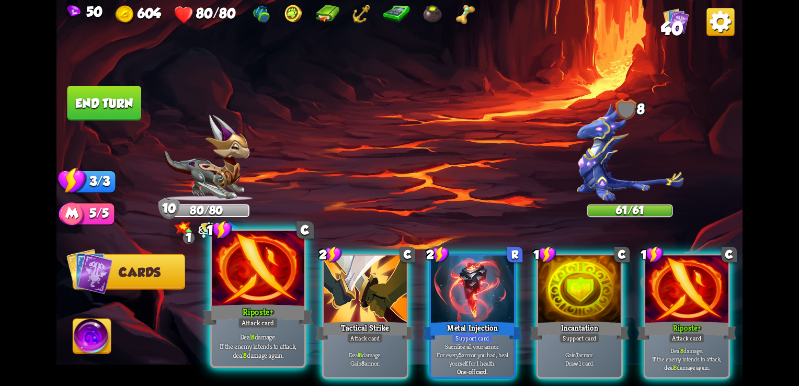
click at [220, 277] on div at bounding box center [258, 270] width 92 height 78
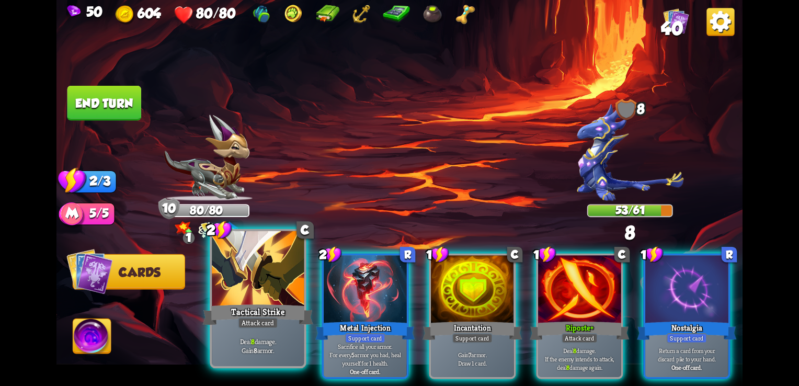
click at [298, 311] on div "Tactical Strike" at bounding box center [258, 314] width 111 height 25
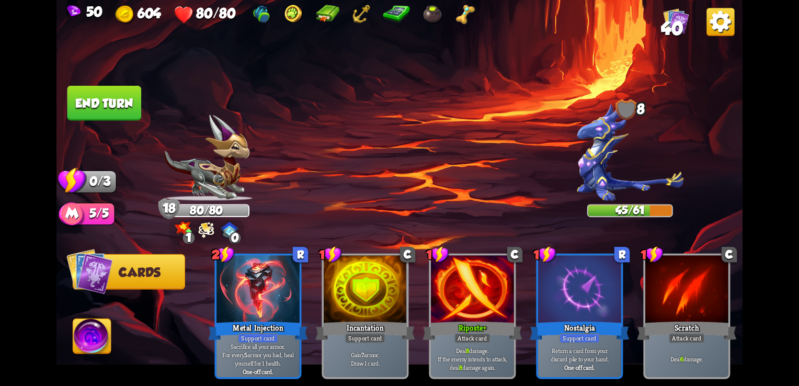
click at [113, 105] on button "End turn" at bounding box center [104, 103] width 74 height 35
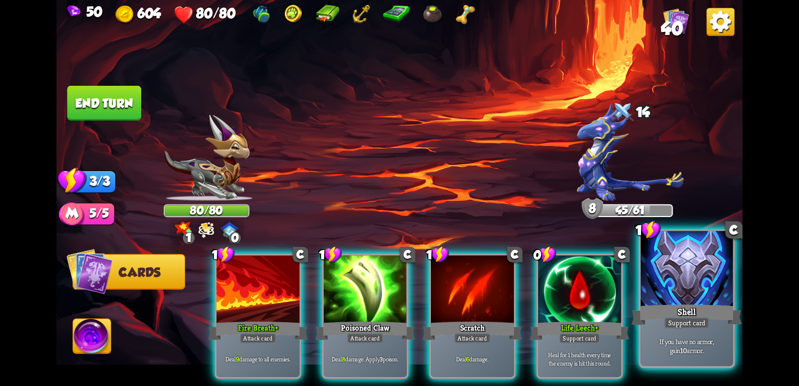
click at [695, 325] on div "Support card" at bounding box center [686, 323] width 45 height 12
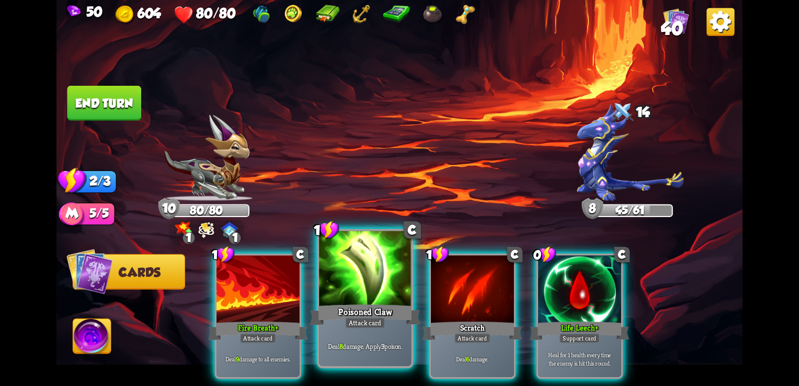
click at [349, 319] on div "Attack card" at bounding box center [365, 323] width 40 height 12
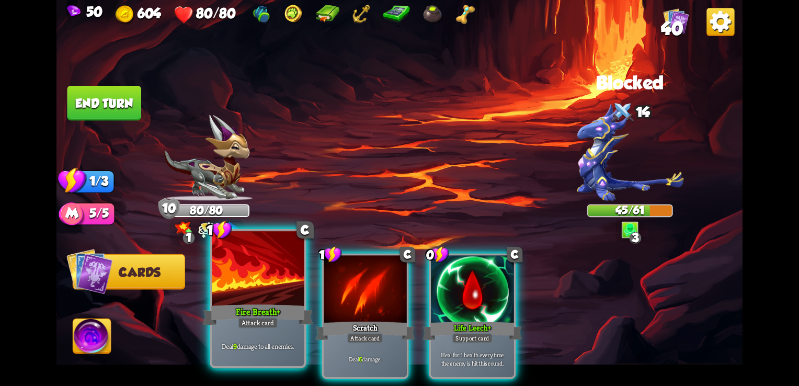
click at [260, 330] on div "Deal 9 damage to all enemies." at bounding box center [258, 346] width 92 height 40
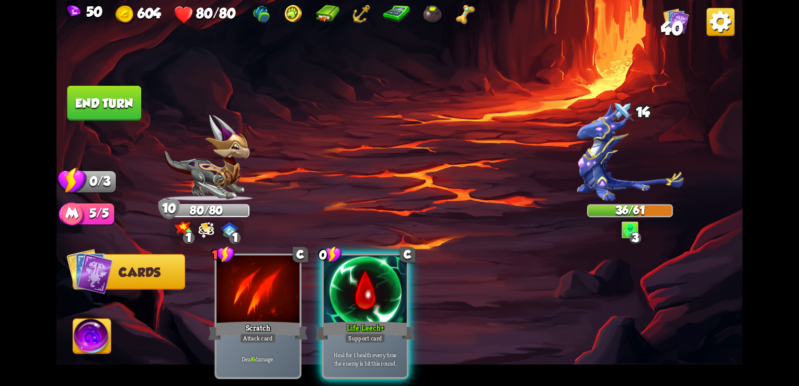
click at [100, 104] on button "End turn" at bounding box center [104, 103] width 74 height 35
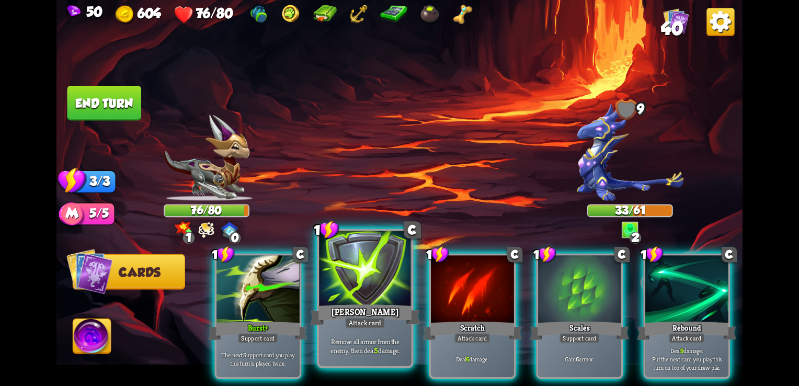
drag, startPoint x: 402, startPoint y: 283, endPoint x: 385, endPoint y: 299, distance: 22.6
click at [385, 299] on div at bounding box center [365, 270] width 92 height 78
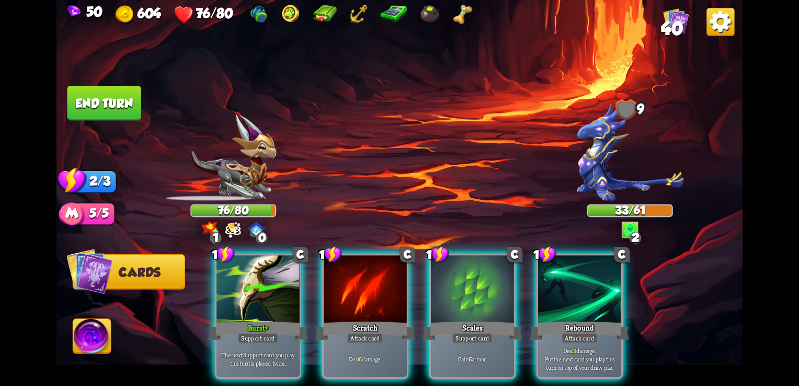
click at [385, 299] on div at bounding box center [365, 291] width 83 height 70
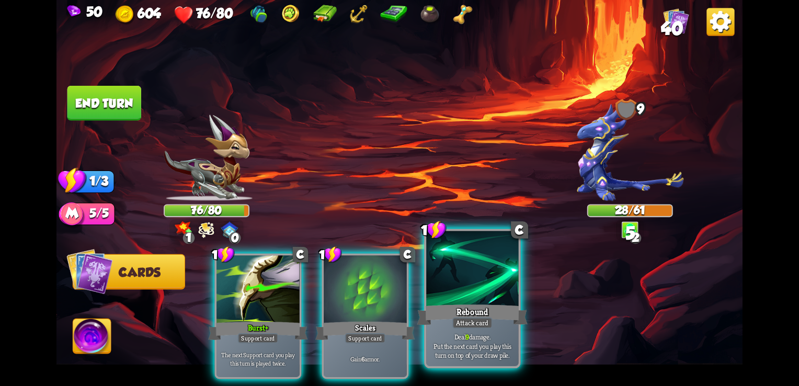
click at [459, 300] on div at bounding box center [472, 270] width 92 height 78
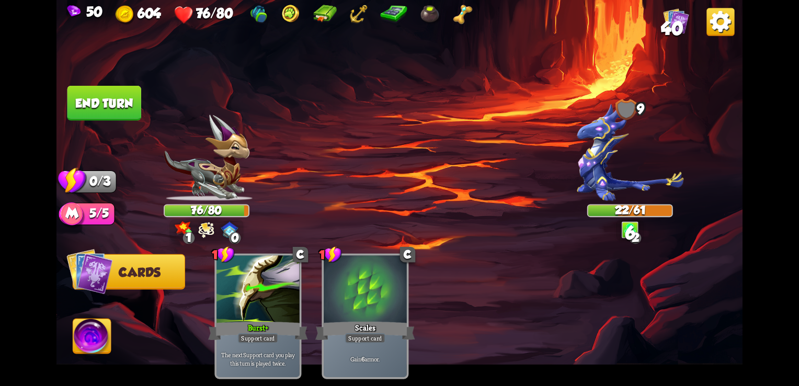
click at [94, 108] on button "End turn" at bounding box center [104, 103] width 74 height 35
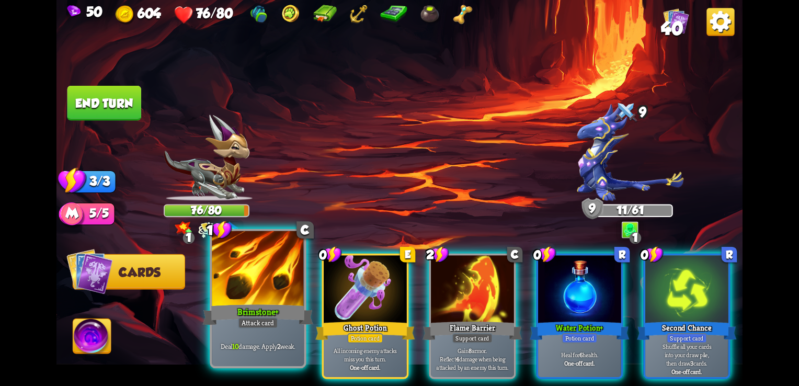
click at [268, 312] on div "Brimstone+" at bounding box center [258, 314] width 111 height 25
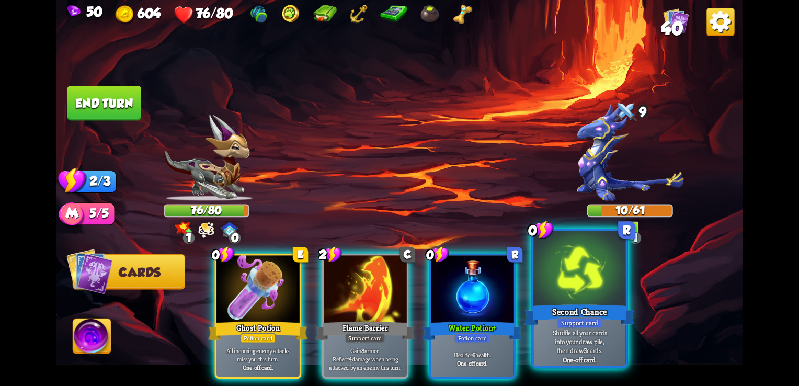
click at [556, 284] on div at bounding box center [579, 270] width 92 height 78
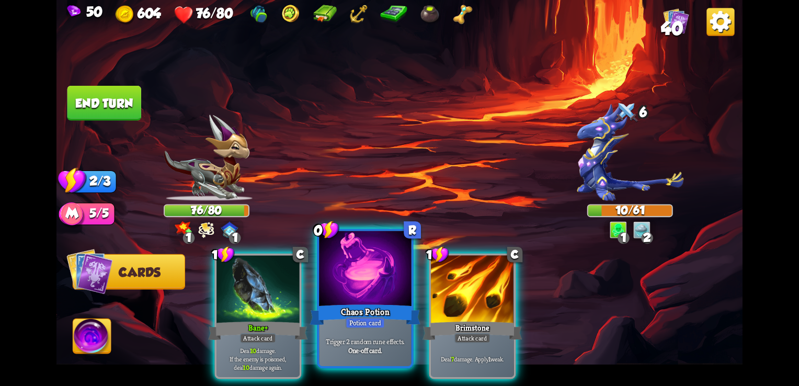
click at [369, 287] on div at bounding box center [365, 270] width 92 height 78
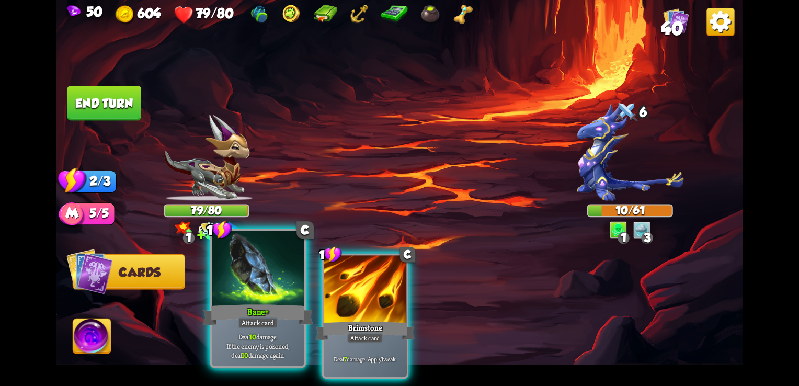
click at [255, 316] on div "Bane+" at bounding box center [258, 314] width 111 height 25
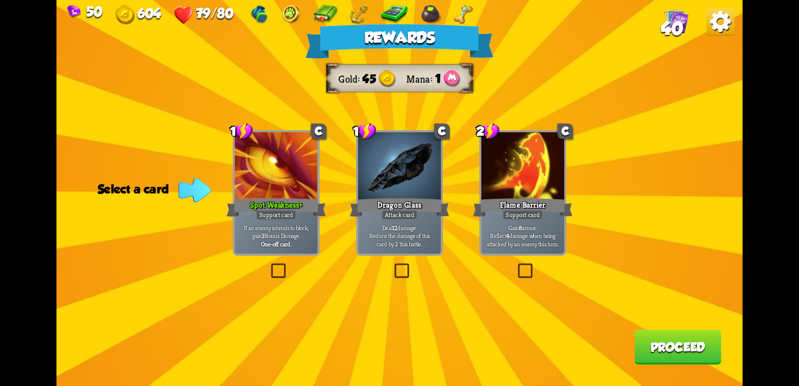
click at [516, 265] on label at bounding box center [516, 265] width 0 height 0
click at [0, 0] on input "checkbox" at bounding box center [0, 0] width 0 height 0
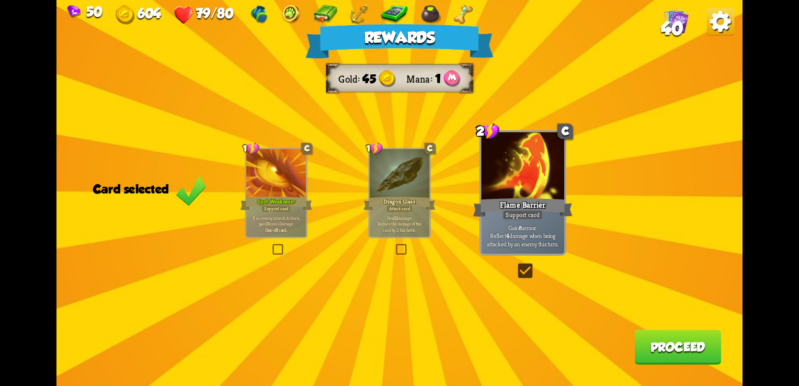
click at [676, 342] on button "Proceed" at bounding box center [677, 346] width 87 height 35
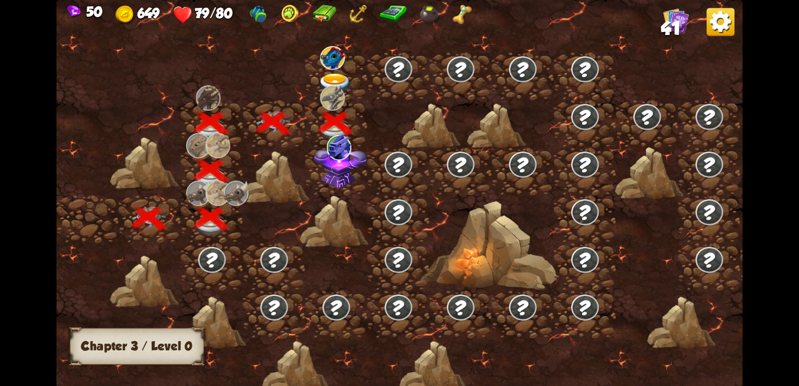
click at [333, 74] on img at bounding box center [335, 83] width 35 height 20
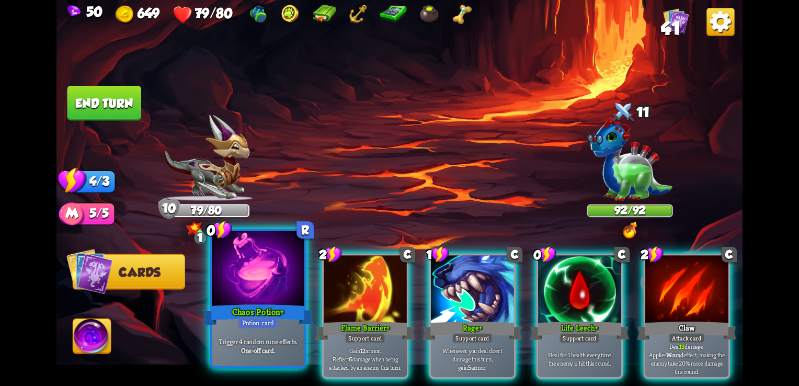
click at [286, 288] on div at bounding box center [258, 270] width 92 height 78
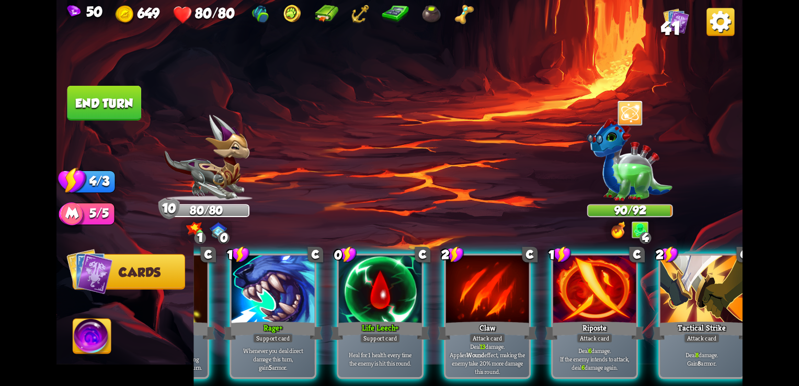
scroll to position [0, 99]
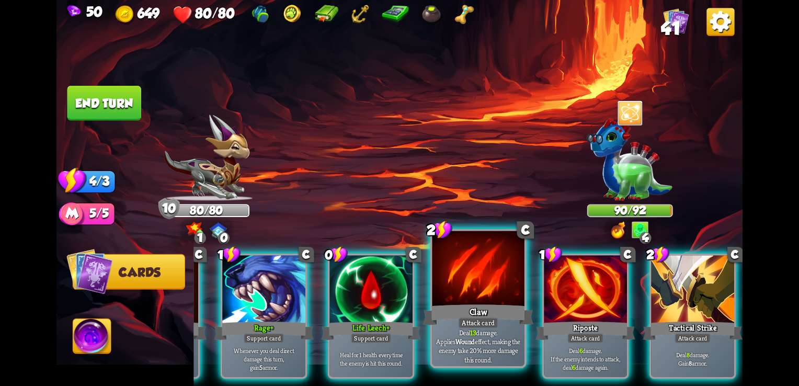
click at [479, 312] on div "Claw" at bounding box center [478, 314] width 111 height 25
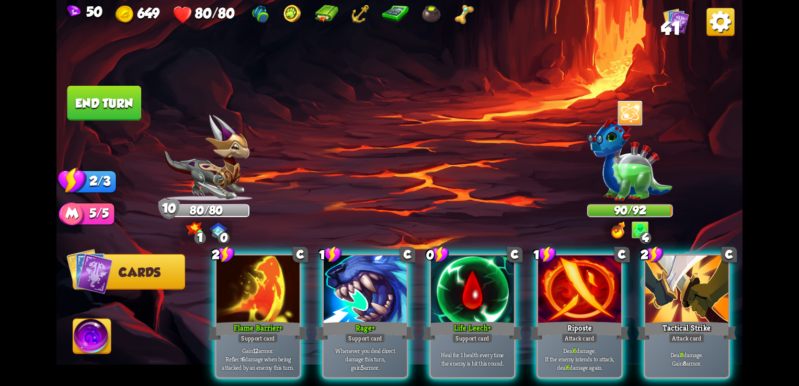
scroll to position [0, 0]
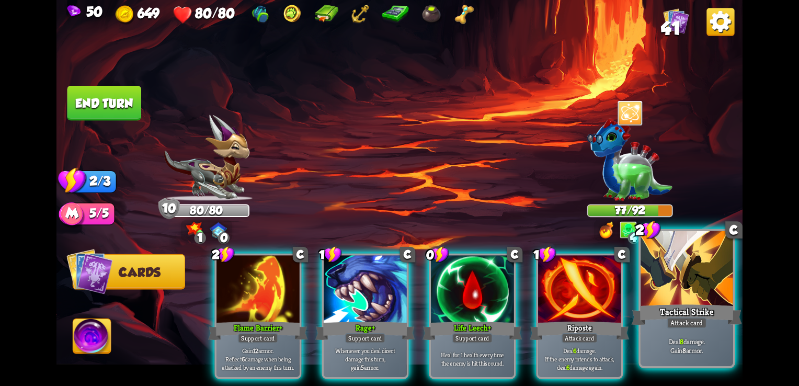
click at [695, 298] on div at bounding box center [687, 270] width 92 height 78
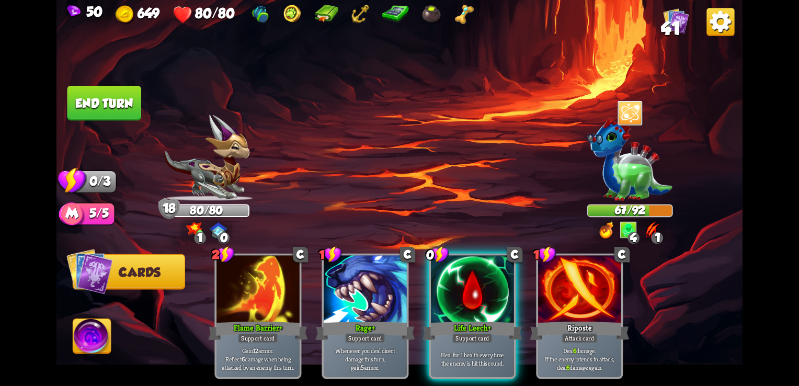
click at [108, 100] on button "End turn" at bounding box center [104, 103] width 74 height 35
